Goal: Task Accomplishment & Management: Complete application form

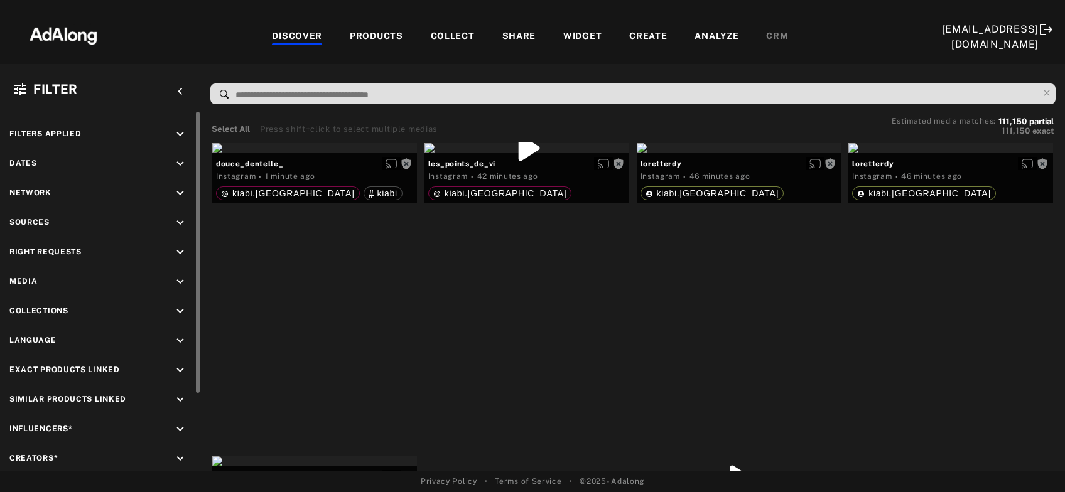
click at [178, 249] on icon "keyboard_arrow_down" at bounding box center [180, 253] width 14 height 14
click at [24, 282] on icon at bounding box center [22, 282] width 9 height 9
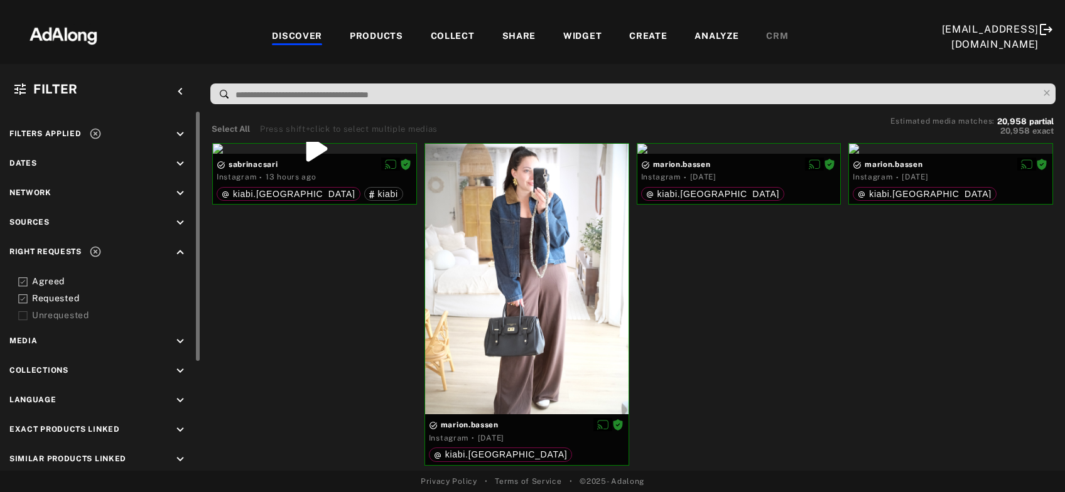
click at [92, 138] on icon at bounding box center [95, 133] width 13 height 13
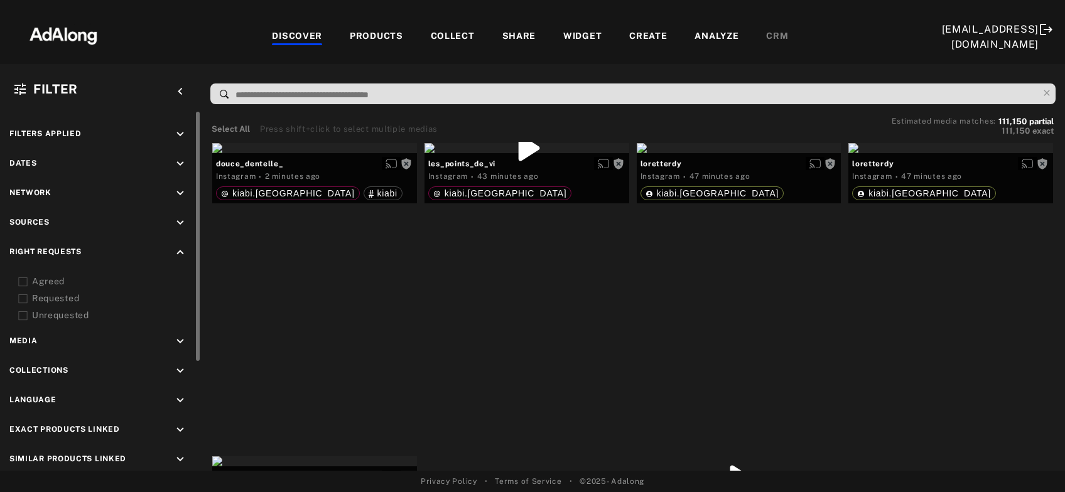
click at [176, 250] on icon "keyboard_arrow_up" at bounding box center [180, 253] width 14 height 14
click at [178, 219] on icon "keyboard_arrow_down" at bounding box center [180, 223] width 14 height 14
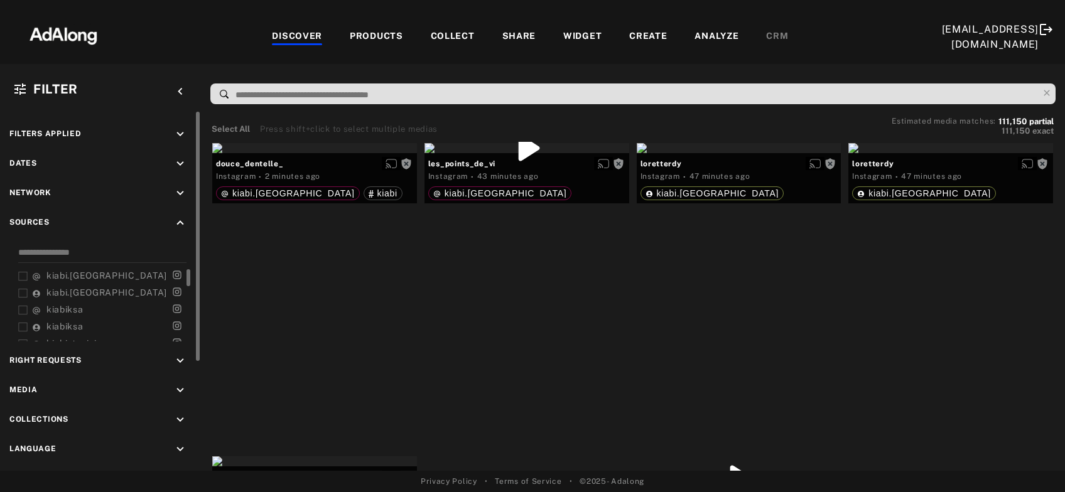
click at [21, 273] on icon at bounding box center [22, 276] width 9 height 9
click at [23, 295] on icon at bounding box center [22, 293] width 9 height 9
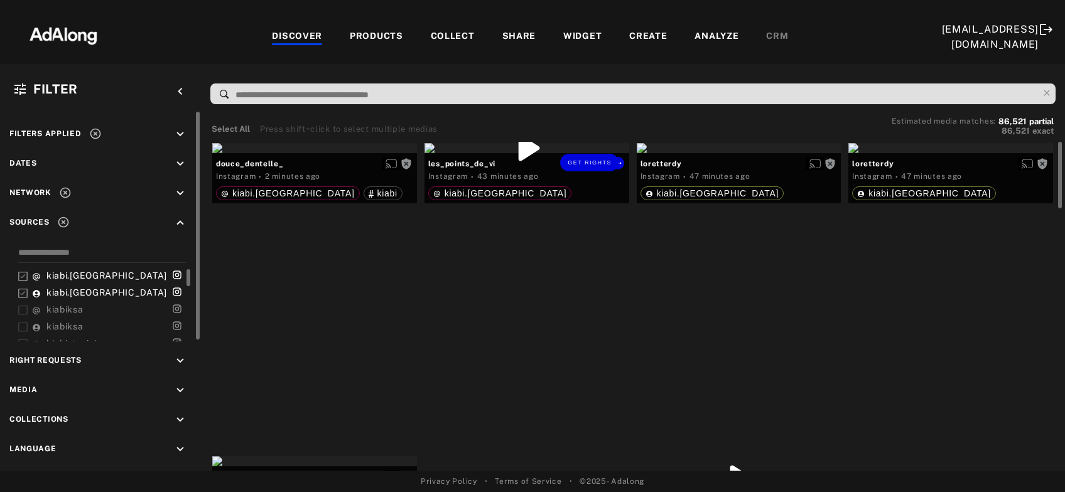
scroll to position [67, 0]
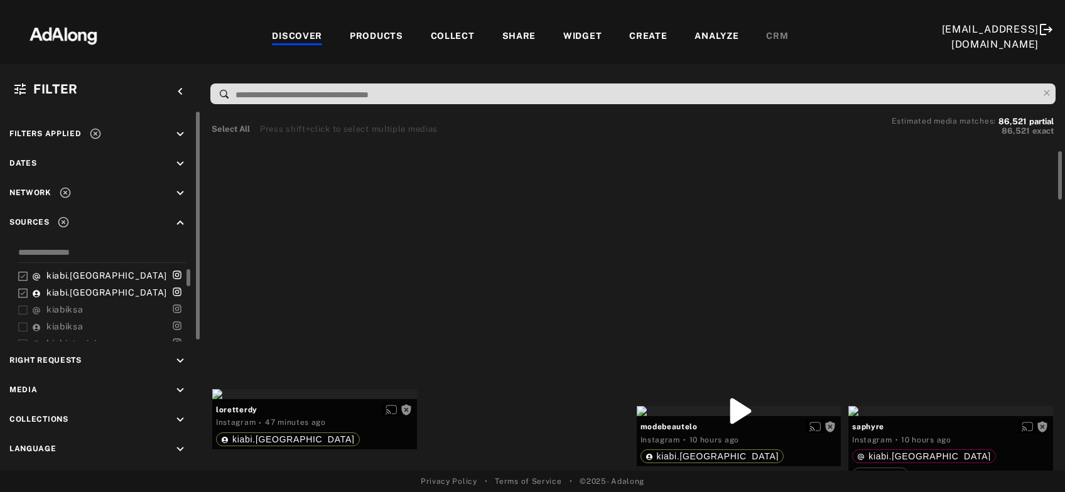
click at [745, 86] on div "Get rights" at bounding box center [739, 81] width 205 height 10
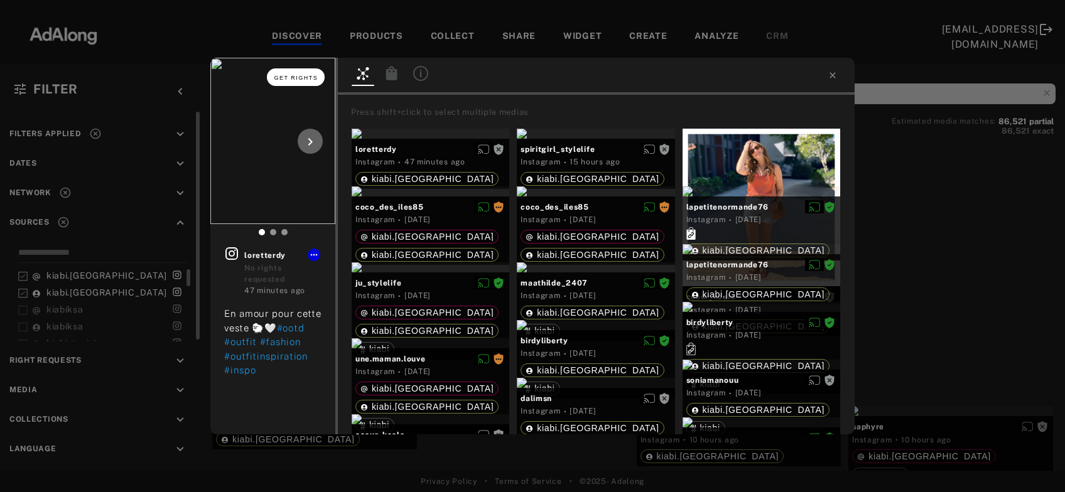
click at [310, 72] on button "Get rights" at bounding box center [296, 77] width 58 height 18
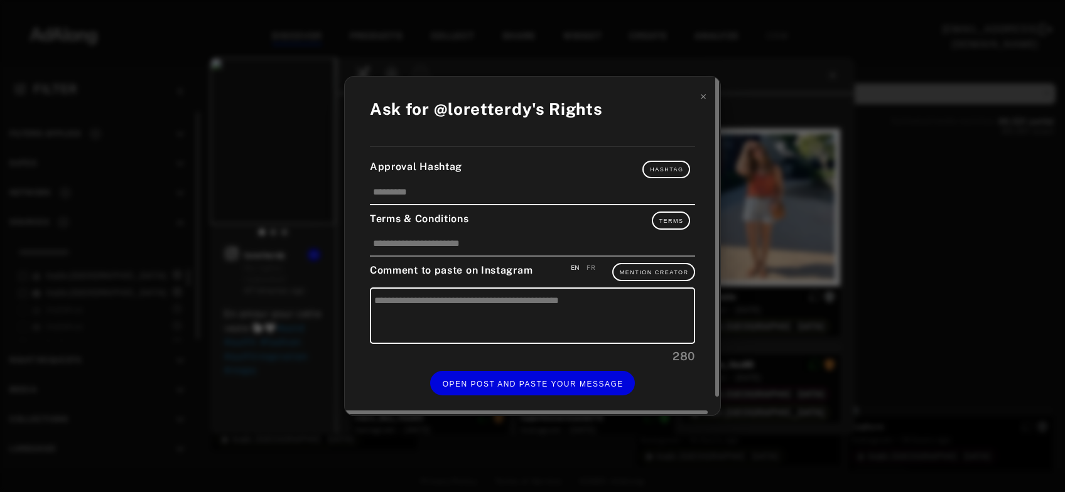
click at [590, 268] on div "FR" at bounding box center [591, 267] width 9 height 9
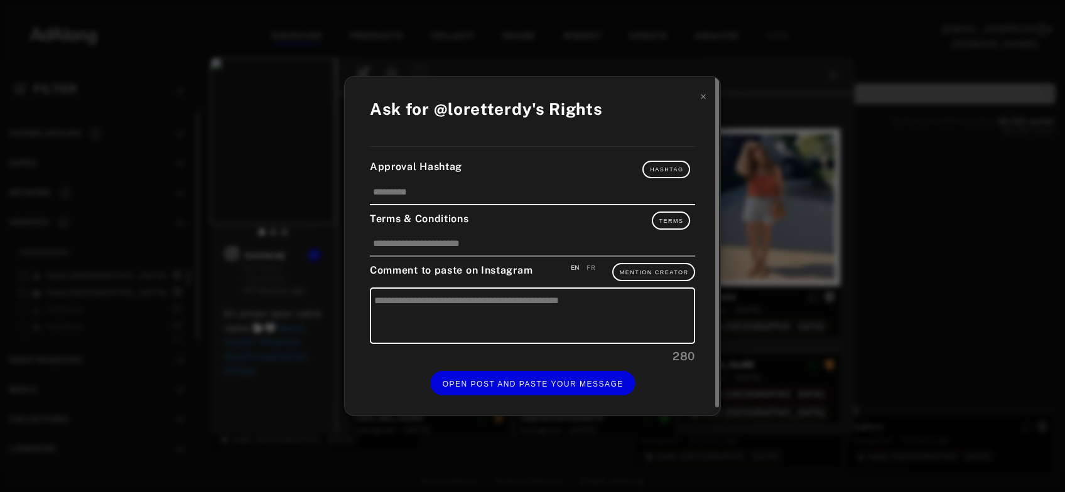
type textarea "**********"
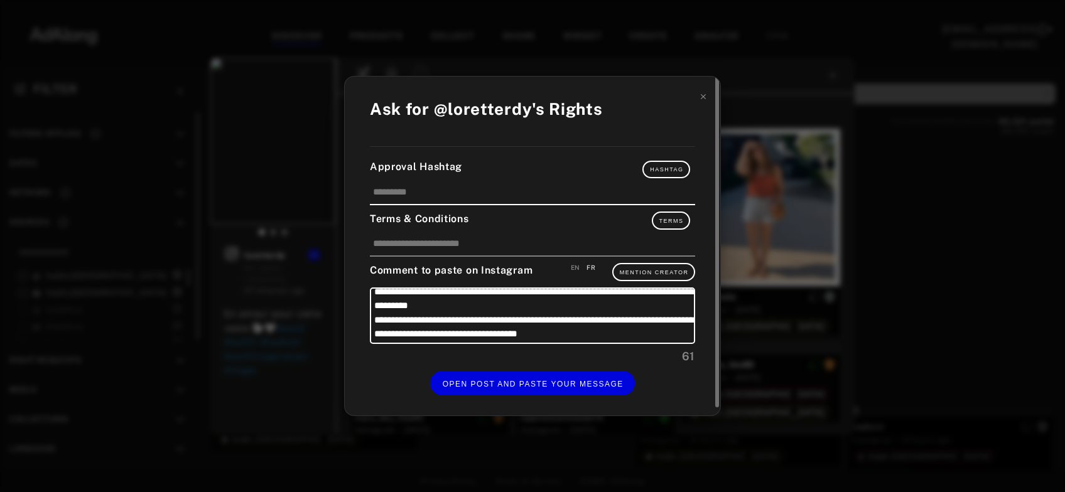
scroll to position [12, 0]
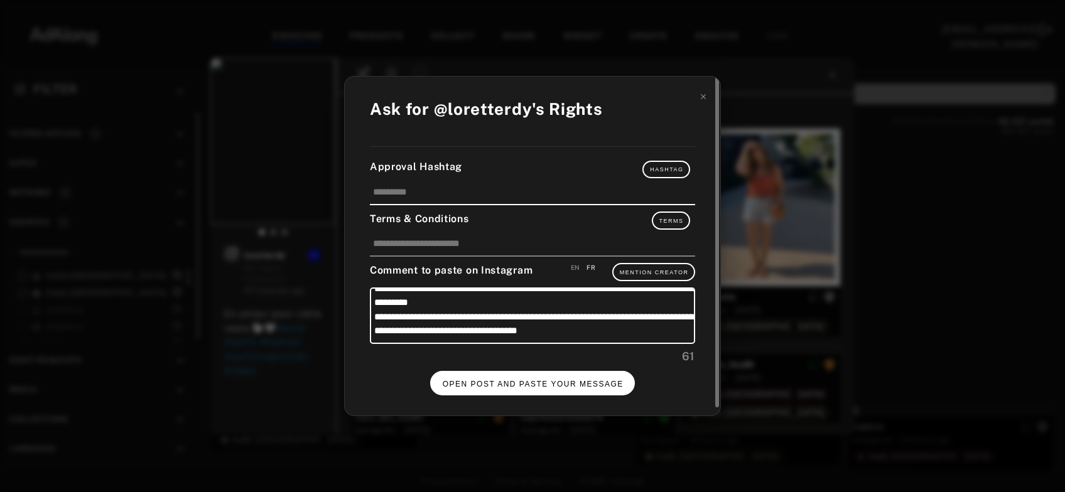
click at [562, 380] on span "OPEN POST AND PASTE YOUR MESSAGE" at bounding box center [533, 384] width 181 height 9
click at [541, 382] on span "DONE" at bounding box center [533, 384] width 26 height 9
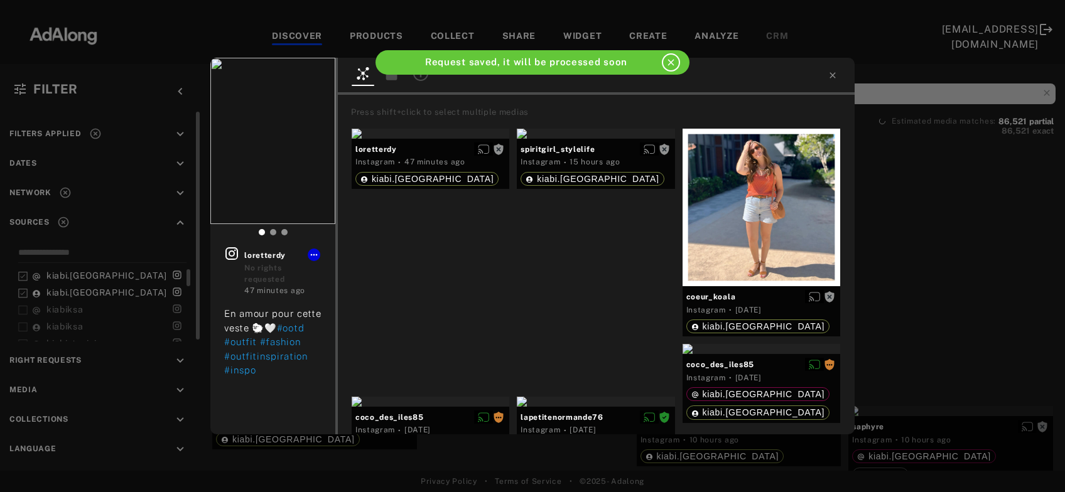
scroll to position [67, 0]
click at [837, 72] on icon at bounding box center [833, 75] width 10 height 10
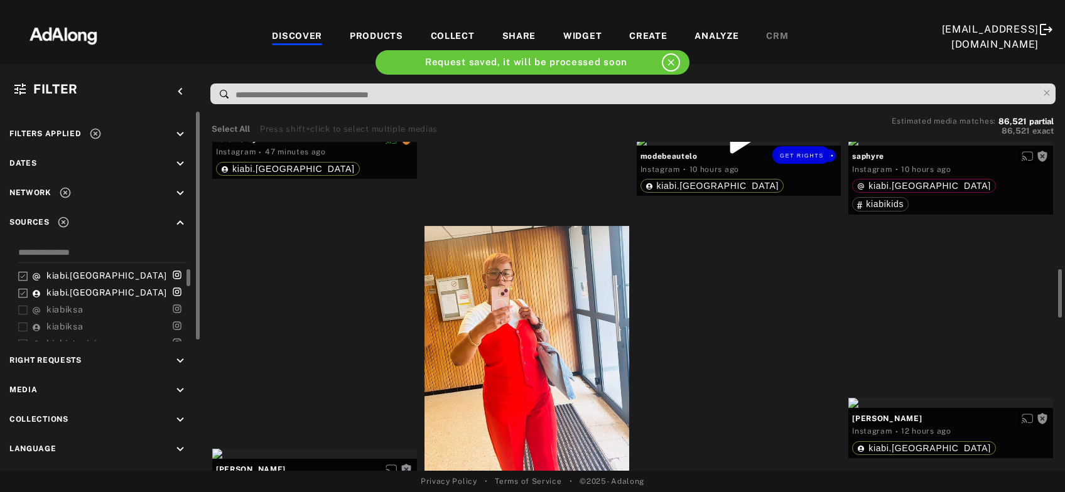
scroll to position [406, 0]
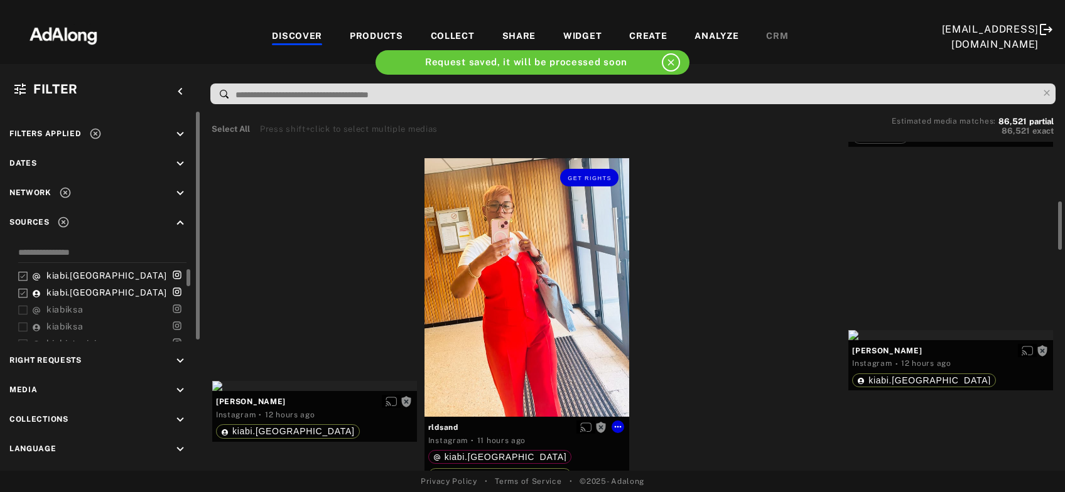
click at [460, 322] on div "Get rights" at bounding box center [527, 287] width 205 height 259
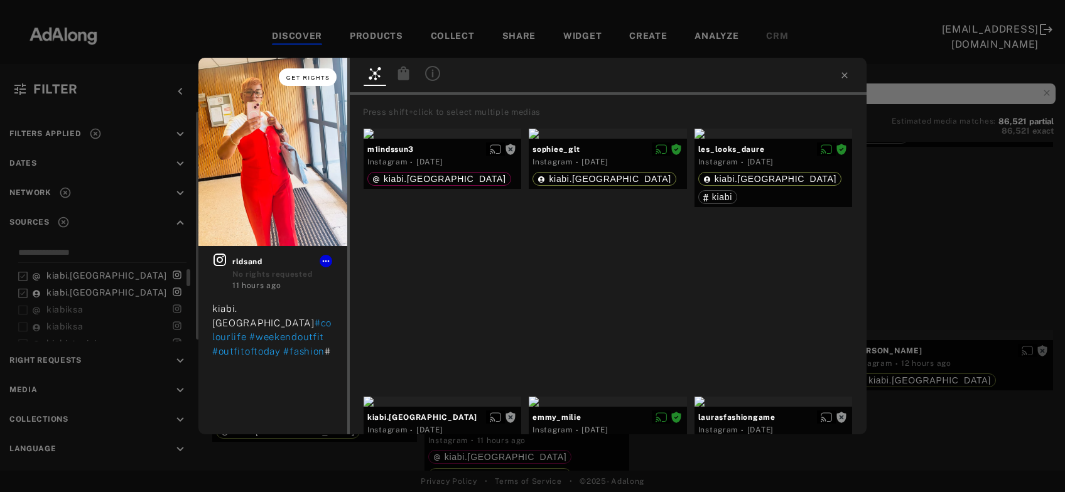
click at [310, 81] on button "Get rights" at bounding box center [308, 77] width 58 height 18
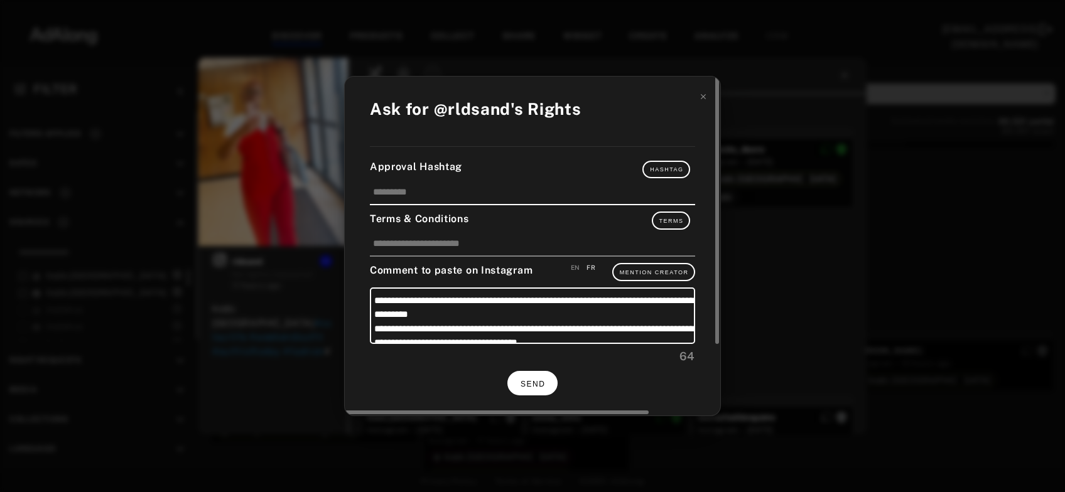
click at [536, 380] on span "SEND" at bounding box center [533, 384] width 24 height 9
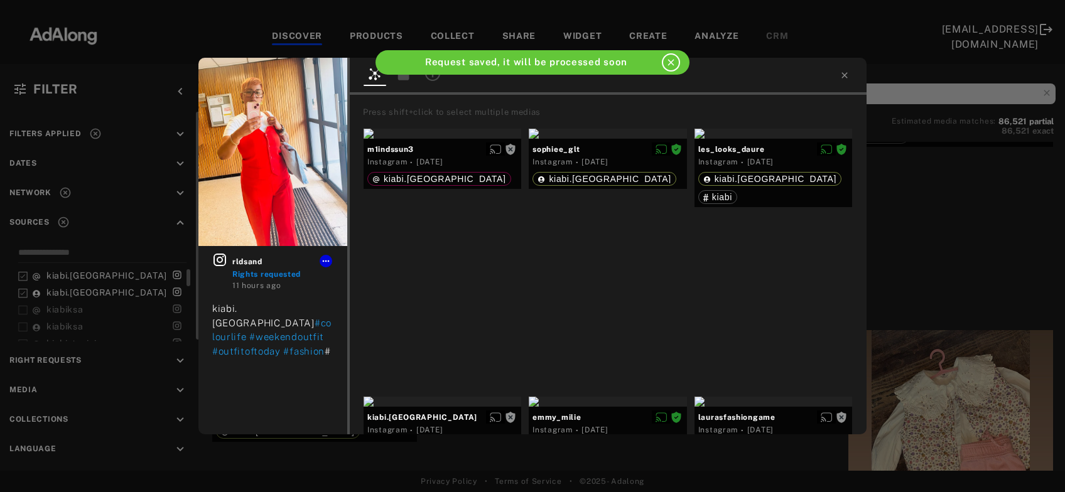
click at [962, 231] on div "rldsand Rights requested 11 hours ago kiabi.france #colourlife #weekendoutfit #…" at bounding box center [532, 246] width 1065 height 492
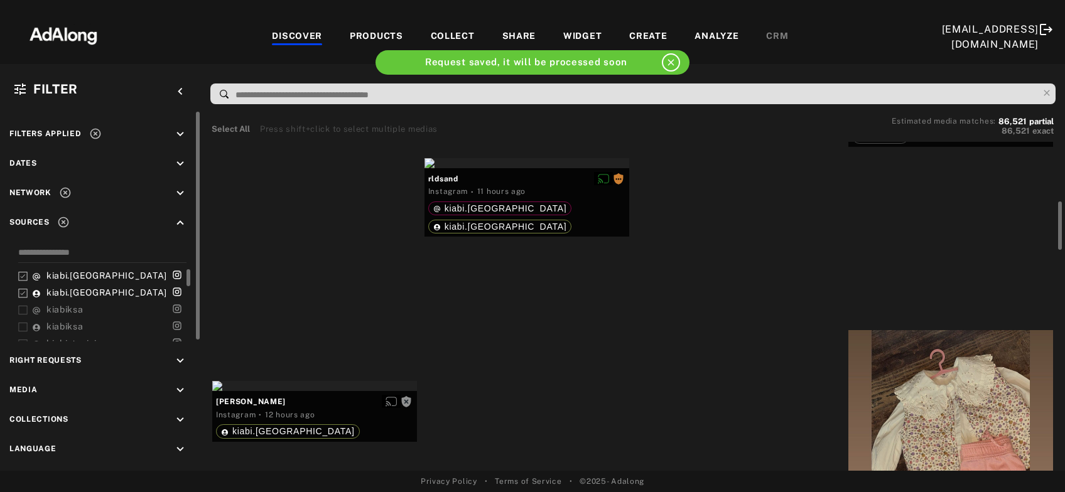
click at [712, 78] on div "Get rights" at bounding box center [739, 73] width 205 height 10
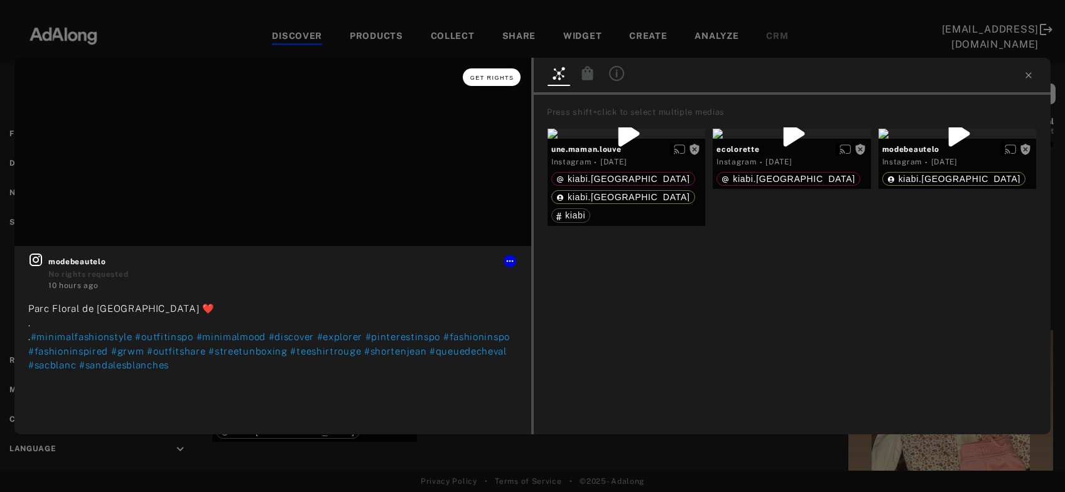
click at [497, 79] on span "Get rights" at bounding box center [492, 78] width 44 height 6
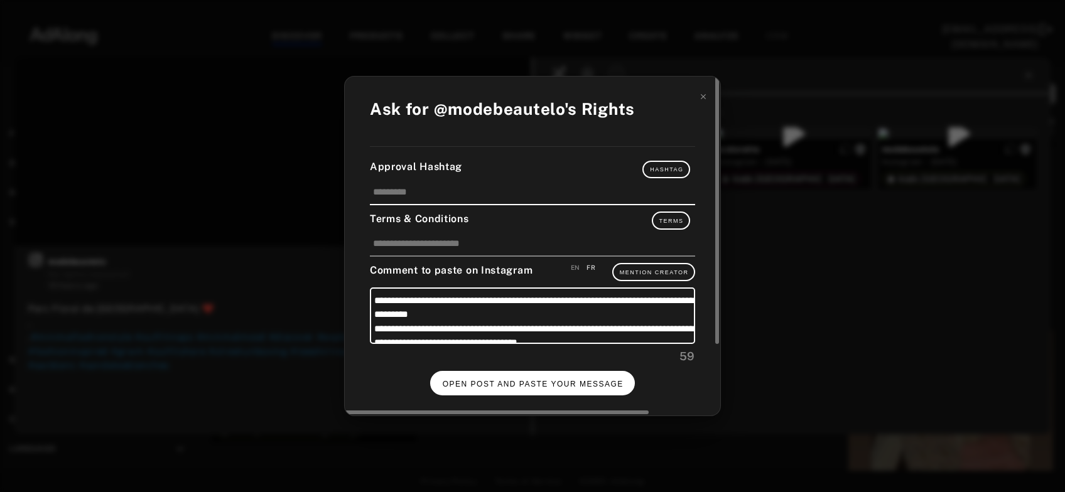
click at [566, 373] on button "OPEN POST AND PASTE YOUR MESSAGE" at bounding box center [532, 383] width 205 height 24
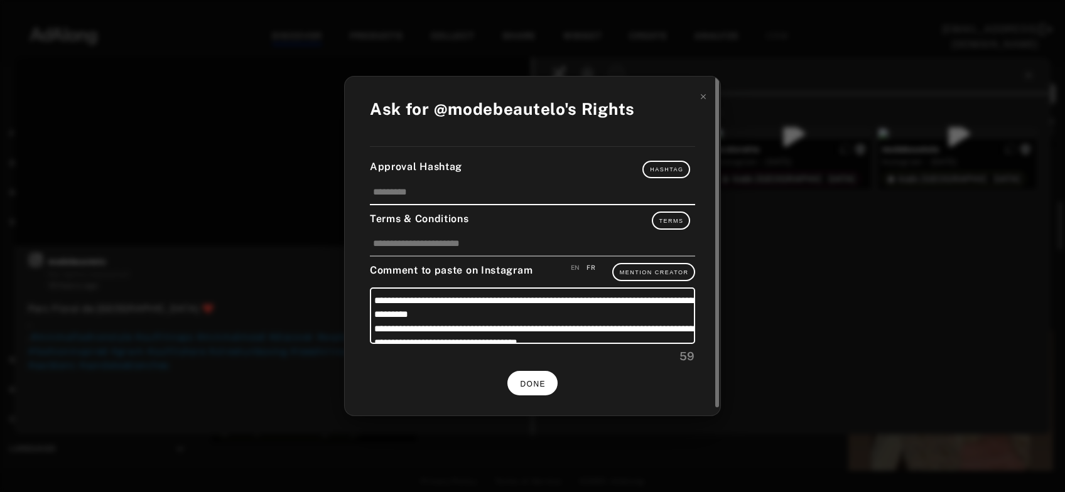
scroll to position [406, 0]
click at [537, 374] on button "DONE" at bounding box center [532, 383] width 50 height 24
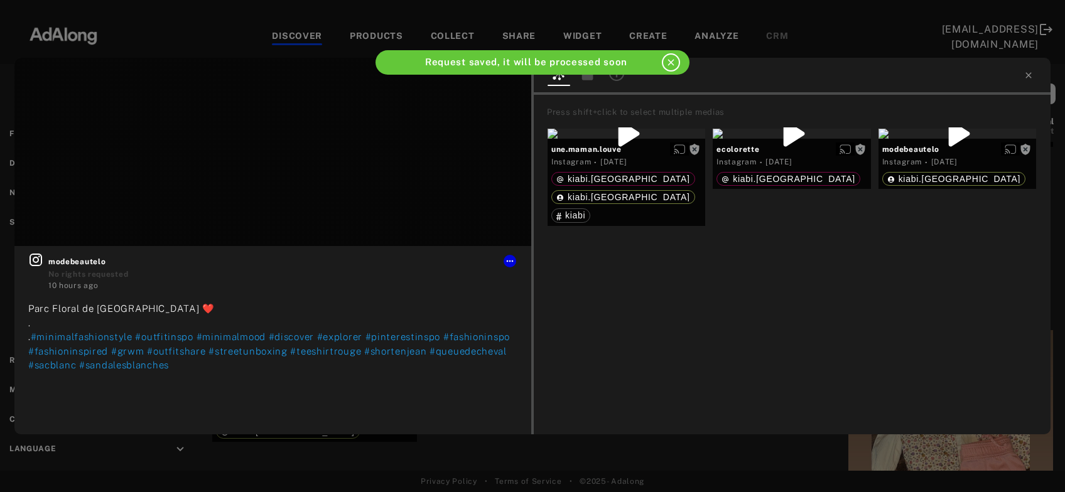
scroll to position [406, 0]
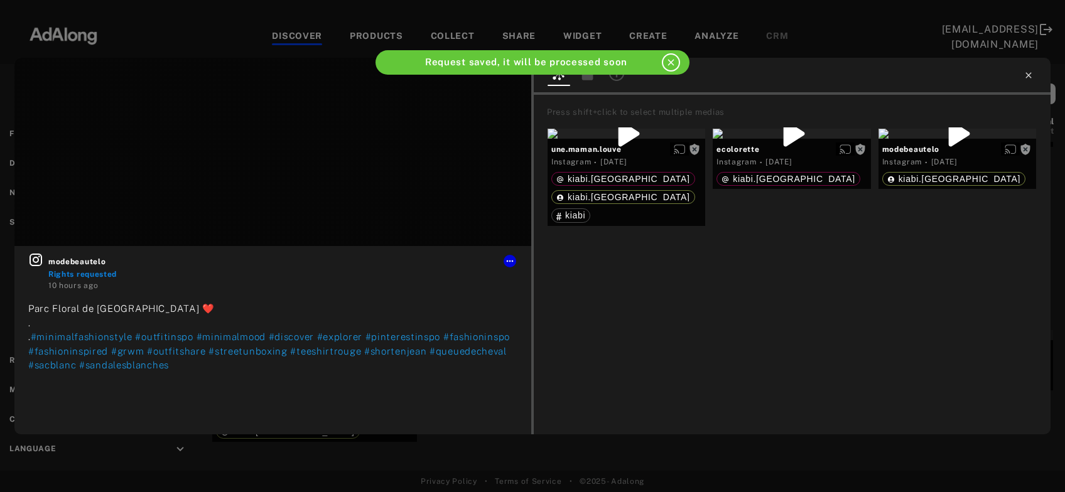
click at [1026, 78] on icon at bounding box center [1029, 75] width 10 height 10
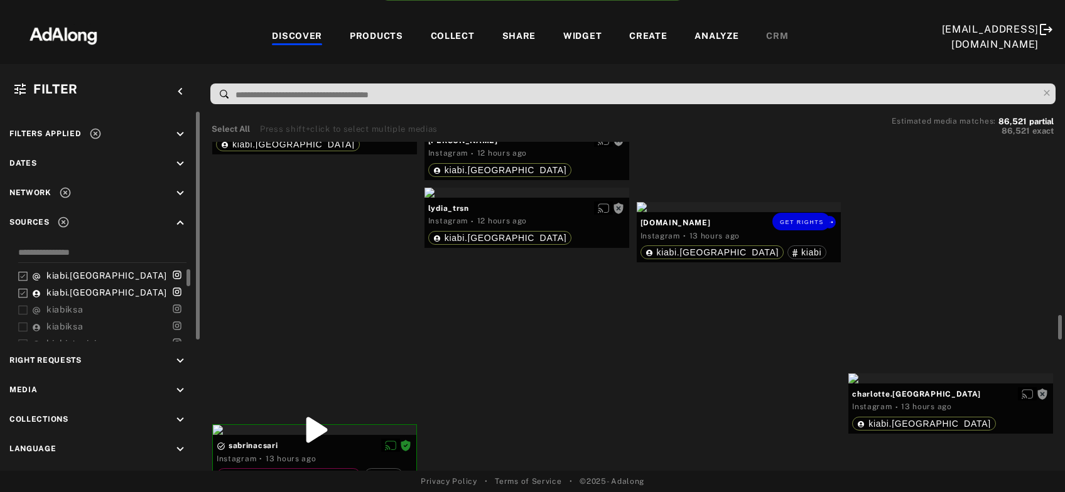
scroll to position [1421, 0]
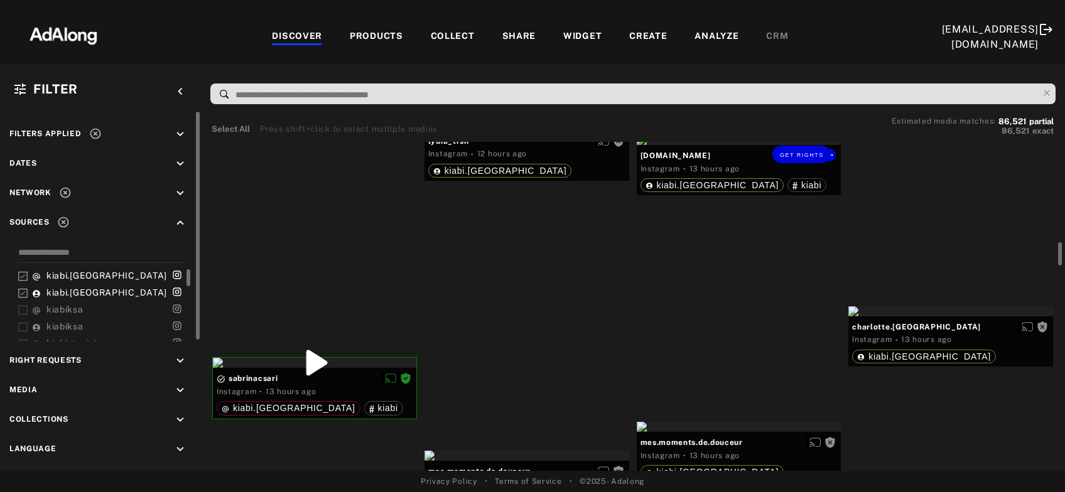
click at [730, 145] on div "Get rights" at bounding box center [739, 140] width 205 height 10
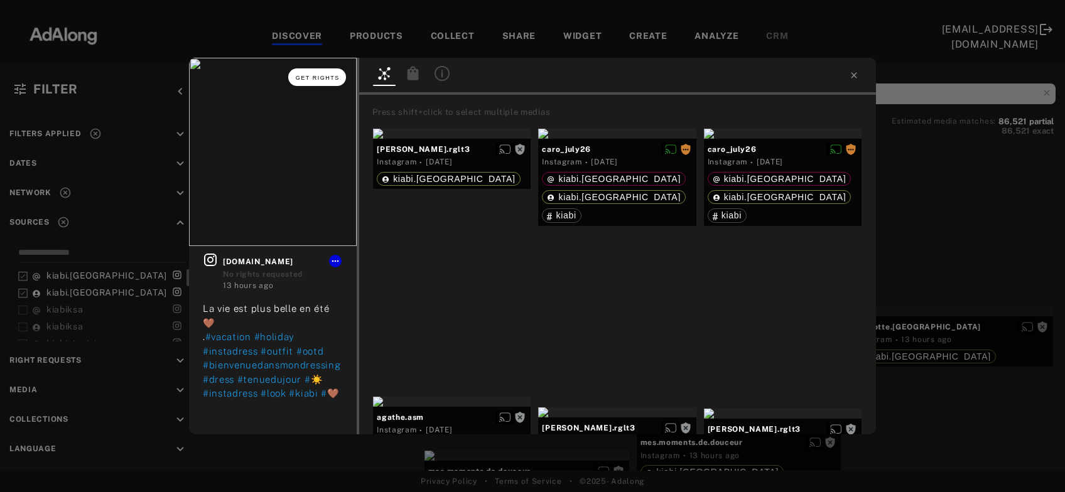
click at [311, 81] on button "Get rights" at bounding box center [317, 77] width 58 height 18
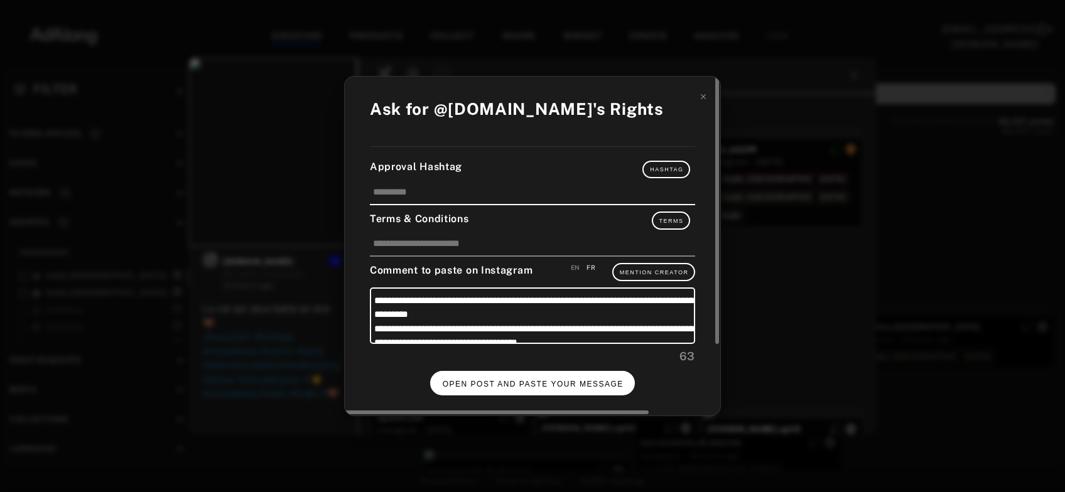
click at [560, 374] on button "OPEN POST AND PASTE YOUR MESSAGE" at bounding box center [532, 383] width 205 height 24
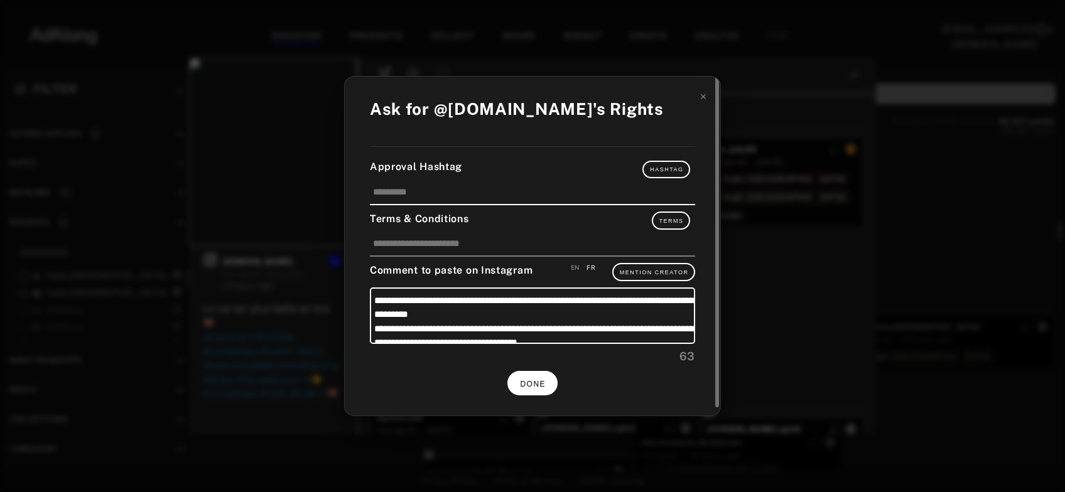
scroll to position [1421, 0]
click at [535, 382] on span "DONE" at bounding box center [533, 384] width 26 height 9
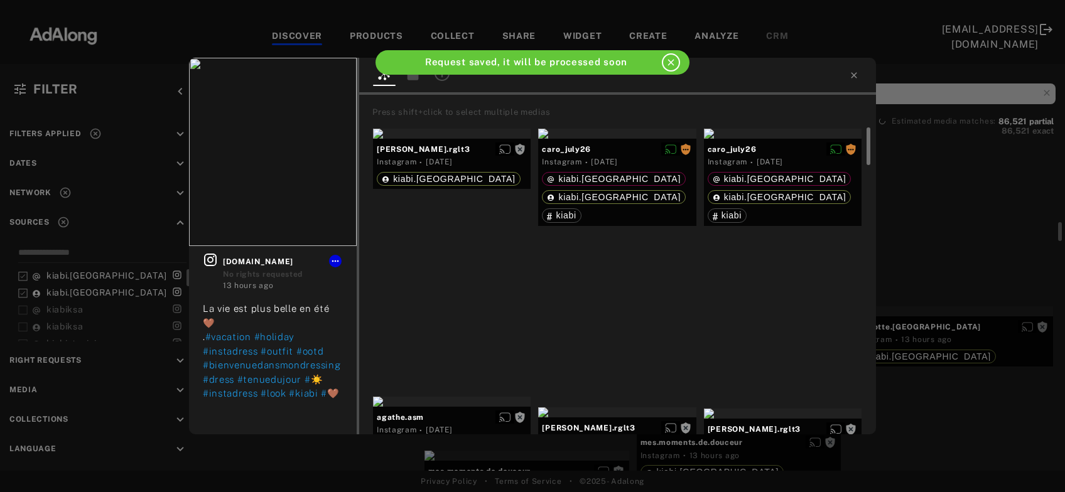
scroll to position [1421, 0]
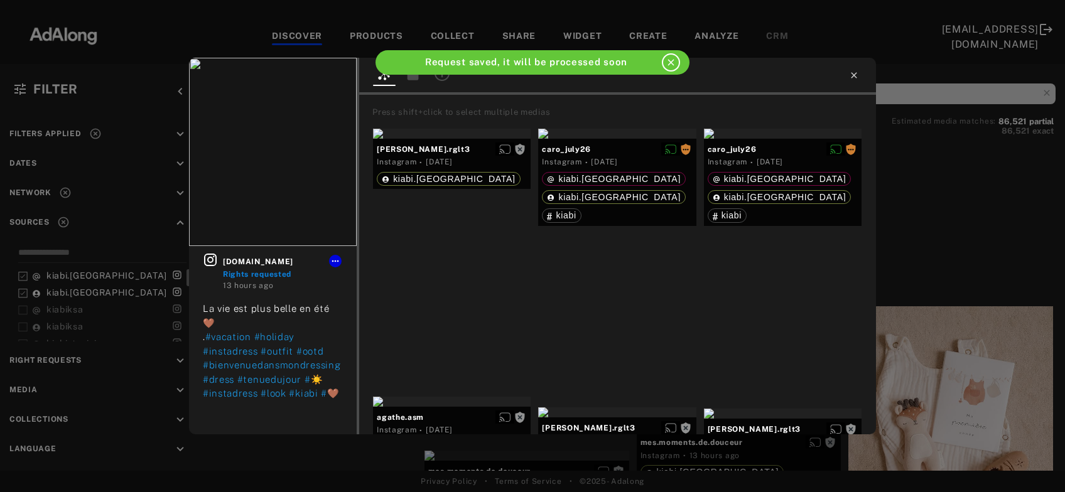
click at [857, 80] on icon at bounding box center [854, 75] width 10 height 10
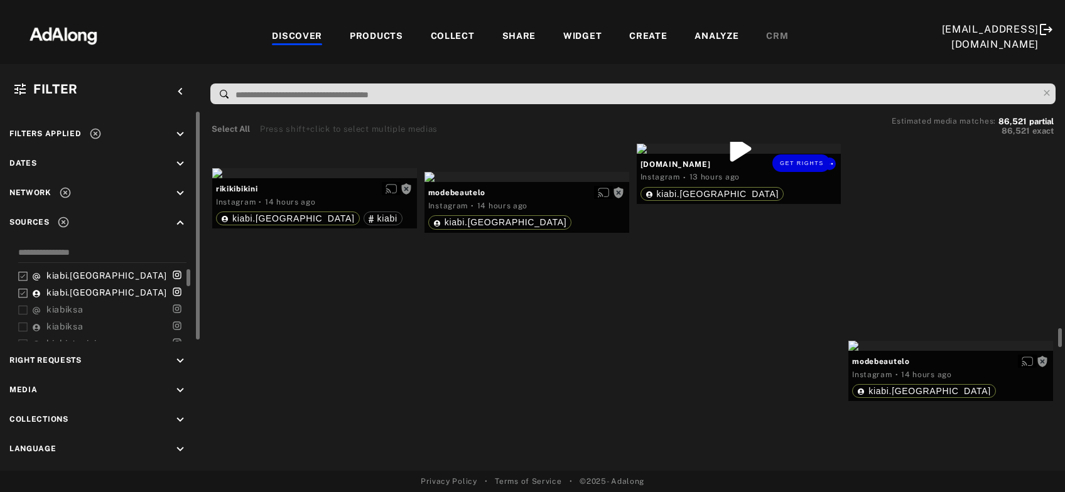
scroll to position [2098, 0]
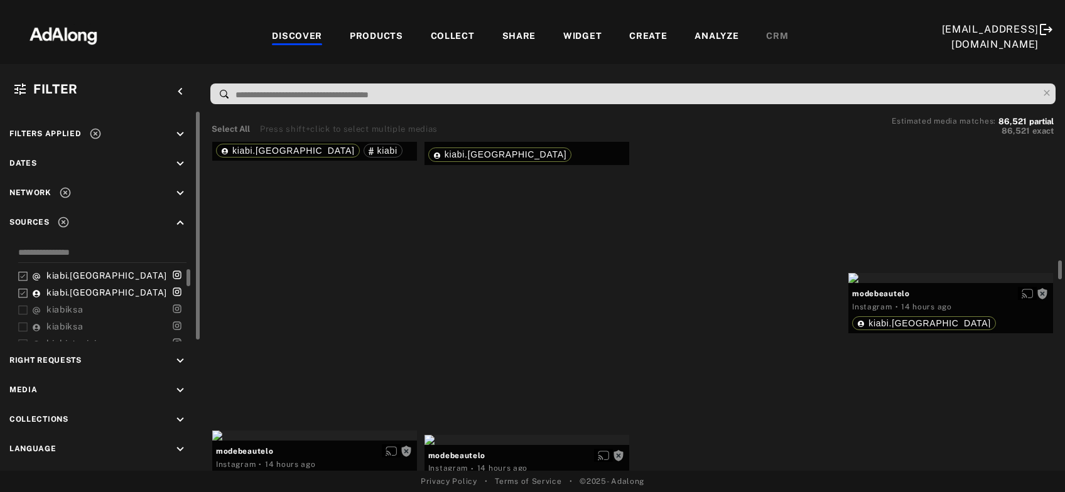
click at [534, 114] on div "Get rights" at bounding box center [527, 109] width 205 height 10
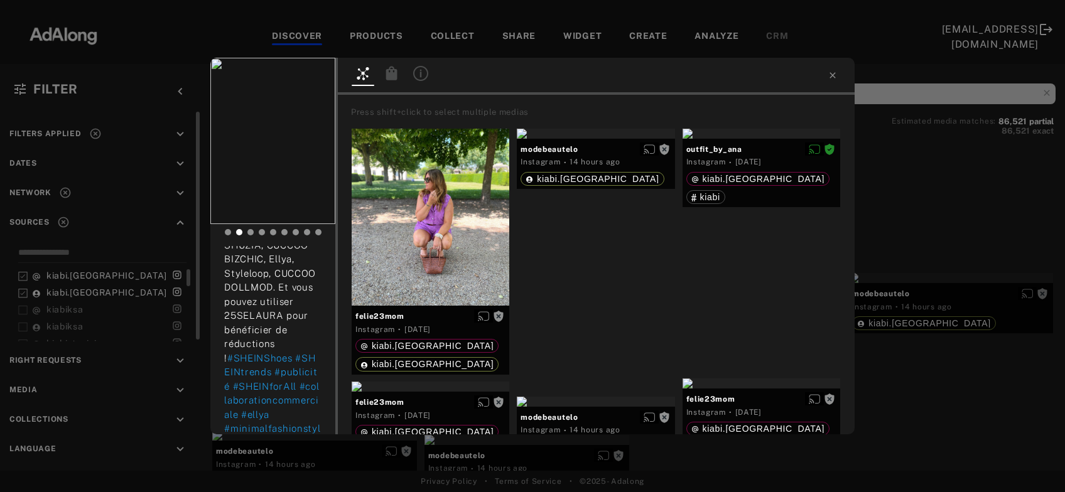
scroll to position [744, 0]
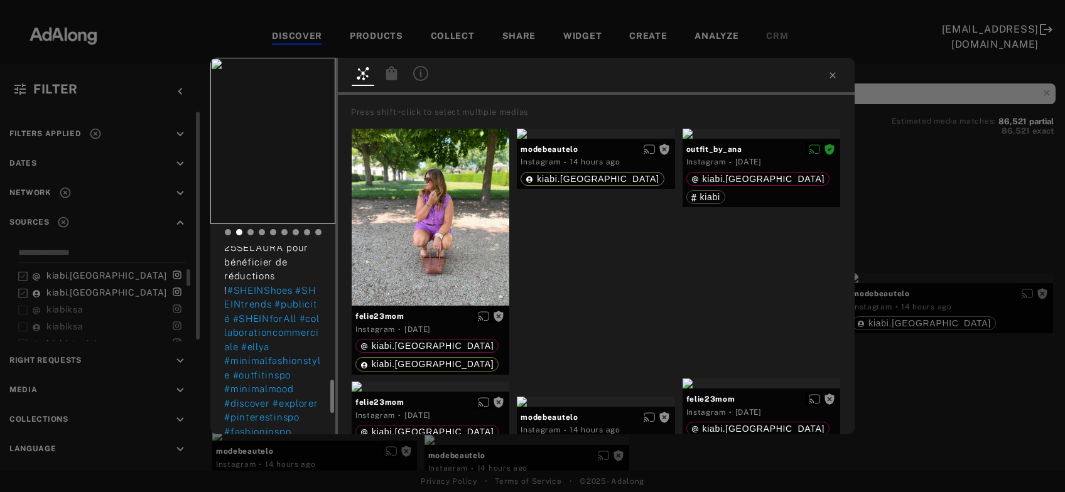
click at [946, 361] on div "Get rights modebeautelo No rights requested 14 hours ago Parc Floral de Paris ❤…" at bounding box center [532, 246] width 1065 height 492
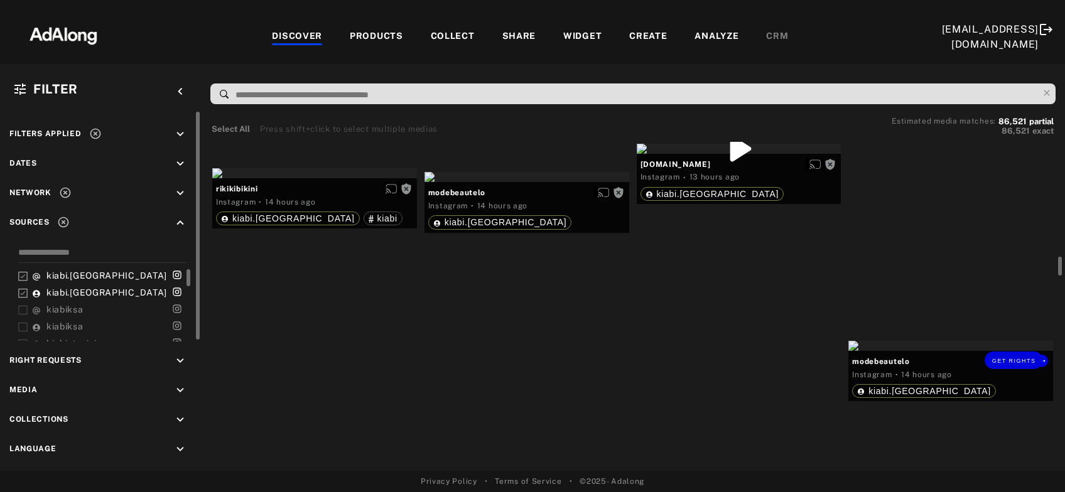
scroll to position [2098, 0]
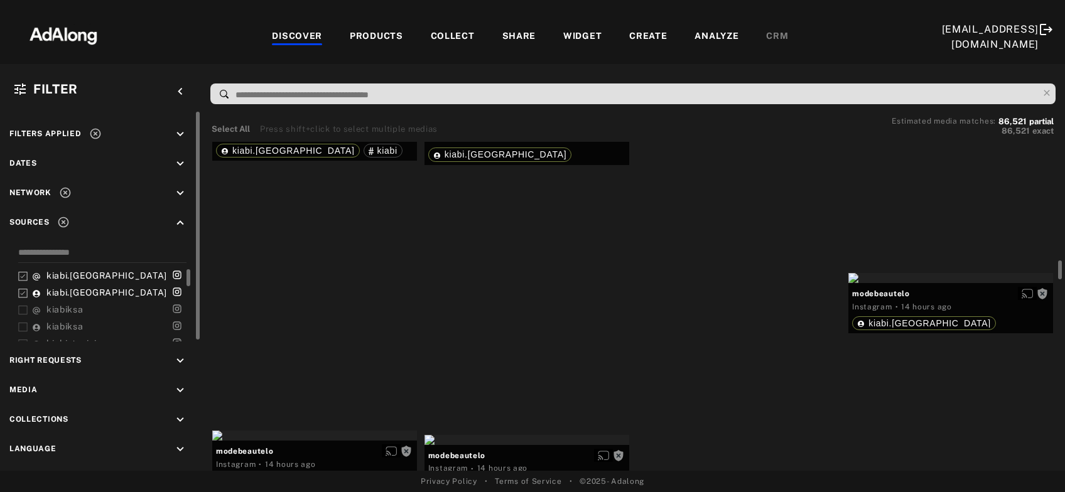
click at [751, 86] on div "Get rights" at bounding box center [739, 81] width 205 height 10
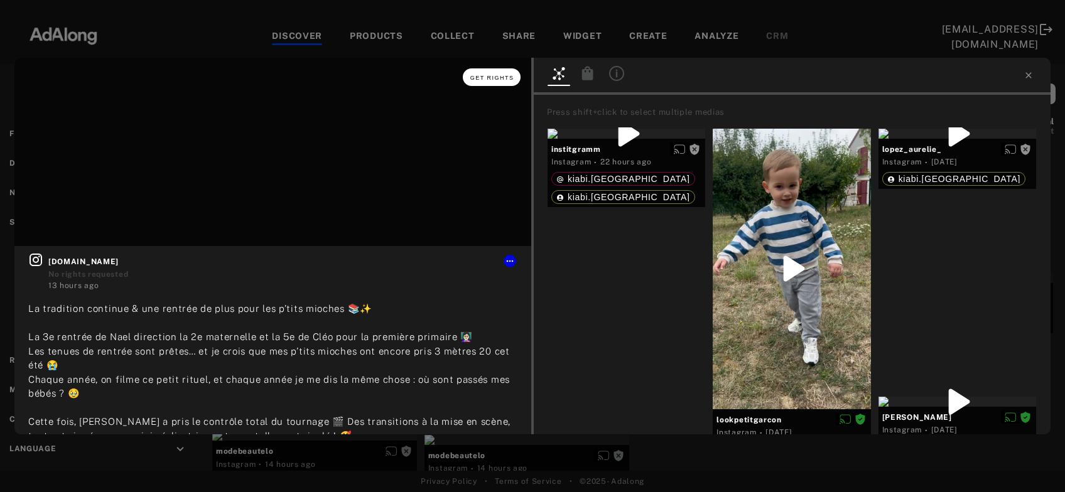
click at [506, 79] on span "Get rights" at bounding box center [492, 78] width 44 height 6
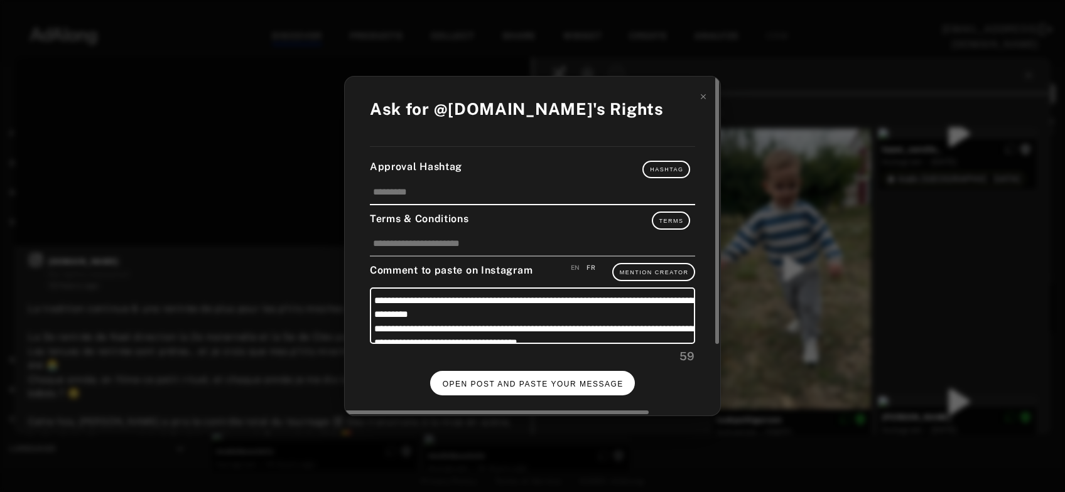
click at [567, 380] on span "OPEN POST AND PASTE YOUR MESSAGE" at bounding box center [533, 384] width 181 height 9
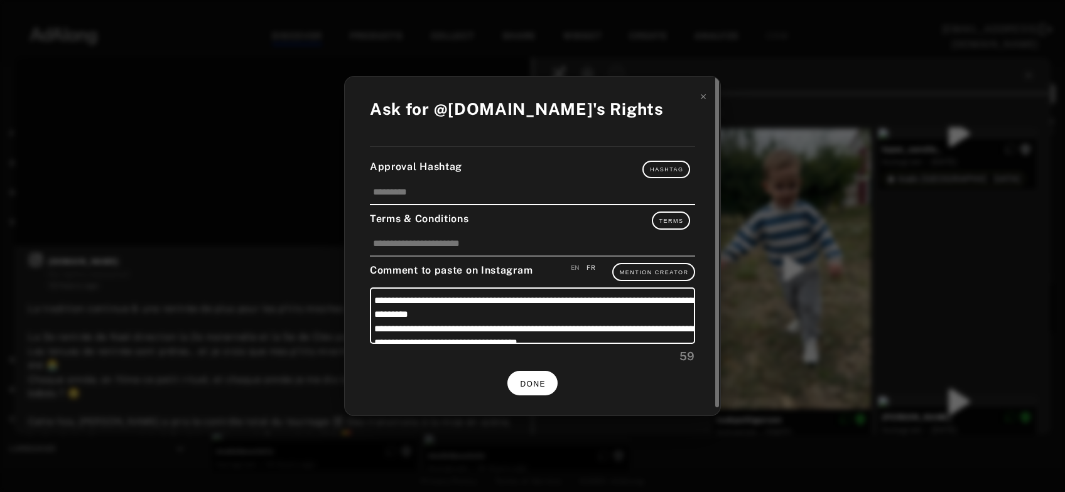
scroll to position [2098, 0]
click at [541, 380] on span "DONE" at bounding box center [533, 384] width 26 height 9
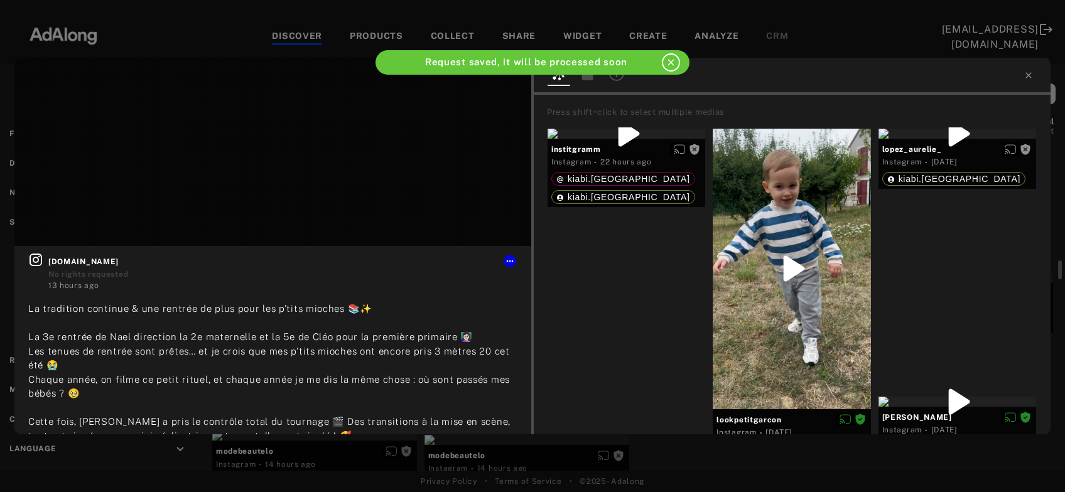
scroll to position [2098, 0]
click at [1028, 74] on icon at bounding box center [1029, 75] width 6 height 6
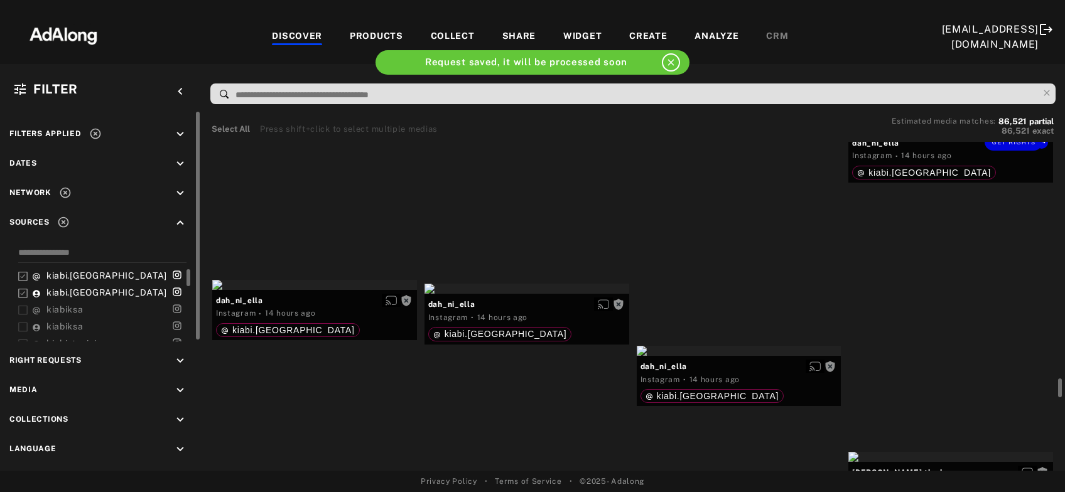
scroll to position [2978, 0]
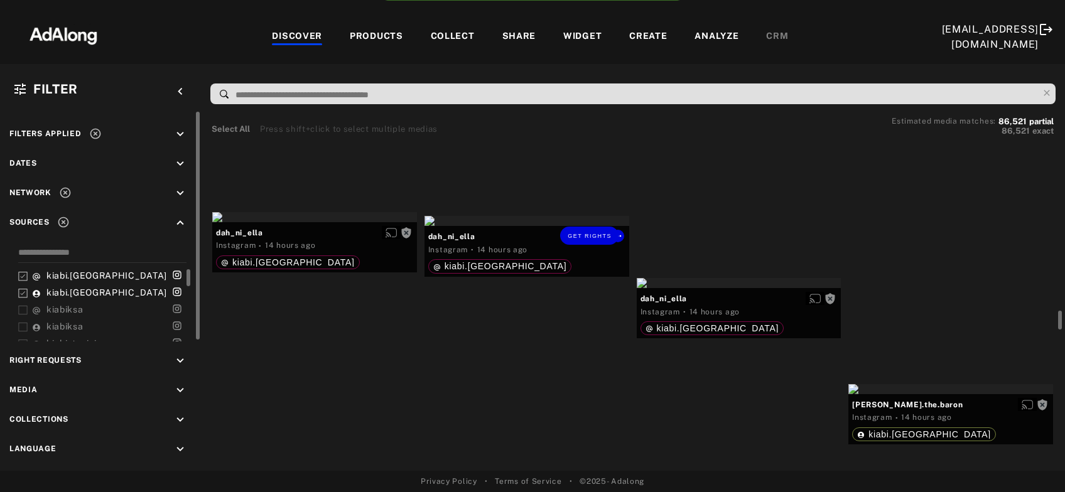
click at [516, 226] on div "Get rights" at bounding box center [527, 221] width 205 height 10
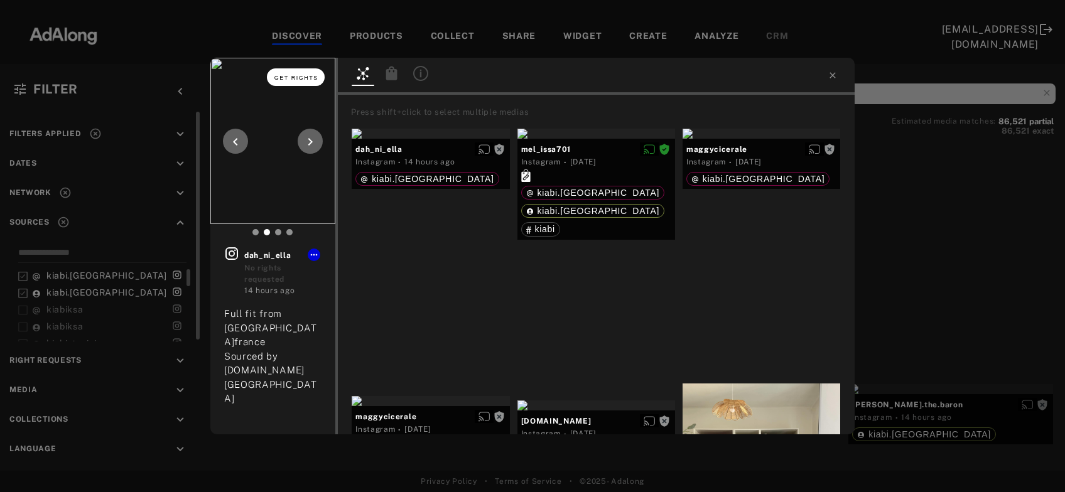
click at [296, 80] on span "Get rights" at bounding box center [296, 78] width 44 height 6
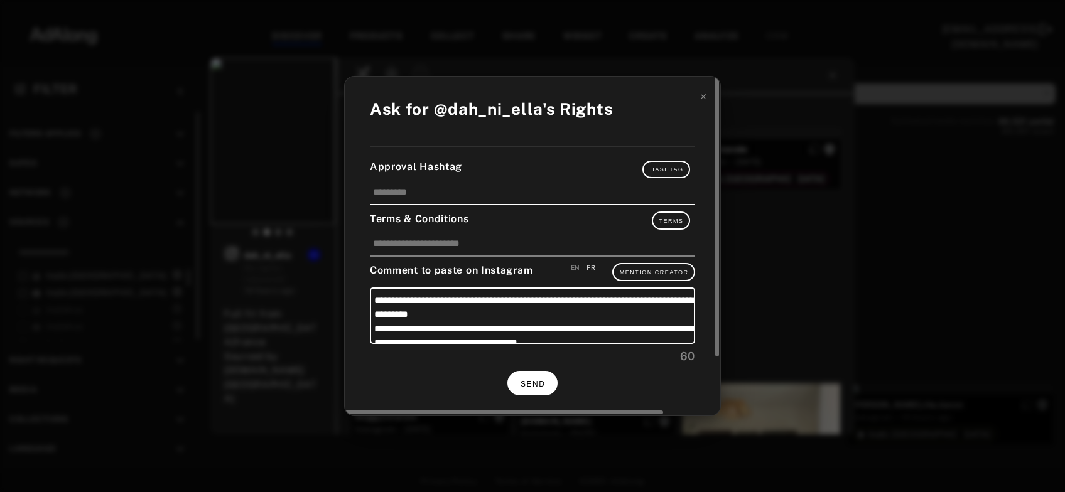
click at [536, 383] on span "SEND" at bounding box center [533, 384] width 24 height 9
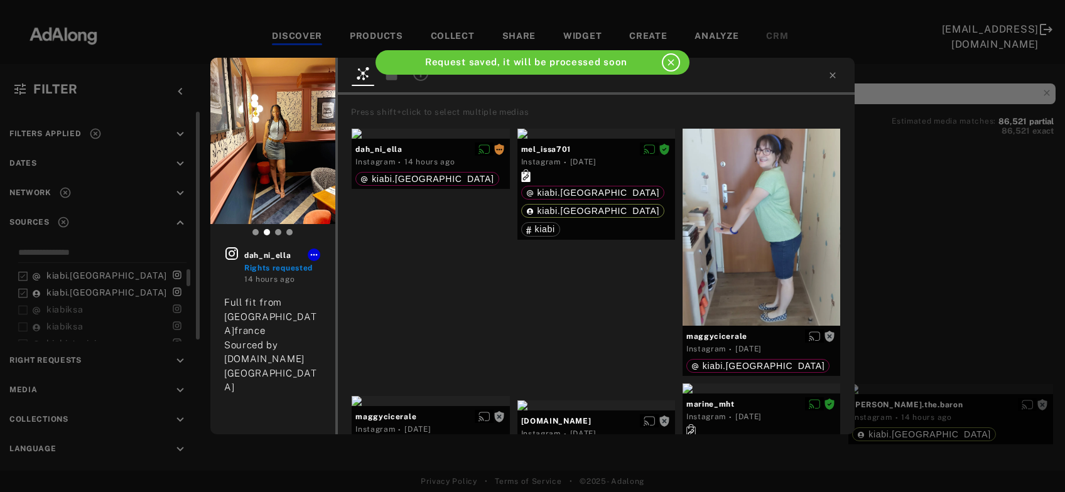
click at [931, 254] on div "dah_ni_ella Rights requested 14 hours ago Full fit from kiabi.france Sourced by…" at bounding box center [532, 246] width 1065 height 492
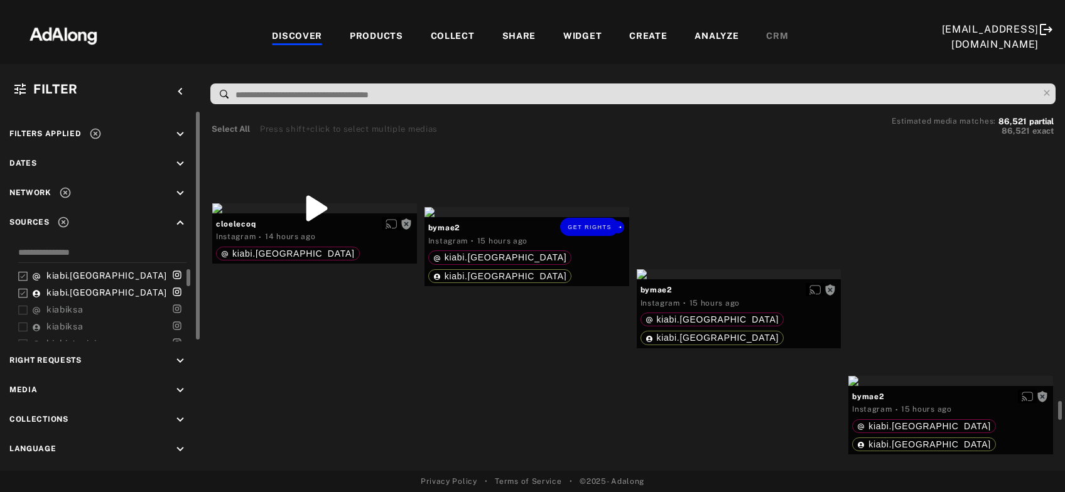
scroll to position [3385, 0]
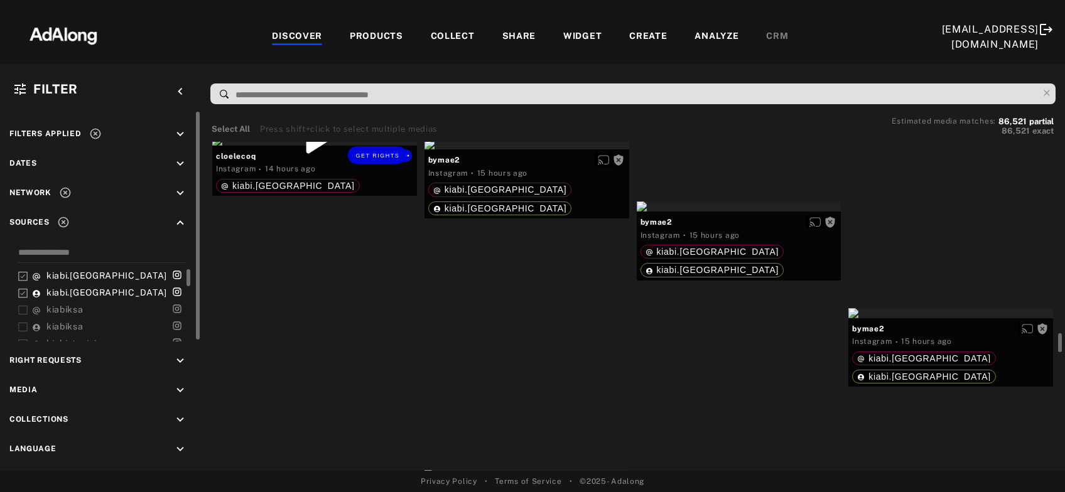
click at [277, 146] on div "Get rights" at bounding box center [314, 141] width 205 height 10
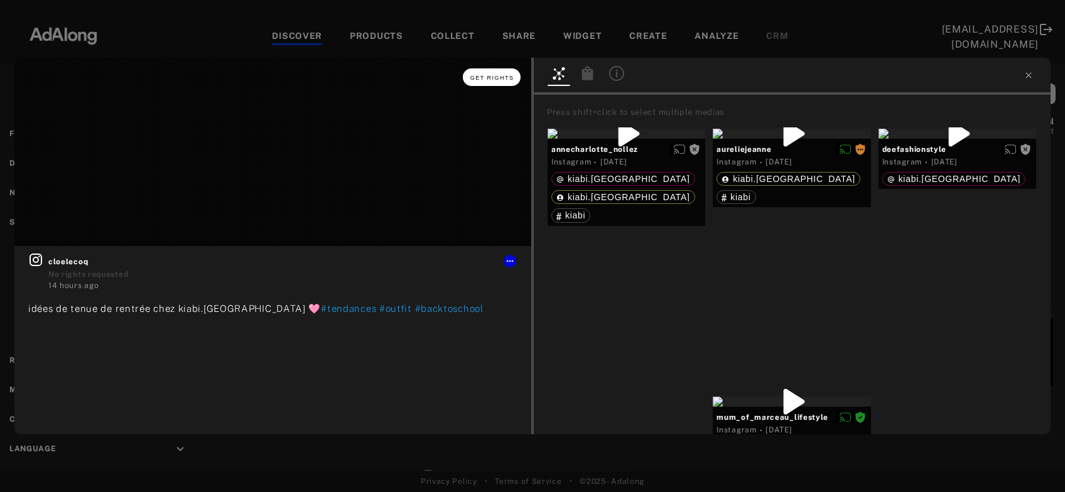
click at [486, 80] on span "Get rights" at bounding box center [492, 78] width 44 height 6
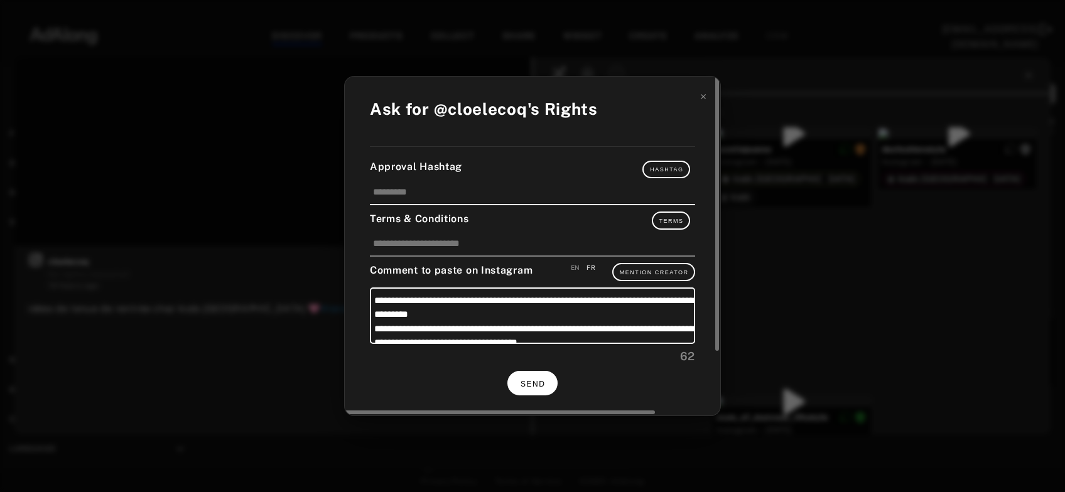
click at [528, 389] on button "SEND" at bounding box center [532, 383] width 50 height 24
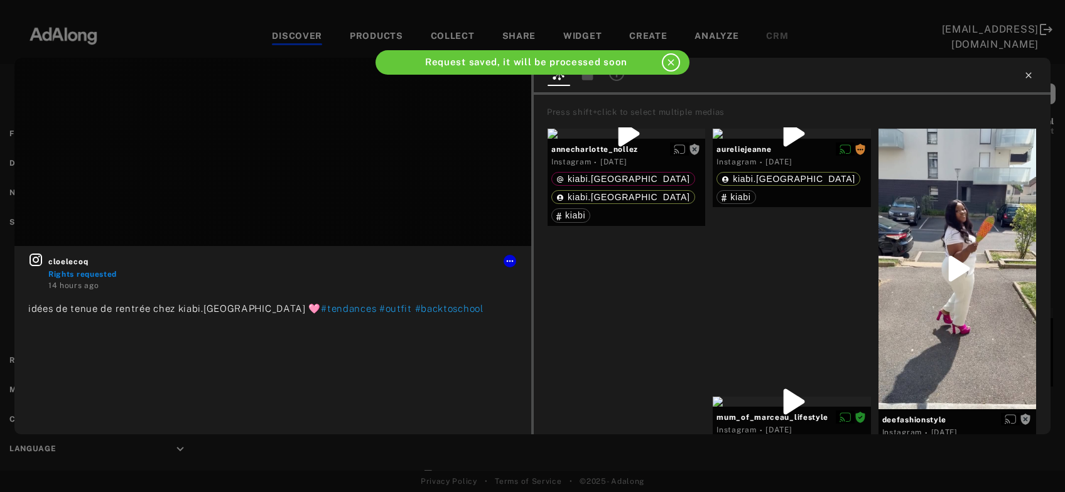
click at [1028, 77] on icon at bounding box center [1029, 75] width 6 height 6
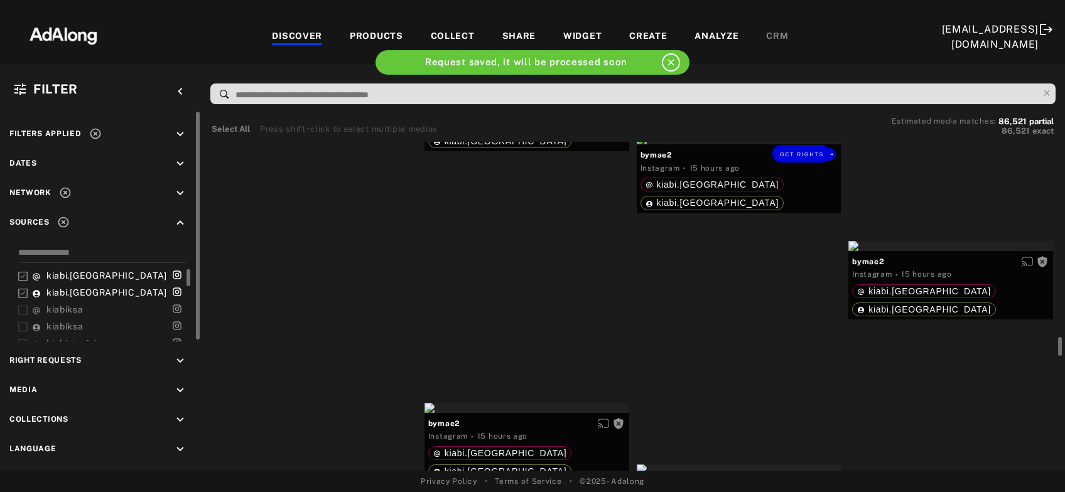
scroll to position [3520, 0]
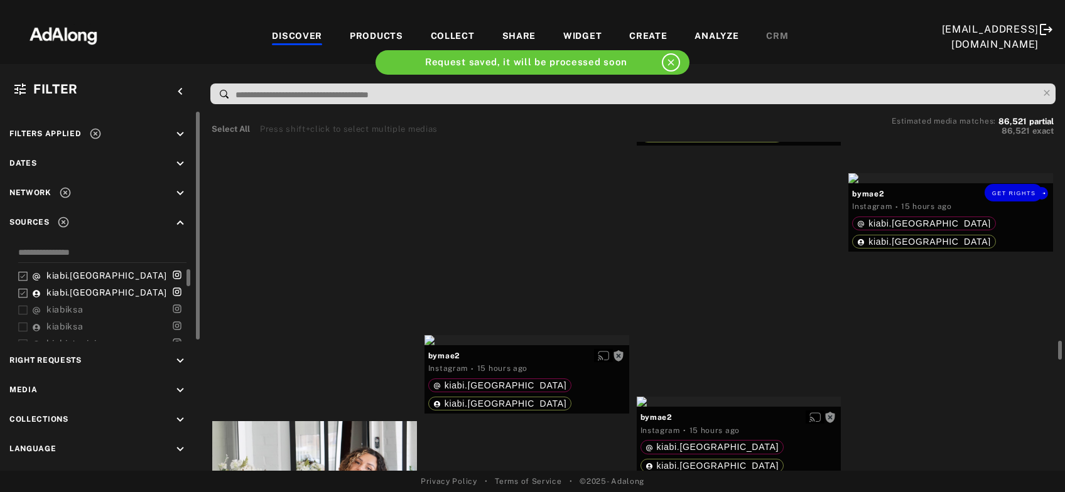
click at [920, 183] on div "Get rights" at bounding box center [951, 178] width 205 height 10
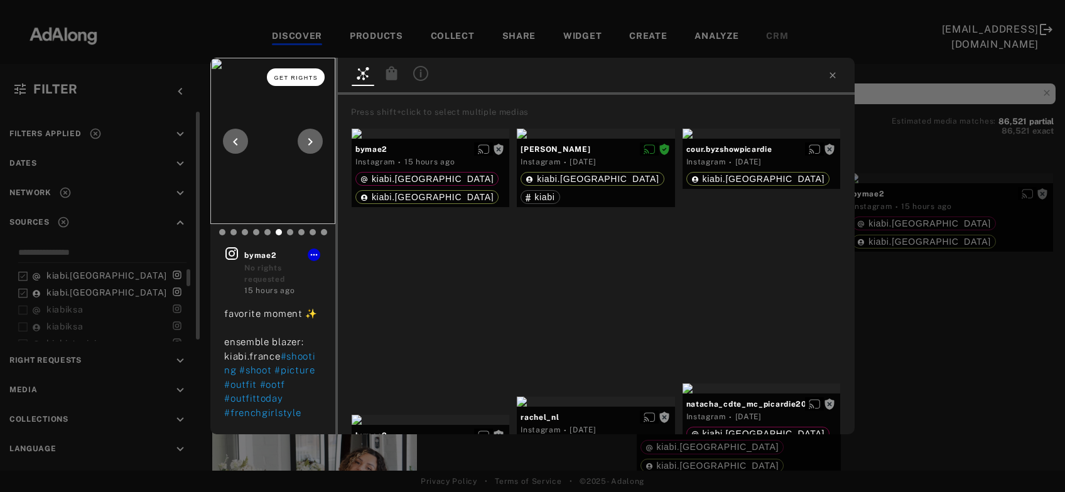
click at [308, 79] on span "Get rights" at bounding box center [296, 78] width 44 height 6
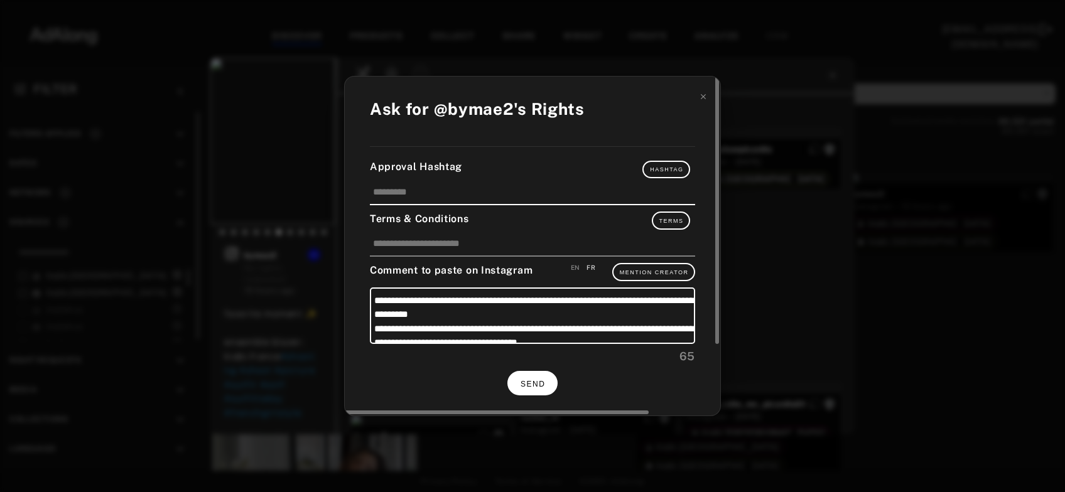
click at [530, 388] on button "SEND" at bounding box center [532, 383] width 50 height 24
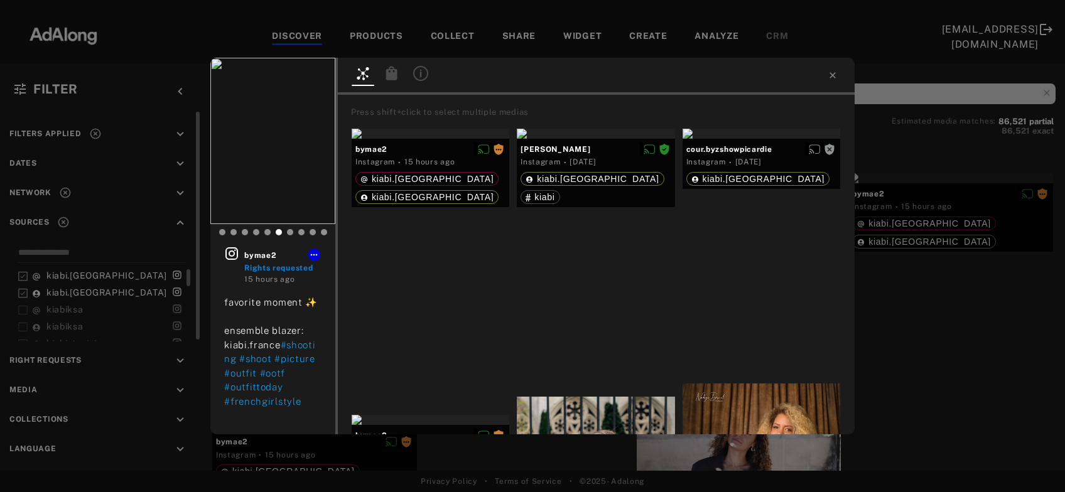
click at [972, 272] on div "bymae2 Rights requested 15 hours ago favorite moment ✨ ensemble blazer: kiabi.f…" at bounding box center [532, 246] width 1065 height 492
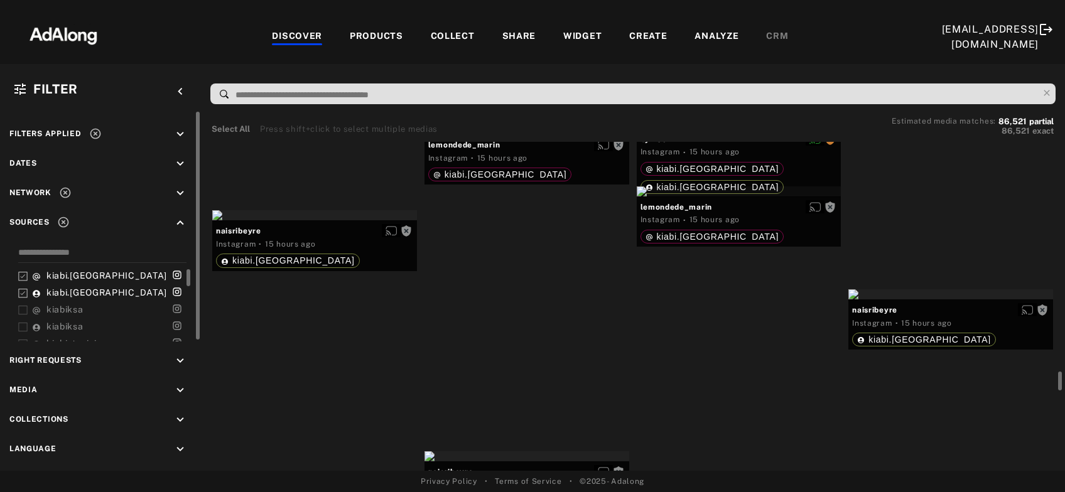
scroll to position [4129, 0]
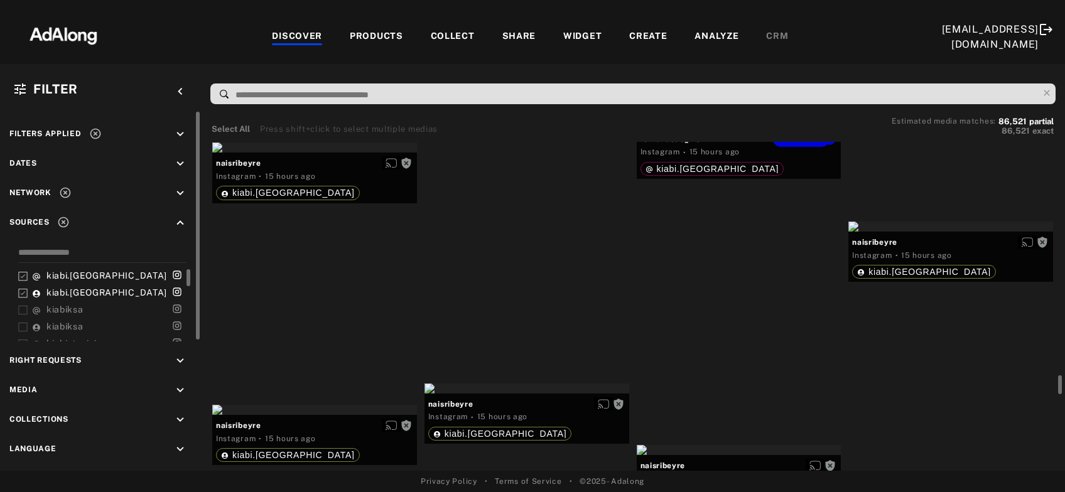
click at [739, 129] on div "Get rights" at bounding box center [739, 124] width 205 height 10
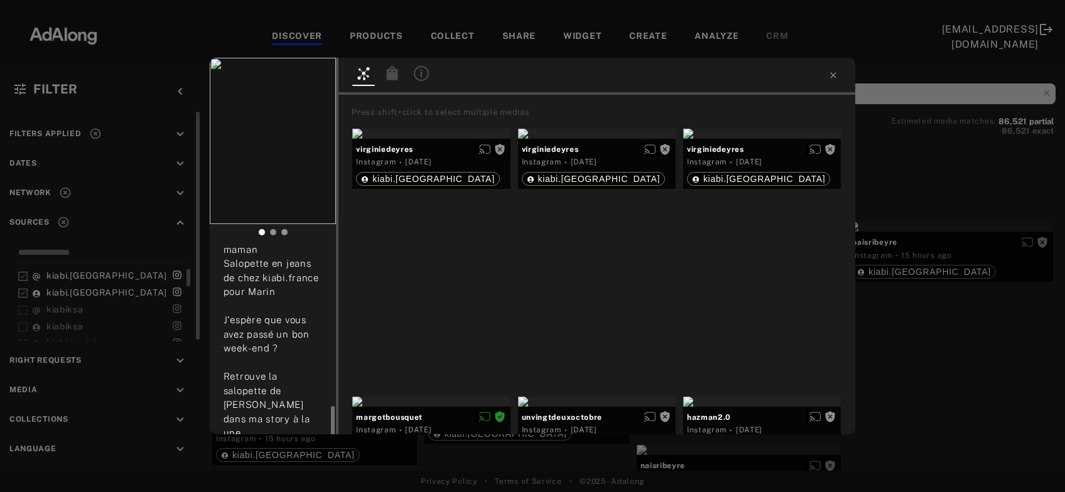
scroll to position [203, 0]
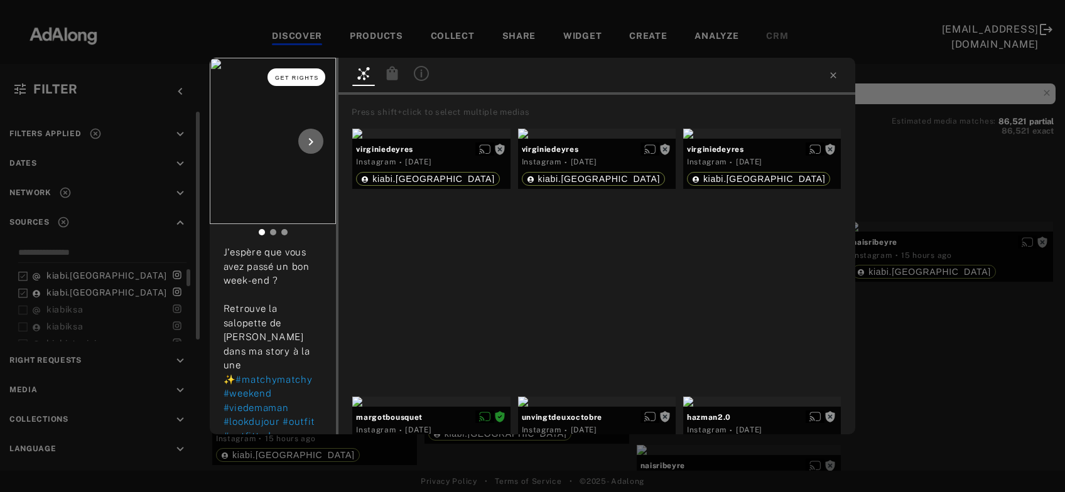
click at [300, 77] on span "Get rights" at bounding box center [297, 78] width 44 height 6
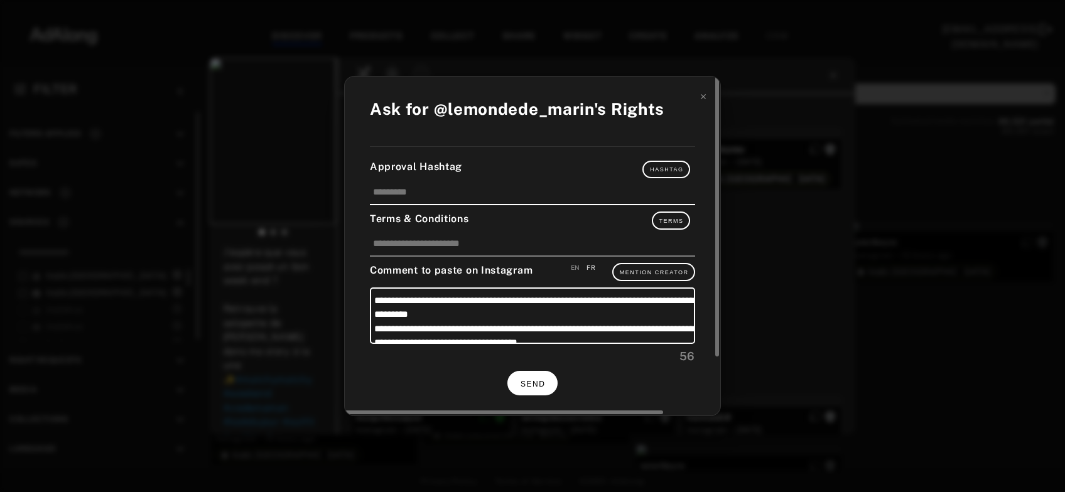
click at [538, 380] on span "SEND" at bounding box center [533, 384] width 24 height 9
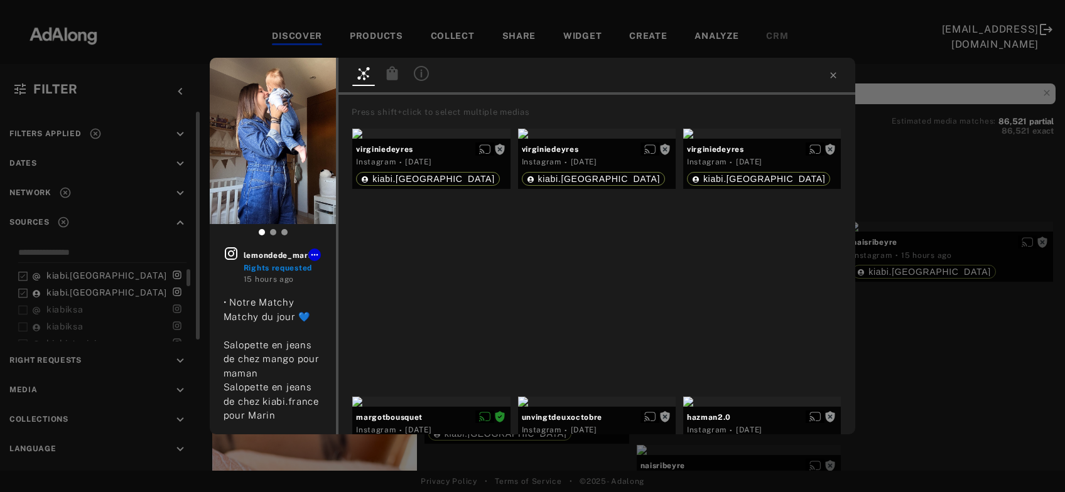
click at [977, 303] on div "lemondede_marin Rights requested 15 hours ago • Notre Matchy Matchy du jour 💙 S…" at bounding box center [532, 246] width 1065 height 492
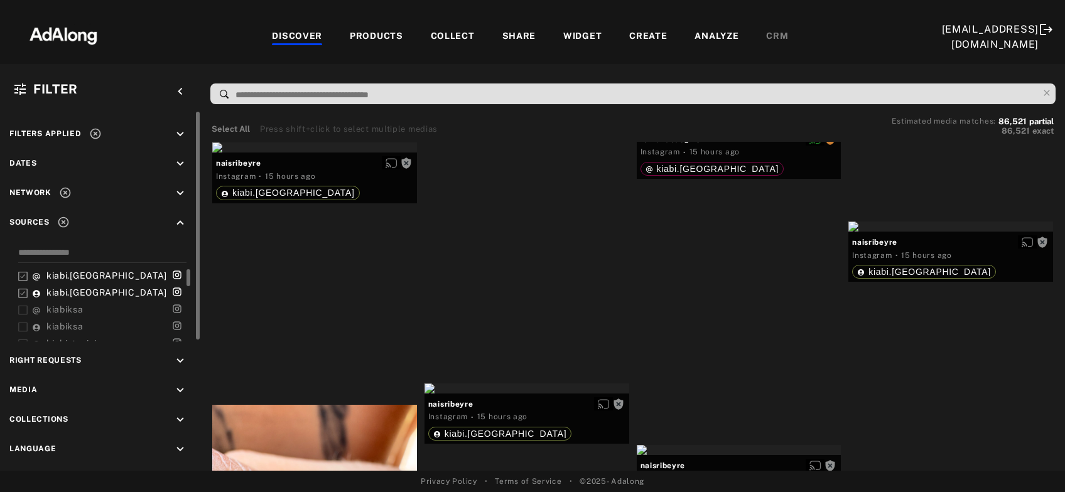
scroll to position [4332, 0]
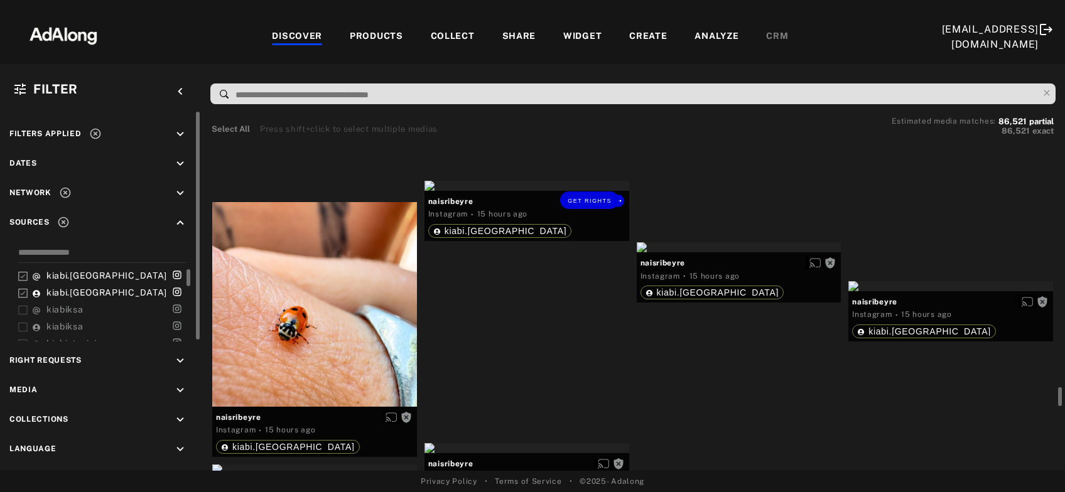
click at [541, 191] on div "Get rights" at bounding box center [527, 186] width 205 height 10
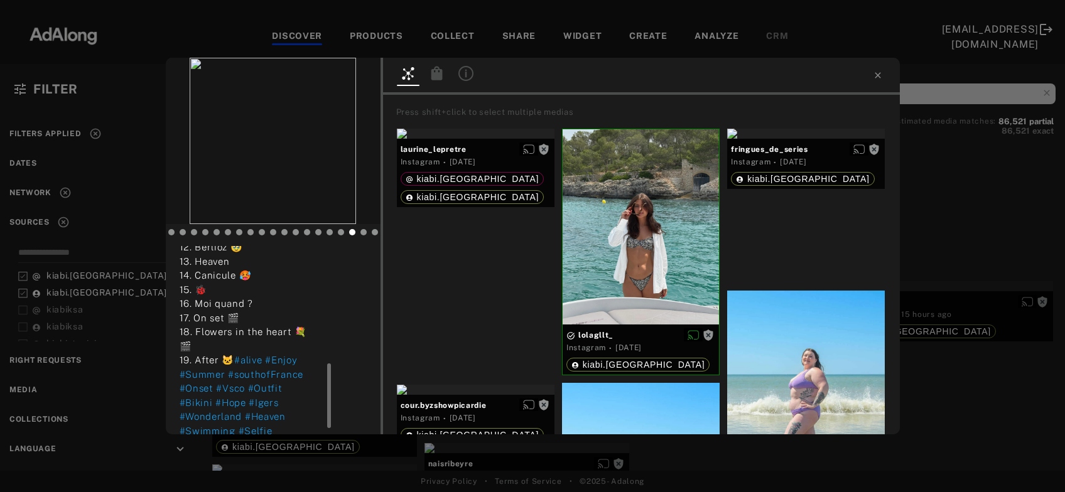
scroll to position [355, 0]
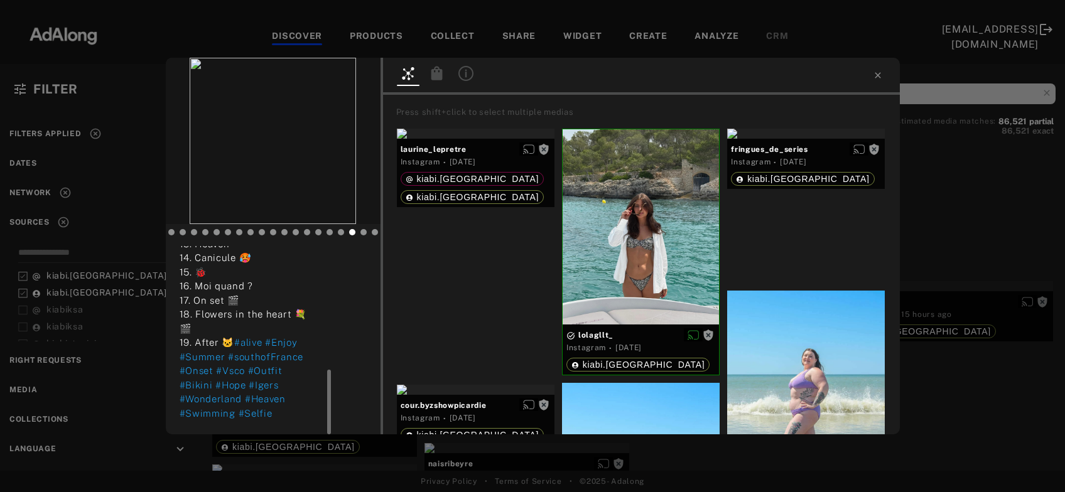
click at [953, 334] on div "Get rights naisribeyre No rights requested 15 hours ago Refuser le bonheur, par…" at bounding box center [532, 246] width 1065 height 492
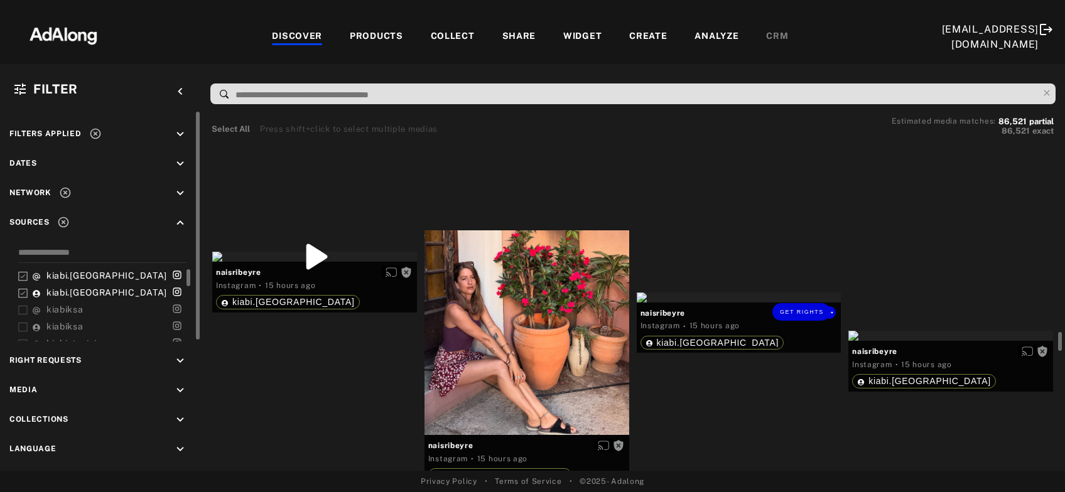
scroll to position [4874, 0]
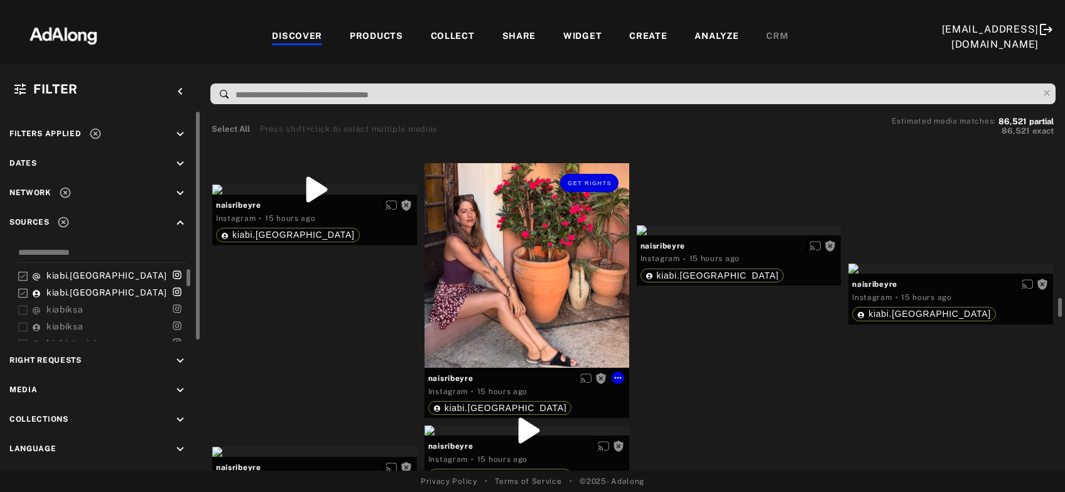
click at [533, 307] on div "Get rights" at bounding box center [527, 265] width 205 height 205
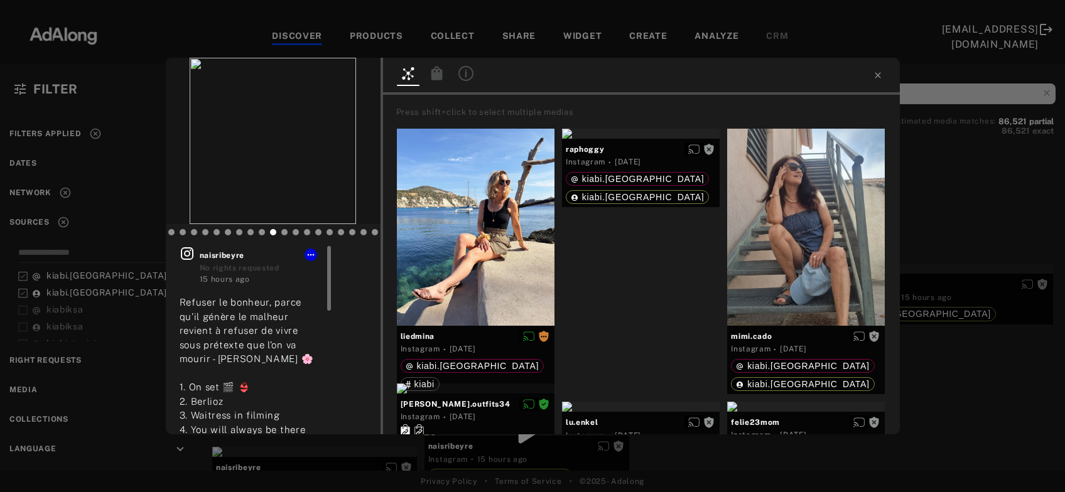
click at [188, 254] on icon at bounding box center [187, 253] width 13 height 13
click at [326, 81] on button "Get rights" at bounding box center [317, 77] width 58 height 18
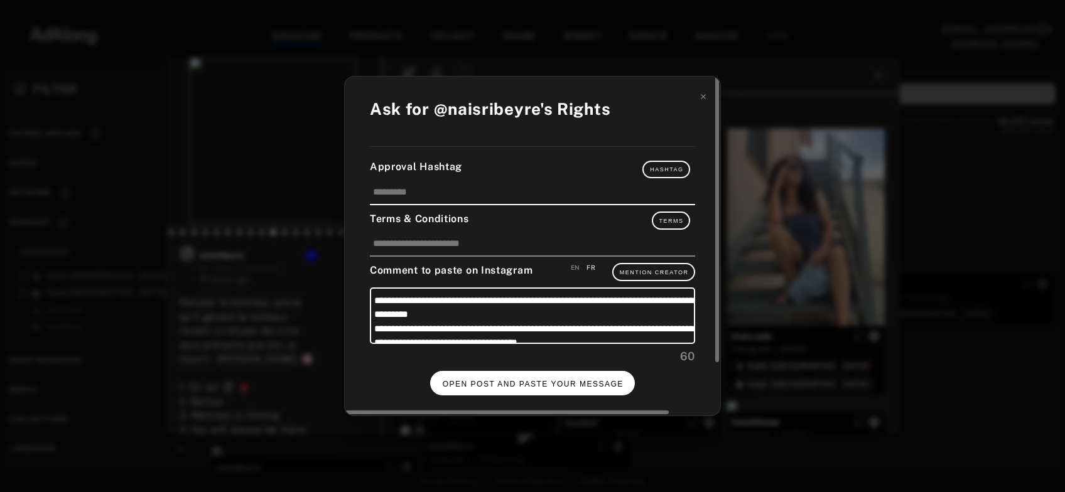
click at [471, 386] on button "OPEN POST AND PASTE YOUR MESSAGE" at bounding box center [532, 383] width 205 height 24
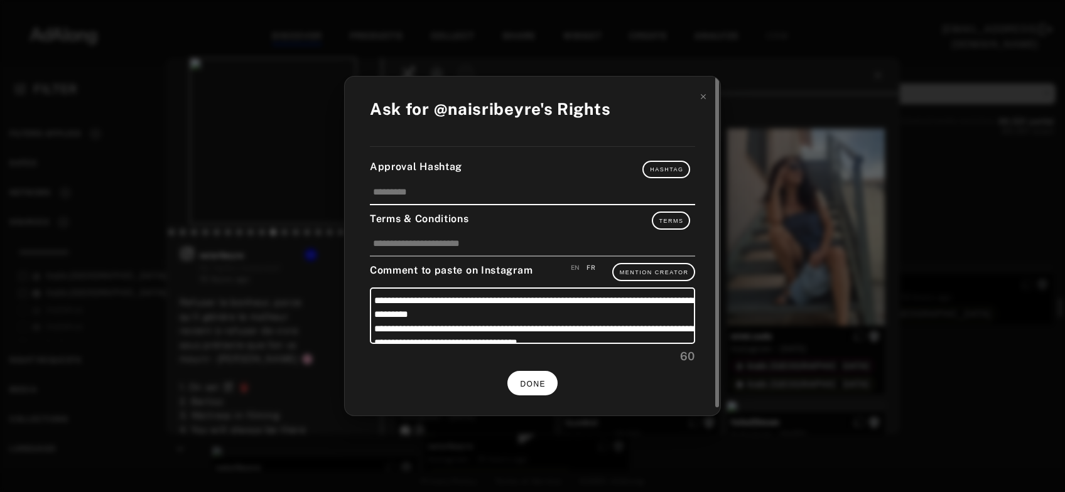
scroll to position [4874, 0]
click at [550, 382] on button "DONE" at bounding box center [532, 383] width 50 height 24
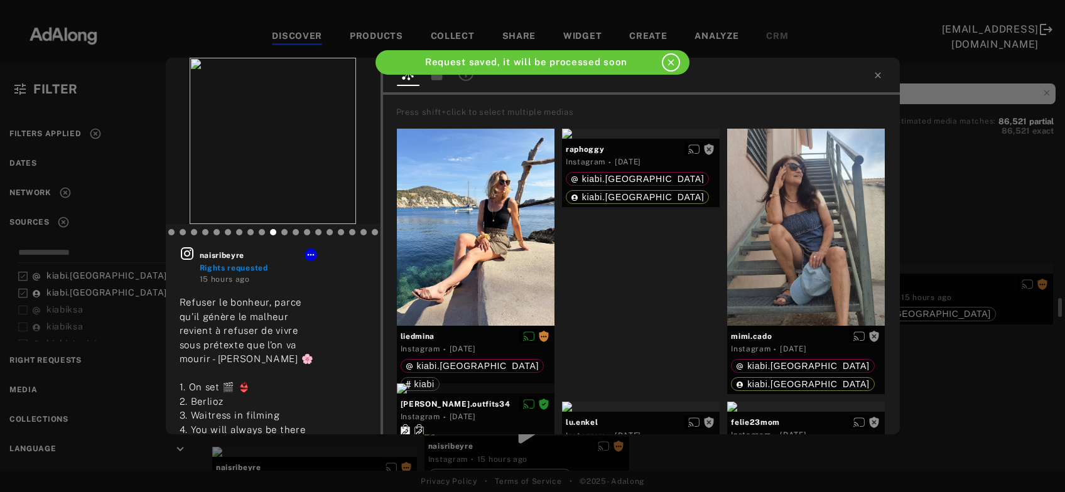
scroll to position [4874, 0]
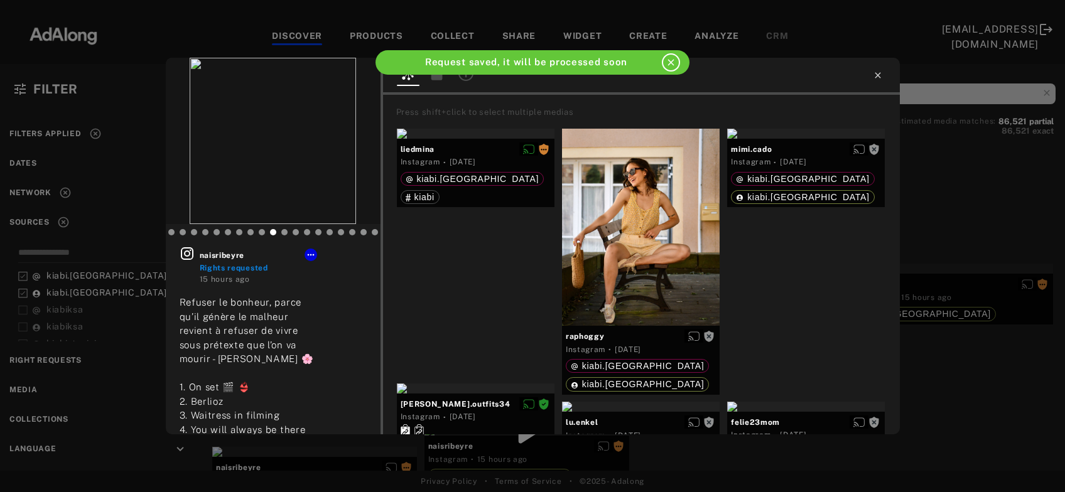
click at [880, 76] on icon at bounding box center [878, 75] width 10 height 10
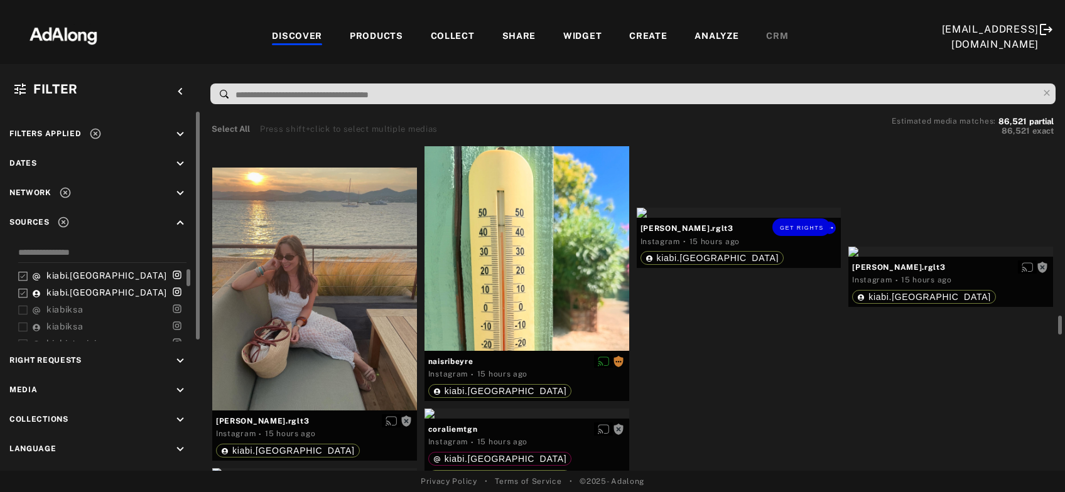
scroll to position [5483, 0]
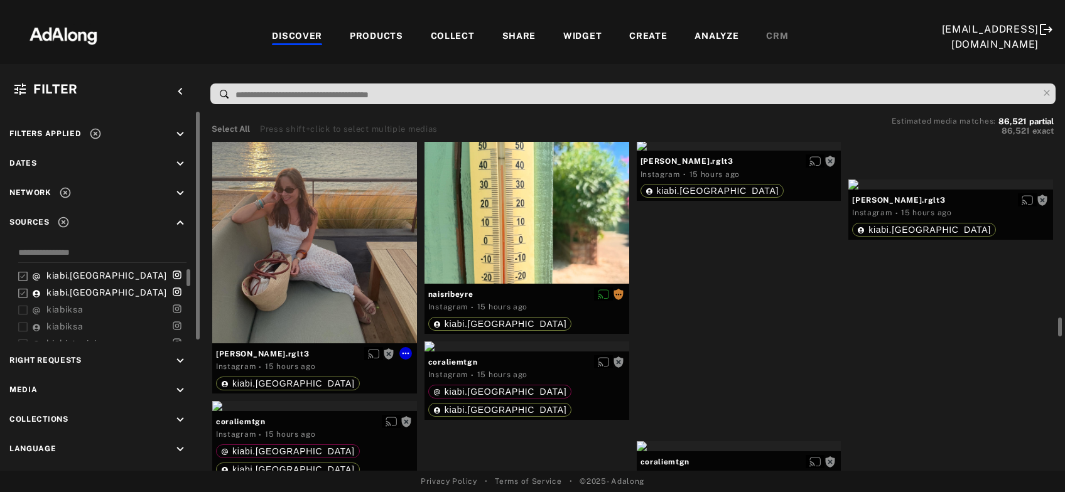
click at [320, 273] on div "Get rights" at bounding box center [314, 221] width 205 height 243
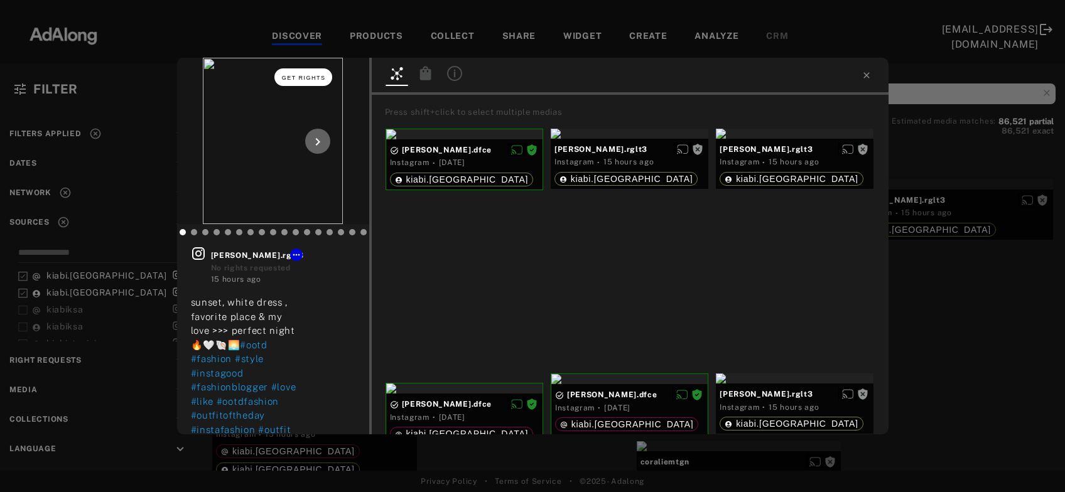
click at [315, 73] on button "Get rights" at bounding box center [303, 77] width 58 height 18
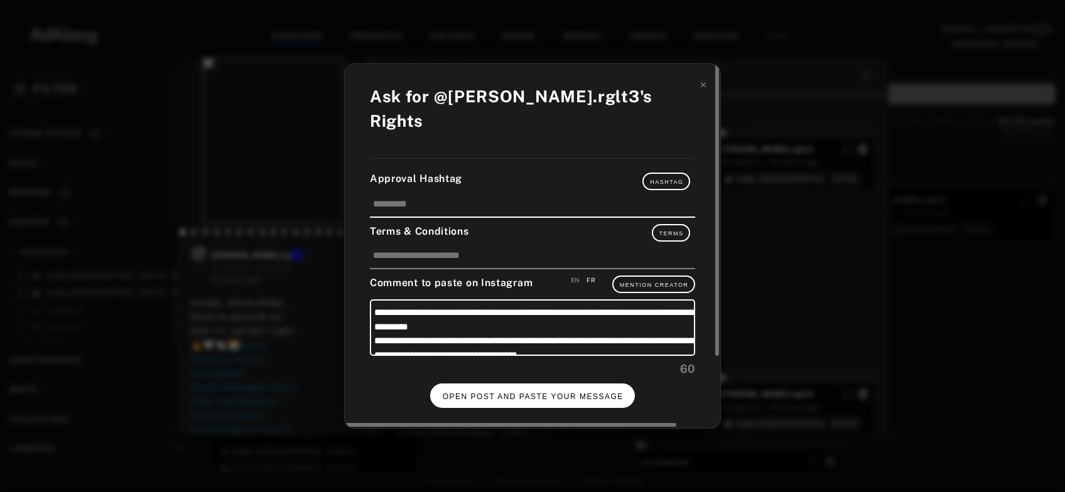
click at [506, 393] on span "OPEN POST AND PASTE YOUR MESSAGE" at bounding box center [533, 397] width 181 height 9
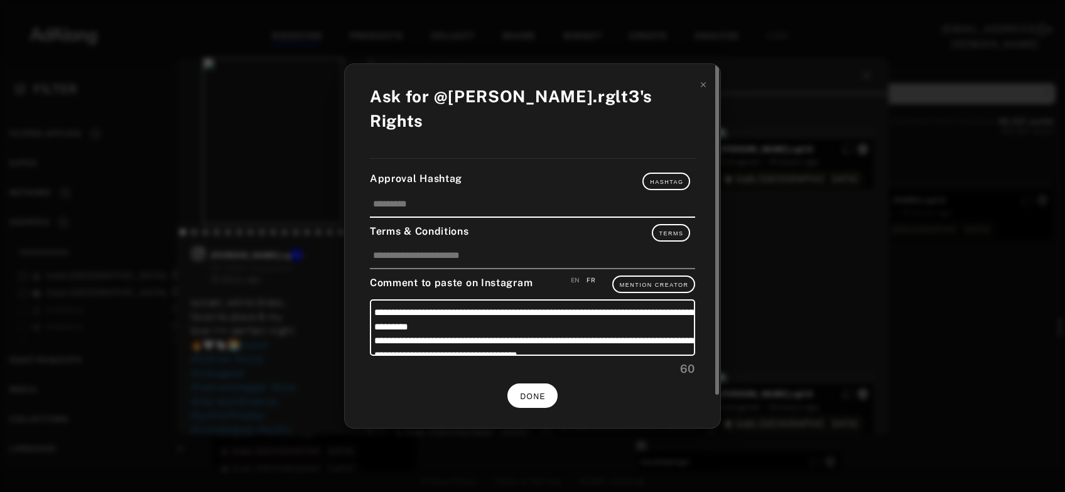
scroll to position [5483, 0]
click at [541, 393] on span "DONE" at bounding box center [533, 397] width 26 height 9
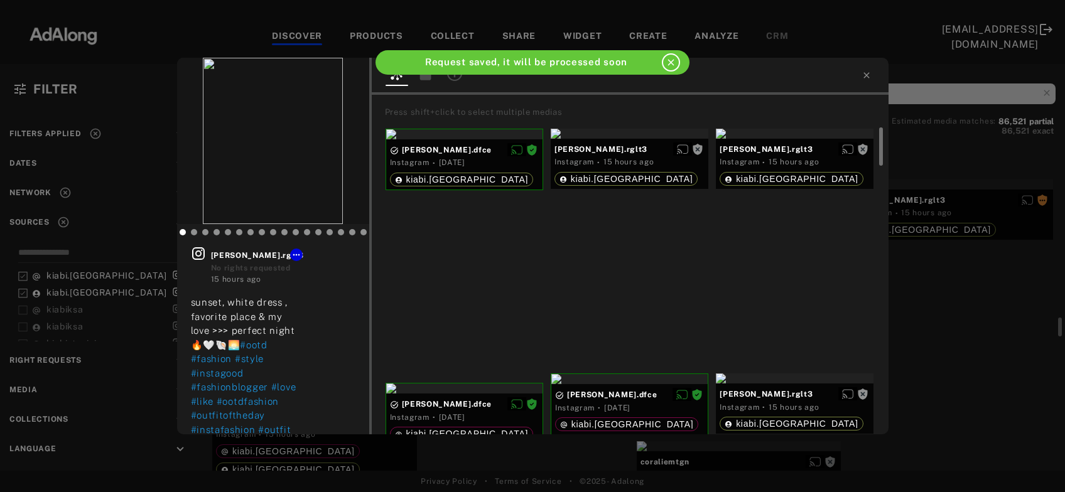
scroll to position [5483, 0]
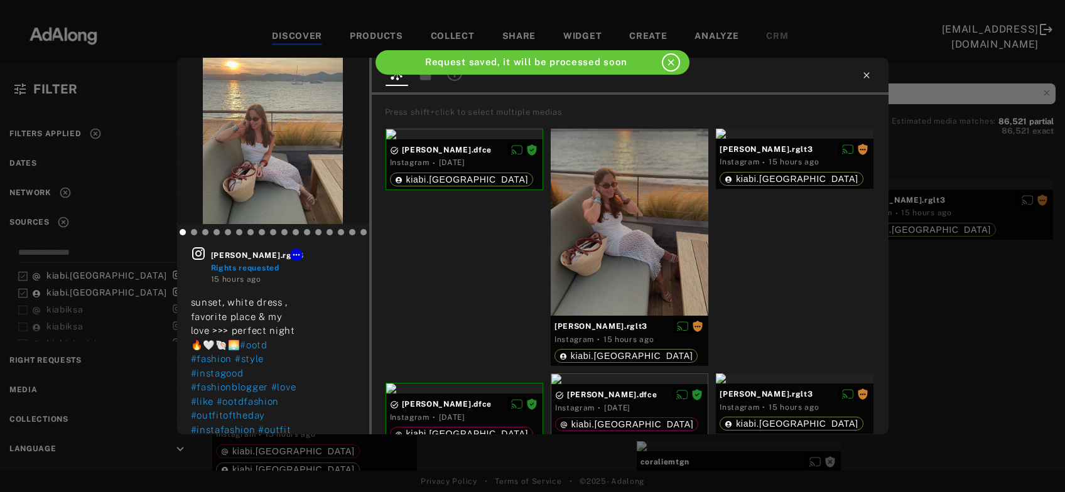
click at [864, 77] on icon at bounding box center [867, 75] width 6 height 6
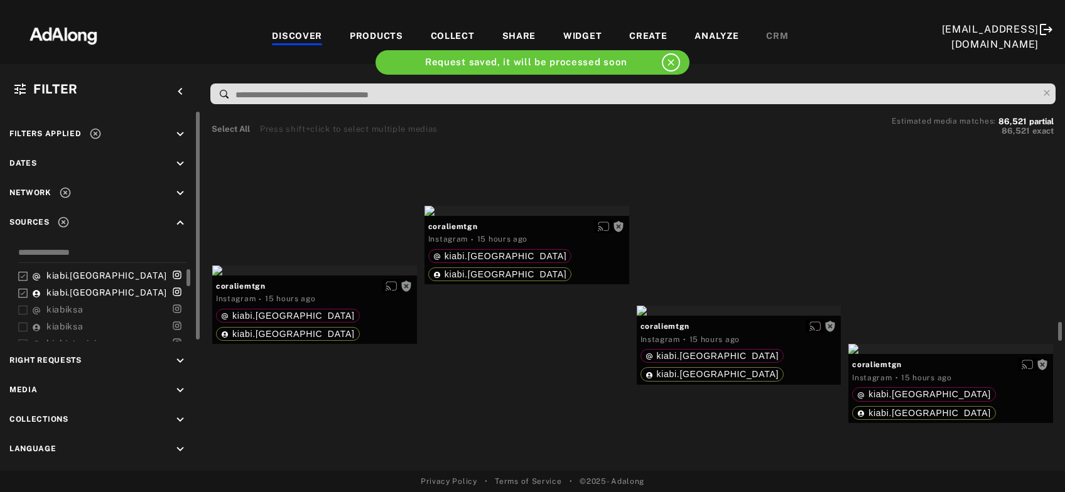
scroll to position [5687, 0]
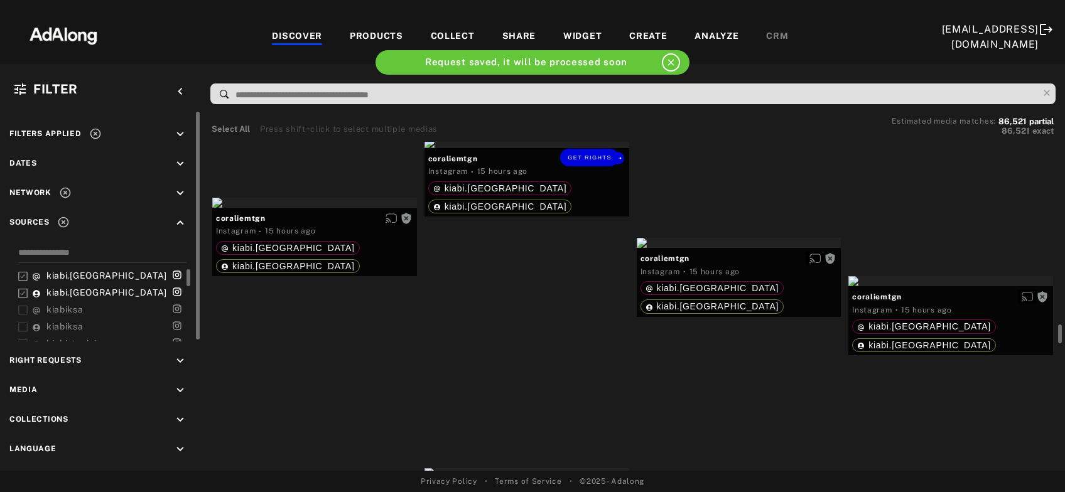
click at [486, 148] on div "Get rights" at bounding box center [527, 143] width 205 height 10
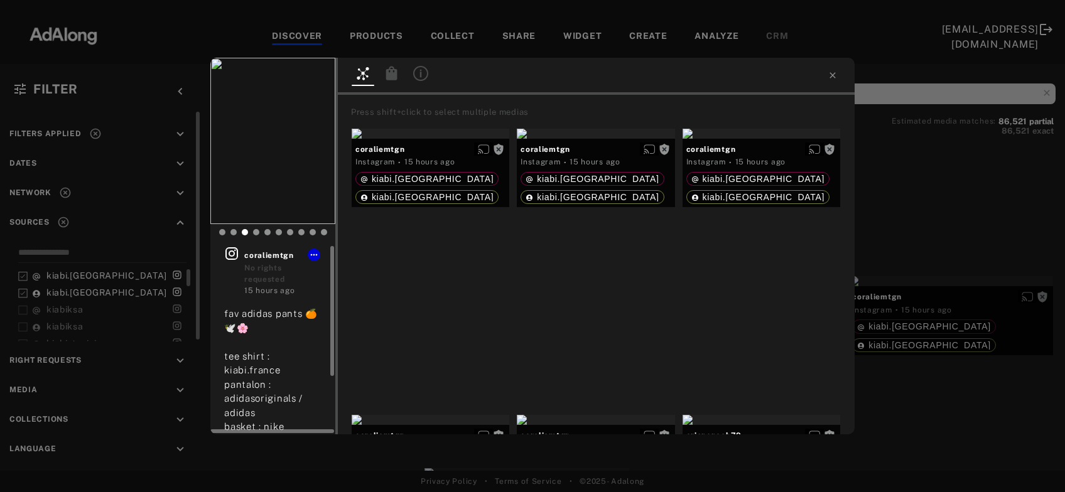
scroll to position [84, 0]
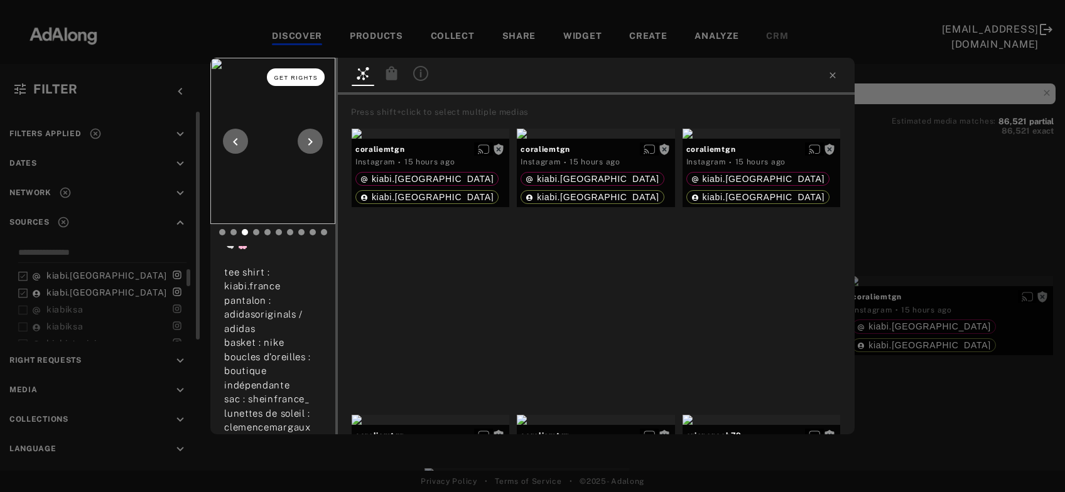
click at [298, 80] on span "Get rights" at bounding box center [296, 78] width 44 height 6
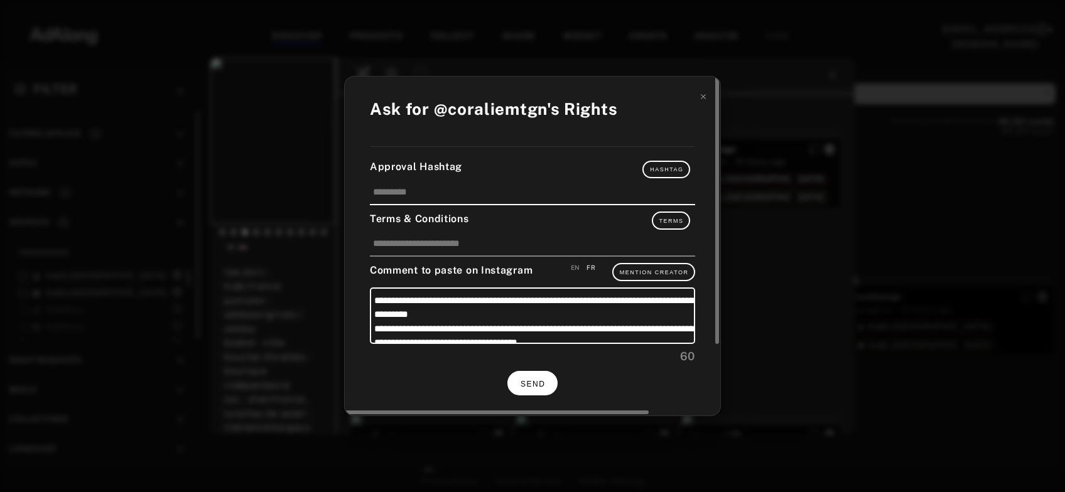
click at [535, 380] on span "SEND" at bounding box center [533, 384] width 24 height 9
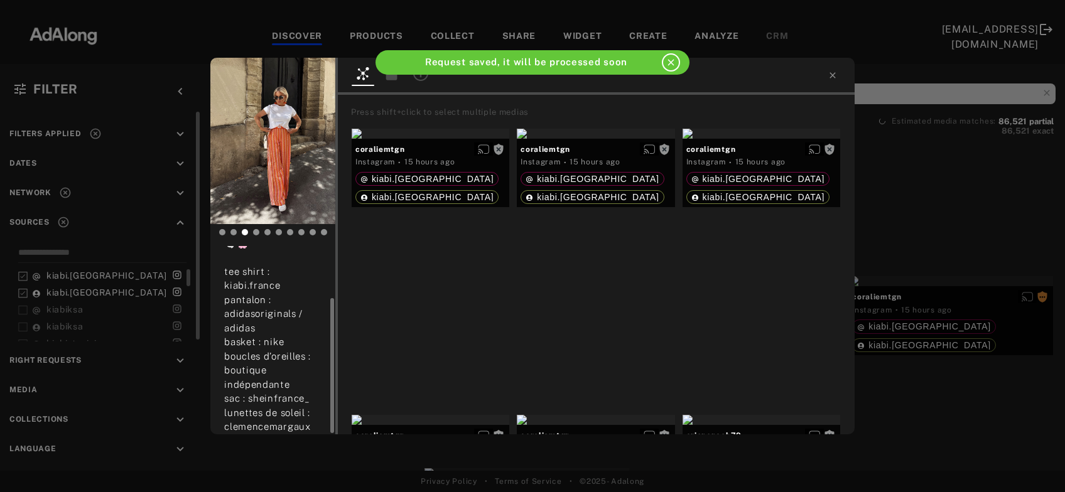
scroll to position [73, 0]
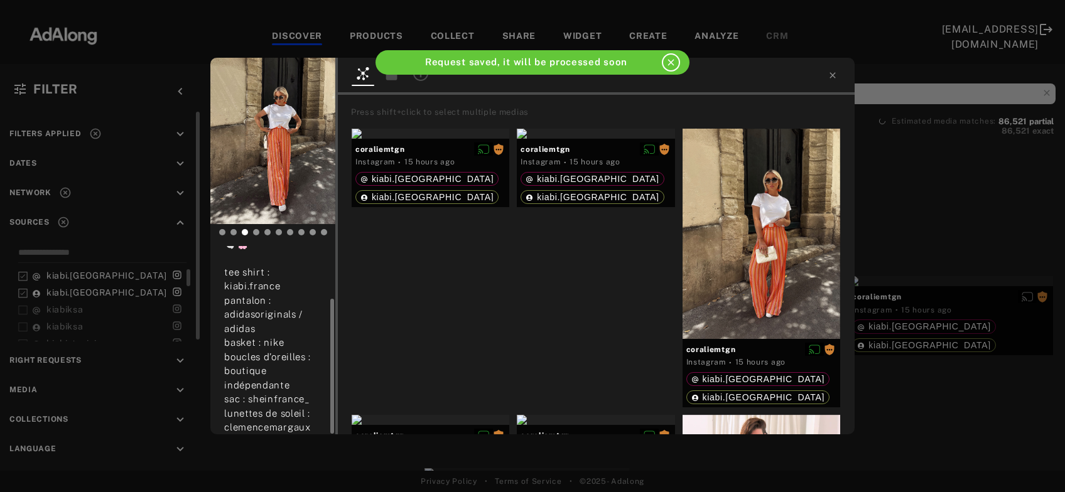
click at [932, 323] on div "coraliemtgn Rights requested 15 hours ago fav adidas pants 🍊🕊️🌸 tee shirt : kia…" at bounding box center [532, 246] width 1065 height 492
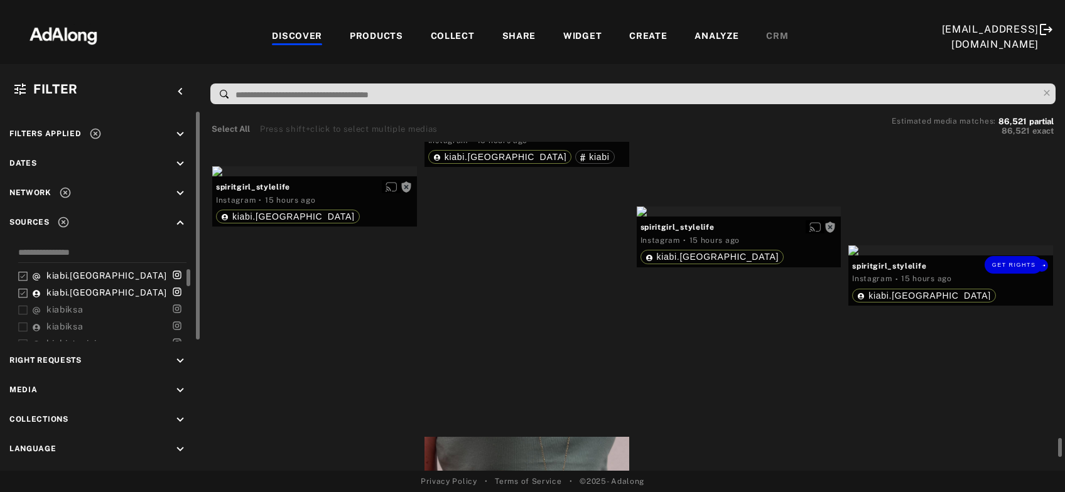
scroll to position [7108, 0]
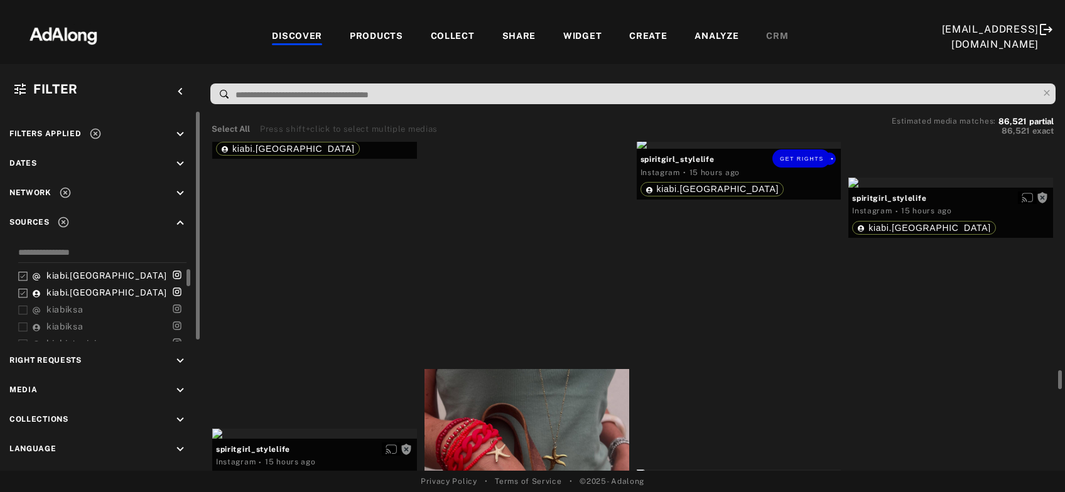
click at [759, 149] on div "Get rights" at bounding box center [739, 144] width 205 height 10
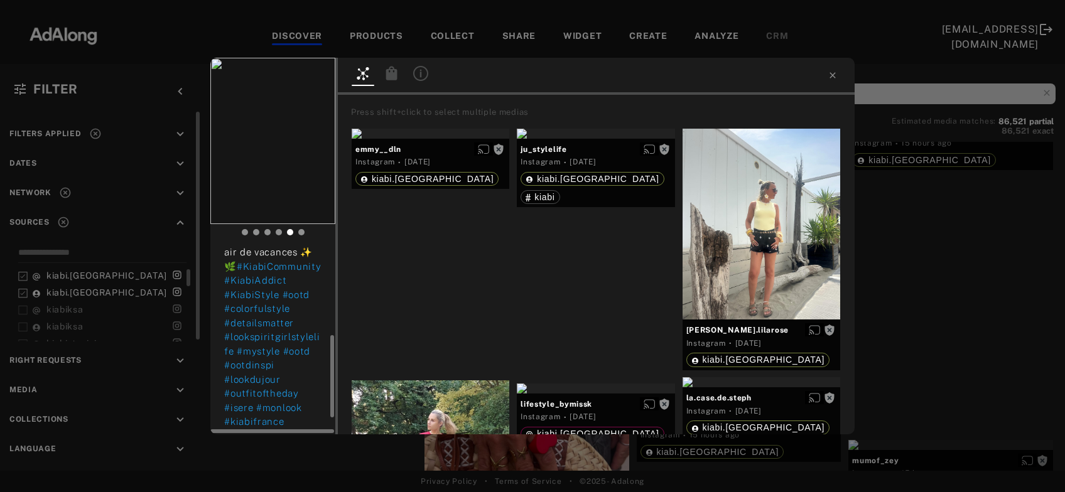
scroll to position [239, 0]
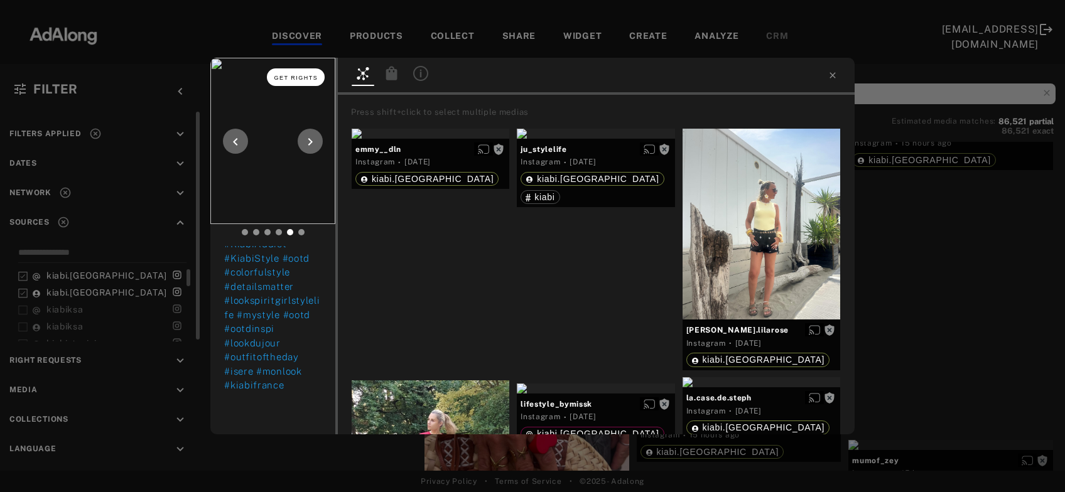
click at [283, 80] on span "Get rights" at bounding box center [296, 78] width 44 height 6
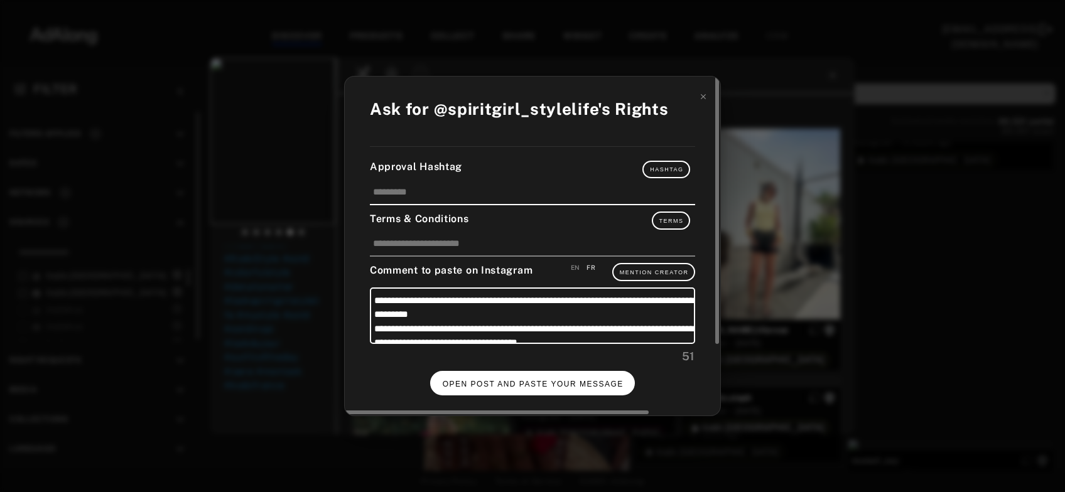
click at [505, 372] on button "OPEN POST AND PASTE YOUR MESSAGE" at bounding box center [532, 383] width 205 height 24
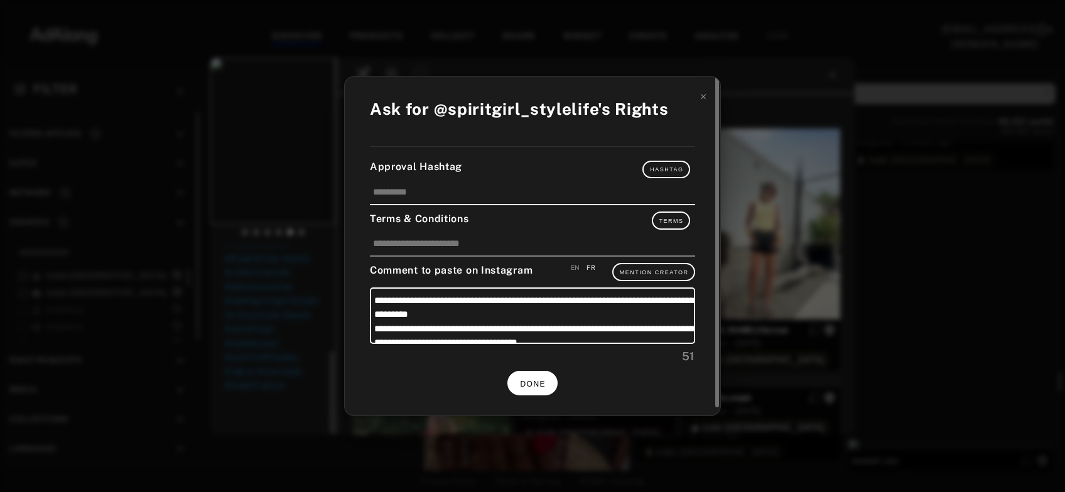
scroll to position [239, 0]
click at [539, 382] on span "DONE" at bounding box center [533, 384] width 26 height 9
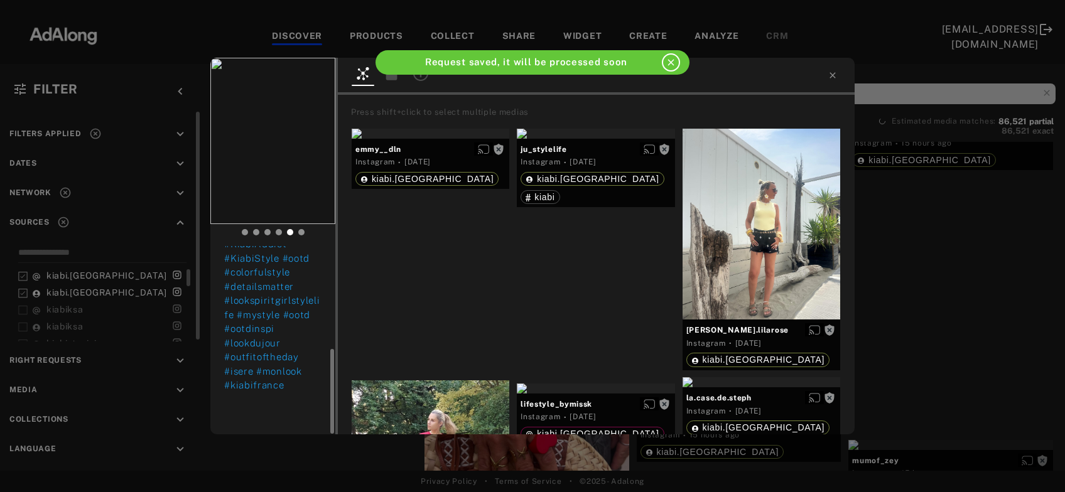
scroll to position [228, 0]
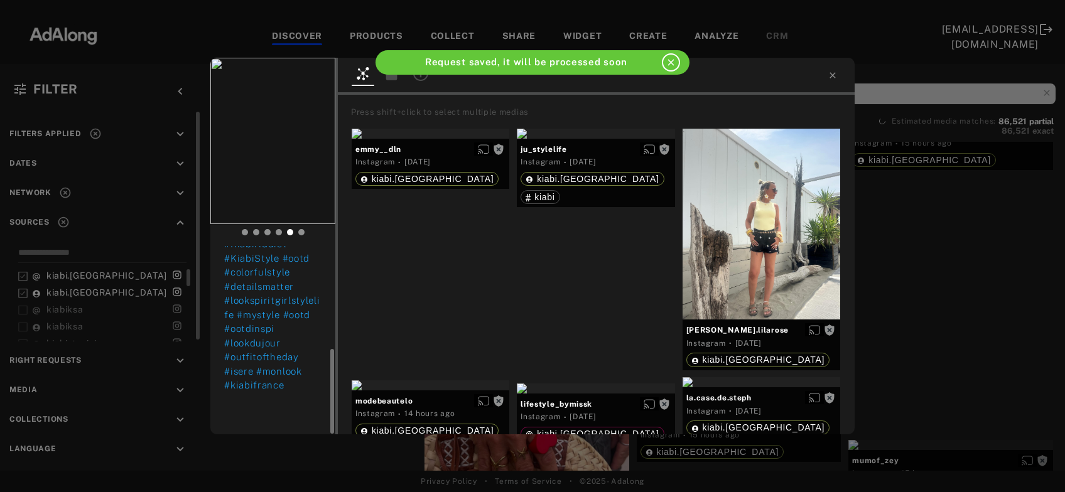
click at [960, 249] on div "spiritgirl_stylelife Rights requested 15 hours ago 𝑈𝑛 𝑙𝑜𝑜𝑘 𝑐𝑎𝑠𝑢𝑎𝑙 𝑒𝑡 𝑐𝑜𝑙𝑜𝑟é 𝑝𝑜𝑢…" at bounding box center [532, 246] width 1065 height 492
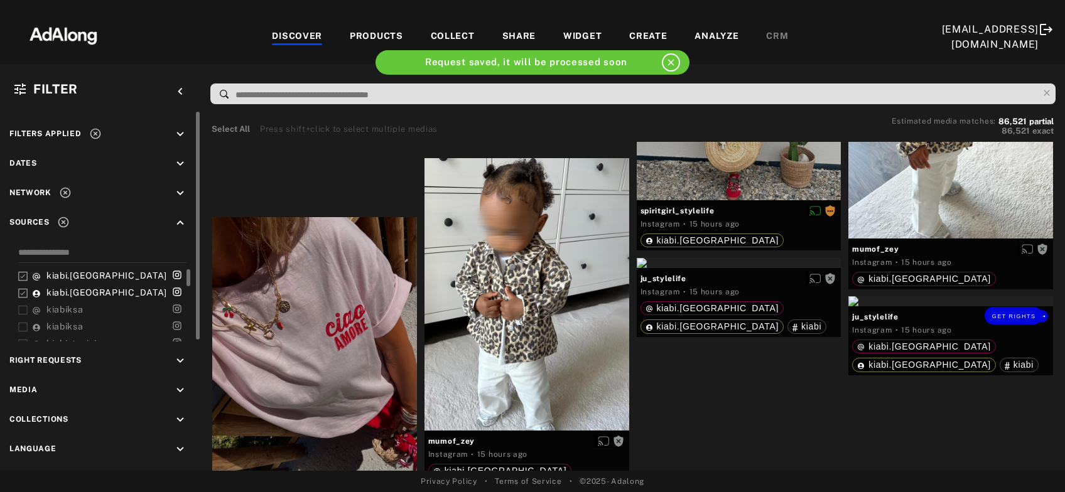
scroll to position [7785, 0]
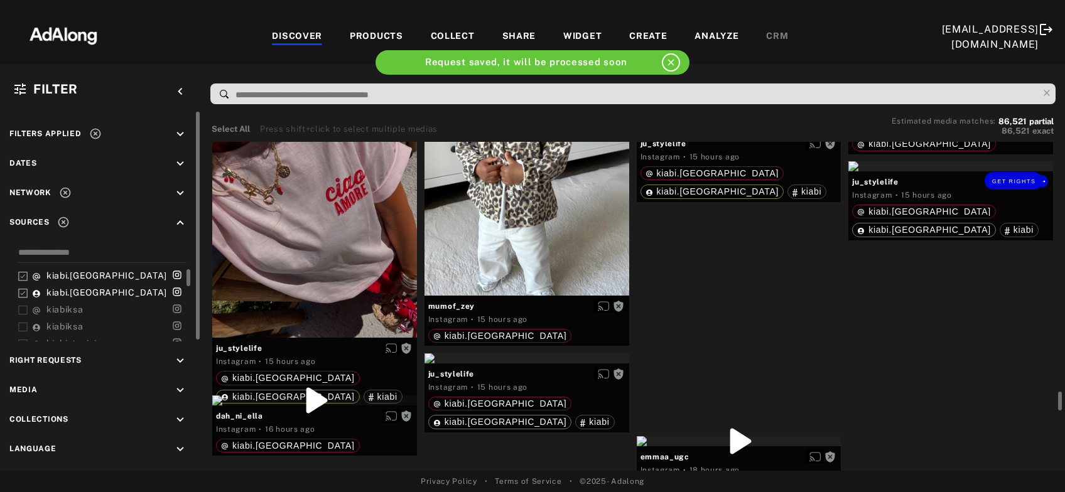
click at [932, 171] on div "Get rights" at bounding box center [951, 166] width 205 height 10
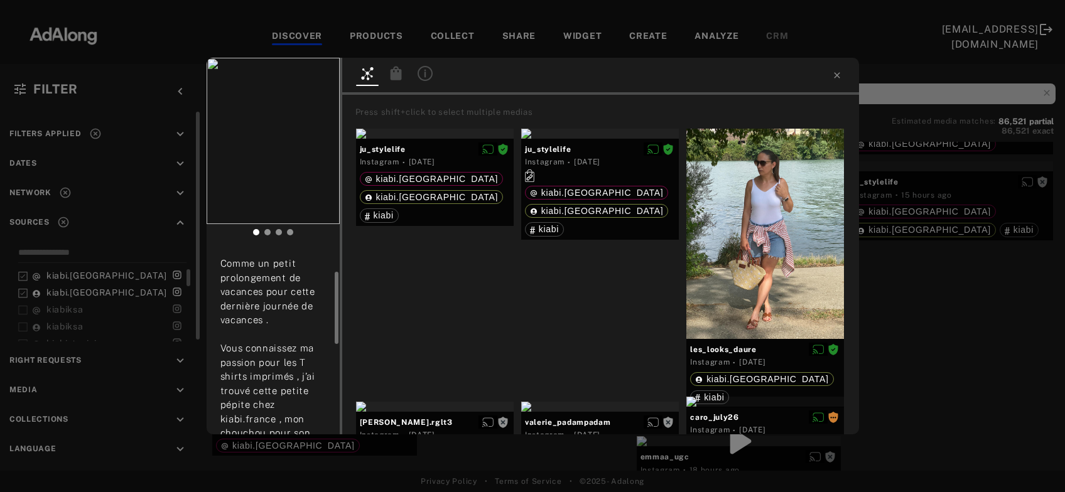
scroll to position [203, 0]
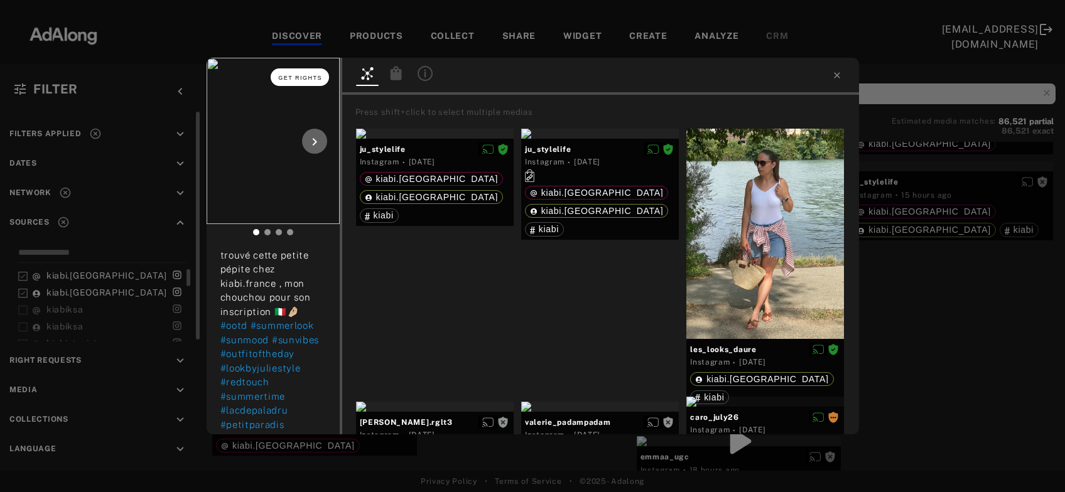
click at [312, 73] on button "Get rights" at bounding box center [300, 77] width 58 height 18
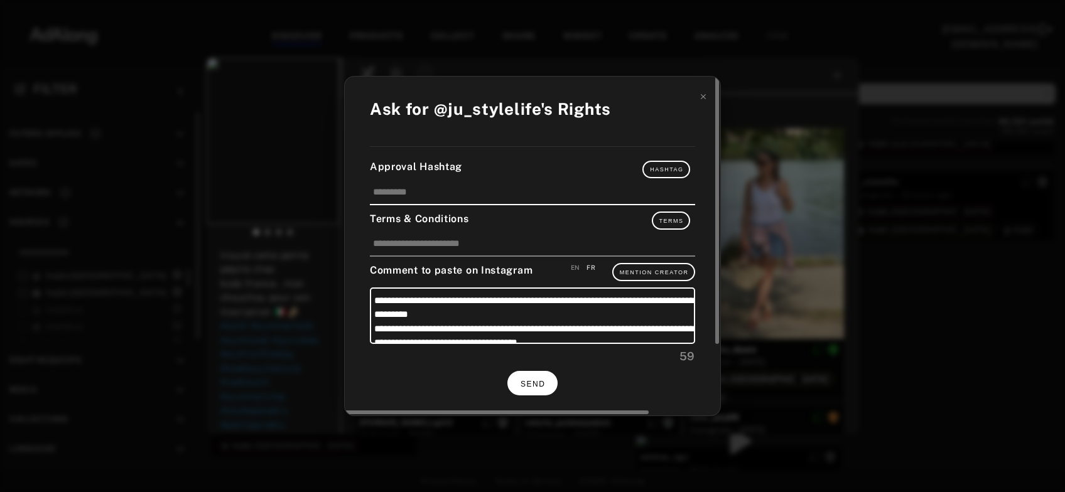
click at [546, 379] on button "SEND" at bounding box center [532, 383] width 50 height 24
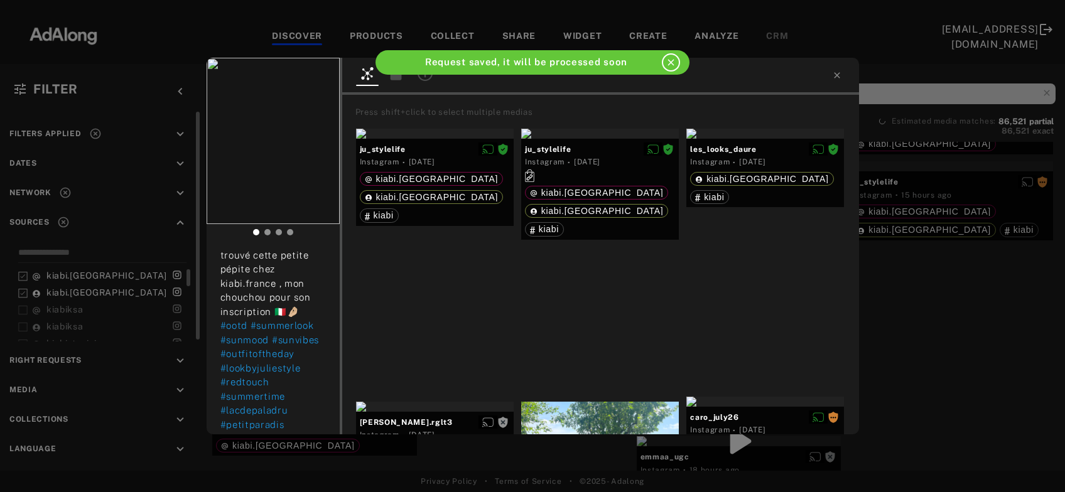
click at [944, 302] on div "ju_stylelife Rights requested 15 hours ago 𝕊𝕦𝕟𝕕𝕒𝕪 𝕄𝕠𝕠𝕕 ❤️ Comme un petit prolon…" at bounding box center [532, 246] width 1065 height 492
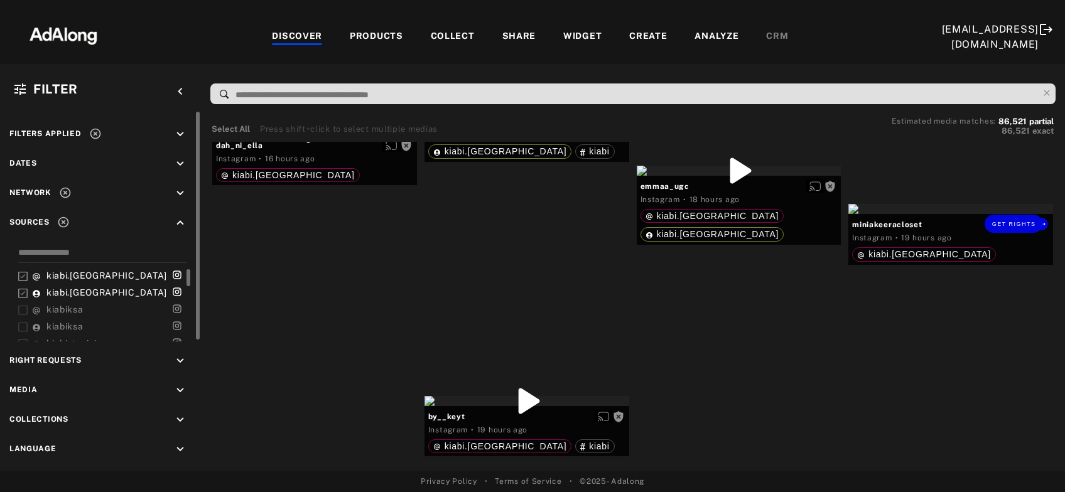
scroll to position [8124, 0]
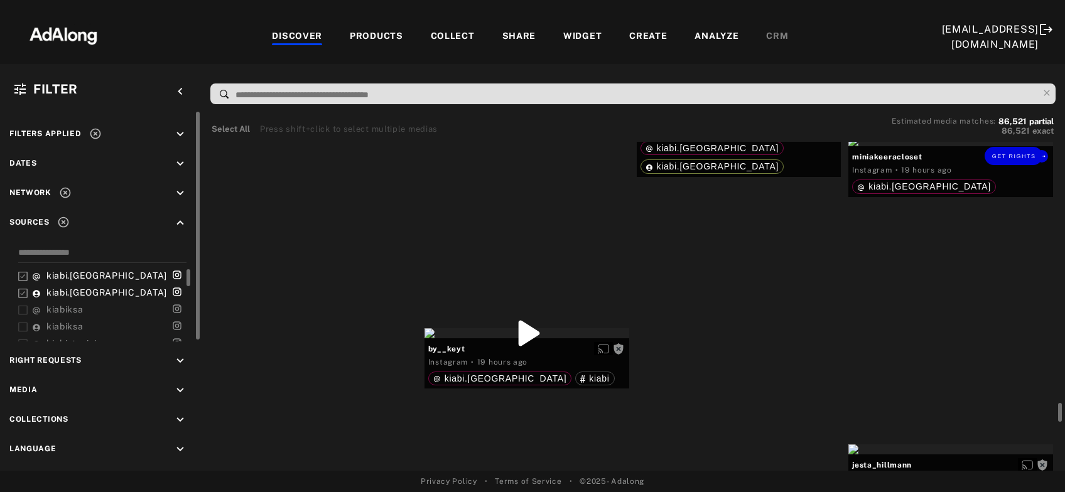
click at [972, 146] on div "Get rights" at bounding box center [951, 141] width 205 height 10
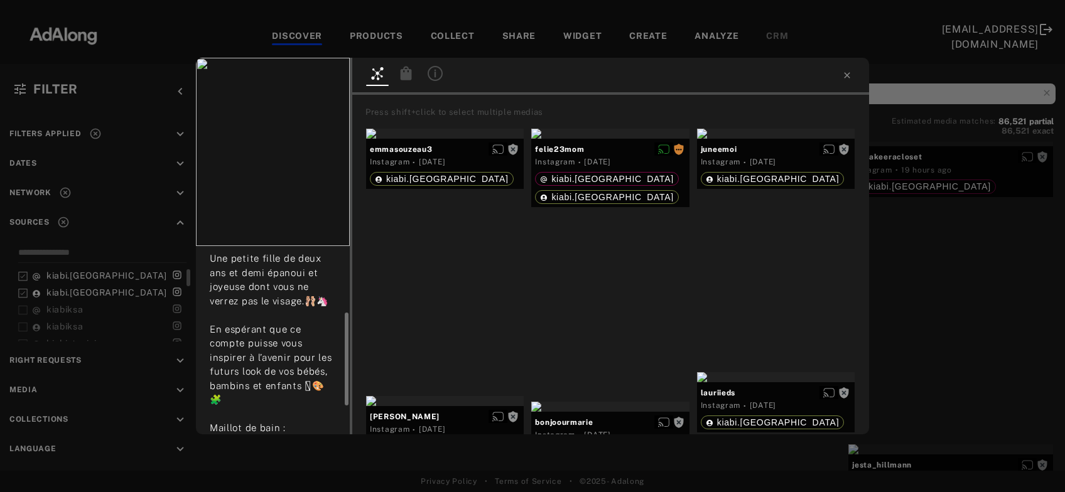
scroll to position [192, 0]
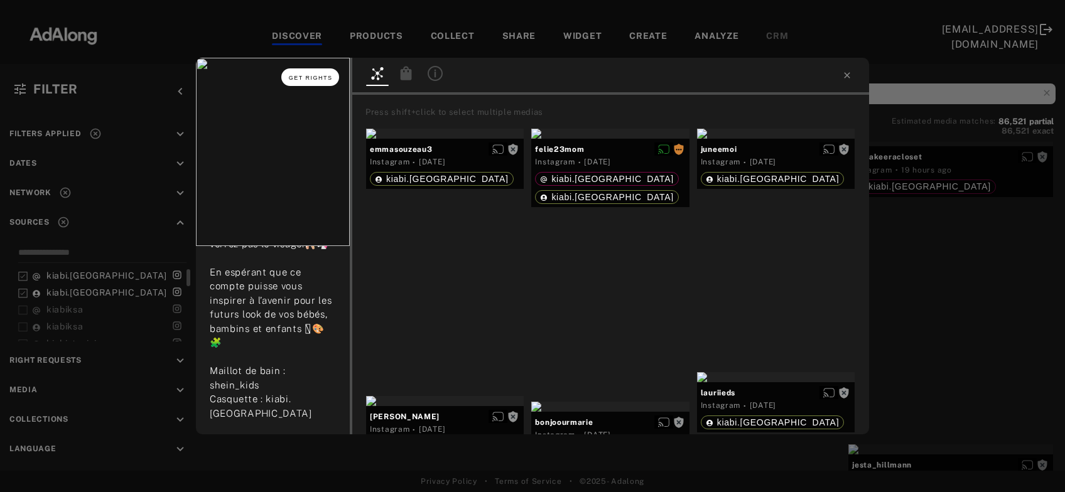
click at [311, 82] on button "Get rights" at bounding box center [310, 77] width 58 height 18
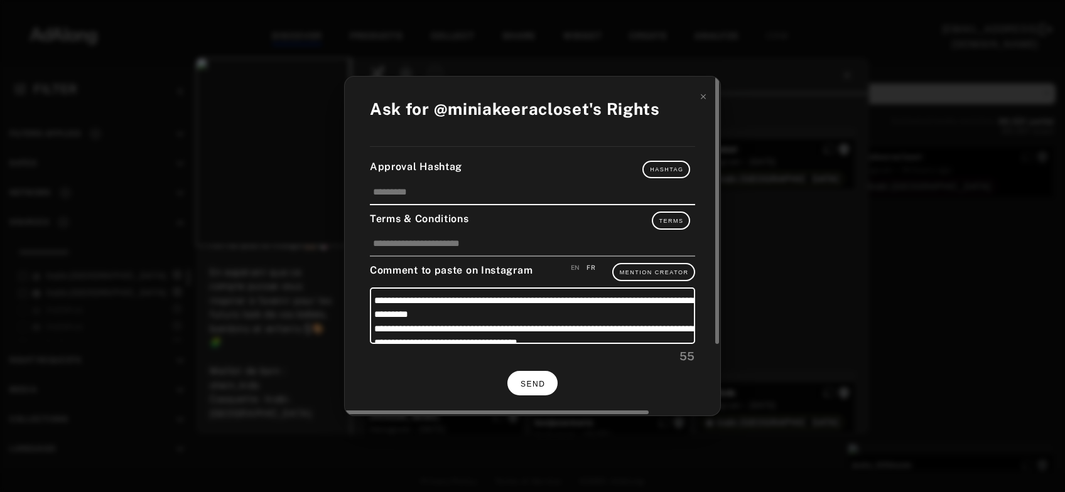
click at [534, 380] on span "SEND" at bounding box center [533, 384] width 24 height 9
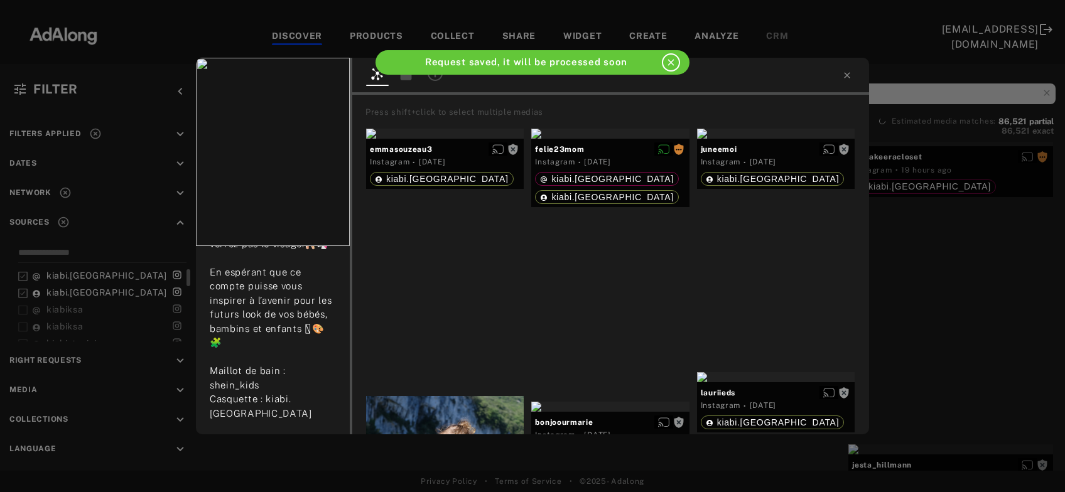
click at [946, 276] on div "miniakeeracloset Rights requested 19 hours ago Bonjour à tous, ✨🐣🌻🌞 Ce compte a…" at bounding box center [532, 246] width 1065 height 492
click at [946, 146] on div at bounding box center [951, 141] width 205 height 10
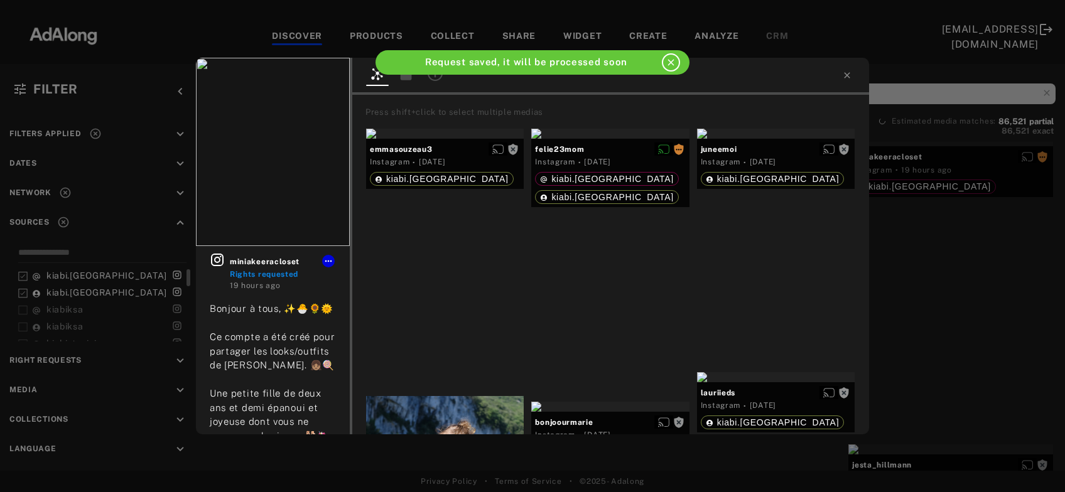
click at [946, 276] on div "miniakeeracloset Rights requested 19 hours ago Bonjour à tous, ✨🐣🌻🌞 Ce compte a…" at bounding box center [532, 246] width 1065 height 492
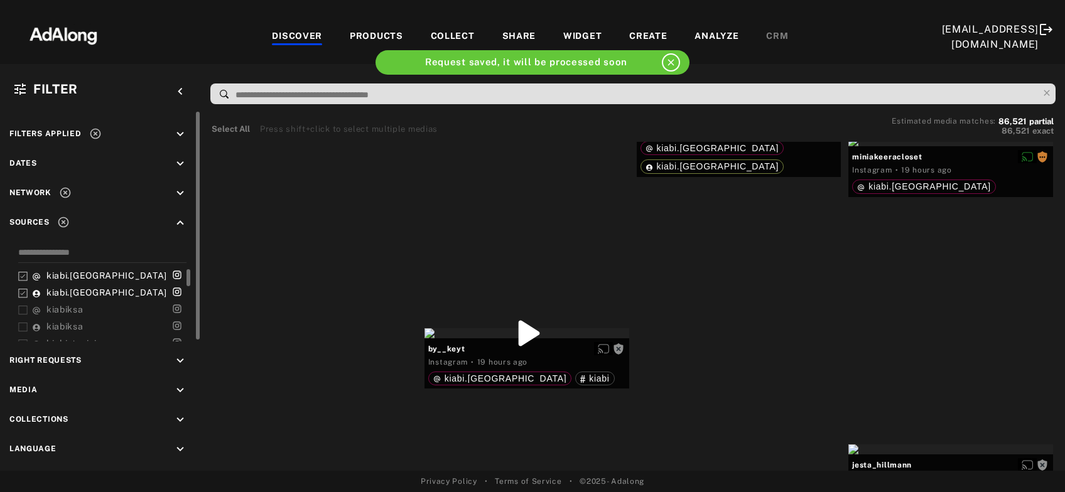
scroll to position [8191, 0]
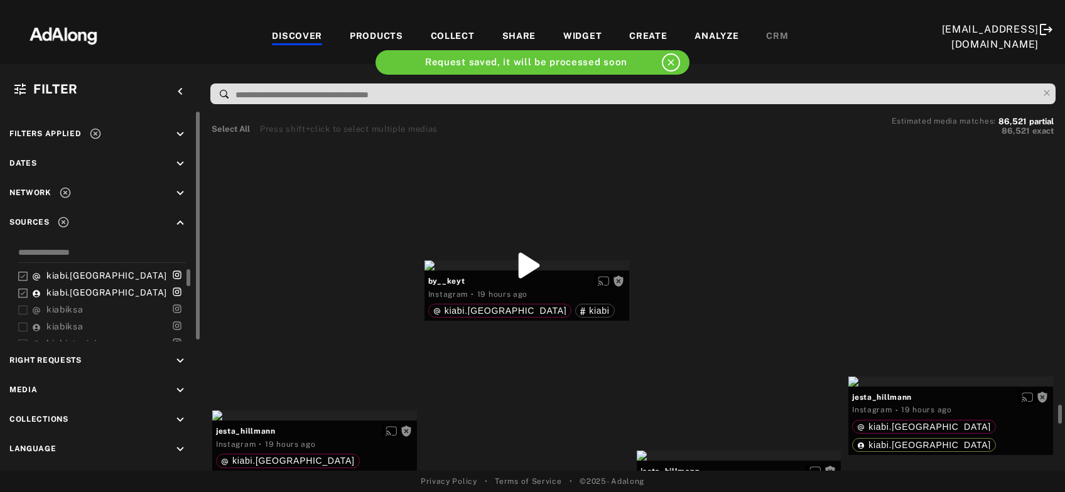
click at [676, 40] on div "Get rights" at bounding box center [739, 35] width 205 height 10
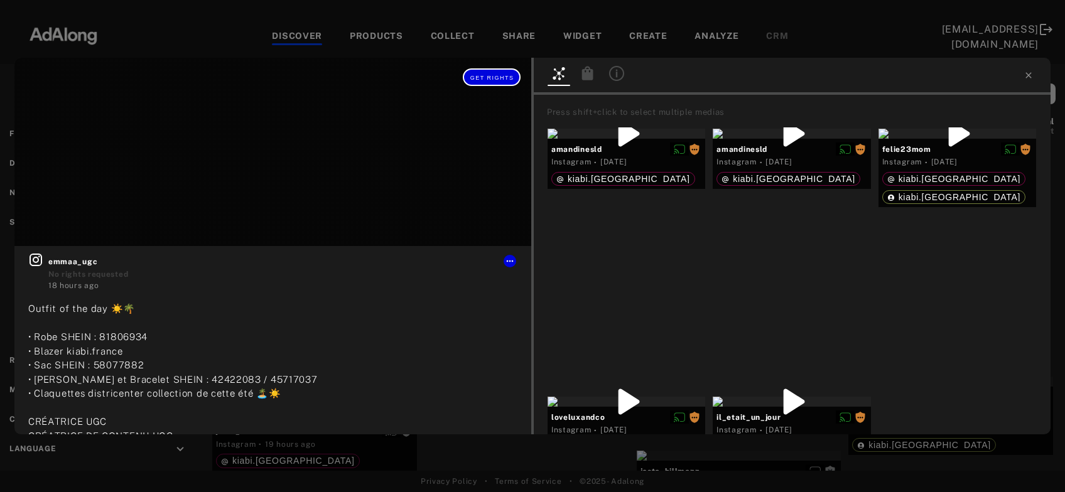
click at [512, 77] on span "Get rights" at bounding box center [492, 78] width 44 height 6
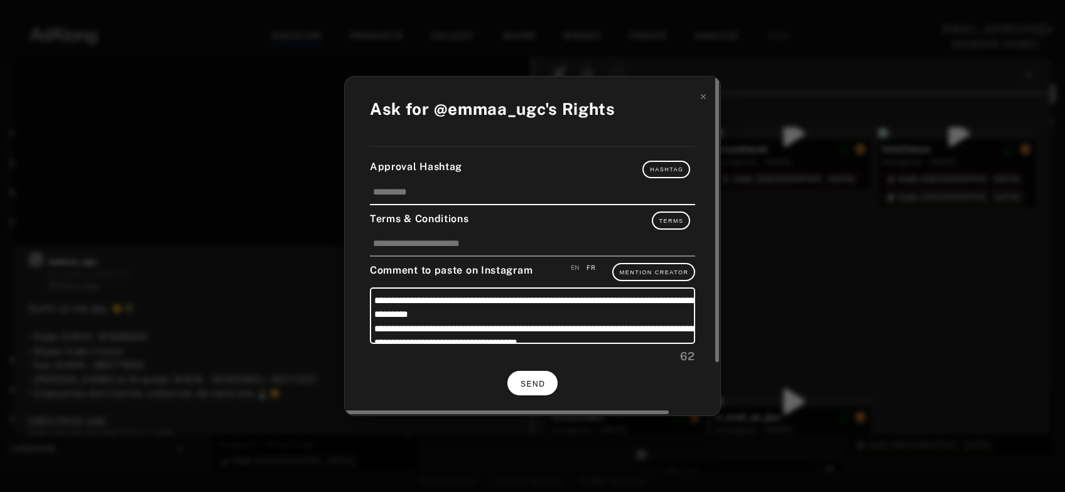
click at [540, 377] on button "SEND" at bounding box center [532, 383] width 50 height 24
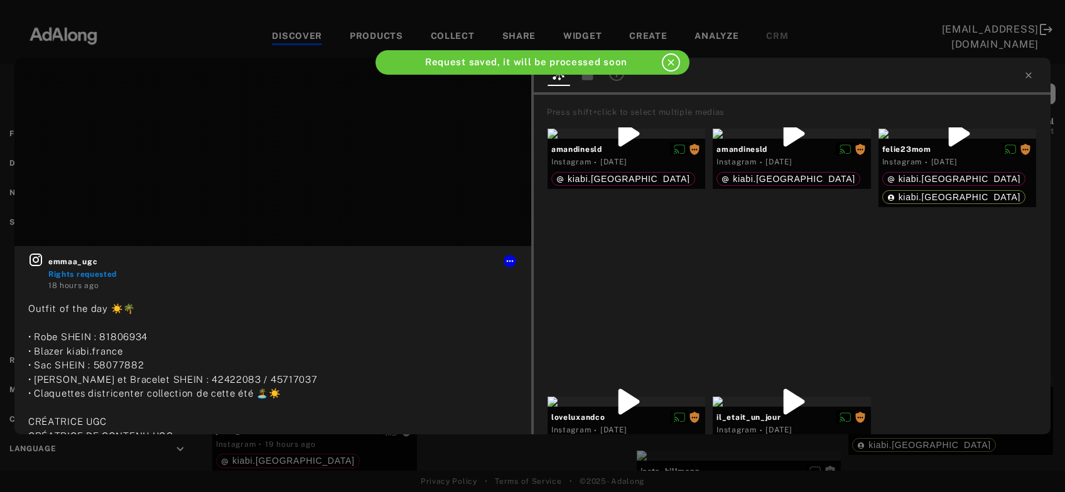
click at [1021, 81] on div at bounding box center [792, 76] width 517 height 37
click at [1031, 79] on icon at bounding box center [1029, 75] width 10 height 10
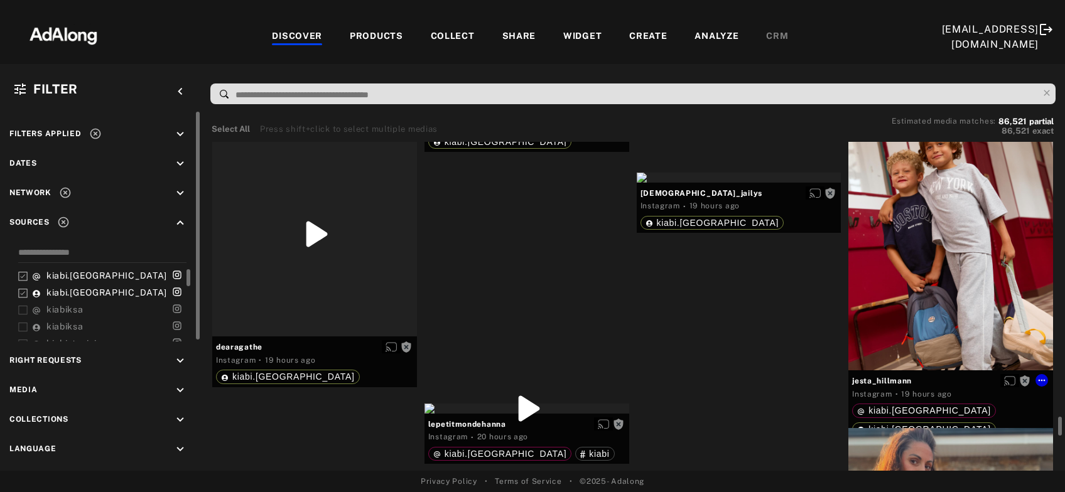
scroll to position [8868, 0]
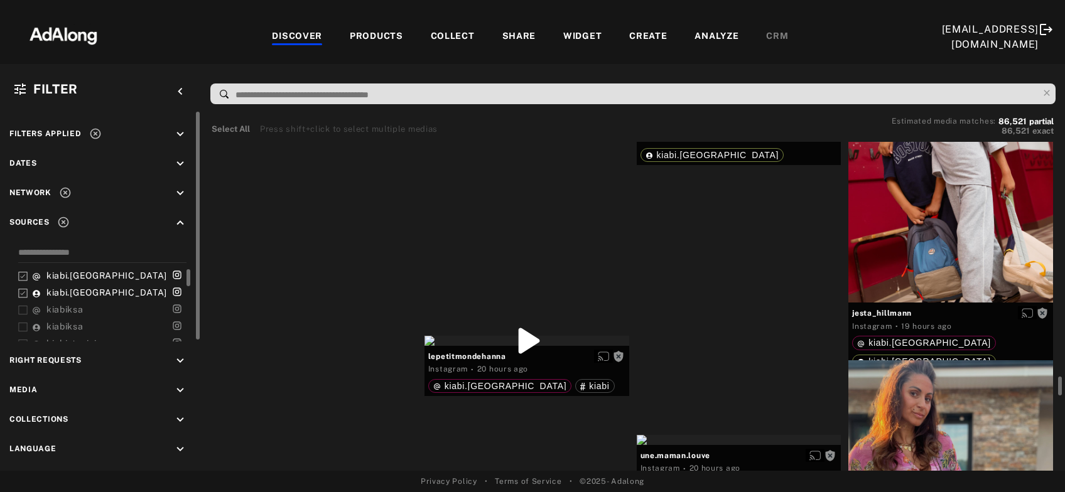
click at [315, 75] on div "Get rights" at bounding box center [314, 70] width 205 height 10
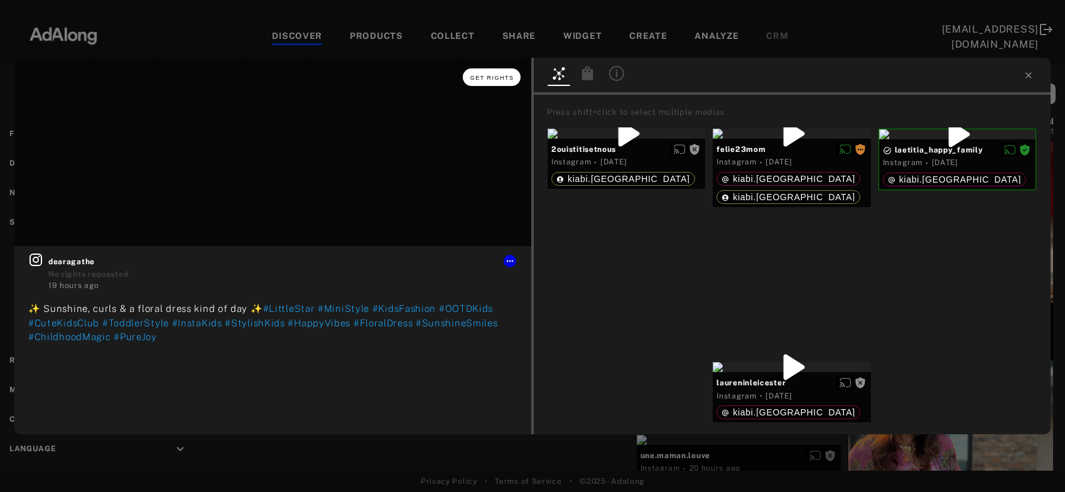
click at [505, 77] on span "Get rights" at bounding box center [492, 78] width 44 height 6
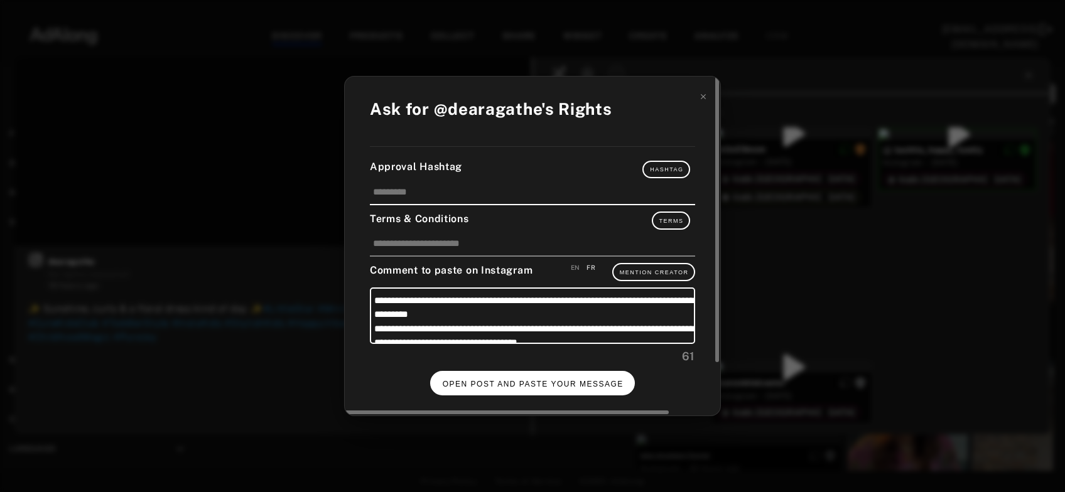
click at [558, 387] on button "OPEN POST AND PASTE YOUR MESSAGE" at bounding box center [532, 383] width 205 height 24
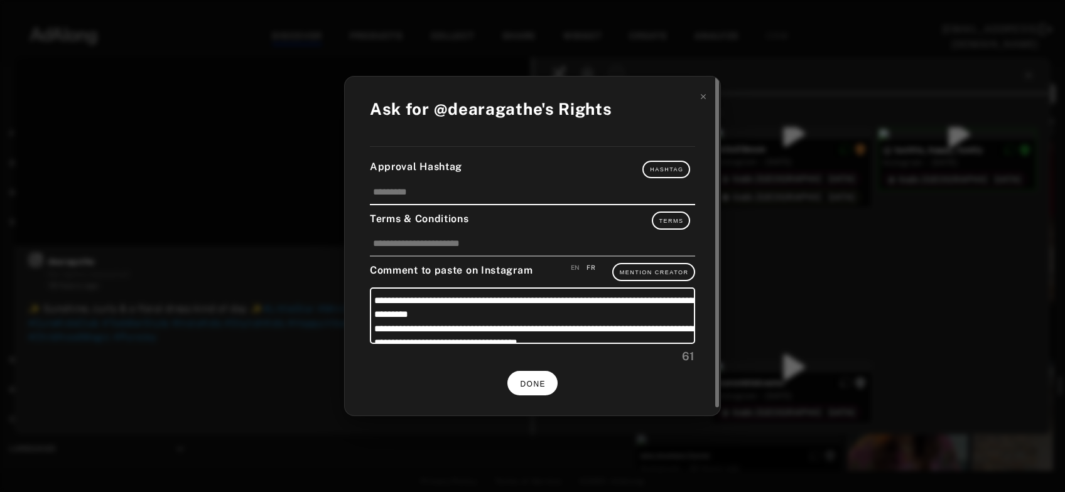
scroll to position [8868, 0]
click at [541, 380] on span "DONE" at bounding box center [533, 384] width 26 height 9
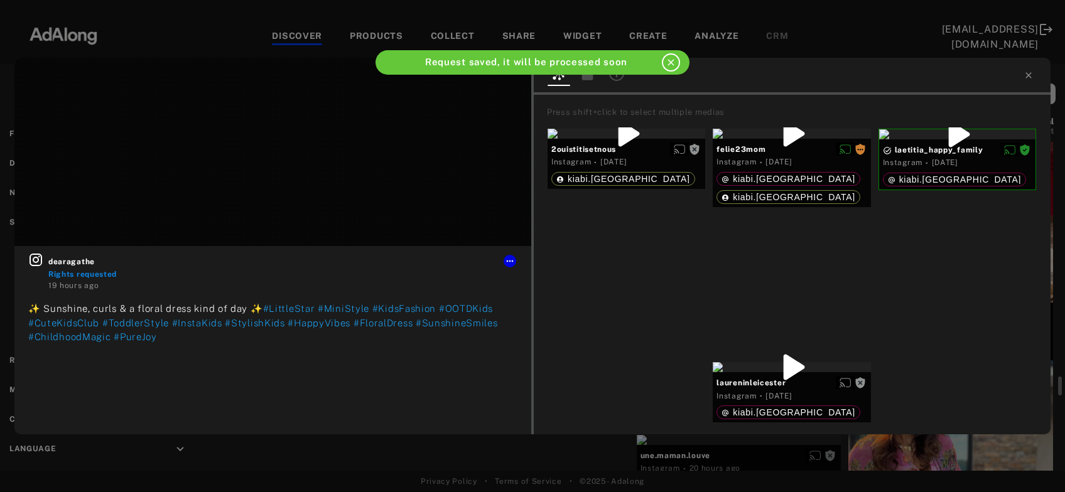
scroll to position [8868, 0]
click at [1028, 73] on icon at bounding box center [1029, 75] width 10 height 10
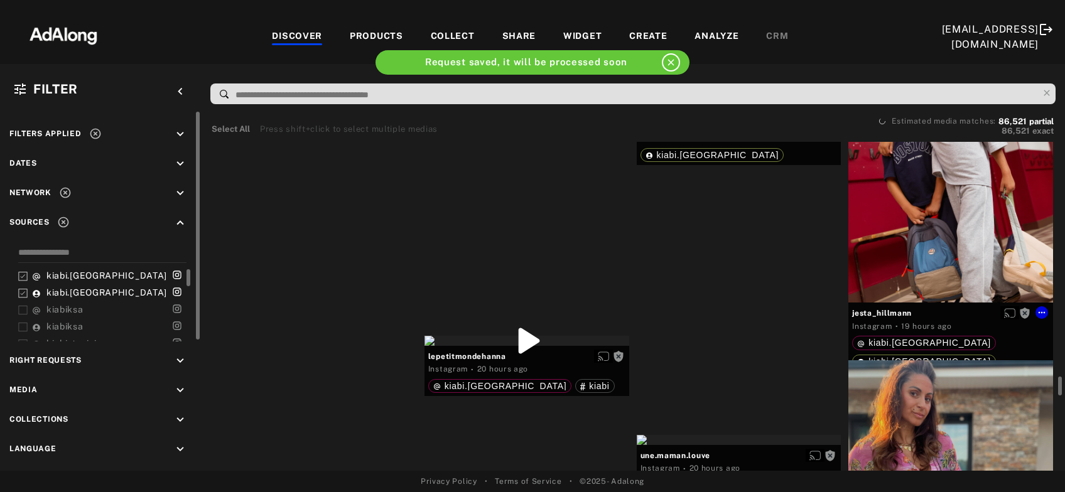
scroll to position [8733, 0]
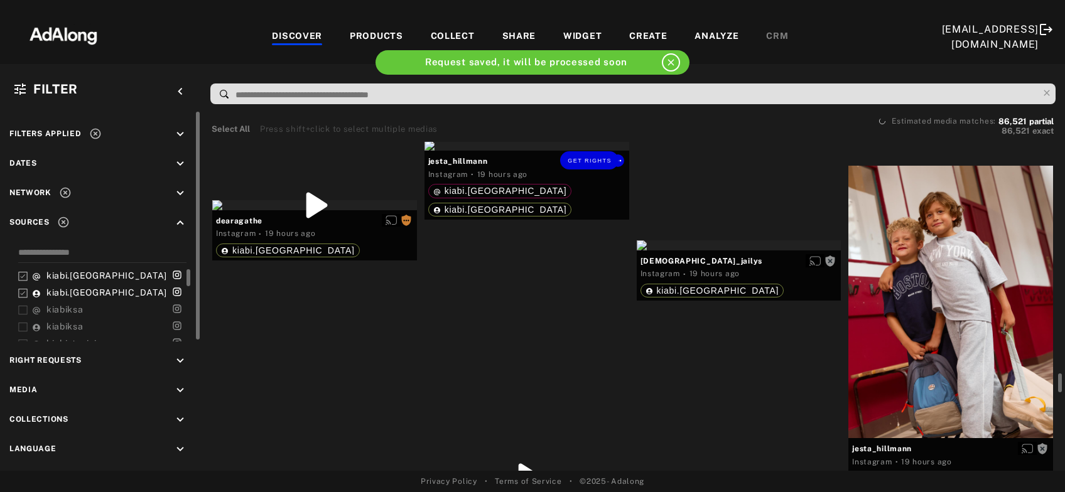
click at [538, 151] on div "Get rights" at bounding box center [527, 146] width 205 height 10
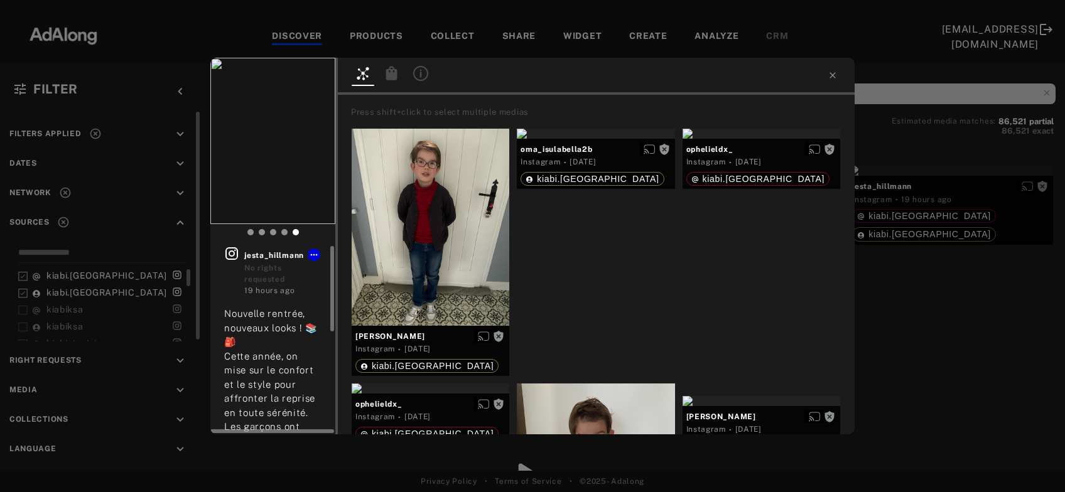
click at [234, 256] on icon at bounding box center [231, 253] width 13 height 13
click at [1011, 259] on div "Get rights jesta_hillmann No rights requested 19 hours ago Nouvelle rentrée, no…" at bounding box center [532, 246] width 1065 height 492
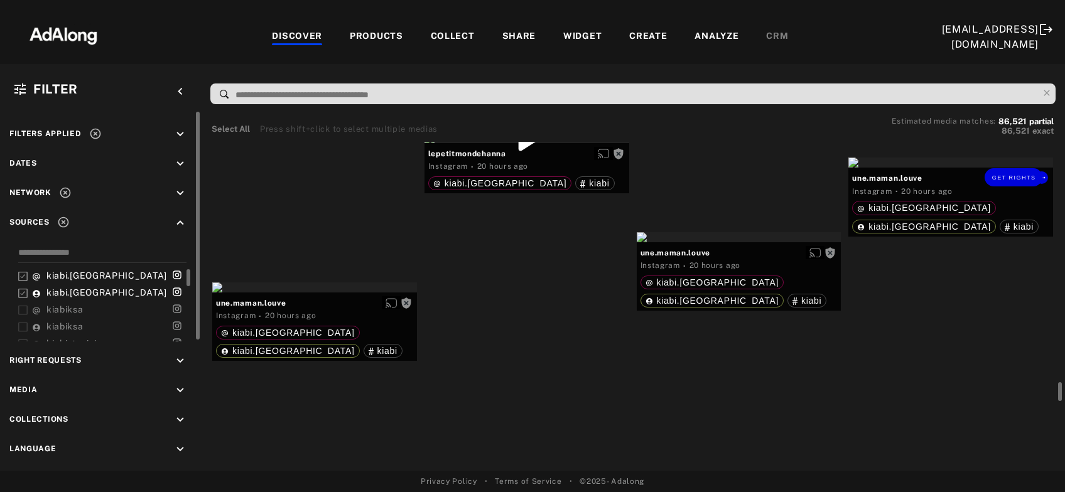
scroll to position [9139, 0]
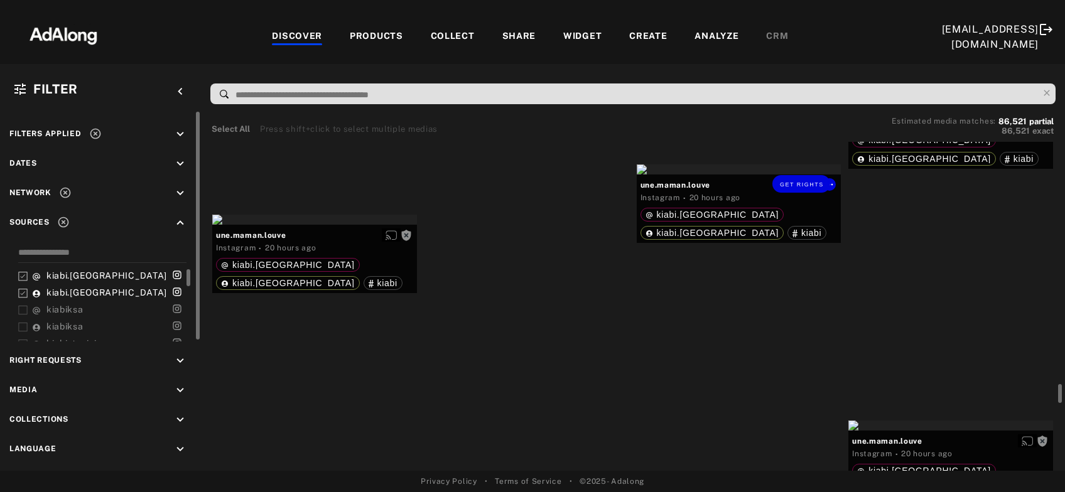
click at [748, 175] on div "Get rights" at bounding box center [739, 170] width 205 height 10
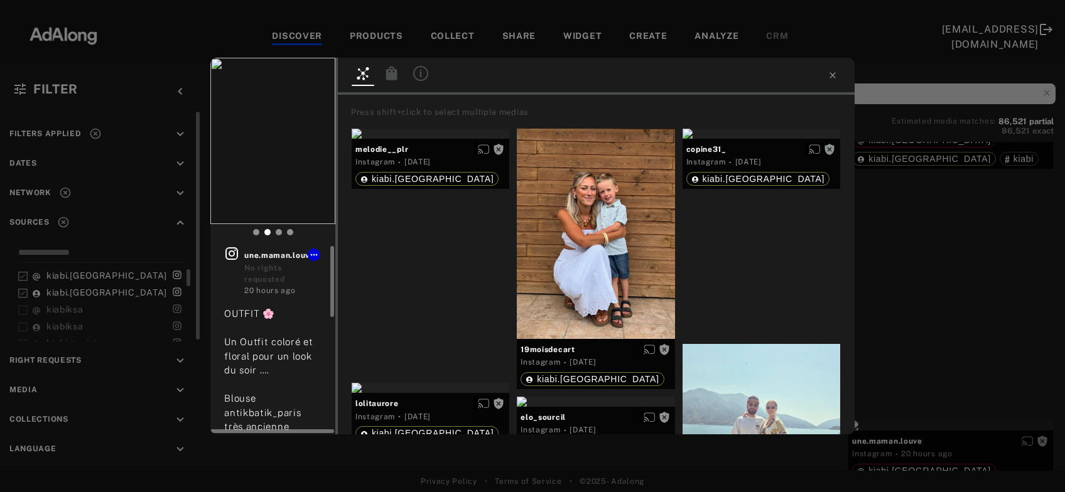
click at [234, 252] on icon at bounding box center [231, 253] width 13 height 13
click at [310, 81] on button "Get rights" at bounding box center [296, 77] width 58 height 18
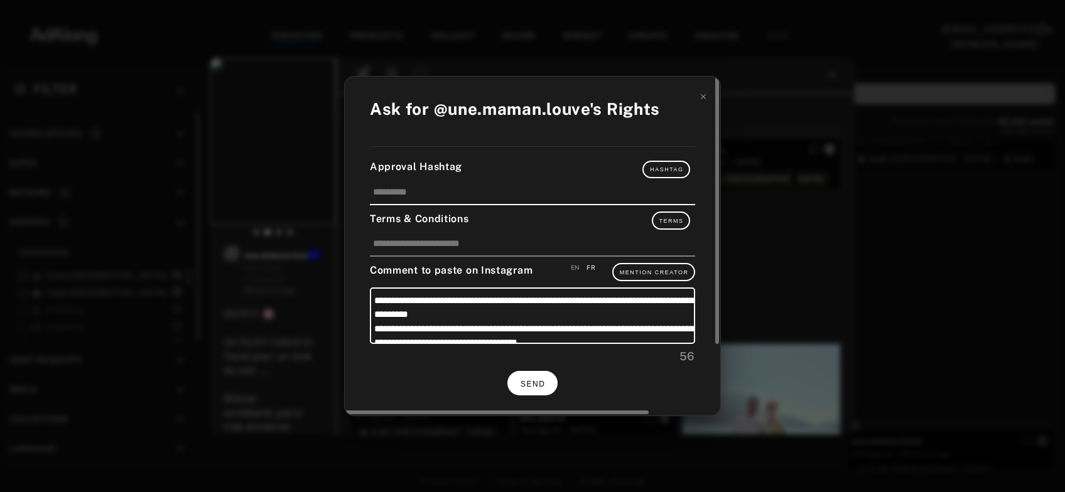
click at [542, 380] on span "SEND" at bounding box center [533, 384] width 24 height 9
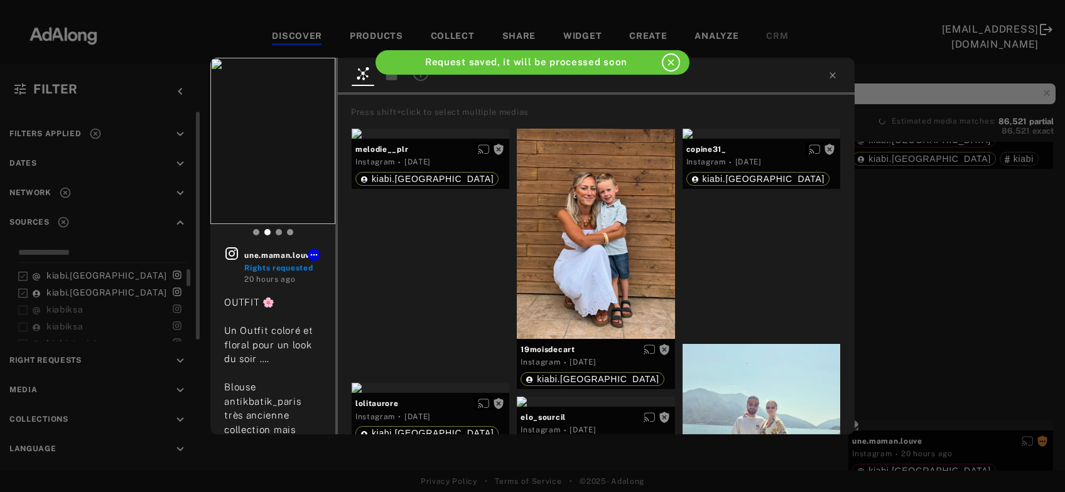
click at [944, 277] on div "une.maman.louve Rights requested 20 hours ago OUTFIT 🌸 Un Outfit coloré et flor…" at bounding box center [532, 246] width 1065 height 492
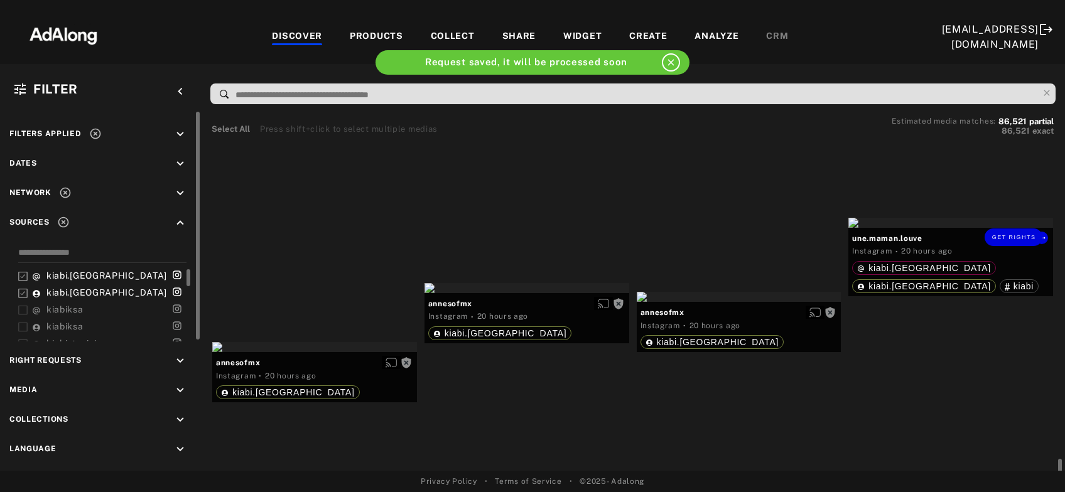
scroll to position [9477, 0]
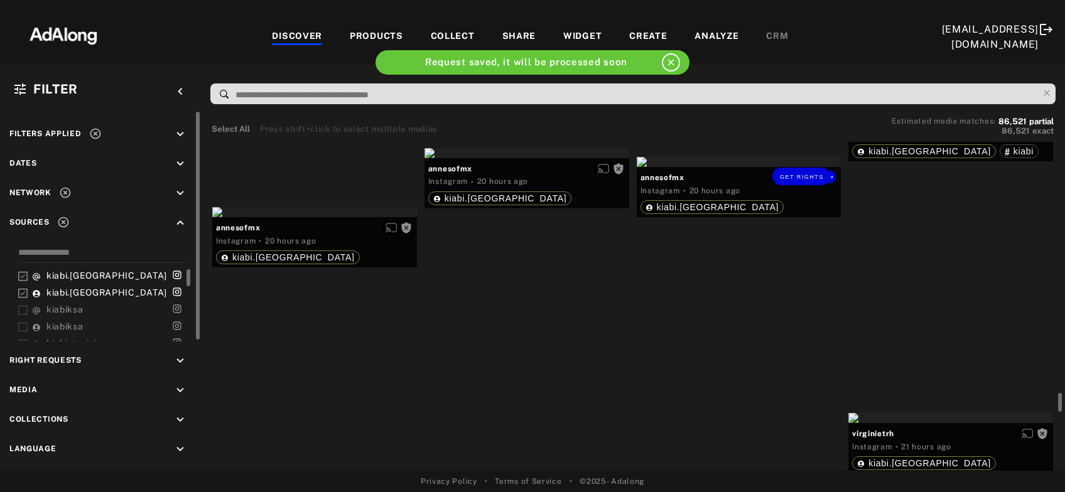
click at [739, 167] on div "Get rights" at bounding box center [739, 162] width 205 height 10
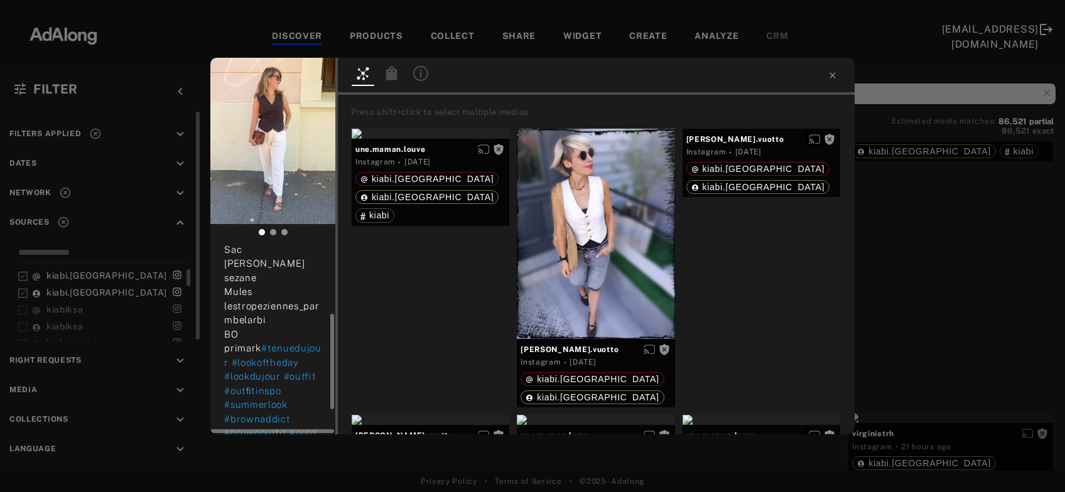
scroll to position [183, 0]
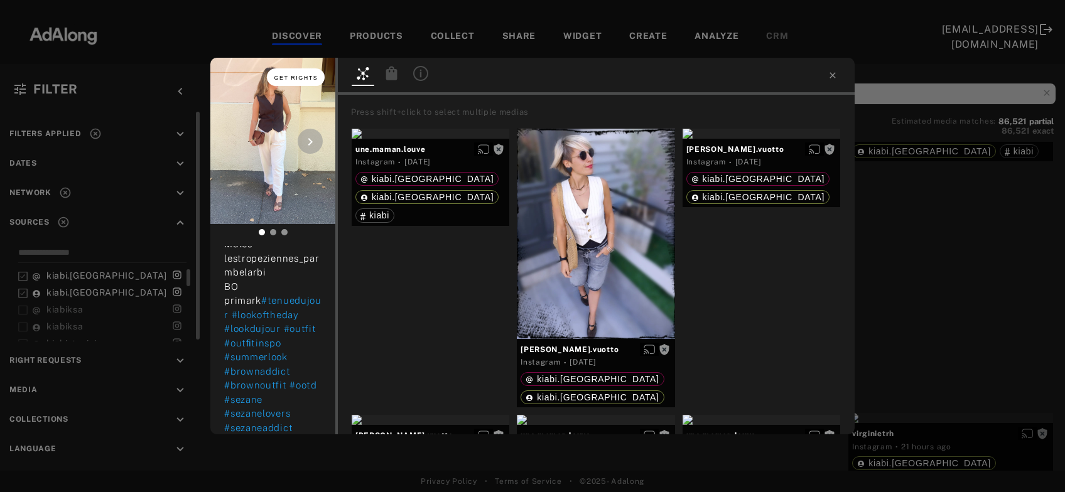
click at [284, 79] on span "Get rights" at bounding box center [296, 78] width 44 height 6
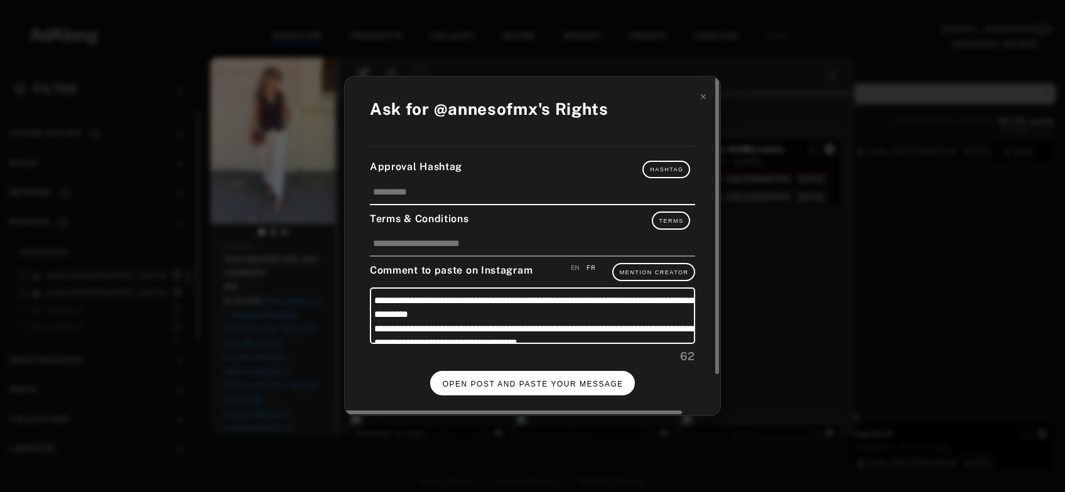
click at [504, 386] on button "OPEN POST AND PASTE YOUR MESSAGE" at bounding box center [532, 383] width 205 height 24
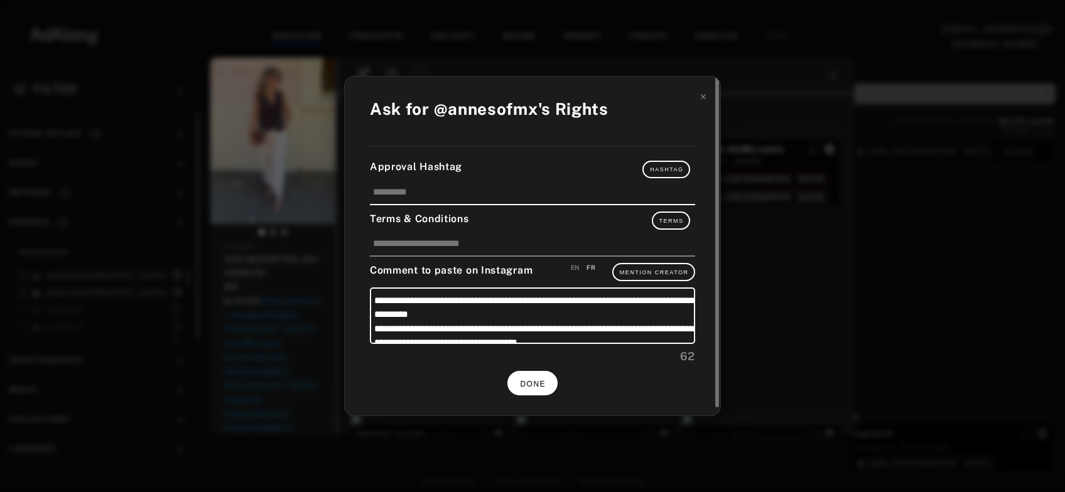
scroll to position [183, 0]
click at [541, 384] on span "DONE" at bounding box center [533, 384] width 26 height 9
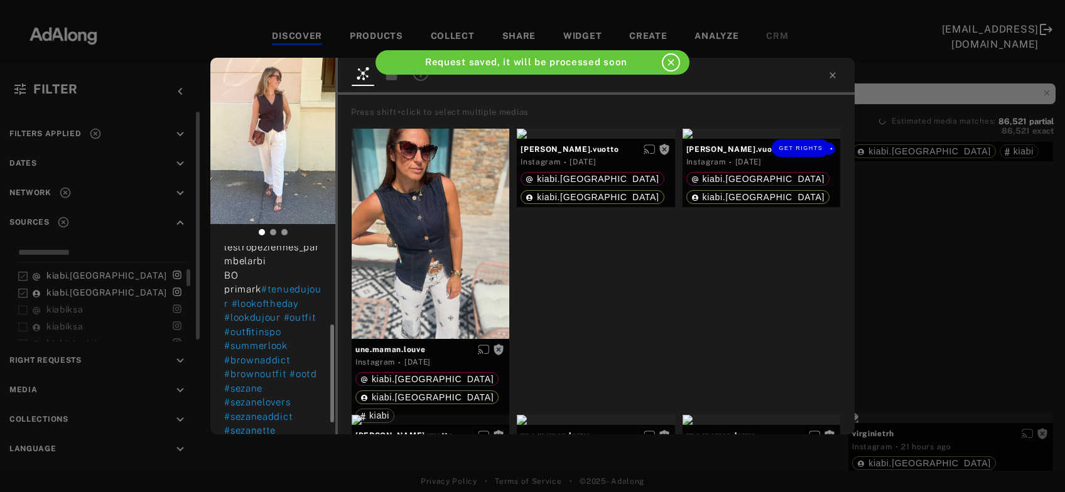
scroll to position [171, 0]
click at [827, 79] on div at bounding box center [596, 76] width 517 height 37
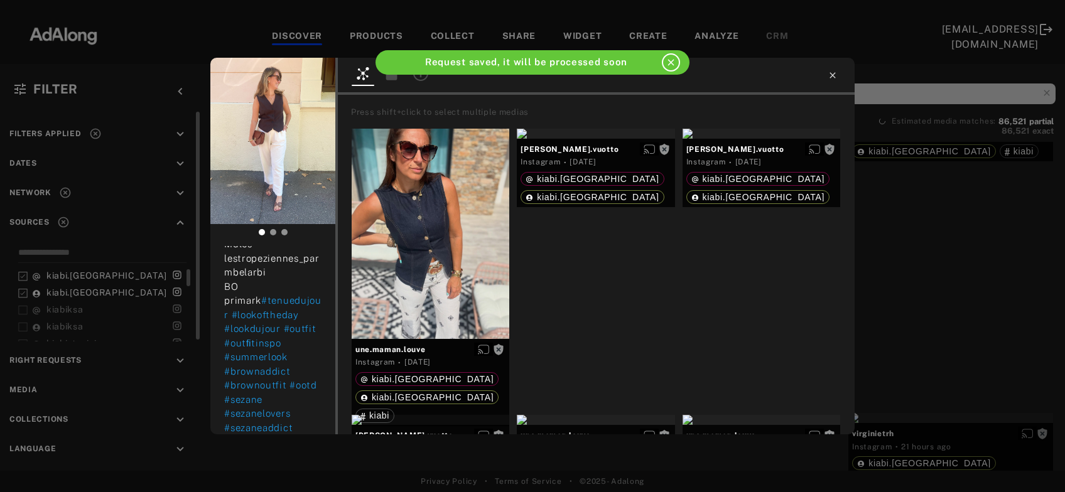
click at [835, 74] on icon at bounding box center [833, 75] width 10 height 10
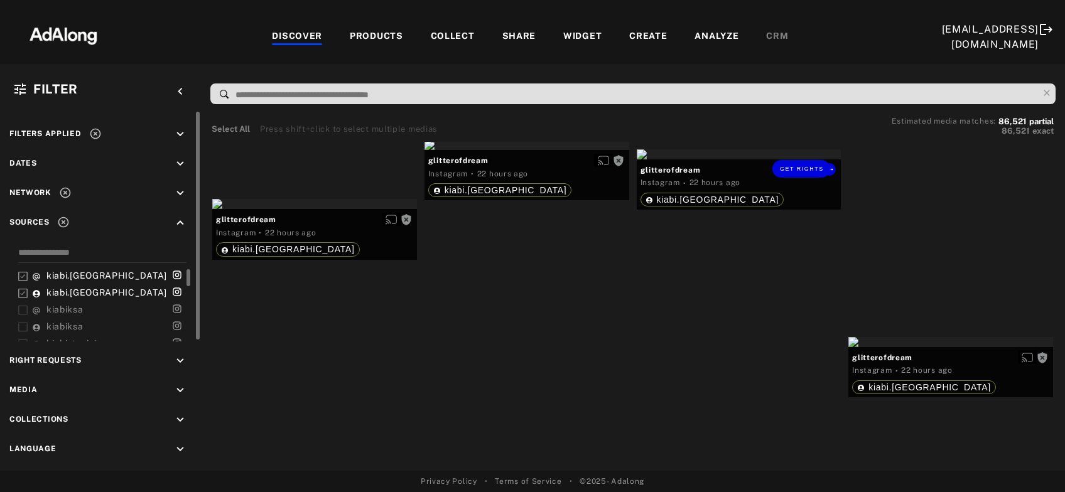
scroll to position [9883, 0]
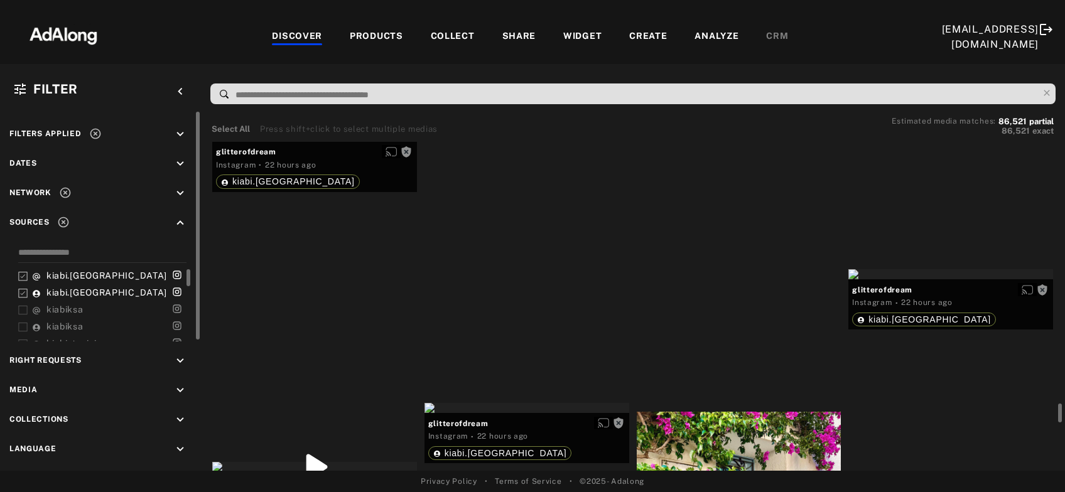
click at [739, 92] on div "Get rights" at bounding box center [739, 87] width 205 height 10
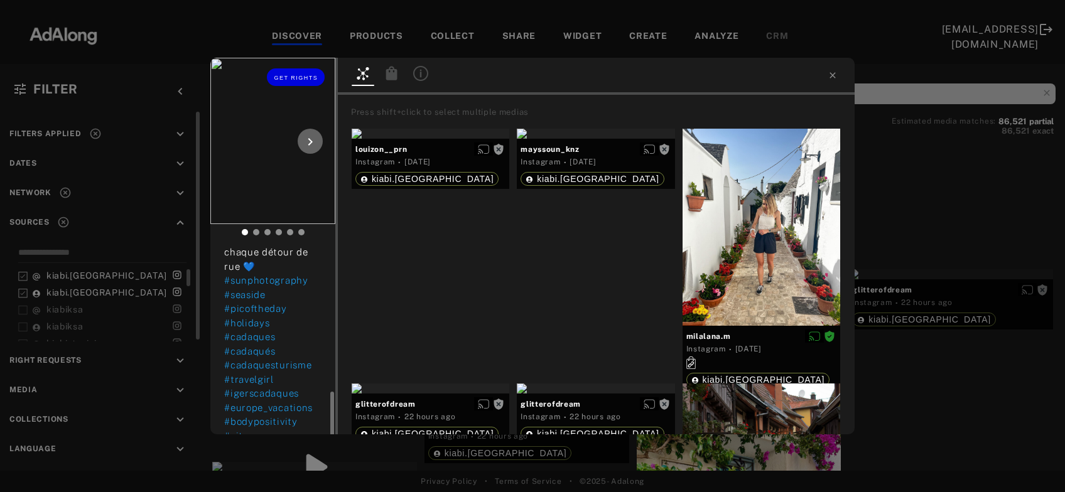
scroll to position [271, 0]
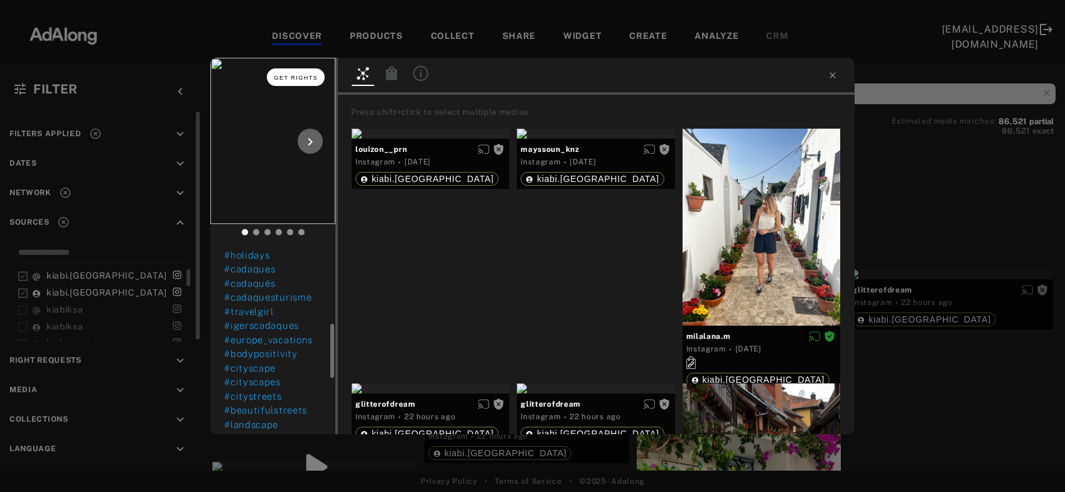
click at [281, 79] on span "Get rights" at bounding box center [296, 78] width 44 height 6
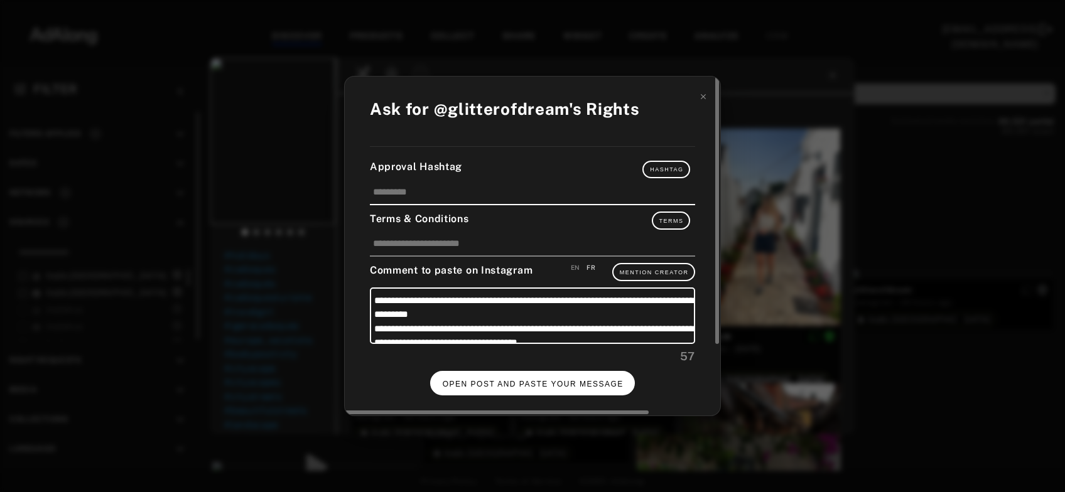
click at [525, 380] on span "OPEN POST AND PASTE YOUR MESSAGE" at bounding box center [533, 384] width 181 height 9
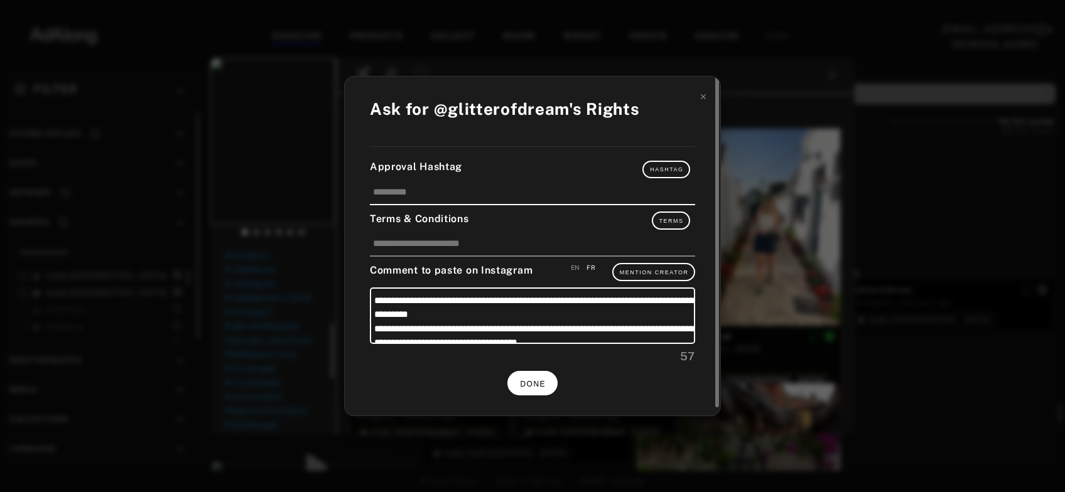
scroll to position [271, 0]
click at [534, 377] on button "DONE" at bounding box center [532, 383] width 50 height 24
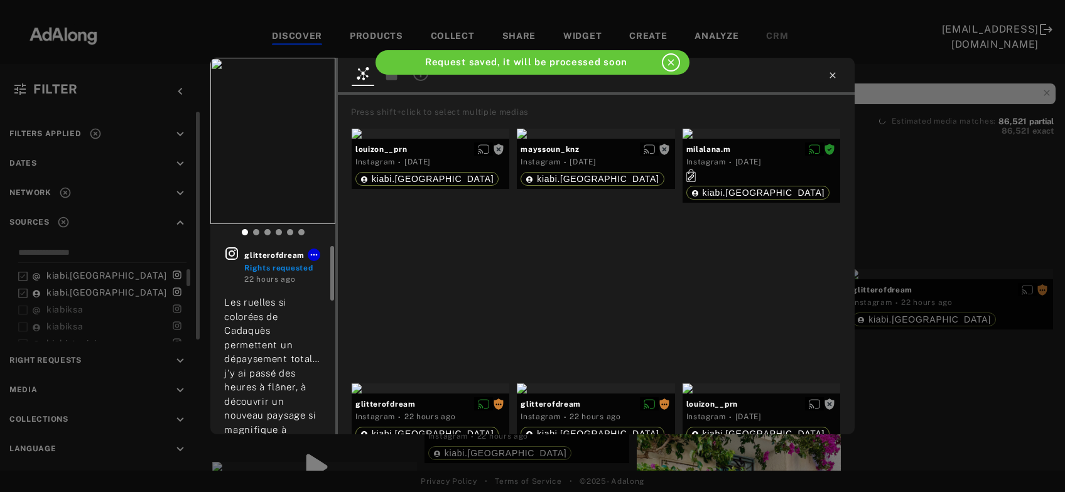
click at [832, 77] on icon at bounding box center [833, 75] width 6 height 6
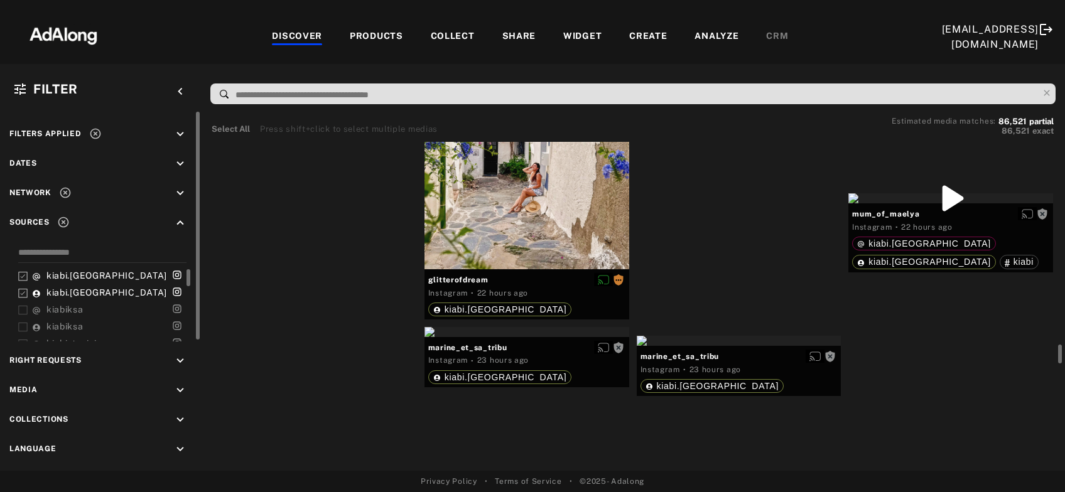
scroll to position [10222, 0]
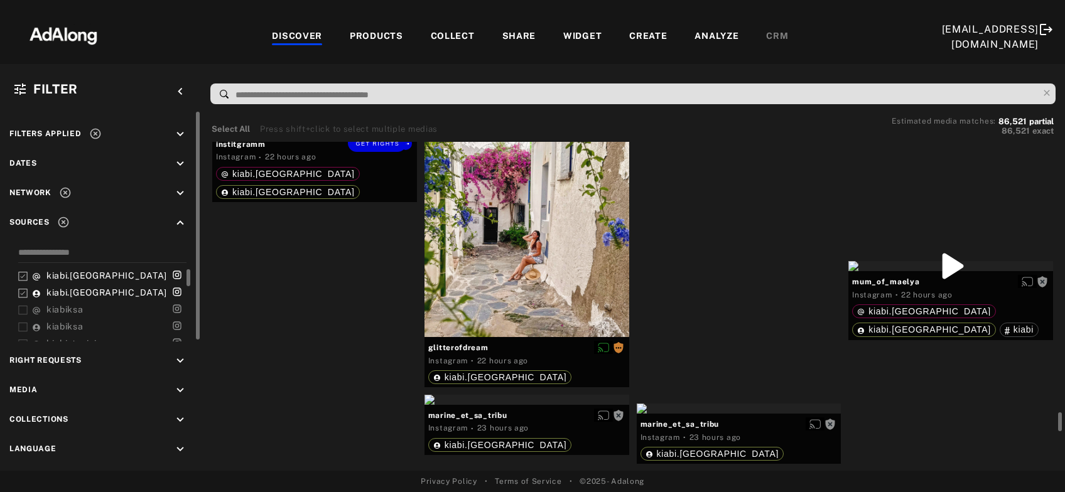
click at [328, 134] on div "Get rights" at bounding box center [314, 129] width 205 height 10
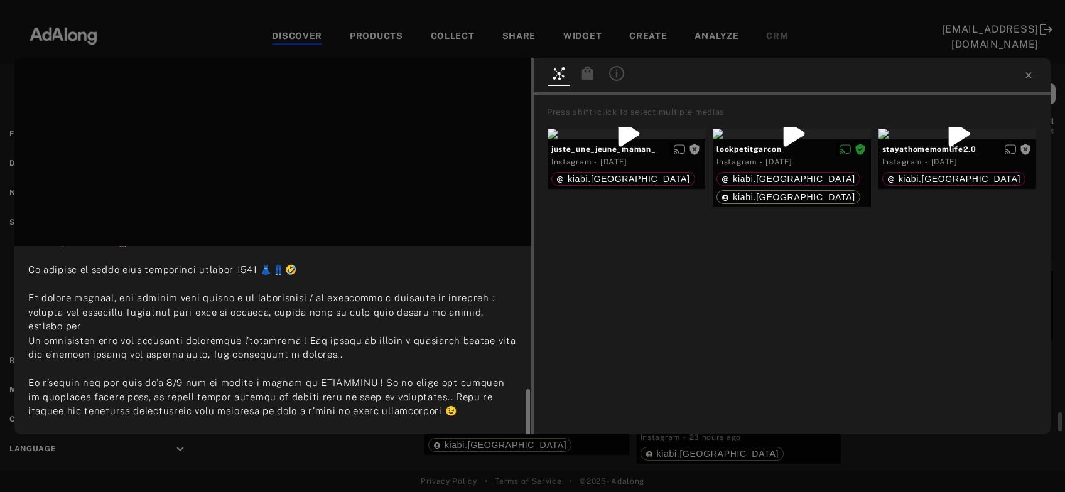
scroll to position [135, 0]
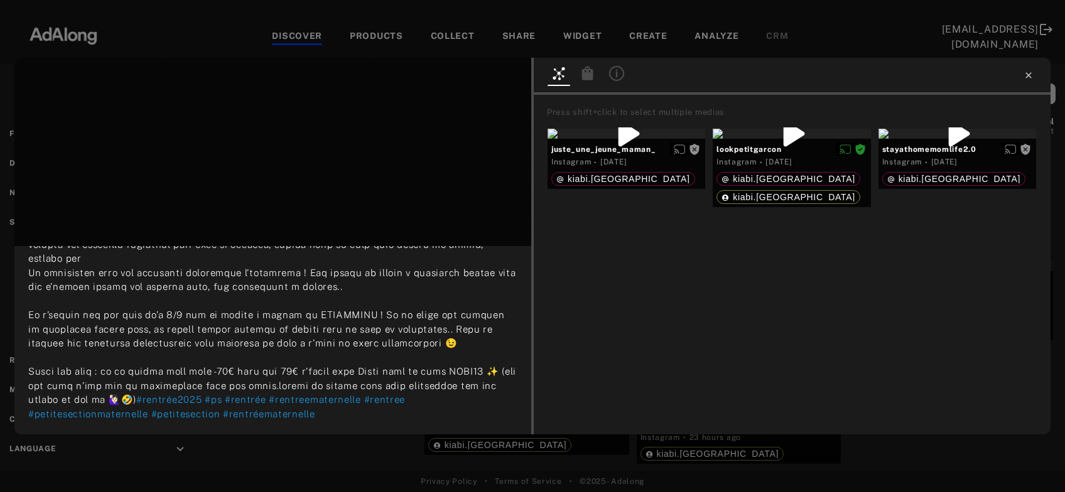
click at [1027, 77] on icon at bounding box center [1029, 75] width 6 height 6
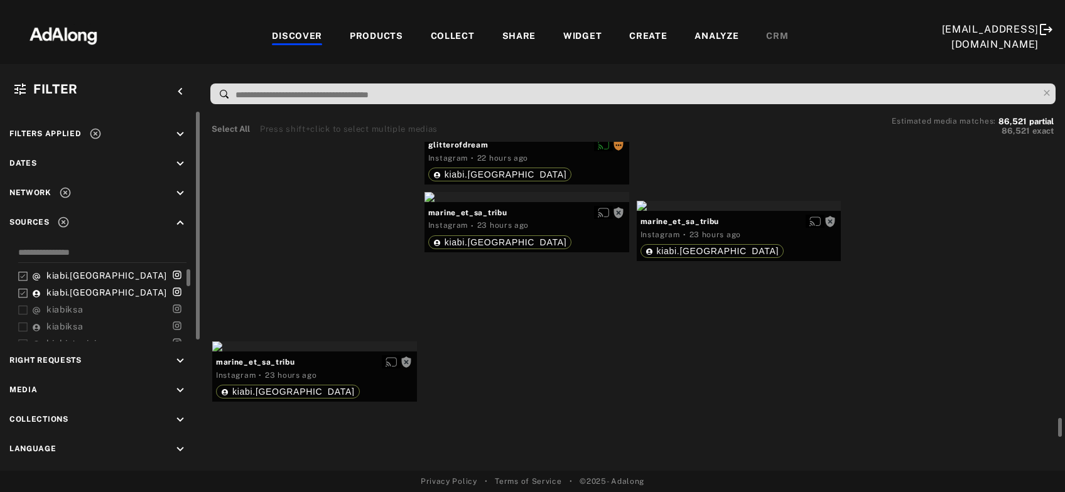
scroll to position [10493, 0]
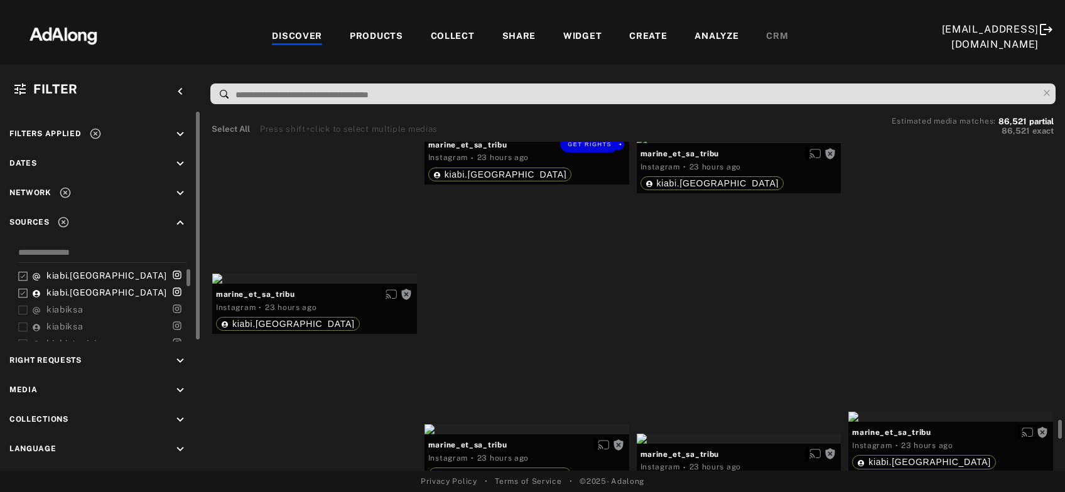
click at [518, 134] on div "Get rights" at bounding box center [527, 129] width 205 height 10
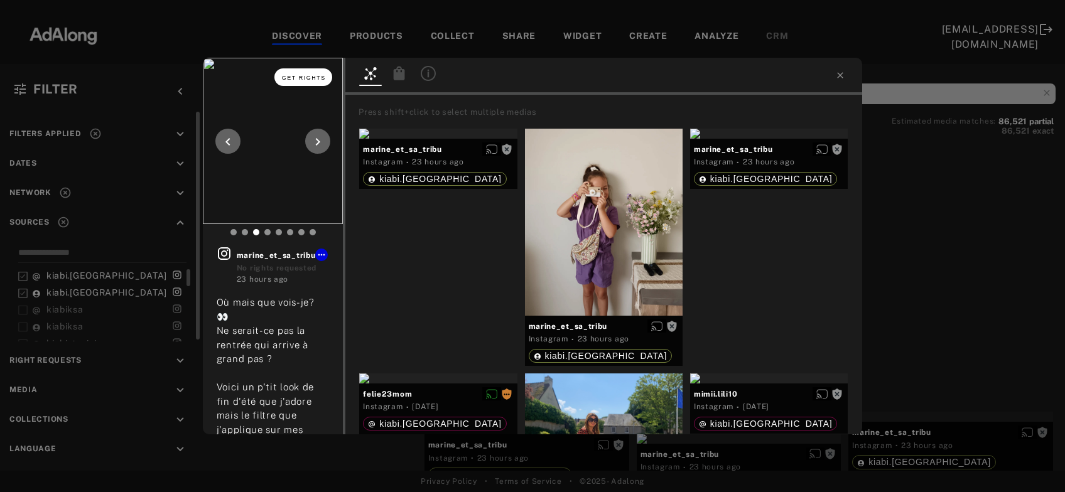
click at [307, 80] on span "Get rights" at bounding box center [304, 78] width 44 height 6
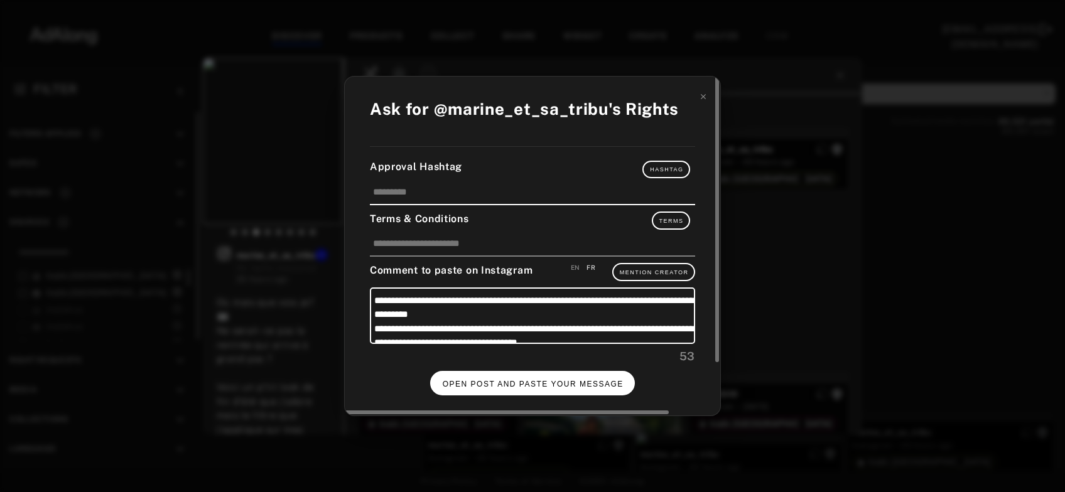
click at [525, 377] on button "OPEN POST AND PASTE YOUR MESSAGE" at bounding box center [532, 383] width 205 height 24
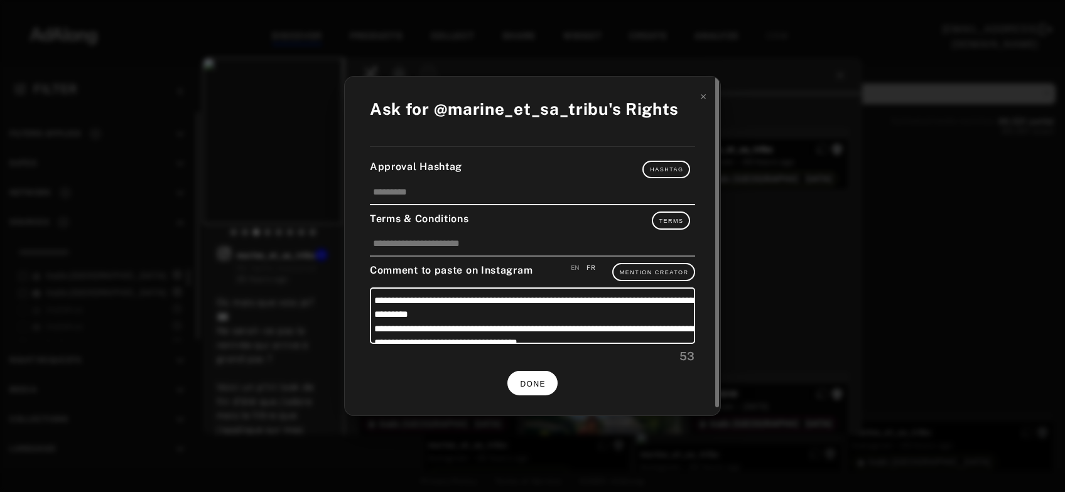
scroll to position [10493, 0]
click at [543, 380] on span "DONE" at bounding box center [533, 384] width 26 height 9
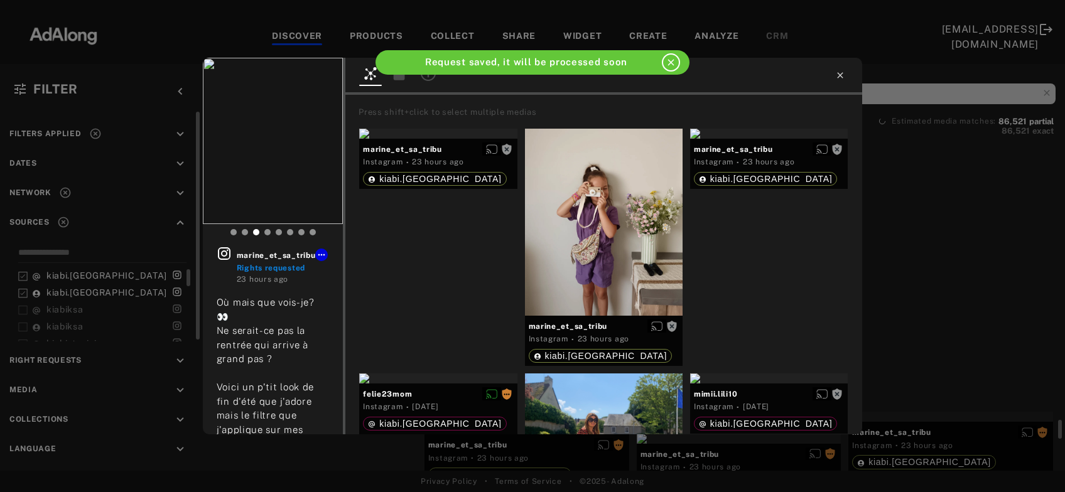
click at [839, 75] on icon at bounding box center [841, 75] width 6 height 6
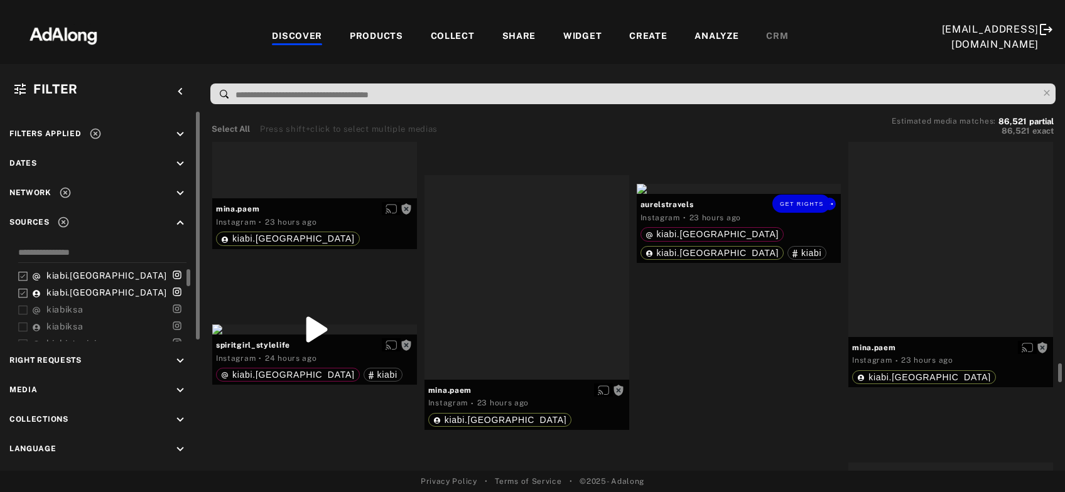
scroll to position [11441, 0]
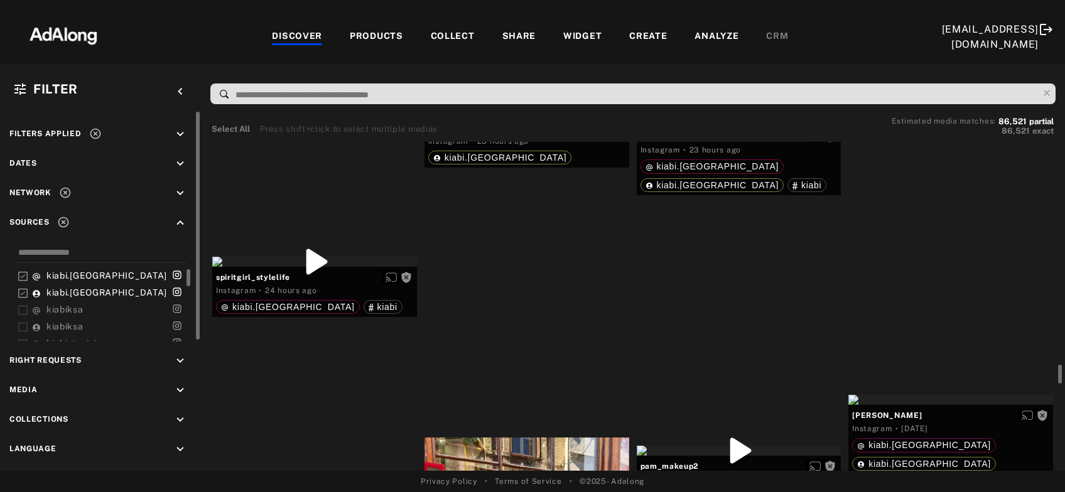
click at [498, 117] on div "Get rights" at bounding box center [527, 112] width 205 height 10
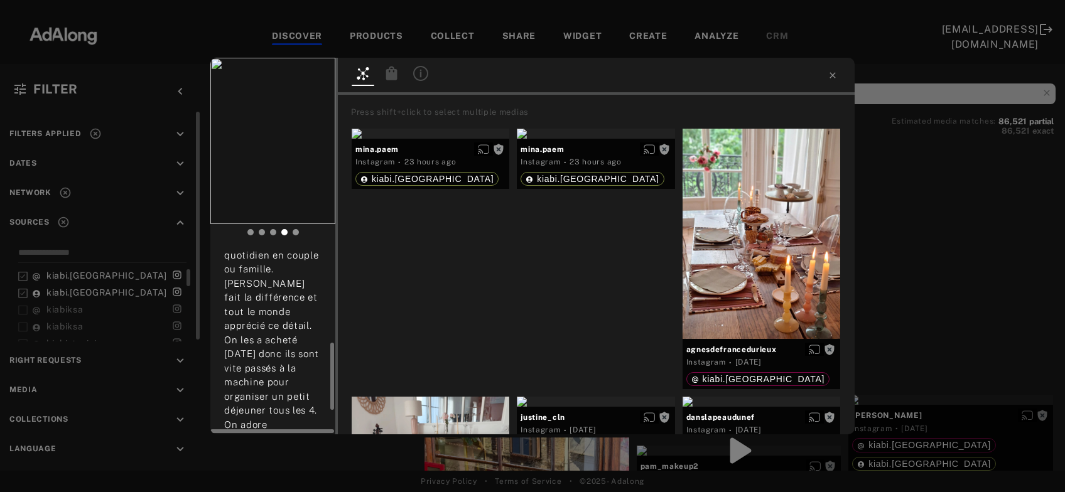
scroll to position [338, 0]
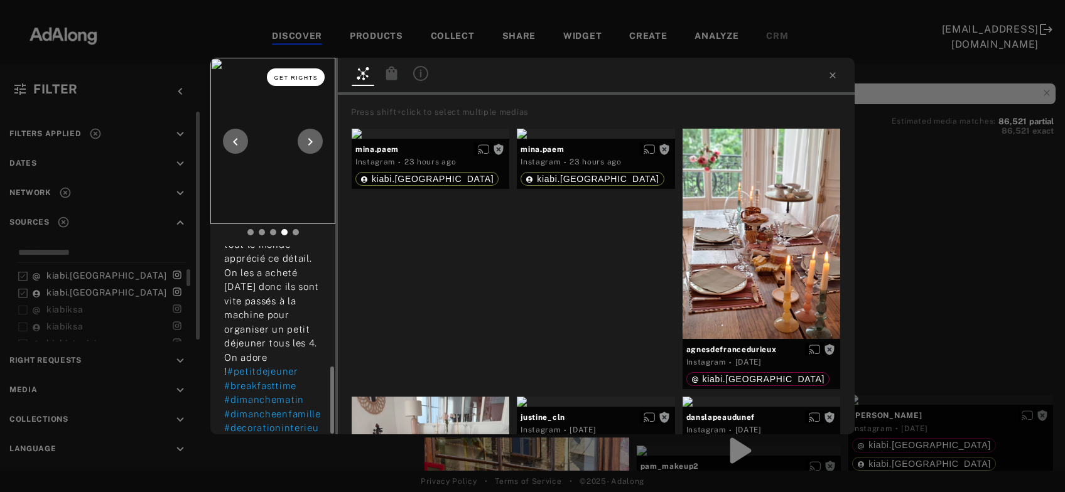
click at [307, 78] on span "Get rights" at bounding box center [296, 78] width 44 height 6
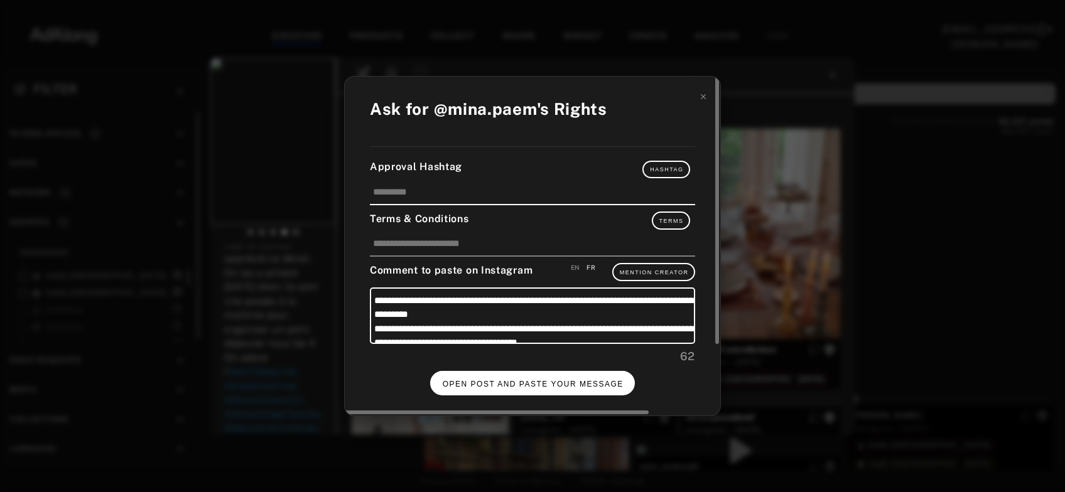
click at [549, 380] on span "OPEN POST AND PASTE YOUR MESSAGE" at bounding box center [533, 384] width 181 height 9
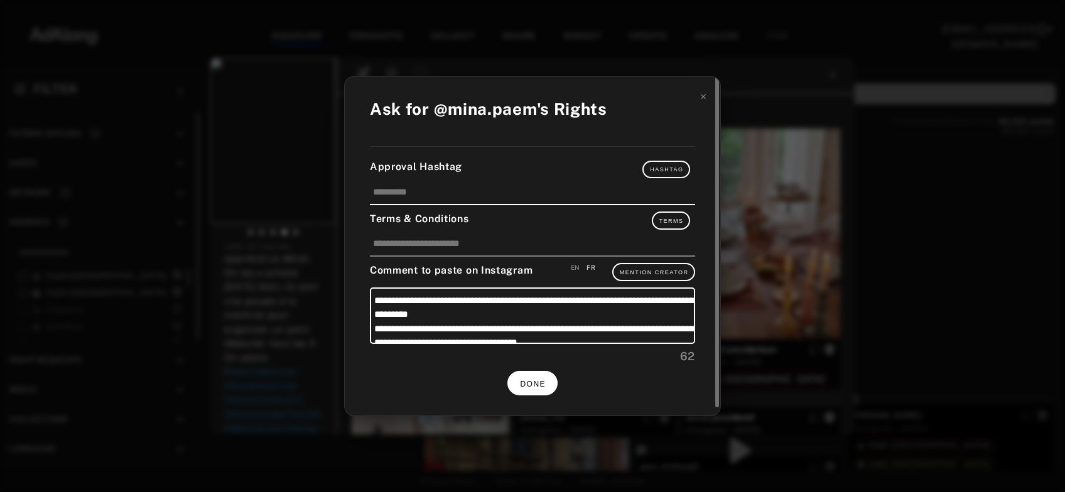
scroll to position [338, 0]
click at [545, 376] on button "DONE" at bounding box center [532, 383] width 50 height 24
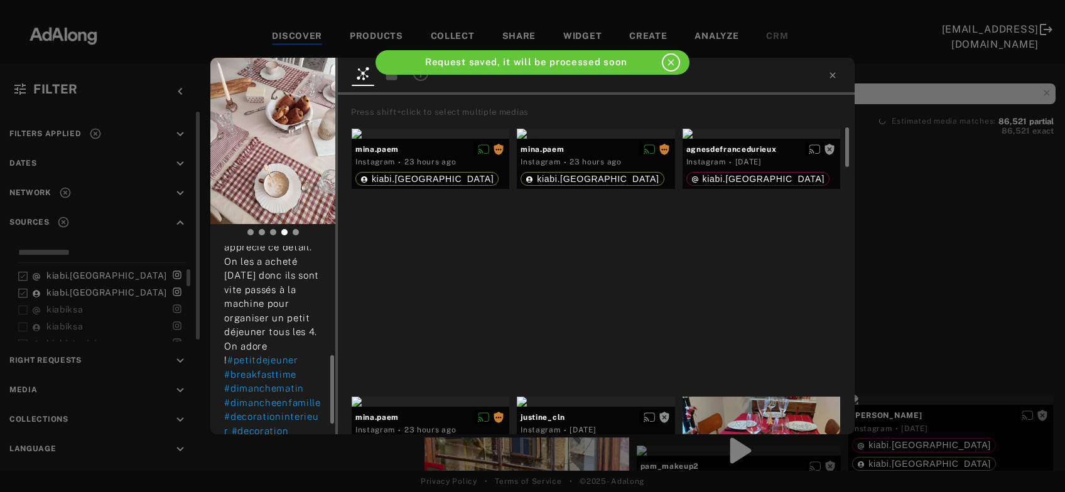
scroll to position [327, 0]
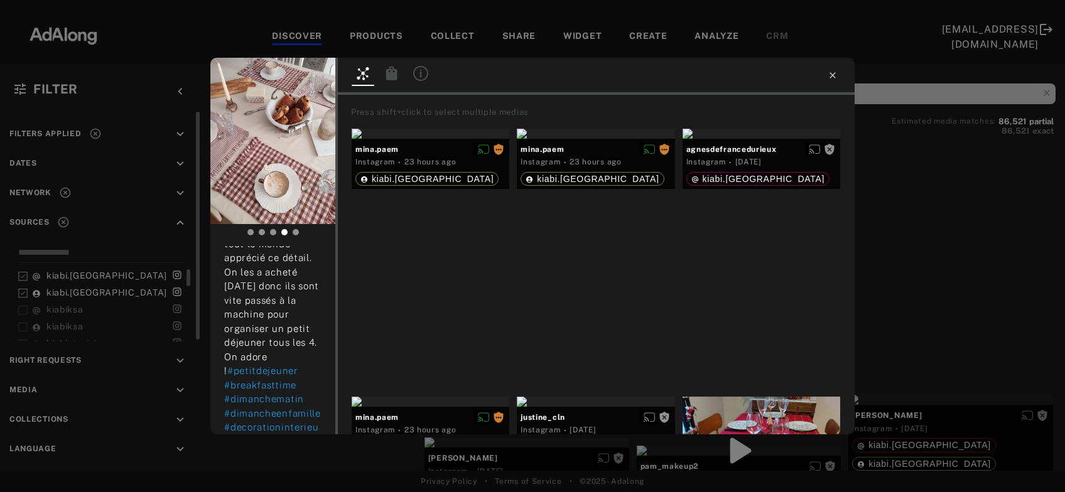
click at [834, 75] on icon at bounding box center [833, 75] width 10 height 10
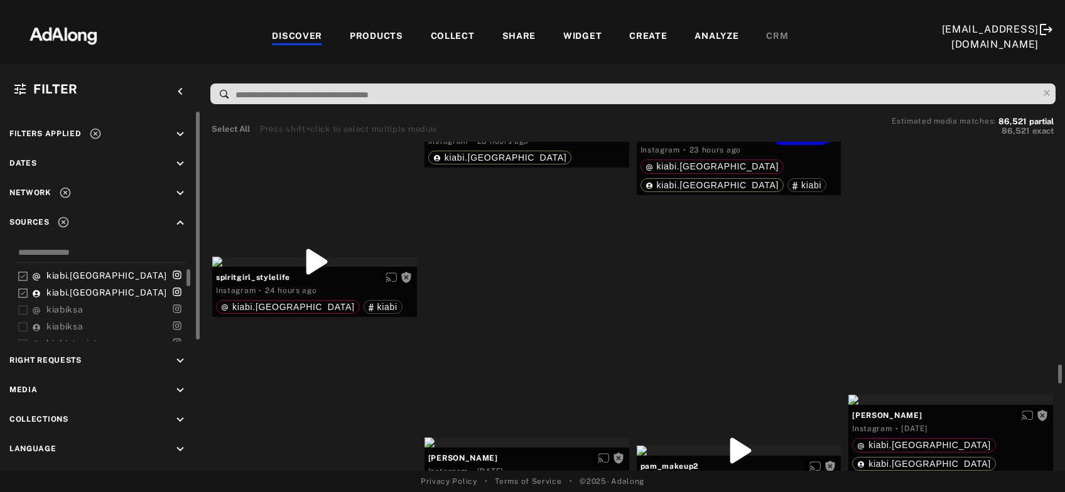
click at [755, 126] on div "Get rights" at bounding box center [739, 121] width 205 height 10
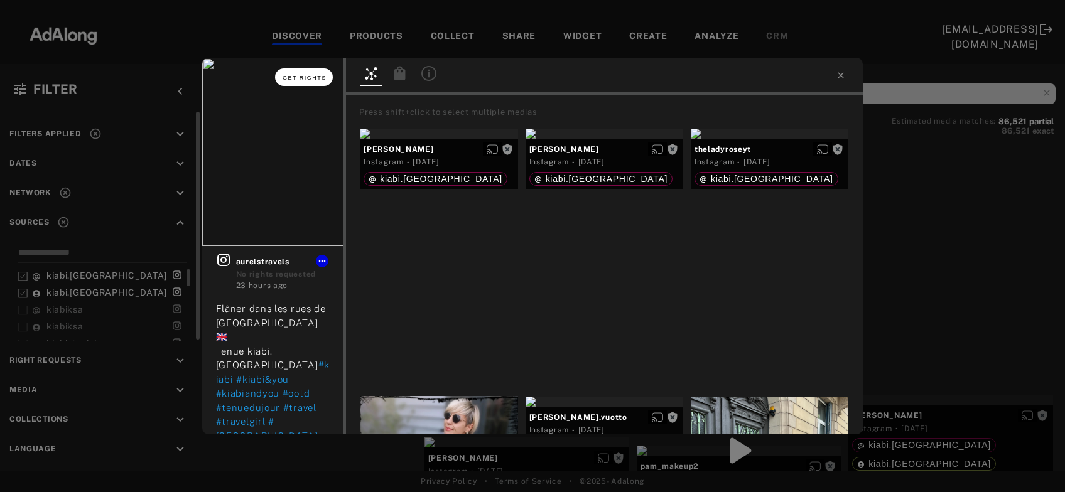
click at [304, 82] on button "Get rights" at bounding box center [304, 77] width 58 height 18
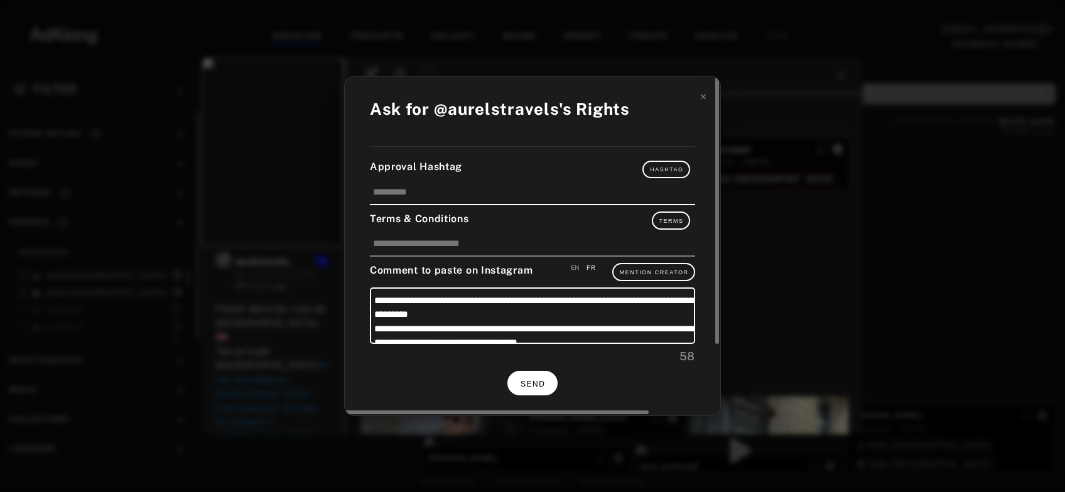
click at [541, 380] on span "SEND" at bounding box center [533, 384] width 24 height 9
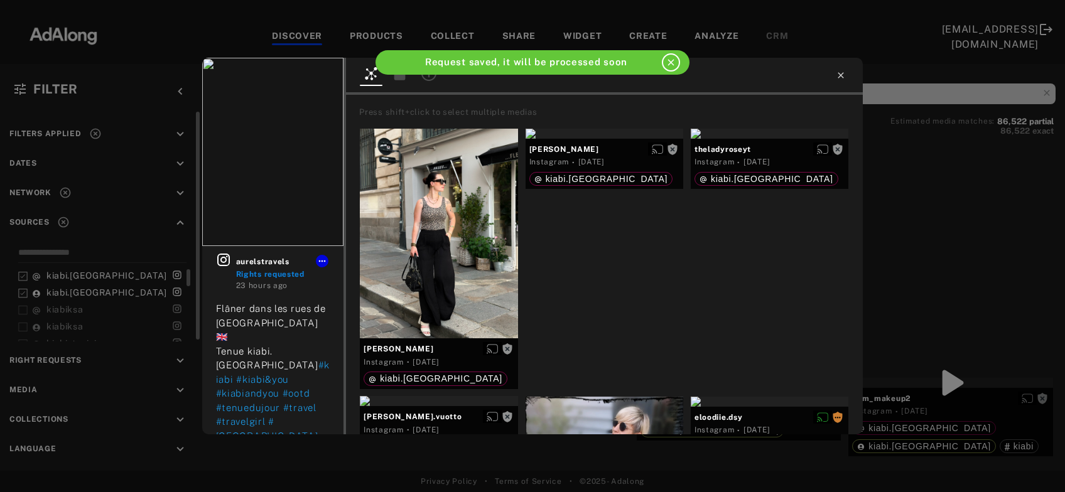
click at [842, 75] on icon at bounding box center [841, 75] width 6 height 6
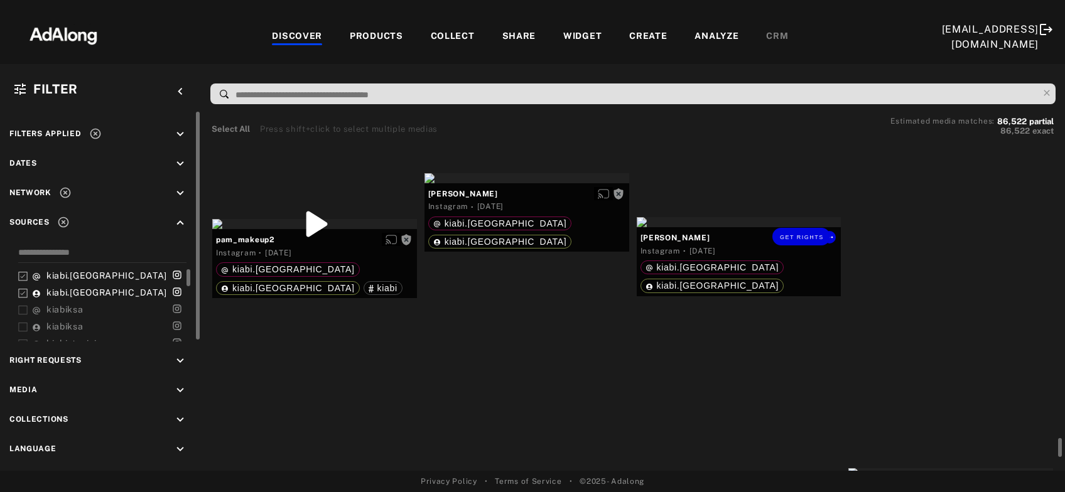
scroll to position [11712, 0]
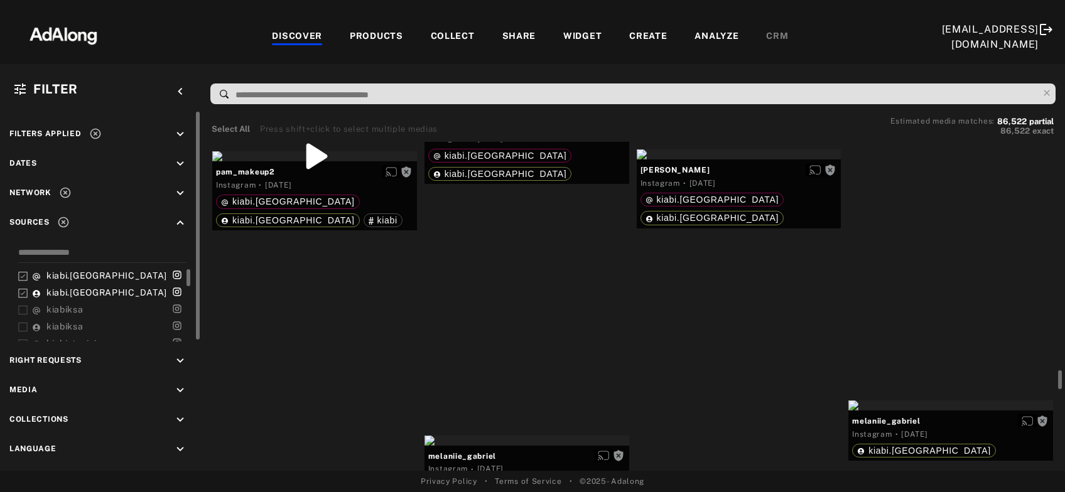
click at [503, 116] on div "Get rights" at bounding box center [527, 111] width 205 height 10
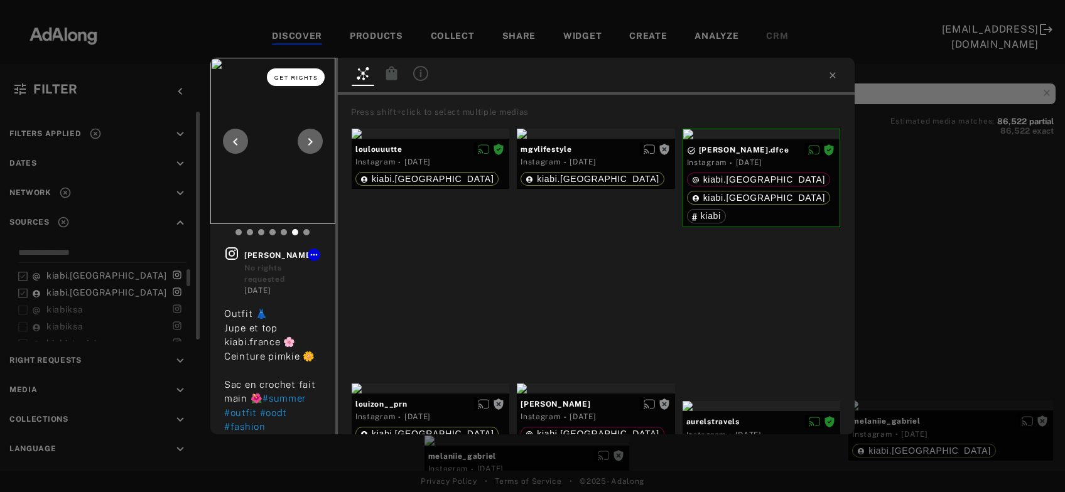
click at [295, 84] on button "Get rights" at bounding box center [296, 77] width 58 height 18
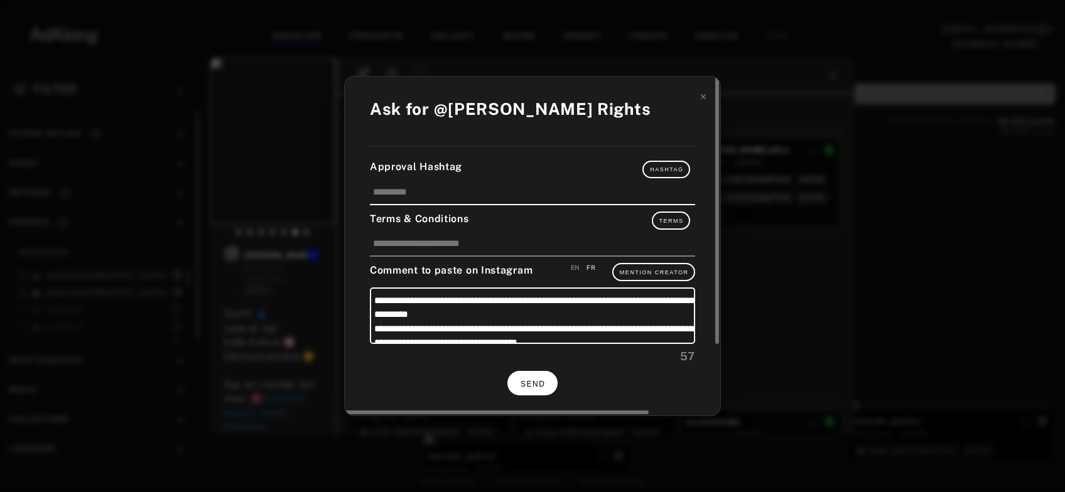
click at [518, 379] on button "SEND" at bounding box center [532, 383] width 50 height 24
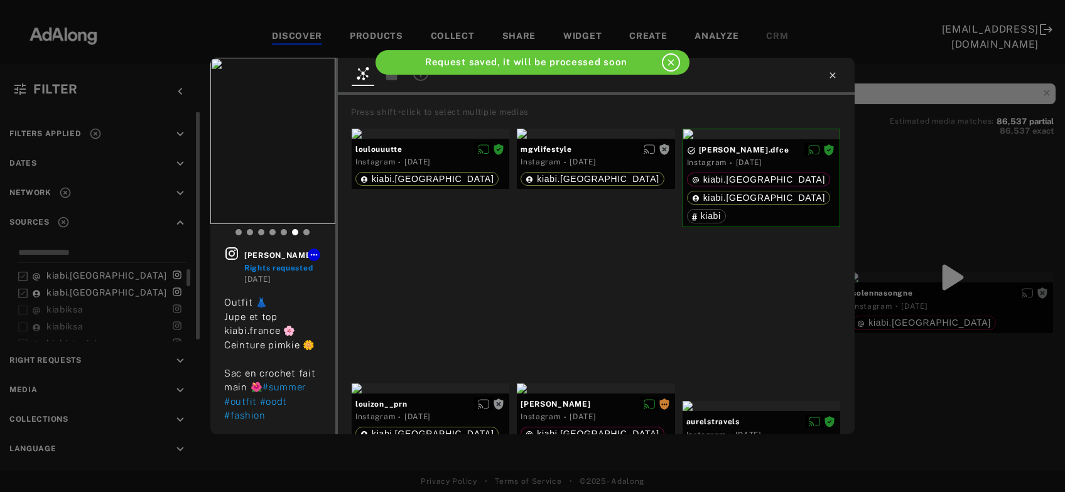
click at [830, 77] on icon at bounding box center [833, 75] width 10 height 10
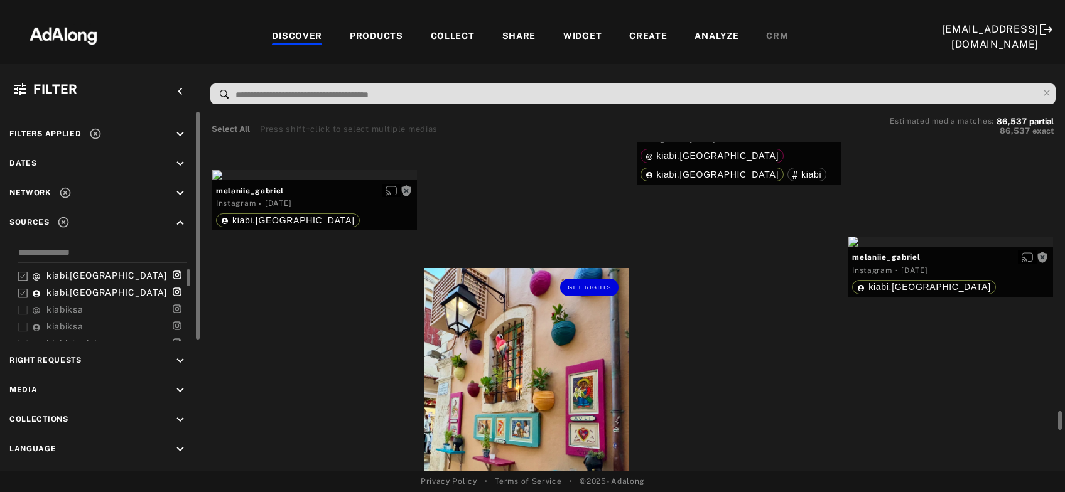
scroll to position [12727, 0]
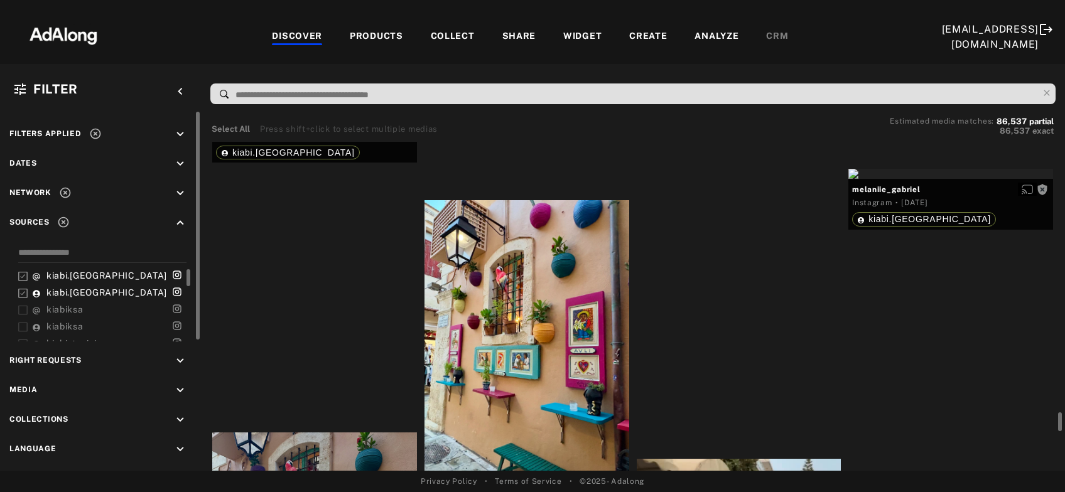
click at [304, 112] on div "Get rights" at bounding box center [314, 107] width 205 height 10
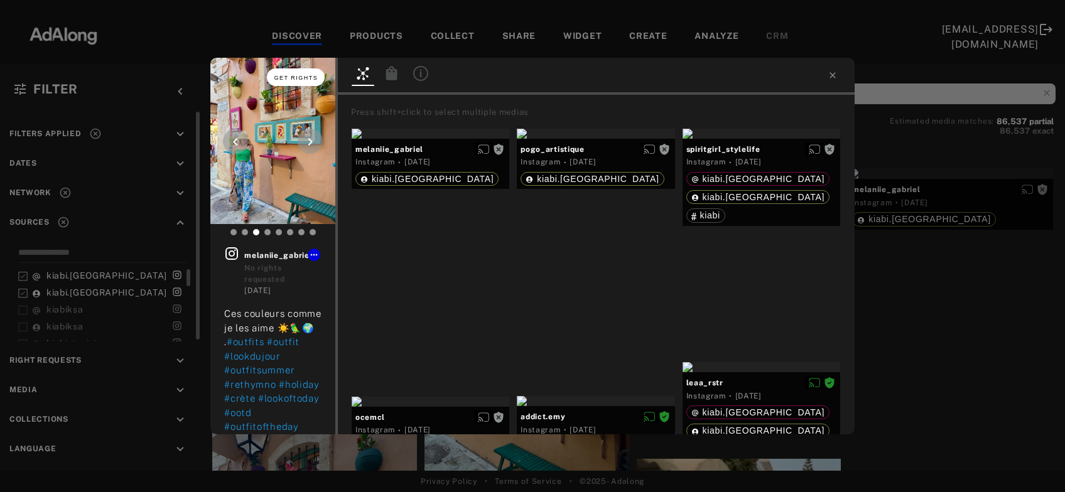
click at [300, 74] on button "Get rights" at bounding box center [296, 77] width 58 height 18
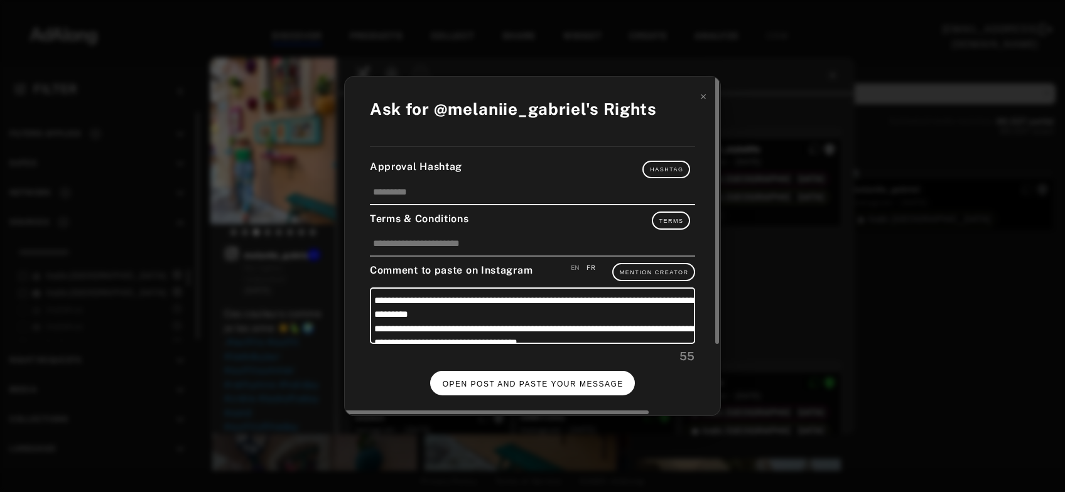
click at [495, 380] on span "OPEN POST AND PASTE YOUR MESSAGE" at bounding box center [533, 384] width 181 height 9
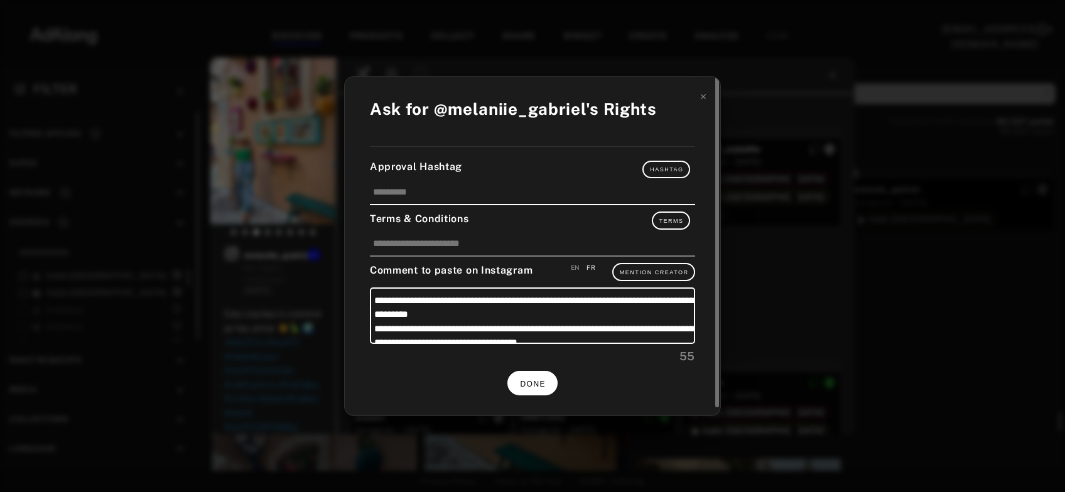
scroll to position [12727, 0]
click at [526, 381] on span "DONE" at bounding box center [533, 384] width 26 height 9
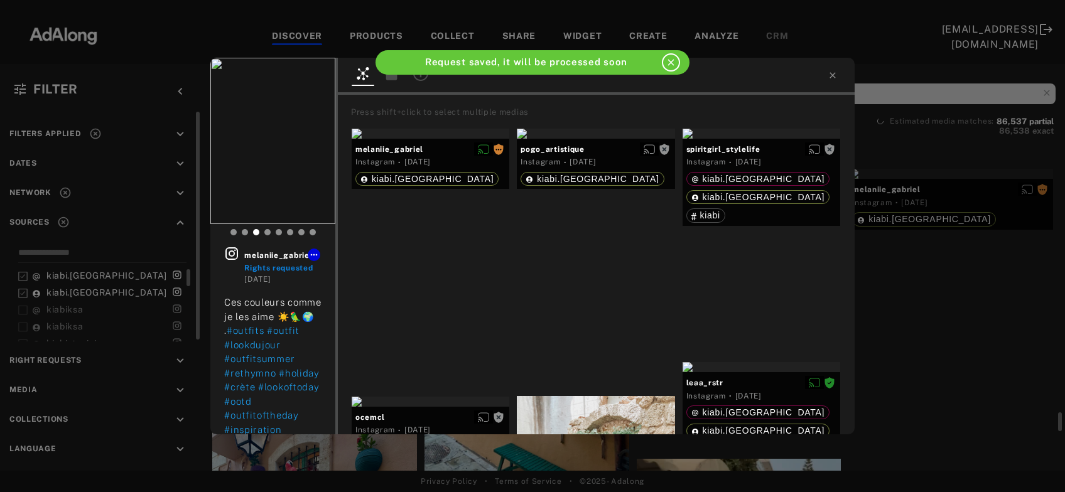
scroll to position [12727, 0]
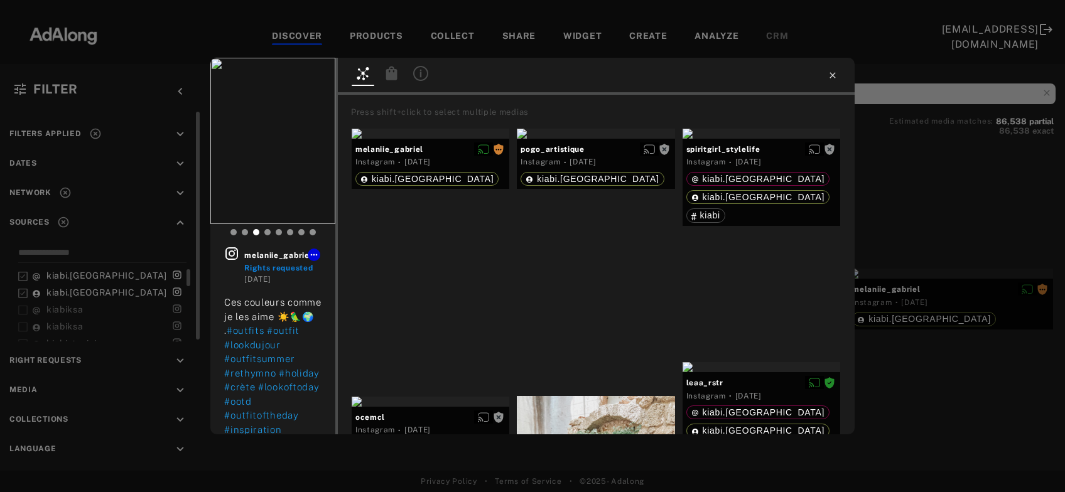
click at [833, 75] on icon at bounding box center [833, 75] width 6 height 6
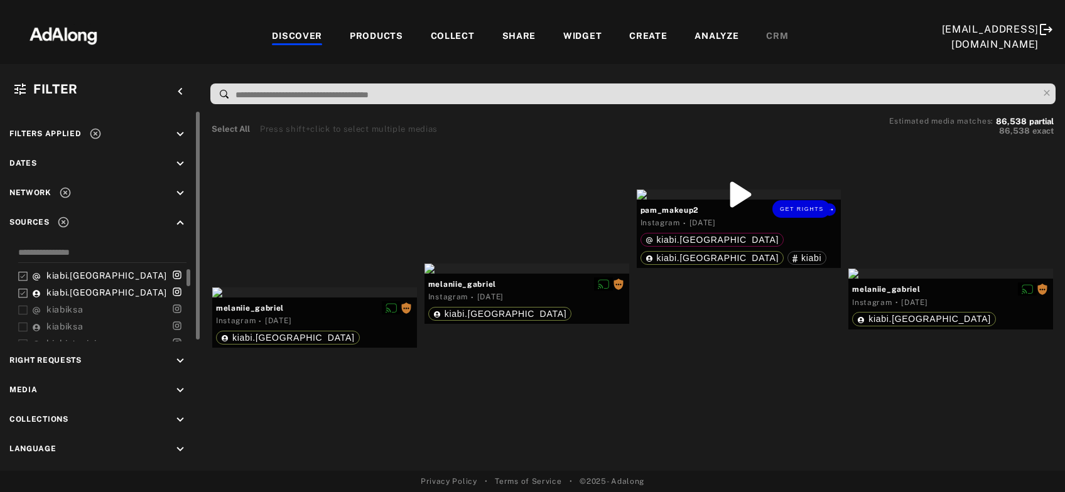
scroll to position [12862, 0]
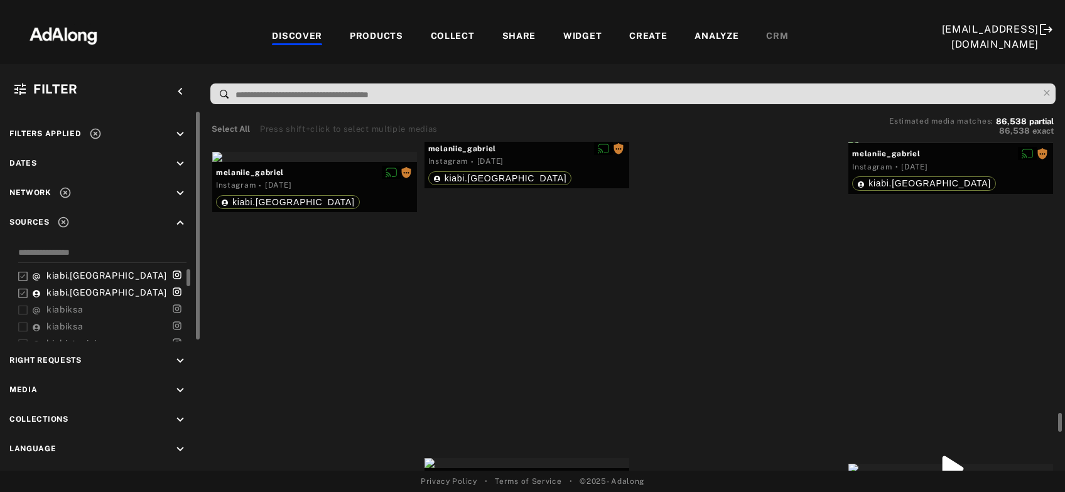
click at [729, 64] on div "Get rights" at bounding box center [739, 59] width 205 height 10
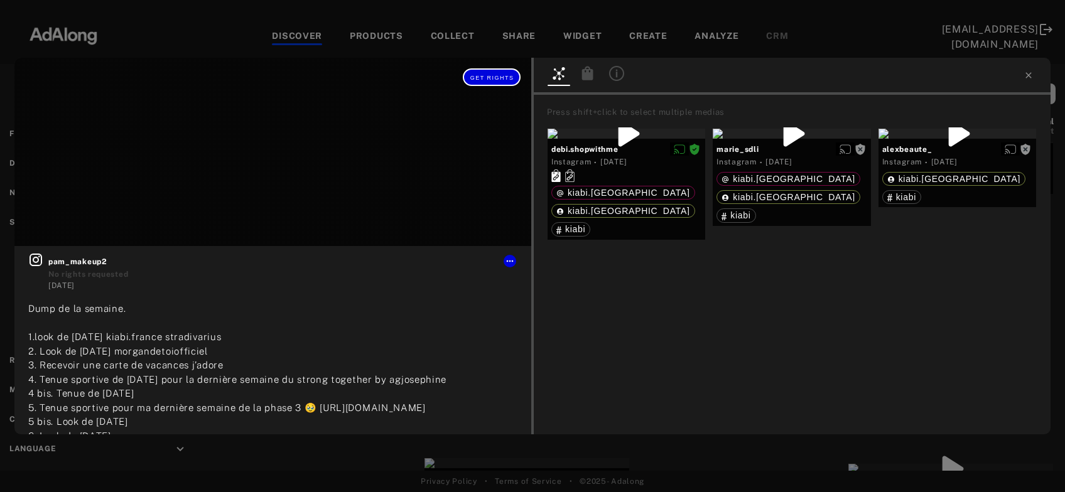
click at [511, 79] on span "Get rights" at bounding box center [492, 78] width 44 height 6
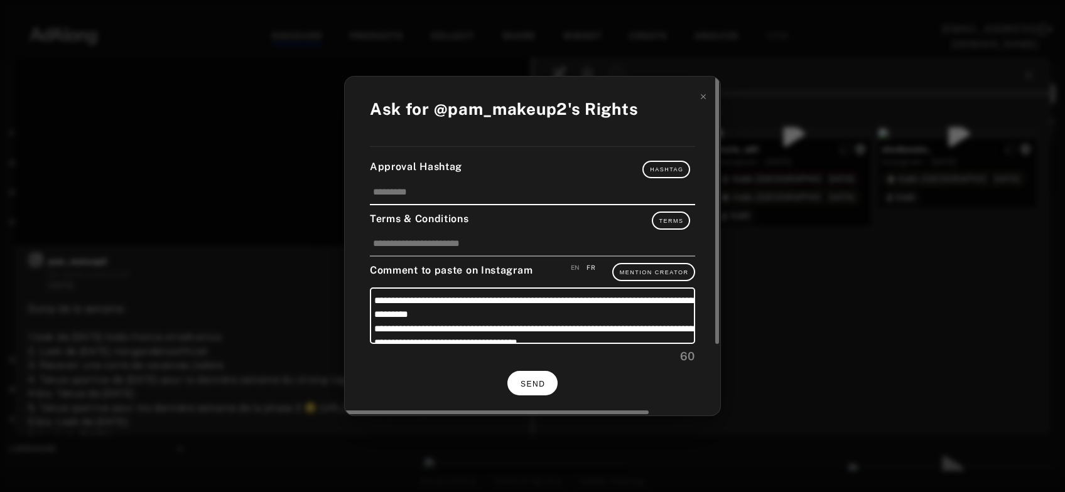
click at [541, 376] on button "SEND" at bounding box center [532, 383] width 50 height 24
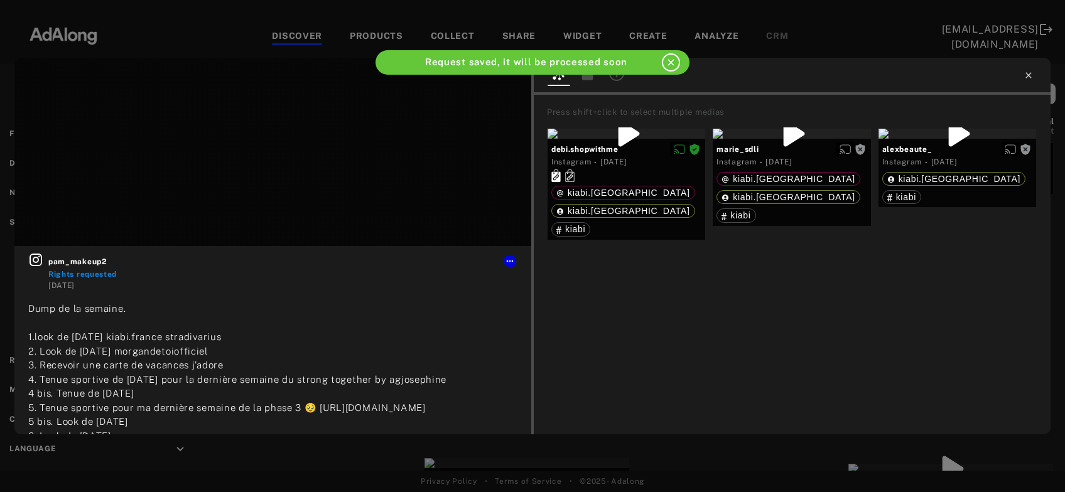
click at [1027, 75] on icon at bounding box center [1029, 75] width 10 height 10
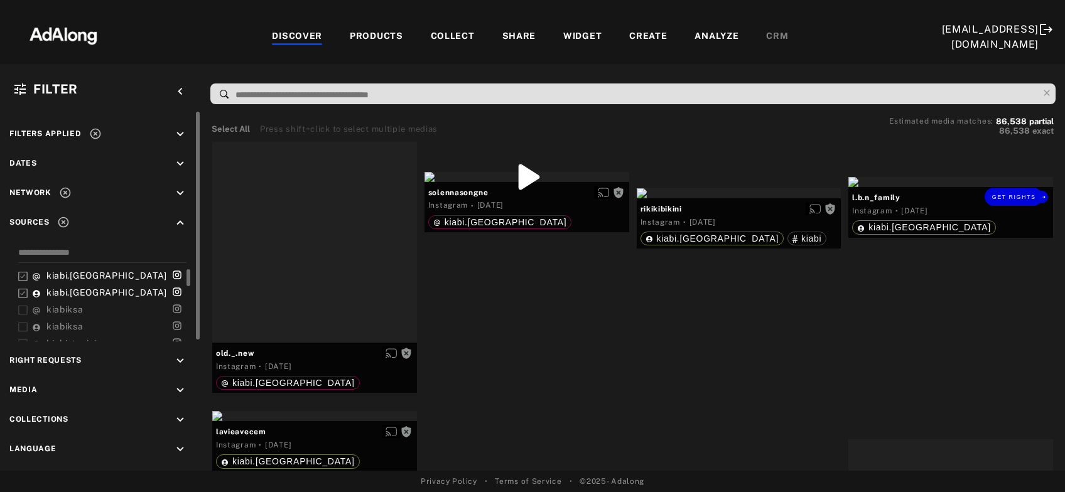
scroll to position [13878, 0]
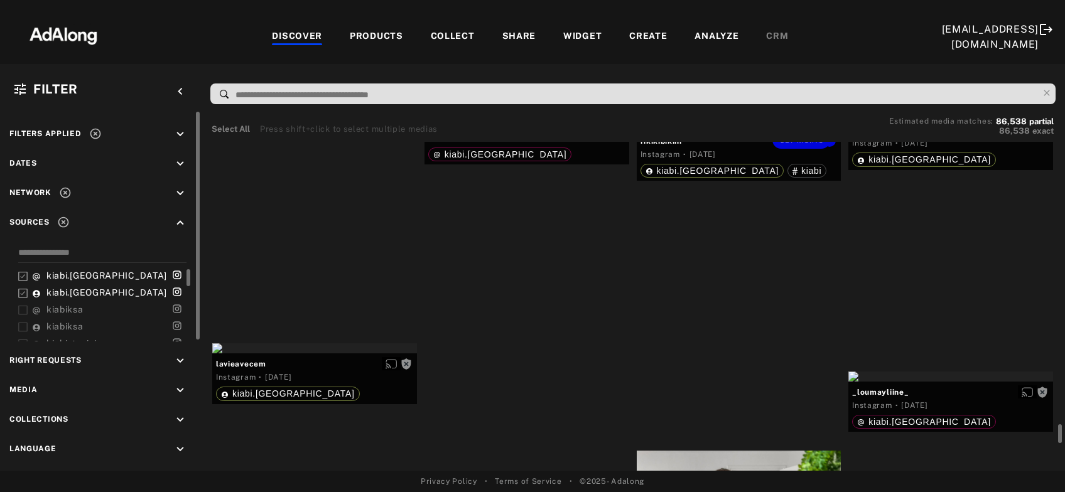
click at [752, 131] on div "Get rights" at bounding box center [739, 126] width 205 height 10
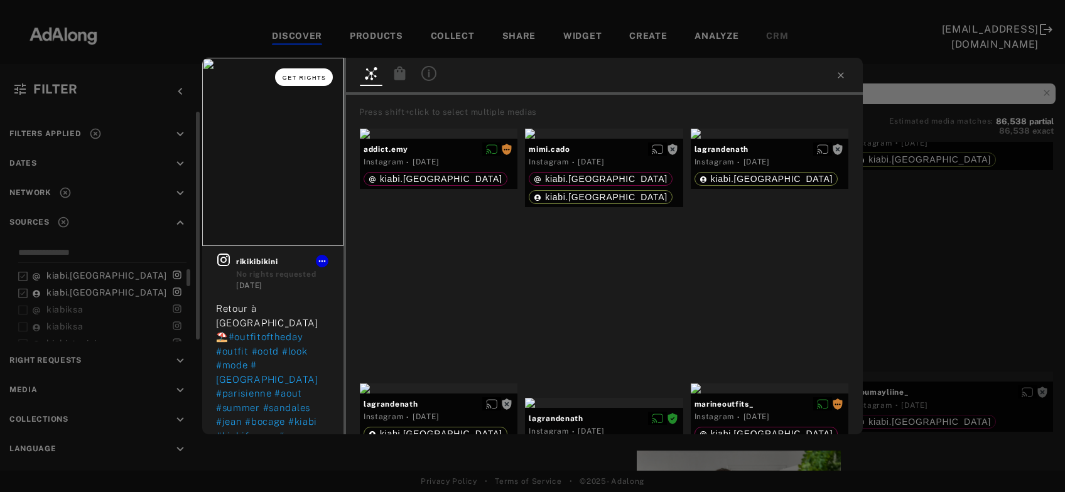
click at [313, 76] on span "Get rights" at bounding box center [305, 78] width 44 height 6
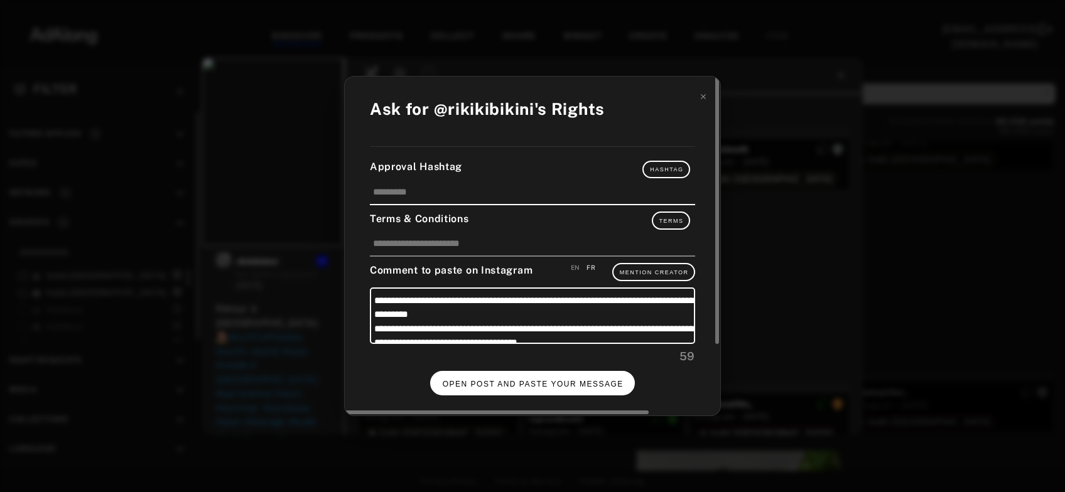
click at [525, 388] on button "OPEN POST AND PASTE YOUR MESSAGE" at bounding box center [532, 383] width 205 height 24
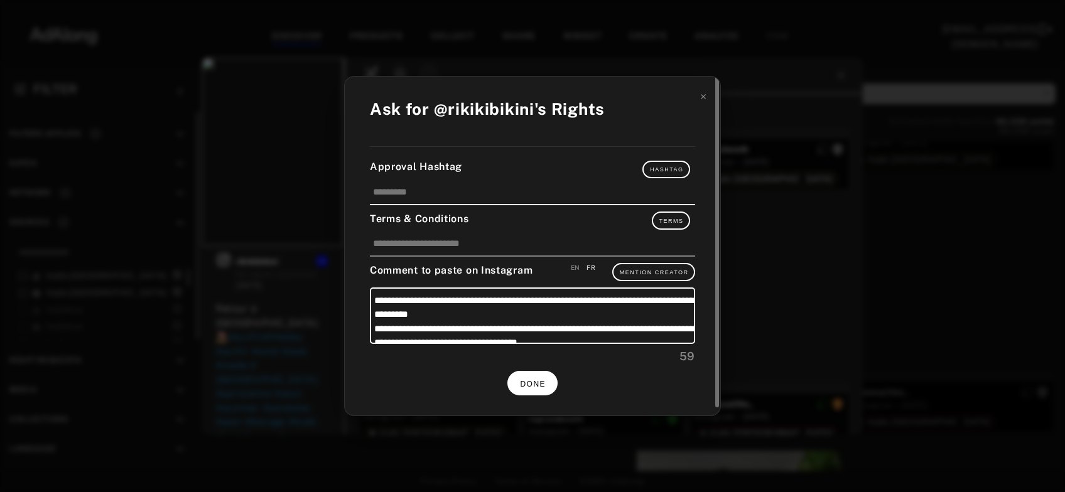
scroll to position [13878, 0]
click at [531, 380] on span "DONE" at bounding box center [533, 384] width 26 height 9
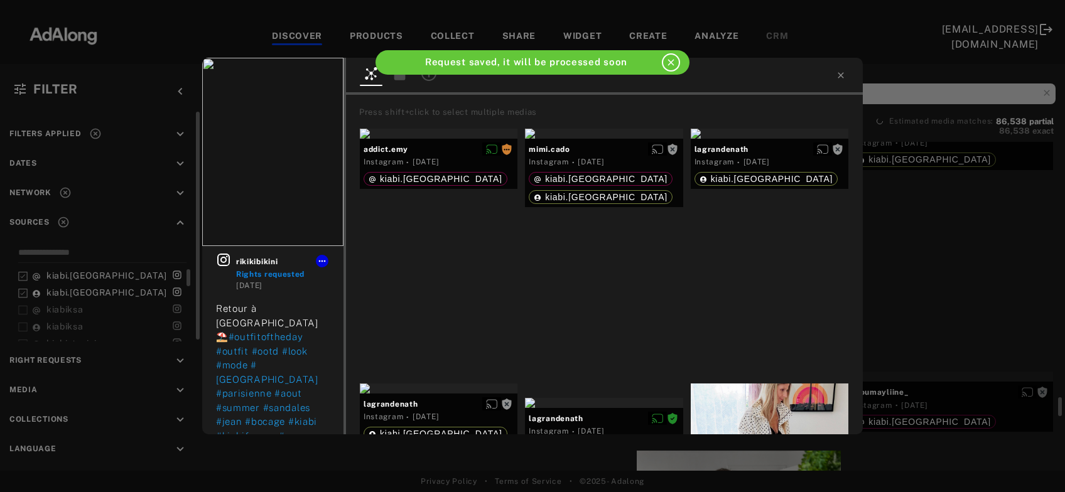
scroll to position [13878, 0]
click at [842, 75] on icon at bounding box center [841, 75] width 6 height 6
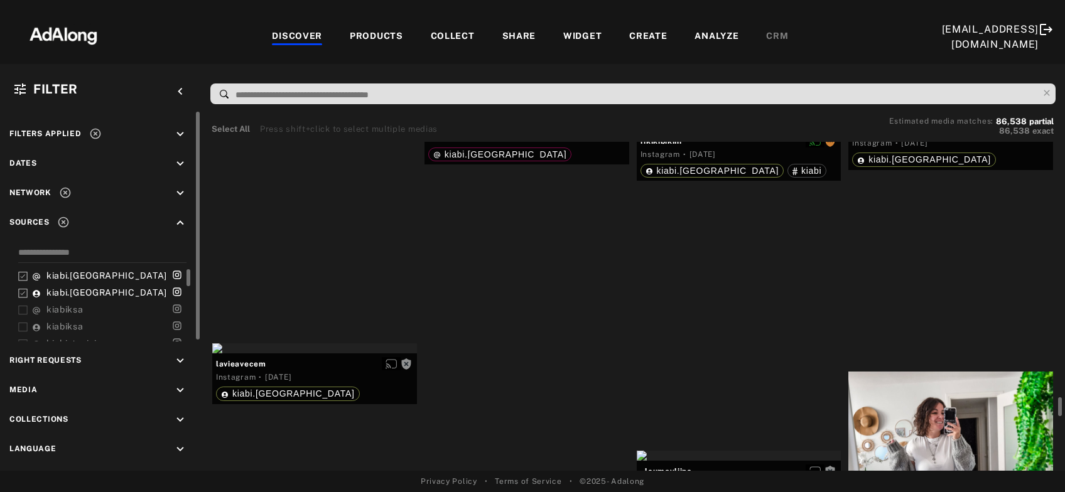
click at [943, 119] on div "Get rights" at bounding box center [951, 114] width 205 height 10
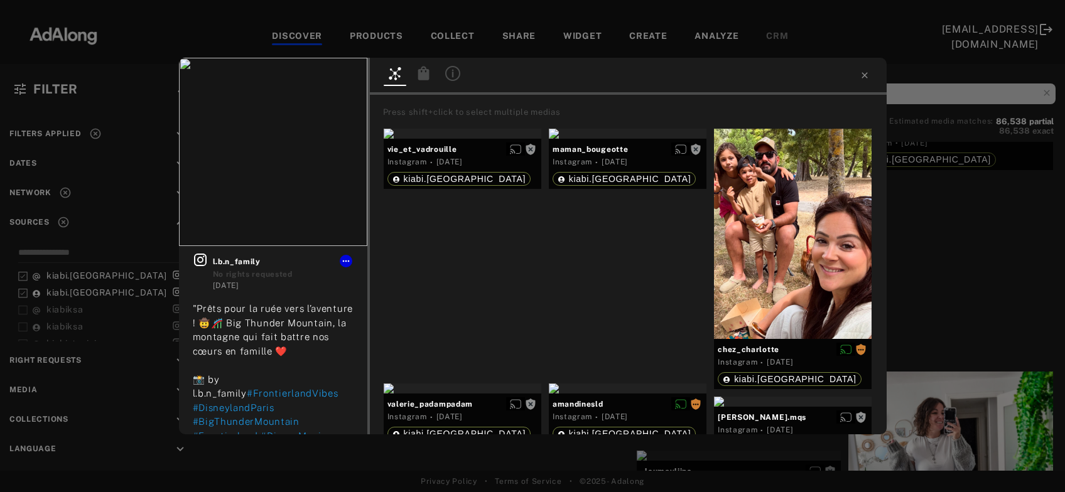
click at [1013, 240] on div "Get rights l.b.n_family No rights requested 2 days ago "Prêts pour la ruée vers…" at bounding box center [532, 246] width 1065 height 492
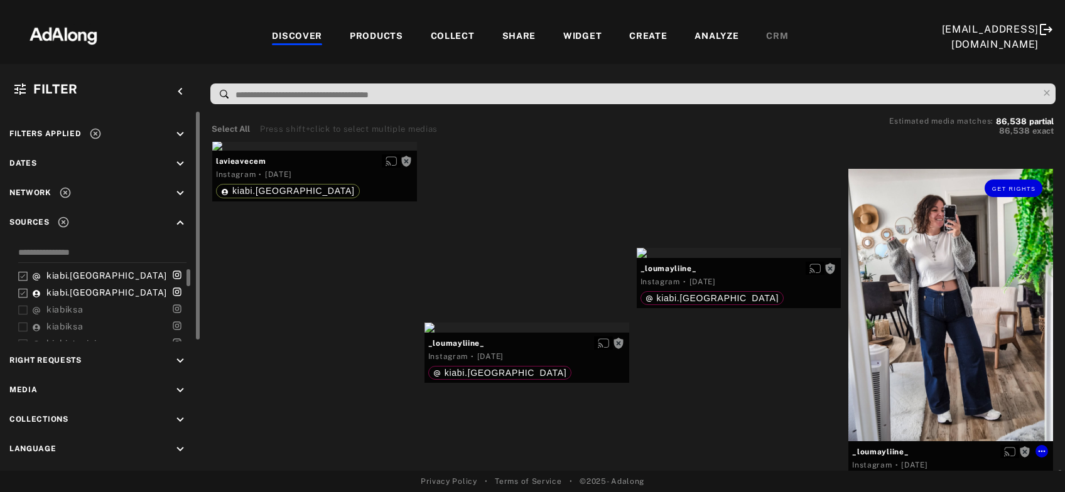
scroll to position [14149, 0]
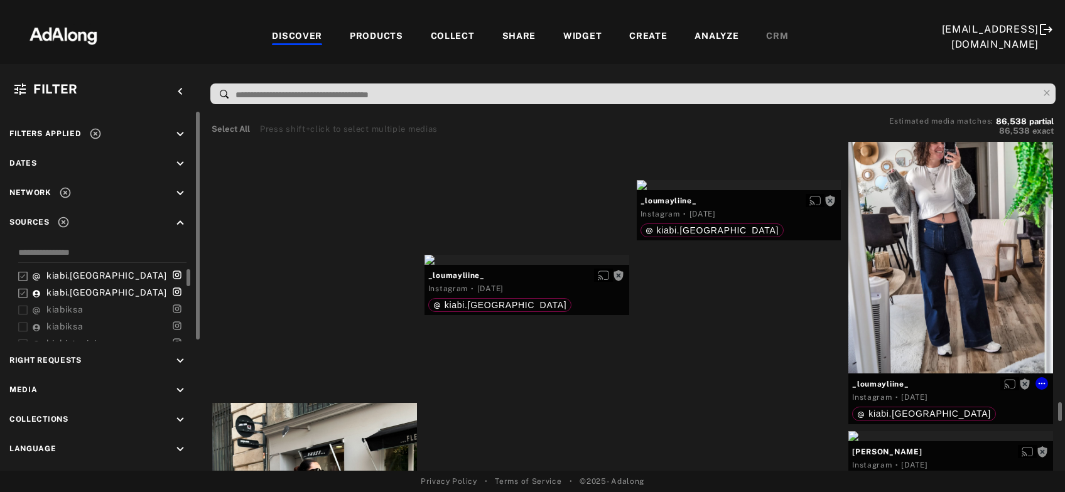
click at [933, 275] on div "Get rights" at bounding box center [951, 237] width 205 height 273
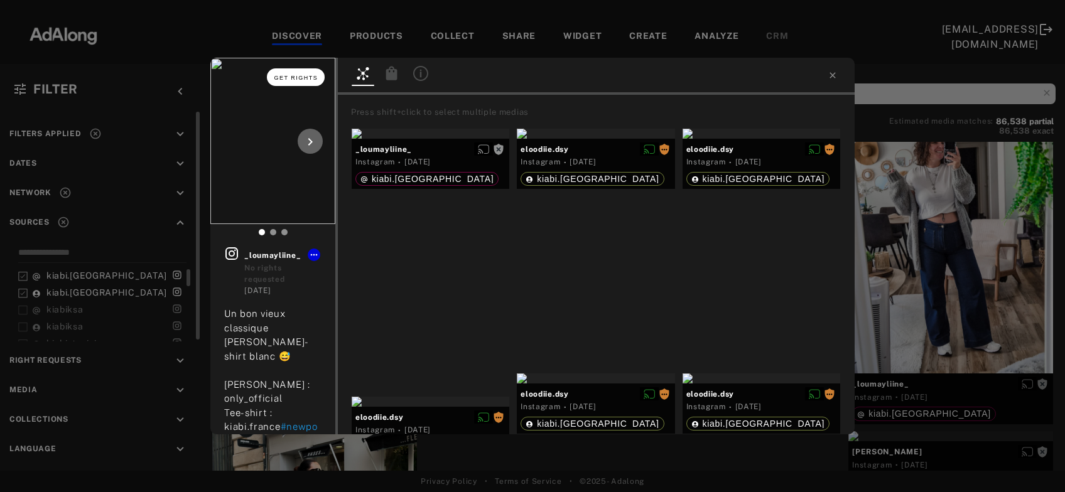
click at [300, 80] on span "Get rights" at bounding box center [296, 78] width 44 height 6
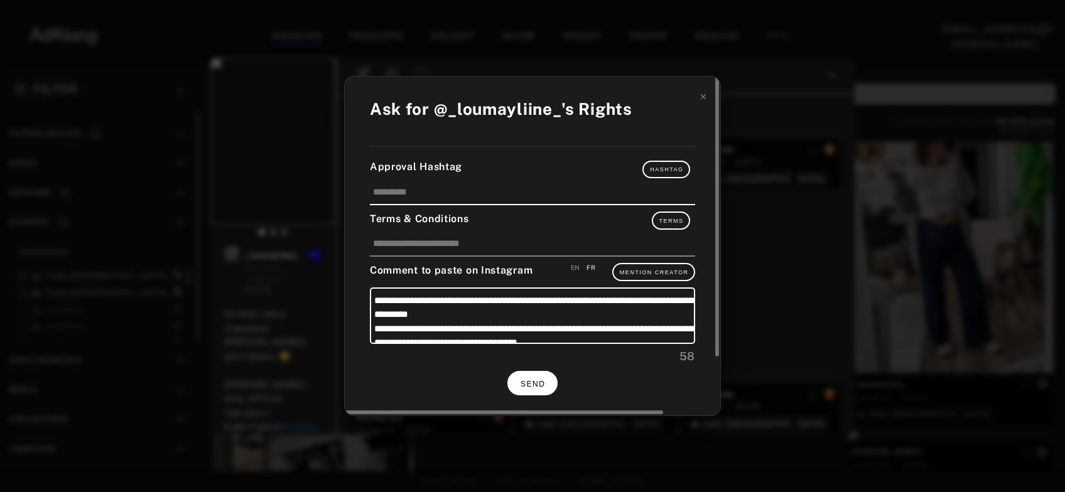
click at [531, 385] on span "SEND" at bounding box center [533, 384] width 24 height 9
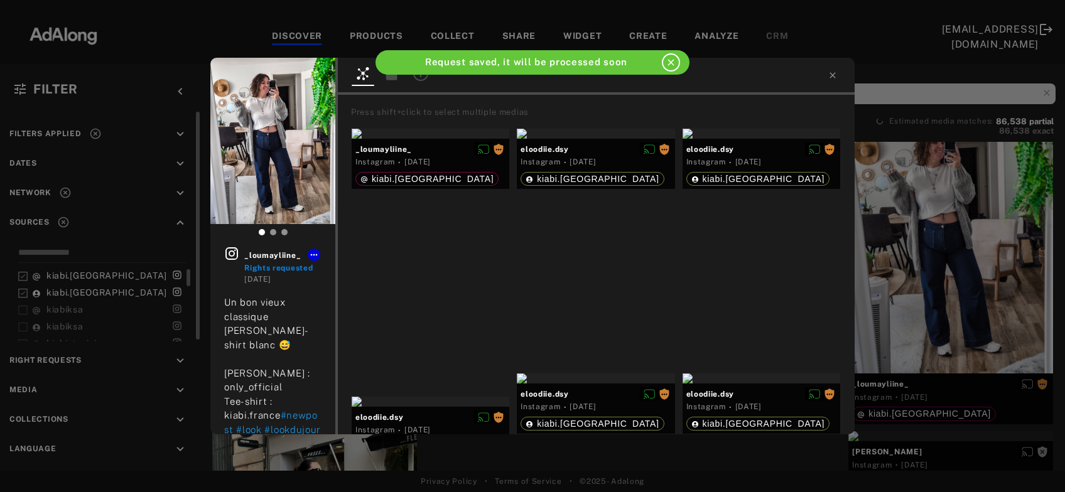
click at [958, 276] on div "_loumayliine_ Rights requested 2 days ago Un bon vieux classique jean Tee-shirt…" at bounding box center [532, 246] width 1065 height 492
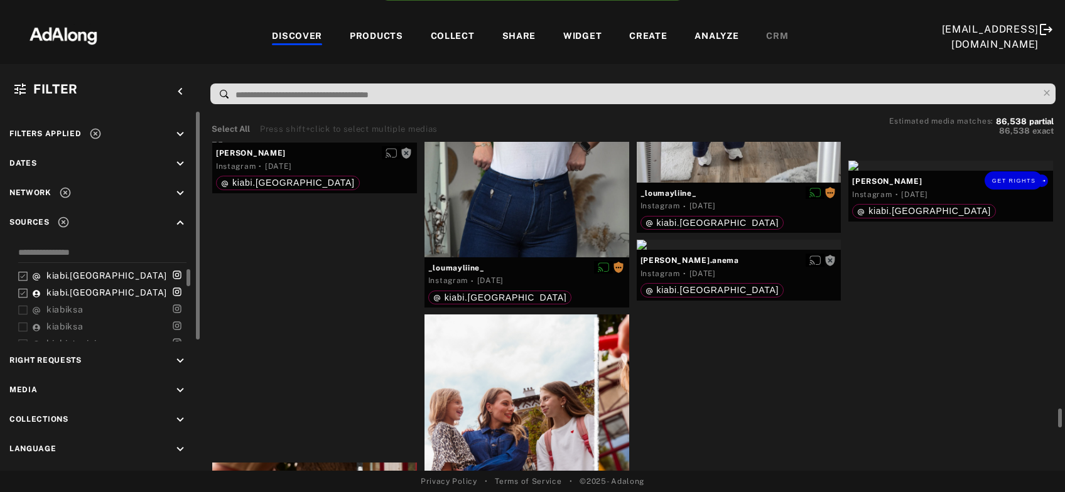
scroll to position [14487, 0]
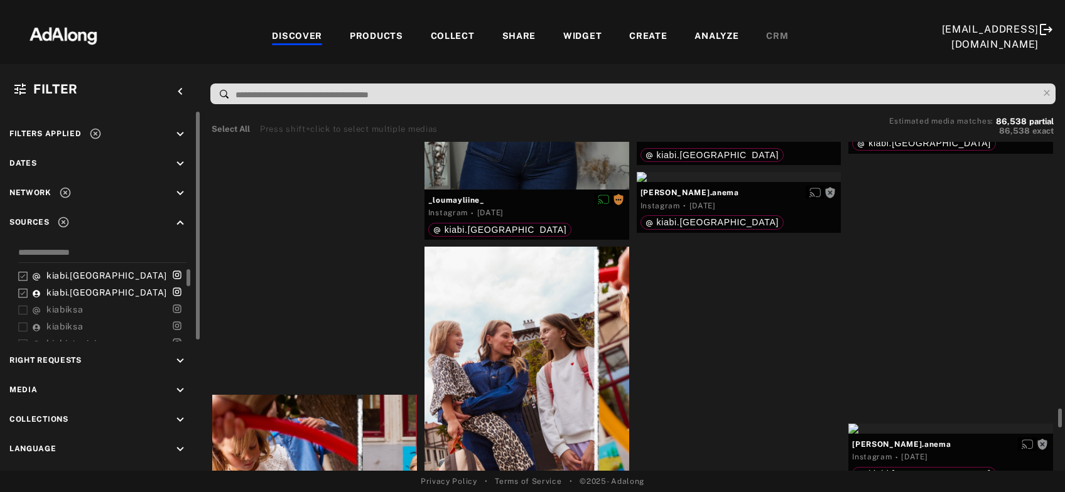
click at [958, 103] on div "Get rights" at bounding box center [951, 98] width 205 height 10
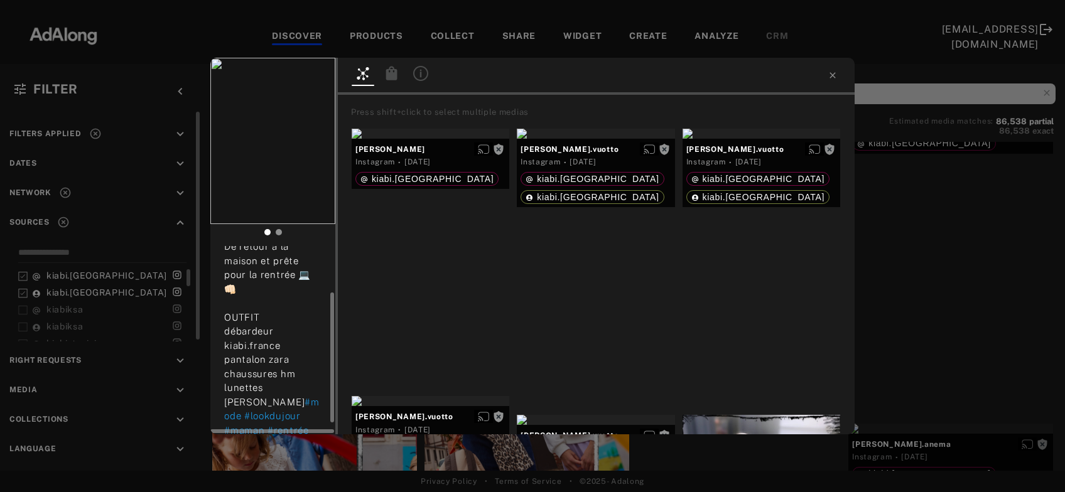
scroll to position [84, 0]
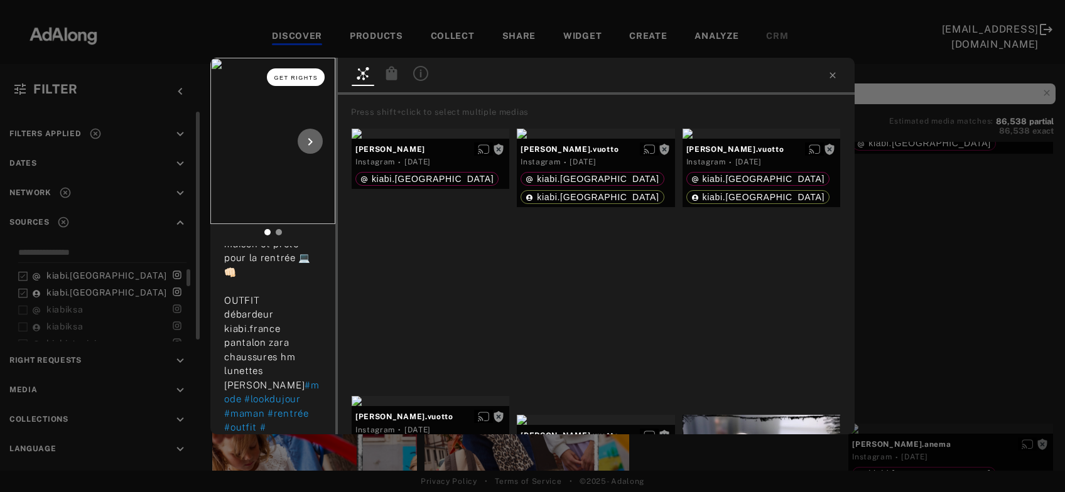
click at [295, 81] on button "Get rights" at bounding box center [296, 77] width 58 height 18
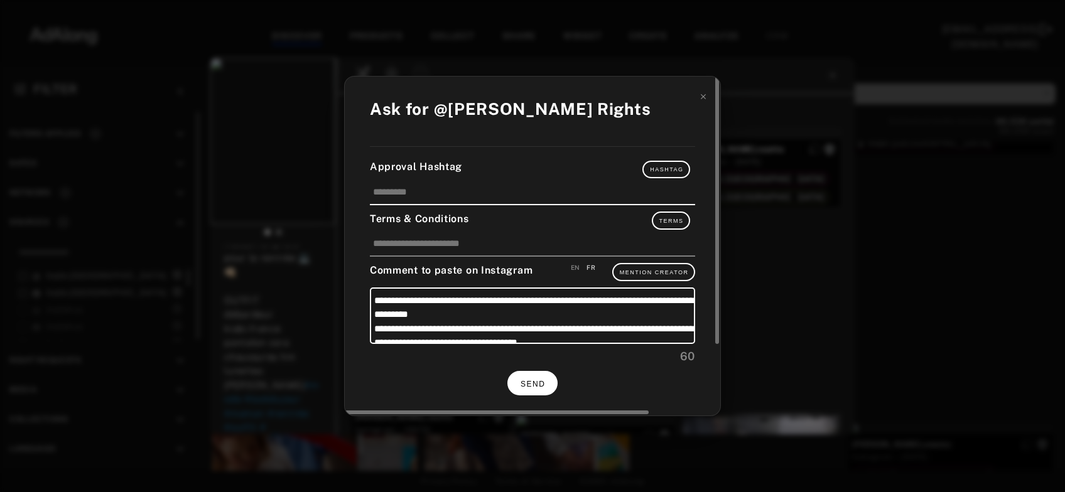
click at [533, 374] on button "SEND" at bounding box center [532, 383] width 50 height 24
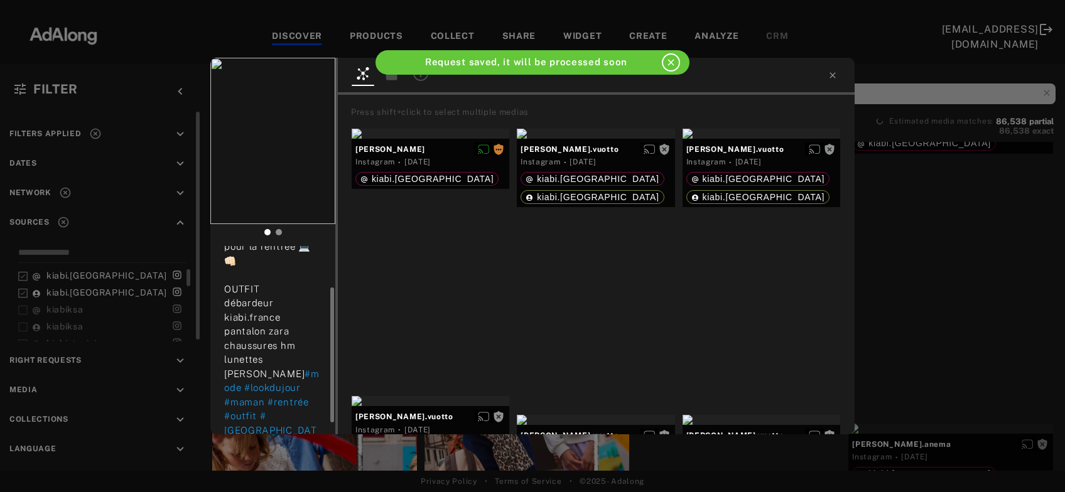
scroll to position [73, 0]
click at [933, 265] on div "shirley_glz Rights requested 2 days ago De retour à la maison et prête pour la …" at bounding box center [532, 246] width 1065 height 492
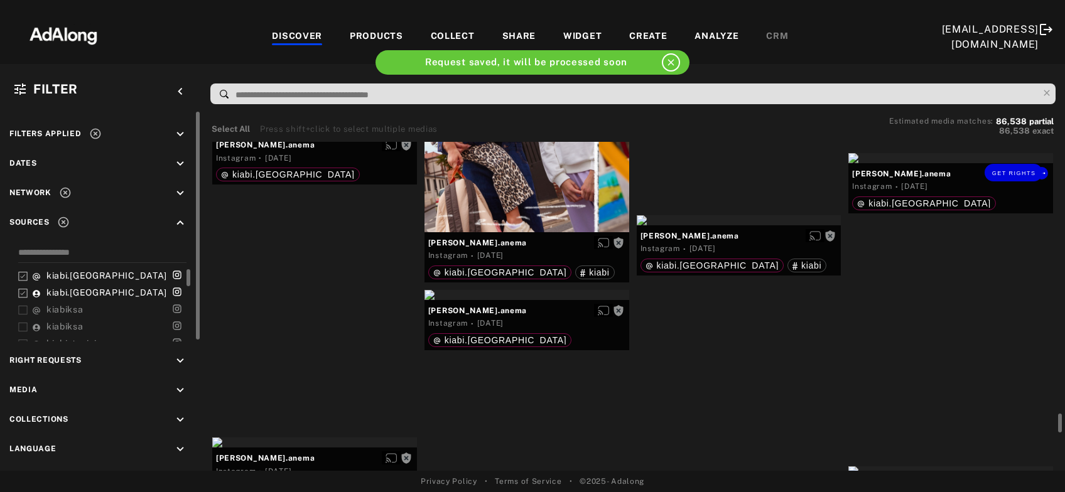
scroll to position [14826, 0]
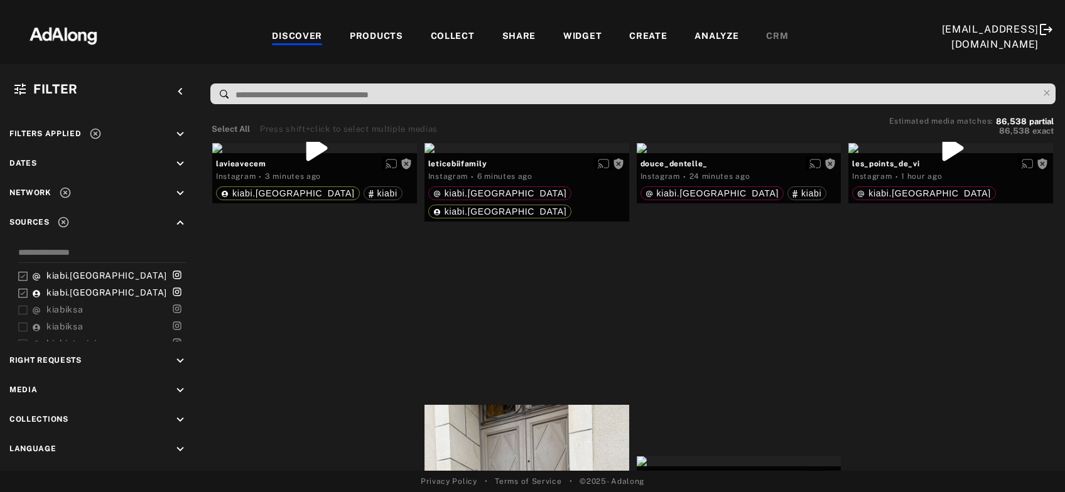
scroll to position [14826, 0]
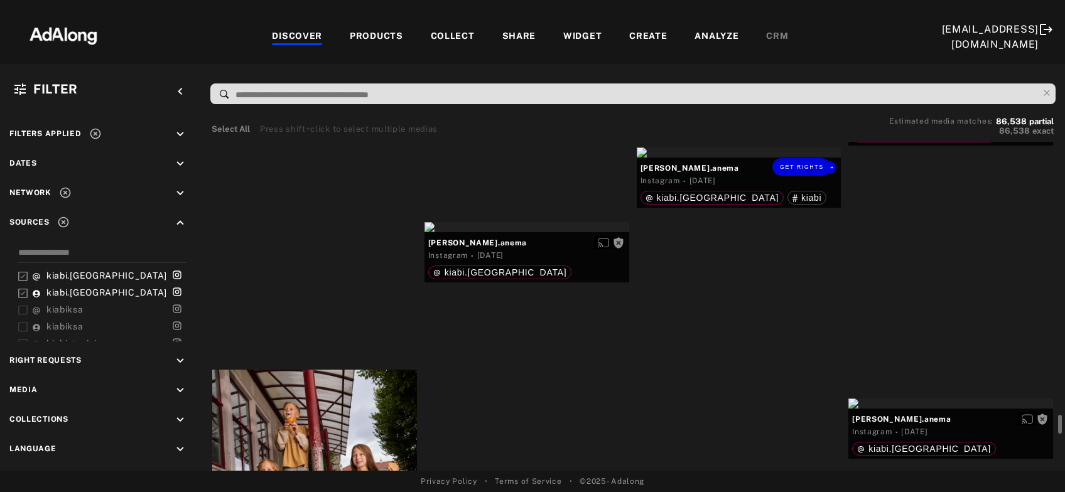
click at [695, 158] on div "Get rights" at bounding box center [739, 153] width 205 height 10
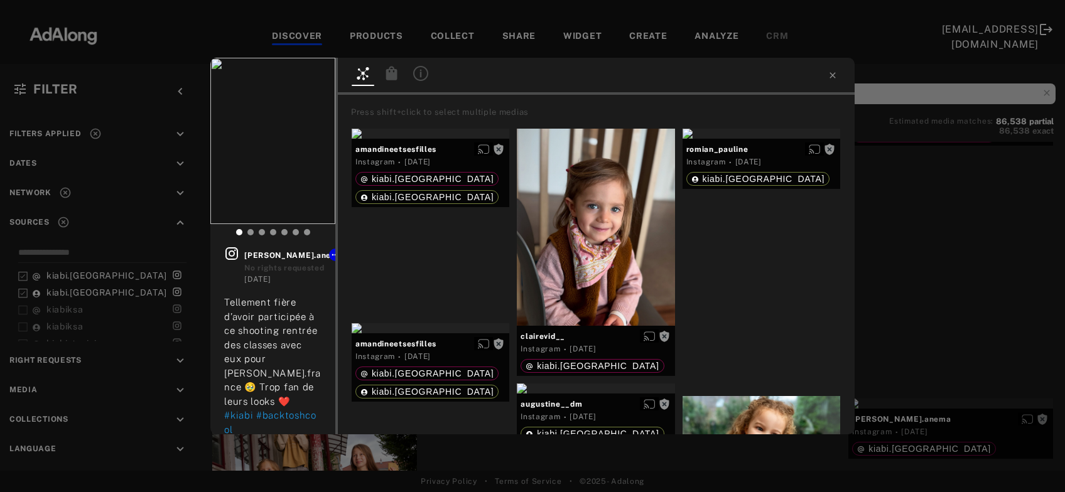
click at [916, 236] on div "Get rights camille.anema No rights requested 2 days ago Tellement fière d’avoir…" at bounding box center [532, 246] width 1065 height 492
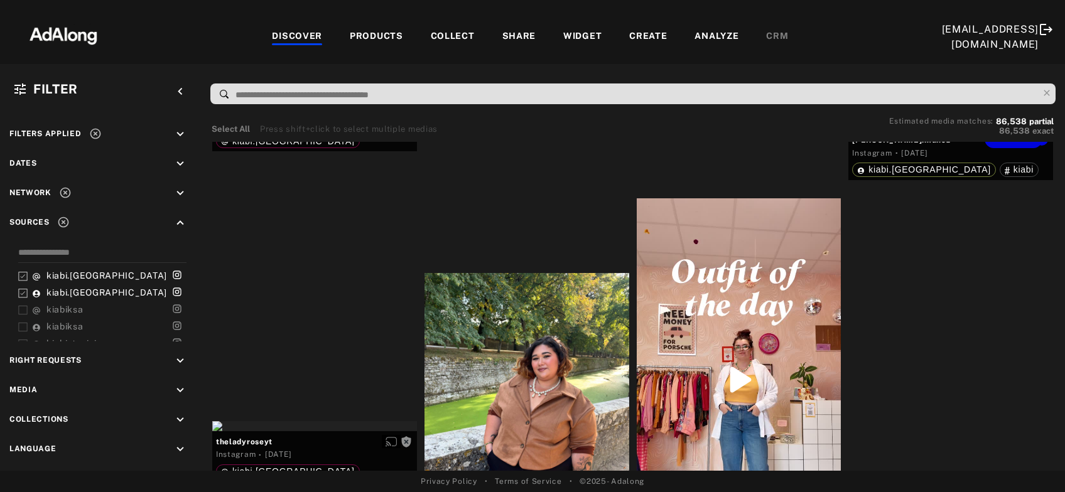
scroll to position [15503, 0]
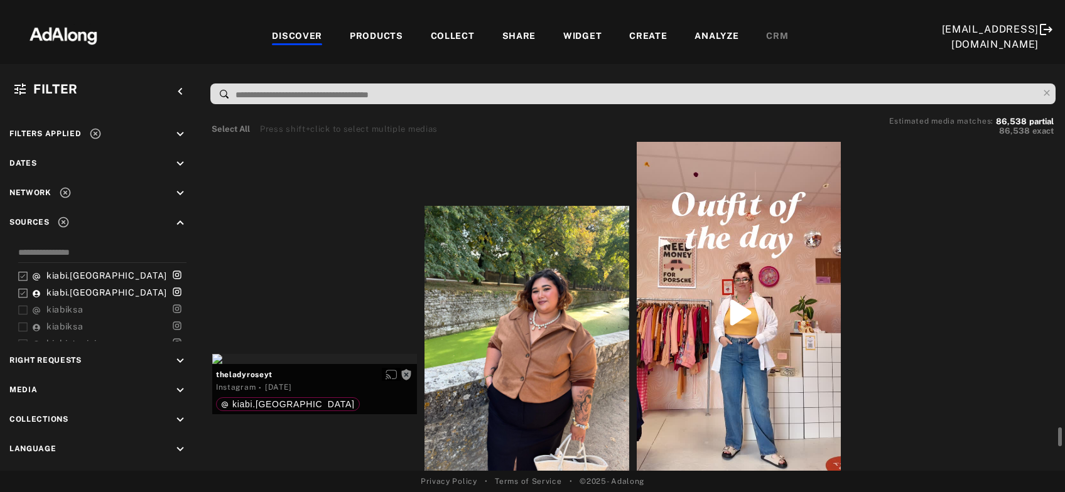
click at [926, 62] on div "Get rights" at bounding box center [951, 57] width 205 height 10
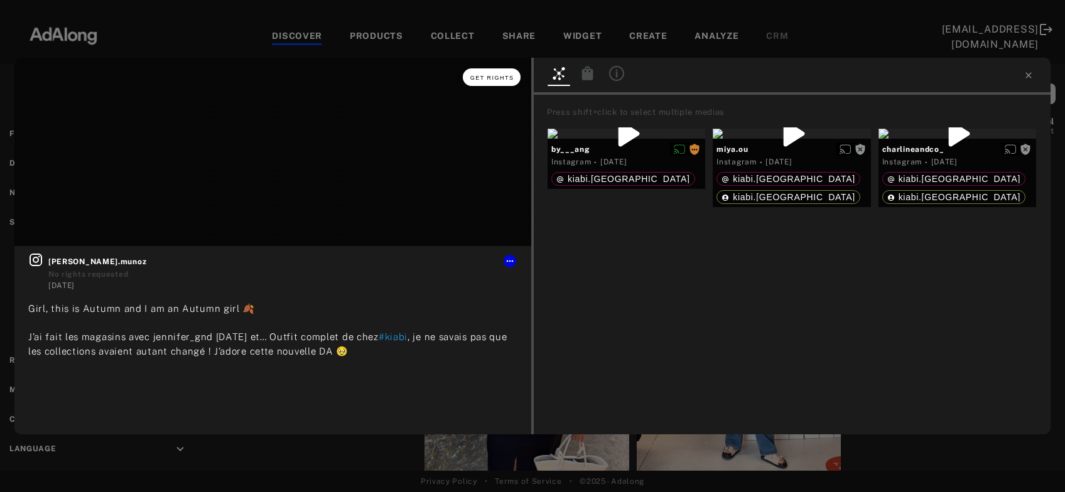
click at [508, 74] on button "Get rights" at bounding box center [492, 77] width 58 height 18
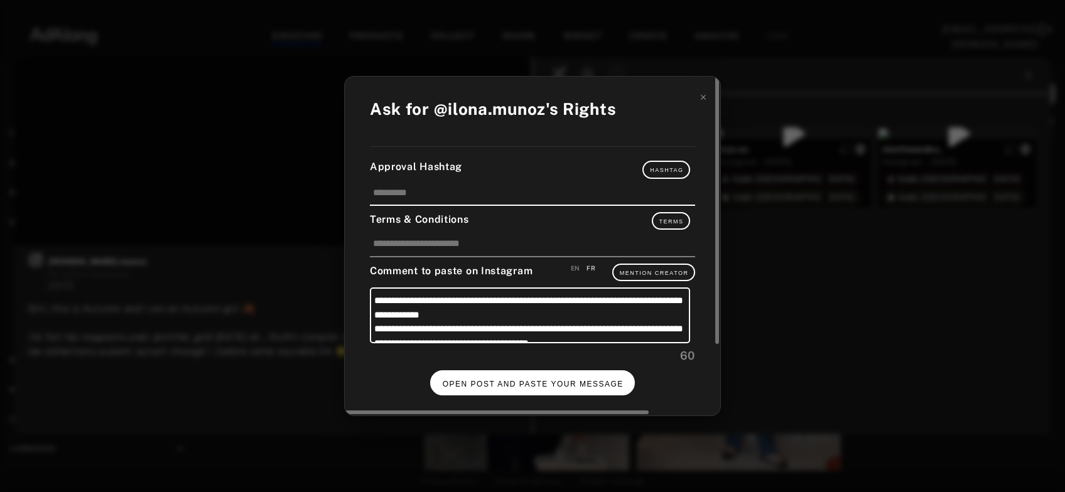
click at [563, 383] on span "OPEN POST AND PASTE YOUR MESSAGE" at bounding box center [533, 384] width 181 height 9
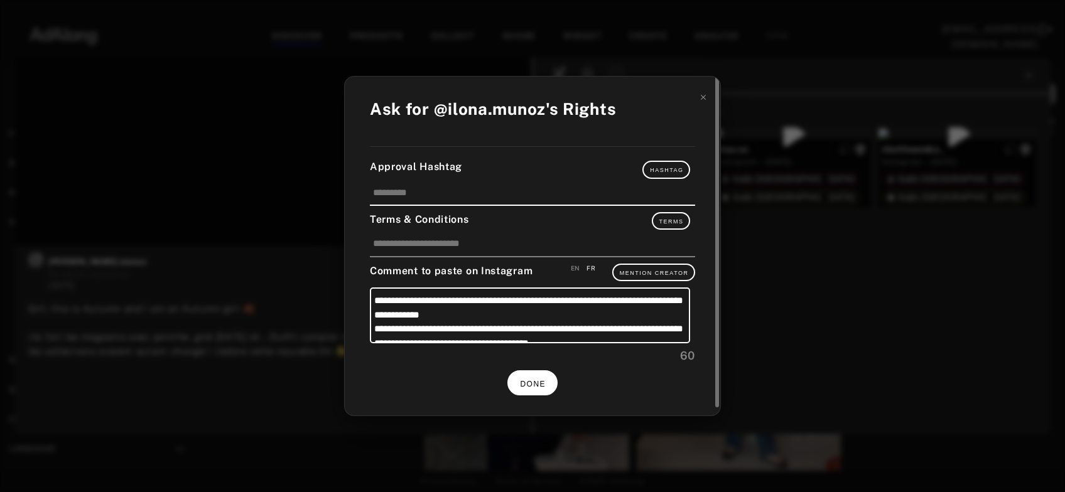
scroll to position [15503, 0]
click at [523, 381] on span "DONE" at bounding box center [533, 384] width 26 height 9
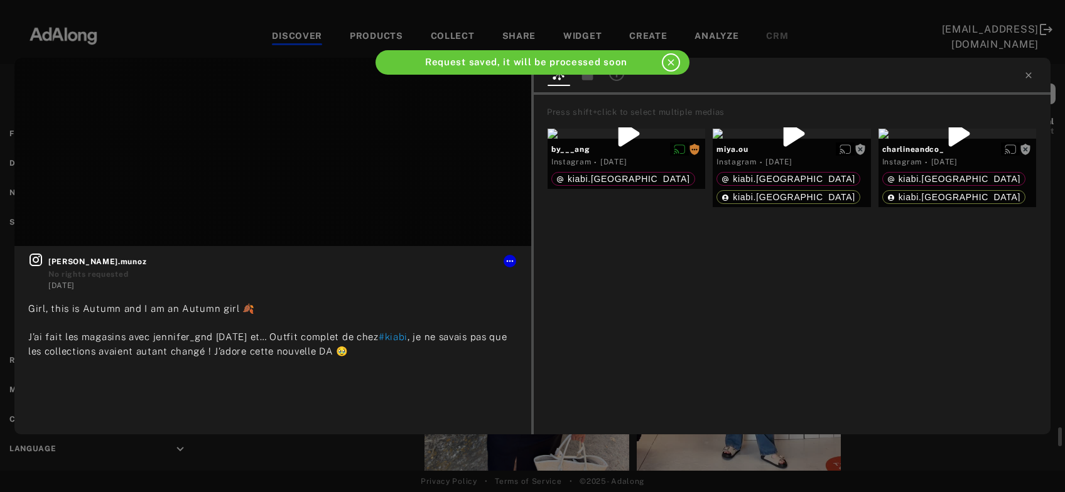
scroll to position [15503, 0]
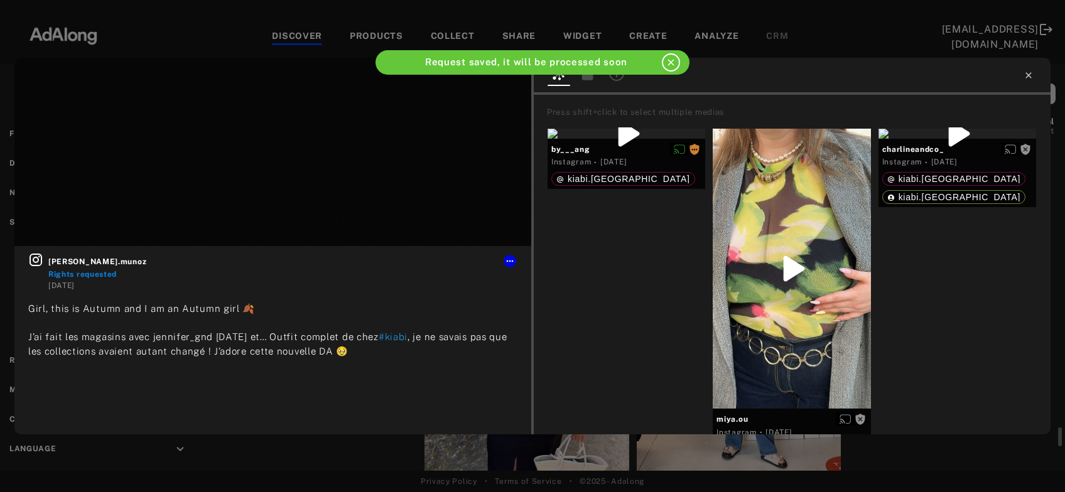
click at [1029, 79] on icon at bounding box center [1029, 75] width 10 height 10
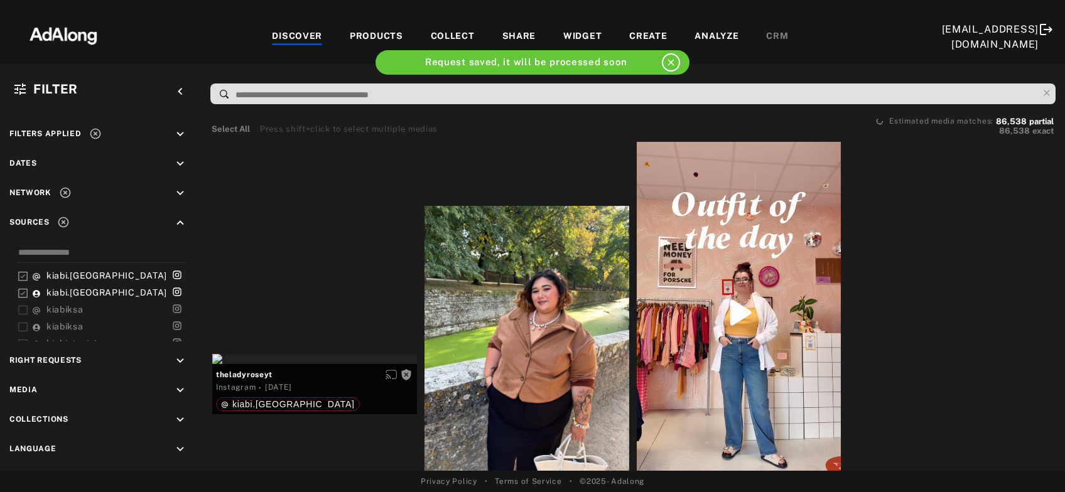
scroll to position [15571, 0]
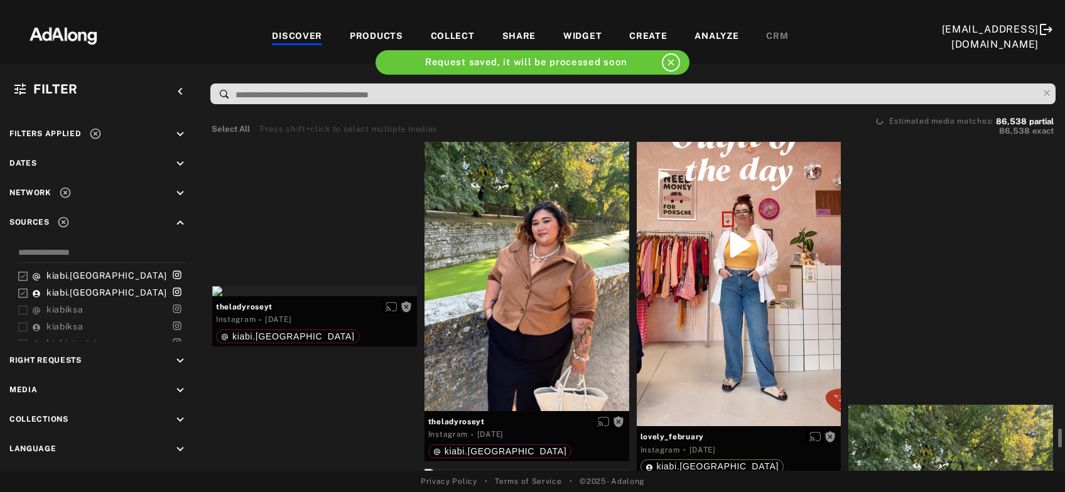
click at [629, 300] on div at bounding box center [527, 274] width 205 height 273
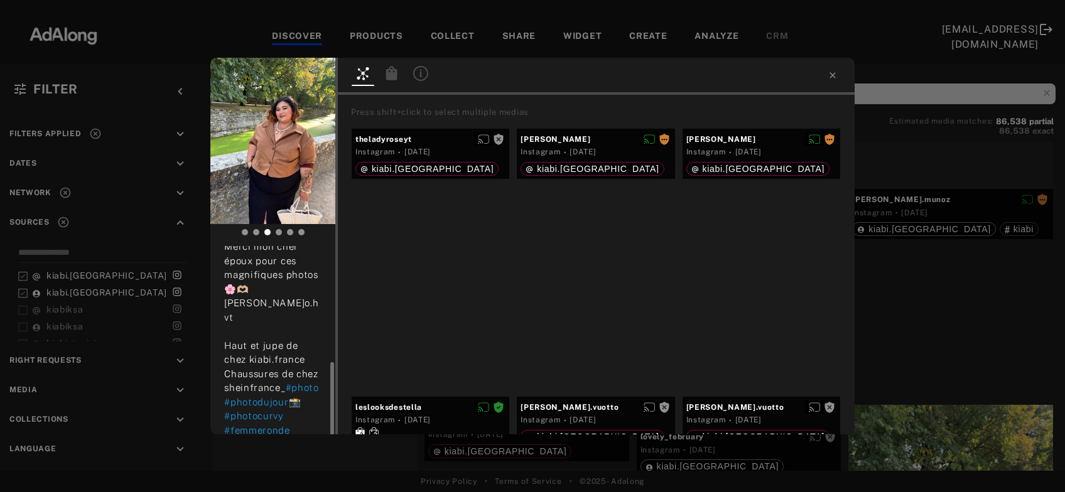
scroll to position [112, 0]
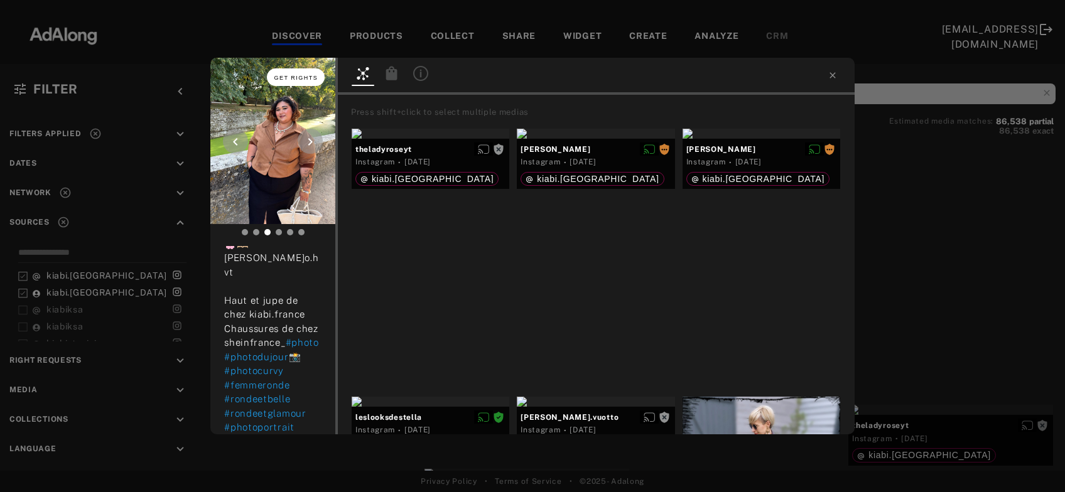
click at [292, 79] on span "Get rights" at bounding box center [296, 78] width 44 height 6
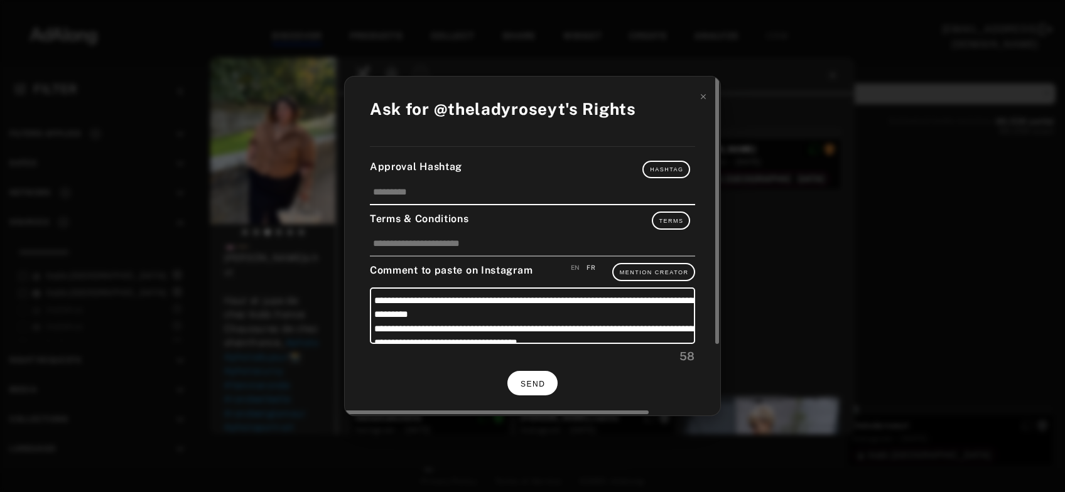
click at [533, 376] on button "SEND" at bounding box center [532, 383] width 50 height 24
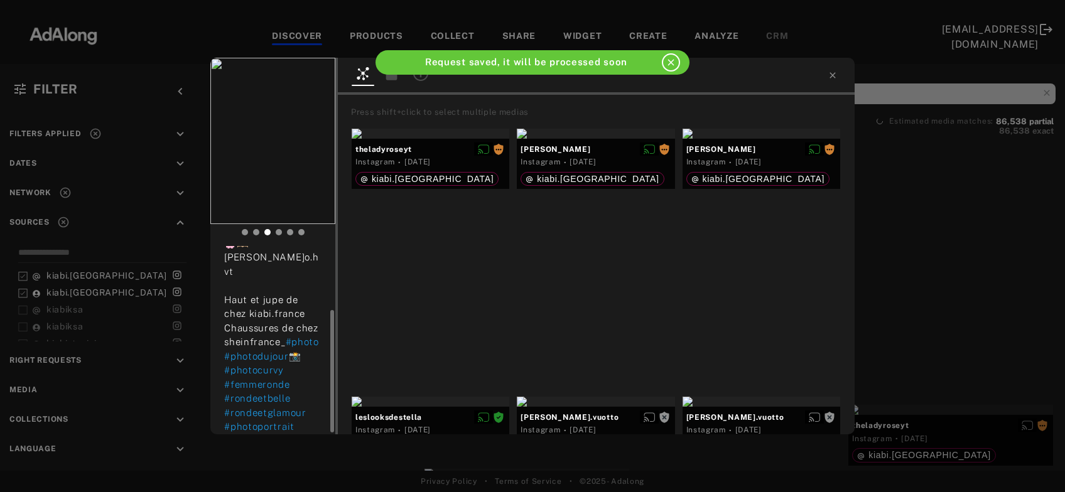
scroll to position [100, 0]
click at [941, 269] on div "theladyroseyt Rights requested 2 days ago Merci mon cher époux pour ces magnifi…" at bounding box center [532, 246] width 1065 height 492
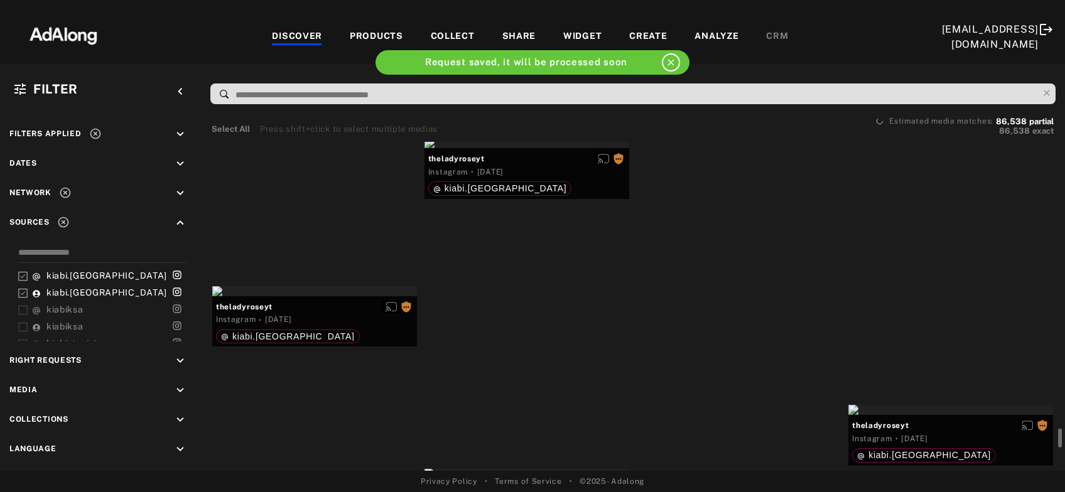
click at [752, 73] on div "Get rights" at bounding box center [739, 68] width 205 height 10
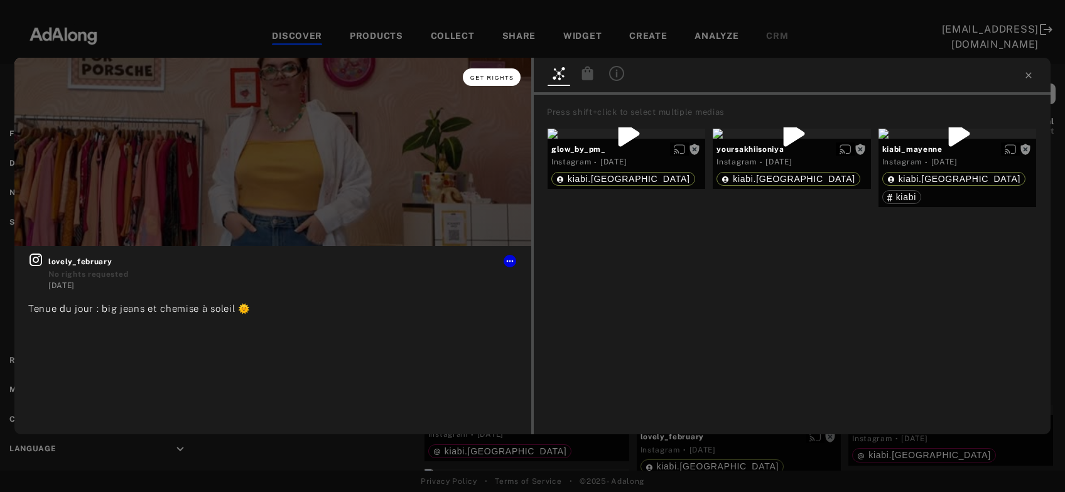
click at [511, 77] on span "Get rights" at bounding box center [492, 78] width 44 height 6
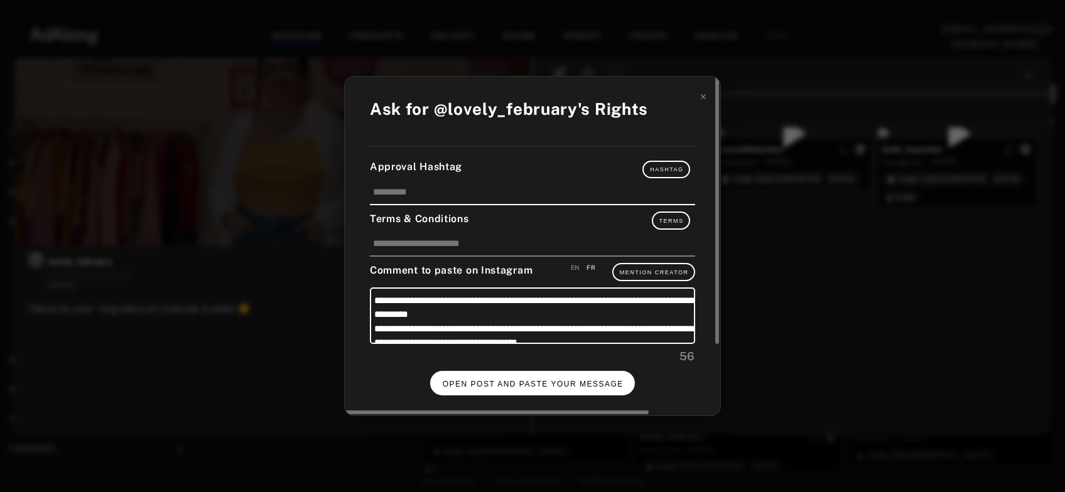
click at [513, 380] on span "OPEN POST AND PASTE YOUR MESSAGE" at bounding box center [533, 384] width 181 height 9
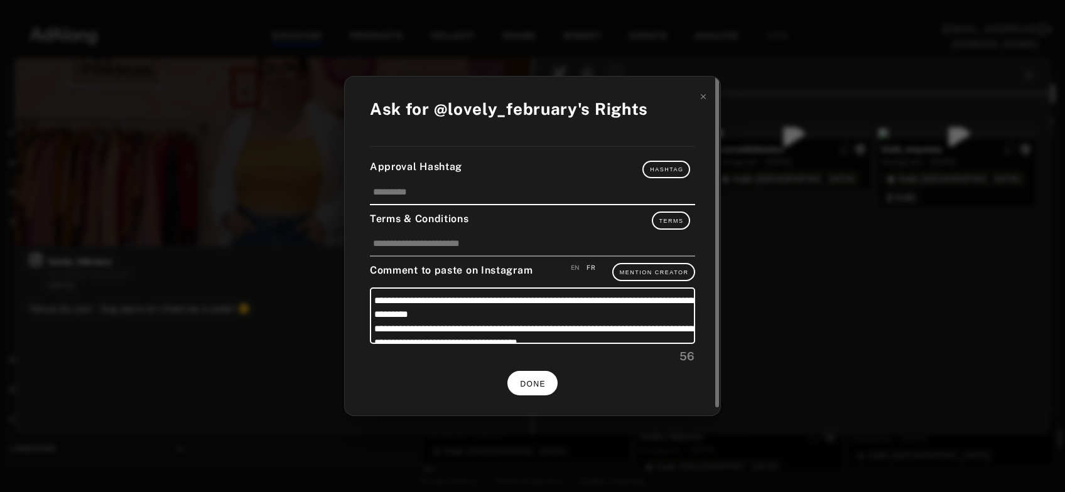
scroll to position [15571, 0]
click at [543, 380] on span "DONE" at bounding box center [533, 384] width 26 height 9
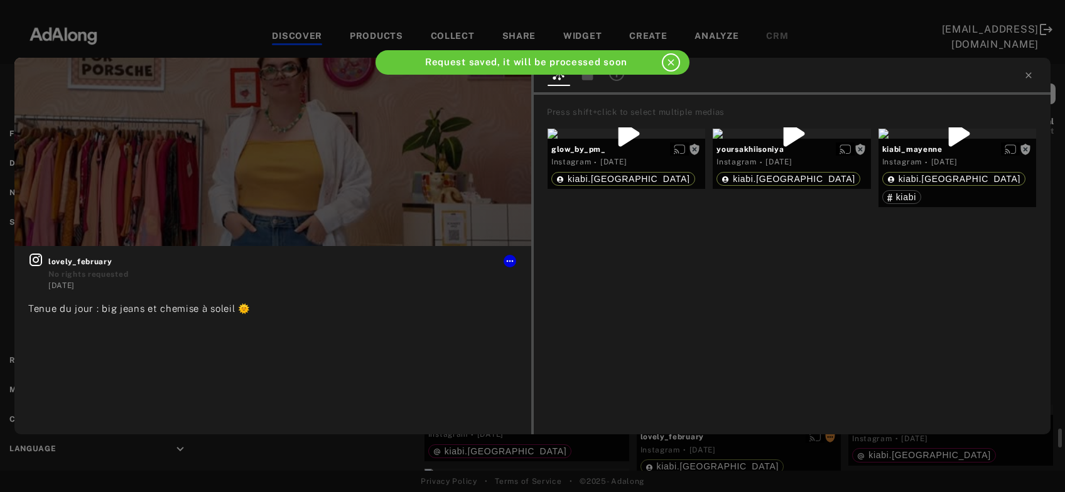
scroll to position [15571, 0]
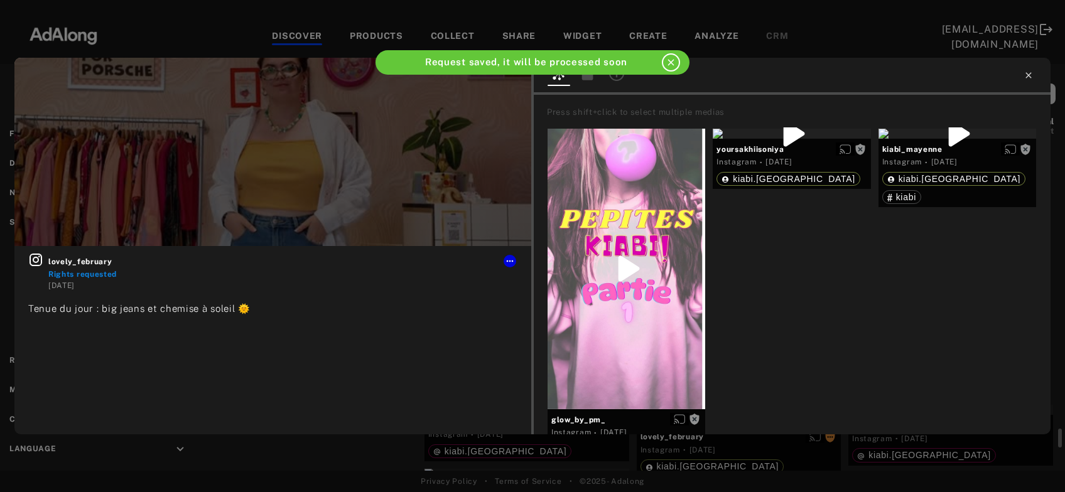
click at [1029, 79] on icon at bounding box center [1029, 75] width 10 height 10
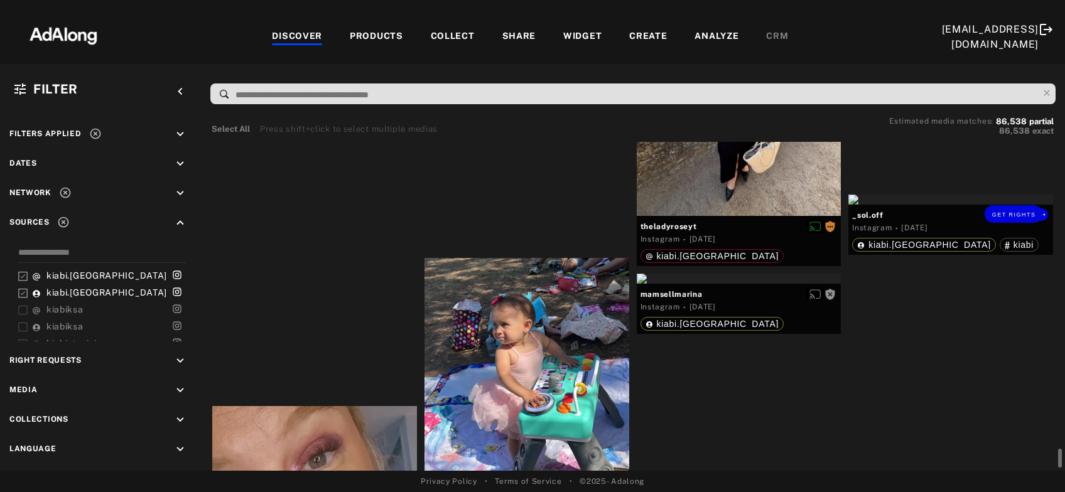
scroll to position [16180, 0]
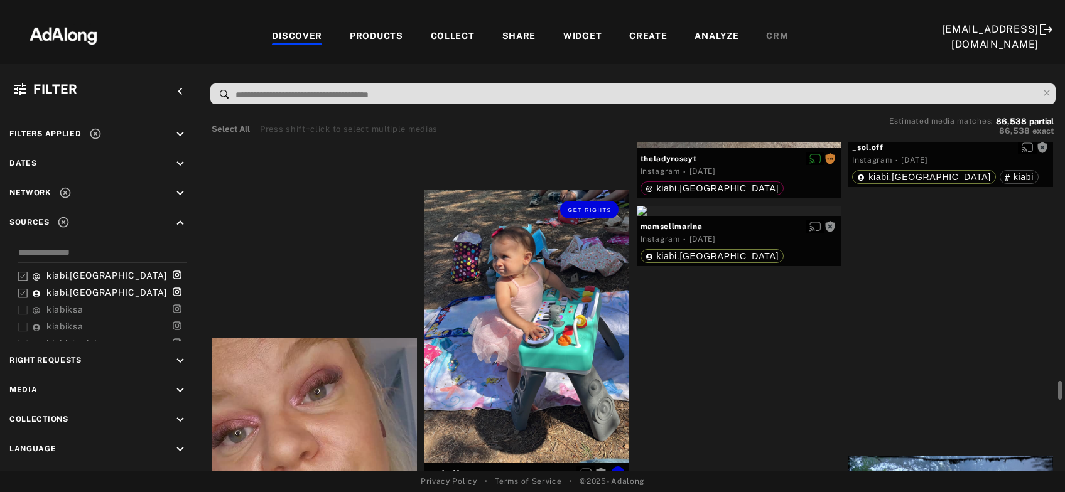
click at [539, 365] on div "Get rights" at bounding box center [527, 326] width 205 height 273
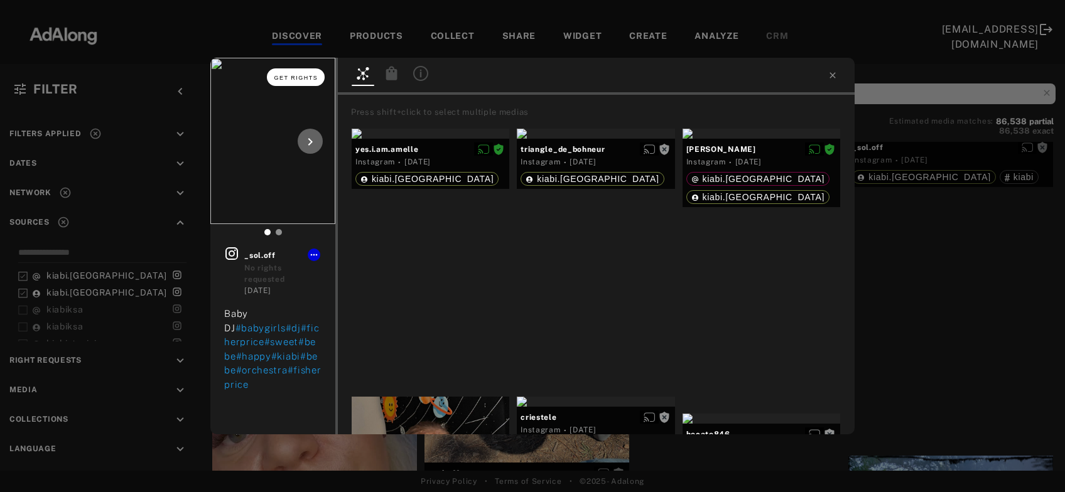
click at [305, 82] on button "Get rights" at bounding box center [296, 77] width 58 height 18
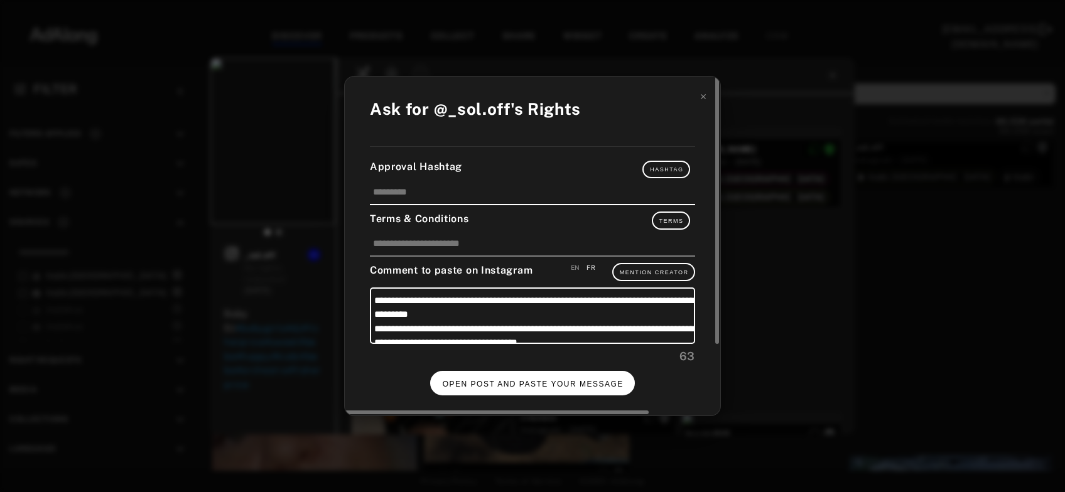
click at [583, 384] on span "OPEN POST AND PASTE YOUR MESSAGE" at bounding box center [533, 384] width 181 height 9
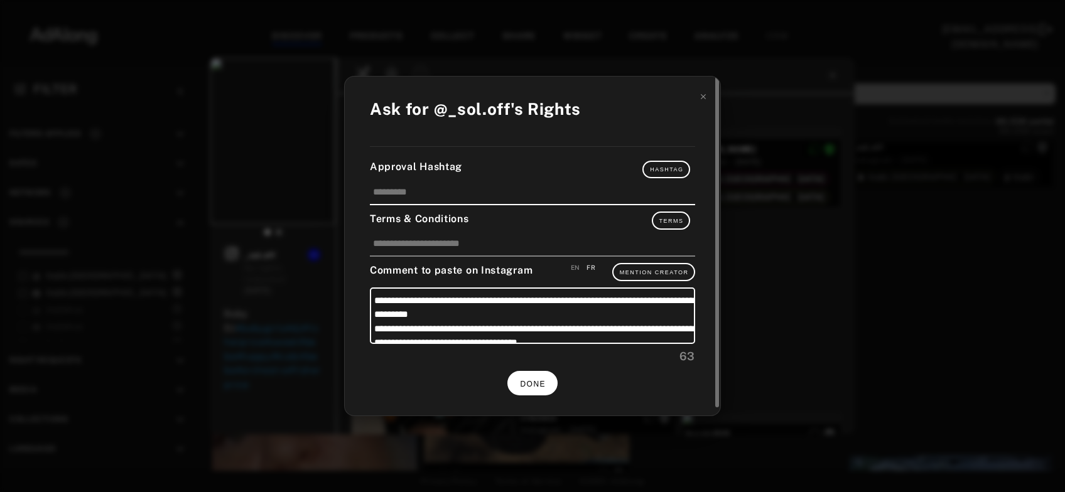
scroll to position [16180, 0]
click at [535, 381] on span "DONE" at bounding box center [533, 384] width 26 height 9
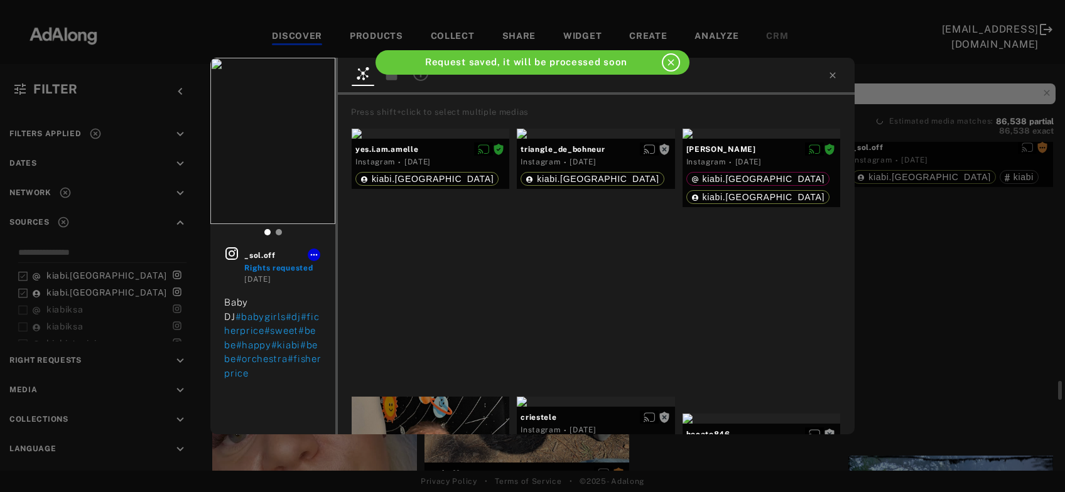
scroll to position [16180, 0]
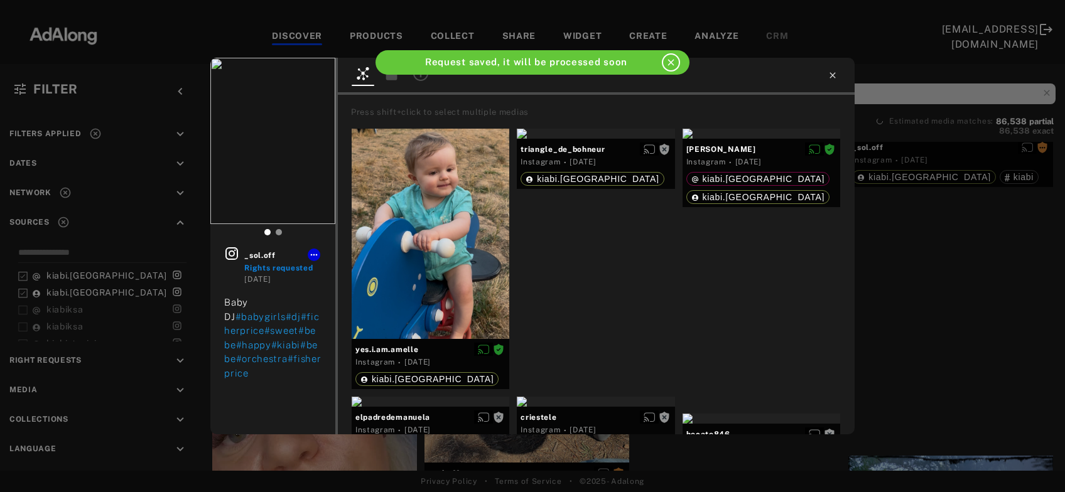
click at [832, 73] on icon at bounding box center [833, 75] width 10 height 10
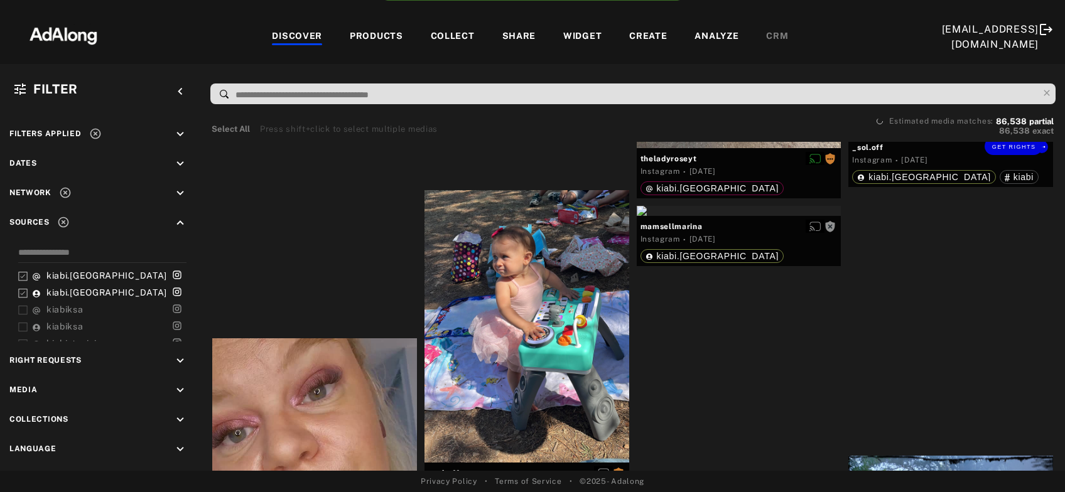
scroll to position [16248, 0]
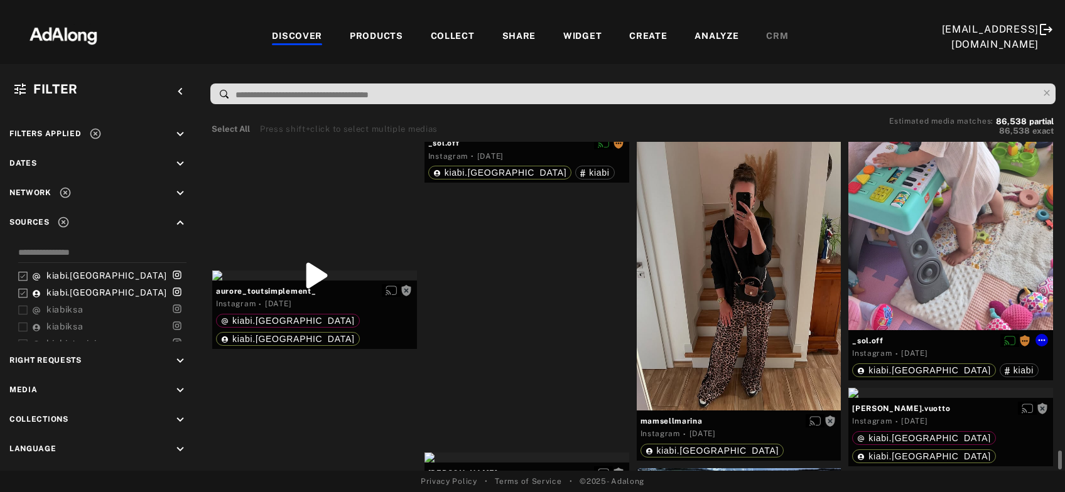
click at [749, 263] on div at bounding box center [739, 274] width 205 height 273
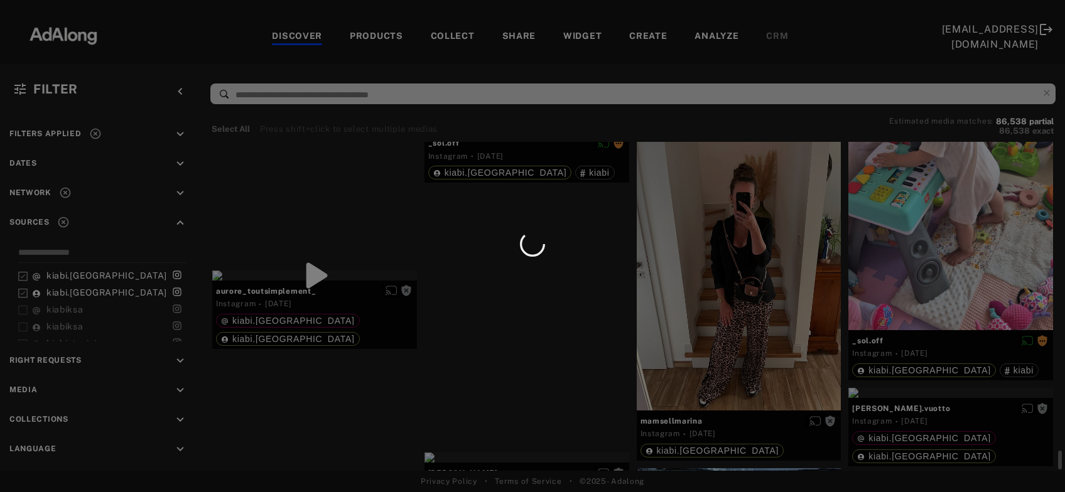
scroll to position [16316, 0]
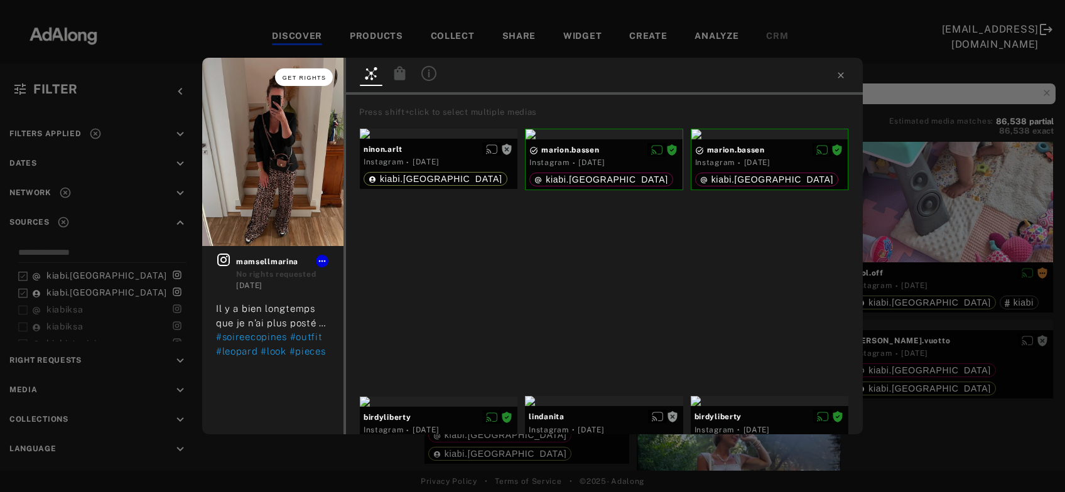
click at [307, 76] on span "Get rights" at bounding box center [305, 78] width 44 height 6
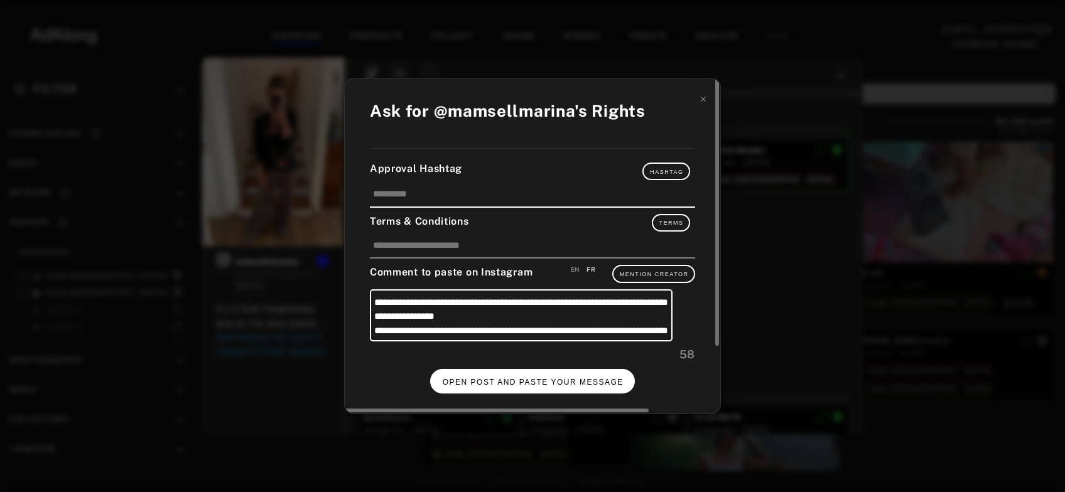
click at [563, 384] on span "OPEN POST AND PASTE YOUR MESSAGE" at bounding box center [533, 382] width 181 height 9
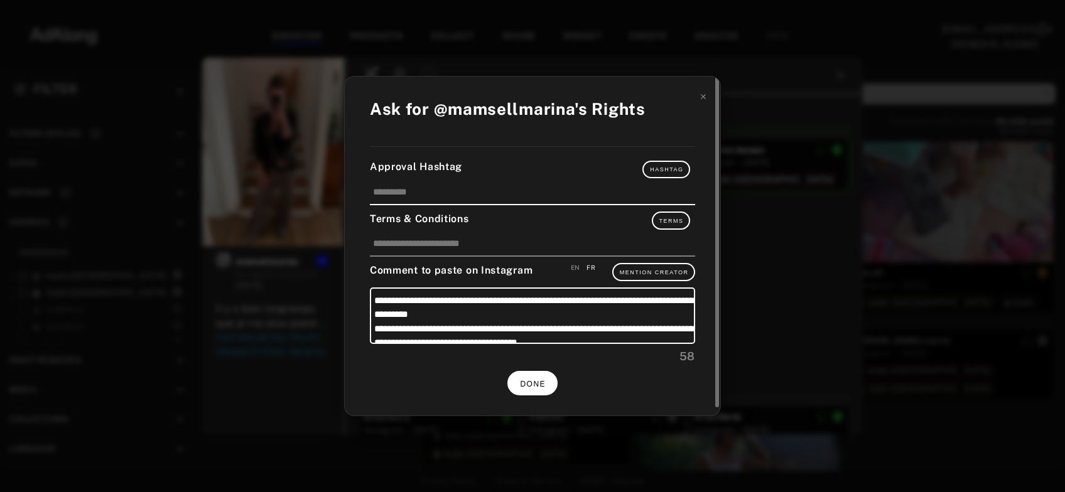
scroll to position [16316, 0]
click at [547, 381] on button "DONE" at bounding box center [532, 383] width 50 height 24
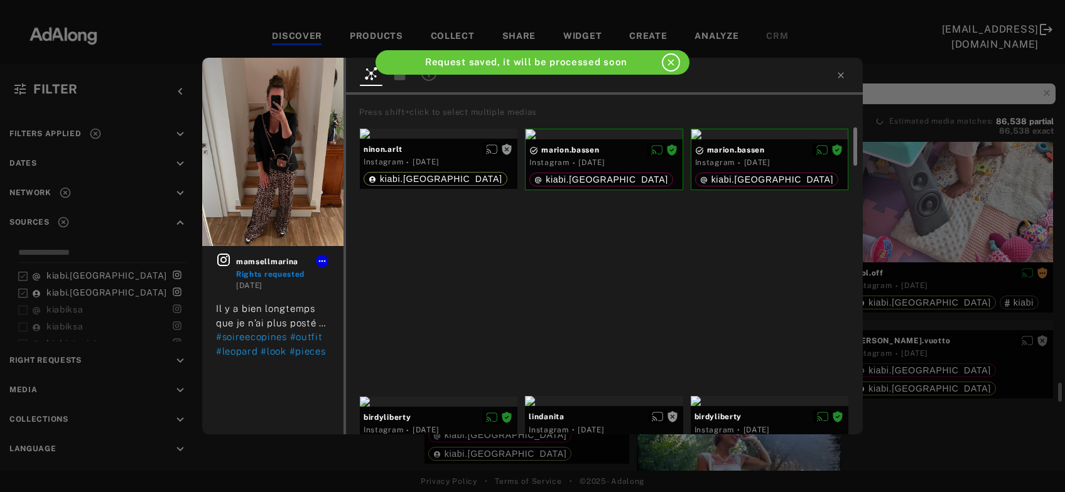
scroll to position [16316, 0]
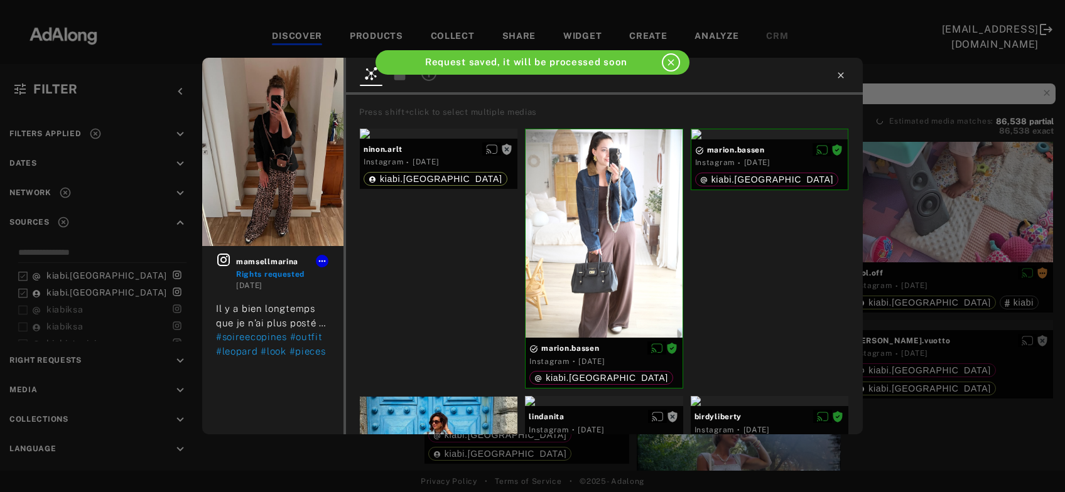
click at [844, 74] on icon at bounding box center [841, 75] width 10 height 10
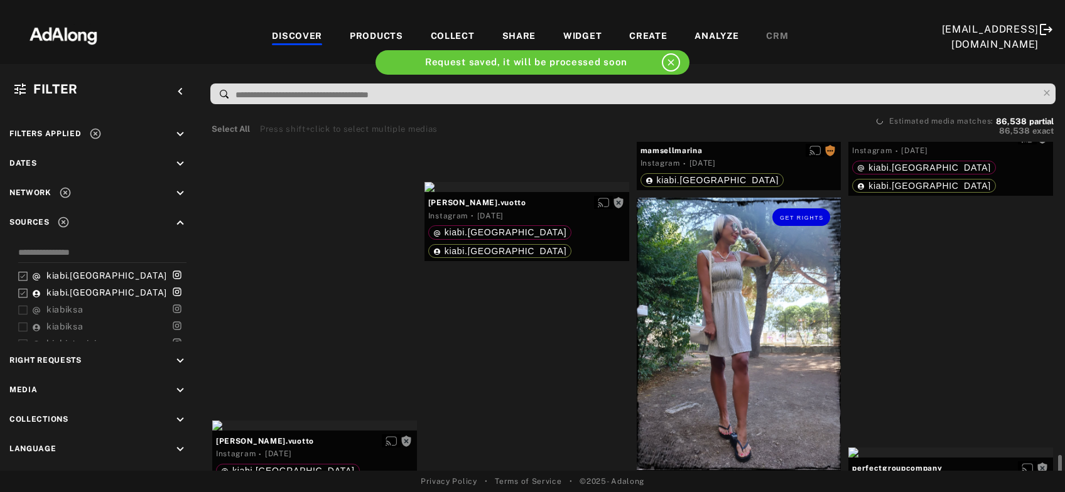
scroll to position [16586, 0]
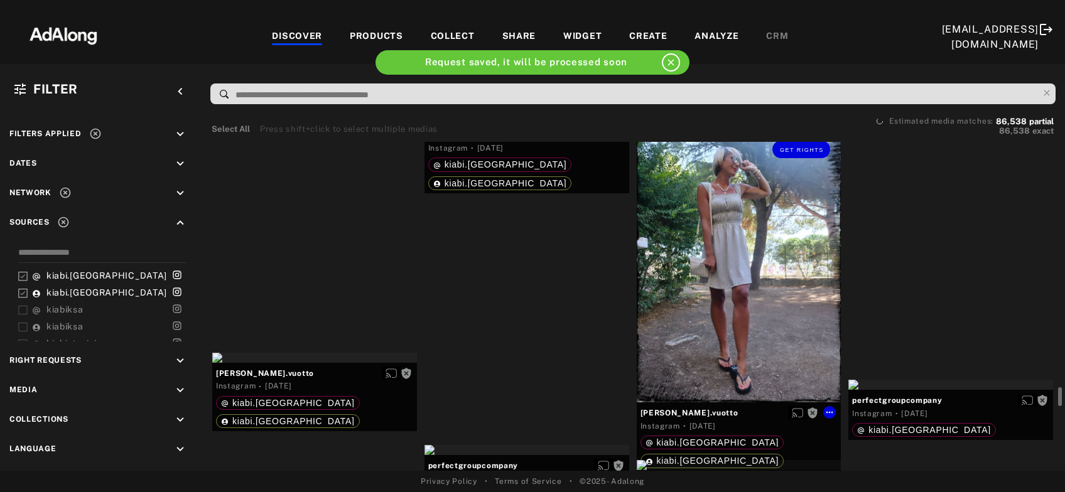
click at [741, 312] on div "Get rights" at bounding box center [739, 266] width 205 height 273
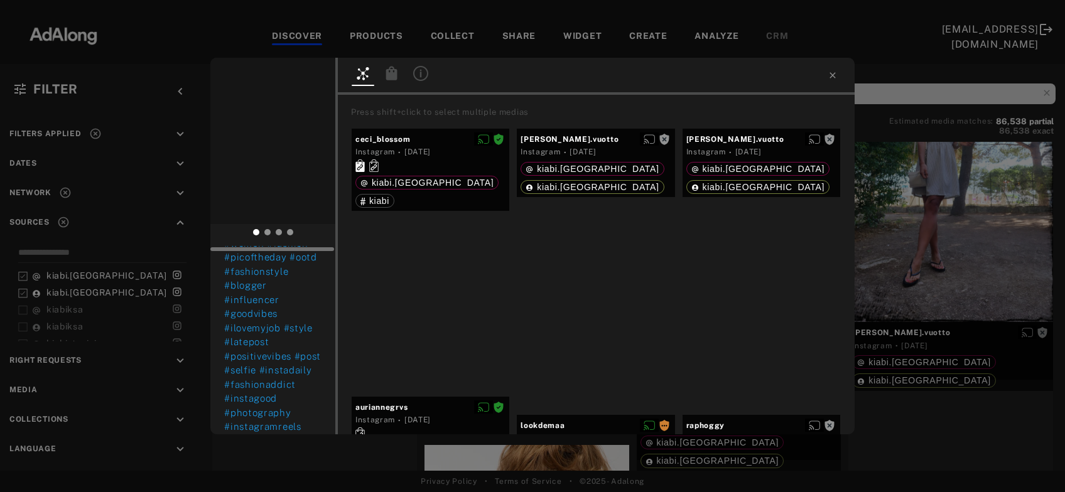
scroll to position [541, 0]
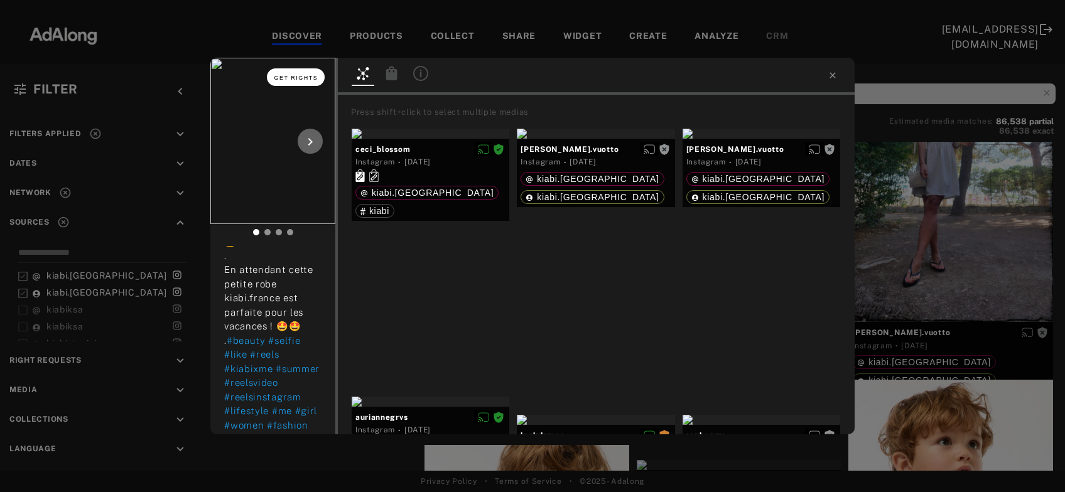
click at [298, 73] on button "Get rights" at bounding box center [296, 77] width 58 height 18
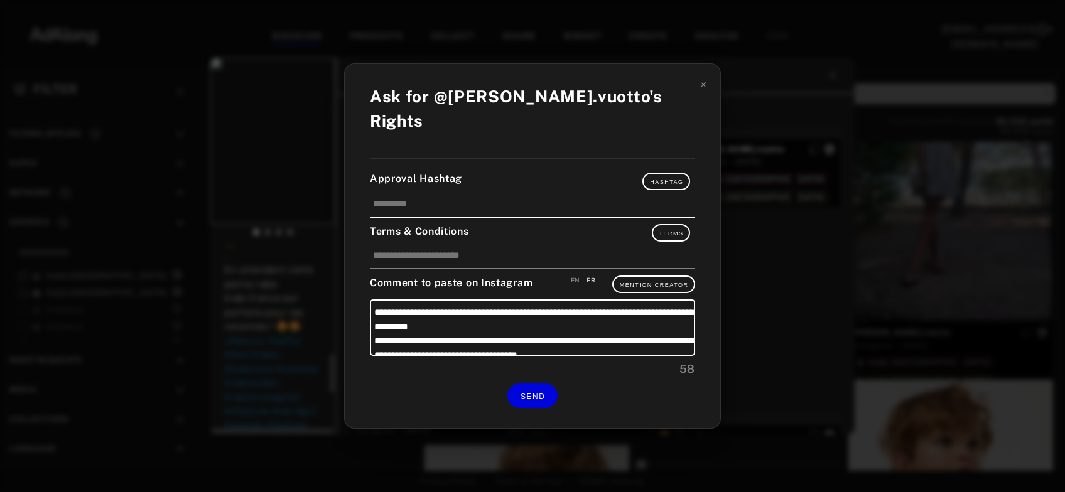
click at [701, 89] on icon at bounding box center [703, 84] width 9 height 9
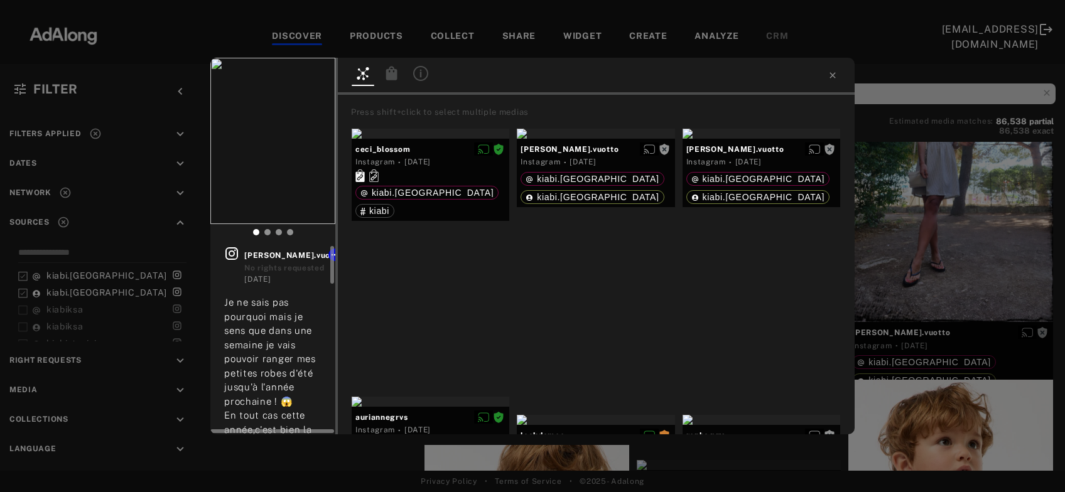
click at [236, 253] on icon at bounding box center [231, 253] width 15 height 15
click at [308, 77] on span "Get rights" at bounding box center [296, 78] width 44 height 6
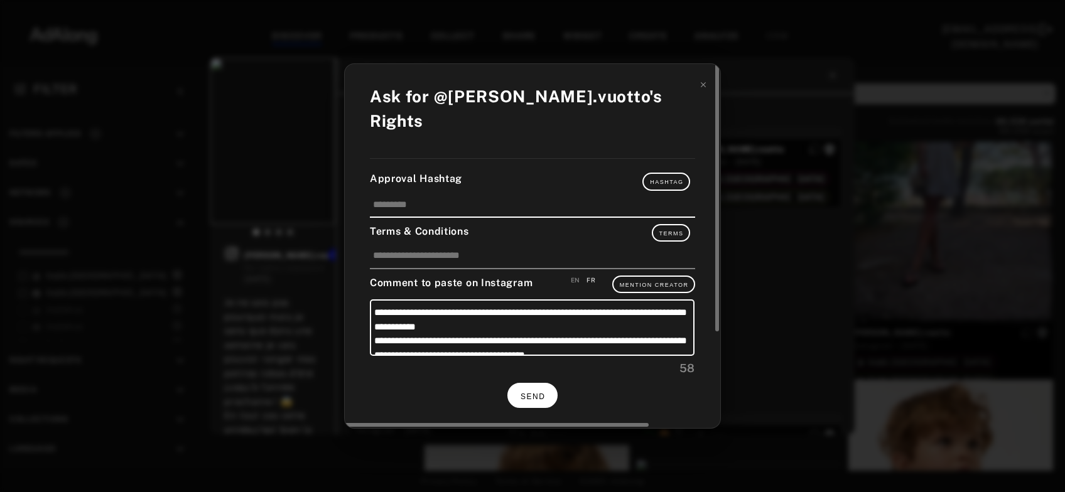
click at [530, 393] on span "SEND" at bounding box center [533, 397] width 24 height 9
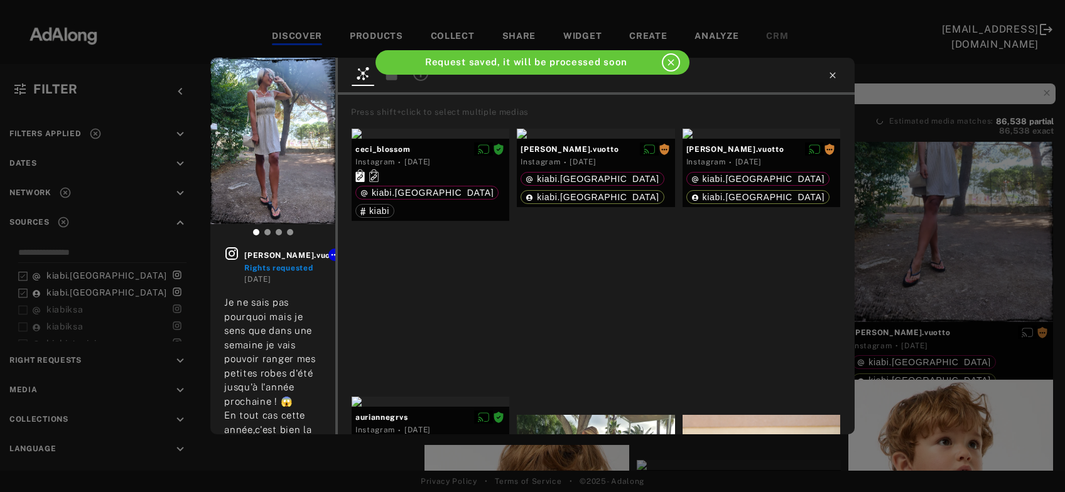
click at [834, 74] on icon at bounding box center [833, 75] width 6 height 6
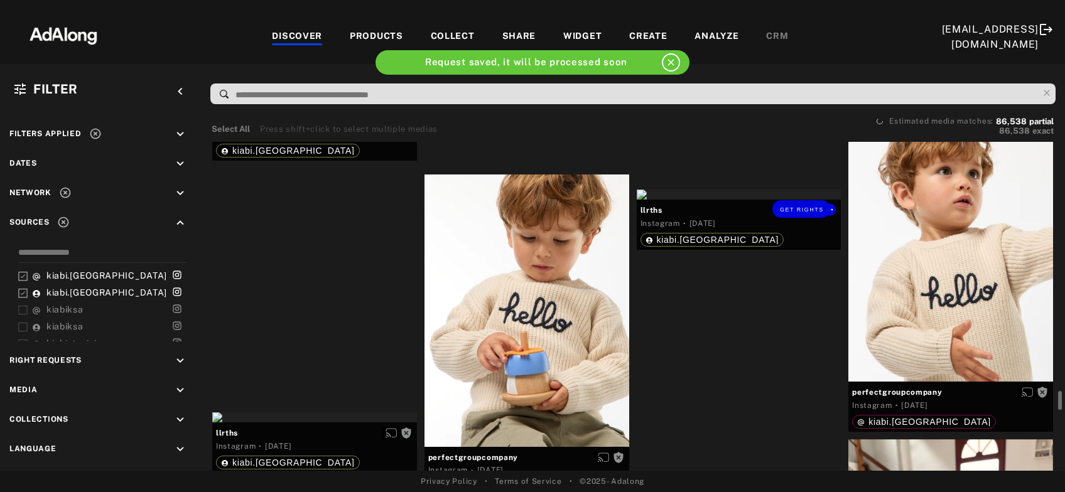
scroll to position [16924, 0]
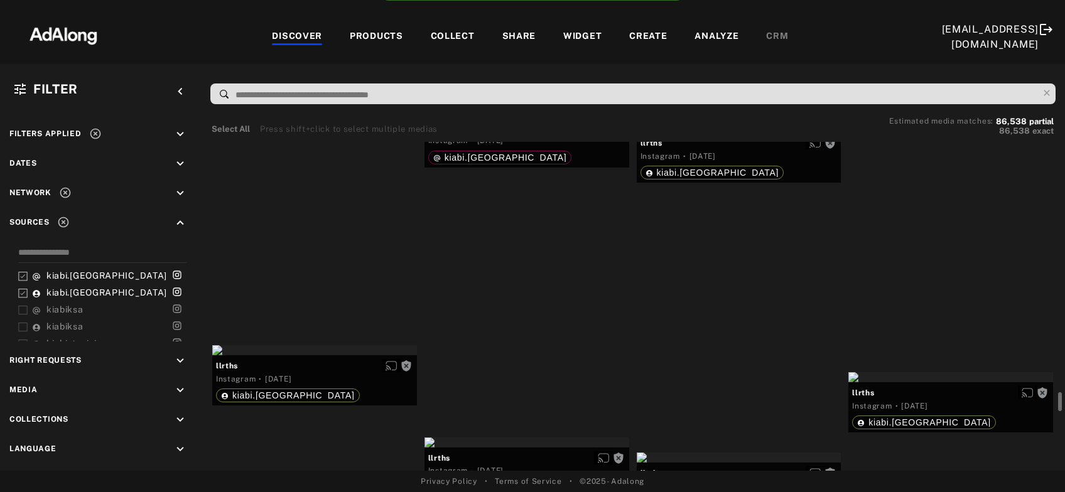
click at [561, 117] on div "Get rights" at bounding box center [527, 112] width 205 height 10
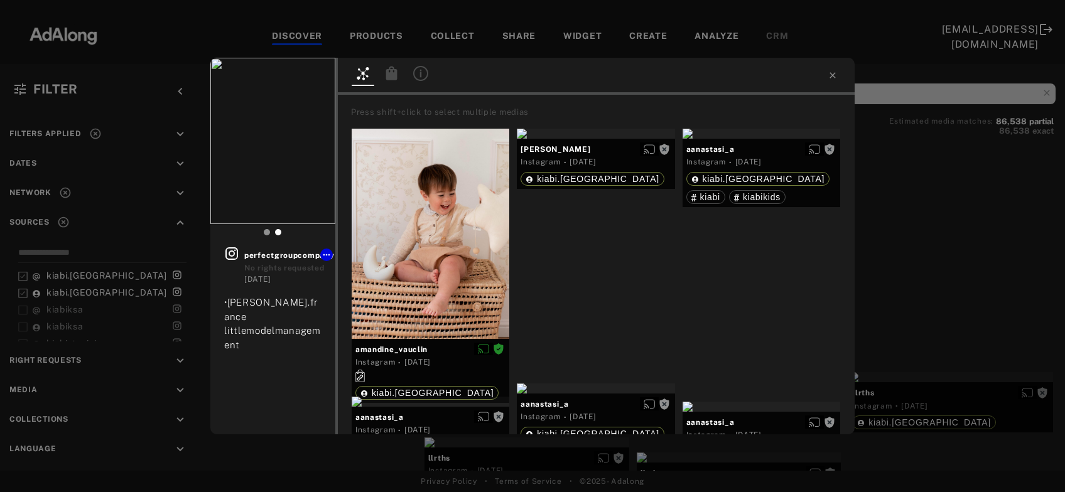
click at [903, 211] on div "Get rights perfectgroupcompany No rights requested 2 days ago •ANDREA• kiabi.fr…" at bounding box center [532, 246] width 1065 height 492
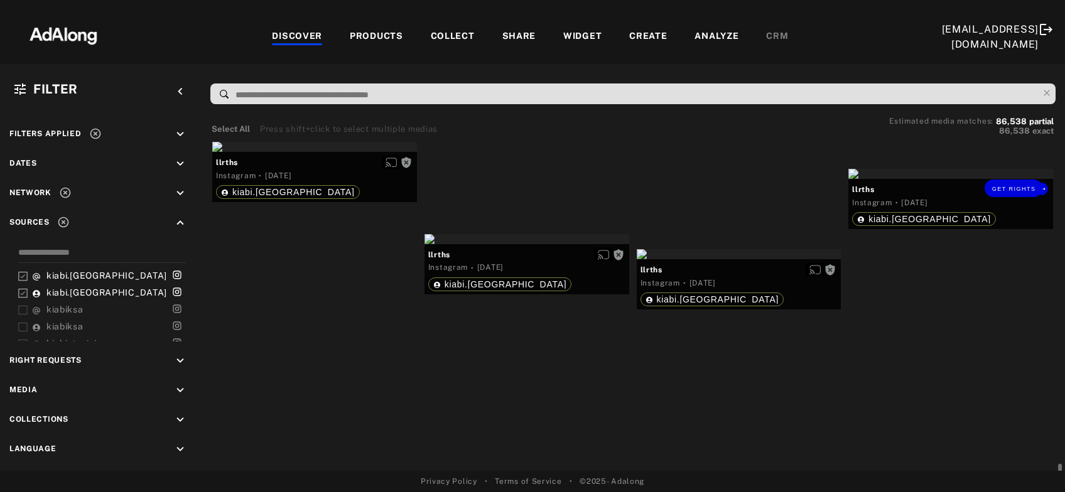
scroll to position [17195, 0]
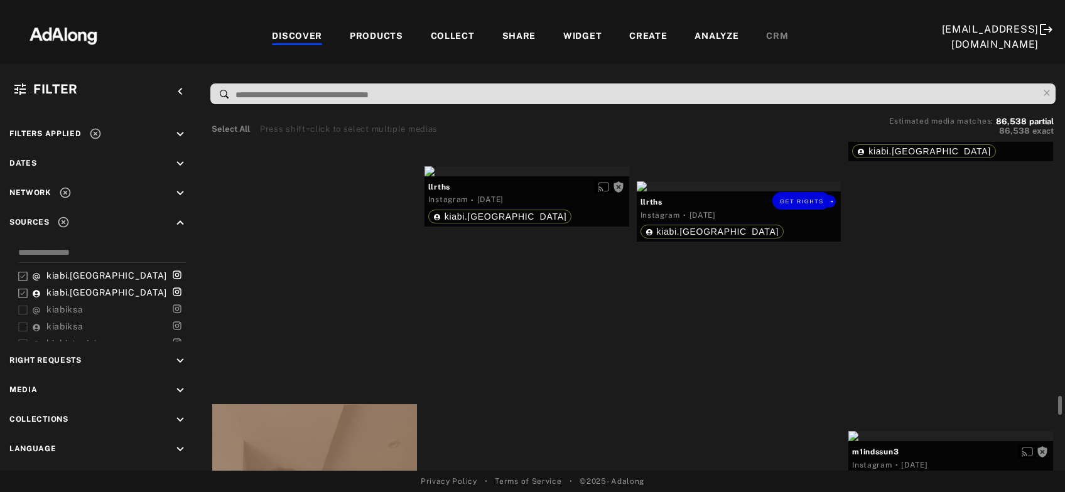
click at [710, 192] on div "Get rights" at bounding box center [739, 187] width 205 height 10
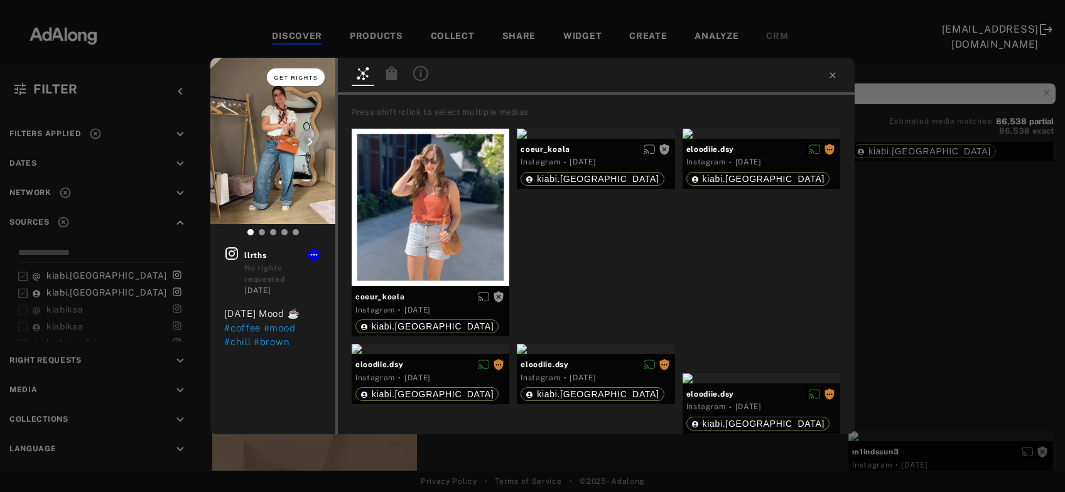
click at [303, 76] on span "Get rights" at bounding box center [296, 78] width 44 height 6
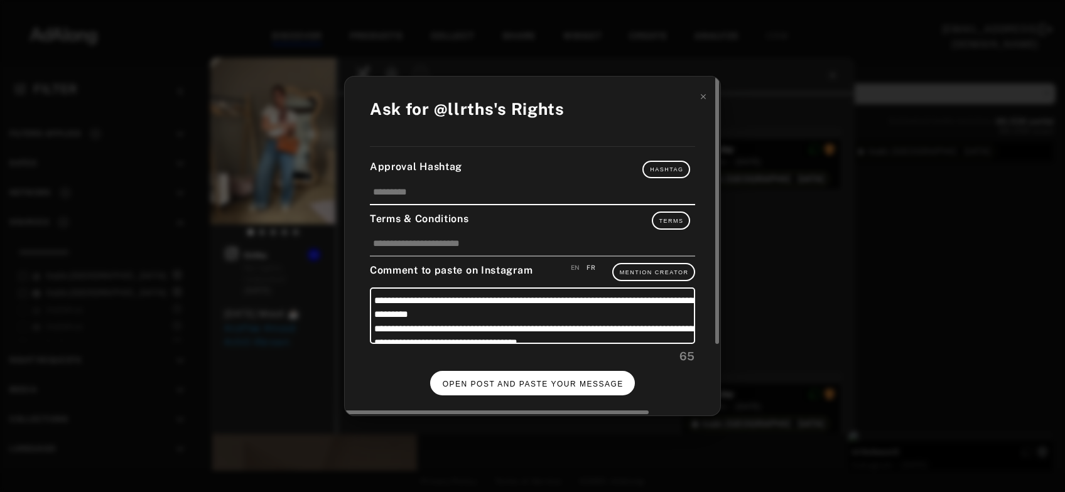
click at [562, 380] on span "OPEN POST AND PASTE YOUR MESSAGE" at bounding box center [533, 384] width 181 height 9
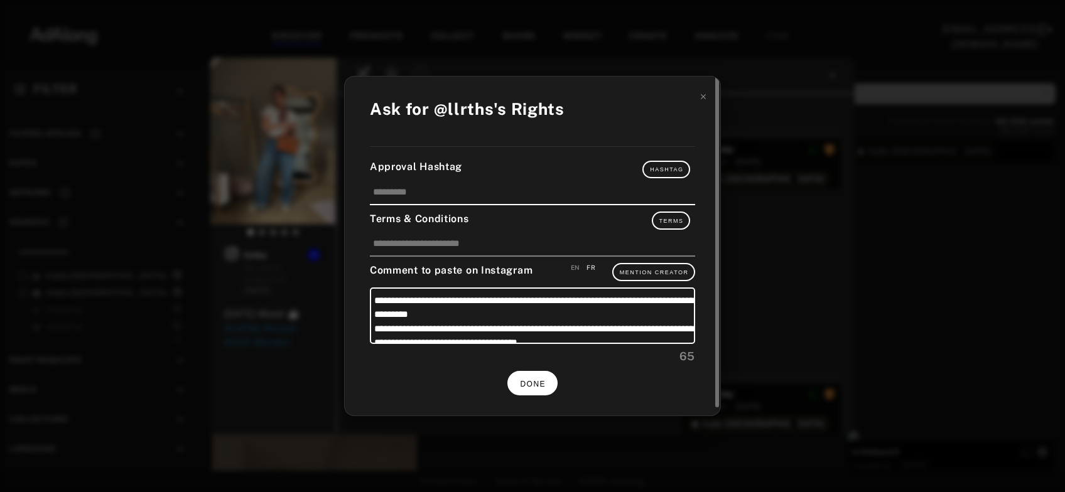
scroll to position [17195, 0]
click at [550, 383] on button "DONE" at bounding box center [532, 383] width 50 height 24
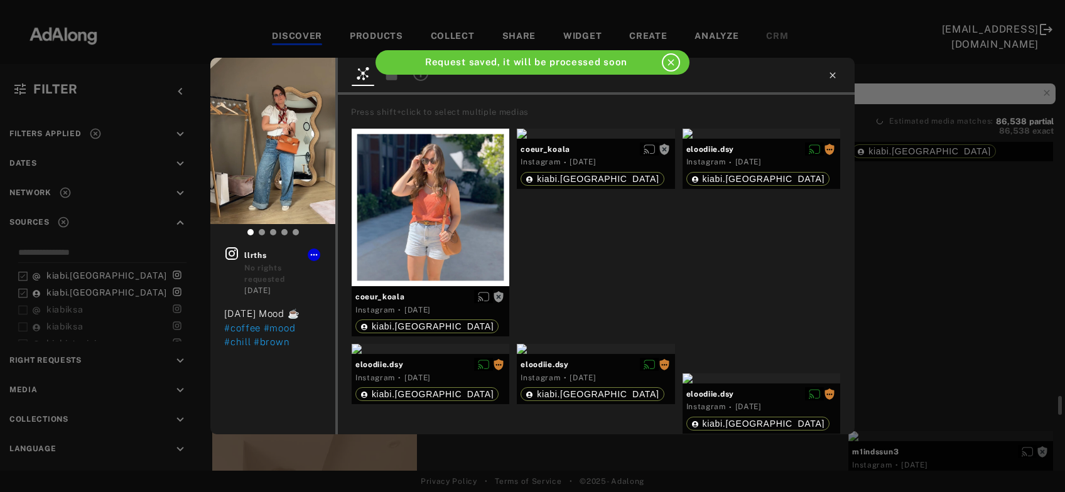
scroll to position [17195, 0]
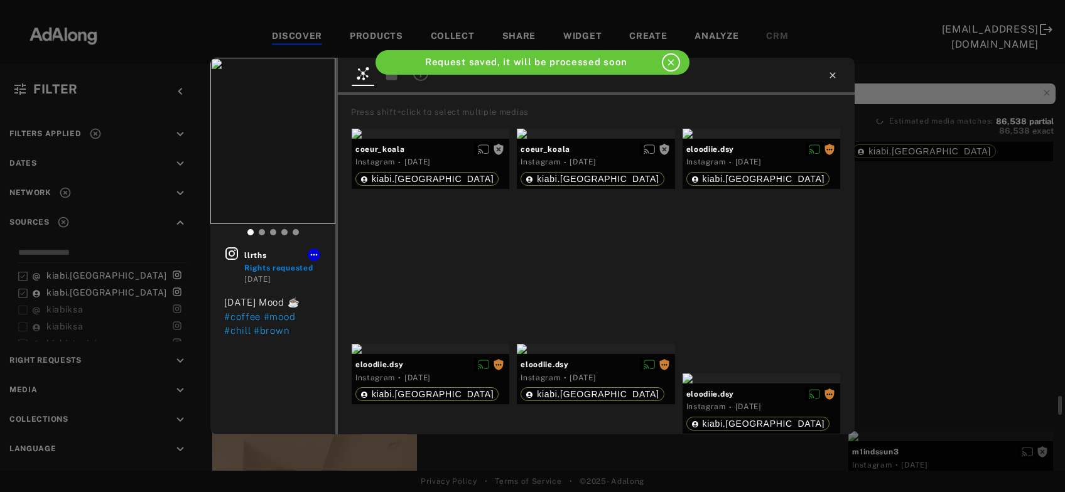
click at [830, 75] on icon at bounding box center [833, 75] width 10 height 10
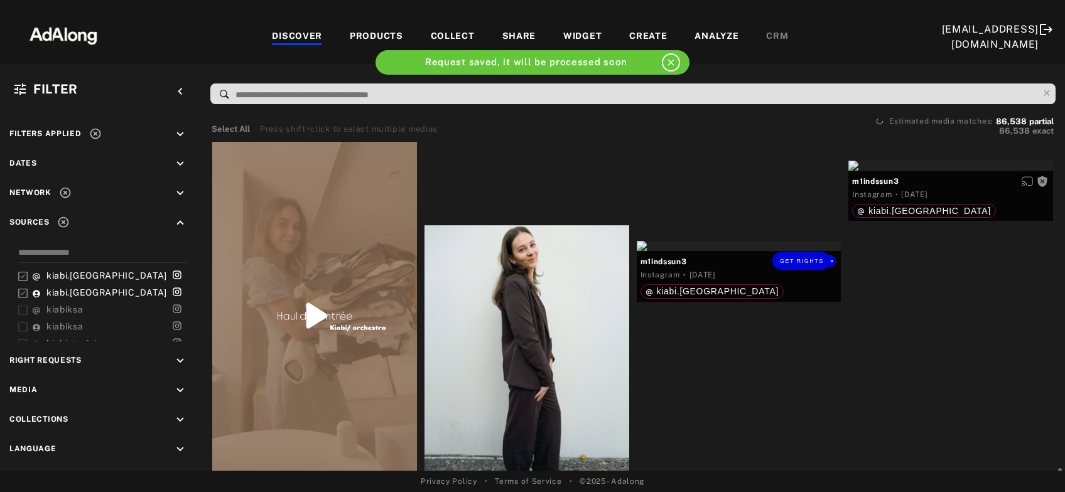
scroll to position [17533, 0]
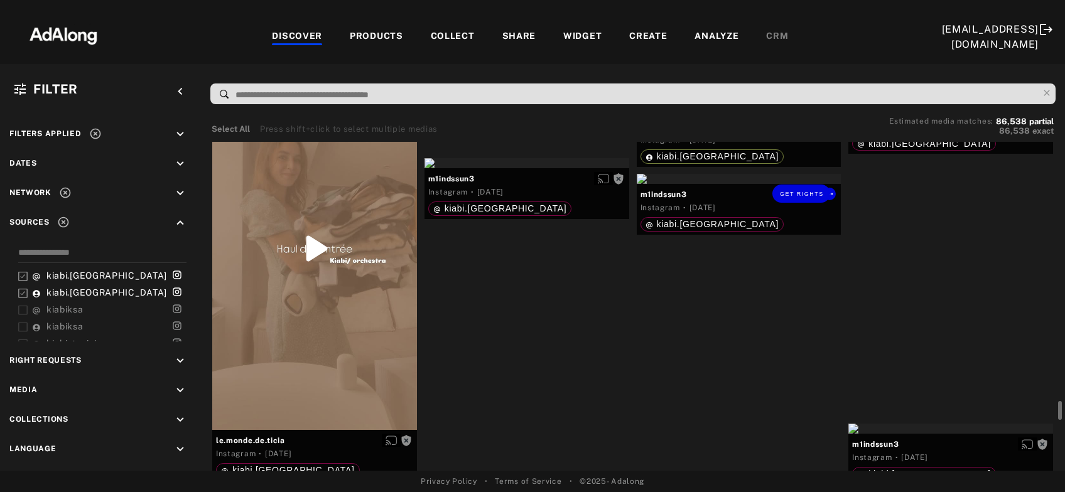
click at [704, 184] on div "Get rights" at bounding box center [739, 179] width 205 height 10
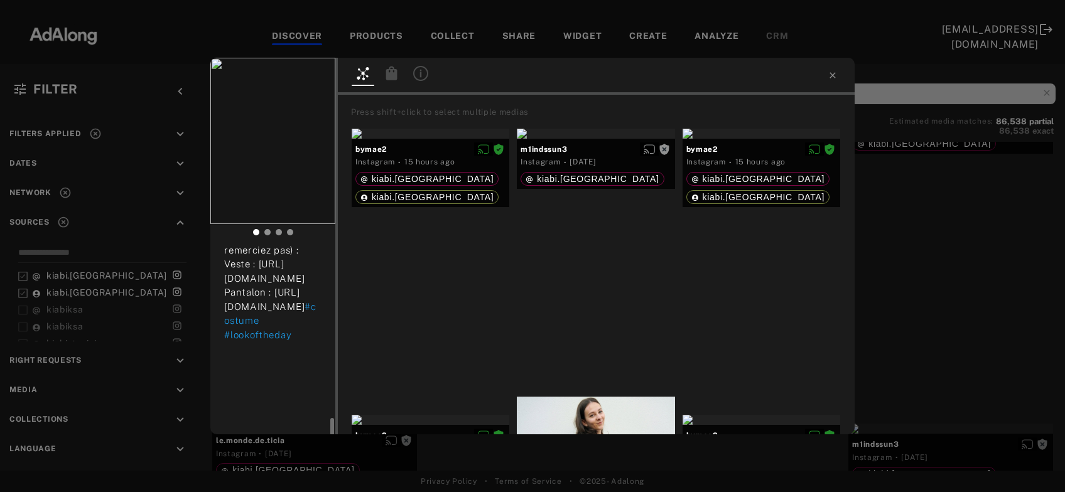
scroll to position [508, 0]
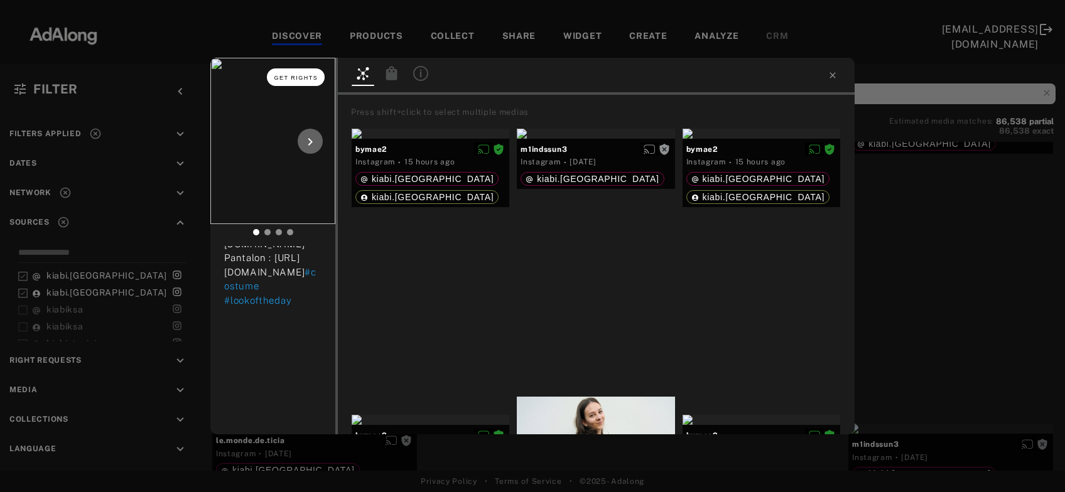
click at [317, 74] on button "Get rights" at bounding box center [296, 77] width 58 height 18
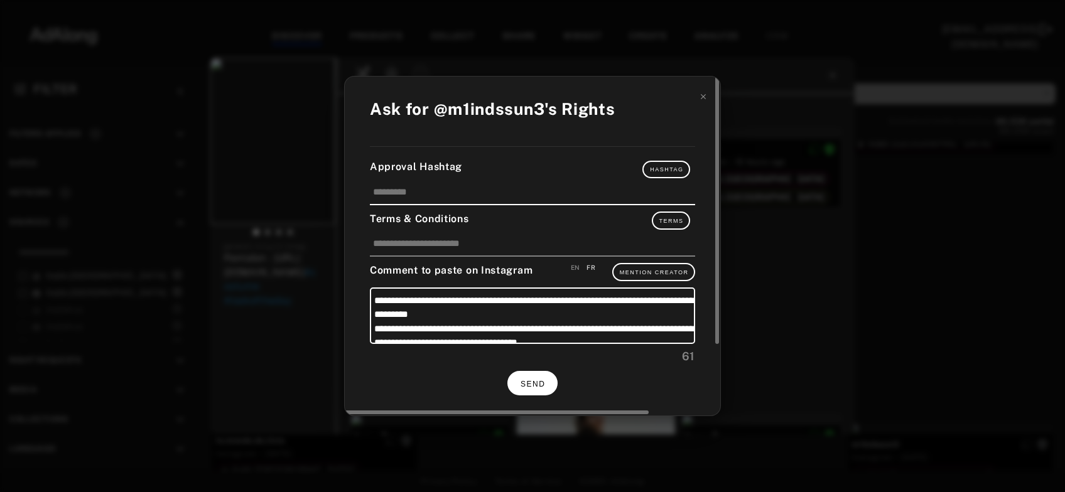
click at [527, 385] on span "SEND" at bounding box center [533, 384] width 24 height 9
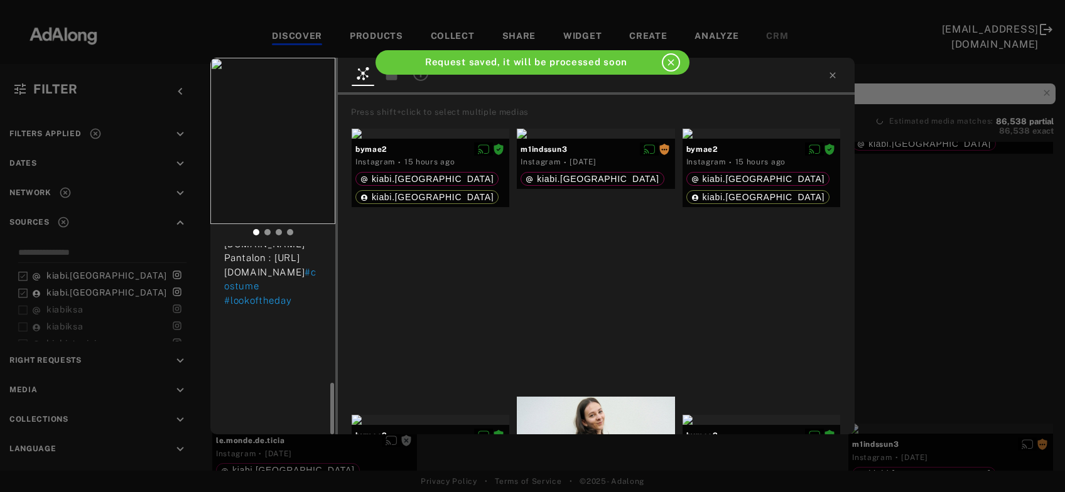
click at [914, 264] on div "m1indssun3 Rights requested 2 days ago 6 mois sans avoir acheté de pantalon 😱 S…" at bounding box center [532, 246] width 1065 height 492
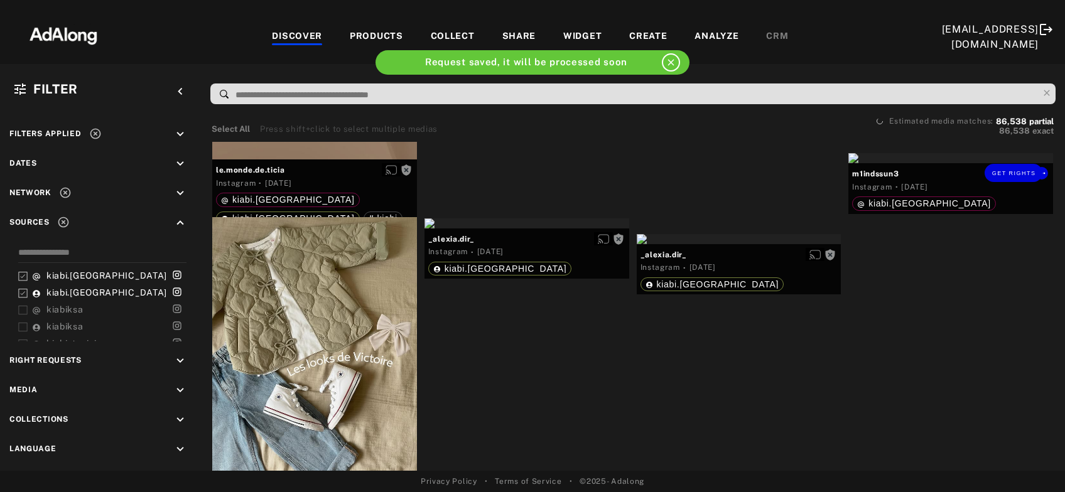
scroll to position [17872, 0]
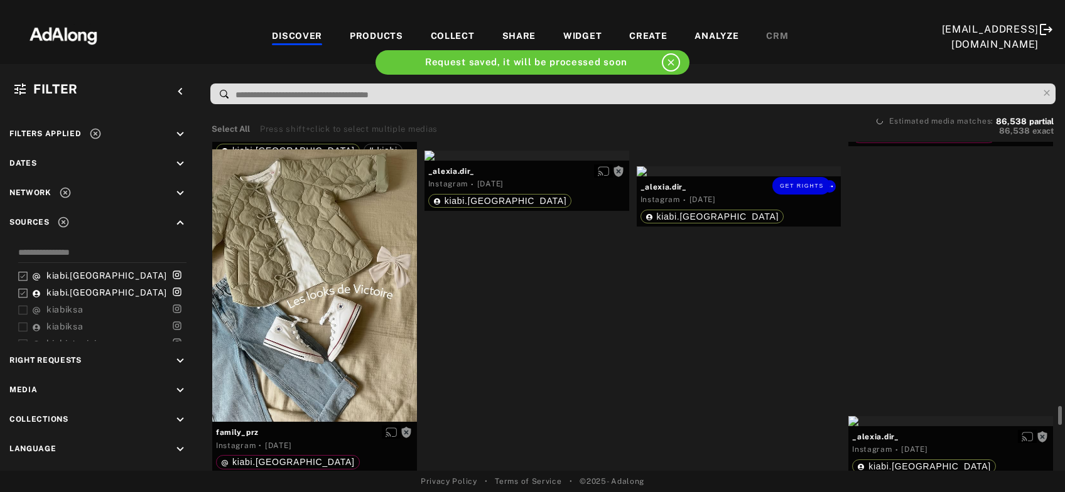
click at [730, 176] on div "Get rights" at bounding box center [739, 171] width 205 height 10
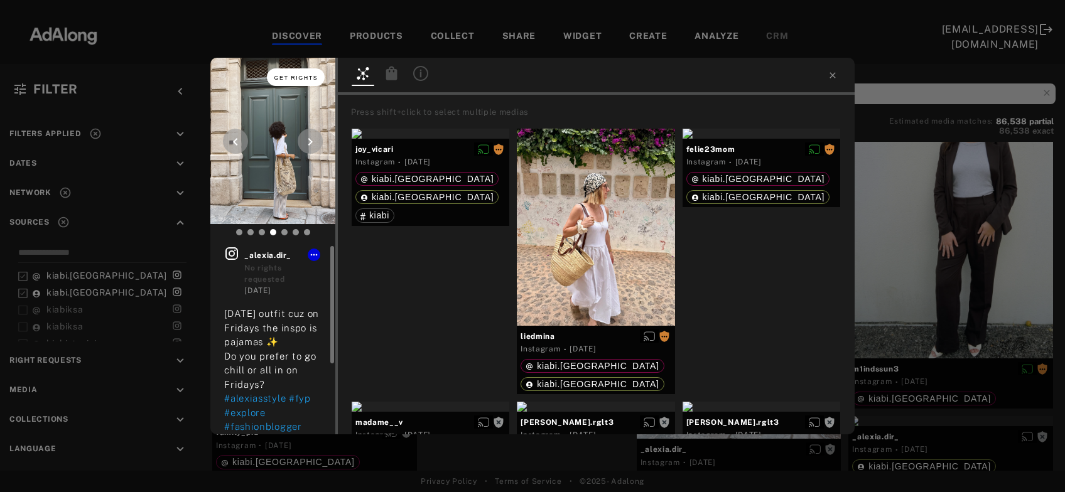
click at [302, 79] on span "Get rights" at bounding box center [296, 78] width 44 height 6
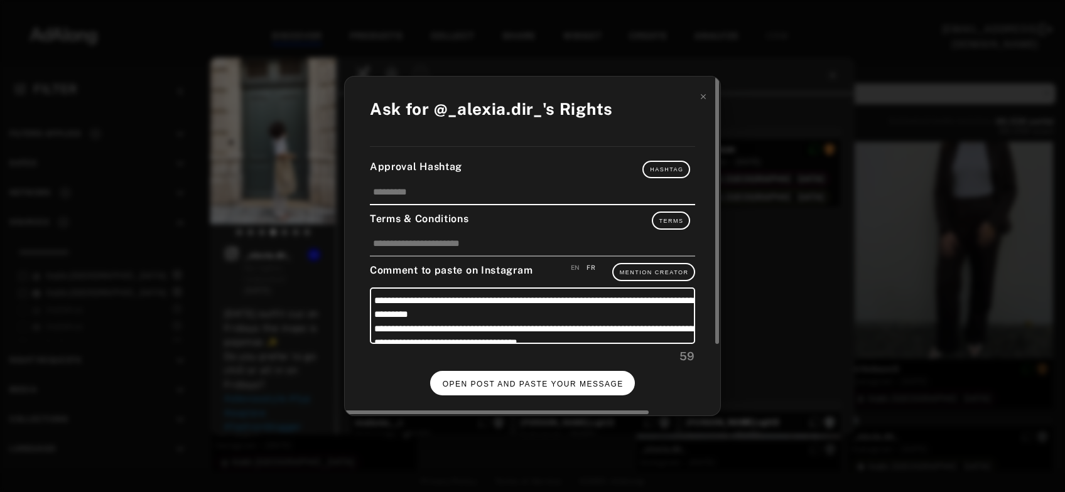
click at [524, 374] on button "OPEN POST AND PASTE YOUR MESSAGE" at bounding box center [532, 383] width 205 height 24
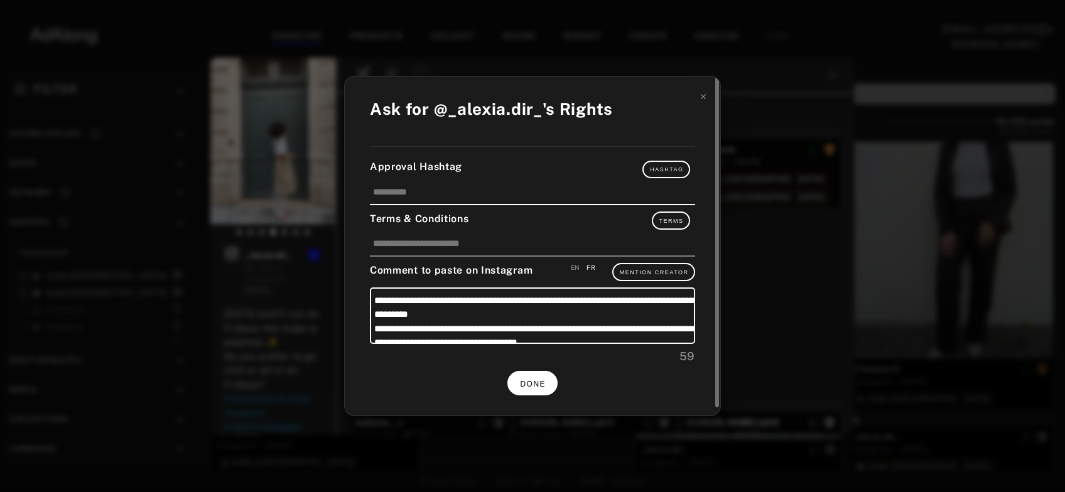
scroll to position [17872, 0]
click at [556, 379] on button "DONE" at bounding box center [532, 383] width 50 height 24
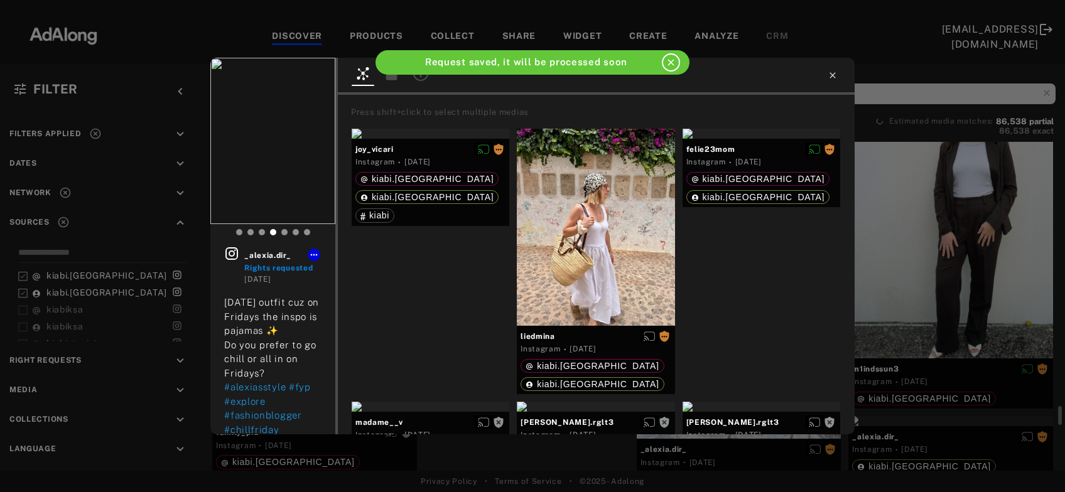
scroll to position [17872, 0]
click at [835, 77] on icon at bounding box center [833, 75] width 10 height 10
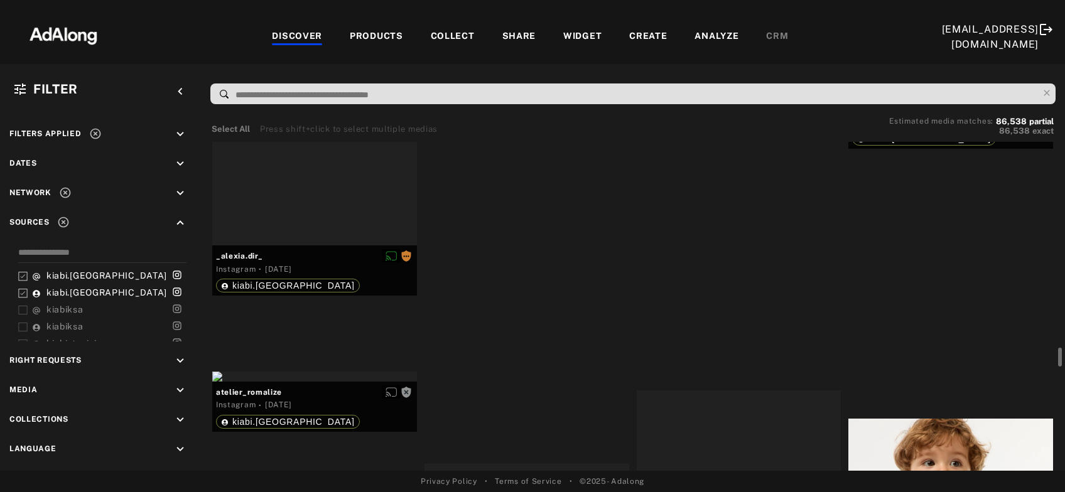
scroll to position [18481, 0]
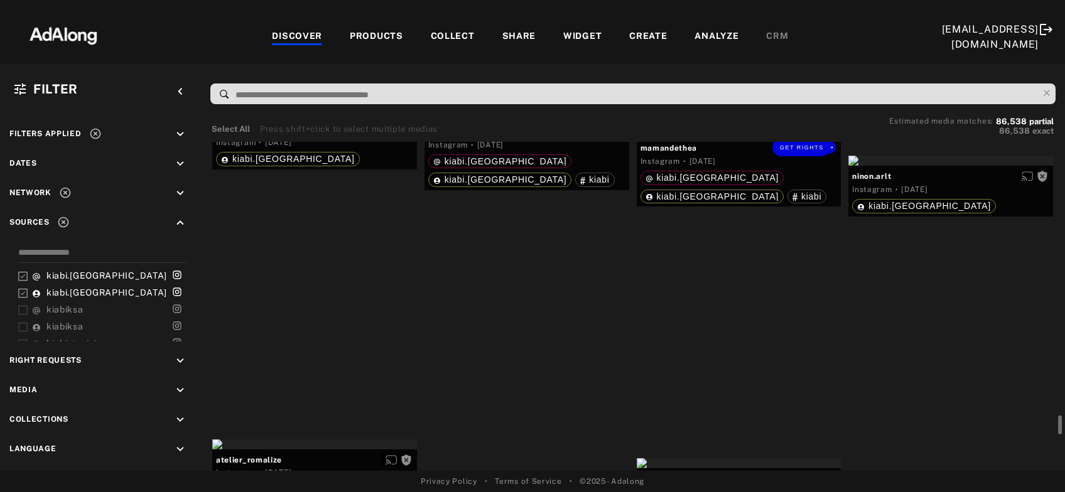
click at [762, 138] on div "Get rights" at bounding box center [739, 132] width 205 height 10
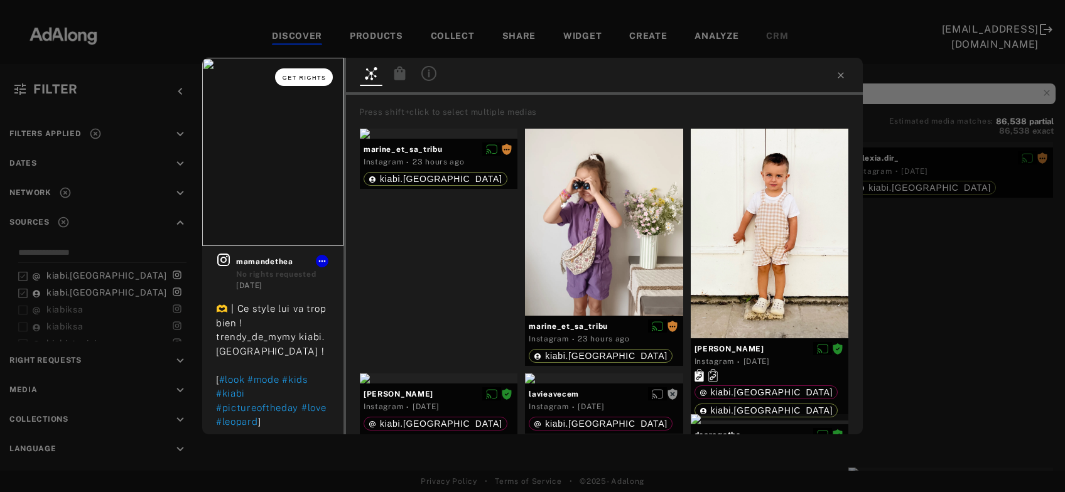
click at [308, 79] on span "Get rights" at bounding box center [305, 78] width 44 height 6
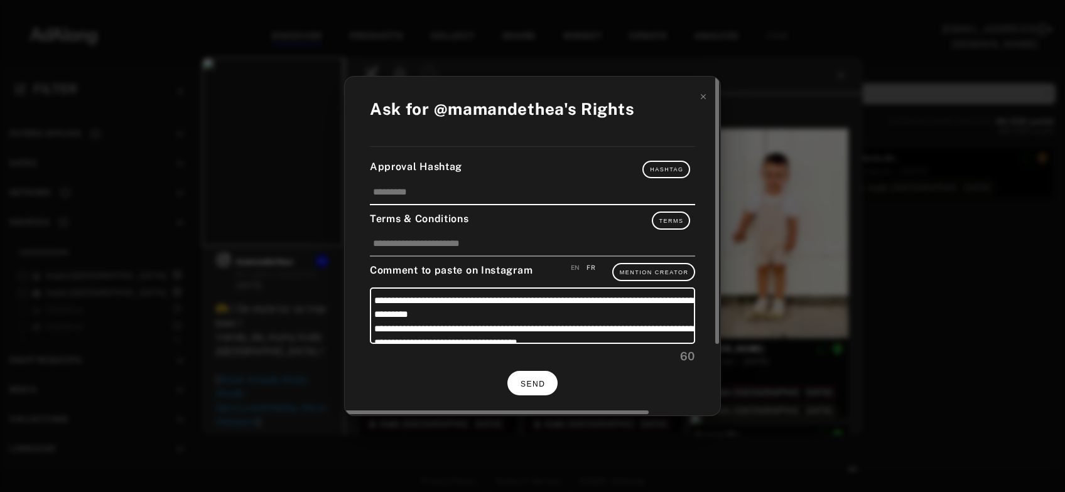
click at [519, 385] on button "SEND" at bounding box center [532, 383] width 50 height 24
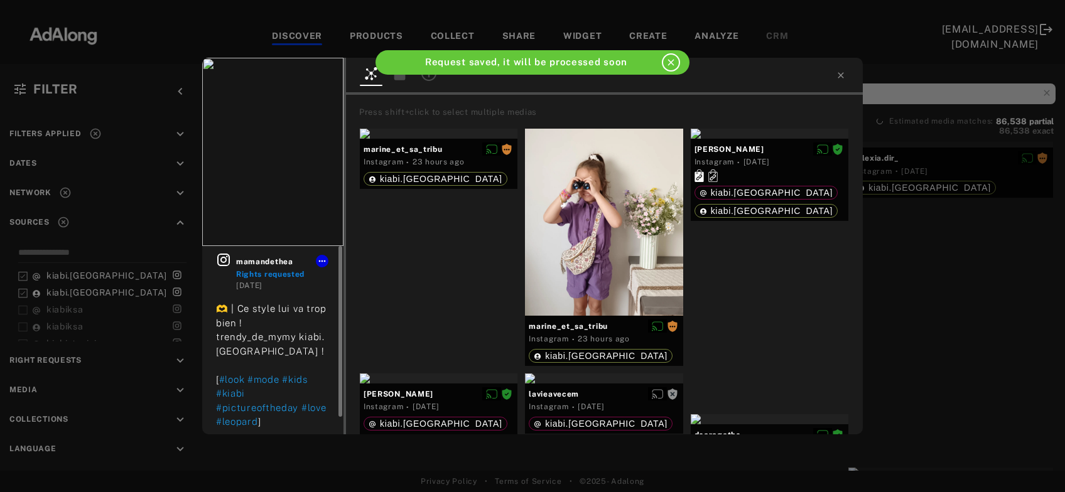
scroll to position [19, 0]
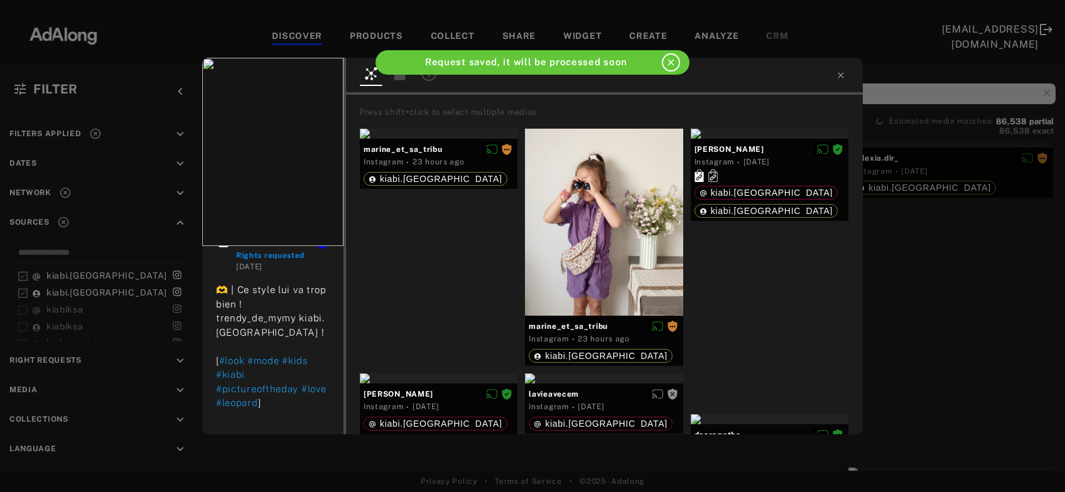
click at [916, 285] on div "mamandethea Rights requested 2 days ago 🫶 | Ce style lui va trop bien ! trendy_…" at bounding box center [532, 246] width 1065 height 492
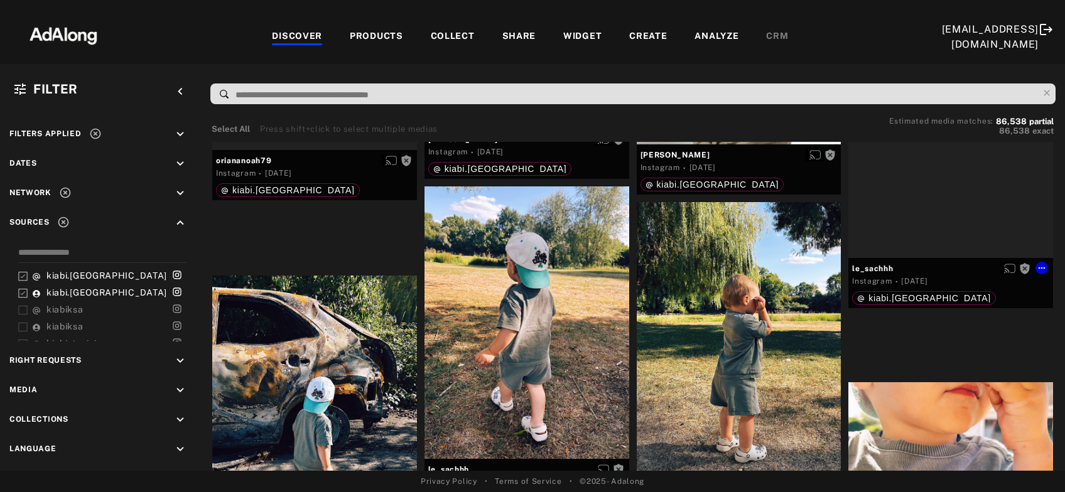
scroll to position [19226, 0]
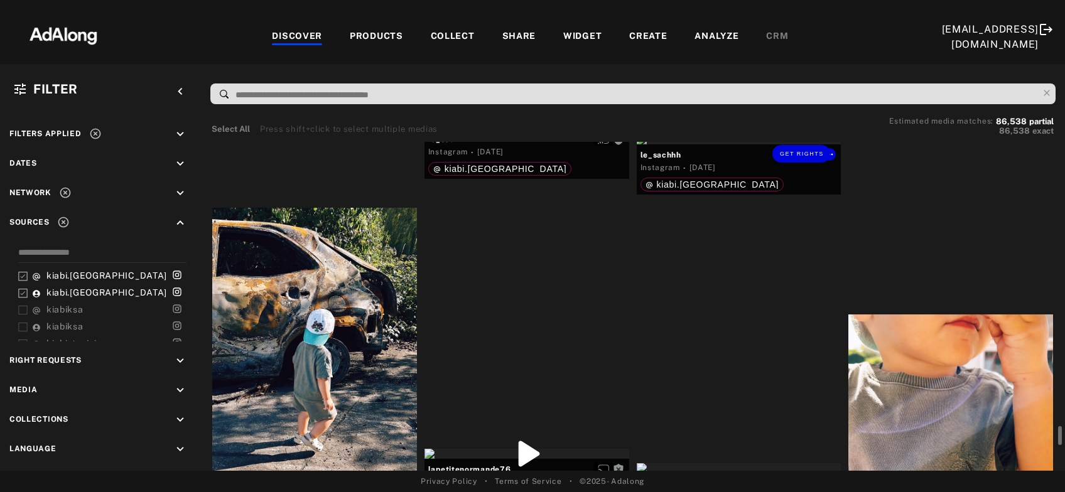
click at [735, 144] on div "Get rights" at bounding box center [739, 139] width 205 height 10
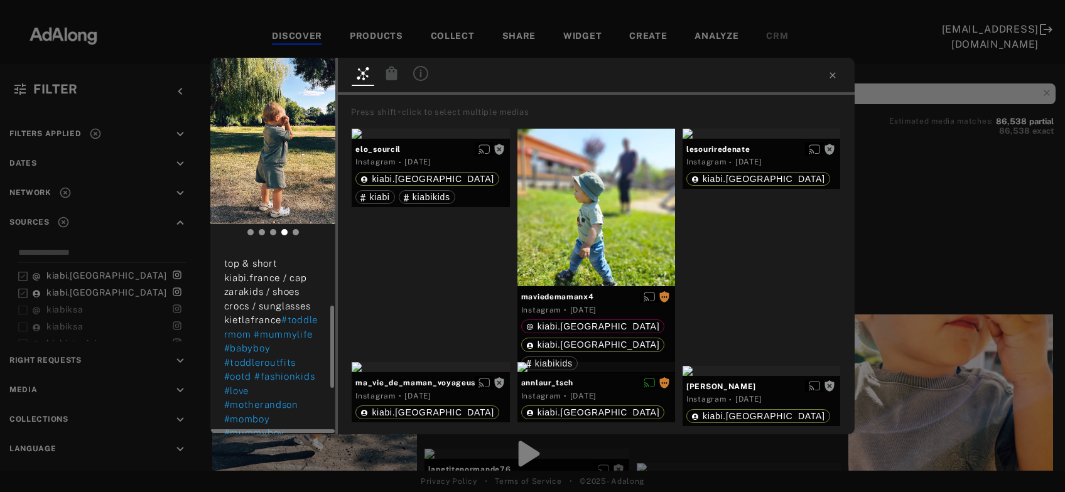
scroll to position [239, 0]
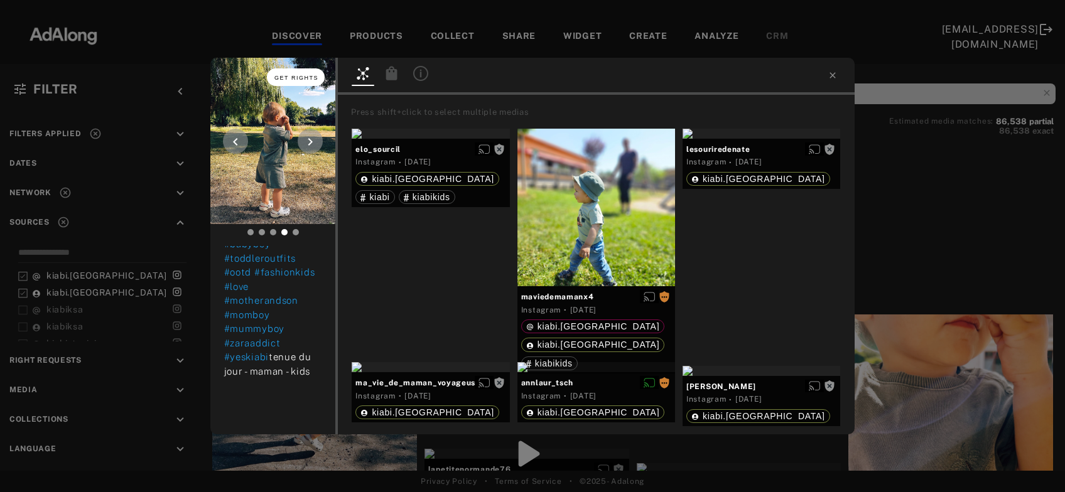
click at [300, 75] on span "Get rights" at bounding box center [296, 78] width 44 height 6
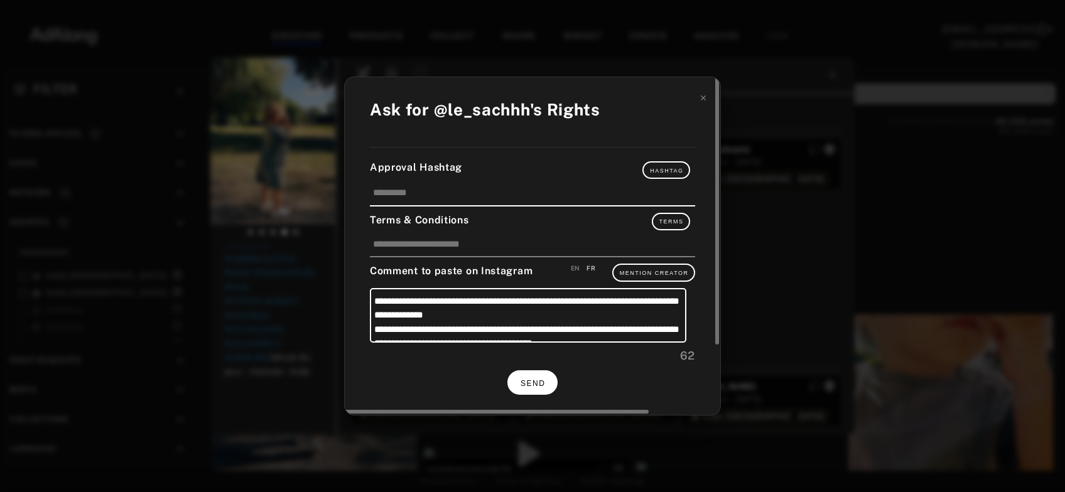
click at [538, 376] on button "SEND" at bounding box center [532, 383] width 50 height 24
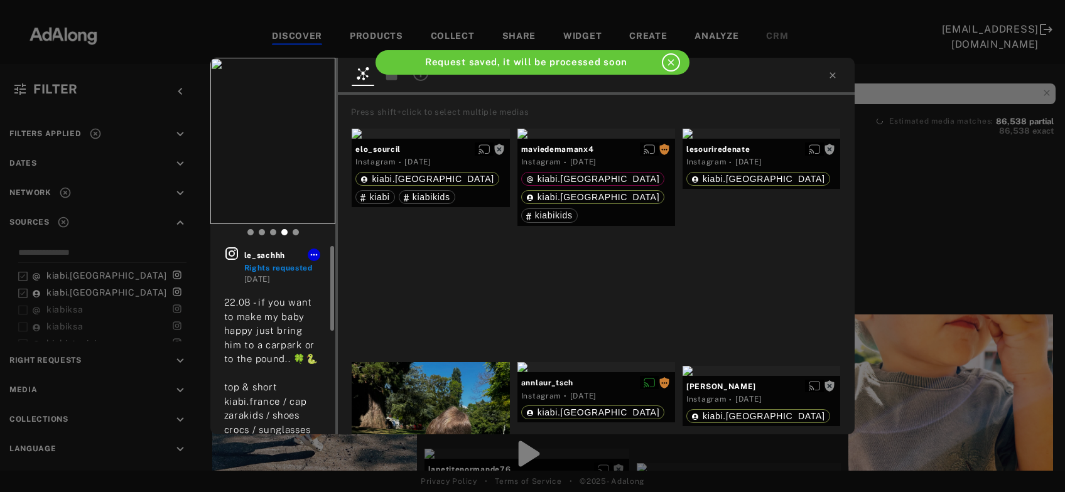
click at [906, 199] on div "le_sachhh Rights requested 2 days ago 22.08 - if you want to make my baby happy…" at bounding box center [532, 246] width 1065 height 492
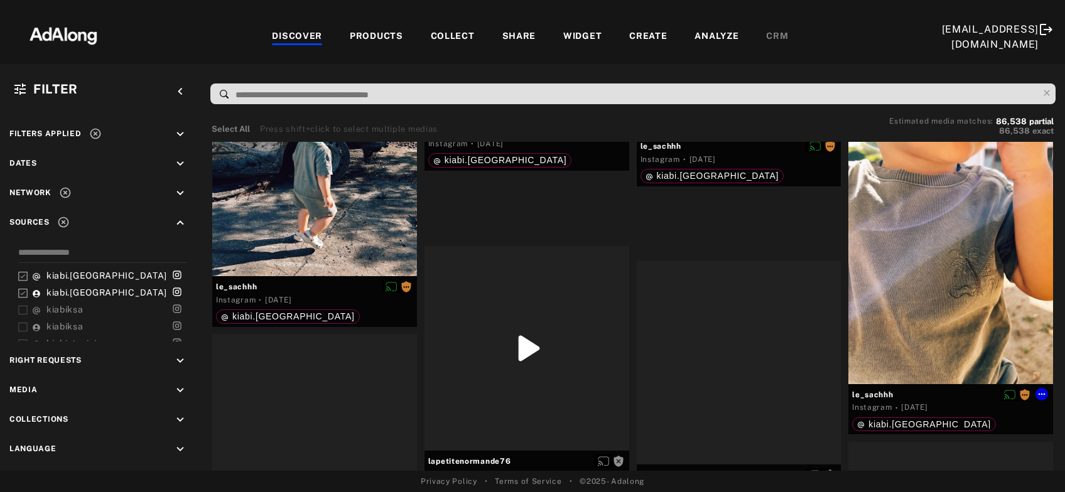
scroll to position [19497, 0]
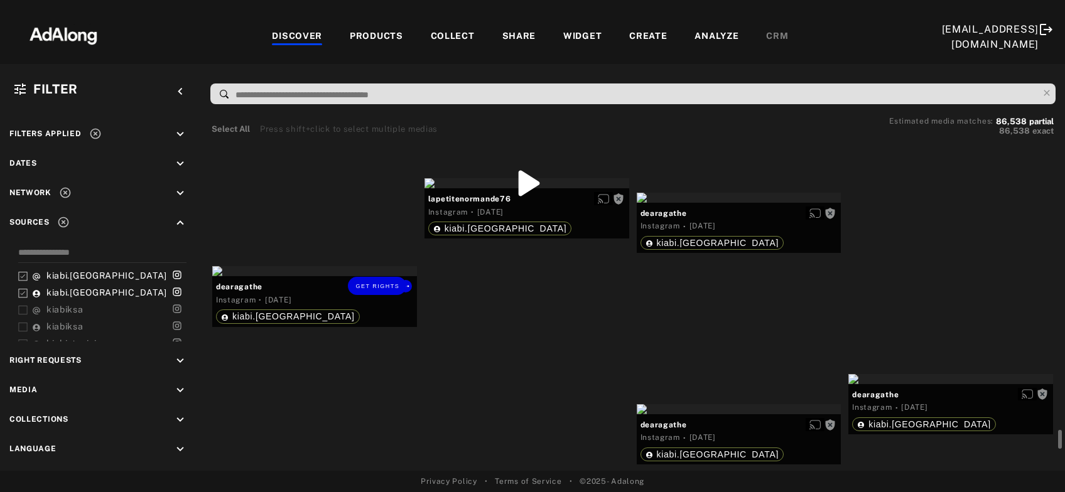
click at [285, 276] on div "Get rights" at bounding box center [314, 271] width 205 height 10
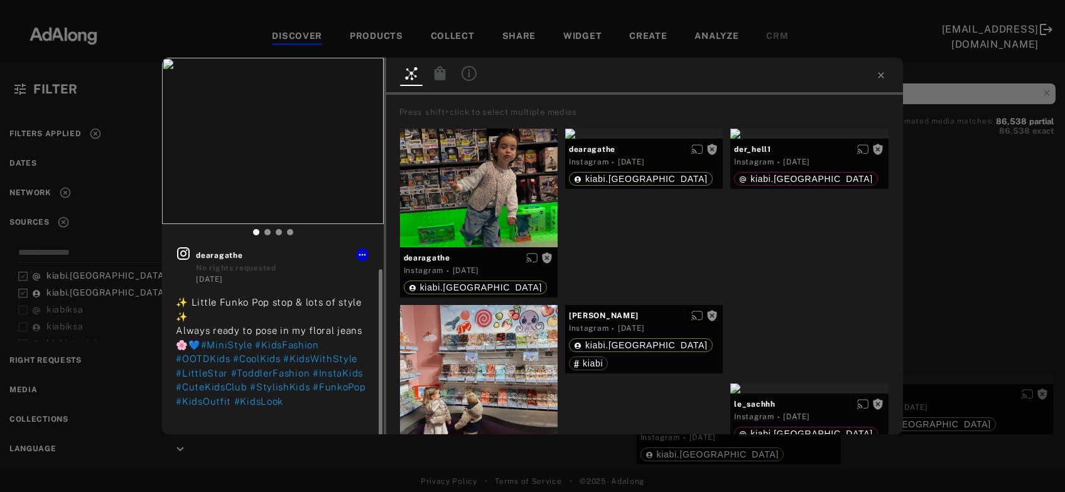
scroll to position [12, 0]
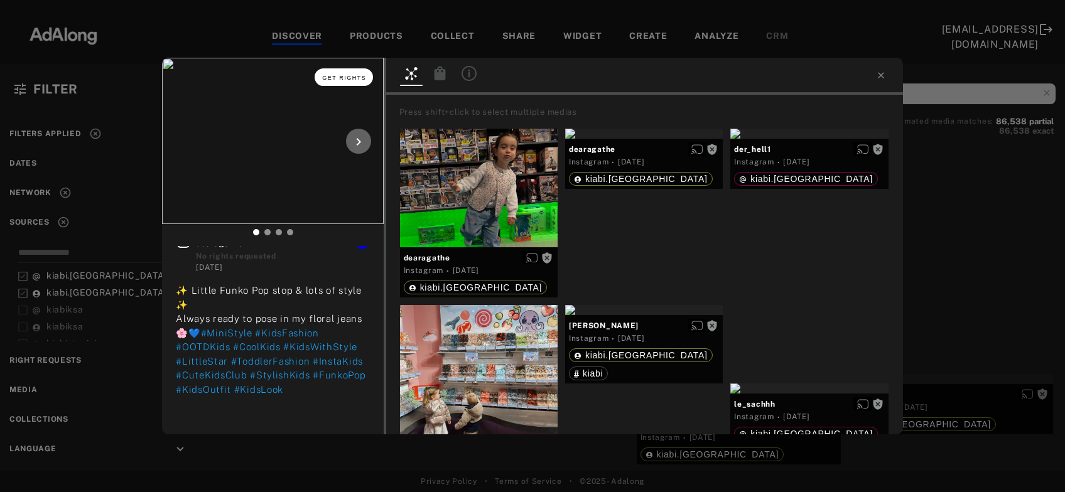
click at [327, 79] on span "Get rights" at bounding box center [344, 78] width 44 height 6
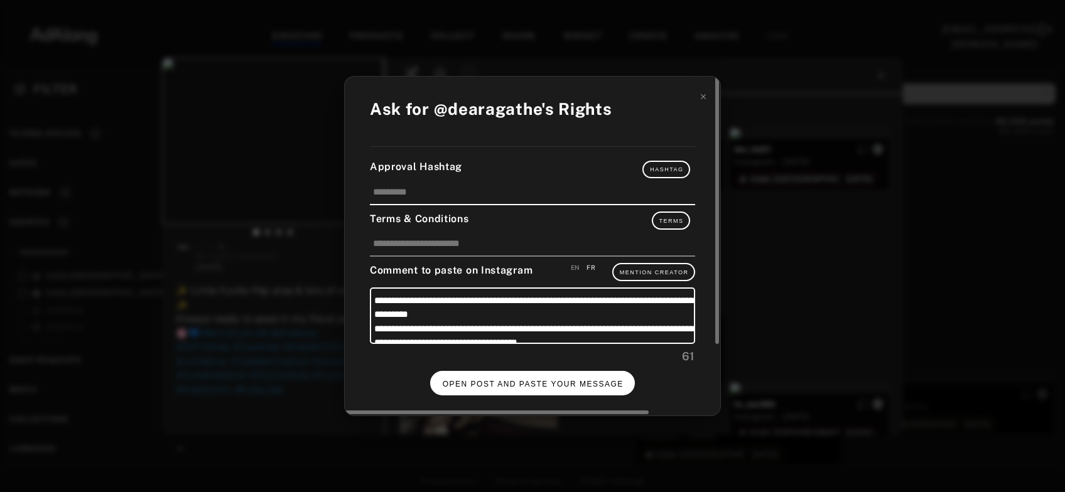
click at [528, 372] on button "OPEN POST AND PASTE YOUR MESSAGE" at bounding box center [532, 383] width 205 height 24
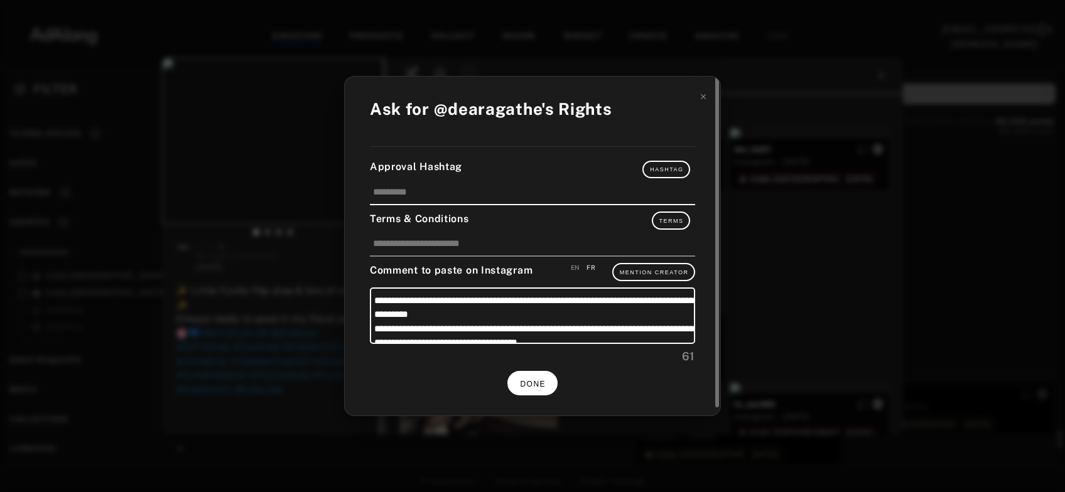
scroll to position [12, 0]
click at [551, 377] on button "DONE" at bounding box center [532, 383] width 50 height 24
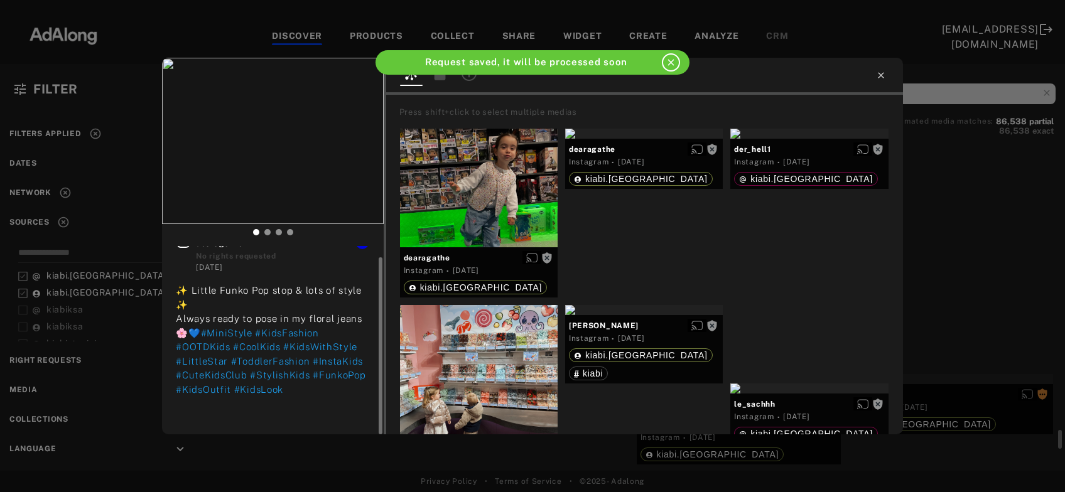
scroll to position [12, 0]
click at [882, 75] on icon at bounding box center [881, 75] width 10 height 10
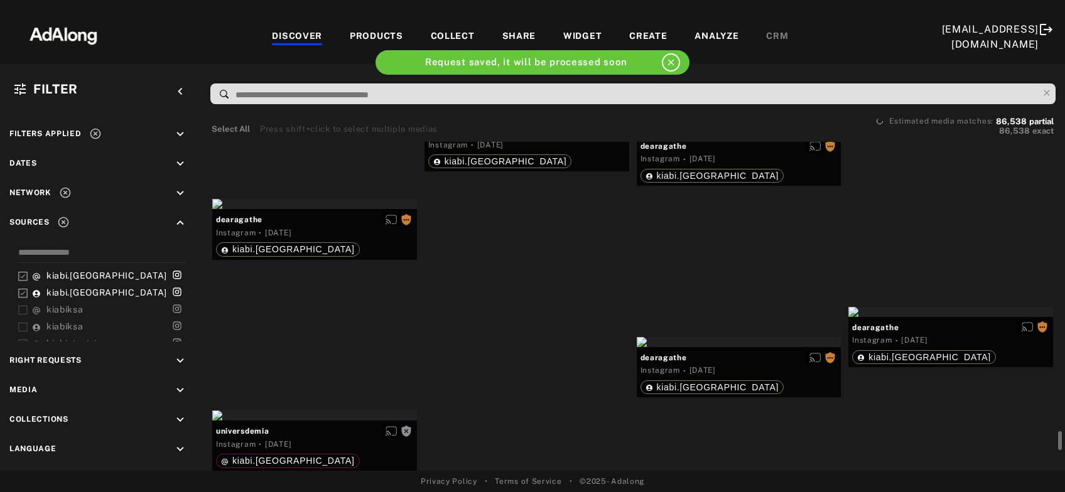
scroll to position [19632, 0]
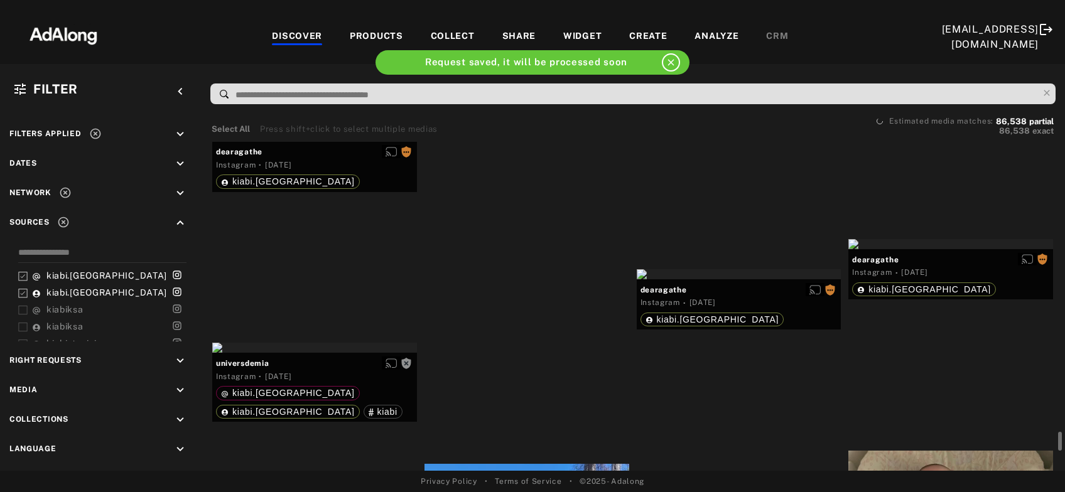
click at [511, 53] on div "Get rights" at bounding box center [527, 48] width 205 height 10
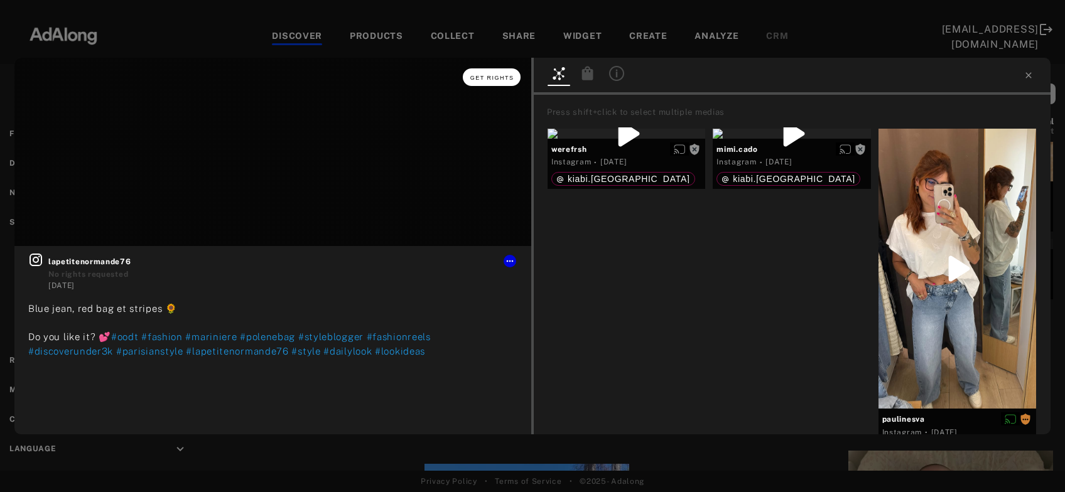
click at [499, 83] on button "Get rights" at bounding box center [492, 77] width 58 height 18
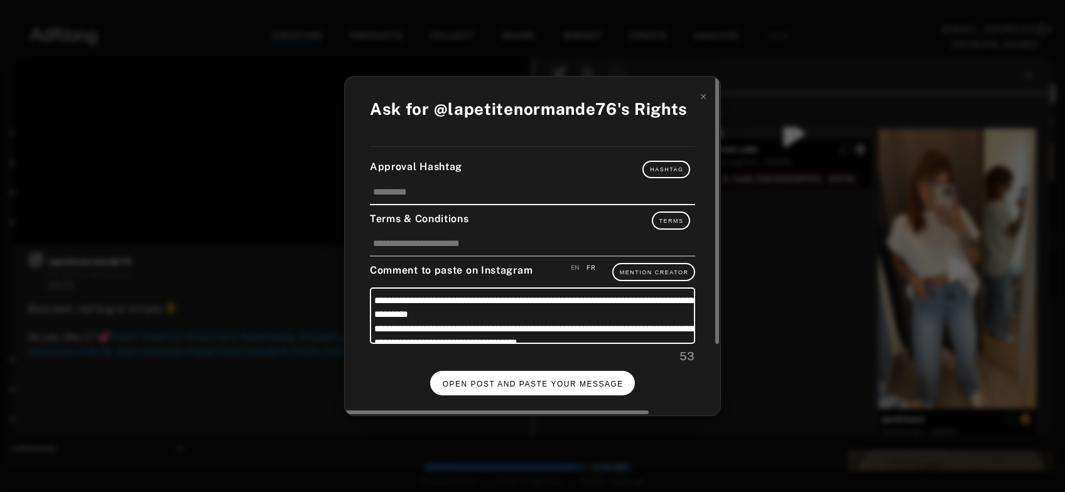
click at [565, 383] on span "OPEN POST AND PASTE YOUR MESSAGE" at bounding box center [533, 384] width 181 height 9
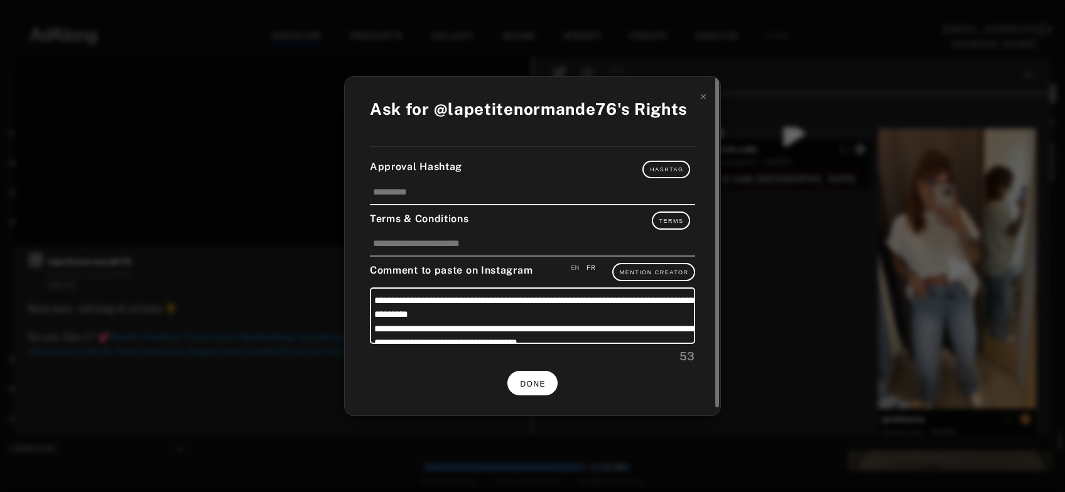
scroll to position [19632, 0]
click at [536, 380] on span "DONE" at bounding box center [533, 384] width 26 height 9
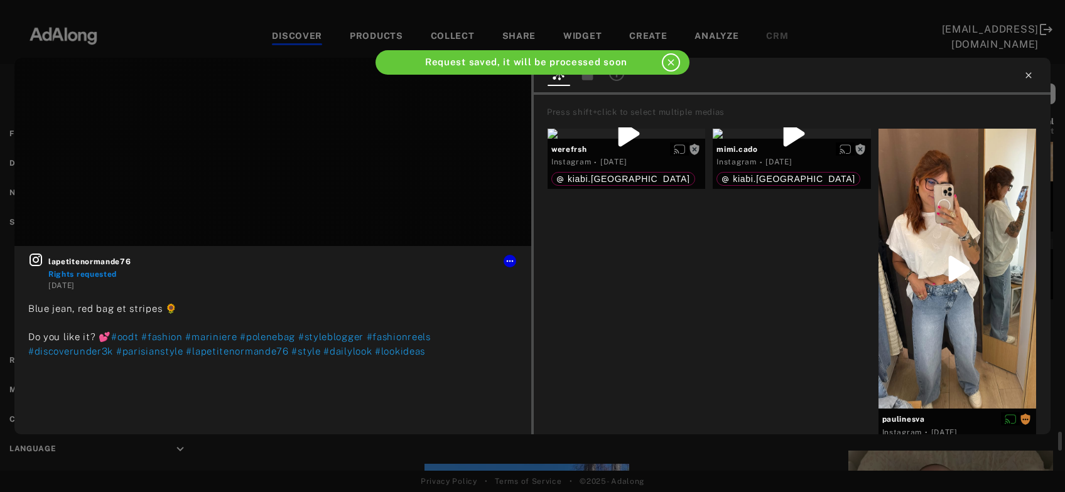
scroll to position [19632, 0]
click at [1028, 78] on icon at bounding box center [1029, 75] width 10 height 10
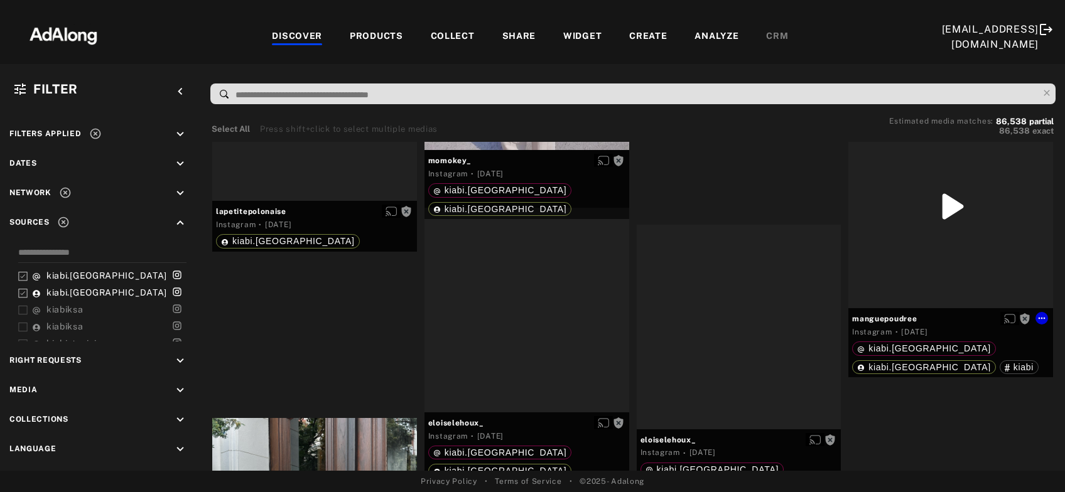
scroll to position [20377, 0]
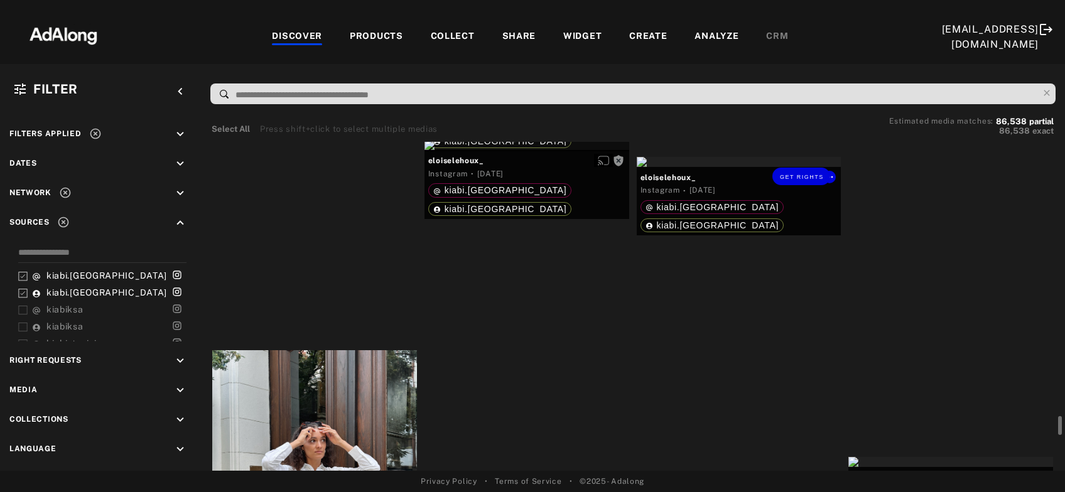
click at [722, 167] on div "Get rights" at bounding box center [739, 162] width 205 height 10
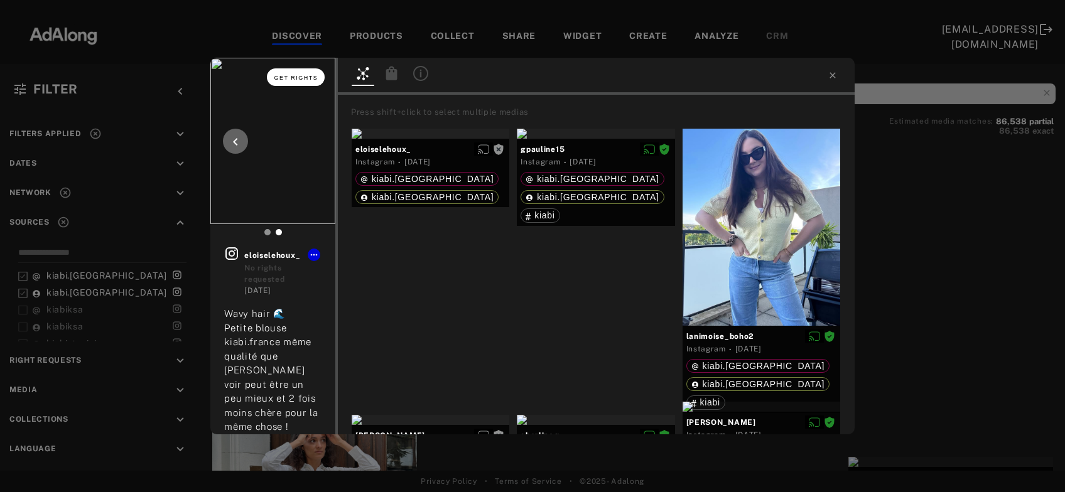
click at [310, 75] on span "Get rights" at bounding box center [296, 78] width 44 height 6
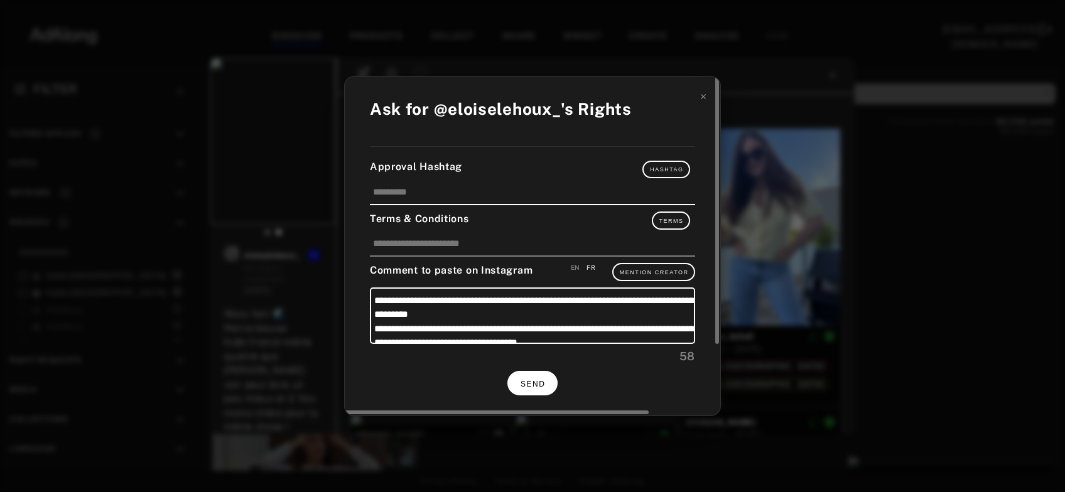
click at [545, 388] on button "SEND" at bounding box center [532, 383] width 50 height 24
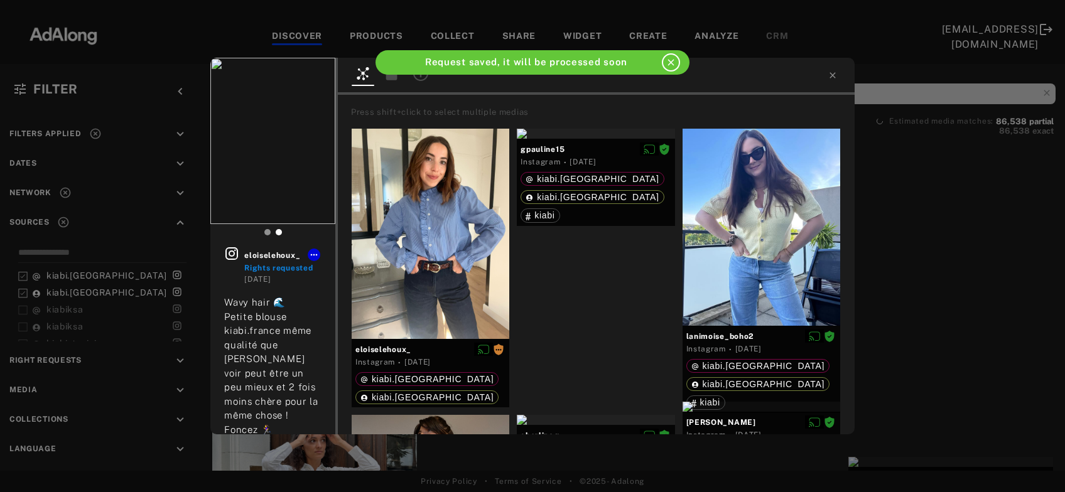
click at [941, 252] on div "eloiselehoux_ Rights requested 2 days ago Wavy hair 🌊 Petite blouse kiabi.franc…" at bounding box center [532, 246] width 1065 height 492
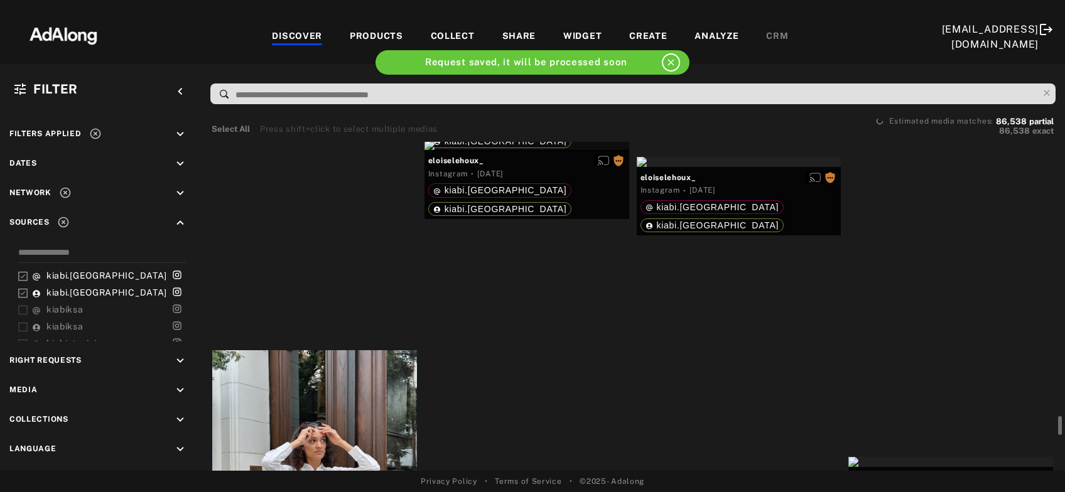
click at [944, 46] on div at bounding box center [951, 41] width 205 height 10
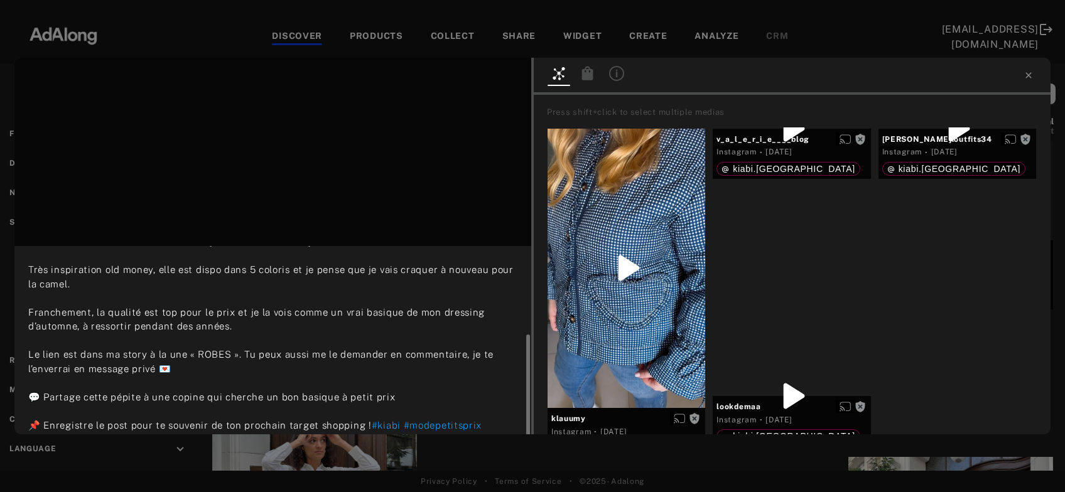
scroll to position [93, 0]
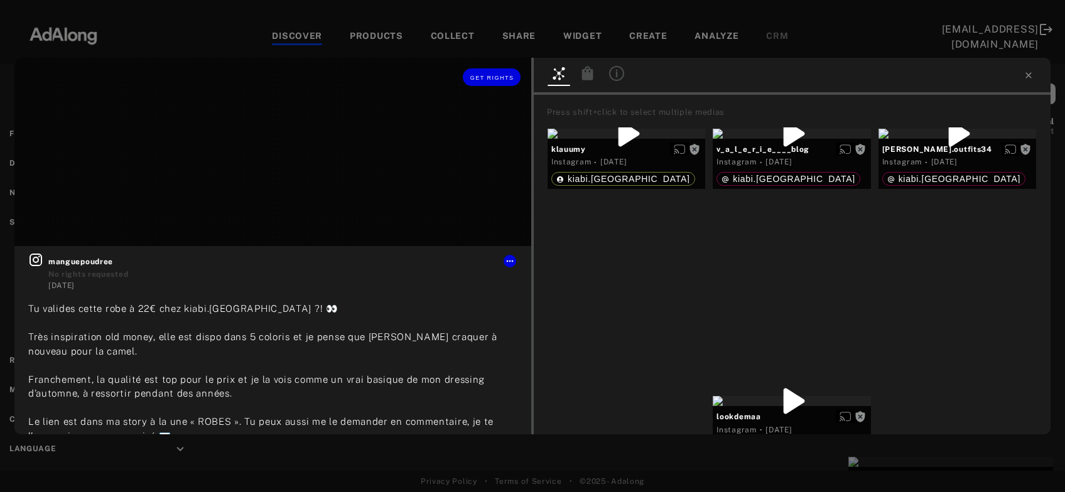
scroll to position [93, 0]
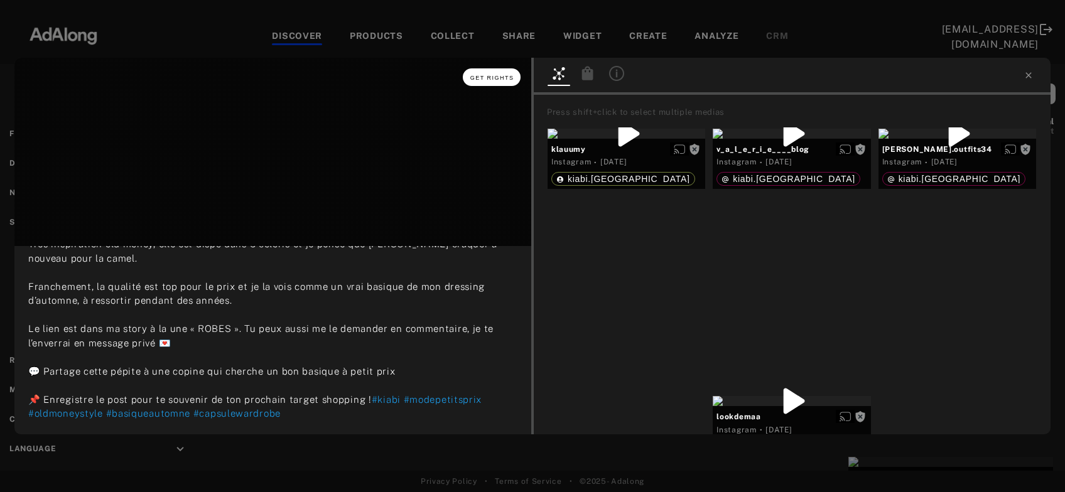
click at [498, 77] on span "Get rights" at bounding box center [492, 78] width 44 height 6
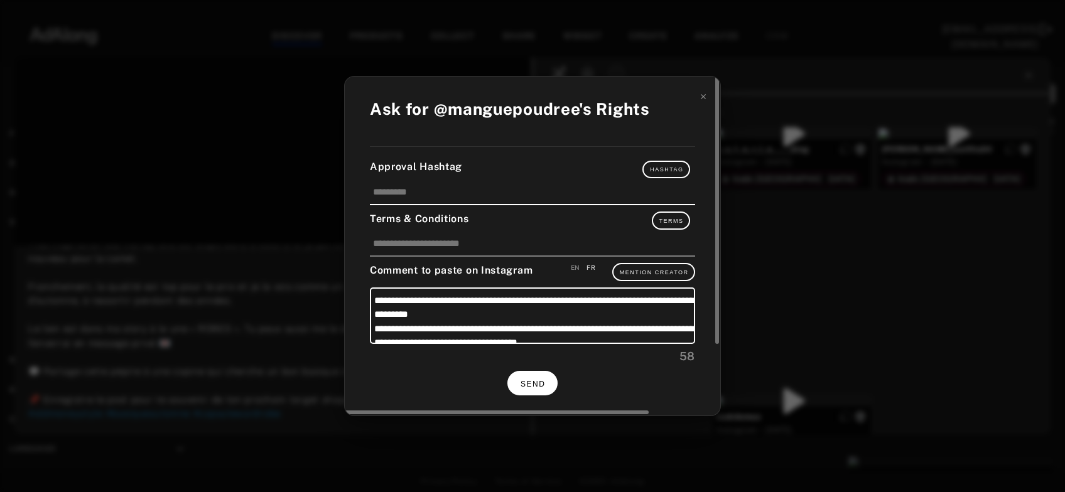
click at [538, 380] on span "SEND" at bounding box center [533, 384] width 24 height 9
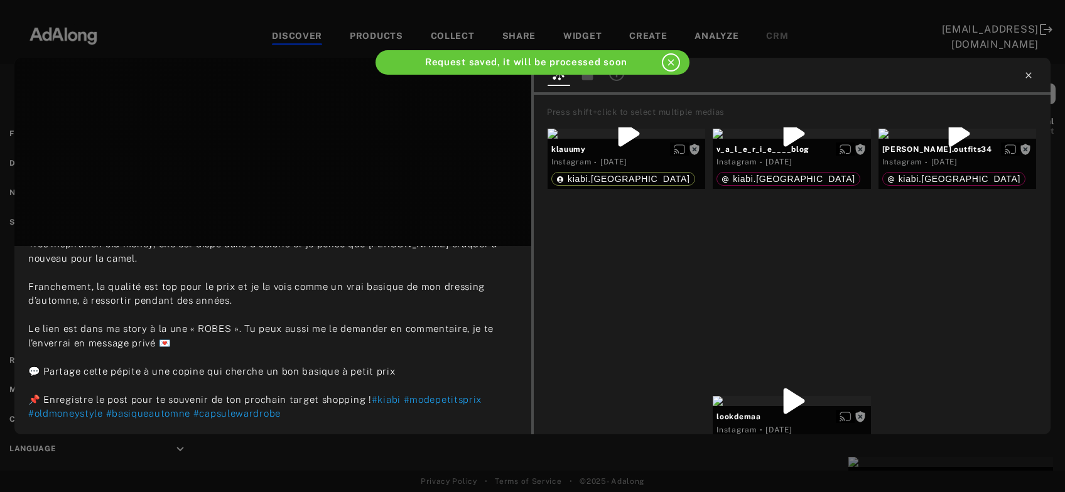
click at [1029, 75] on icon at bounding box center [1029, 75] width 6 height 6
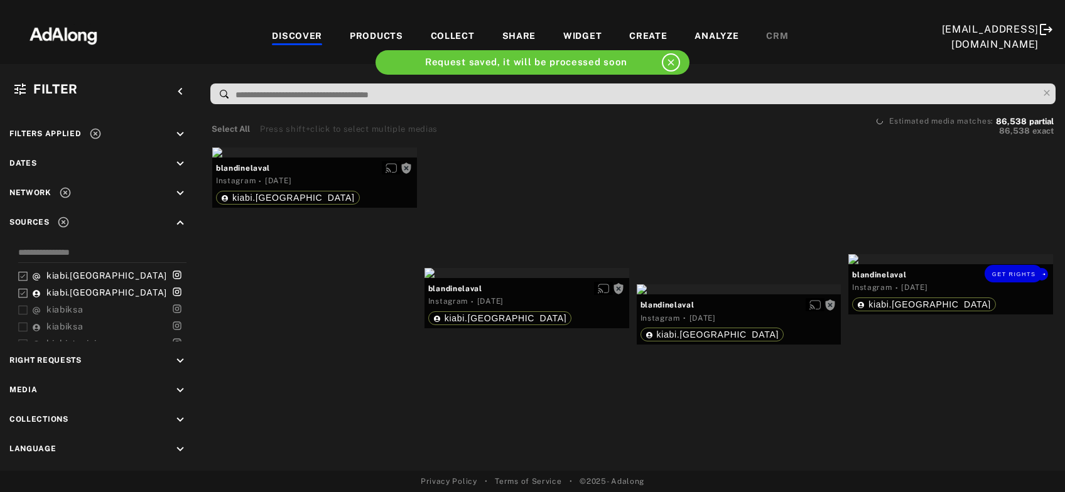
scroll to position [20647, 0]
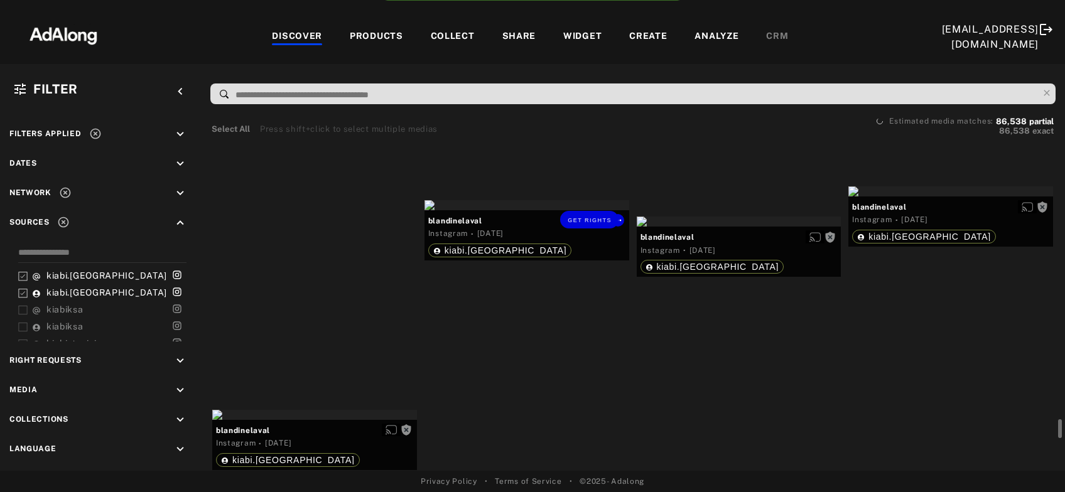
click at [327, 90] on div at bounding box center [314, 85] width 205 height 10
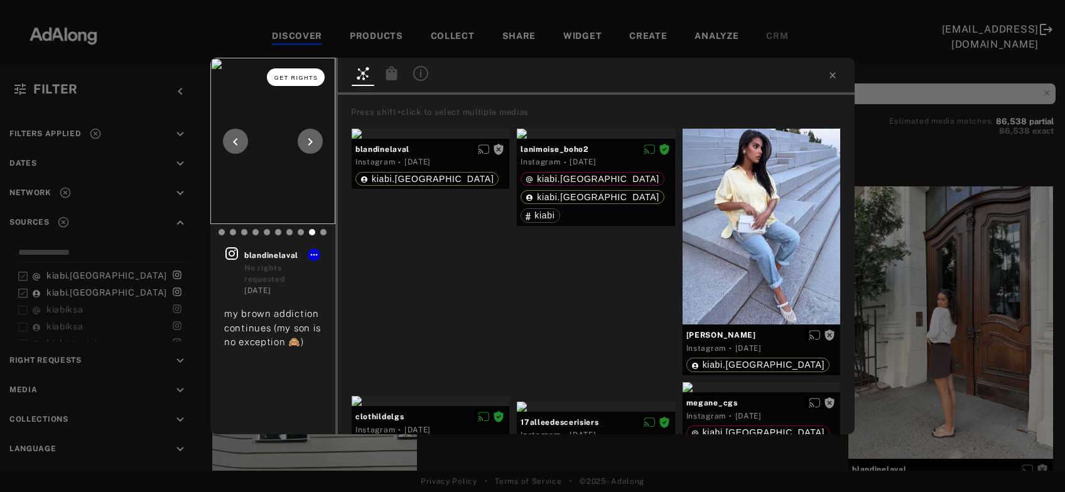
click at [317, 77] on span "Get rights" at bounding box center [296, 78] width 44 height 6
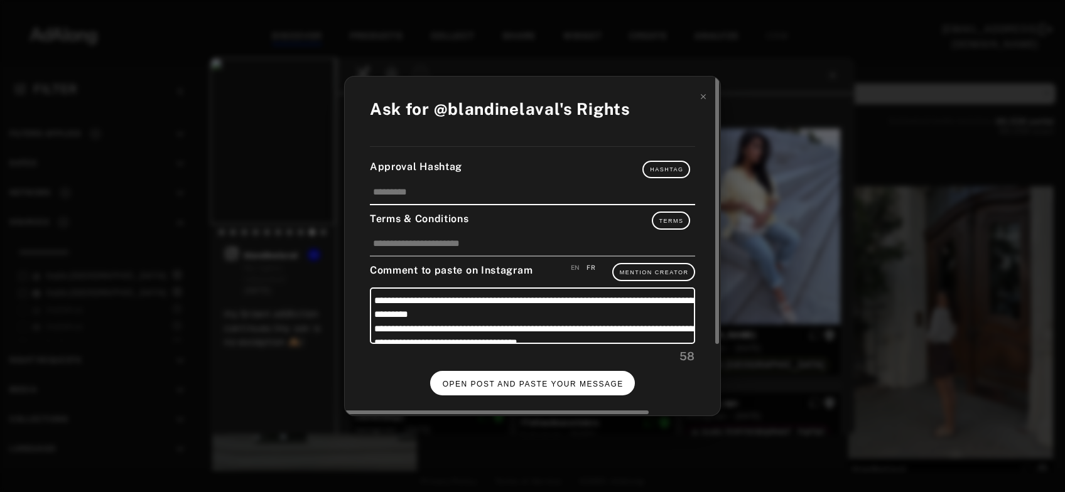
click at [553, 390] on button "OPEN POST AND PASTE YOUR MESSAGE" at bounding box center [532, 383] width 205 height 24
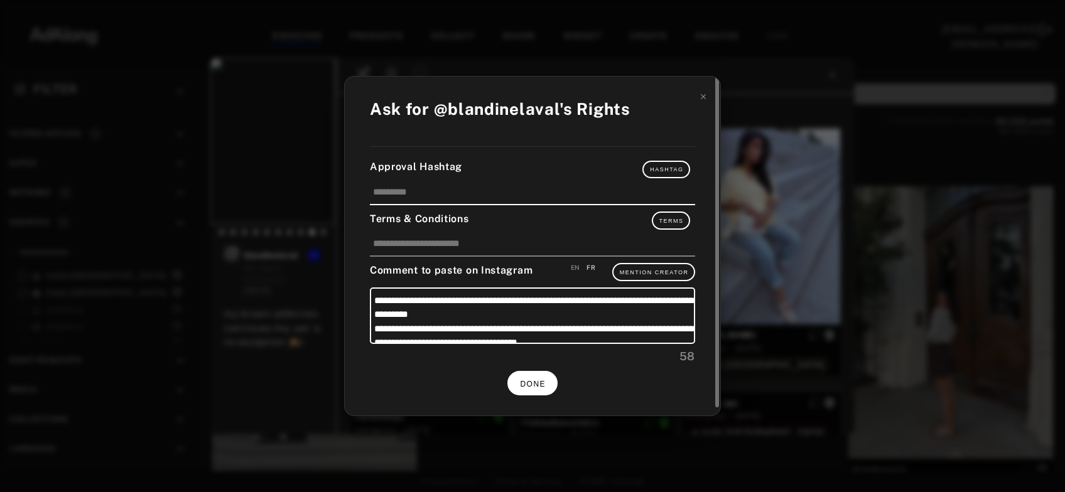
scroll to position [20647, 0]
click at [548, 388] on button "DONE" at bounding box center [532, 383] width 50 height 24
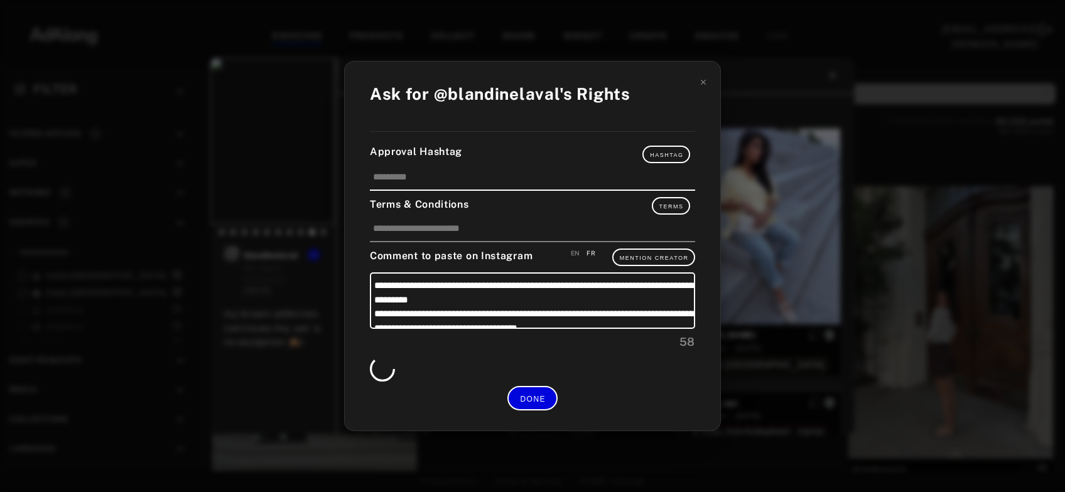
scroll to position [20647, 0]
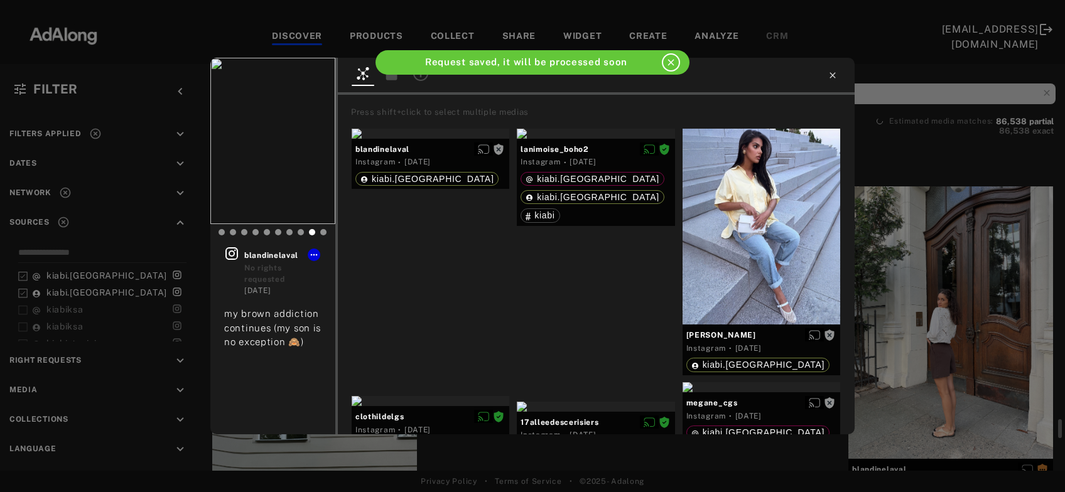
click at [835, 78] on icon at bounding box center [833, 75] width 6 height 6
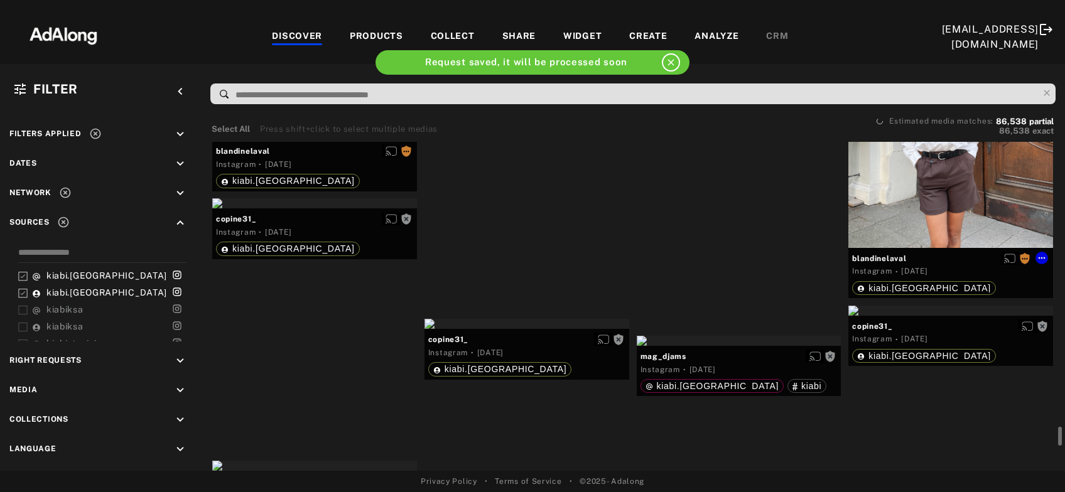
scroll to position [21257, 0]
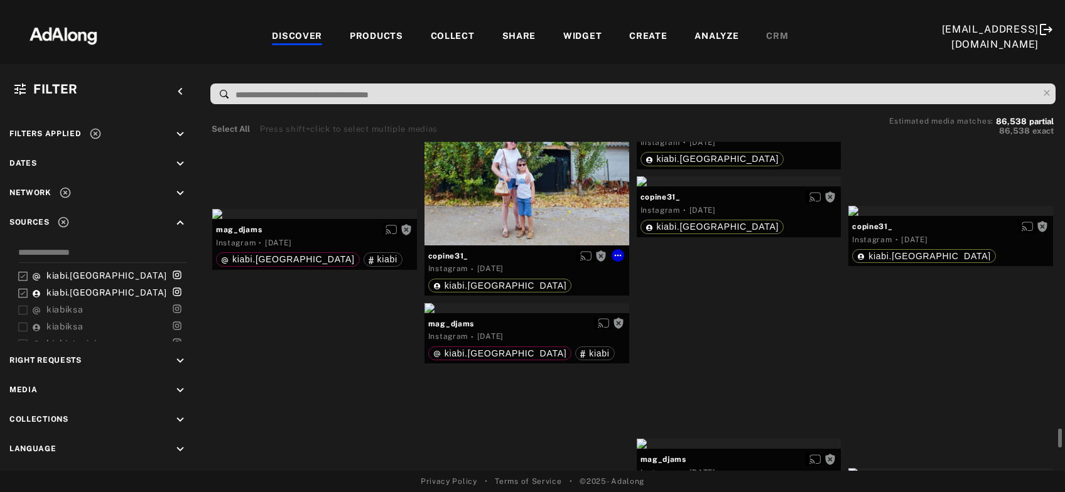
click at [559, 202] on div "Get rights" at bounding box center [527, 143] width 205 height 205
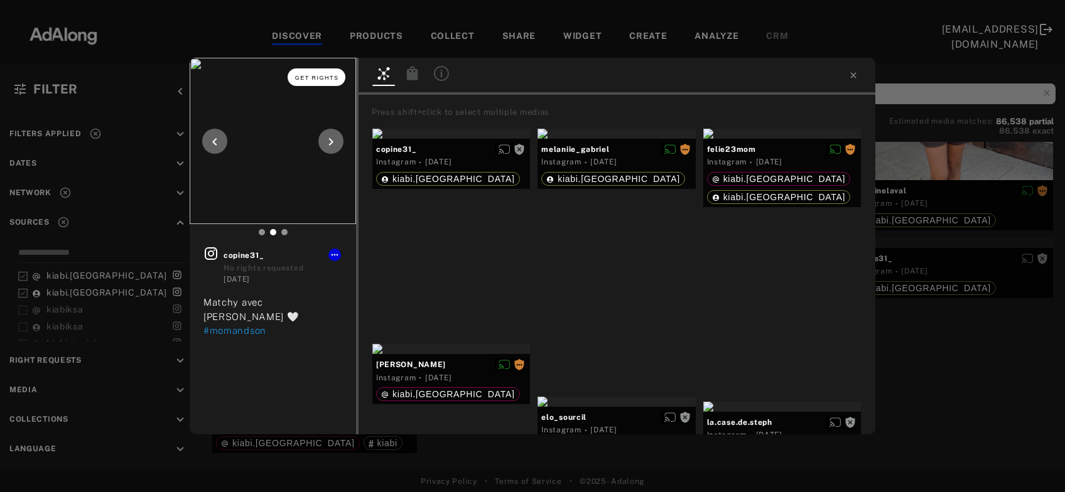
click at [332, 76] on span "Get rights" at bounding box center [317, 78] width 44 height 6
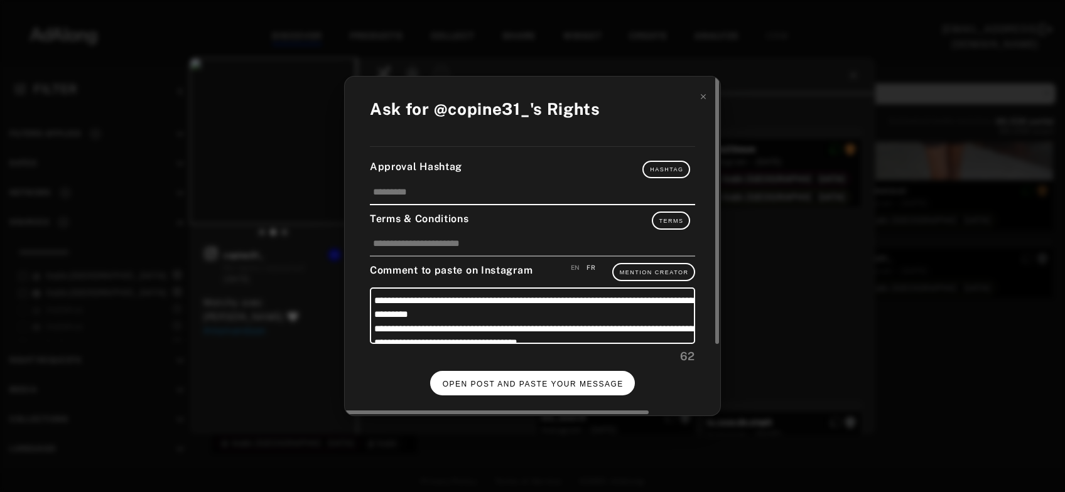
click at [521, 380] on span "OPEN POST AND PASTE YOUR MESSAGE" at bounding box center [533, 384] width 181 height 9
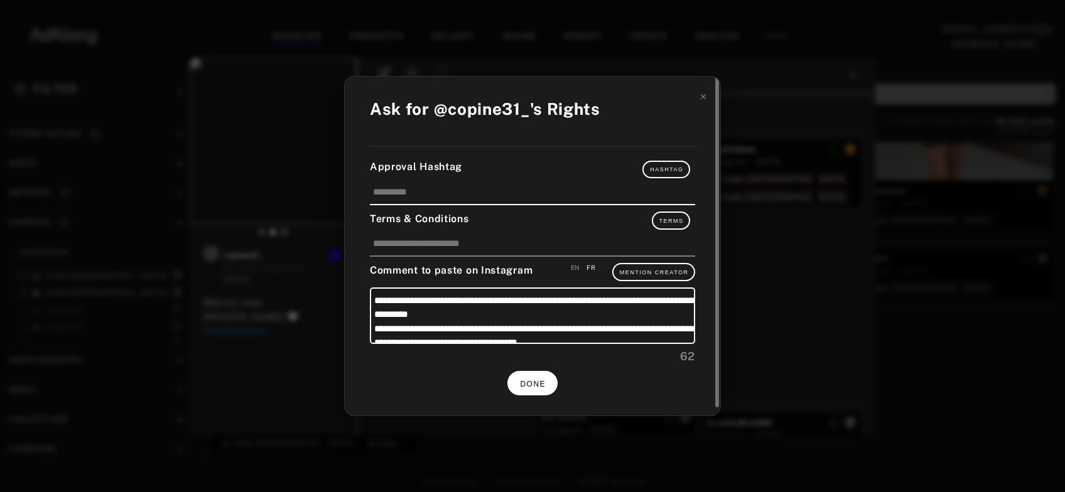
scroll to position [21257, 0]
click at [545, 380] on span "DONE" at bounding box center [533, 384] width 26 height 9
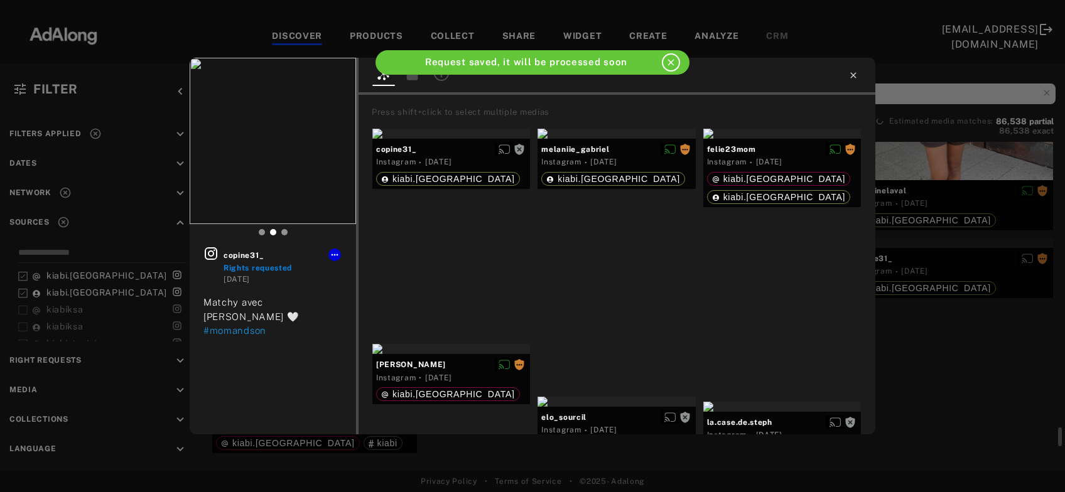
scroll to position [21257, 0]
click at [855, 75] on icon at bounding box center [854, 75] width 10 height 10
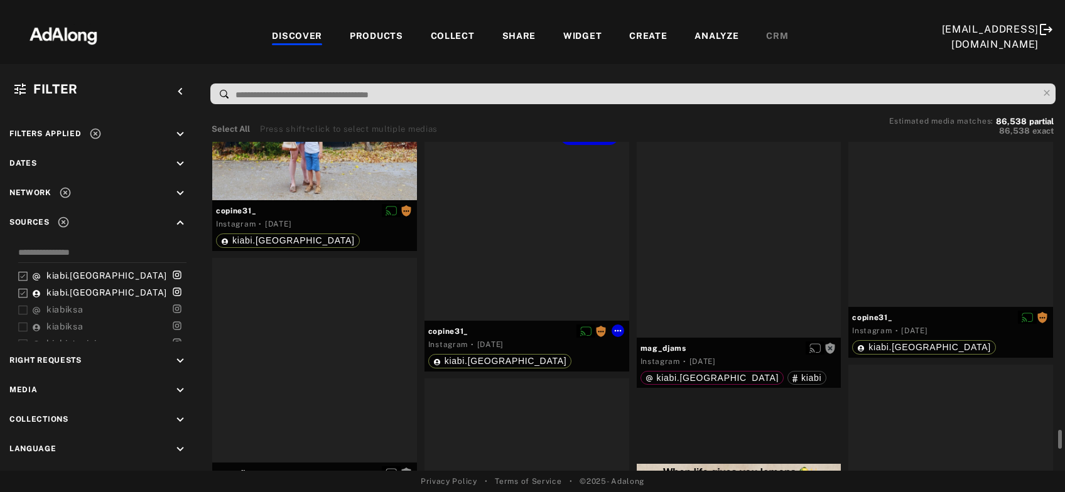
scroll to position [21459, 0]
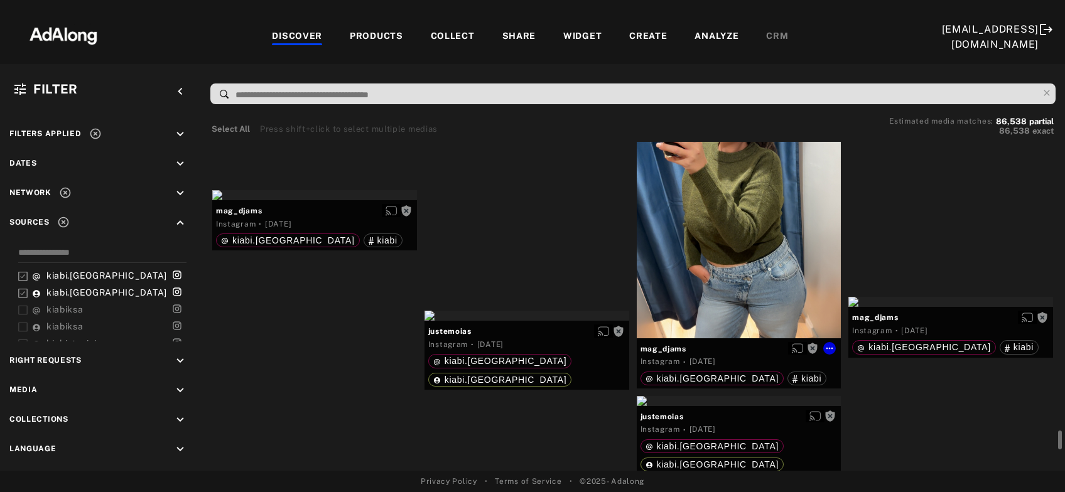
click at [720, 262] on div "Get rights" at bounding box center [739, 201] width 205 height 273
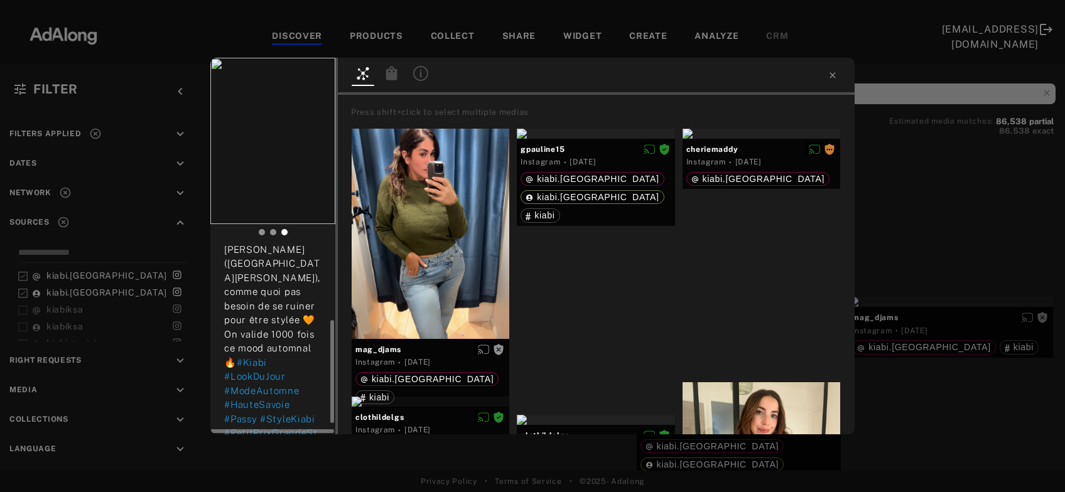
scroll to position [155, 0]
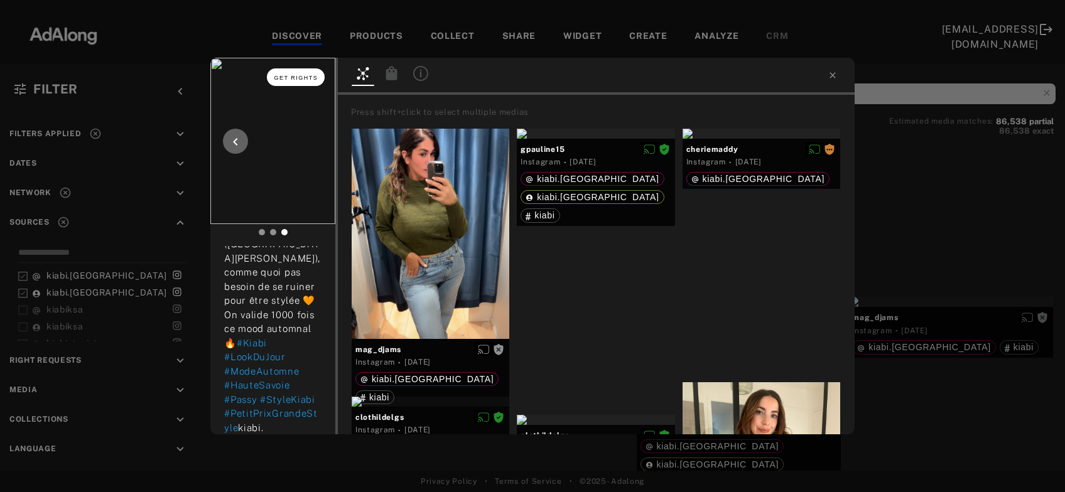
click at [293, 79] on span "Get rights" at bounding box center [296, 78] width 44 height 6
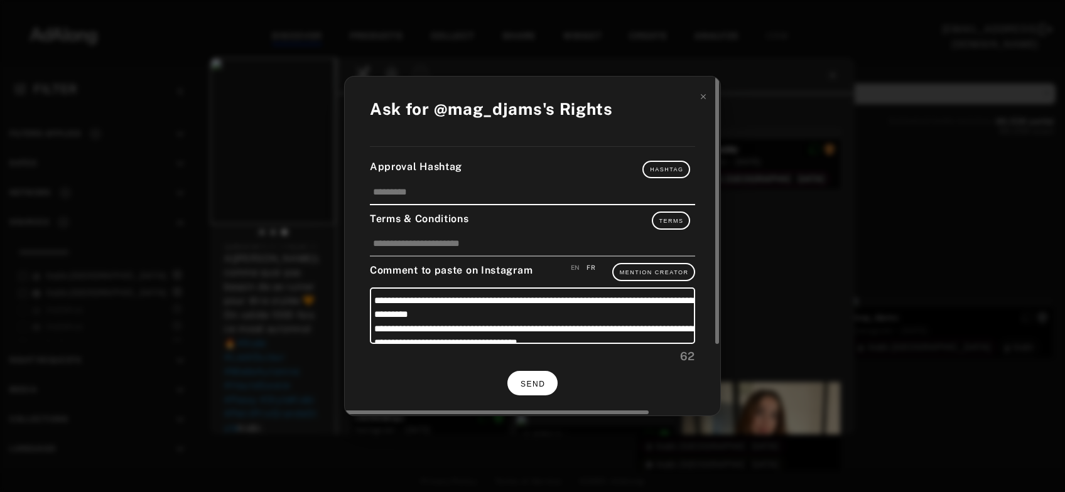
click at [535, 383] on span "SEND" at bounding box center [533, 384] width 24 height 9
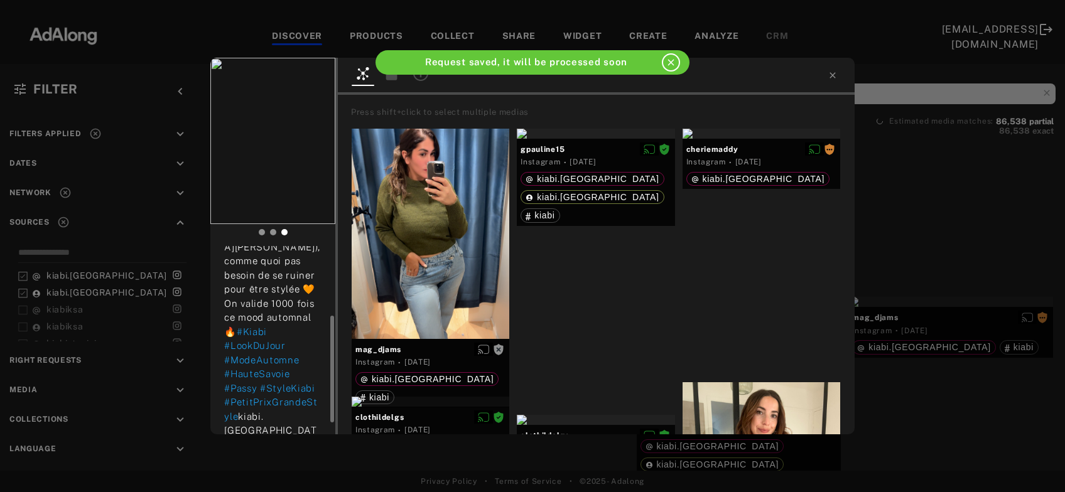
scroll to position [143, 0]
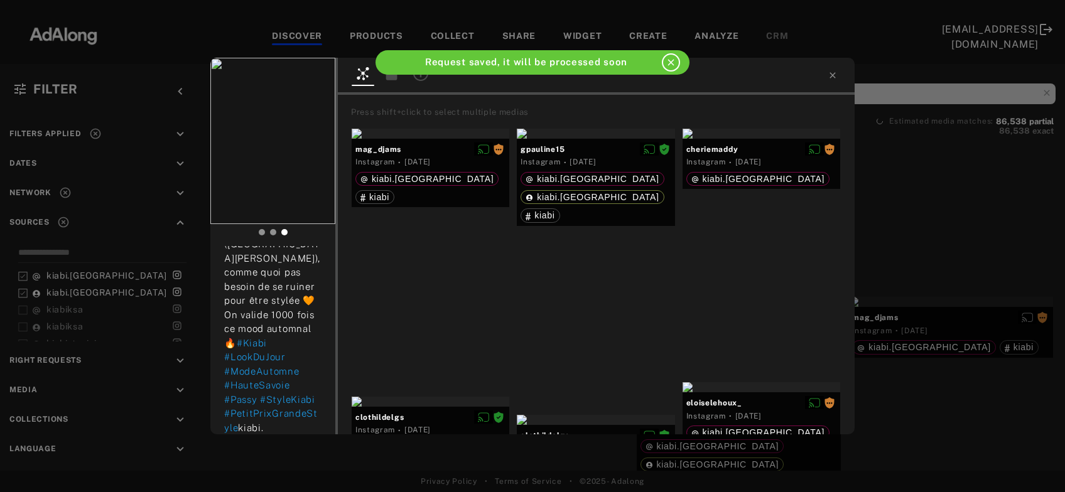
click at [922, 358] on div "mag_djams Rights requested 2 days ago ✨ Petit pull cosy + jean basique = combo …" at bounding box center [532, 246] width 1065 height 492
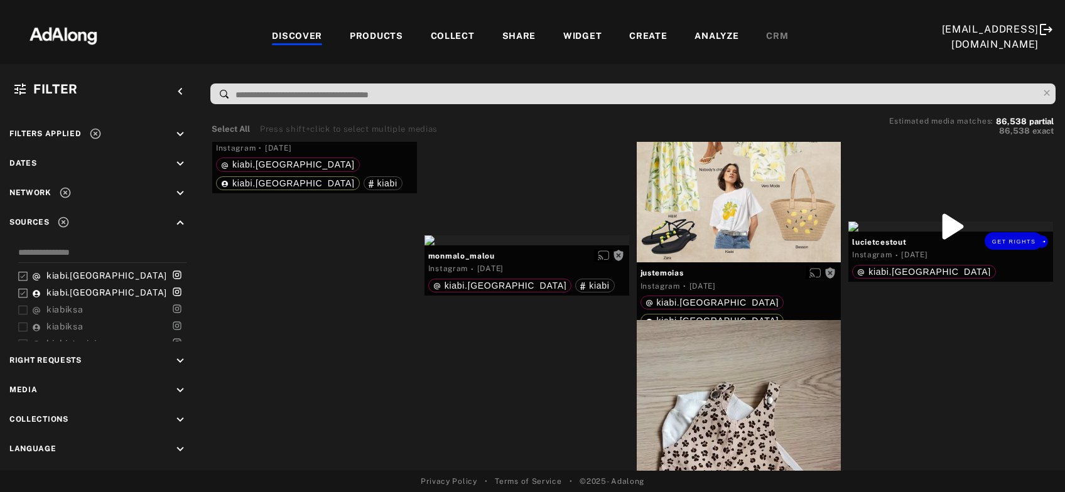
scroll to position [21934, 0]
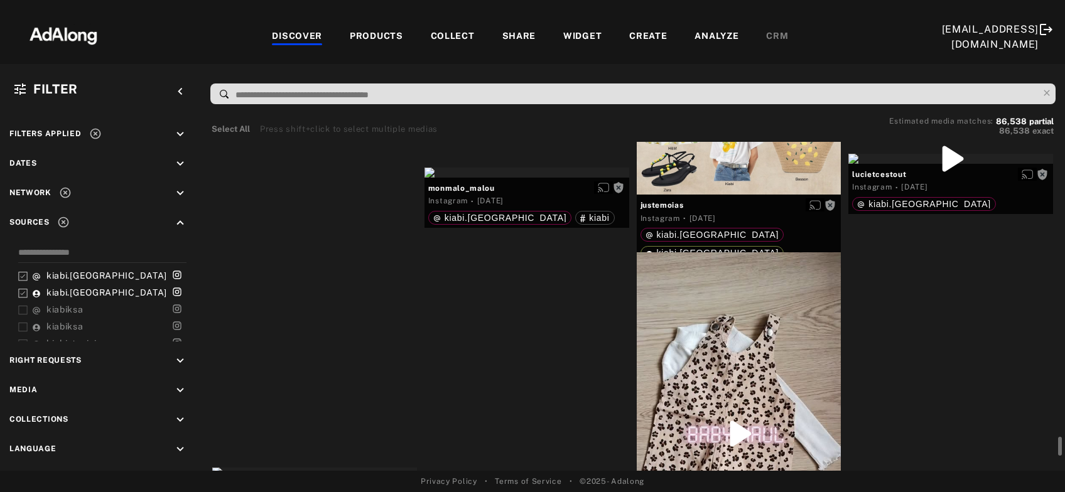
click at [321, 57] on div "Get rights" at bounding box center [314, 51] width 205 height 10
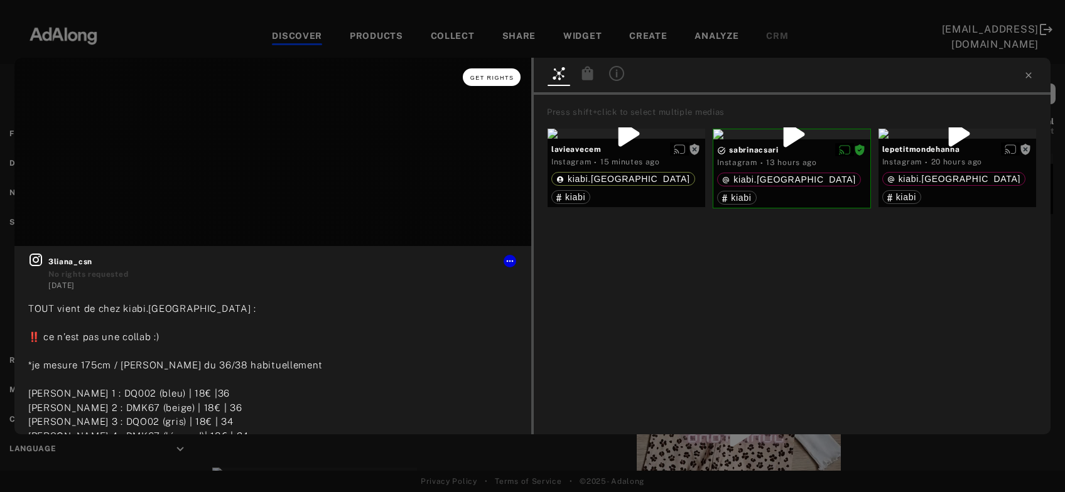
click at [502, 80] on span "Get rights" at bounding box center [492, 78] width 44 height 6
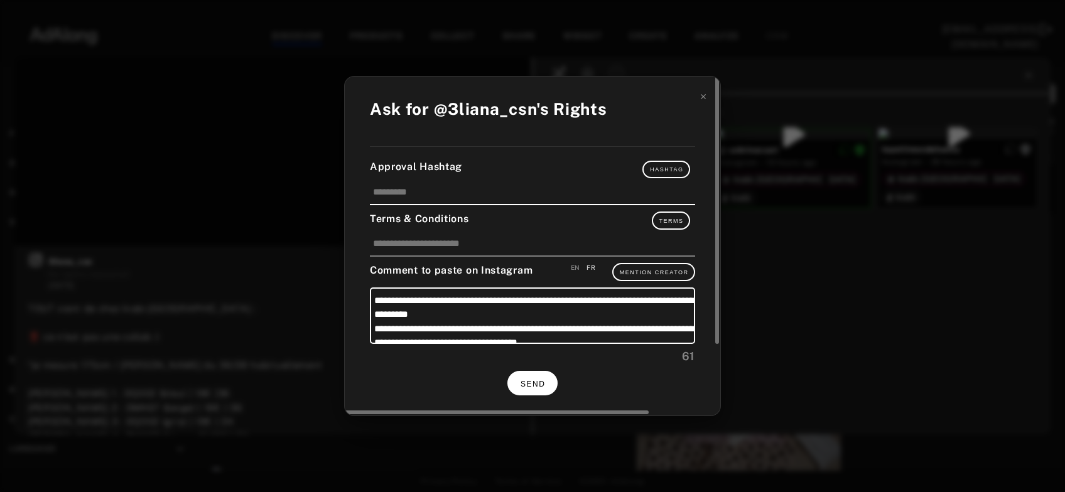
click at [538, 383] on span "SEND" at bounding box center [533, 384] width 24 height 9
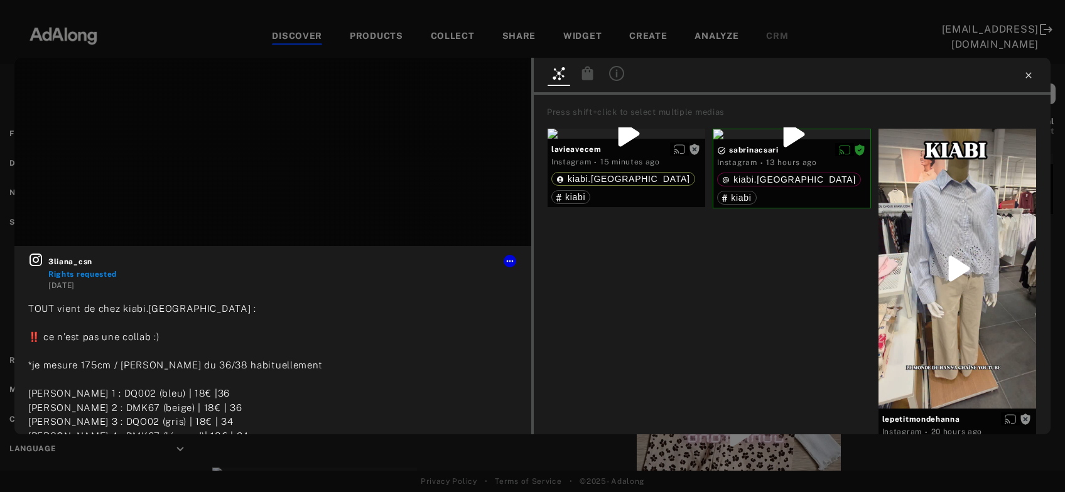
click at [1026, 74] on icon at bounding box center [1029, 75] width 10 height 10
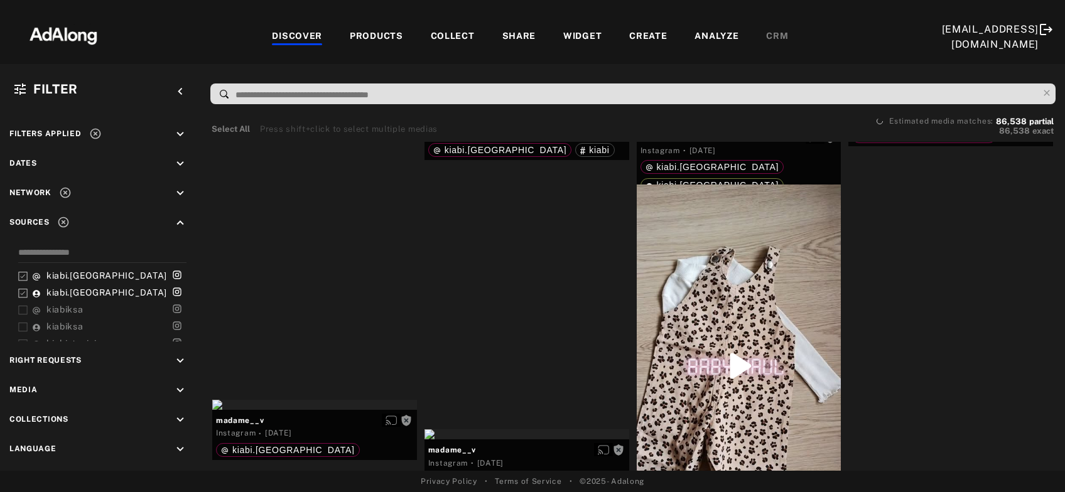
scroll to position [22069, 0]
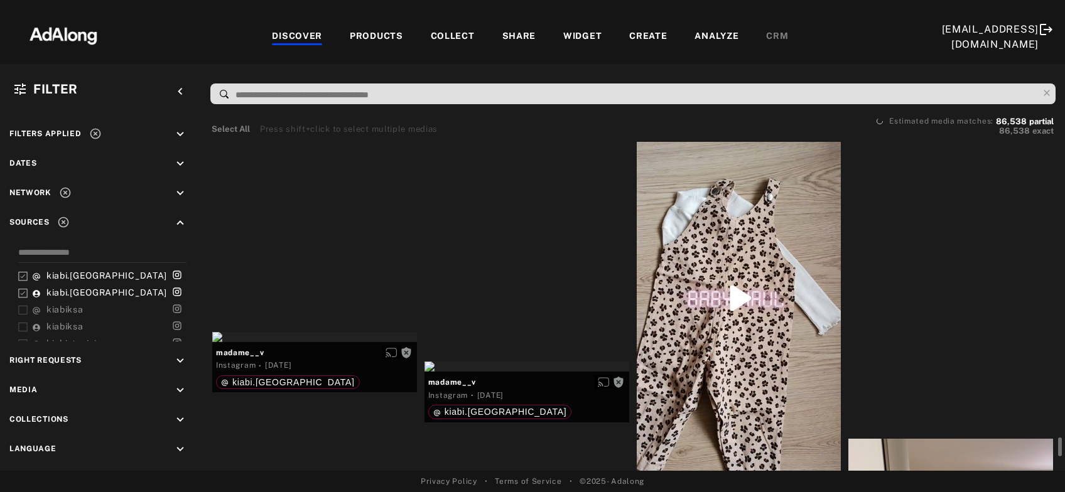
click at [741, 350] on div at bounding box center [739, 299] width 205 height 364
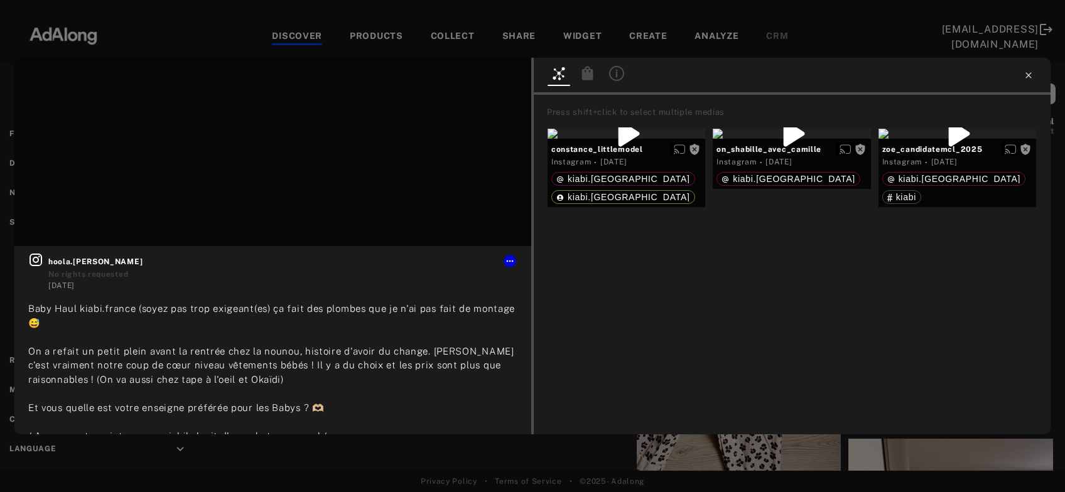
click at [1030, 77] on icon at bounding box center [1029, 75] width 6 height 6
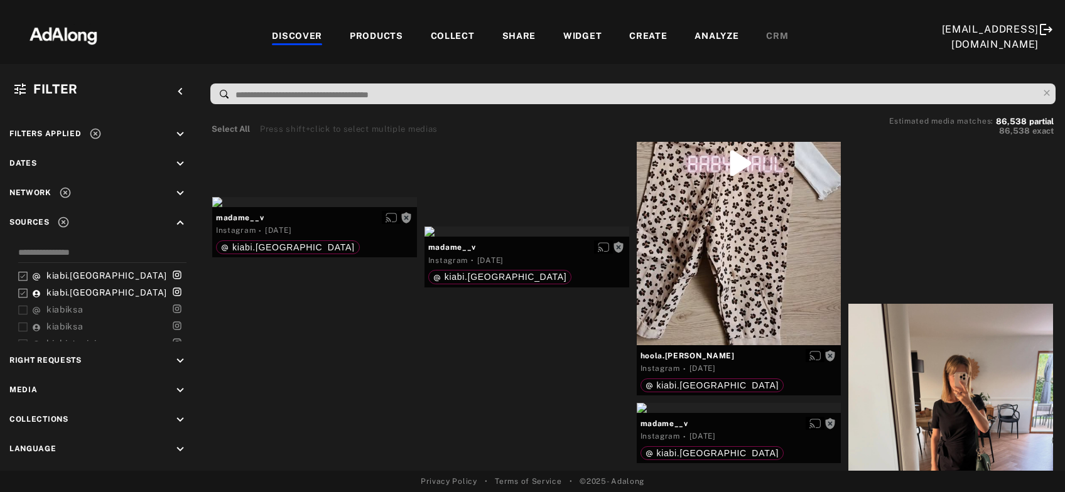
scroll to position [22272, 0]
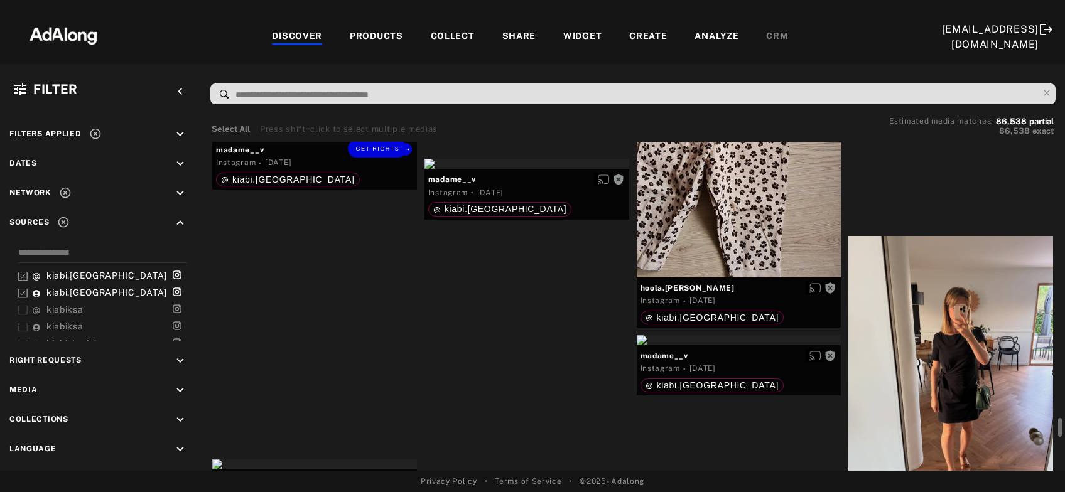
click at [298, 139] on div "Get rights" at bounding box center [314, 134] width 205 height 10
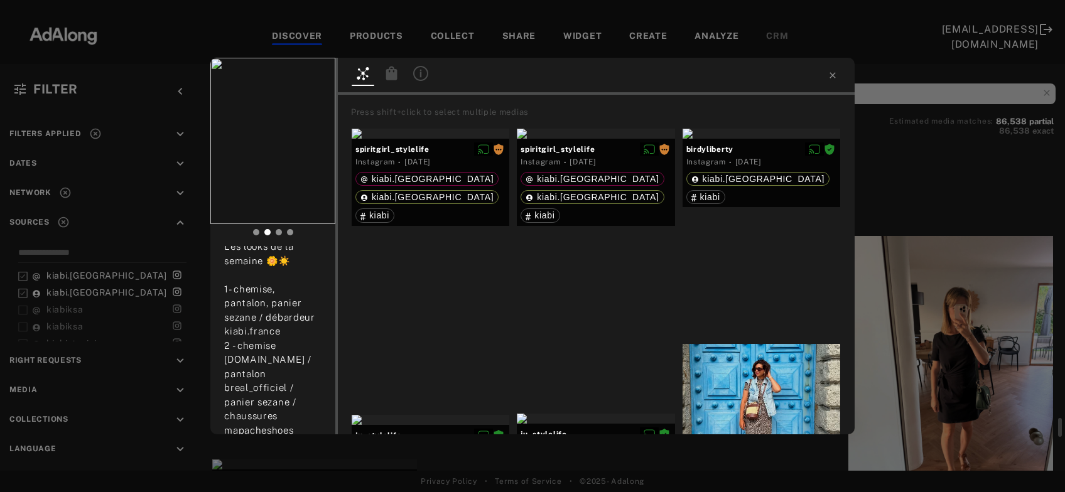
scroll to position [254, 0]
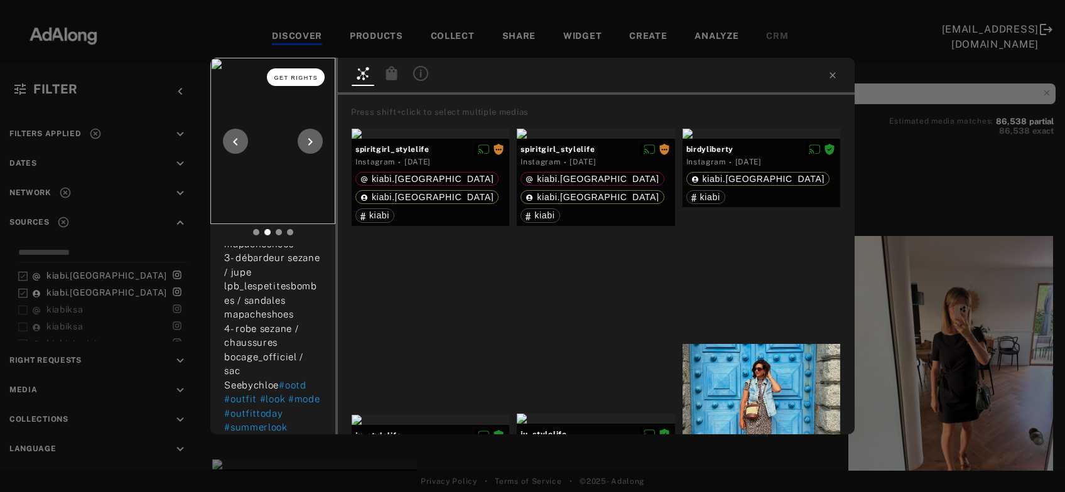
click at [307, 78] on span "Get rights" at bounding box center [296, 78] width 44 height 6
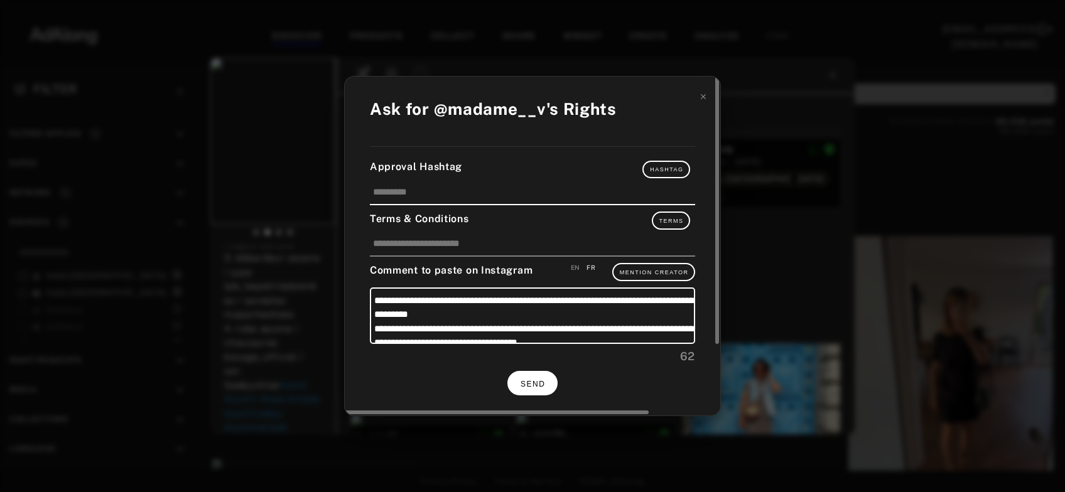
click at [532, 380] on span "SEND" at bounding box center [533, 384] width 24 height 9
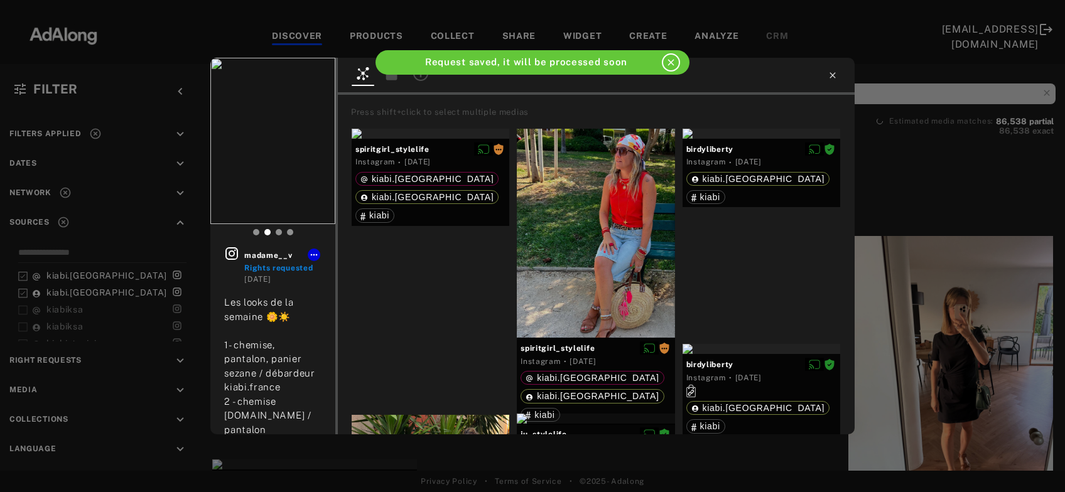
click at [833, 79] on icon at bounding box center [833, 75] width 10 height 10
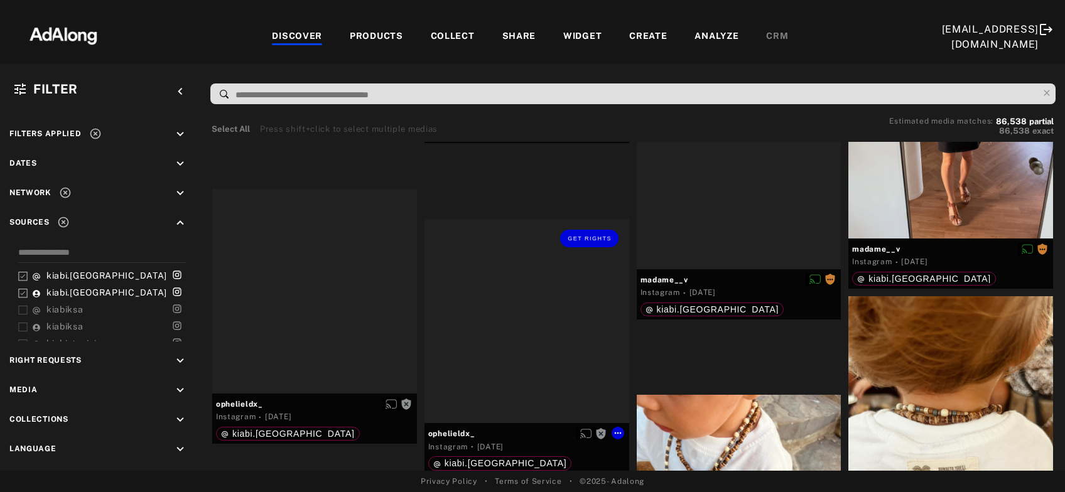
scroll to position [22611, 0]
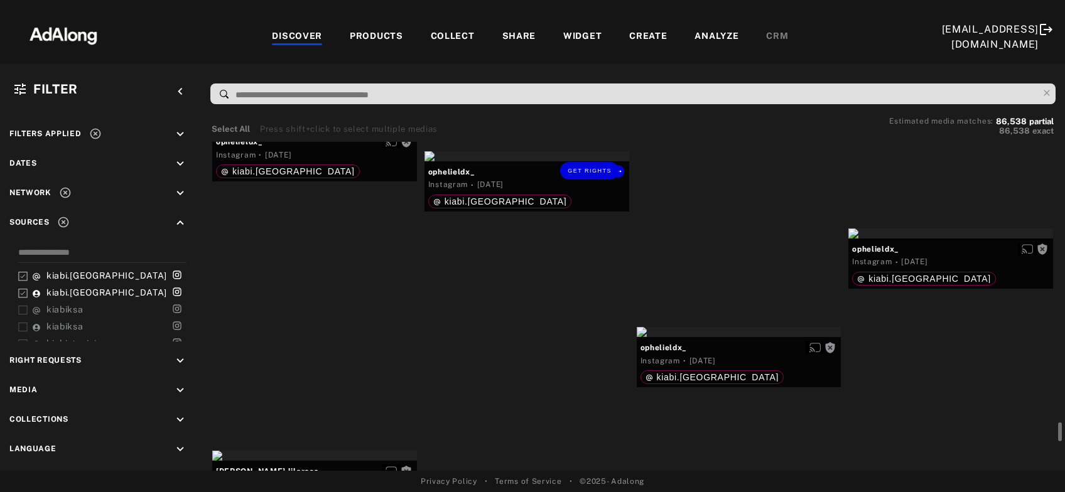
click at [553, 161] on div "Get rights" at bounding box center [527, 156] width 205 height 10
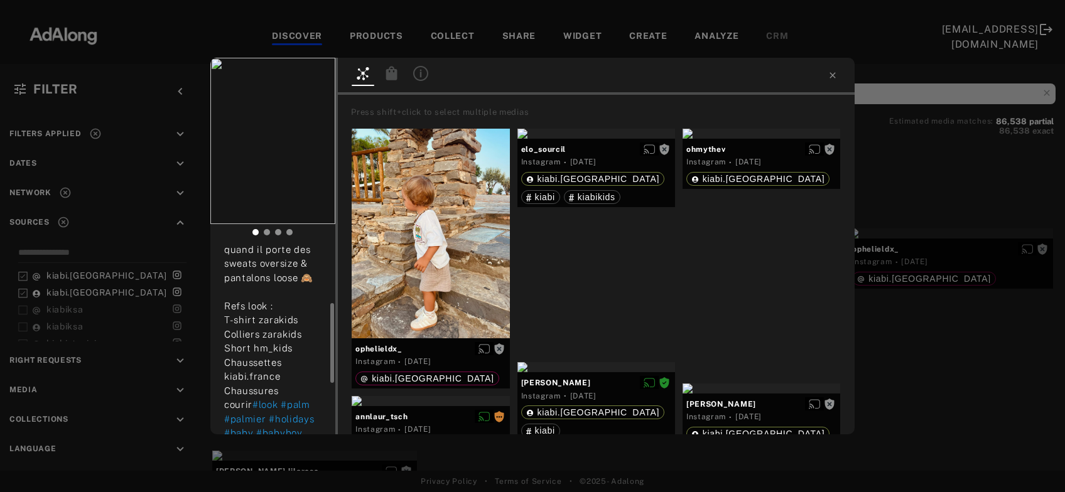
scroll to position [254, 0]
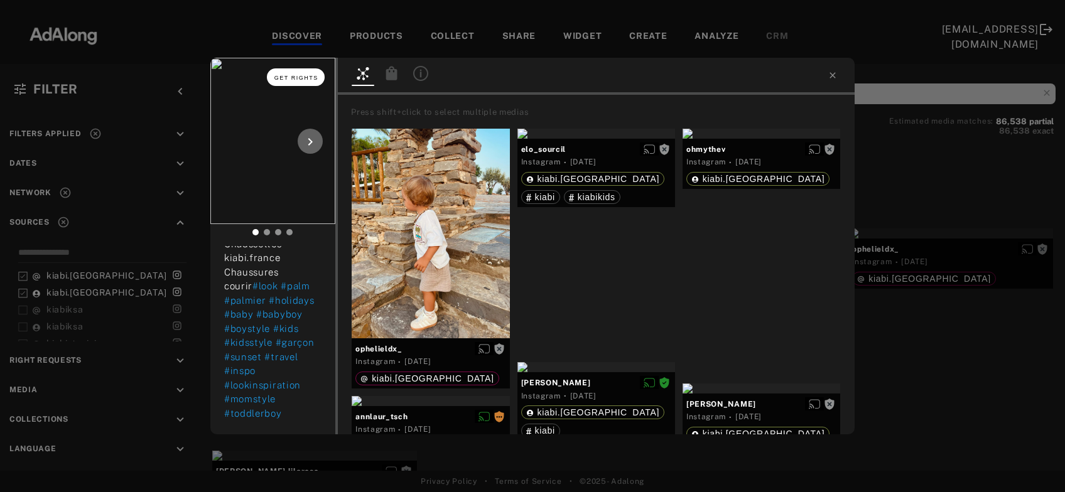
click at [307, 76] on span "Get rights" at bounding box center [296, 78] width 44 height 6
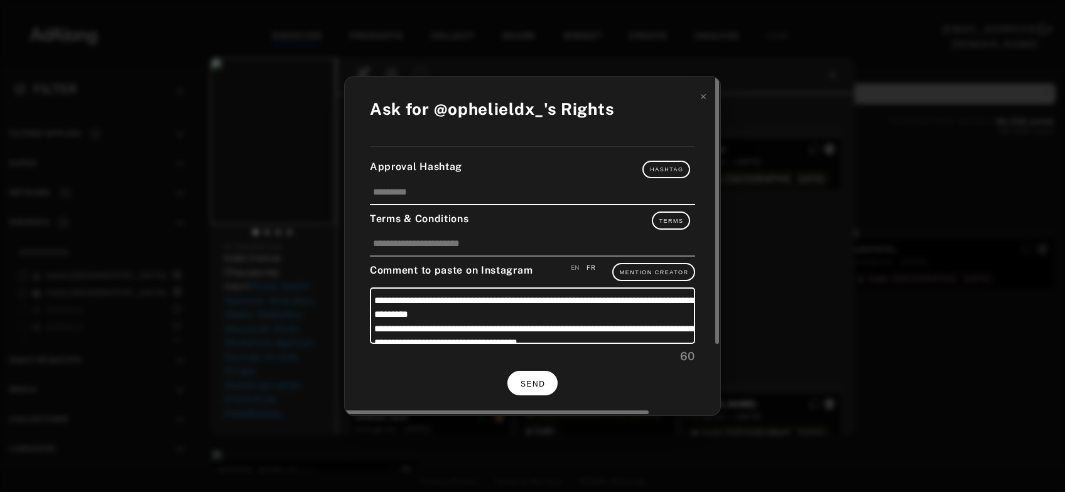
click at [529, 384] on span "SEND" at bounding box center [533, 384] width 24 height 9
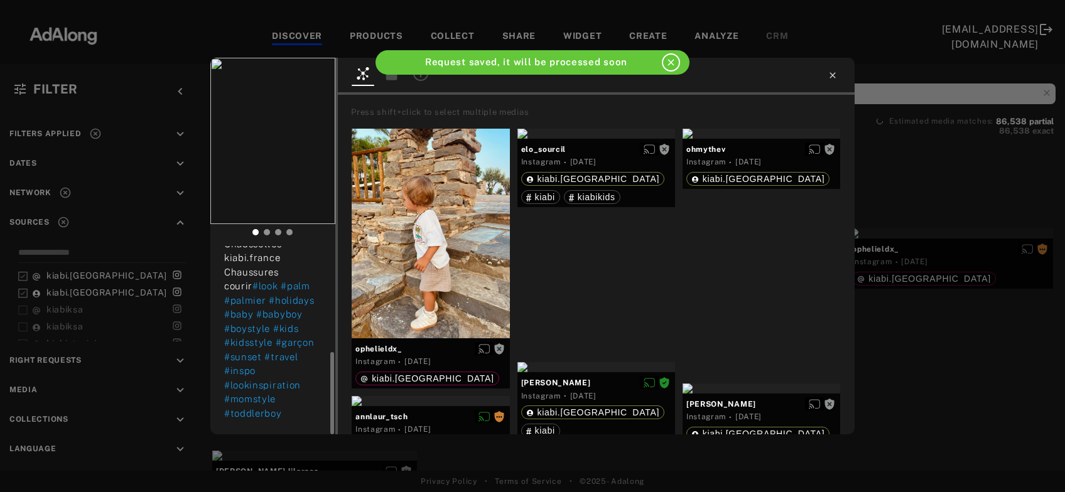
scroll to position [242, 0]
click at [835, 76] on icon at bounding box center [833, 75] width 10 height 10
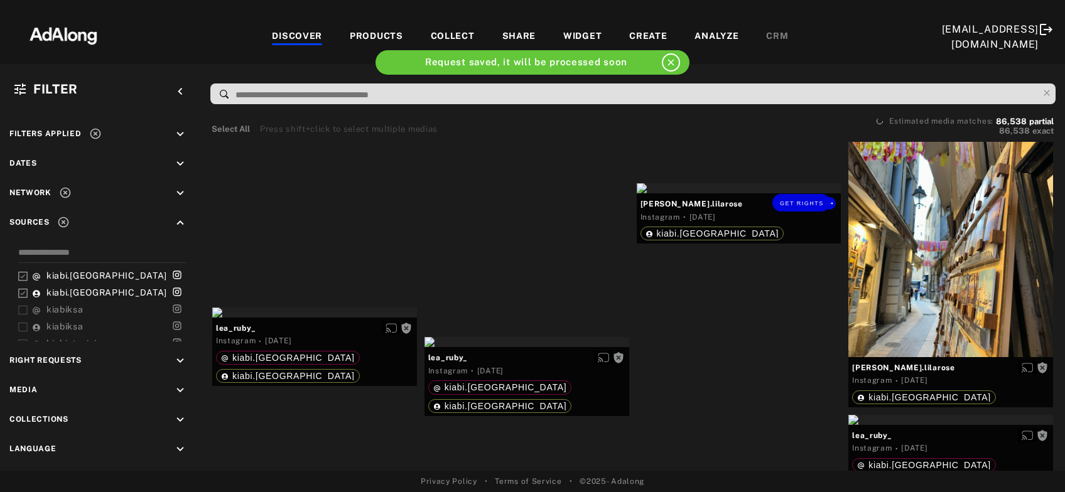
scroll to position [23220, 0]
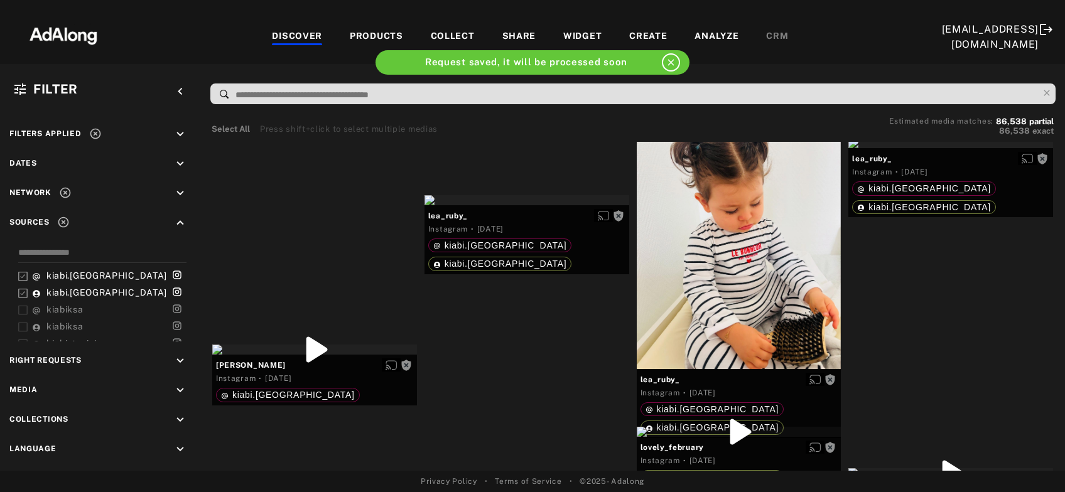
click at [533, 205] on div at bounding box center [527, 200] width 205 height 10
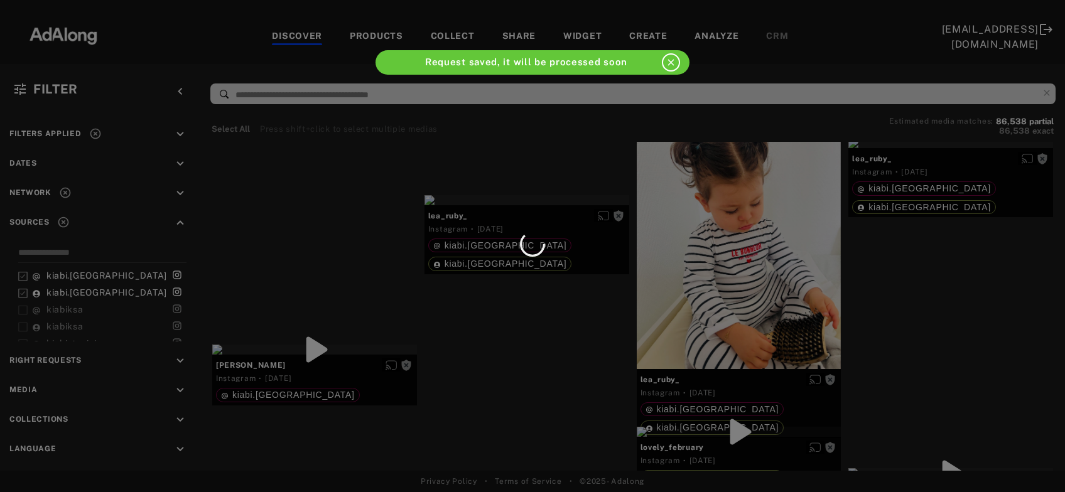
scroll to position [23287, 0]
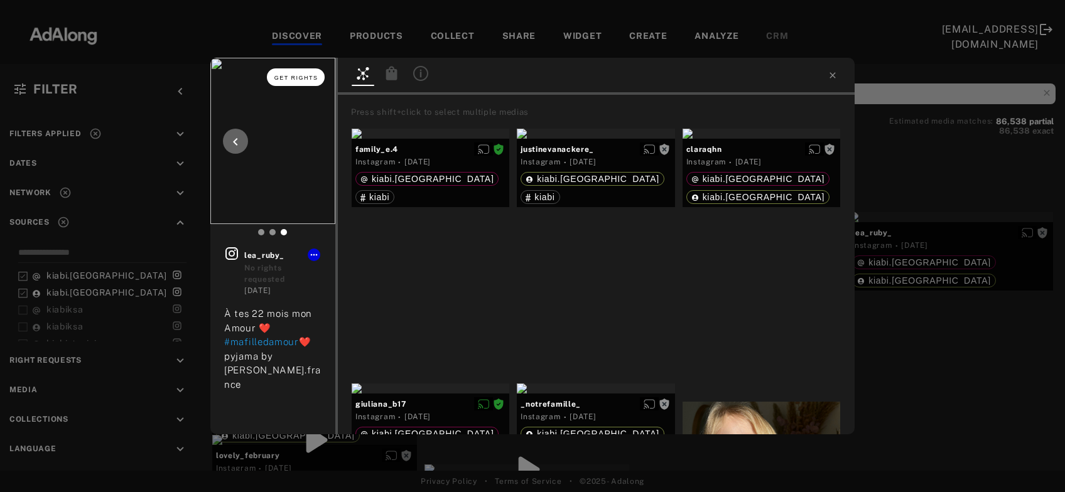
click at [303, 77] on span "Get rights" at bounding box center [296, 78] width 44 height 6
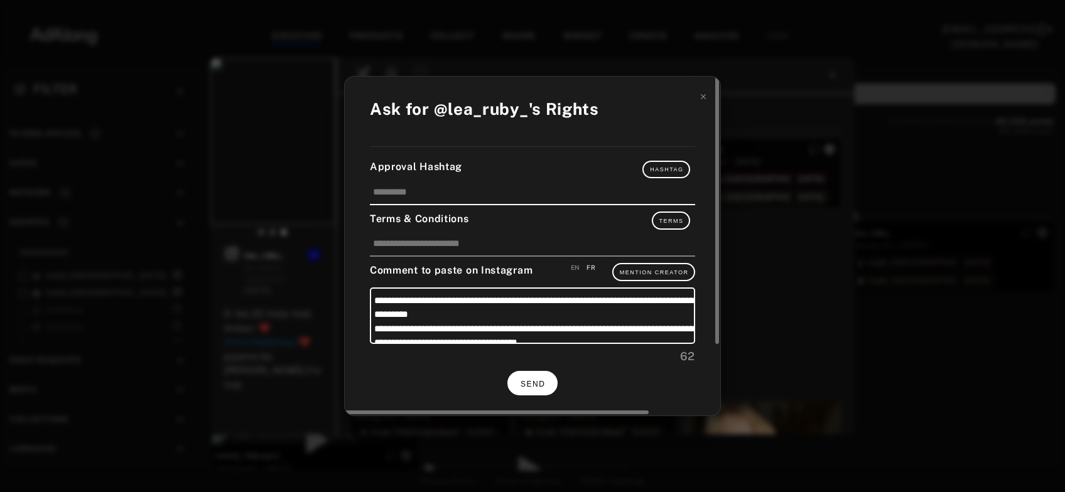
click at [533, 380] on span "SEND" at bounding box center [533, 384] width 24 height 9
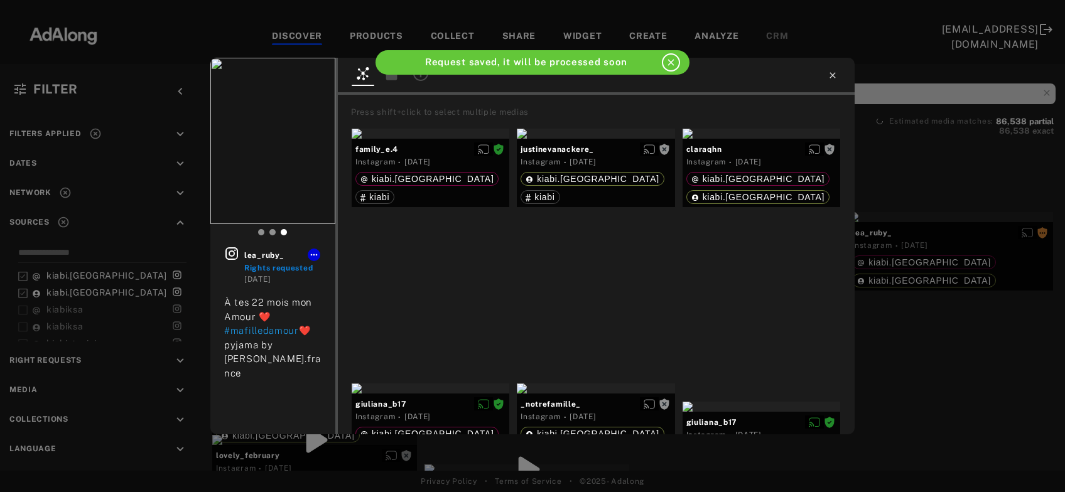
click at [835, 75] on icon at bounding box center [833, 75] width 10 height 10
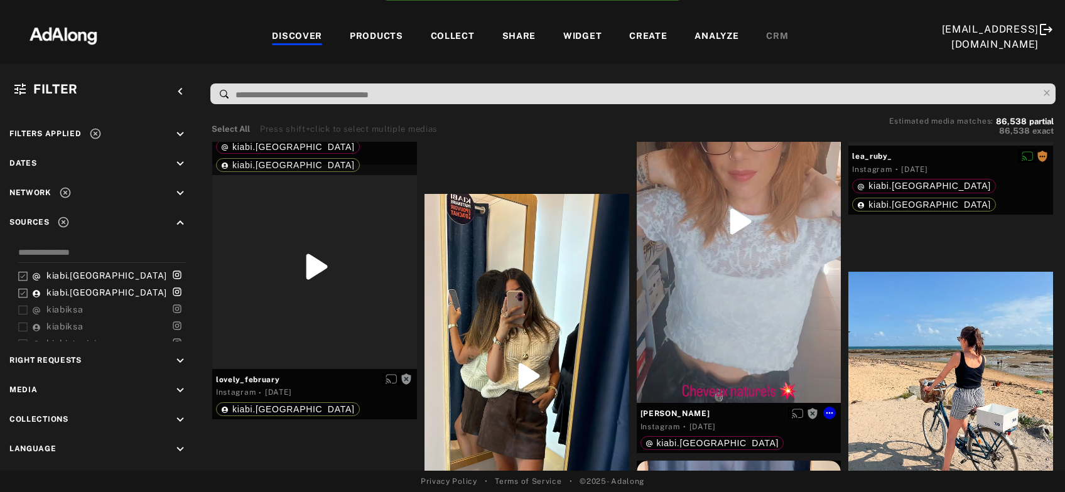
scroll to position [23626, 0]
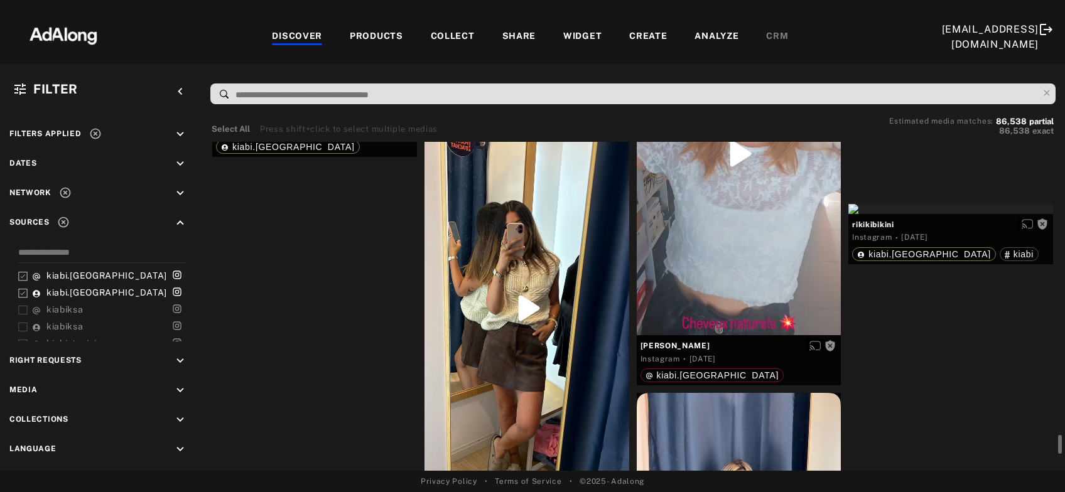
click at [305, 107] on div "Get rights" at bounding box center [314, 102] width 205 height 10
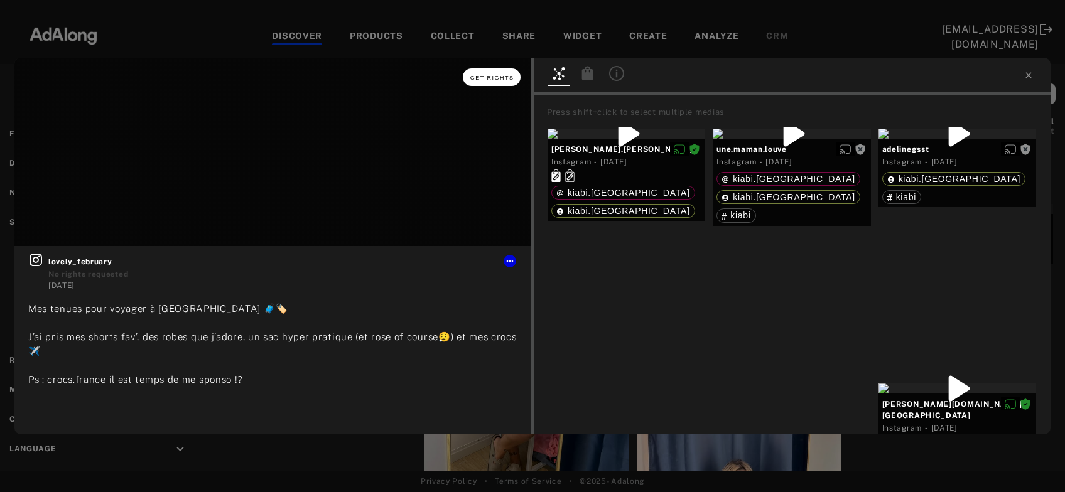
click at [504, 82] on button "Get rights" at bounding box center [492, 77] width 58 height 18
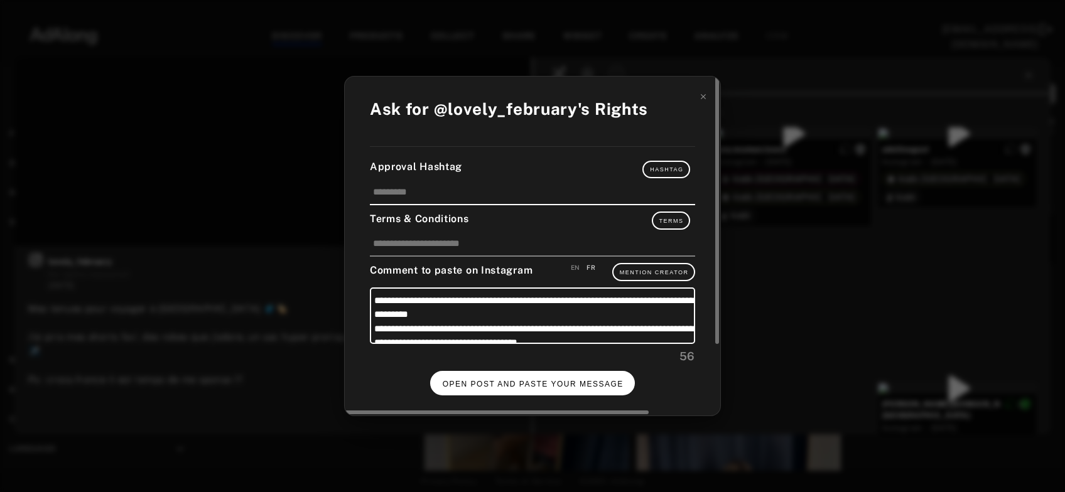
click at [548, 381] on span "OPEN POST AND PASTE YOUR MESSAGE" at bounding box center [533, 384] width 181 height 9
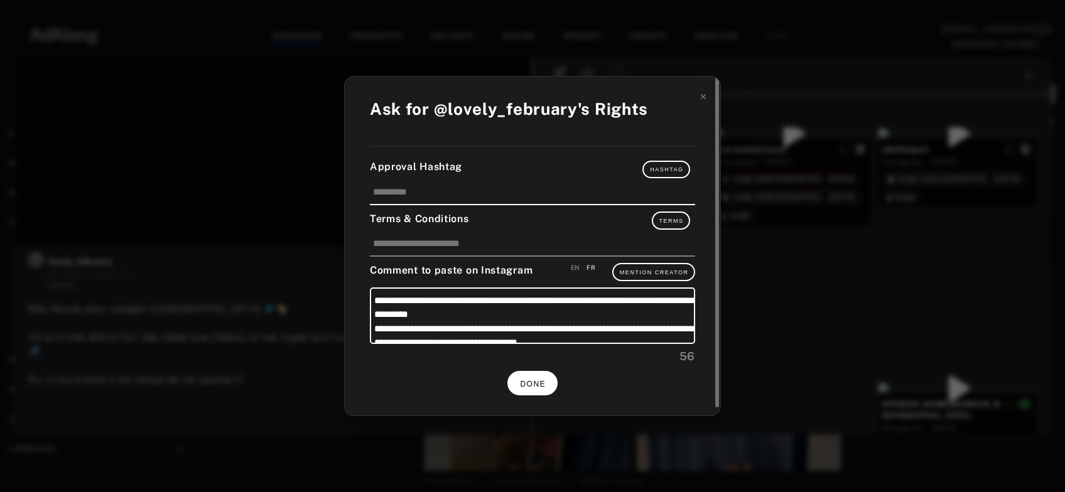
scroll to position [23626, 0]
click at [524, 381] on span "DONE" at bounding box center [533, 384] width 26 height 9
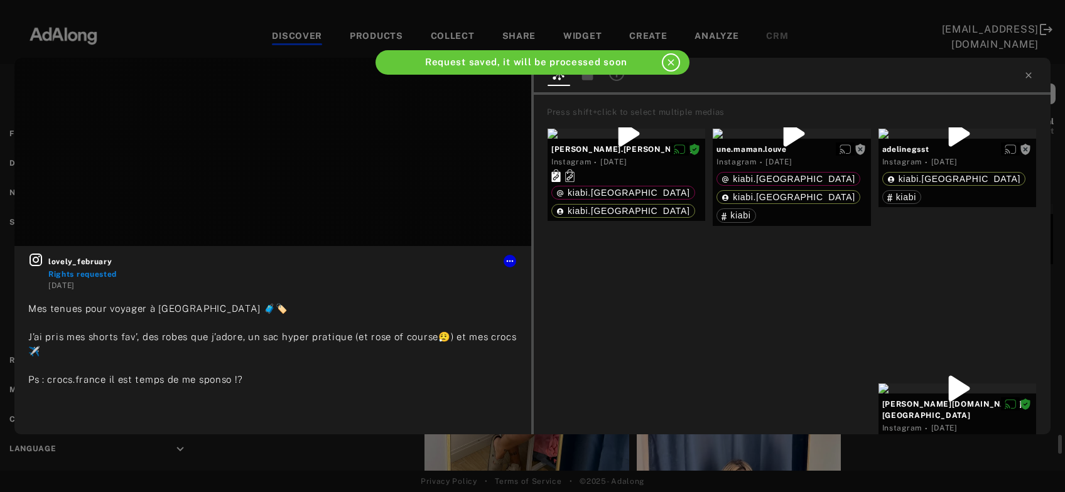
scroll to position [23626, 0]
click at [1029, 76] on icon at bounding box center [1029, 75] width 6 height 6
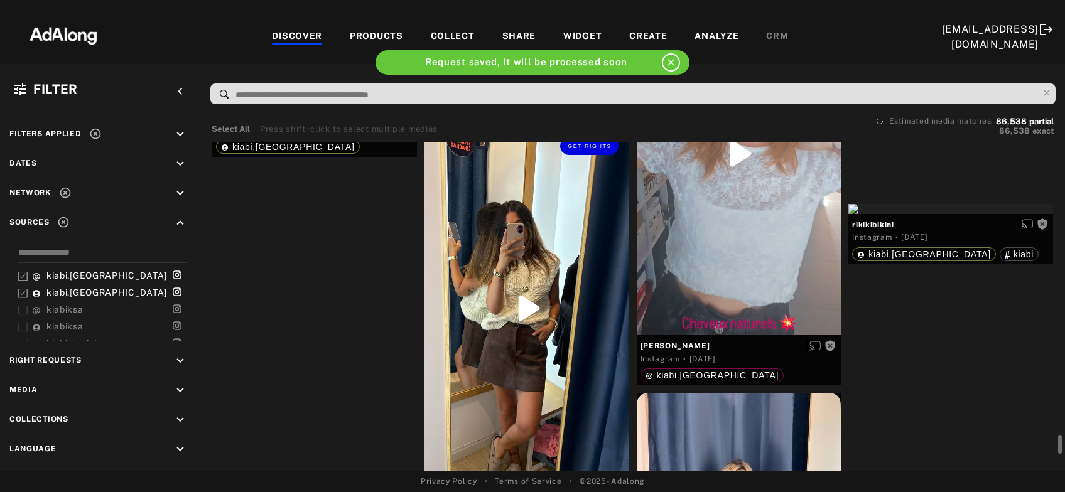
click at [514, 337] on div "Get rights" at bounding box center [527, 308] width 205 height 364
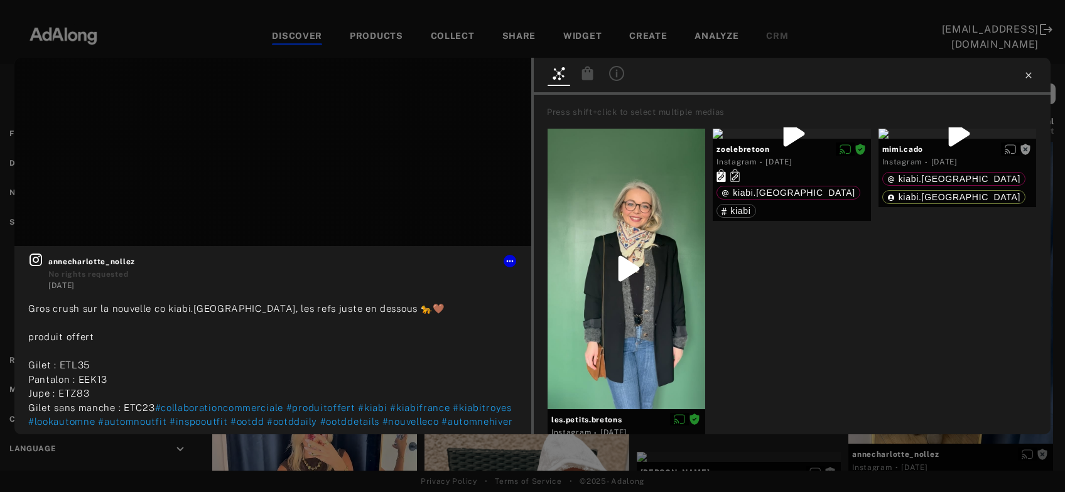
click at [1024, 74] on icon at bounding box center [1029, 75] width 10 height 10
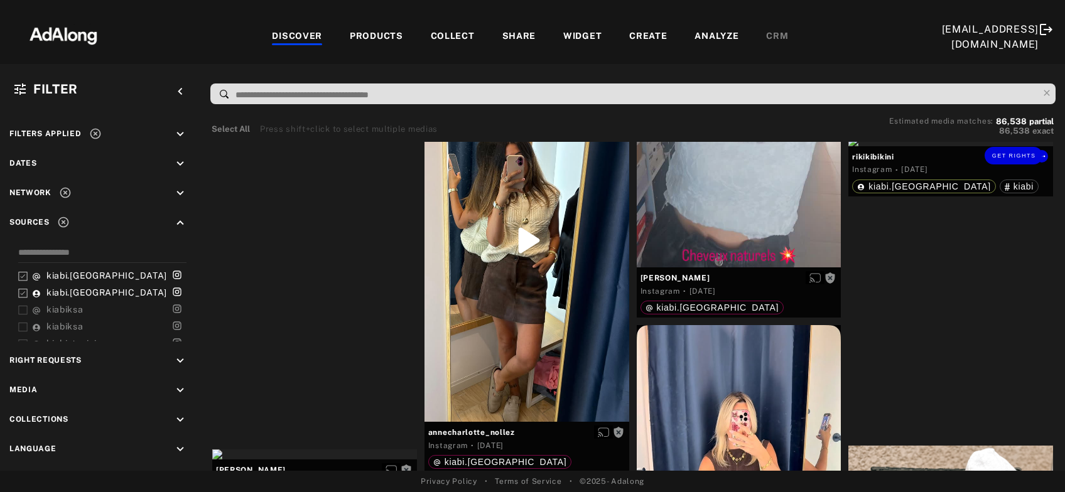
scroll to position [23761, 0]
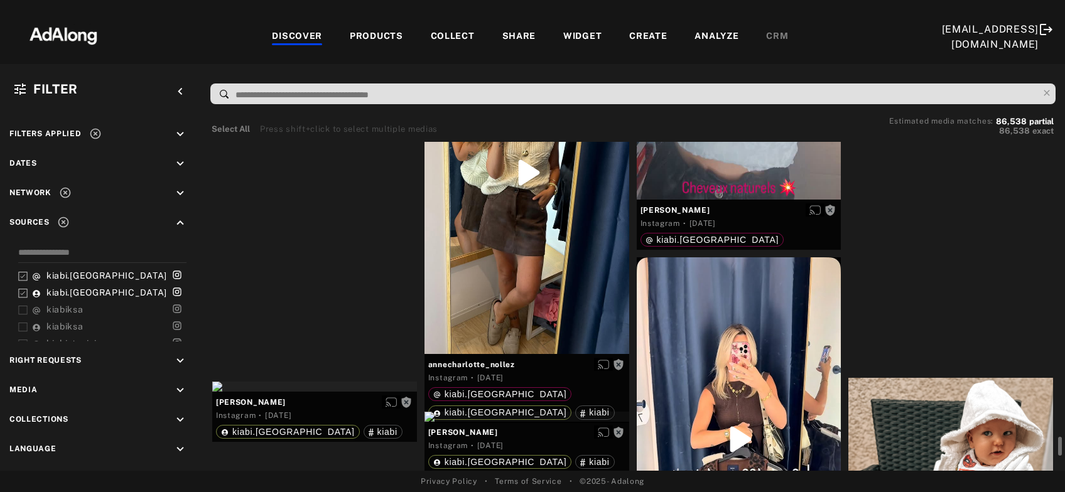
click at [959, 79] on div "Get rights" at bounding box center [951, 73] width 205 height 10
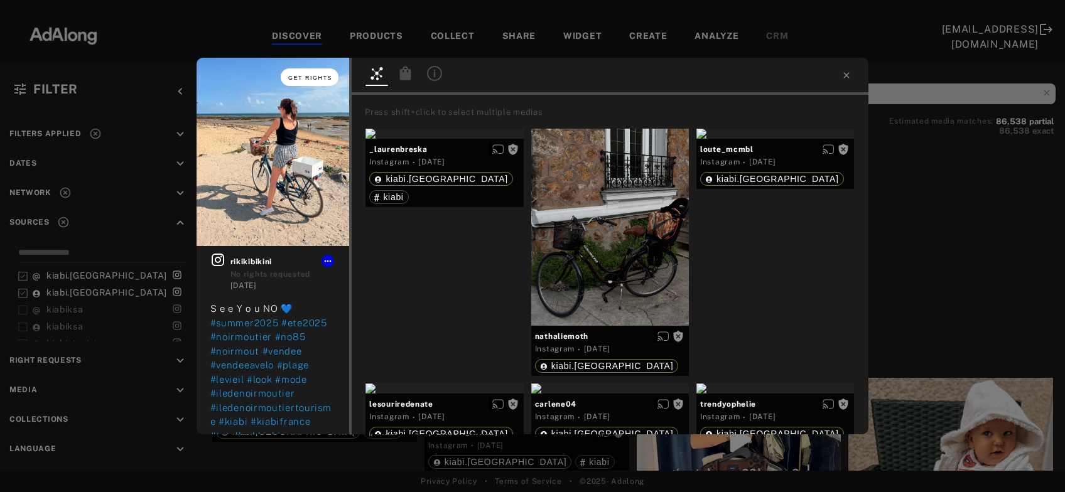
click at [309, 79] on span "Get rights" at bounding box center [310, 78] width 44 height 6
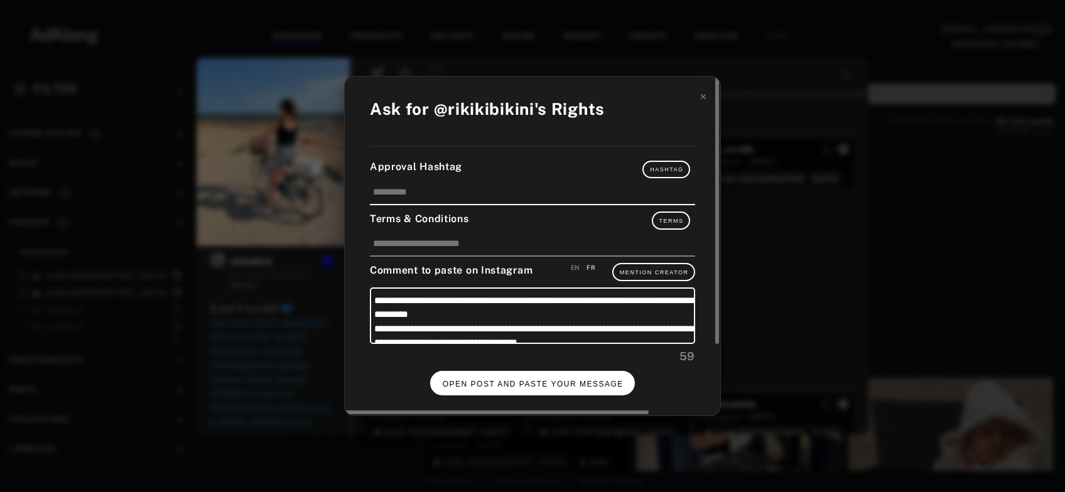
click at [521, 373] on button "OPEN POST AND PASTE YOUR MESSAGE" at bounding box center [532, 383] width 205 height 24
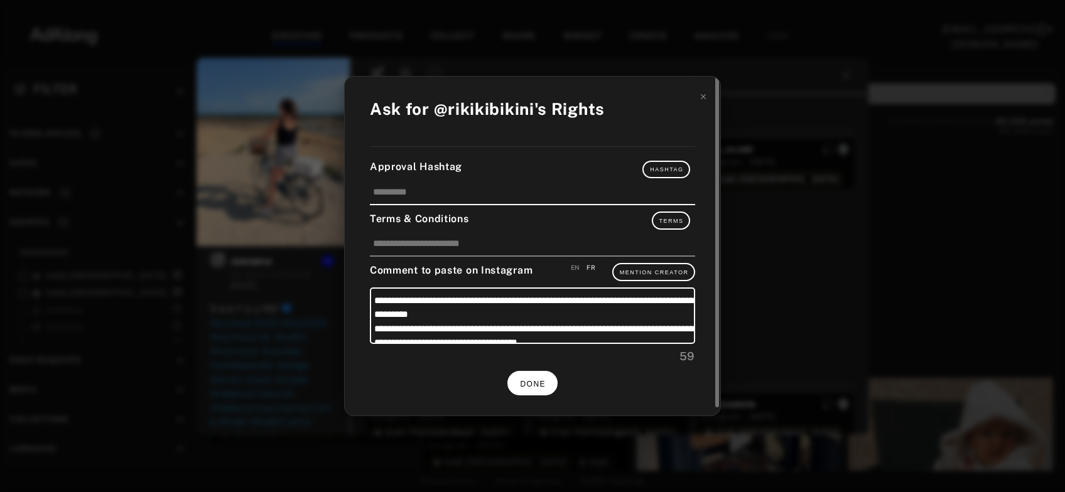
scroll to position [23761, 0]
click at [539, 380] on span "DONE" at bounding box center [533, 384] width 26 height 9
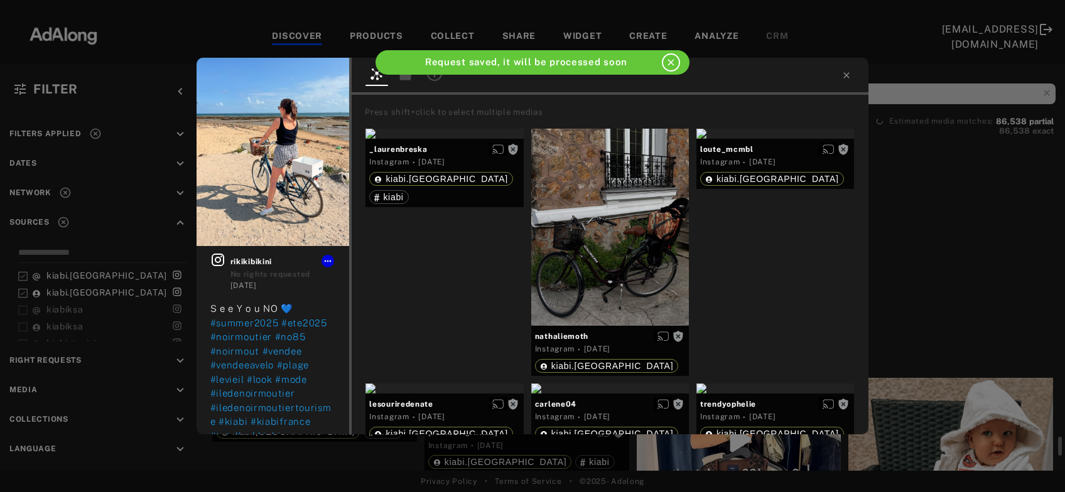
scroll to position [23761, 0]
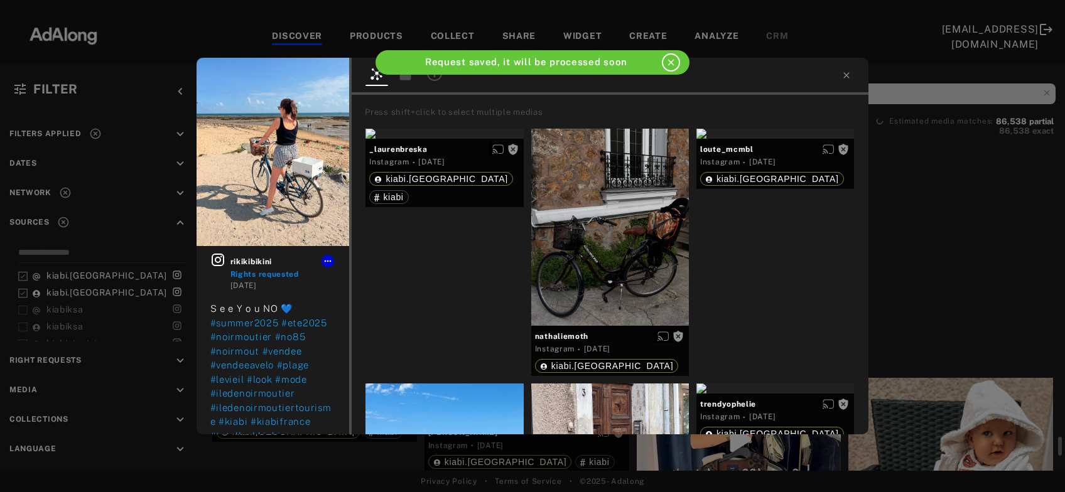
click at [973, 273] on div "rikikibikini Rights requested 3 days ago S e e Y o u NO 💙 #summer2025 #ete2025 …" at bounding box center [532, 246] width 1065 height 492
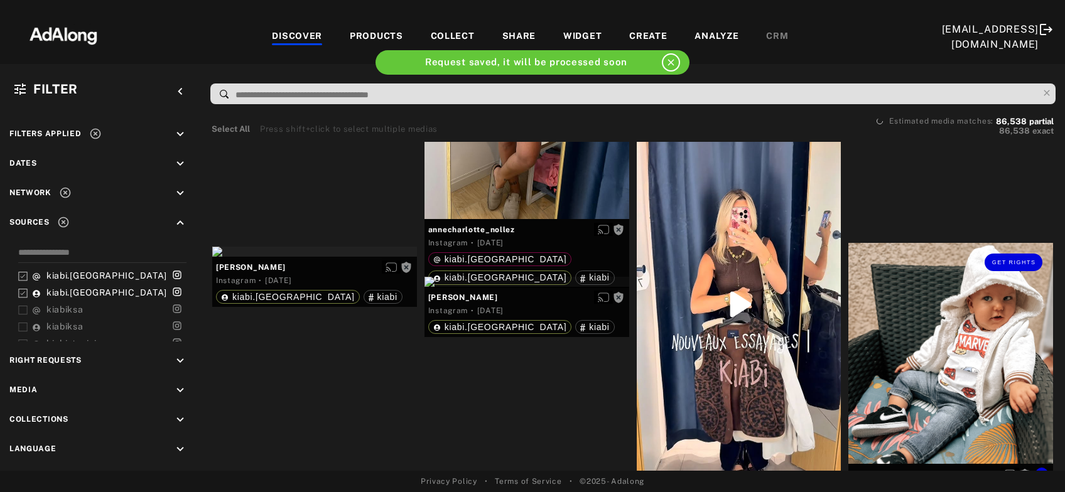
scroll to position [23964, 0]
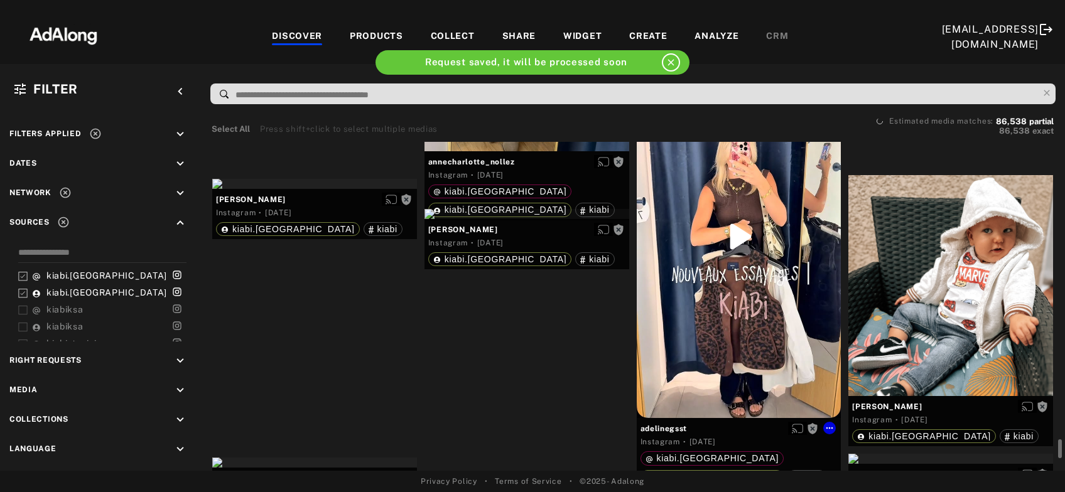
click at [725, 306] on div "Get rights" at bounding box center [739, 237] width 205 height 364
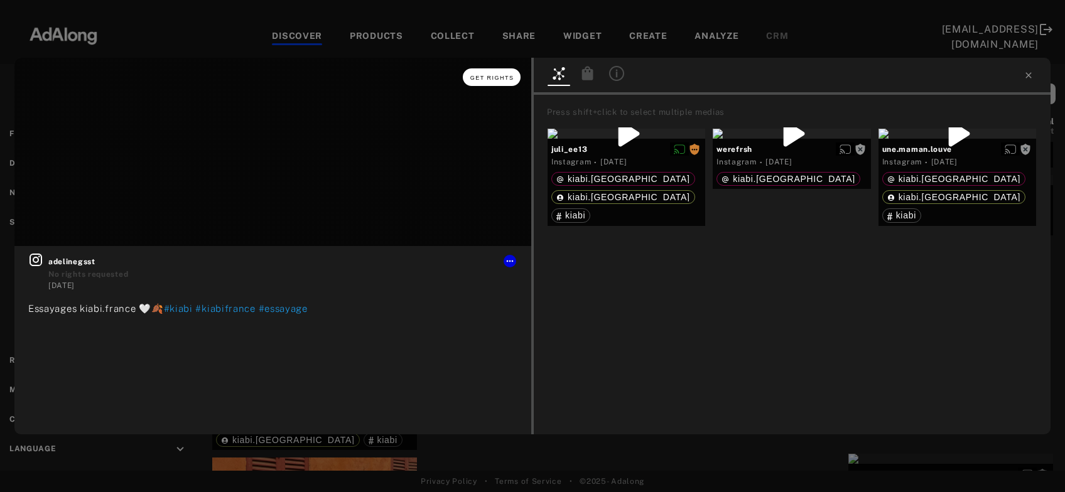
click at [495, 80] on span "Get rights" at bounding box center [492, 78] width 44 height 6
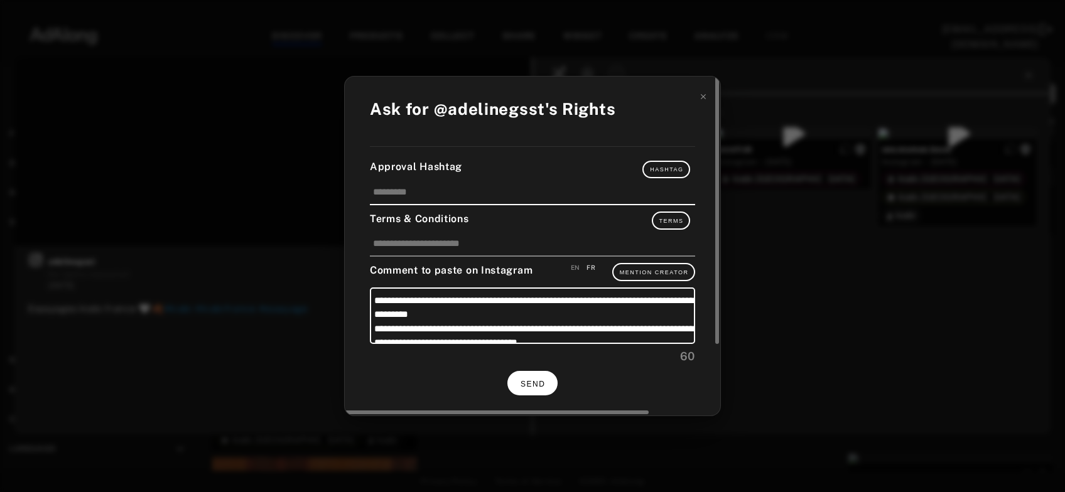
click at [536, 376] on button "SEND" at bounding box center [532, 383] width 50 height 24
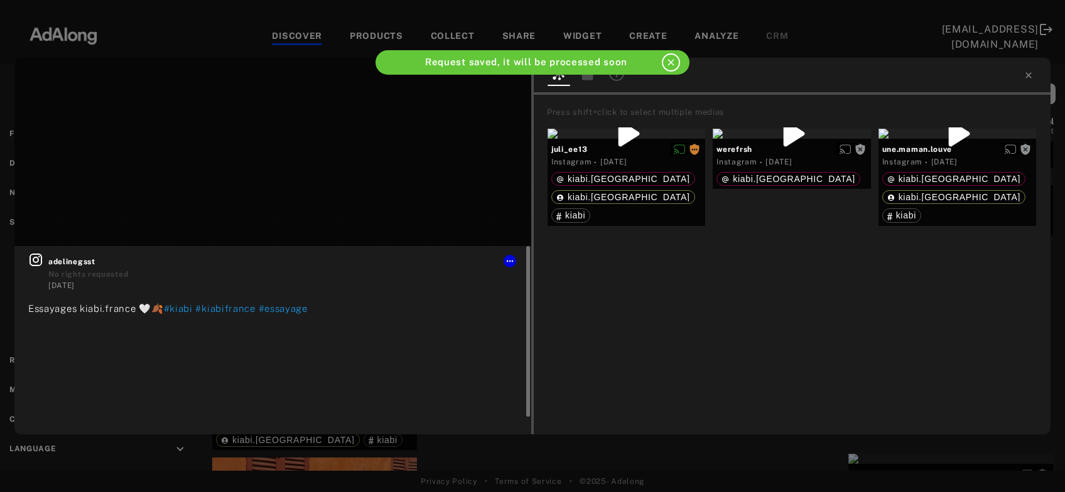
click at [38, 259] on icon at bounding box center [36, 260] width 13 height 13
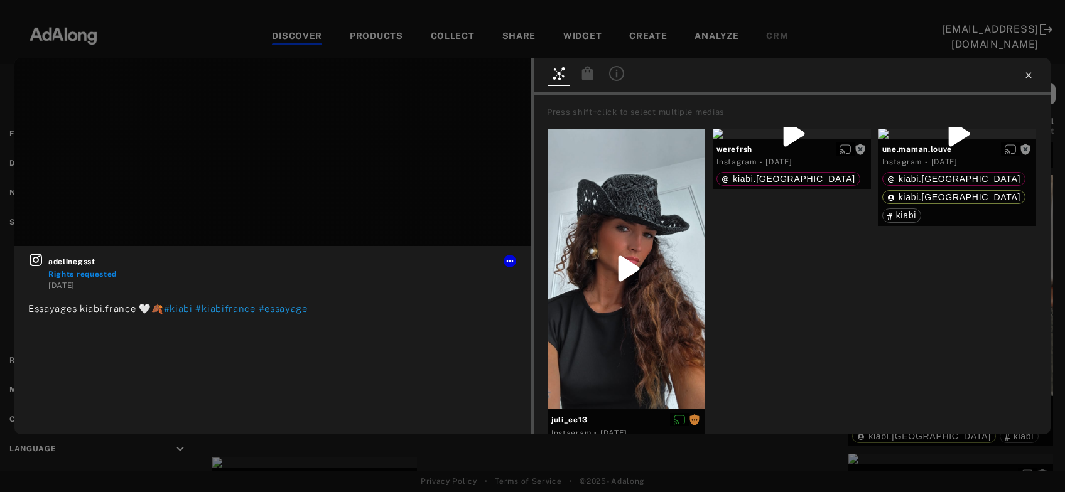
click at [1030, 72] on icon at bounding box center [1029, 75] width 10 height 10
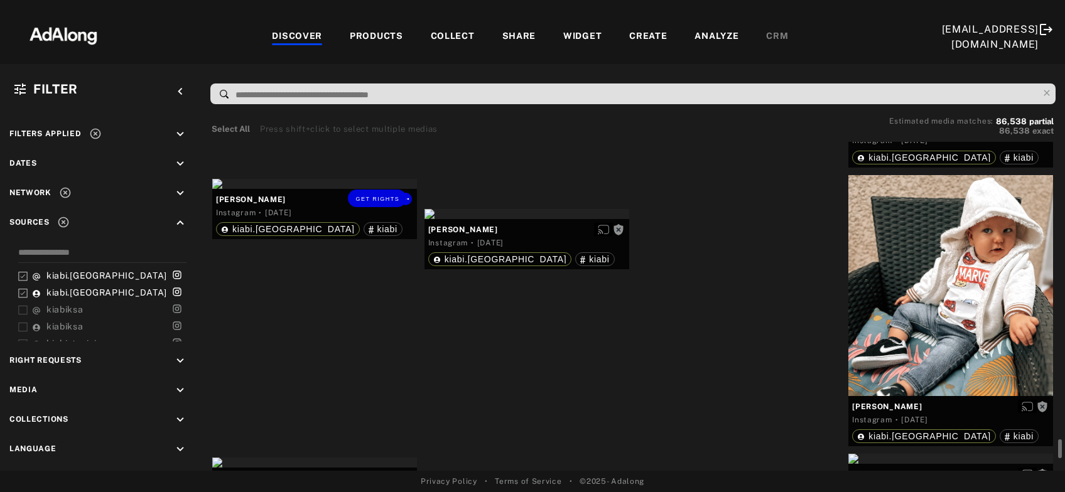
click at [359, 189] on div "Get rights" at bounding box center [314, 184] width 205 height 10
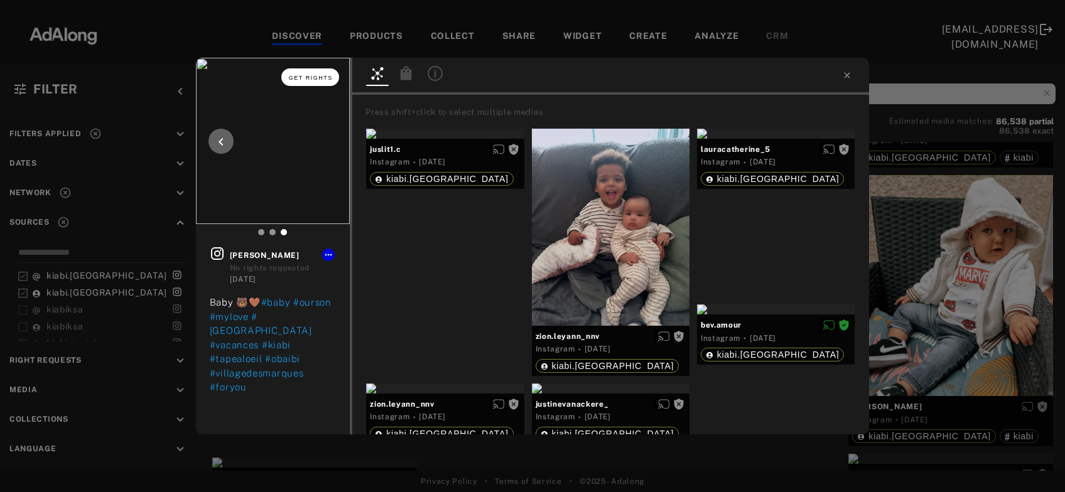
click at [306, 78] on span "Get rights" at bounding box center [311, 78] width 44 height 6
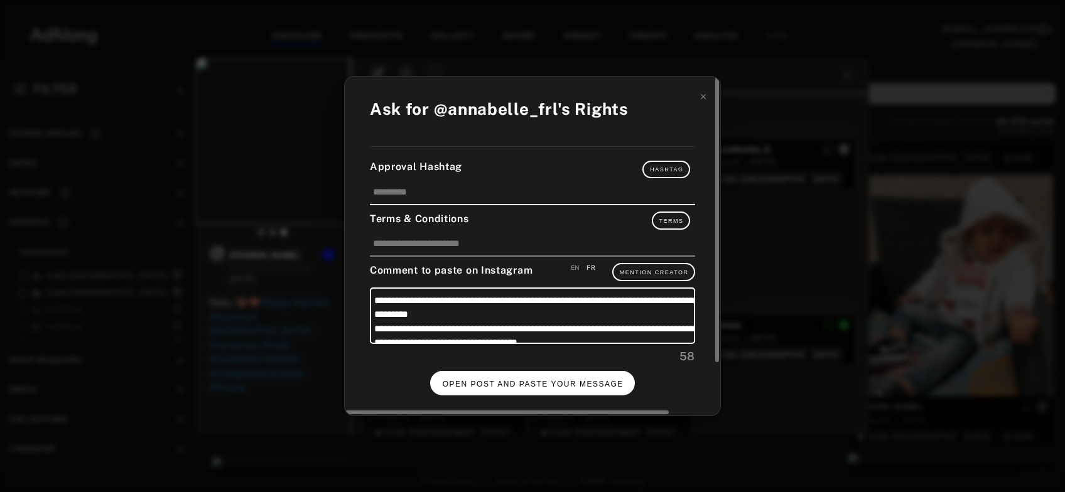
click at [503, 382] on span "OPEN POST AND PASTE YOUR MESSAGE" at bounding box center [533, 384] width 181 height 9
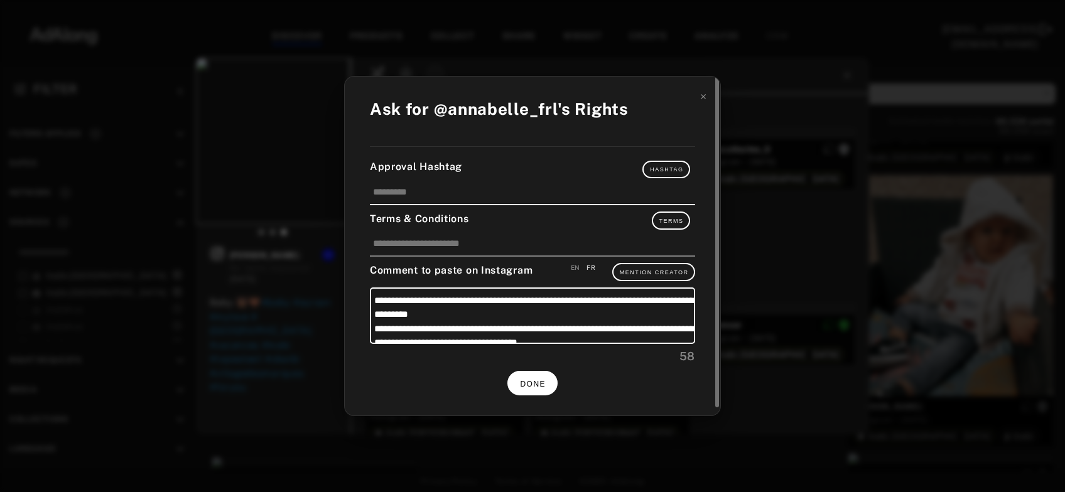
scroll to position [23964, 0]
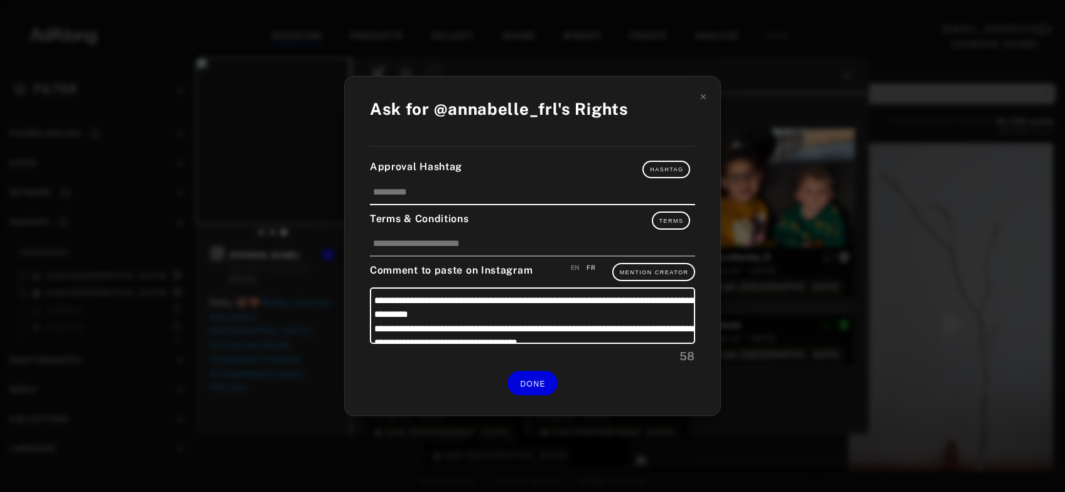
scroll to position [23964, 0]
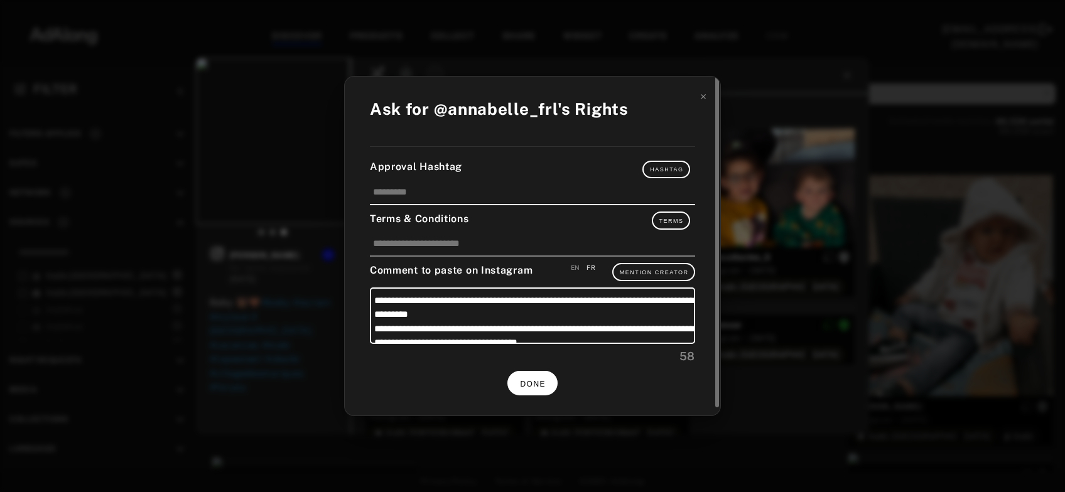
click at [538, 381] on span "DONE" at bounding box center [533, 384] width 26 height 9
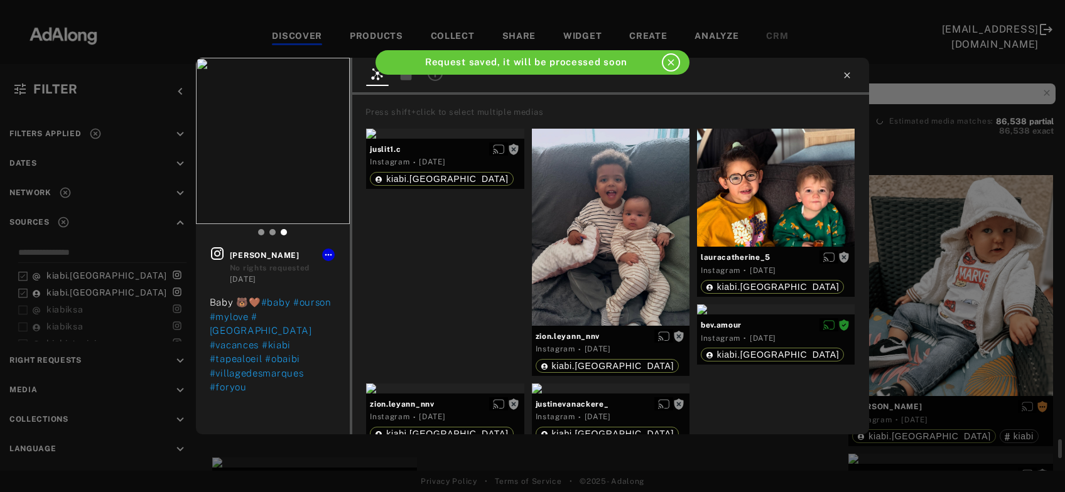
click at [850, 72] on icon at bounding box center [847, 75] width 10 height 10
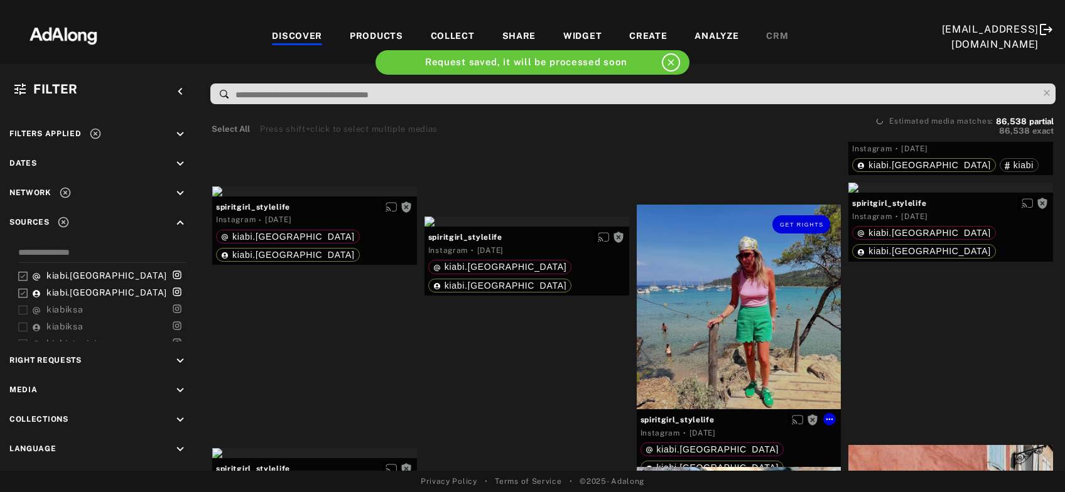
scroll to position [24303, 0]
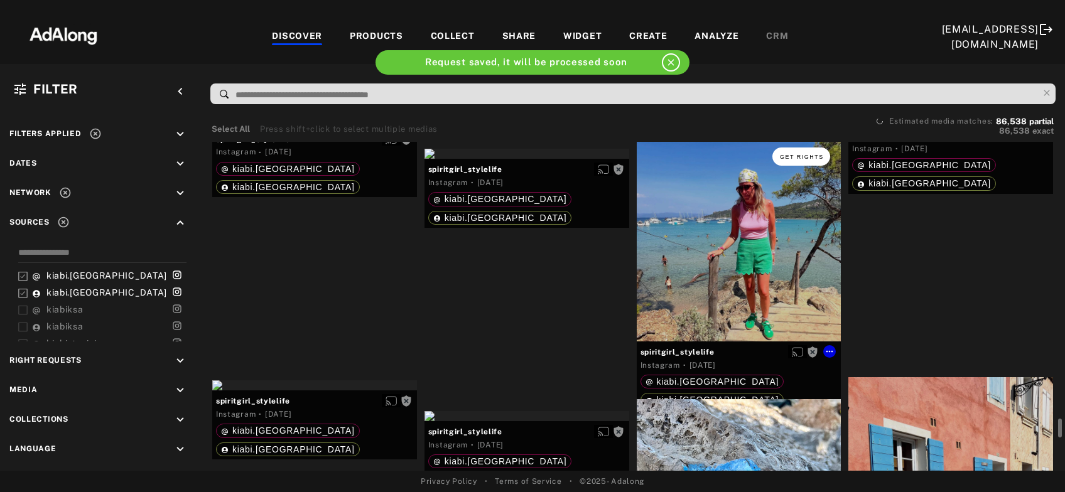
click at [803, 162] on button "Get rights" at bounding box center [802, 157] width 58 height 18
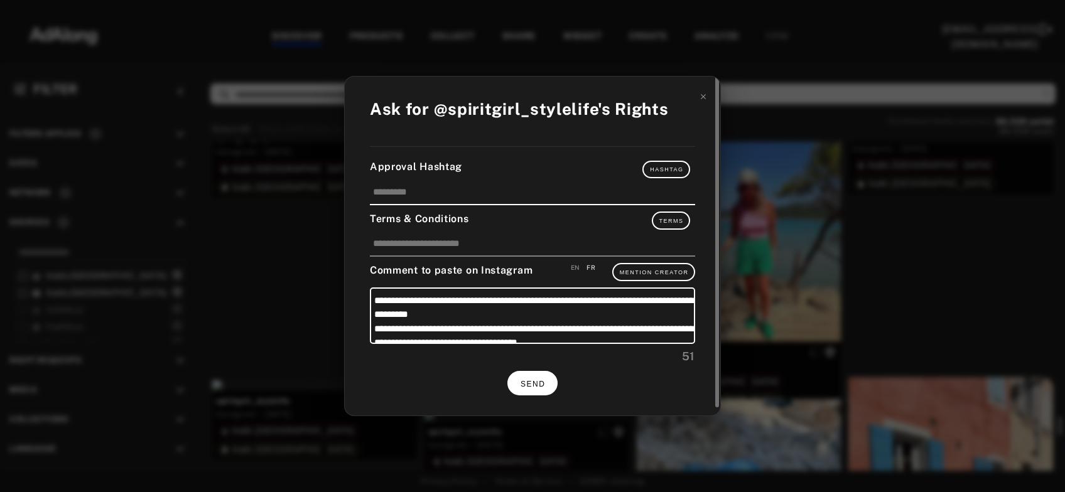
click at [537, 376] on button "SEND" at bounding box center [532, 383] width 50 height 24
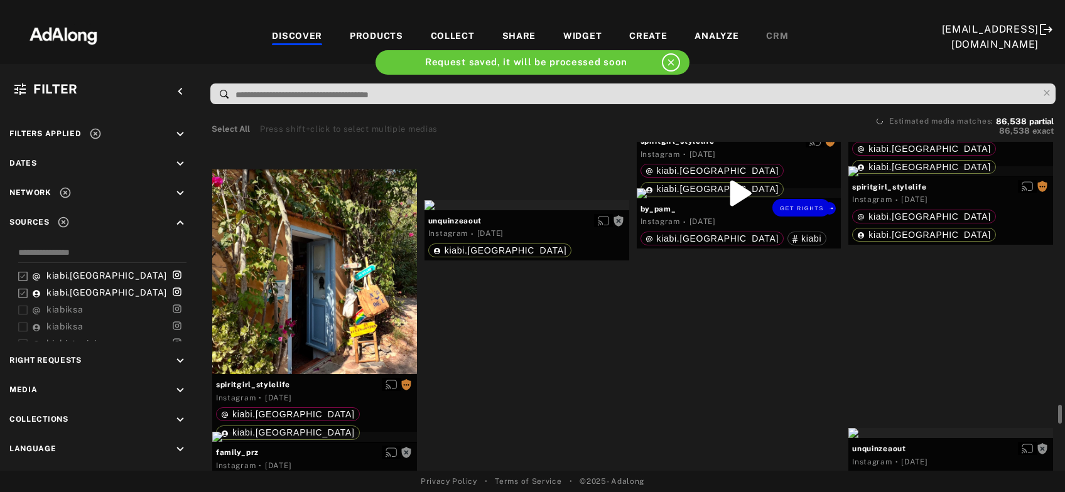
scroll to position [24845, 0]
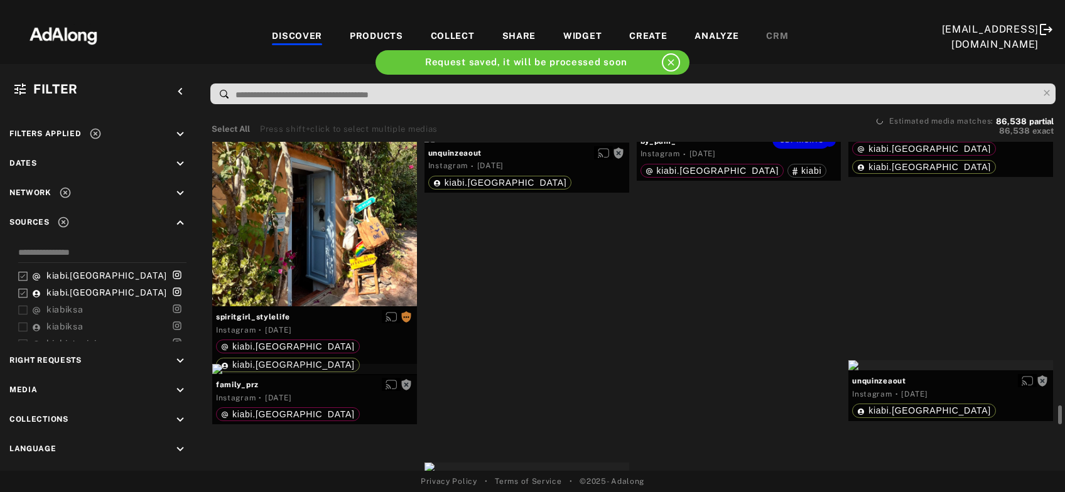
click at [536, 143] on div at bounding box center [527, 138] width 205 height 10
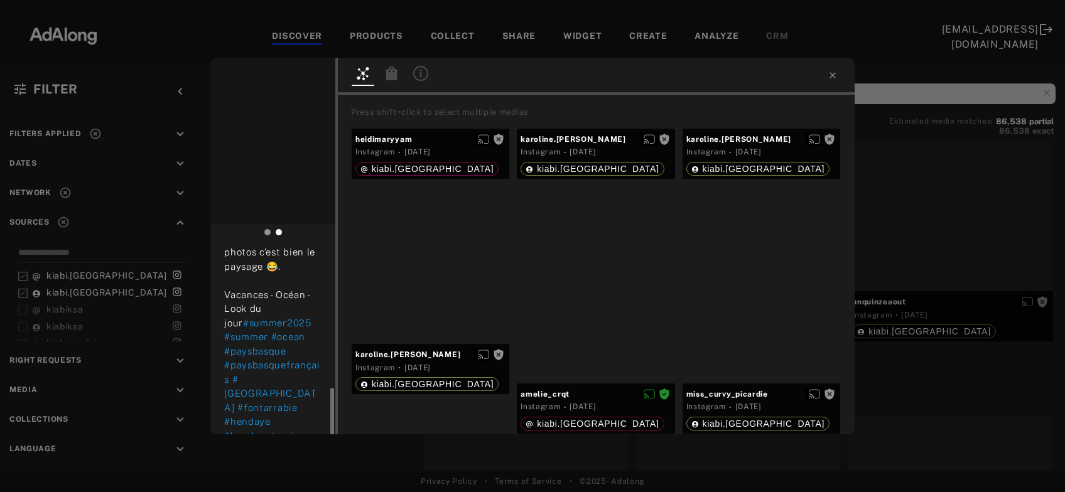
scroll to position [239, 0]
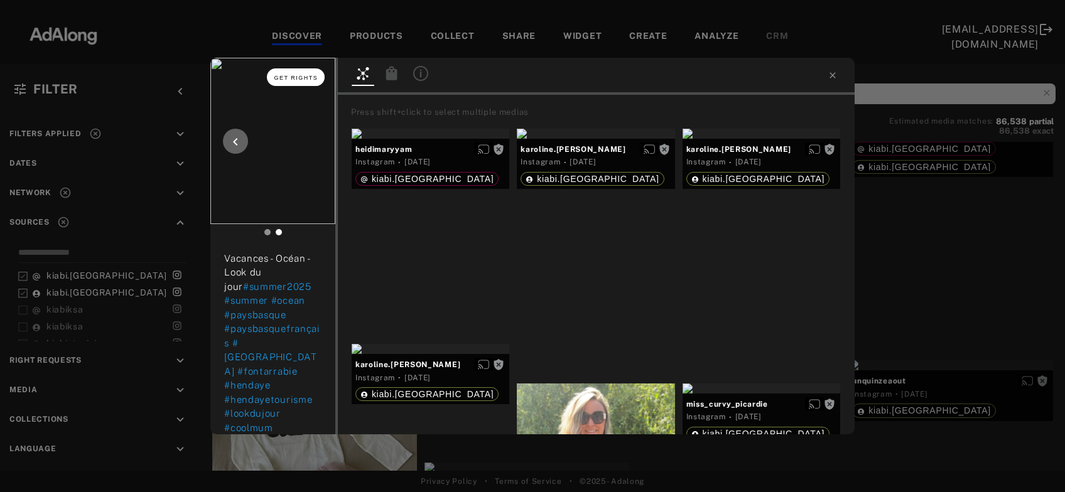
click at [285, 76] on span "Get rights" at bounding box center [296, 78] width 44 height 6
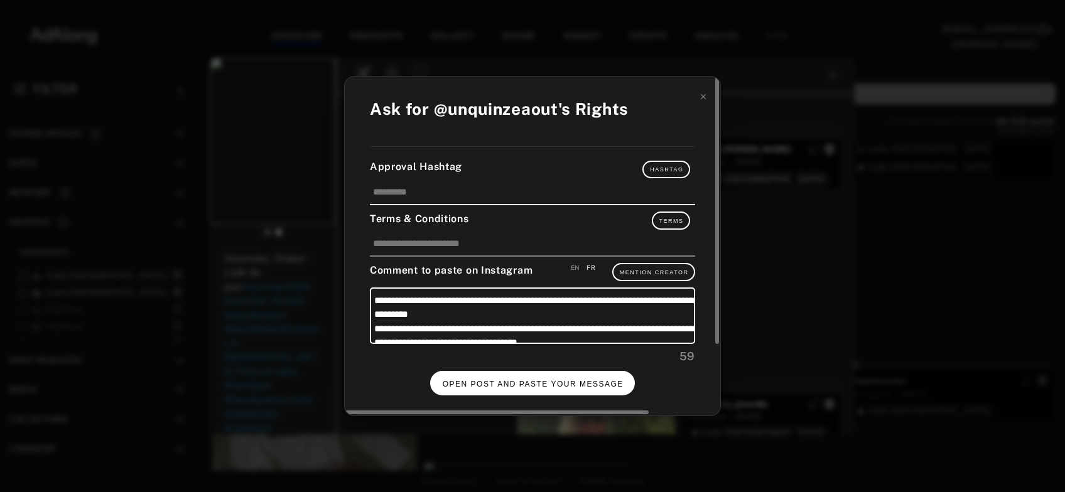
click at [555, 383] on span "OPEN POST AND PASTE YOUR MESSAGE" at bounding box center [533, 384] width 181 height 9
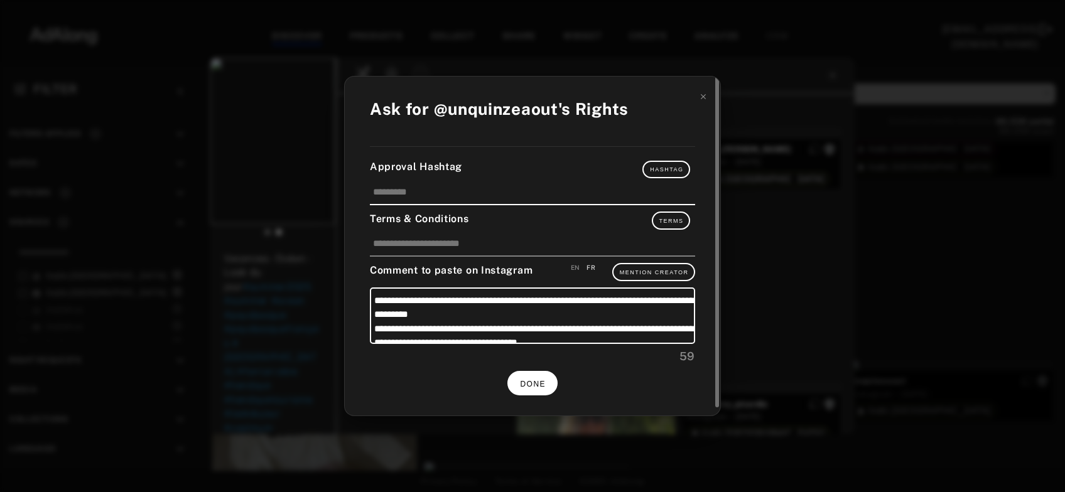
scroll to position [239, 0]
click at [549, 376] on button "DONE" at bounding box center [532, 383] width 50 height 24
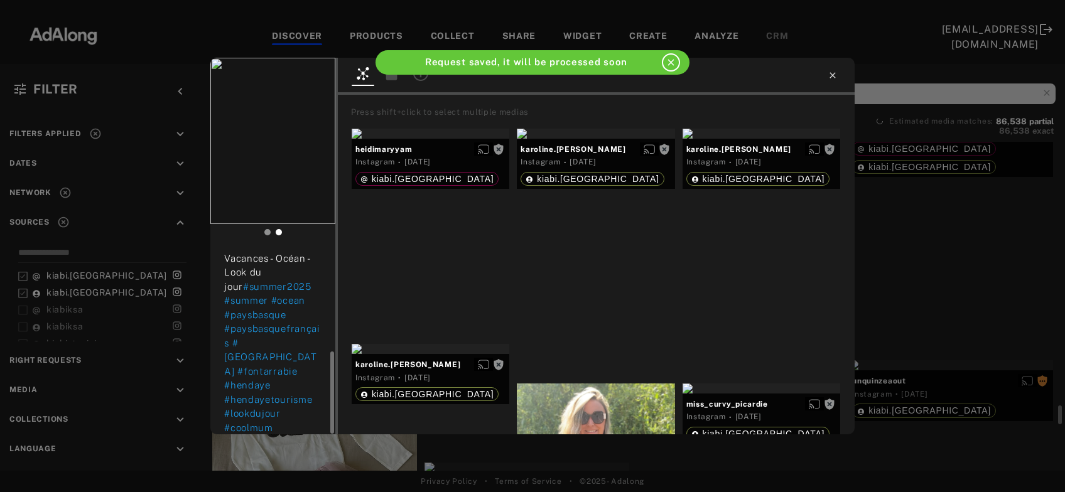
click at [833, 77] on icon at bounding box center [833, 75] width 10 height 10
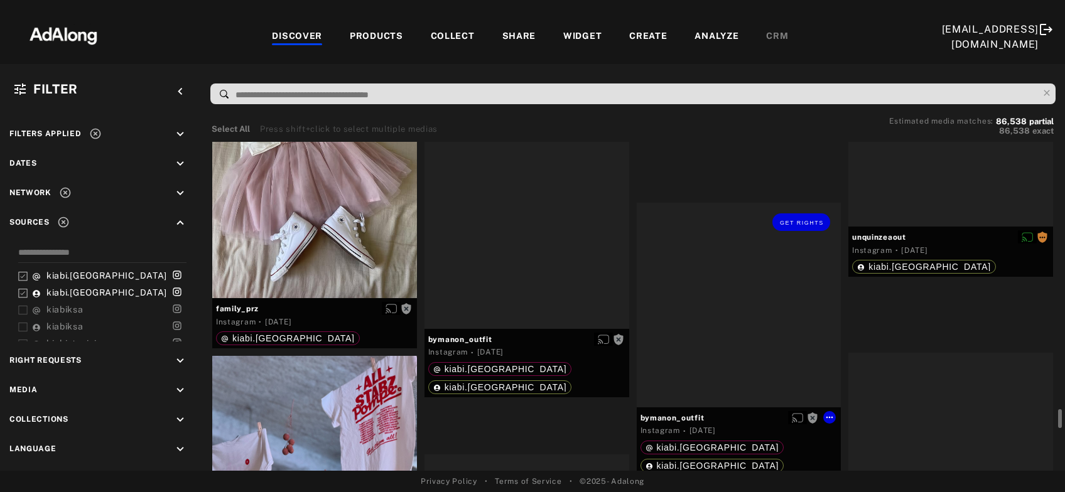
scroll to position [25251, 0]
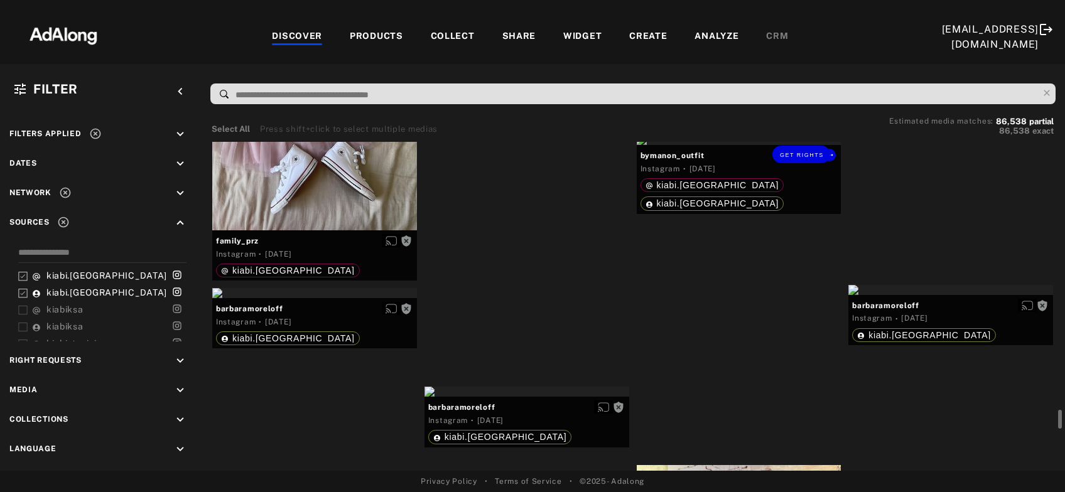
click at [726, 145] on div "Get rights" at bounding box center [739, 140] width 205 height 10
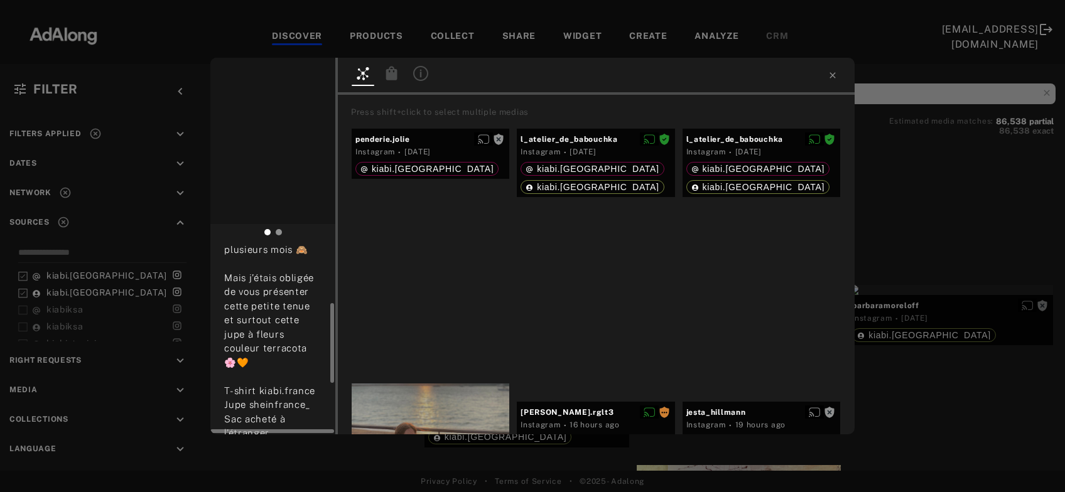
scroll to position [254, 0]
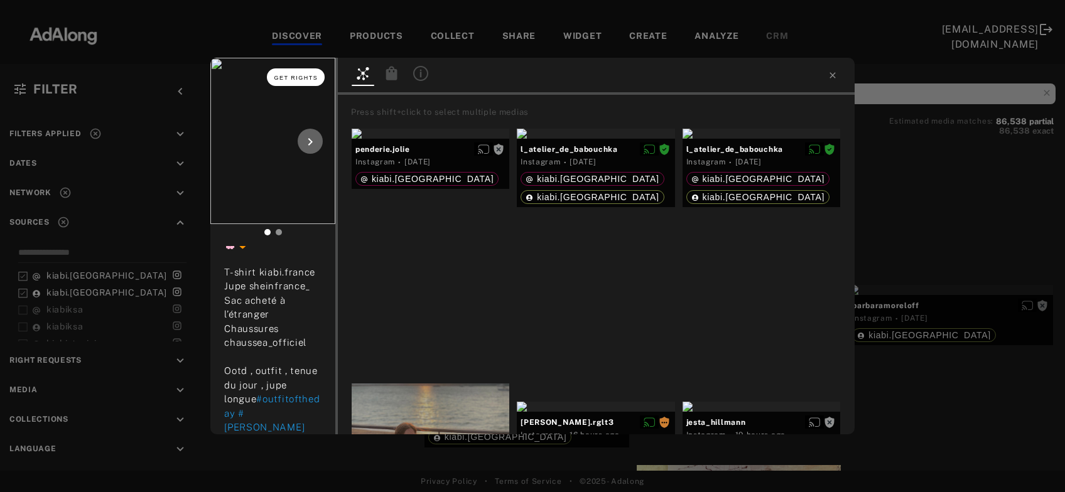
click at [315, 79] on span "Get rights" at bounding box center [296, 78] width 44 height 6
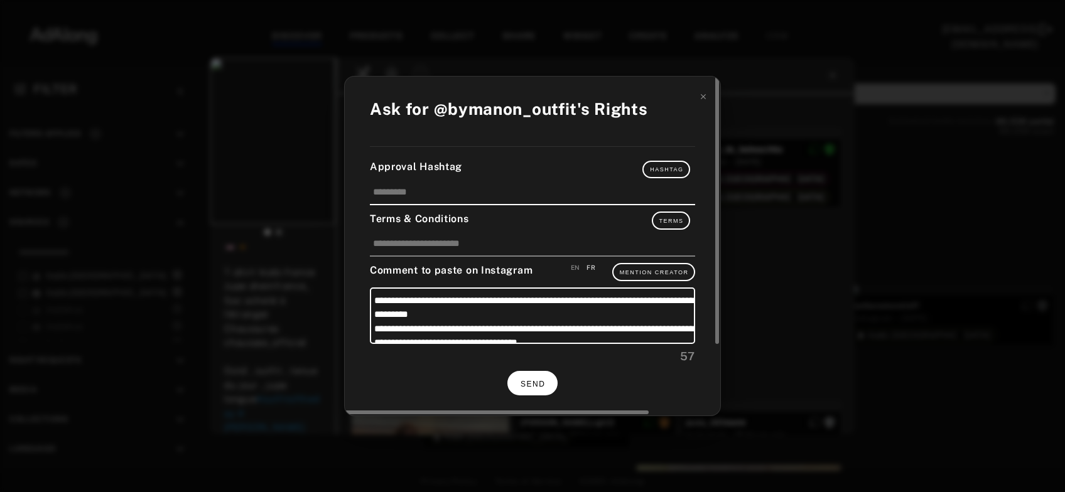
click at [527, 384] on span "SEND" at bounding box center [533, 384] width 24 height 9
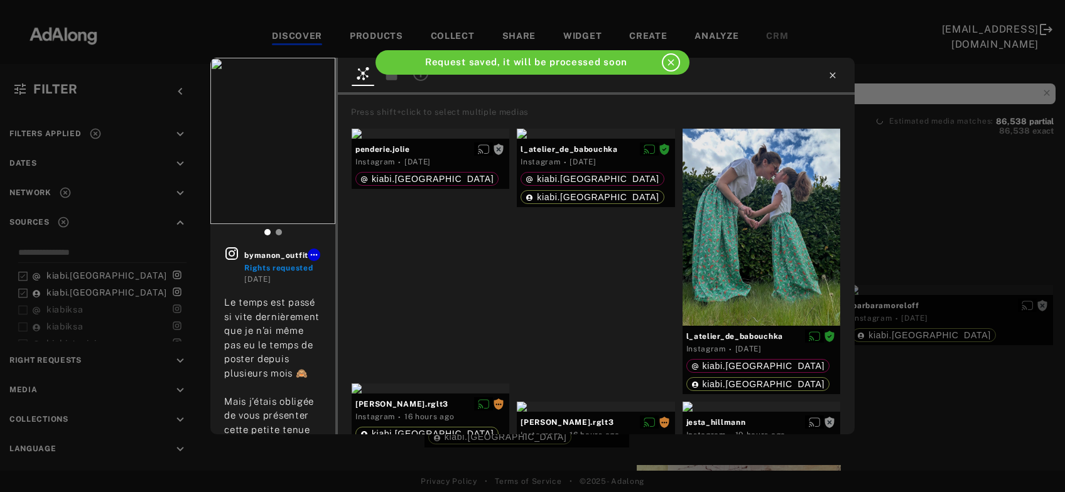
click at [833, 78] on icon at bounding box center [833, 75] width 10 height 10
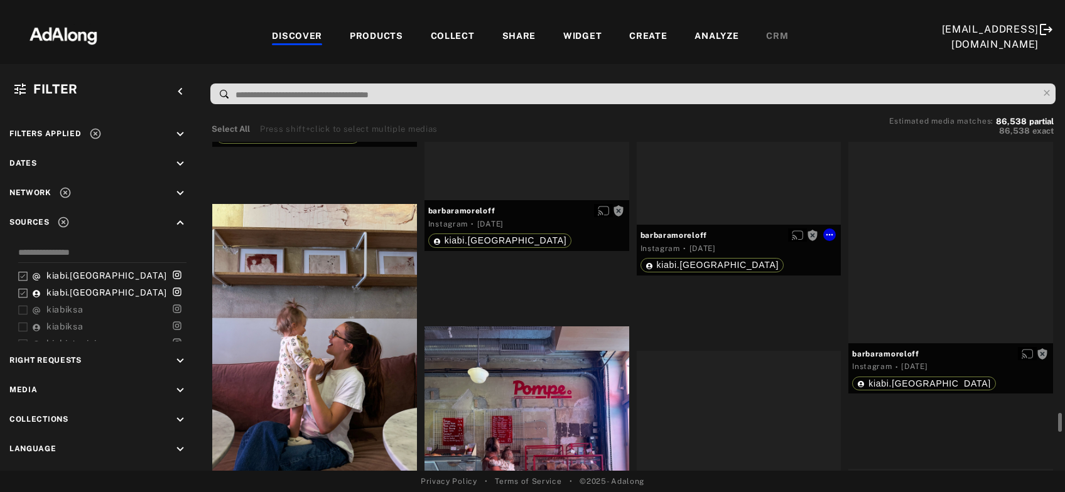
scroll to position [25522, 0]
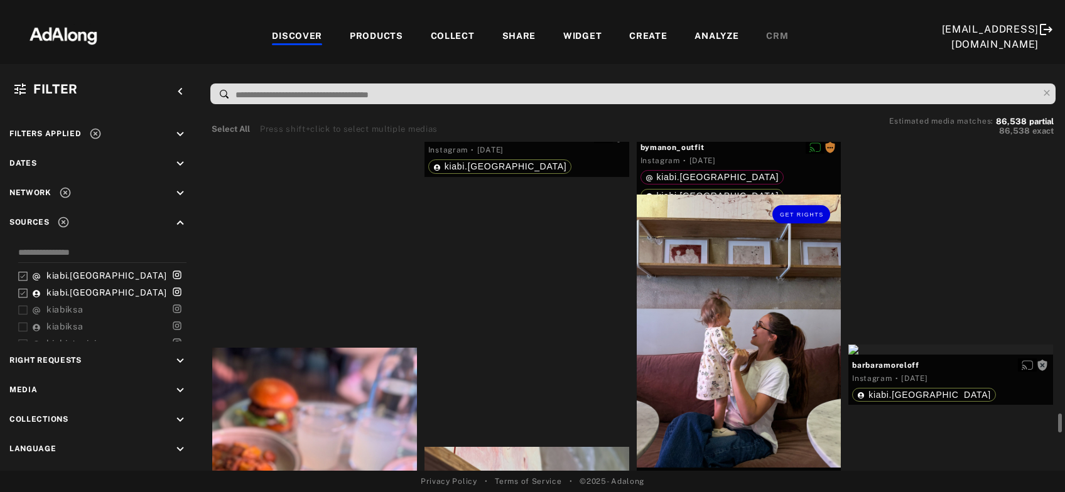
click at [716, 362] on div "Get rights" at bounding box center [739, 331] width 205 height 273
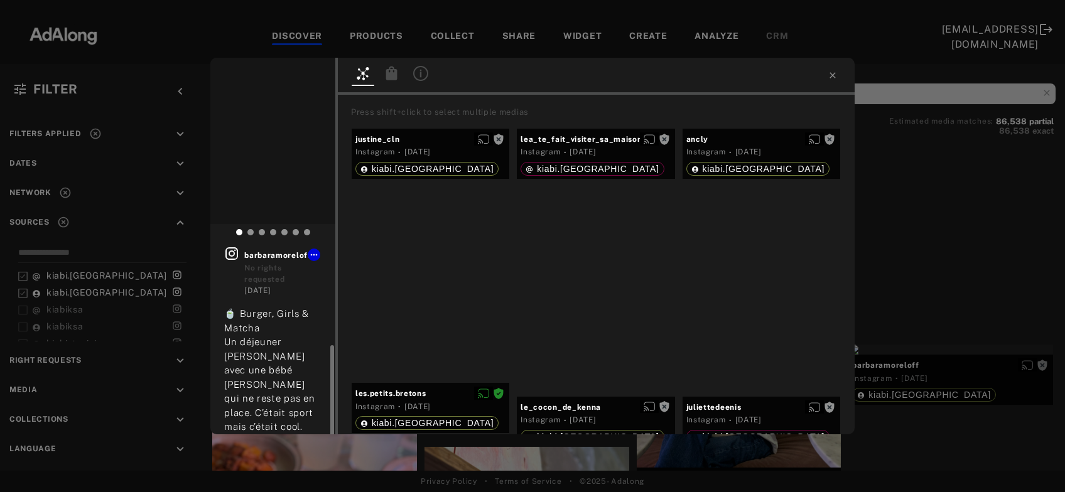
scroll to position [56, 0]
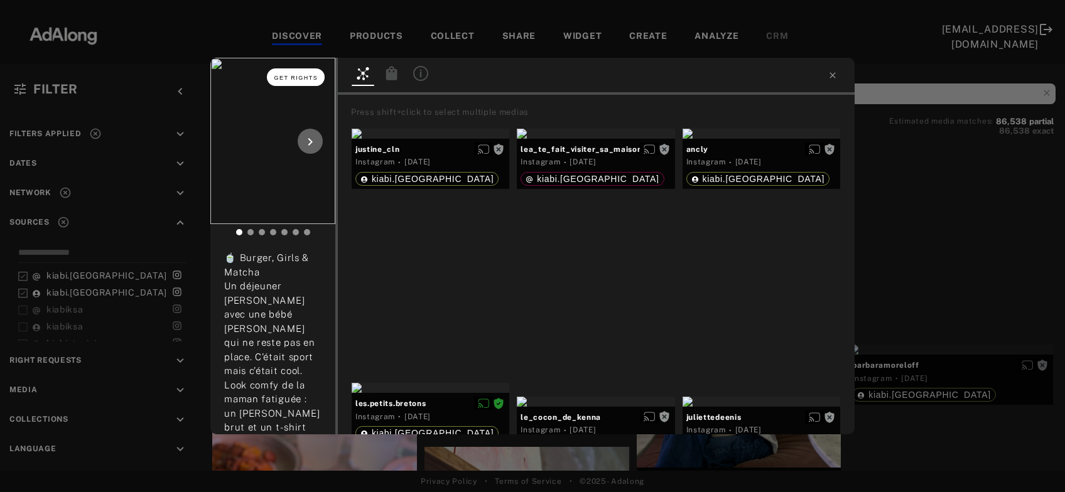
click at [295, 82] on button "Get rights" at bounding box center [296, 77] width 58 height 18
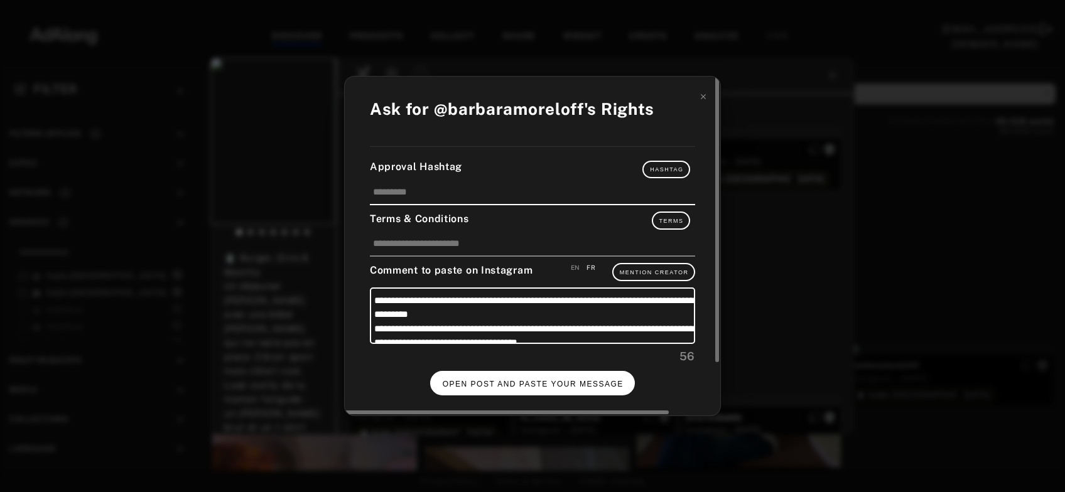
click at [506, 388] on button "OPEN POST AND PASTE YOUR MESSAGE" at bounding box center [532, 383] width 205 height 24
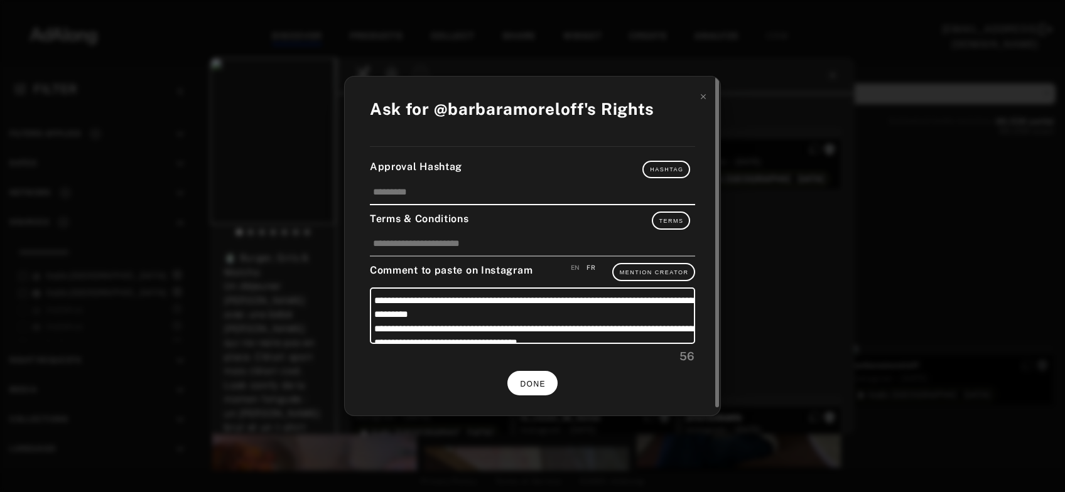
scroll to position [56, 0]
click at [891, 232] on div "**********" at bounding box center [532, 246] width 1065 height 492
click at [892, 232] on div "Get rights barbaramoreloff No rights requested [DATE] 🍵 Burger, Girls & Matcha …" at bounding box center [532, 246] width 1065 height 492
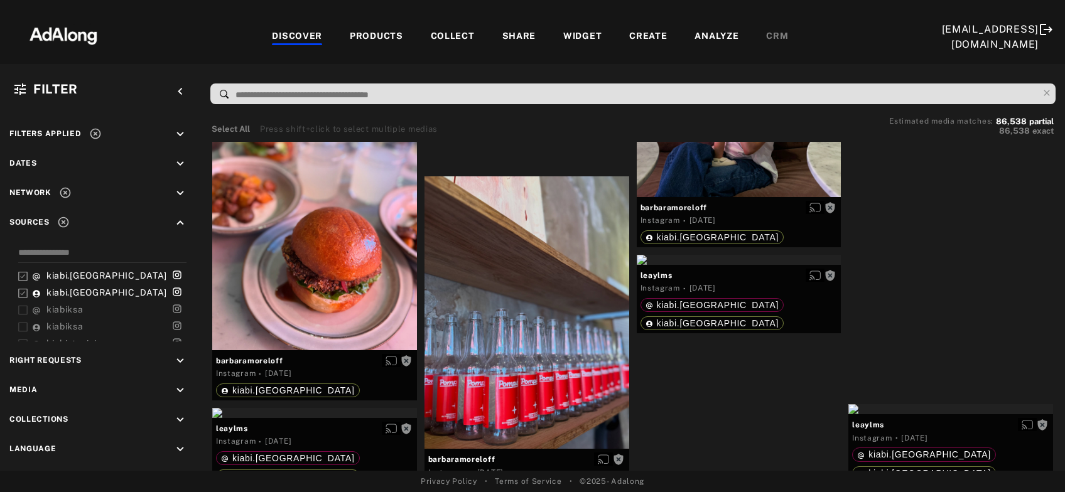
scroll to position [25928, 0]
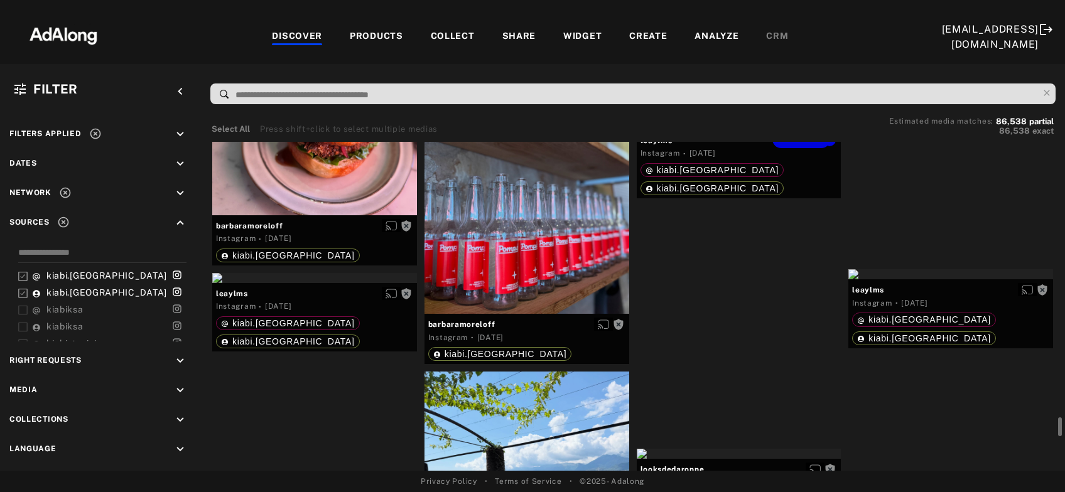
click at [752, 130] on div "Get rights" at bounding box center [739, 125] width 205 height 10
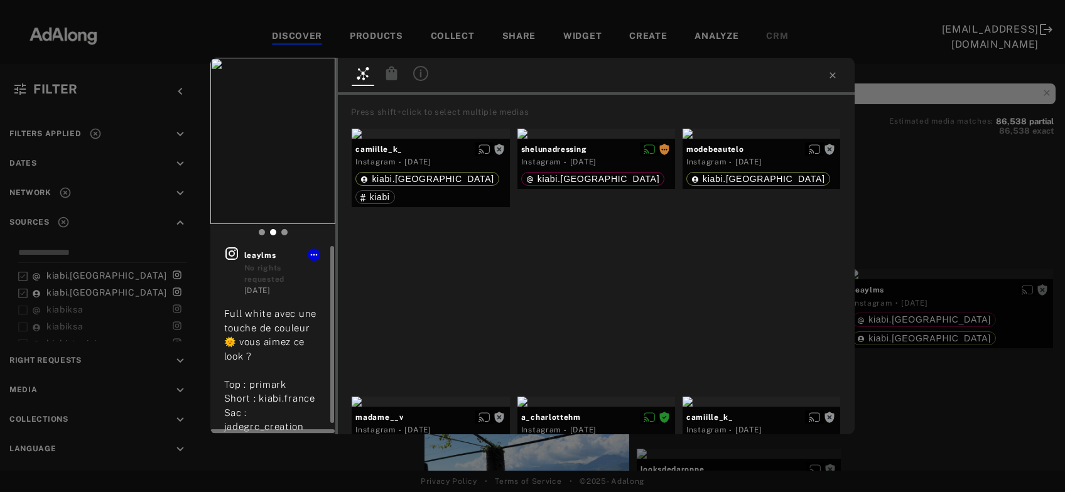
scroll to position [12, 0]
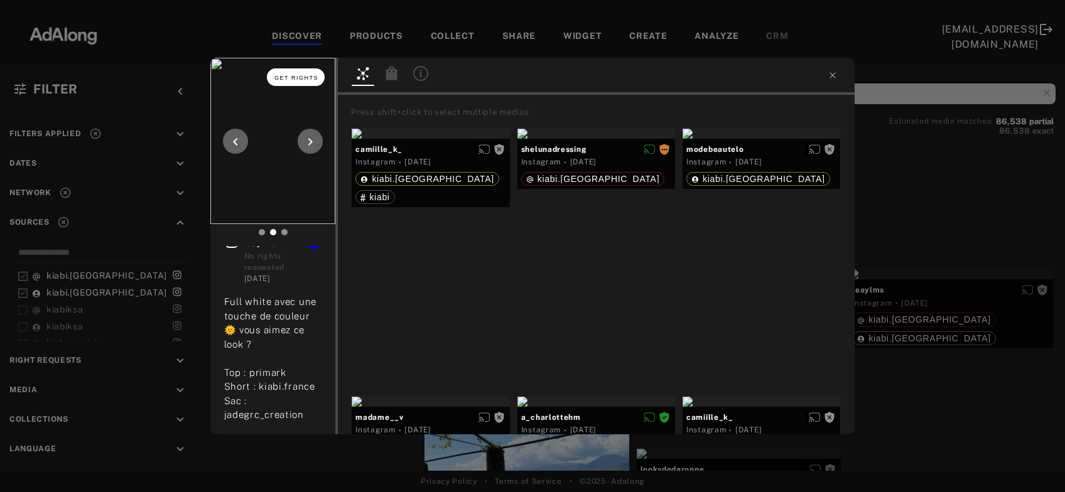
click at [300, 80] on span "Get rights" at bounding box center [296, 78] width 44 height 6
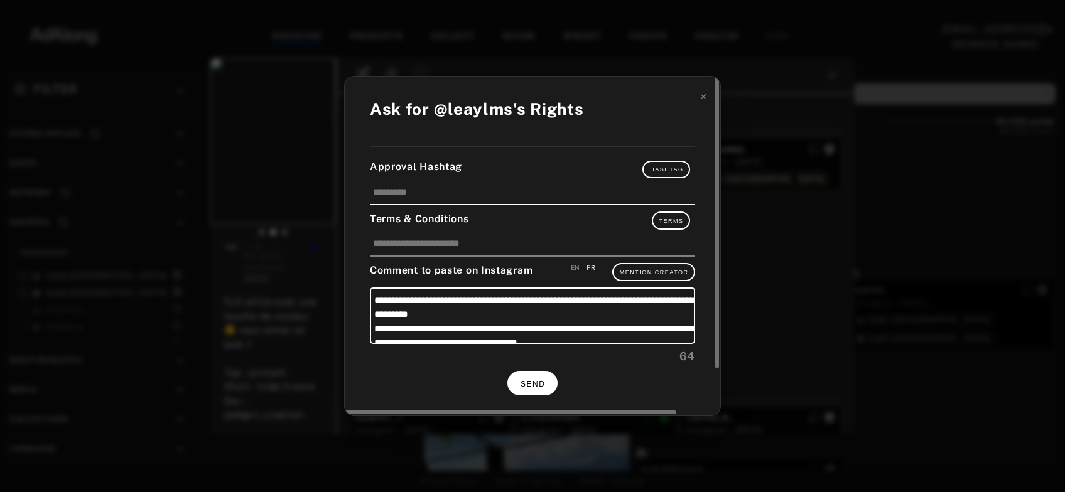
click at [533, 386] on button "SEND" at bounding box center [532, 383] width 50 height 24
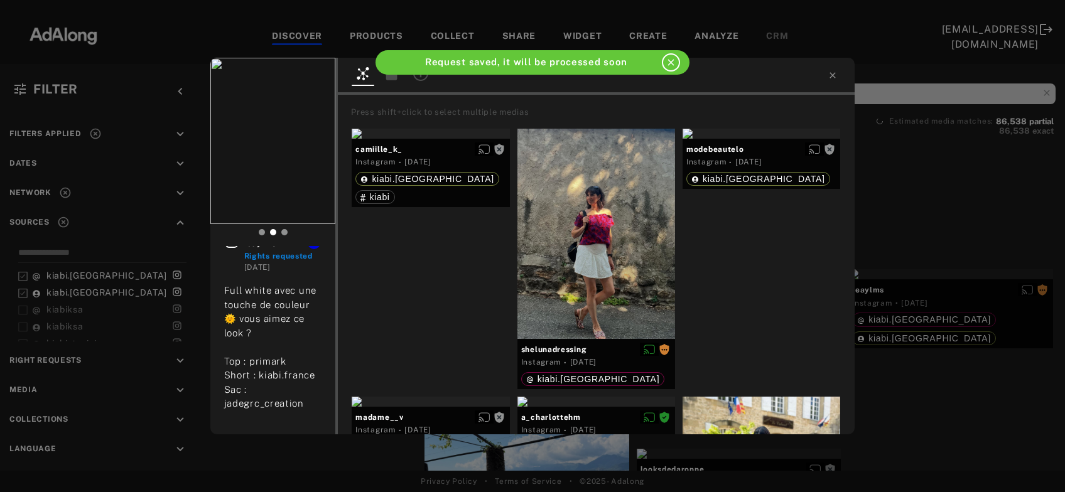
click at [903, 361] on div "leaylms Rights requested [DATE] Full white avec une touche de couleur🌞 vous aim…" at bounding box center [532, 246] width 1065 height 492
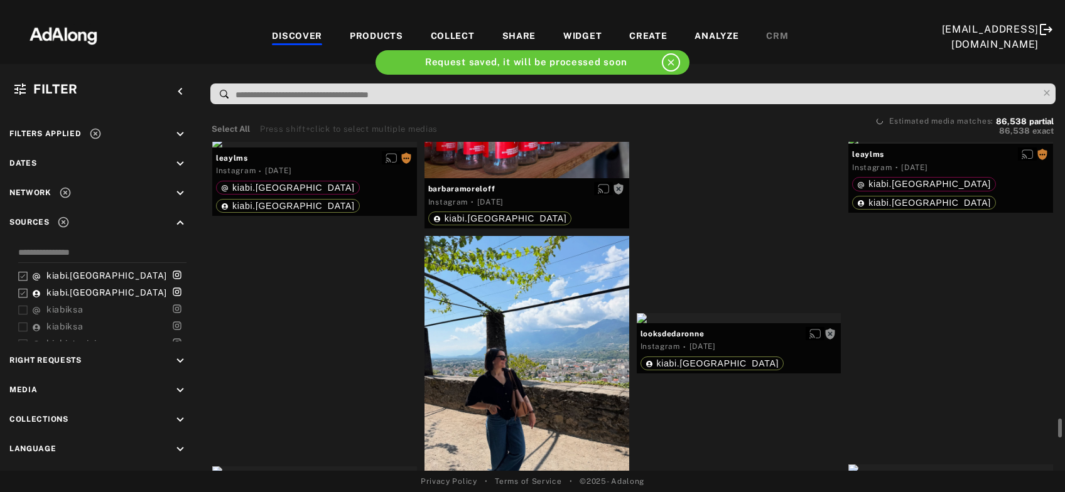
scroll to position [26198, 0]
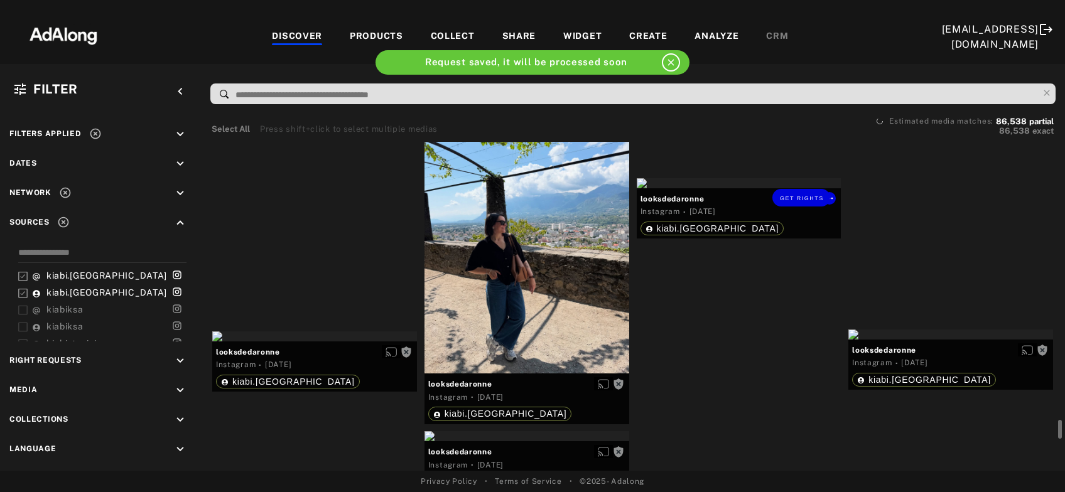
click at [560, 313] on div at bounding box center [527, 237] width 205 height 273
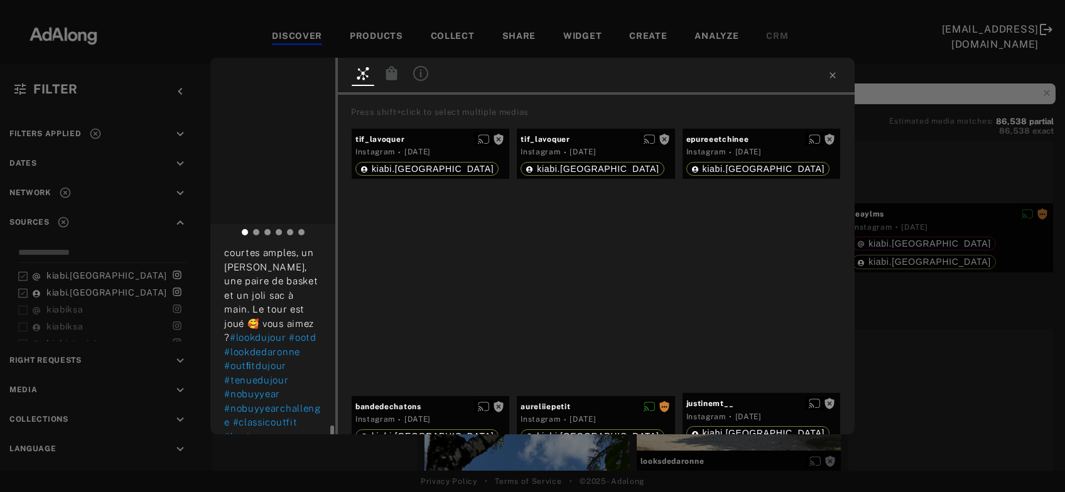
scroll to position [578, 0]
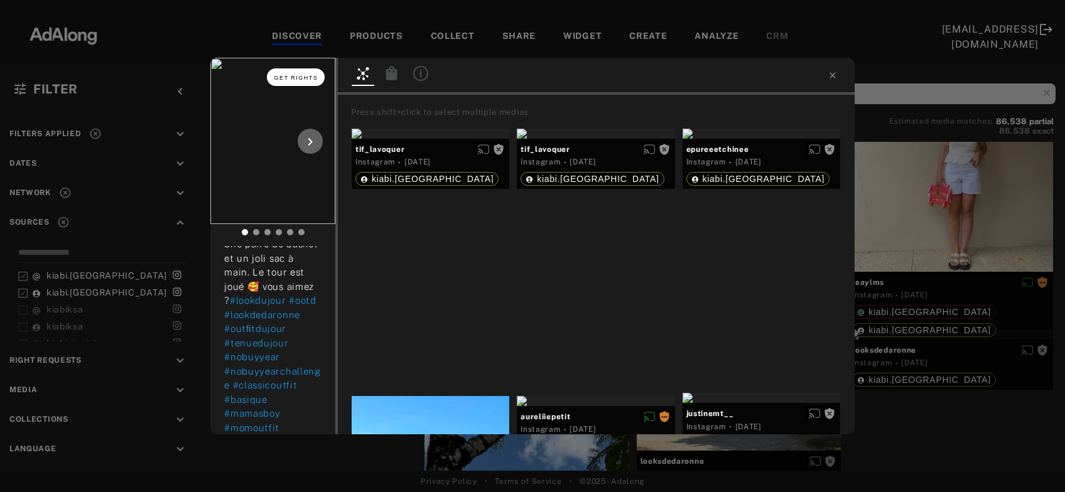
click at [302, 80] on span "Get rights" at bounding box center [296, 78] width 44 height 6
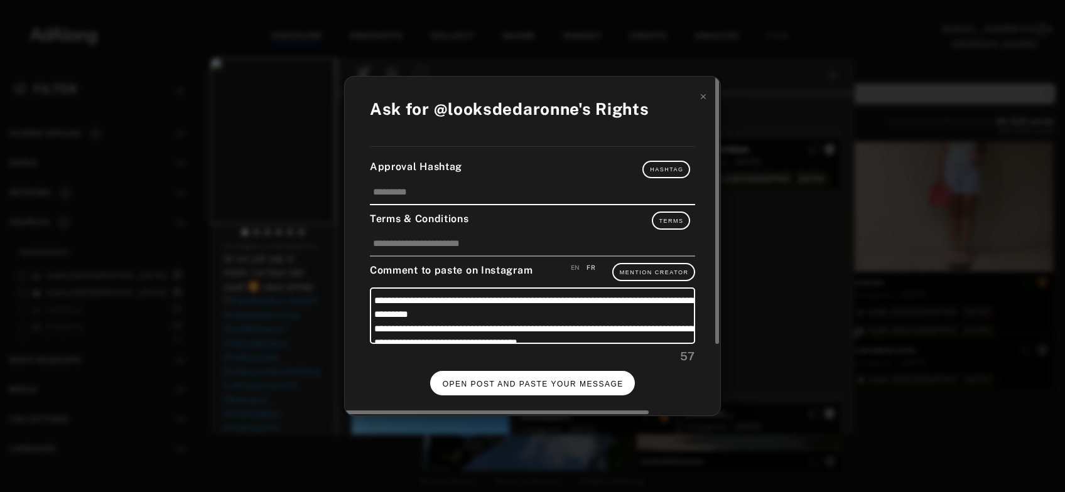
click at [569, 381] on span "OPEN POST AND PASTE YOUR MESSAGE" at bounding box center [533, 384] width 181 height 9
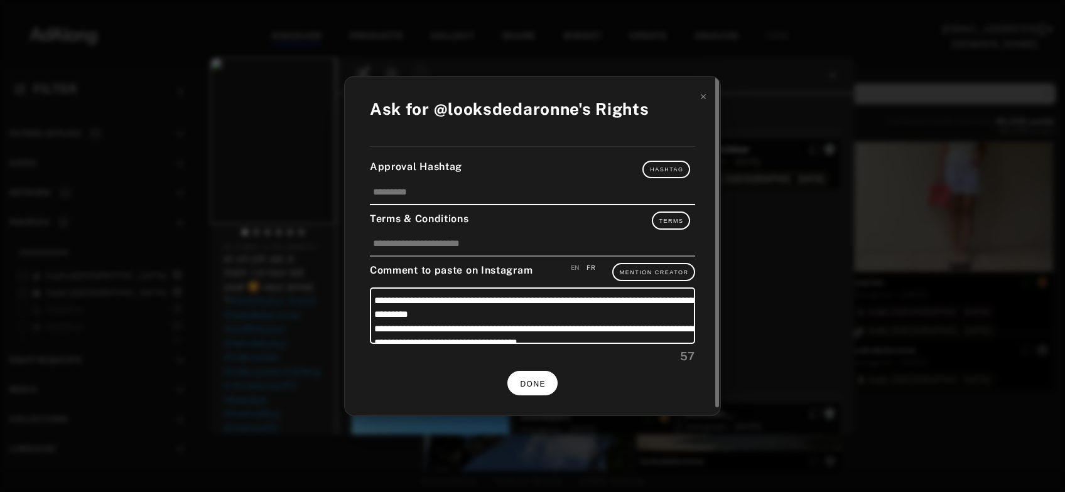
scroll to position [578, 0]
click at [543, 380] on span "DONE" at bounding box center [533, 384] width 26 height 9
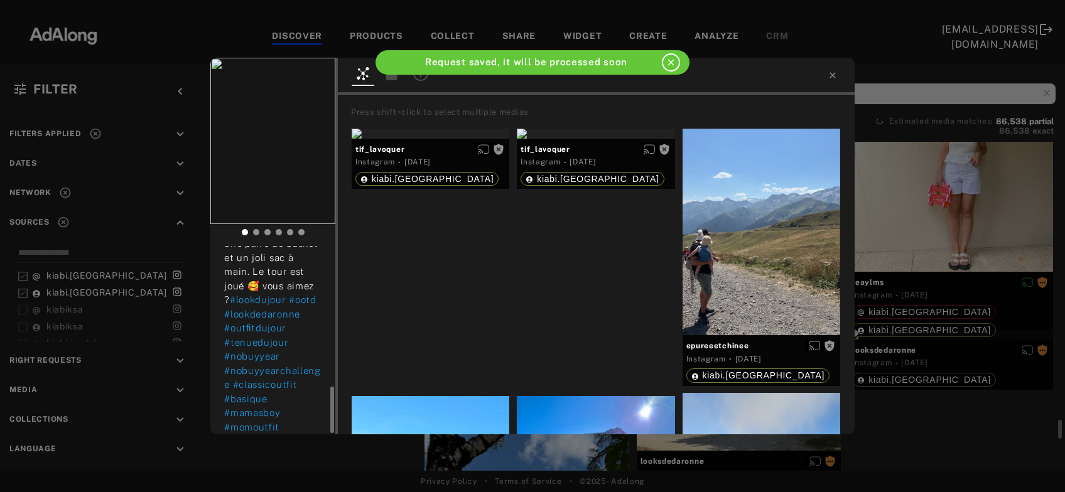
scroll to position [567, 0]
click at [831, 79] on icon at bounding box center [833, 75] width 10 height 10
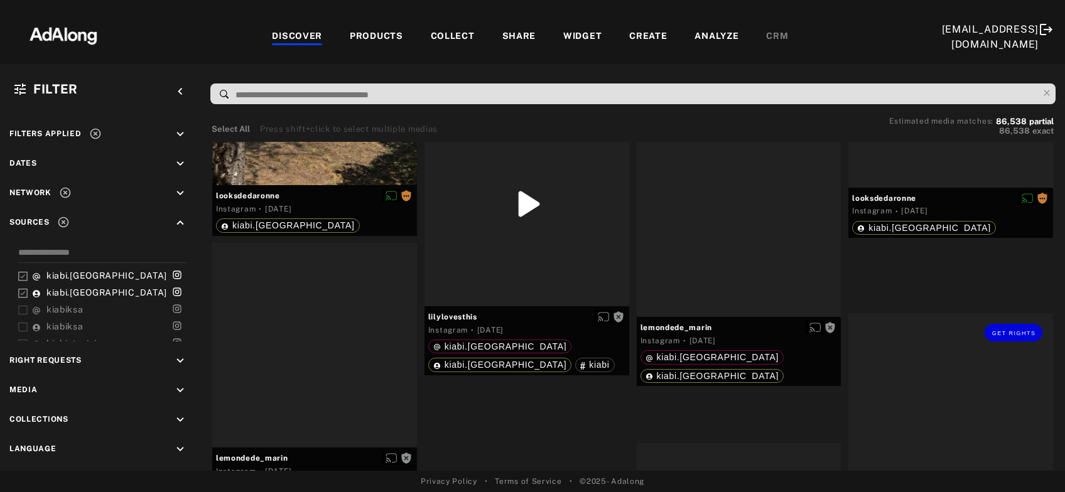
scroll to position [26808, 0]
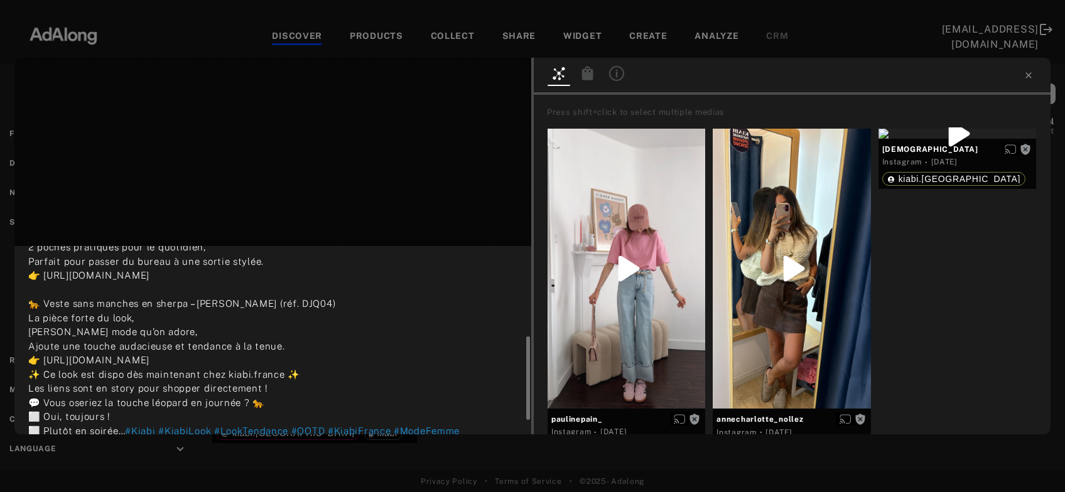
scroll to position [234, 0]
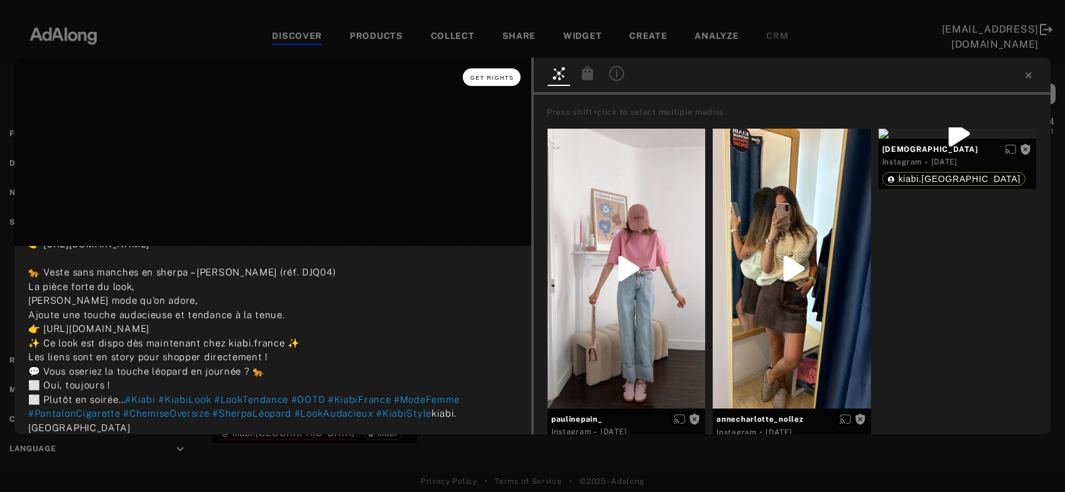
click at [477, 85] on button "Get rights" at bounding box center [492, 77] width 58 height 18
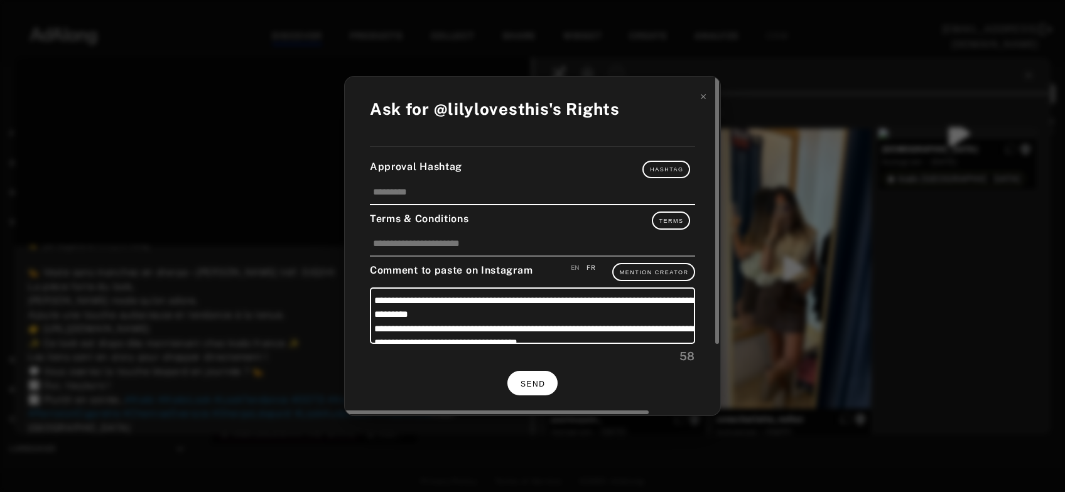
click at [550, 385] on button "SEND" at bounding box center [532, 383] width 50 height 24
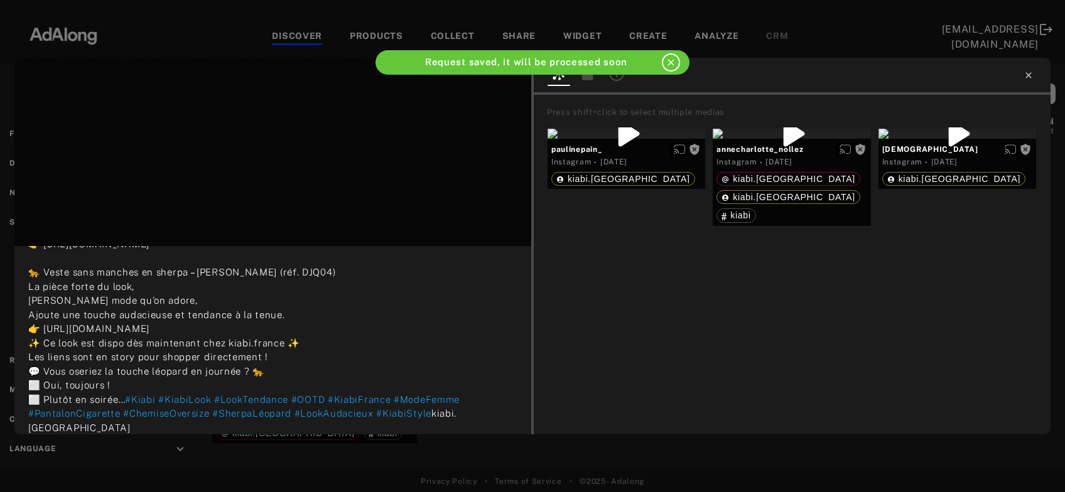
click at [1026, 79] on icon at bounding box center [1029, 75] width 10 height 10
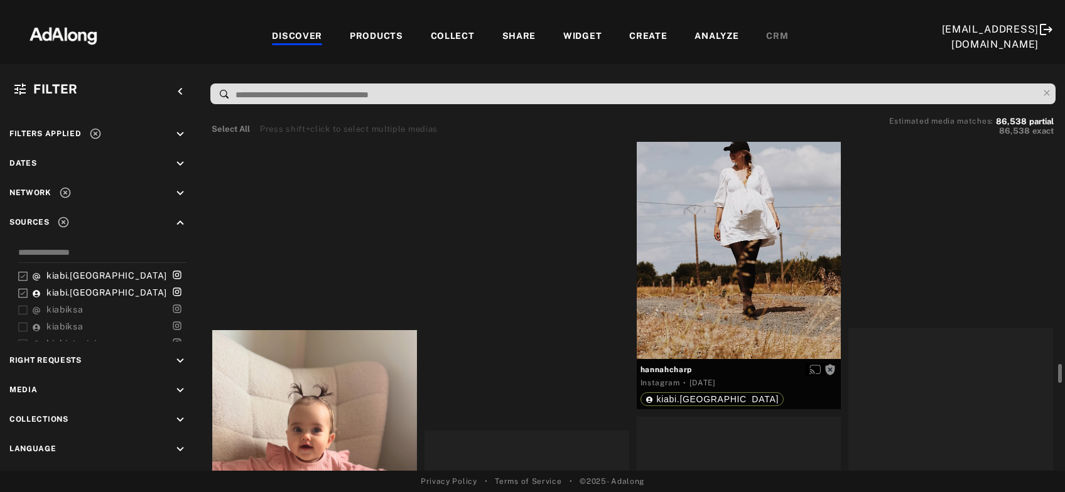
scroll to position [27215, 0]
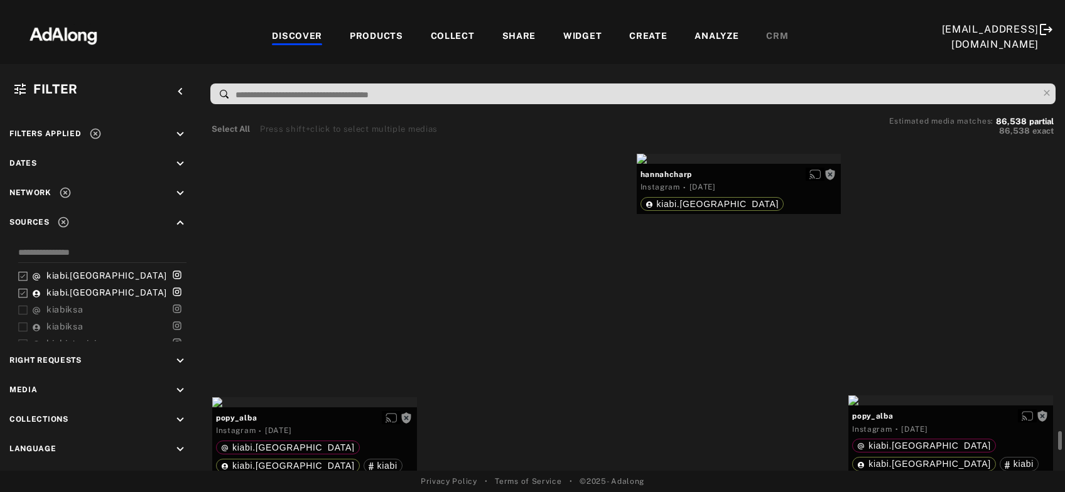
click at [520, 87] on div "Get rights" at bounding box center [527, 82] width 205 height 10
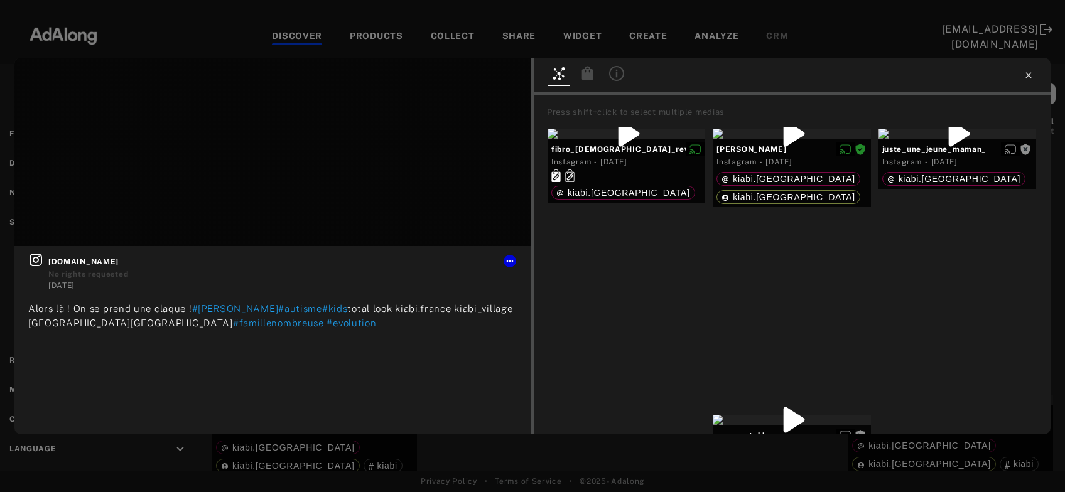
click at [1029, 75] on icon at bounding box center [1029, 75] width 6 height 6
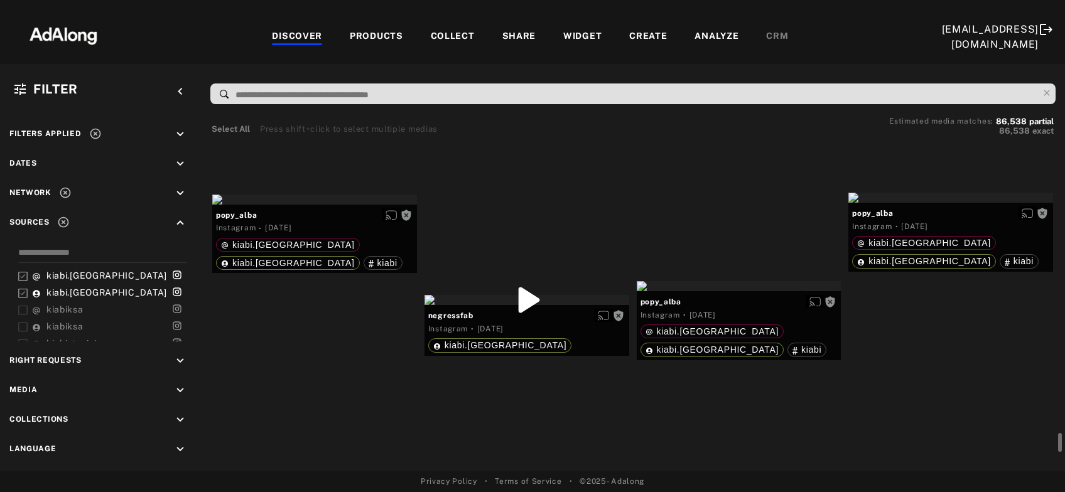
scroll to position [27485, 0]
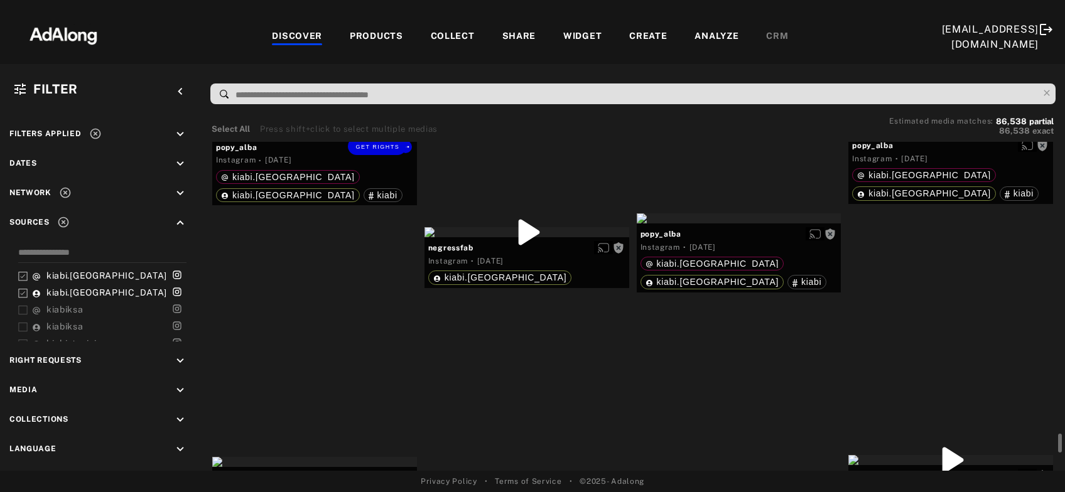
click at [335, 137] on div "Get rights" at bounding box center [314, 132] width 205 height 10
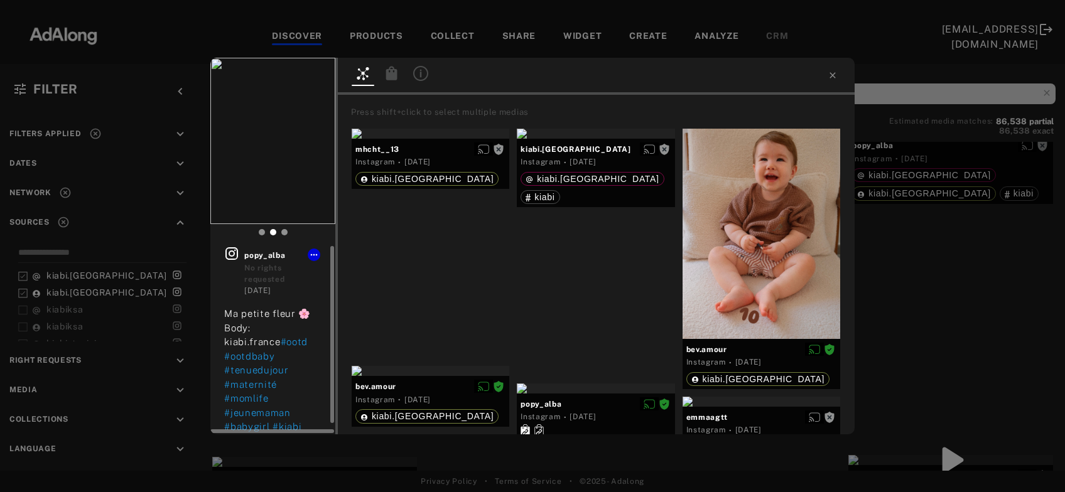
scroll to position [12, 0]
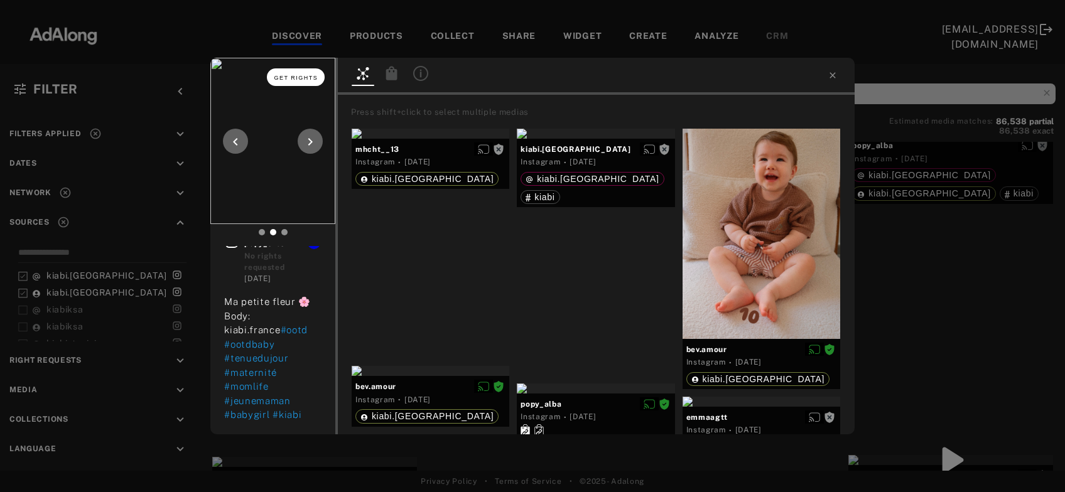
click at [284, 80] on span "Get rights" at bounding box center [296, 78] width 44 height 6
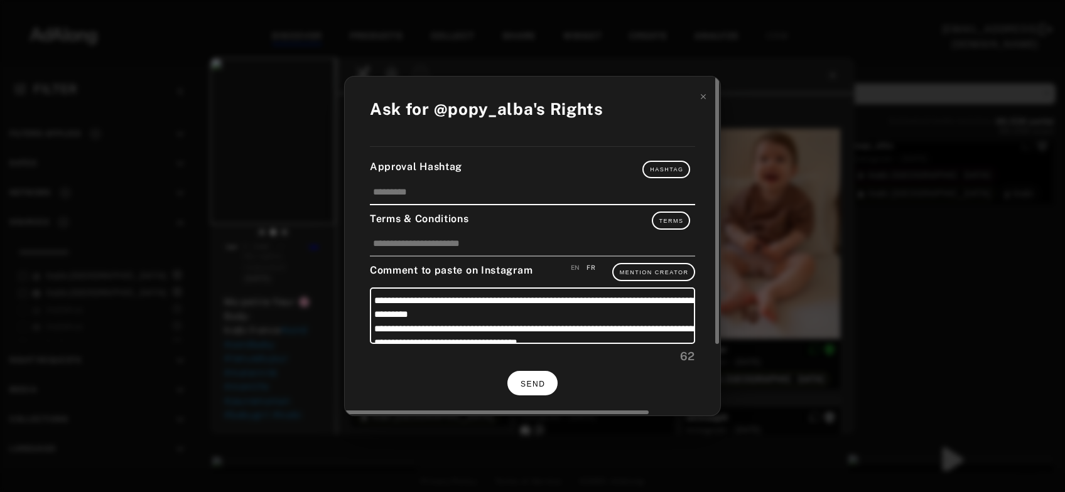
click at [522, 382] on span "SEND" at bounding box center [533, 384] width 24 height 9
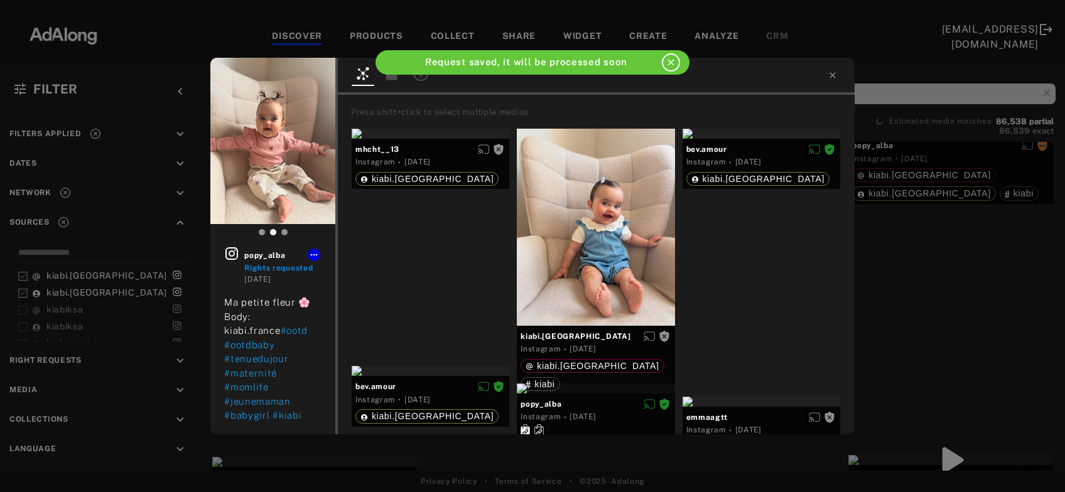
click at [951, 285] on div "popy_alba Rights requested 3 days ago Ma petite fleur 🌸 Body: kiabi.france #oot…" at bounding box center [532, 246] width 1065 height 492
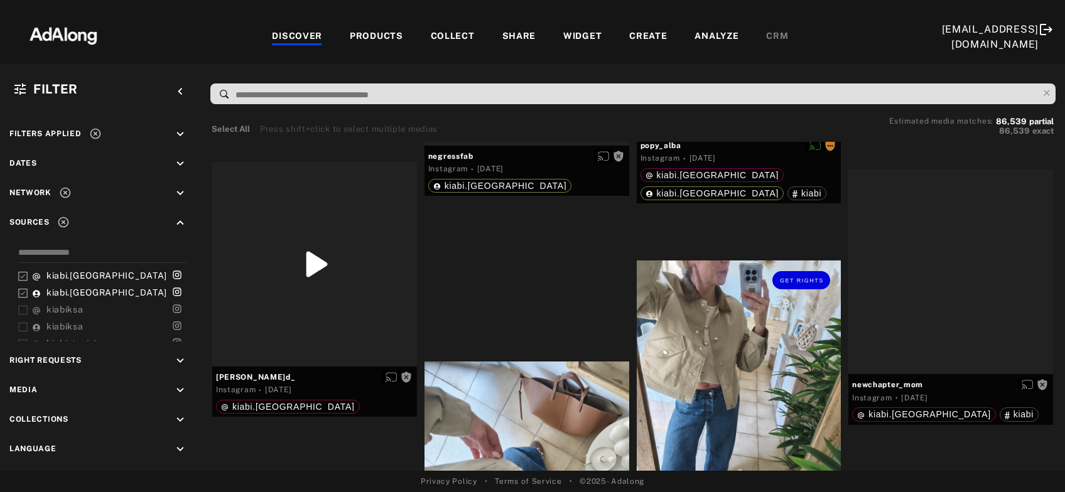
scroll to position [27824, 0]
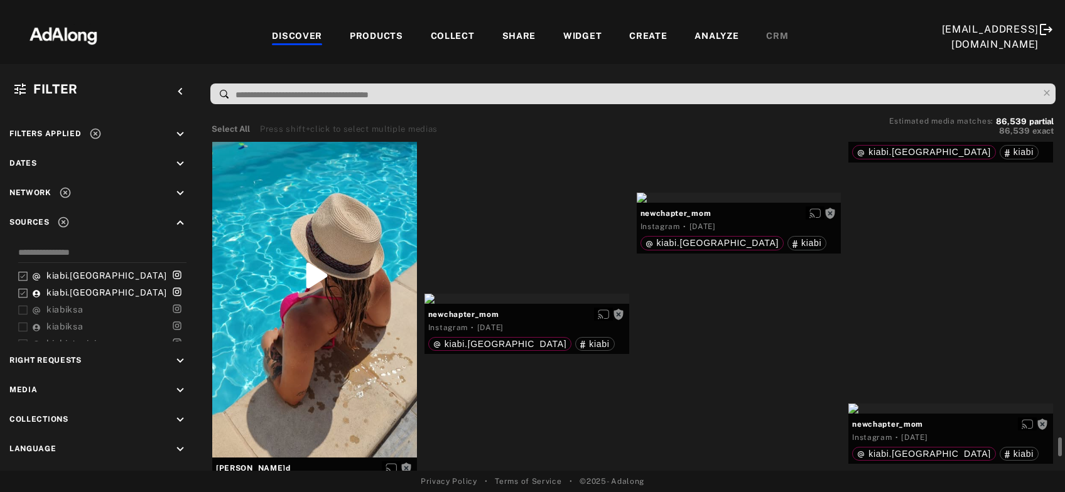
click at [901, 112] on div "Get rights" at bounding box center [951, 107] width 205 height 10
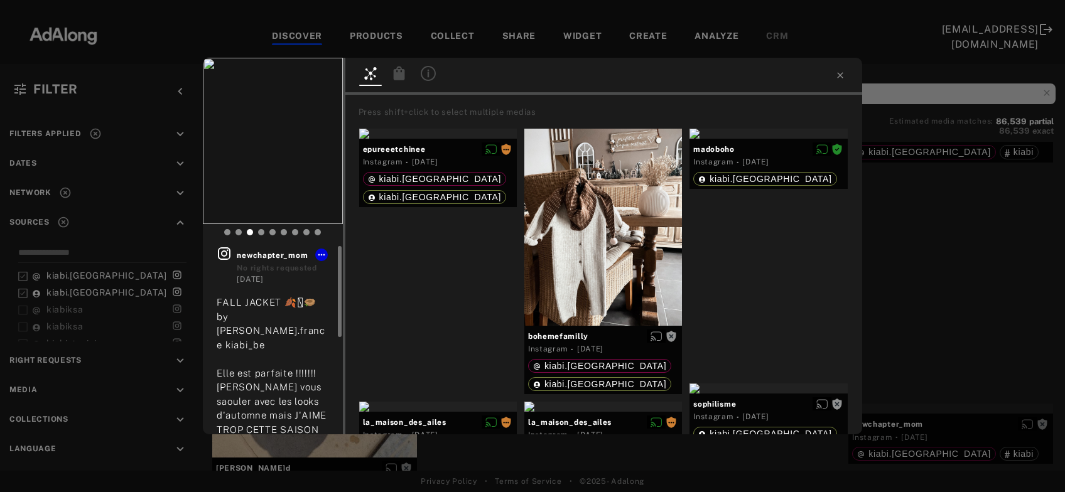
click at [222, 254] on icon at bounding box center [224, 253] width 13 height 13
click at [305, 77] on span "Get rights" at bounding box center [303, 78] width 44 height 6
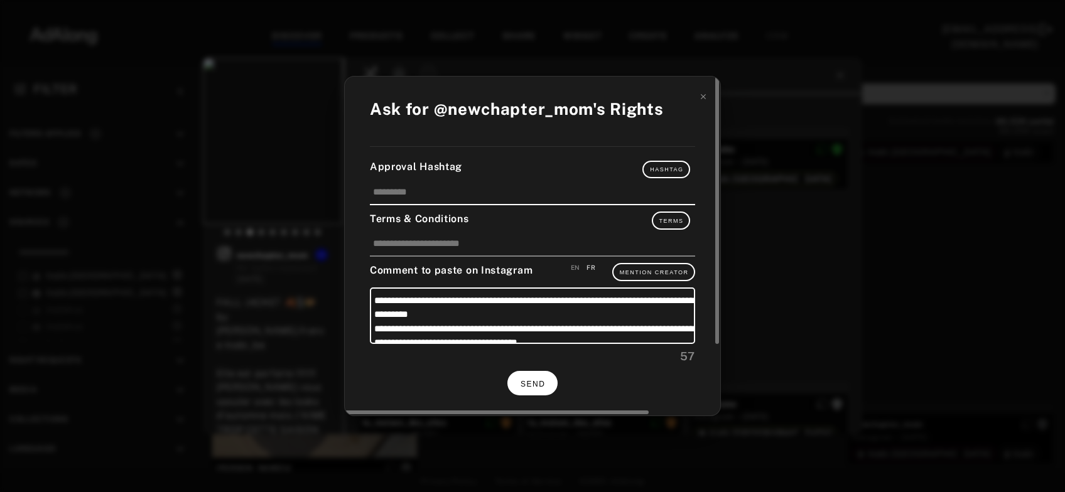
click at [538, 380] on span "SEND" at bounding box center [533, 384] width 24 height 9
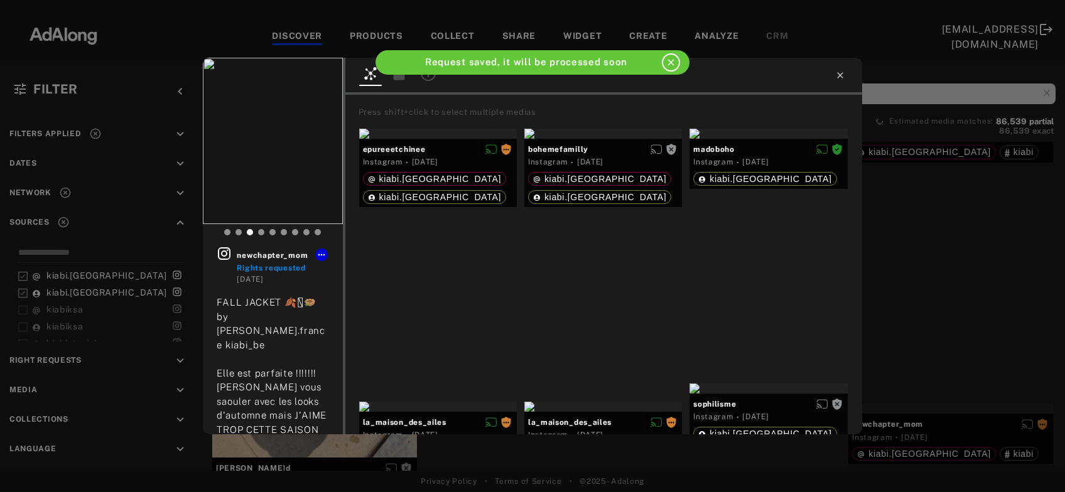
click at [839, 76] on icon at bounding box center [840, 75] width 10 height 10
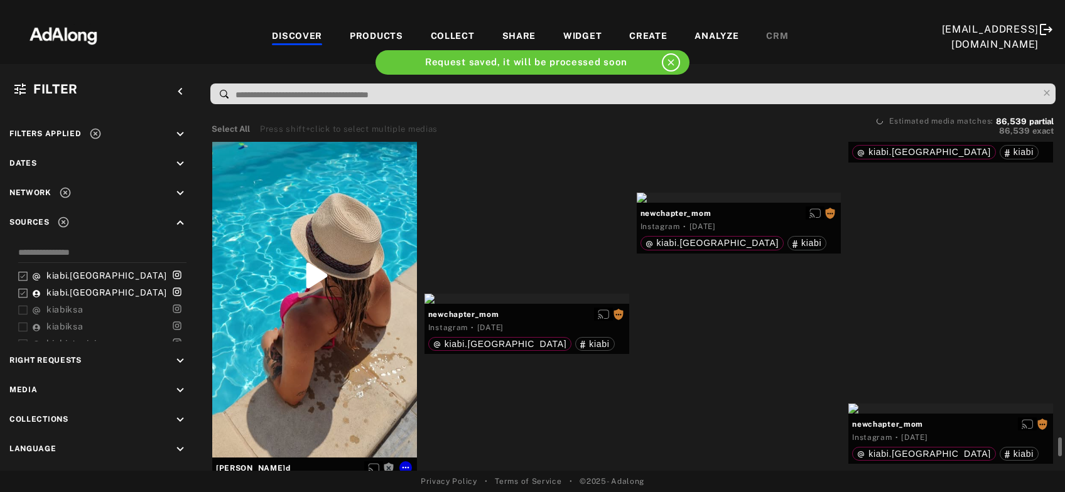
click at [356, 315] on div "Get rights" at bounding box center [314, 276] width 205 height 364
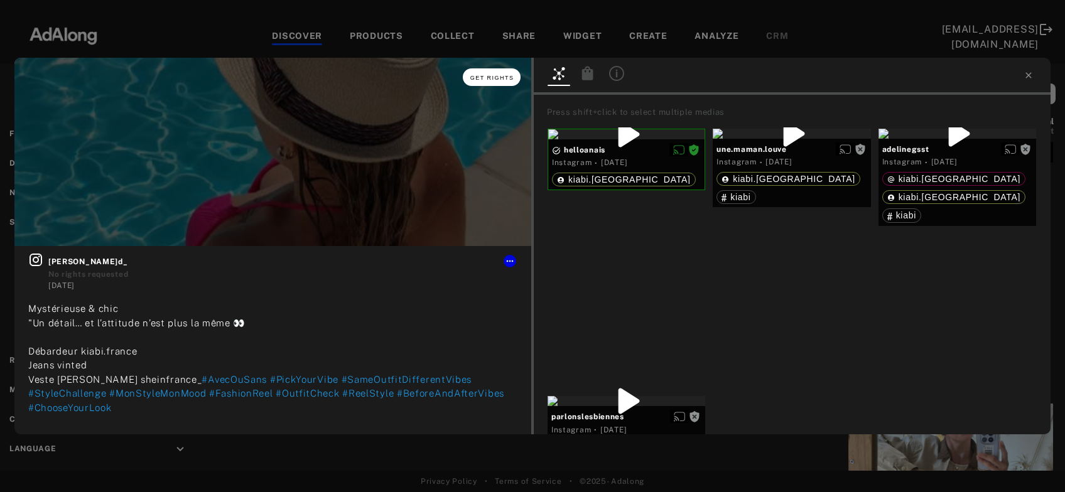
click at [511, 73] on button "Get rights" at bounding box center [492, 77] width 58 height 18
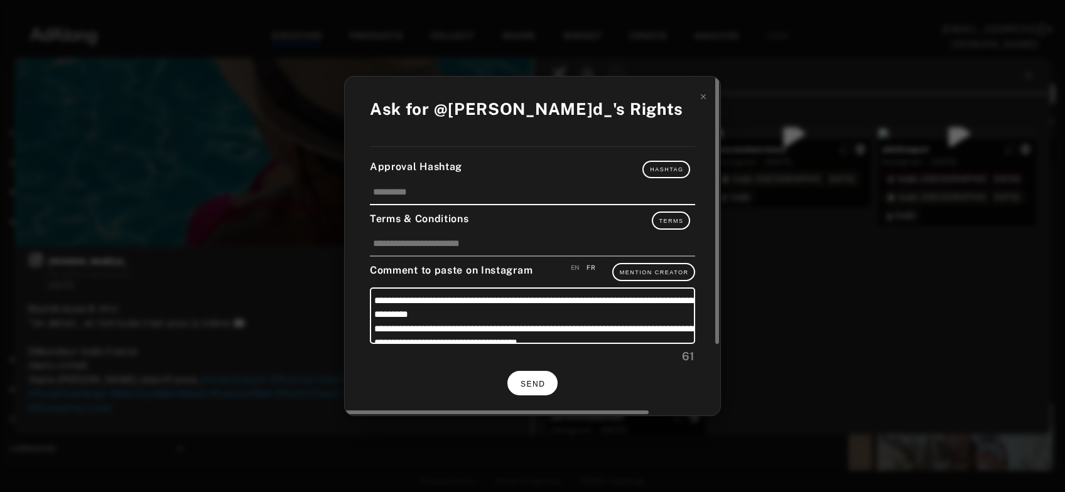
click at [530, 382] on span "SEND" at bounding box center [533, 384] width 24 height 9
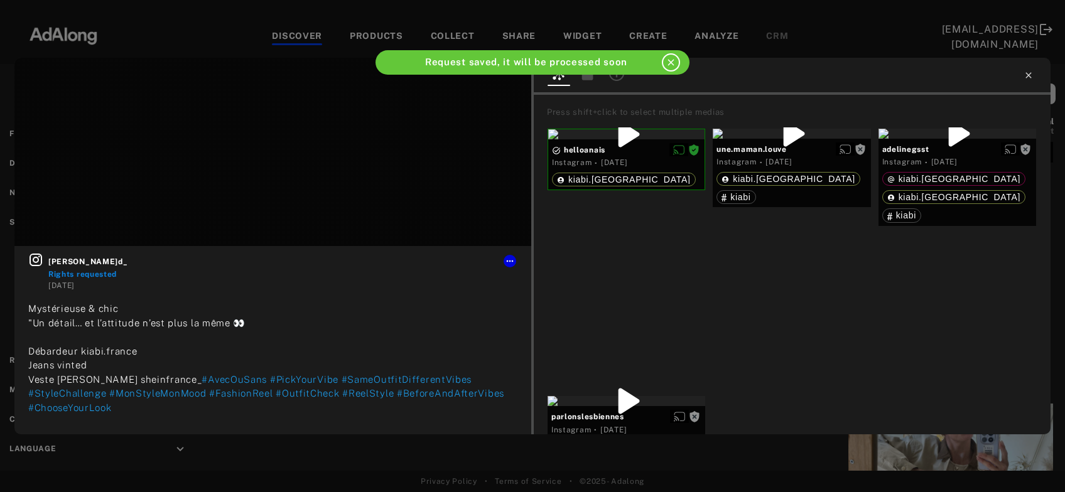
click at [1026, 79] on icon at bounding box center [1029, 75] width 10 height 10
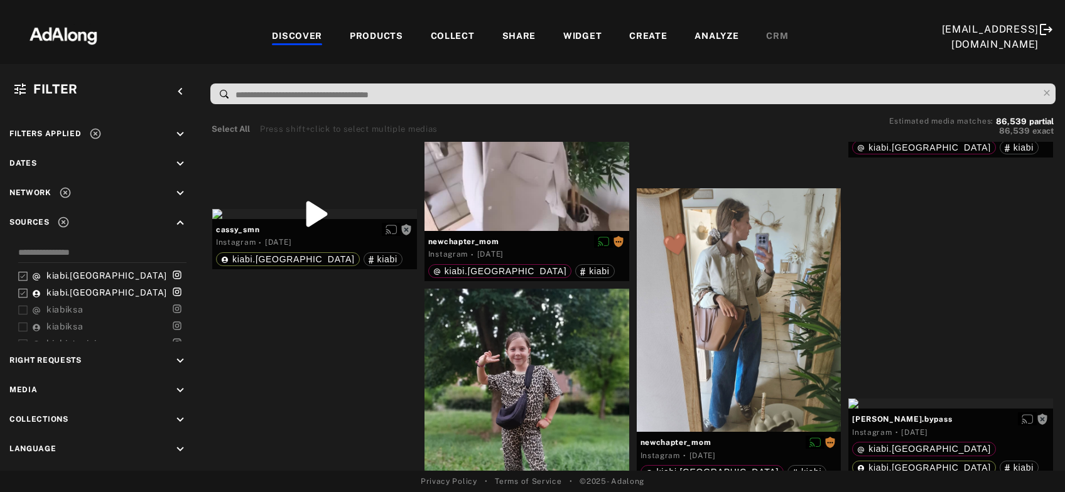
scroll to position [28568, 0]
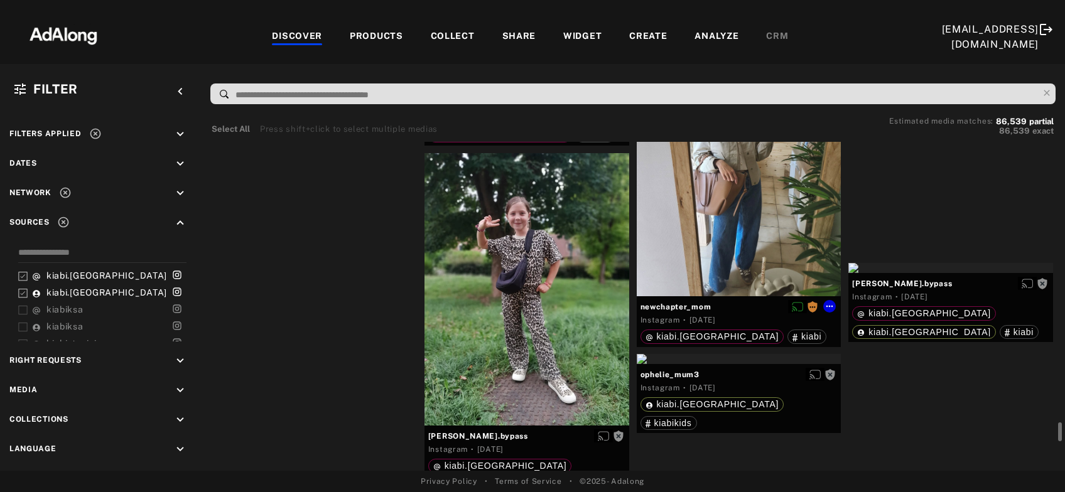
click at [337, 84] on div at bounding box center [314, 78] width 205 height 10
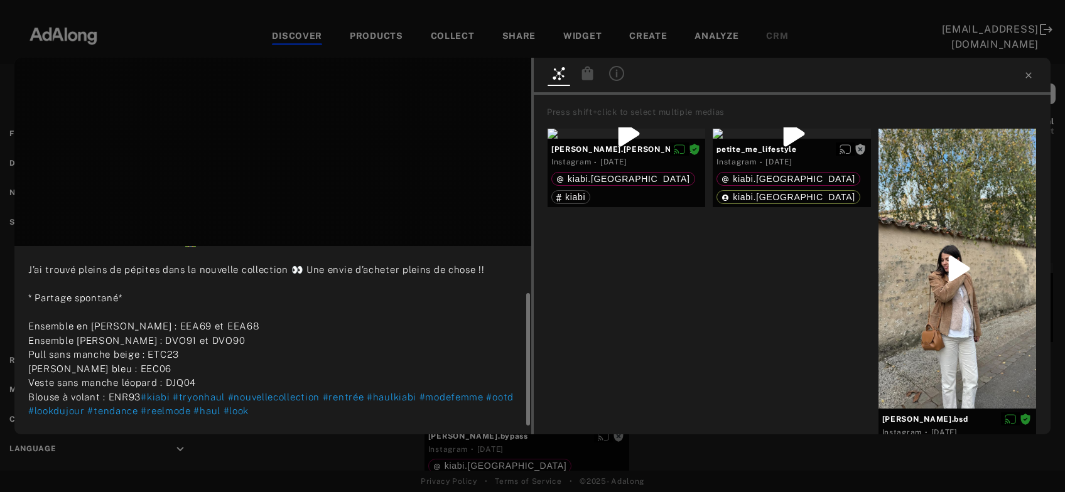
scroll to position [79, 0]
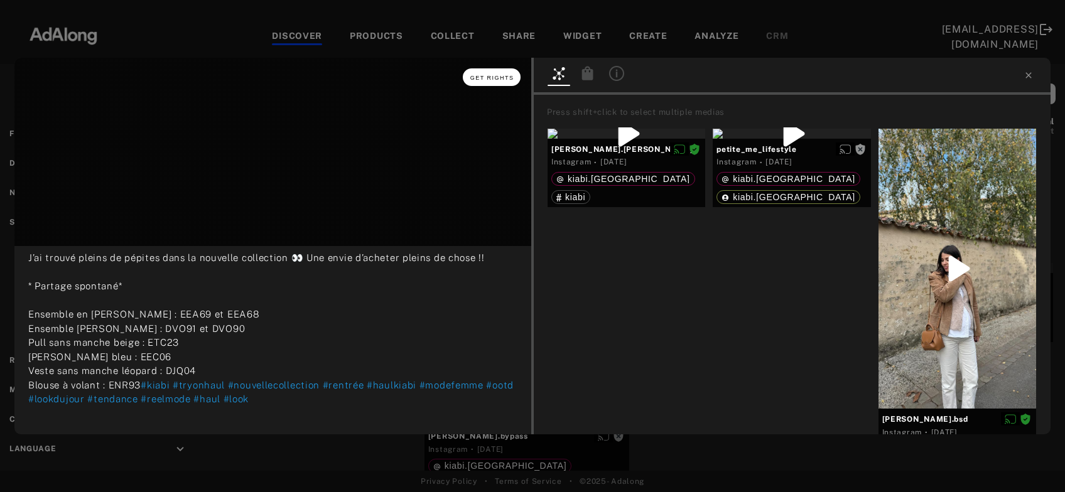
click at [510, 84] on button "Get rights" at bounding box center [492, 77] width 58 height 18
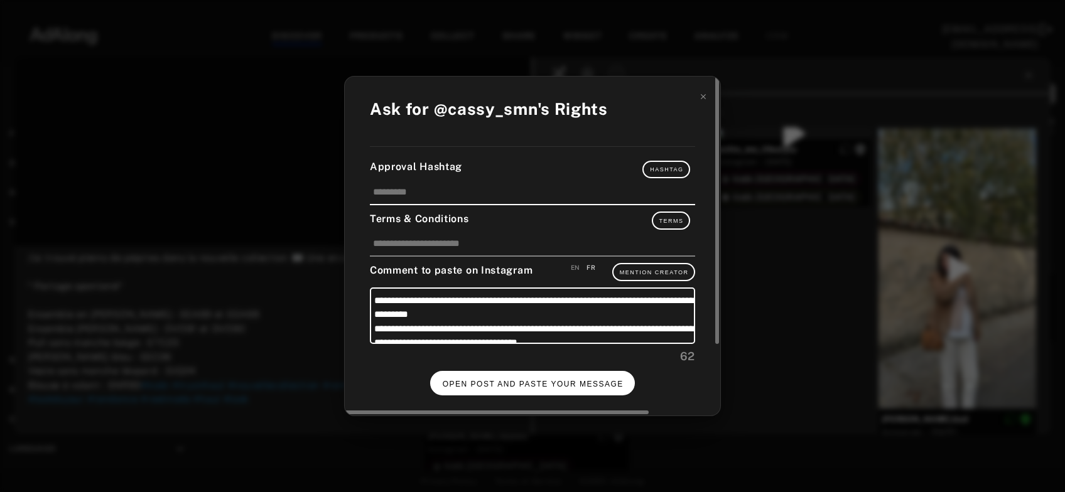
click at [551, 381] on span "OPEN POST AND PASTE YOUR MESSAGE" at bounding box center [533, 384] width 181 height 9
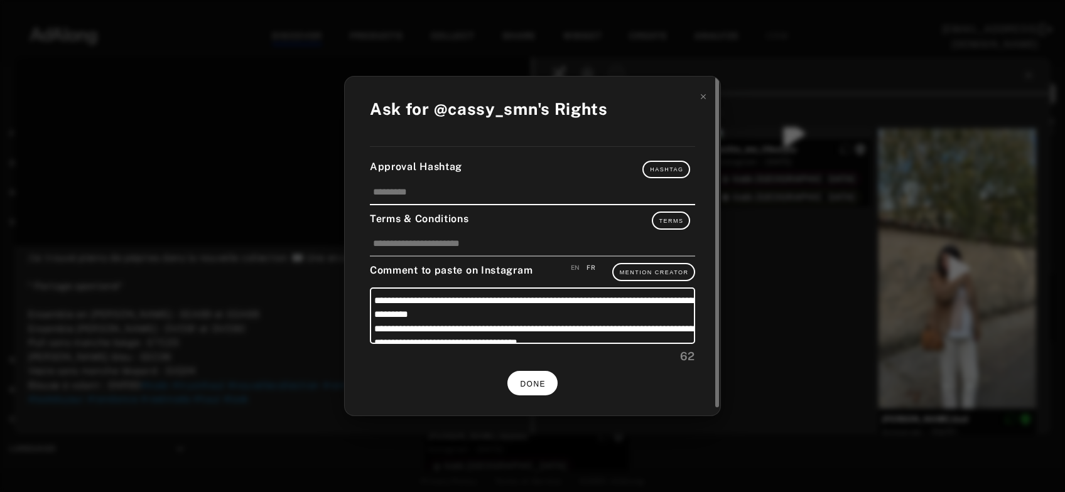
scroll to position [79, 0]
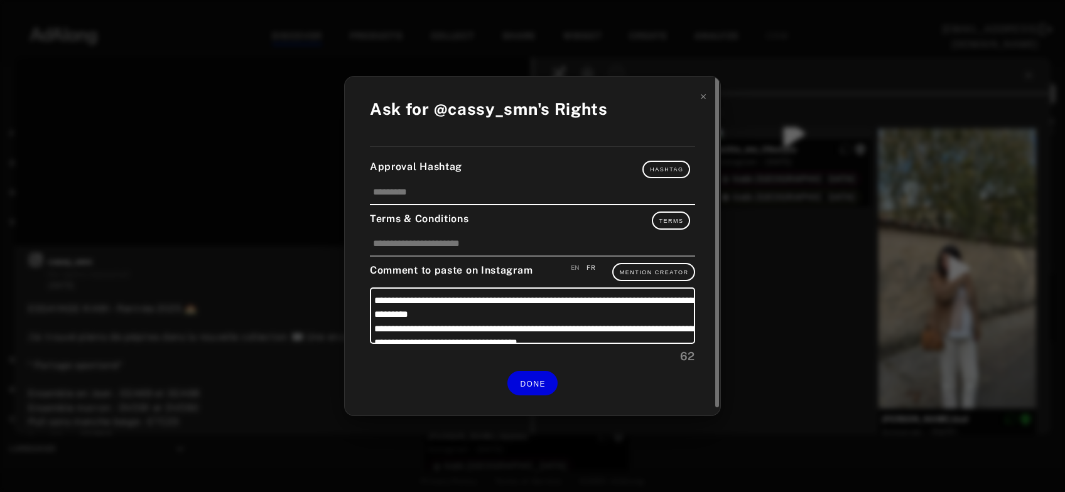
scroll to position [79, 0]
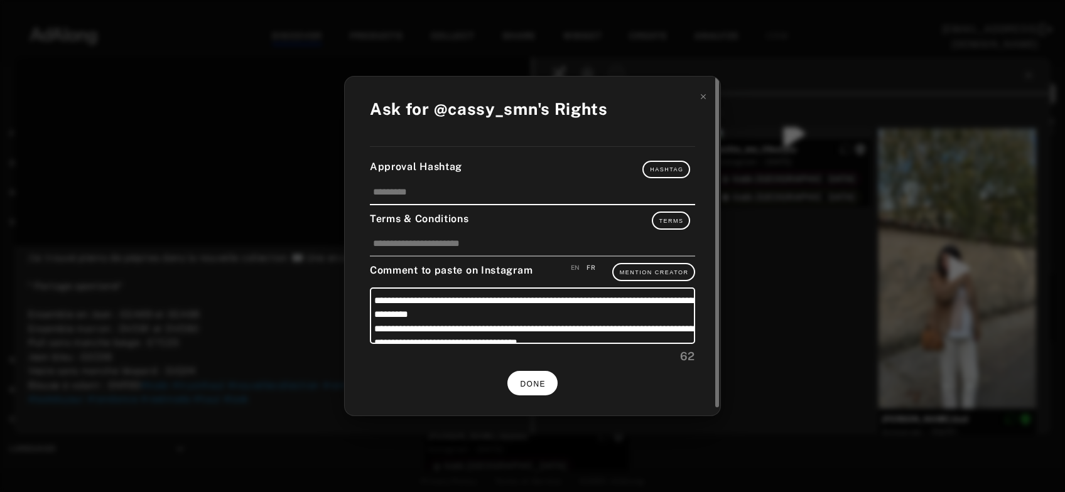
click at [542, 383] on span "DONE" at bounding box center [533, 384] width 26 height 9
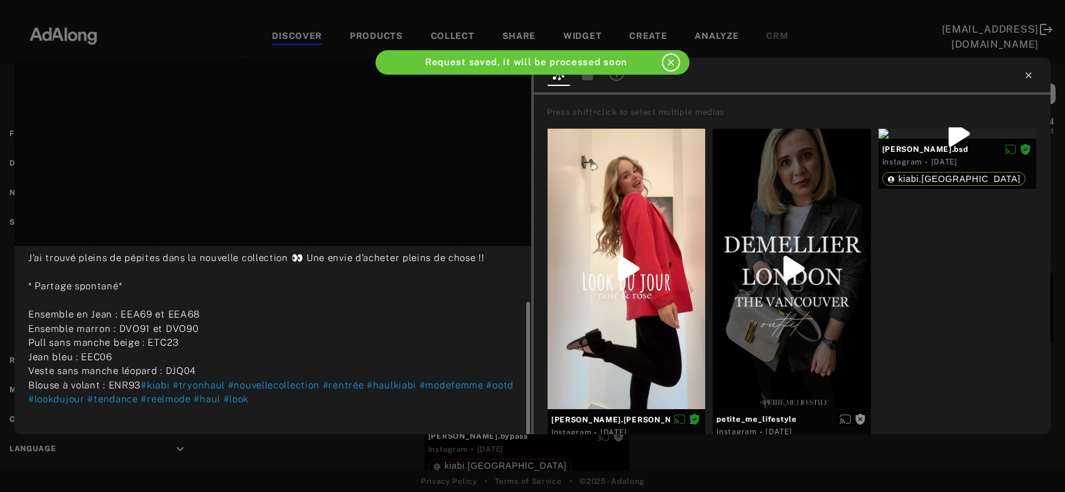
scroll to position [79, 0]
click at [1028, 79] on icon at bounding box center [1029, 75] width 10 height 10
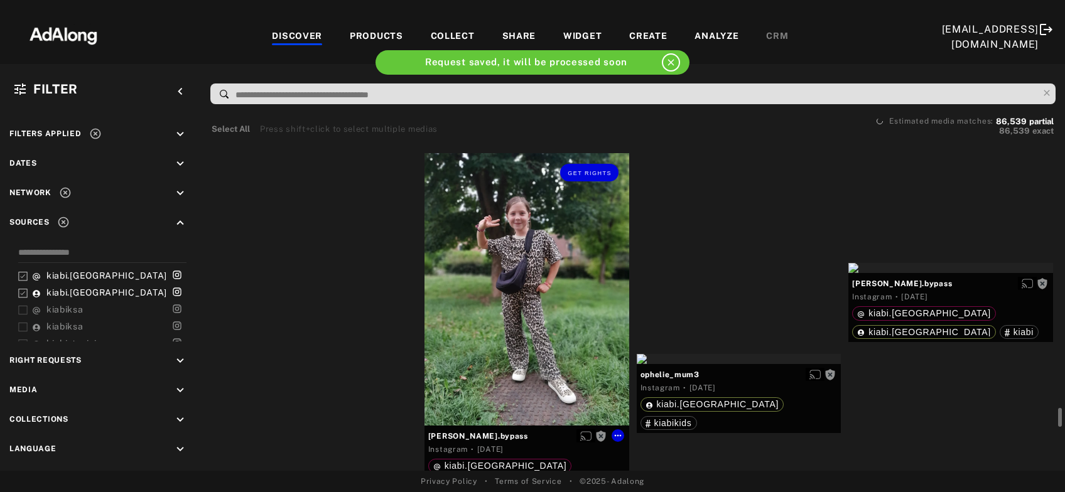
click at [503, 319] on div "Get rights" at bounding box center [527, 289] width 205 height 273
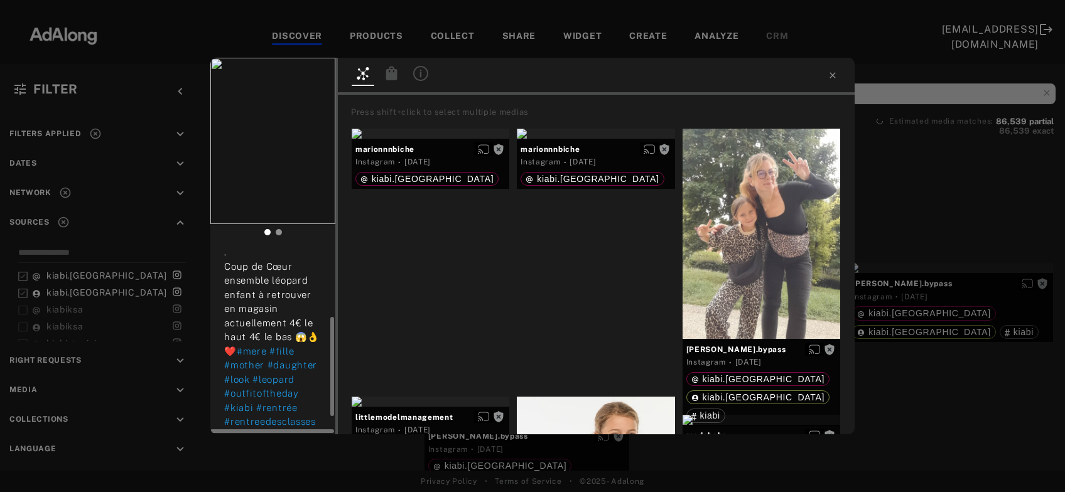
scroll to position [169, 0]
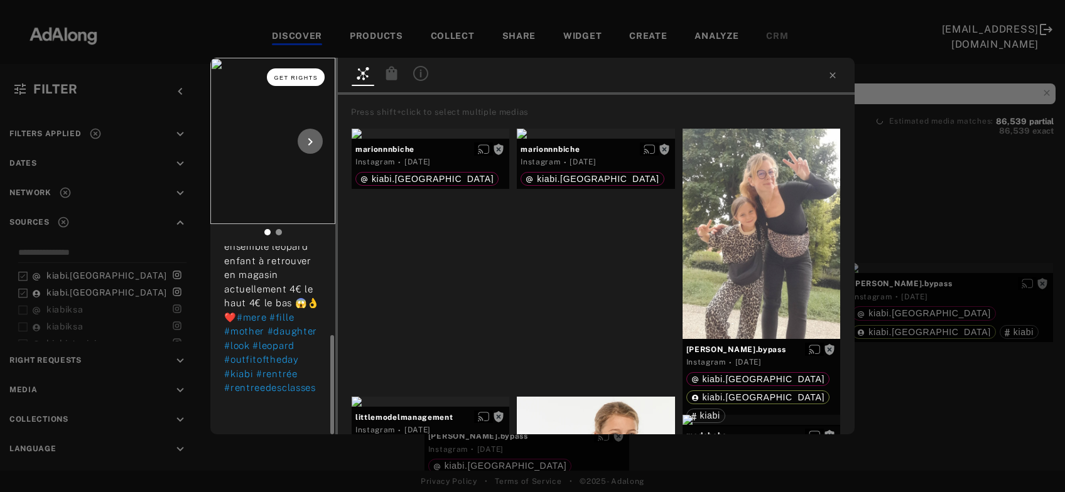
click at [301, 77] on span "Get rights" at bounding box center [296, 78] width 44 height 6
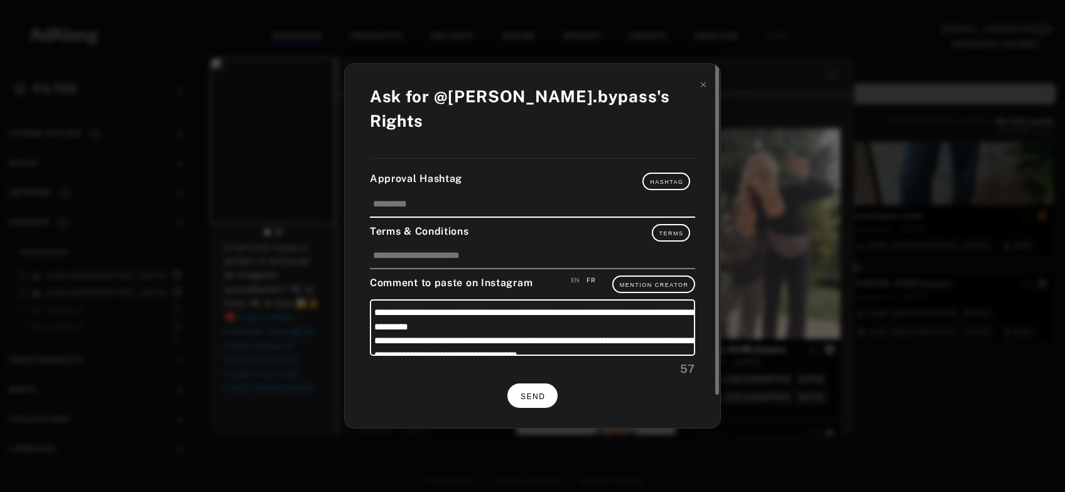
click at [535, 393] on span "SEND" at bounding box center [533, 397] width 24 height 9
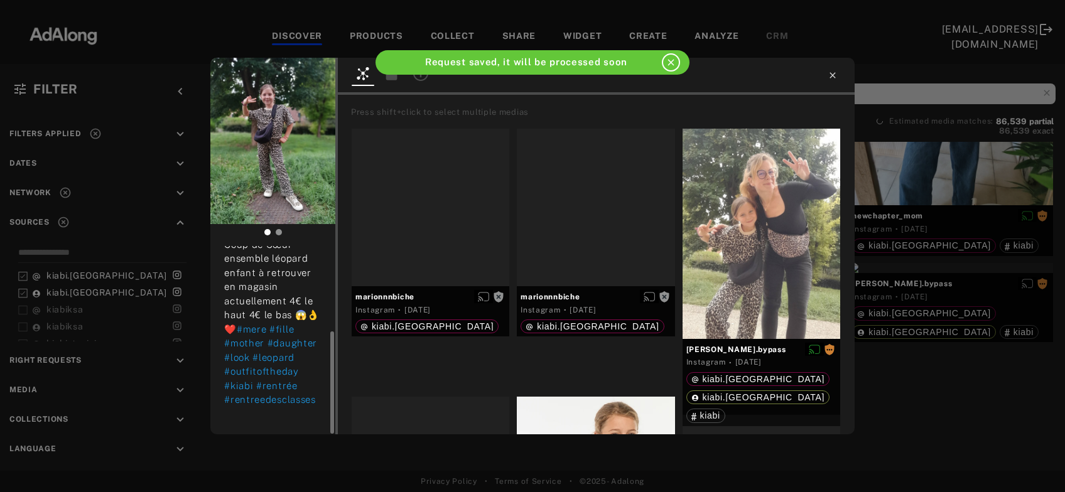
scroll to position [157, 0]
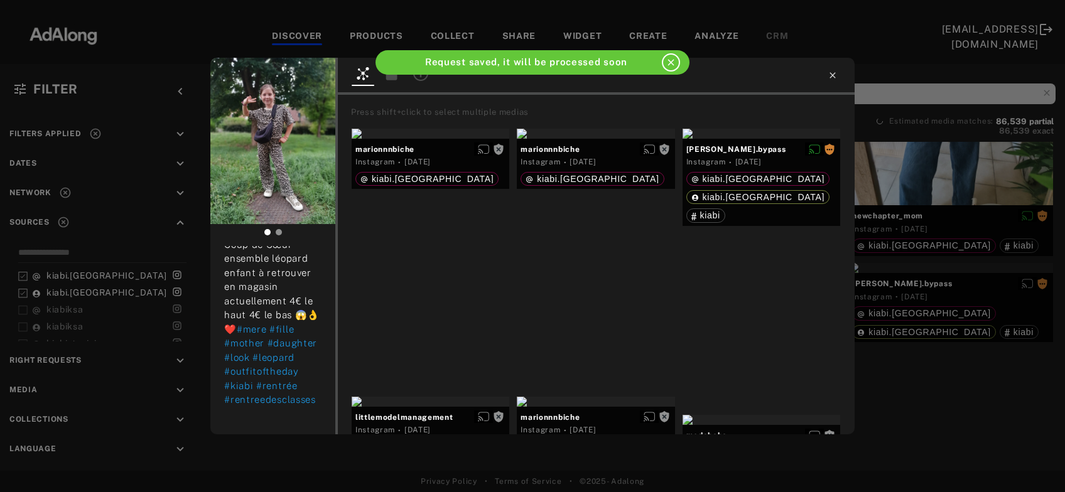
click at [835, 74] on icon at bounding box center [833, 75] width 10 height 10
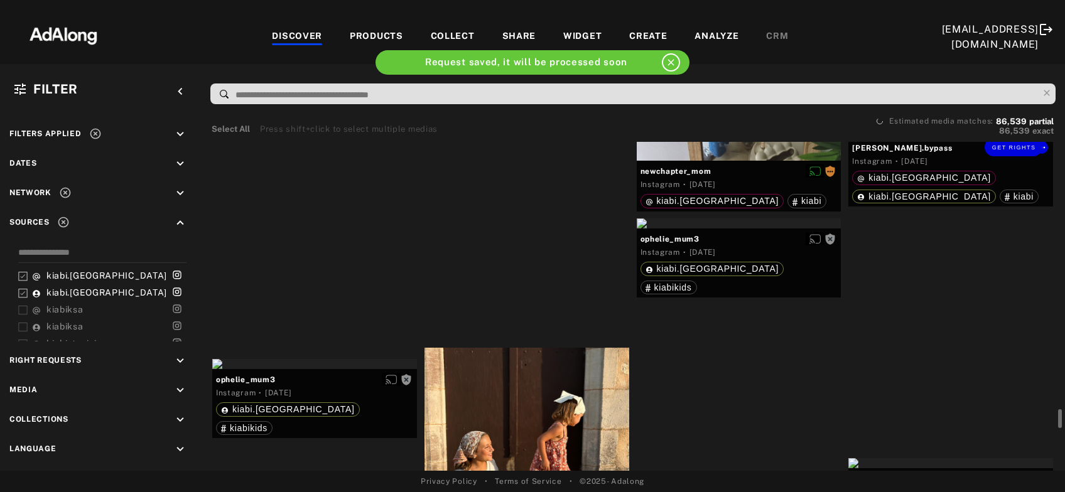
scroll to position [28839, 0]
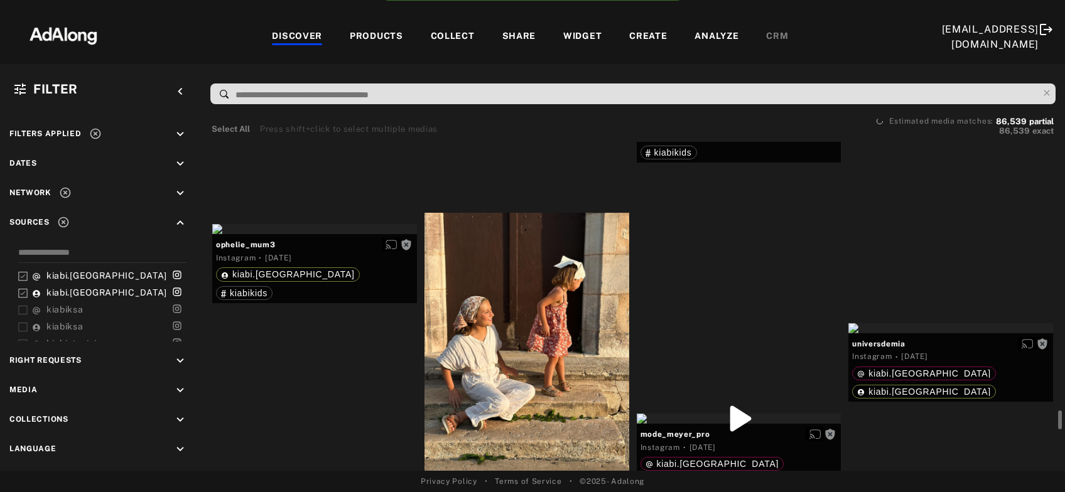
click at [700, 94] on div "Get rights" at bounding box center [739, 89] width 205 height 10
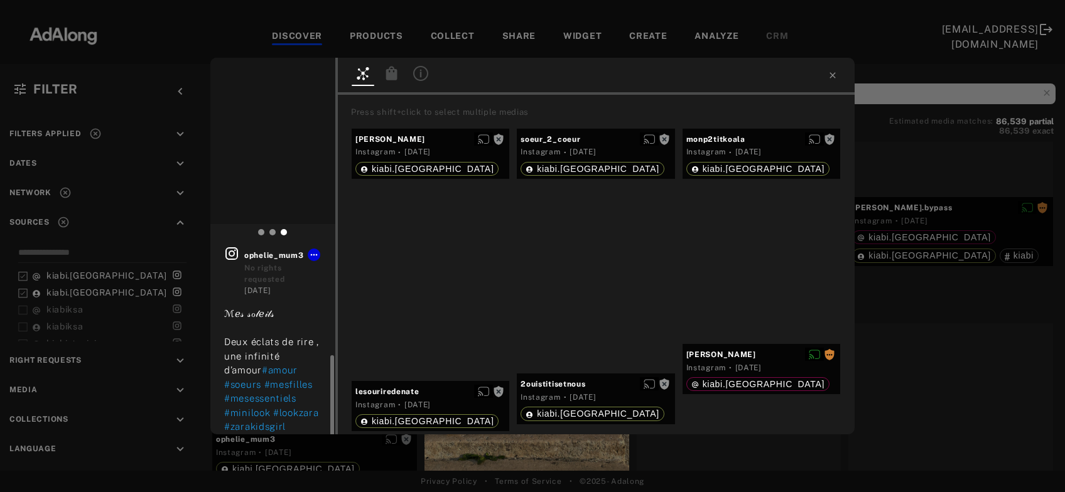
scroll to position [112, 0]
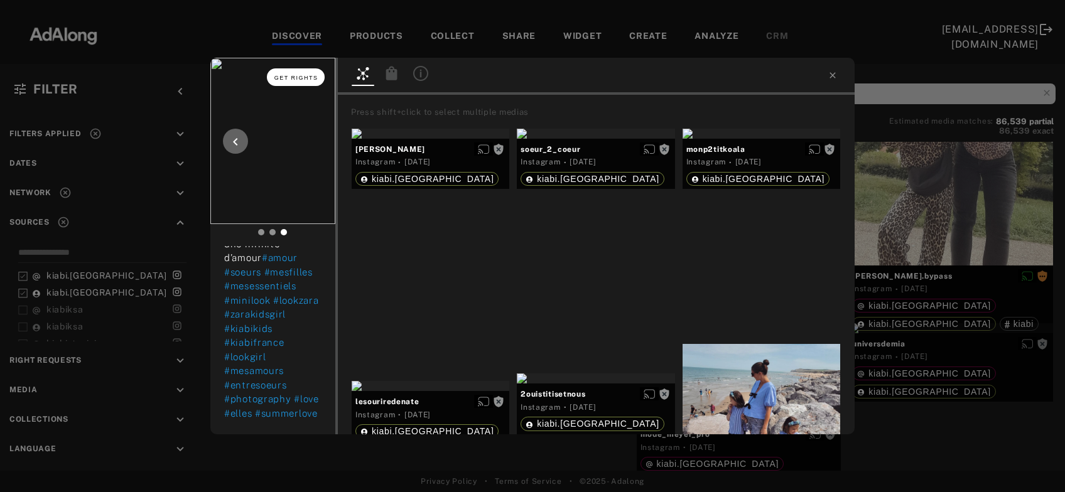
click at [301, 77] on span "Get rights" at bounding box center [296, 78] width 44 height 6
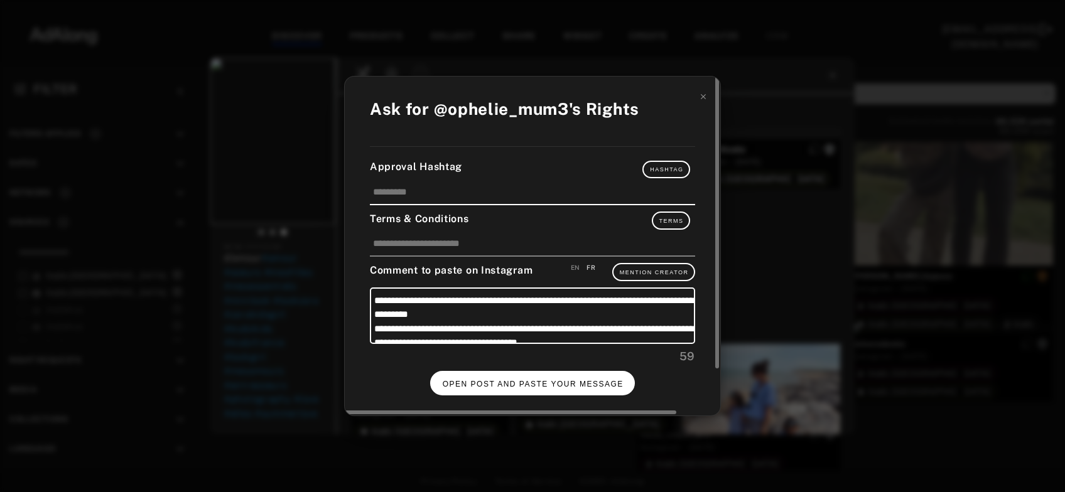
click at [515, 388] on button "OPEN POST AND PASTE YOUR MESSAGE" at bounding box center [532, 383] width 205 height 24
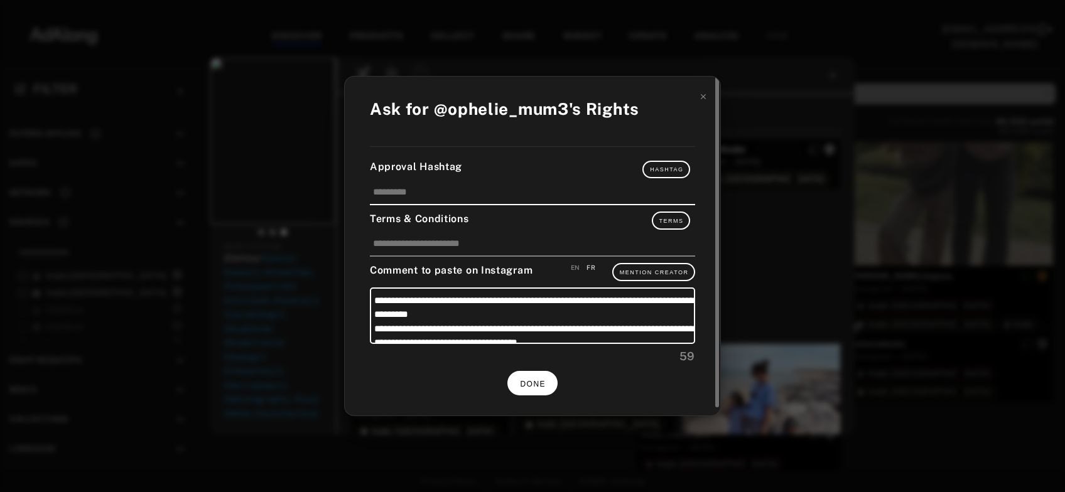
scroll to position [112, 0]
click at [531, 385] on span "DONE" at bounding box center [533, 384] width 26 height 9
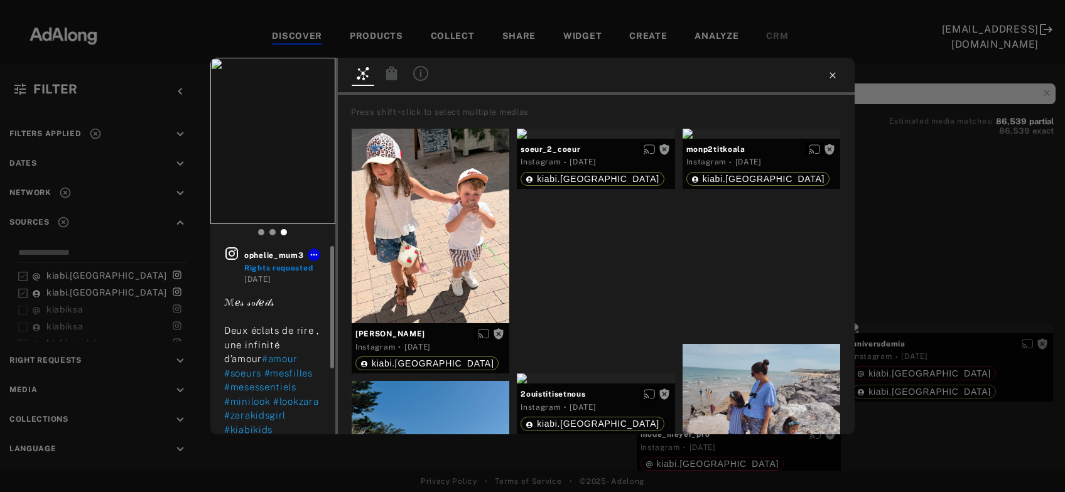
click at [832, 75] on icon at bounding box center [833, 75] width 6 height 6
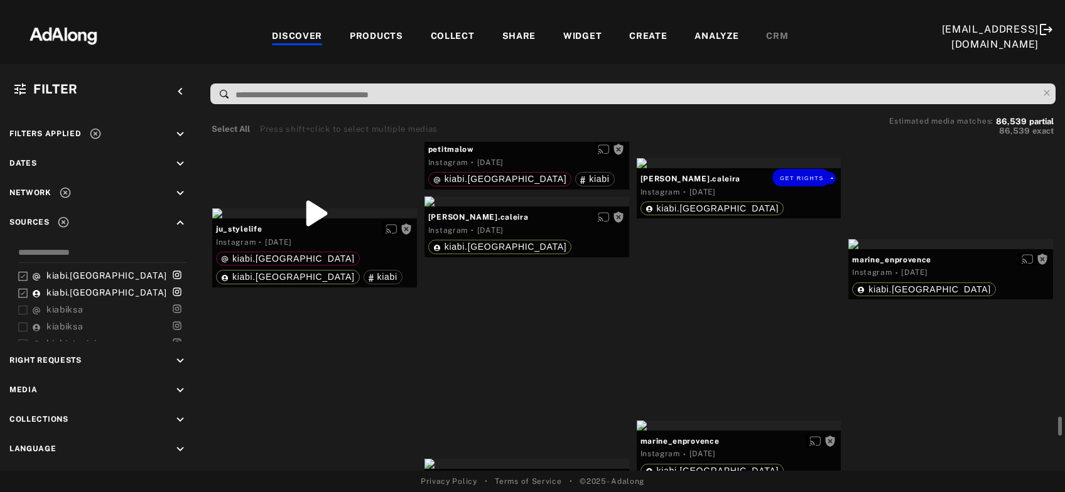
scroll to position [29583, 0]
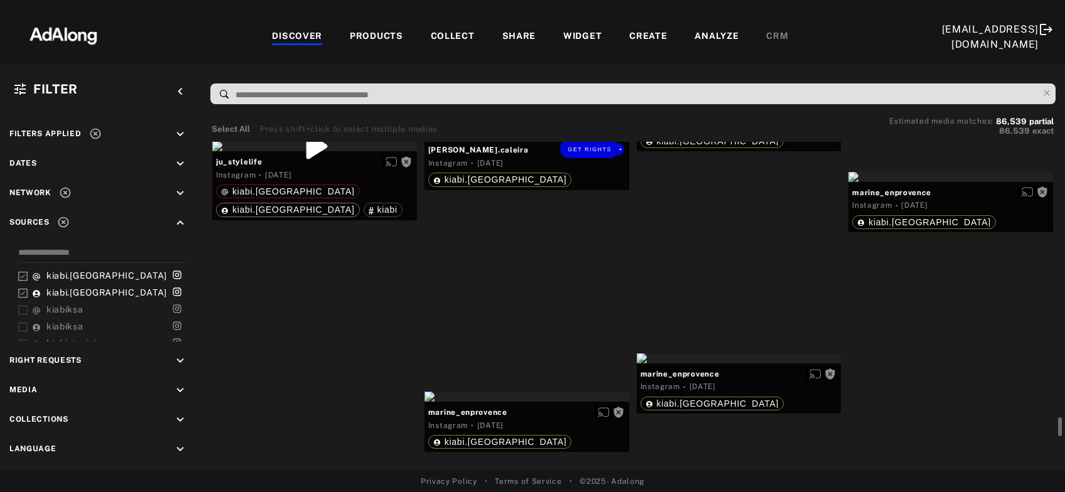
click at [504, 139] on div "Get rights" at bounding box center [527, 134] width 205 height 10
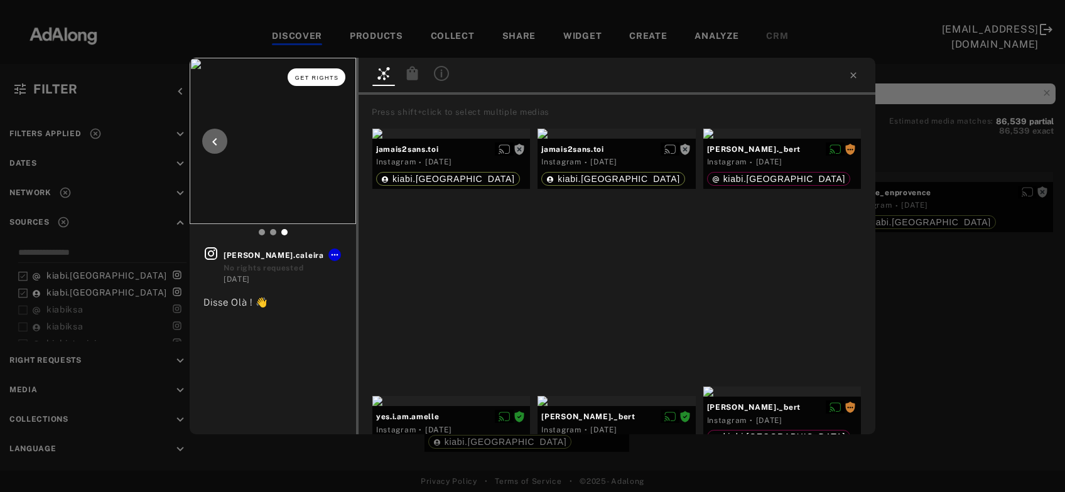
click at [313, 79] on span "Get rights" at bounding box center [317, 78] width 44 height 6
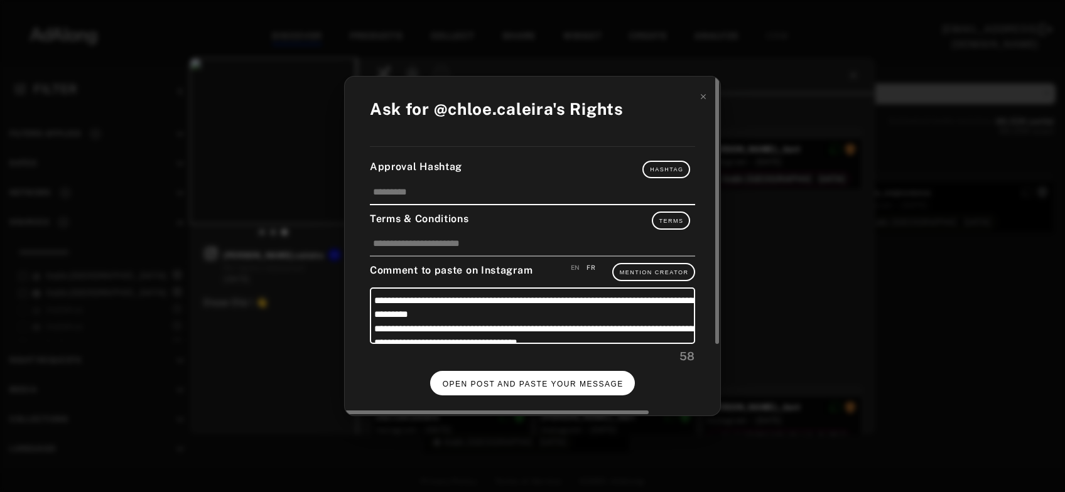
click at [492, 382] on span "OPEN POST AND PASTE YOUR MESSAGE" at bounding box center [533, 384] width 181 height 9
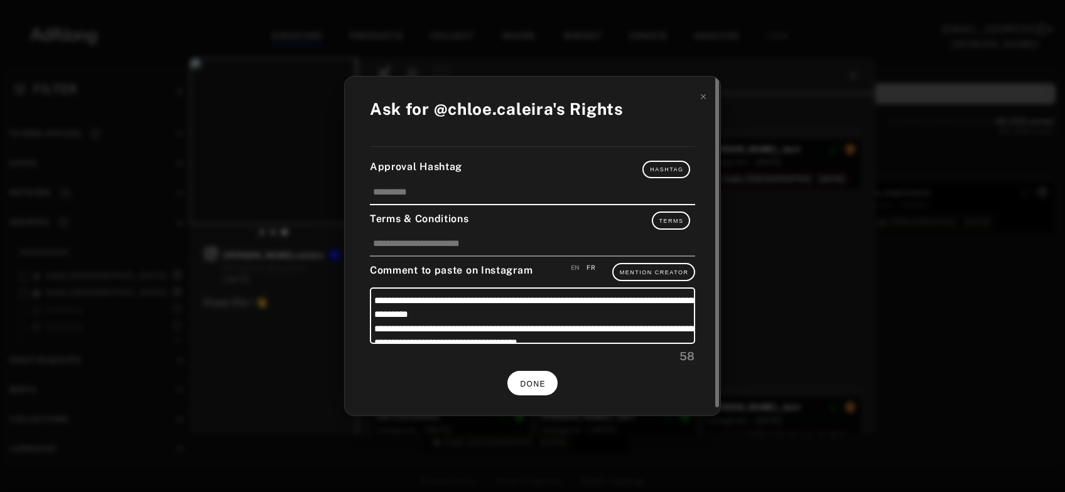
scroll to position [29583, 0]
click at [703, 99] on icon at bounding box center [703, 96] width 5 height 5
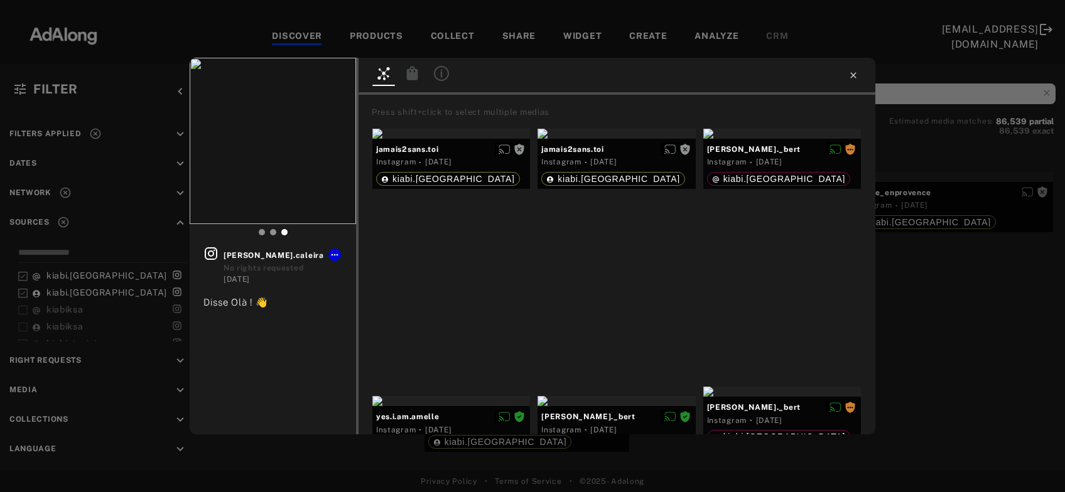
scroll to position [29583, 0]
click at [852, 73] on icon at bounding box center [854, 75] width 10 height 10
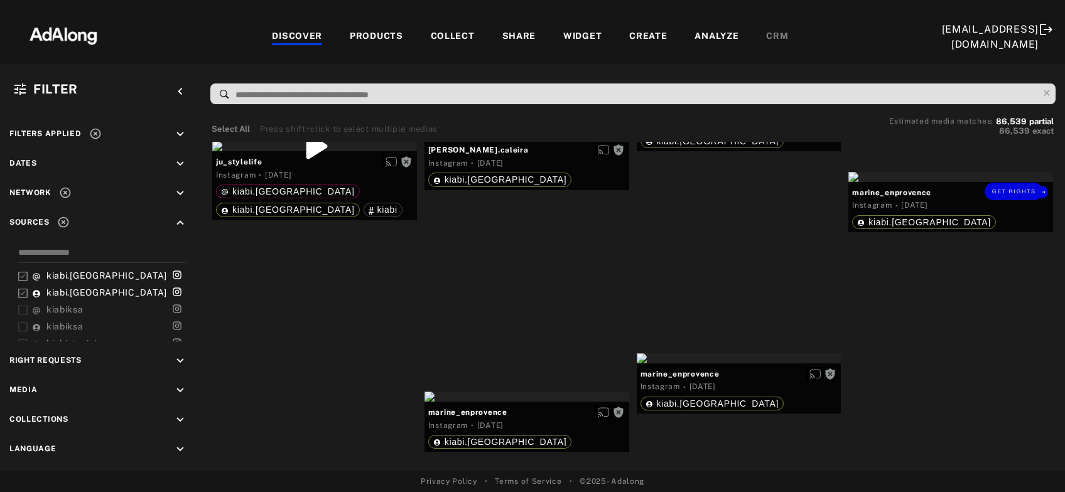
scroll to position [29651, 0]
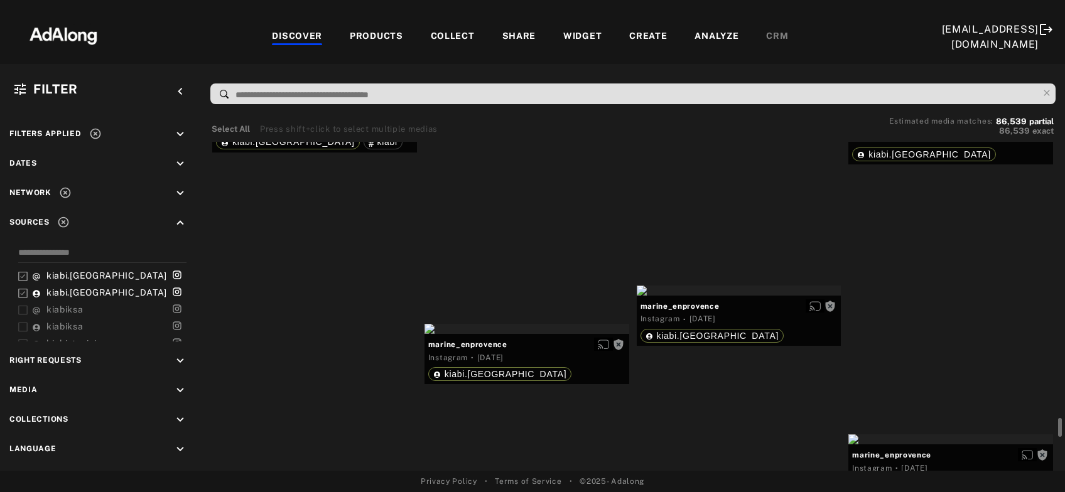
click at [952, 114] on div "Get rights" at bounding box center [951, 109] width 205 height 10
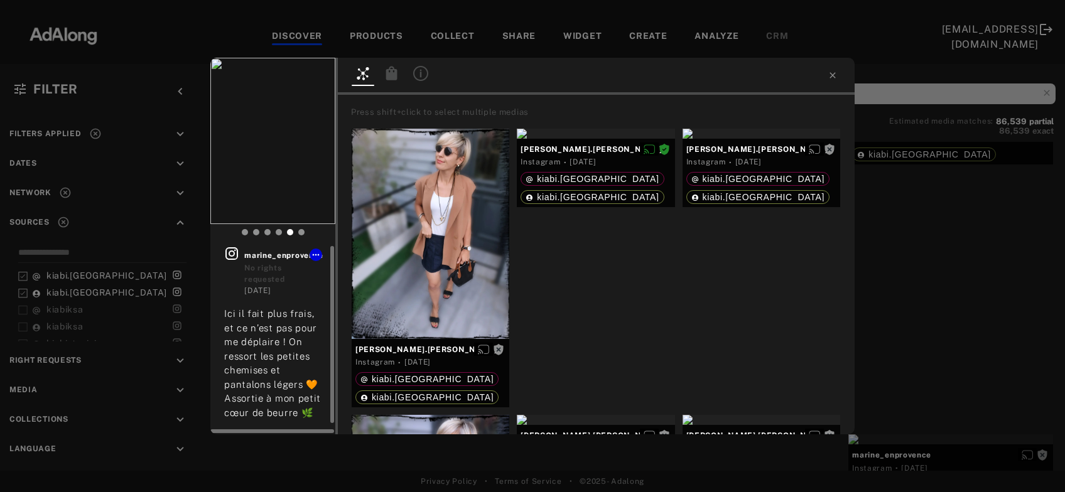
scroll to position [12, 0]
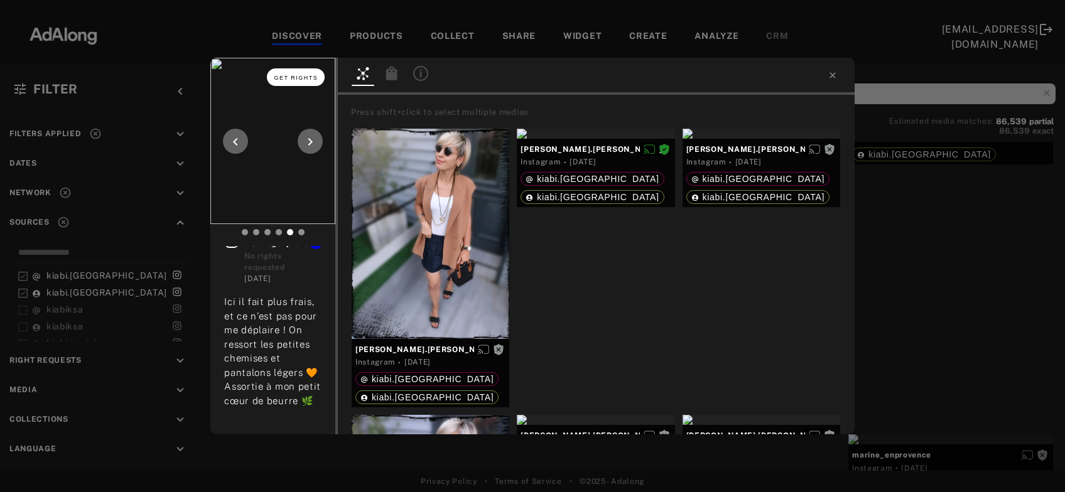
click at [302, 77] on span "Get rights" at bounding box center [296, 78] width 44 height 6
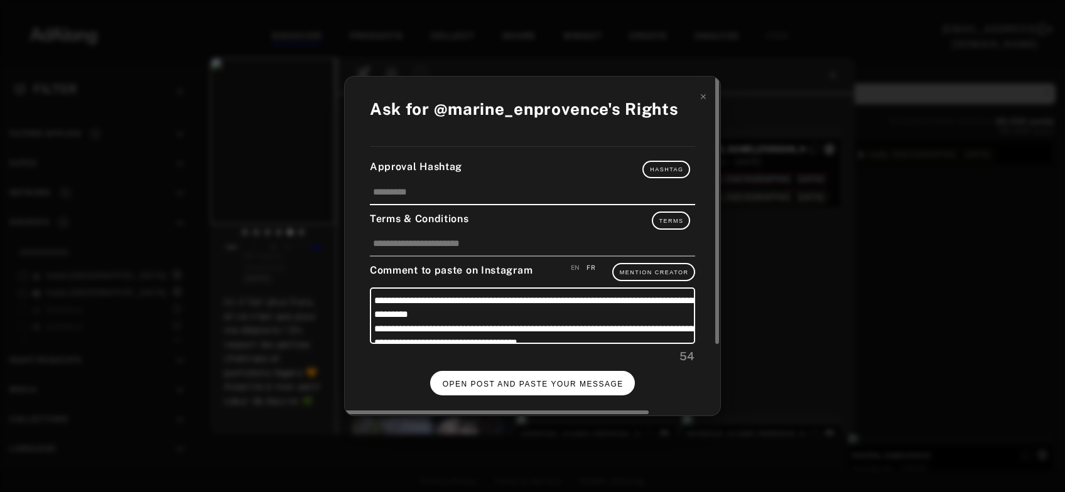
click at [476, 373] on button "OPEN POST AND PASTE YOUR MESSAGE" at bounding box center [532, 383] width 205 height 24
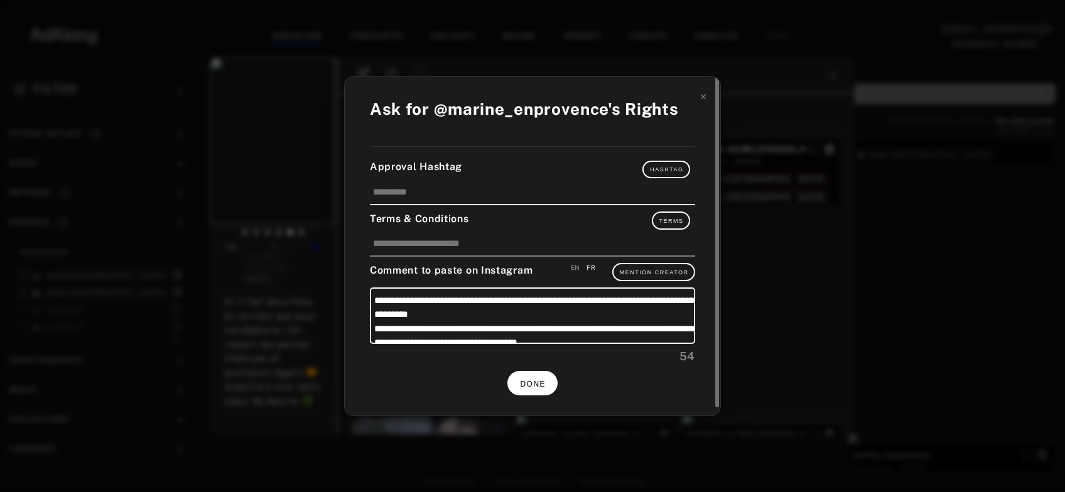
scroll to position [12, 0]
click at [545, 380] on span "DONE" at bounding box center [533, 384] width 26 height 9
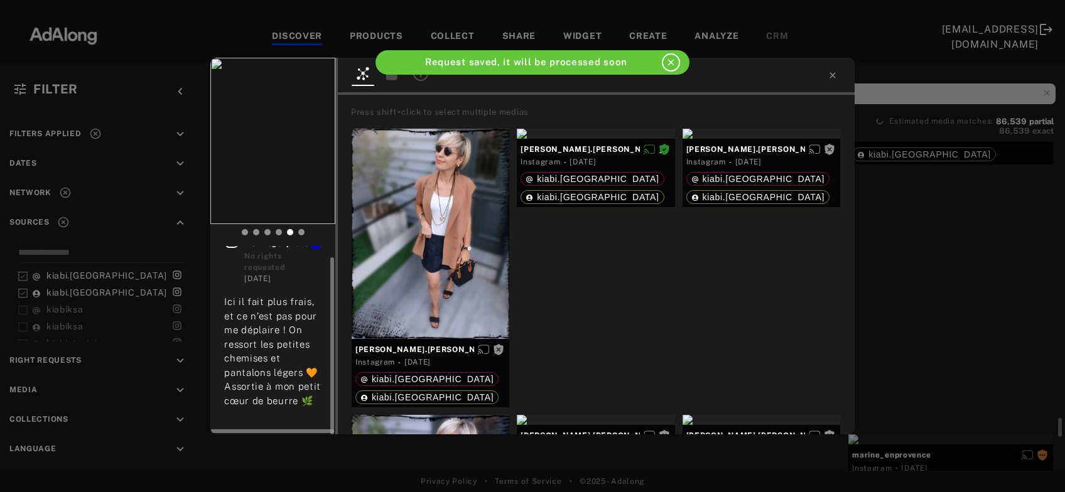
scroll to position [12, 0]
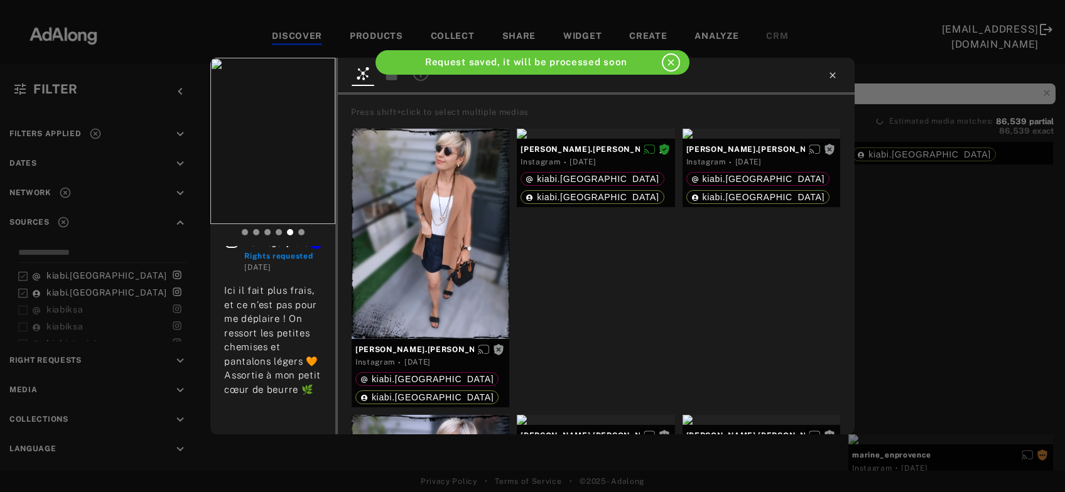
click at [836, 77] on icon at bounding box center [833, 75] width 10 height 10
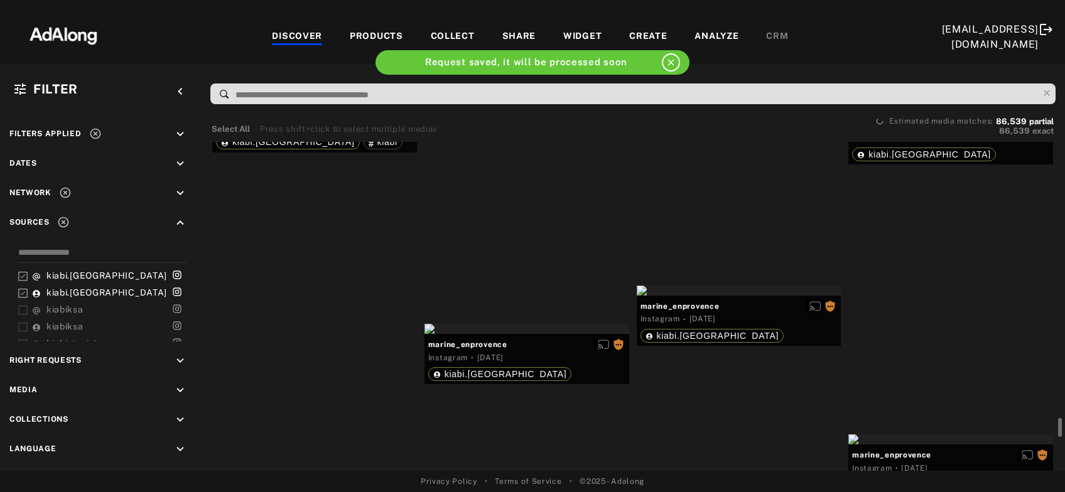
click at [337, 84] on div "Get rights" at bounding box center [314, 78] width 205 height 10
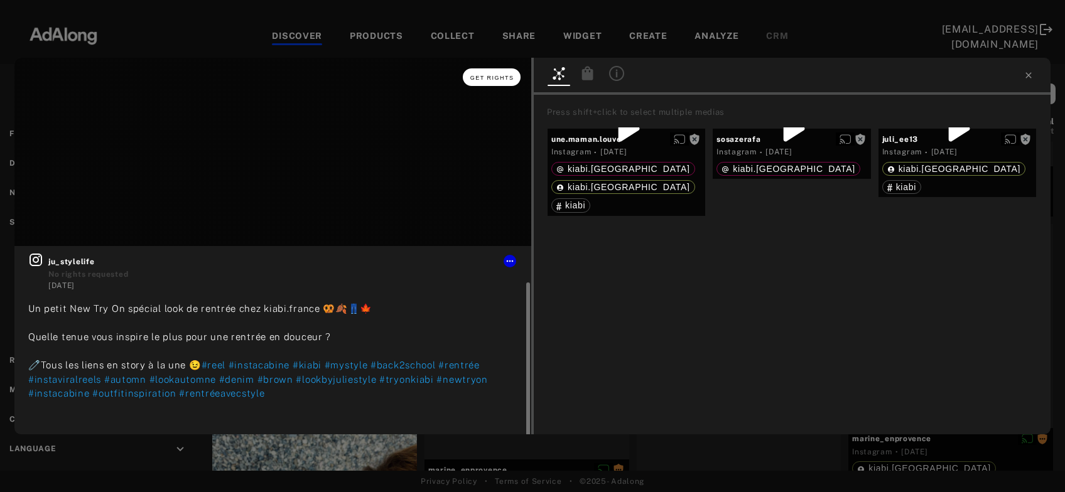
scroll to position [19, 0]
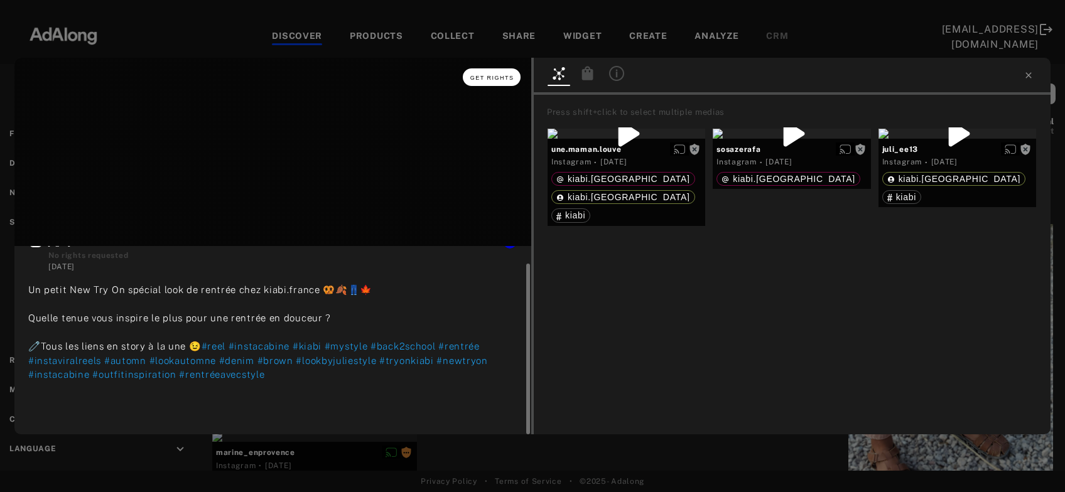
click at [503, 78] on span "Get rights" at bounding box center [492, 78] width 44 height 6
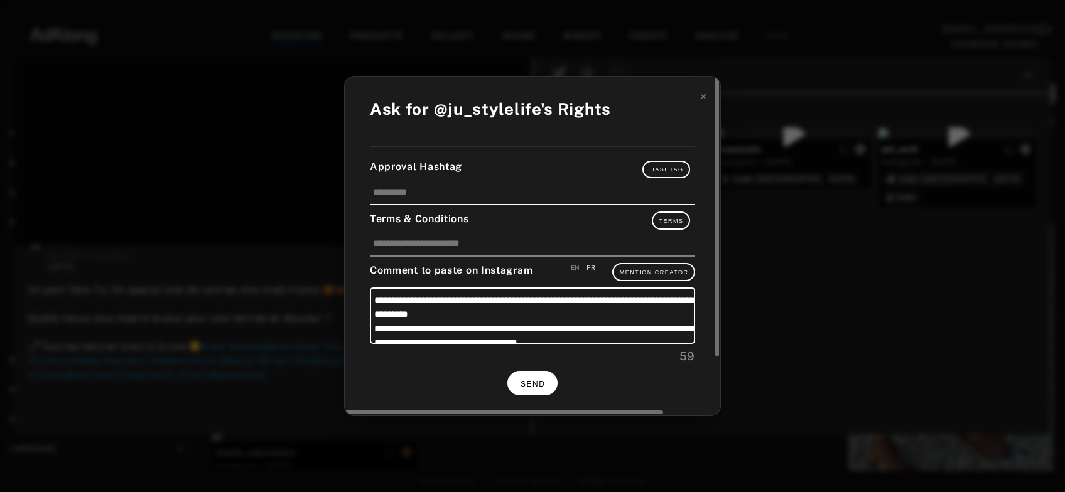
click at [516, 384] on button "SEND" at bounding box center [532, 383] width 50 height 24
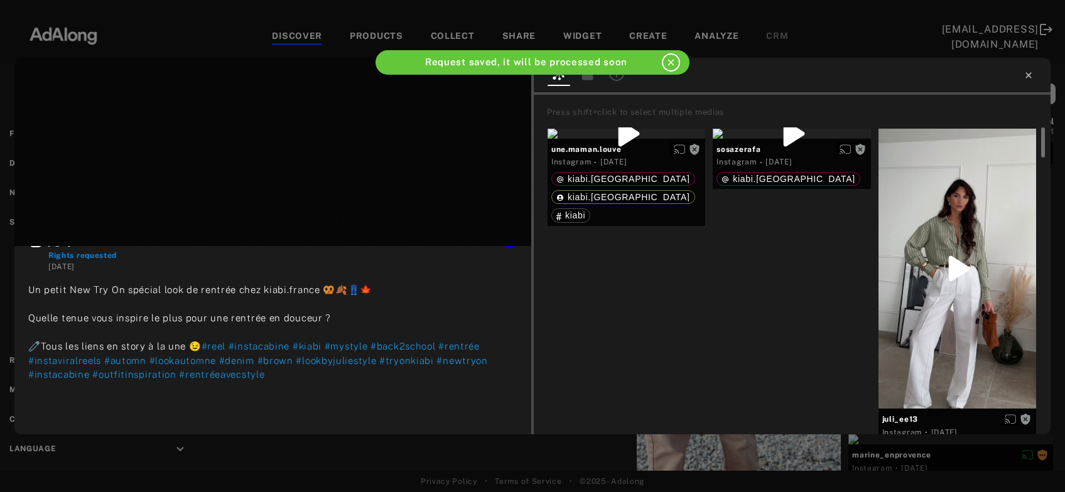
click at [1031, 74] on icon at bounding box center [1029, 75] width 10 height 10
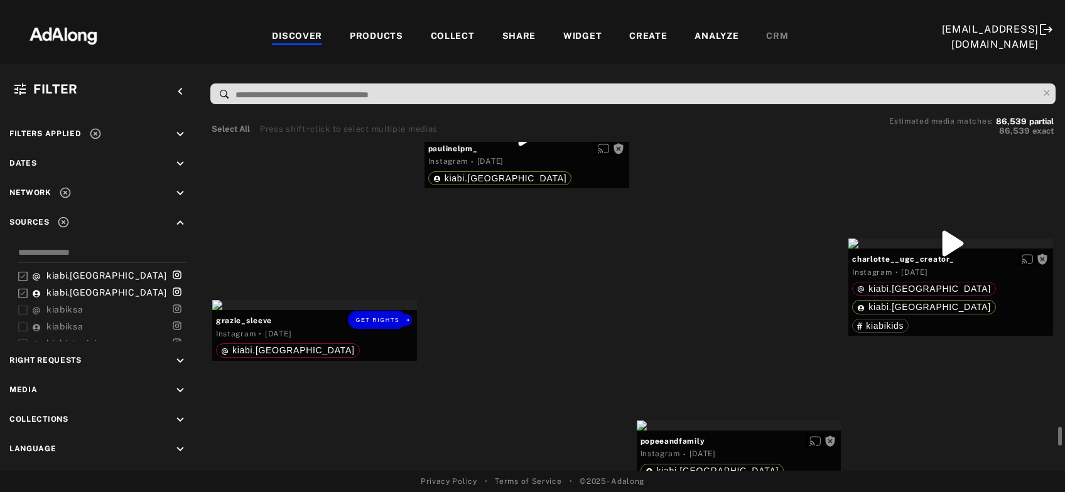
scroll to position [30666, 0]
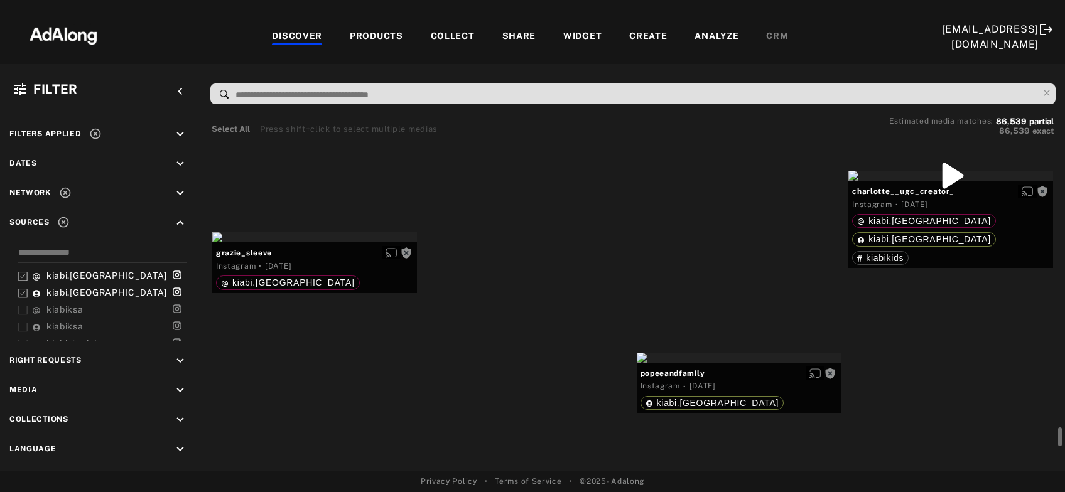
click at [545, 70] on div "Get rights" at bounding box center [527, 65] width 205 height 10
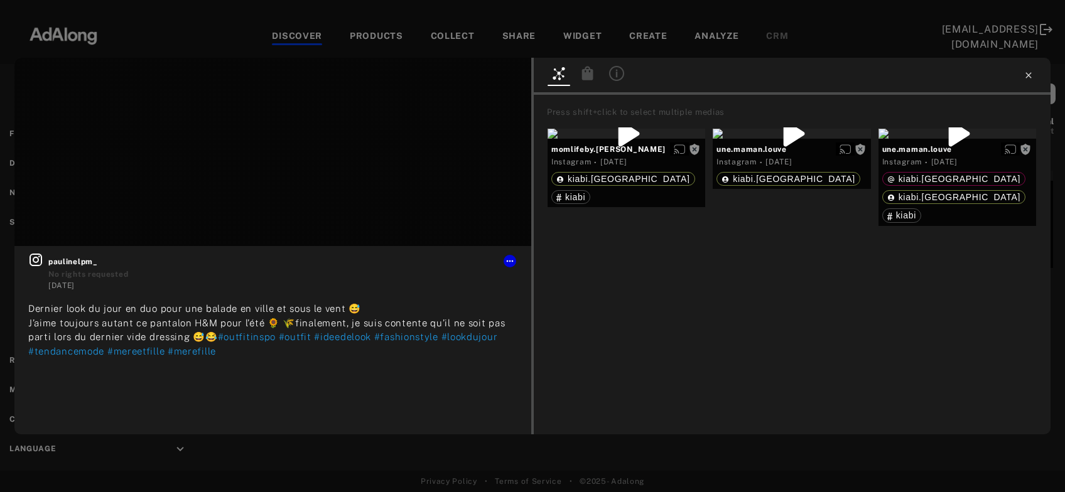
click at [1028, 80] on icon at bounding box center [1029, 75] width 10 height 10
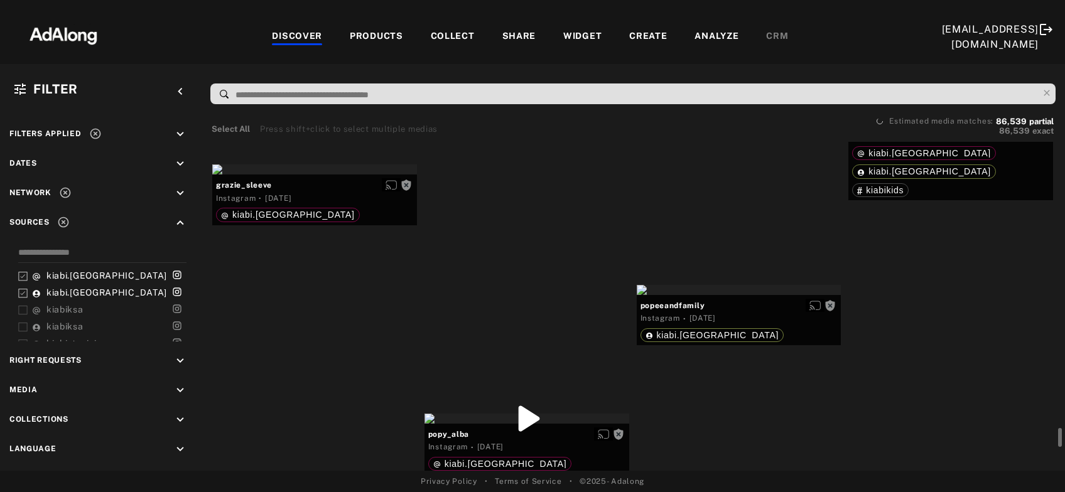
scroll to position [30801, 0]
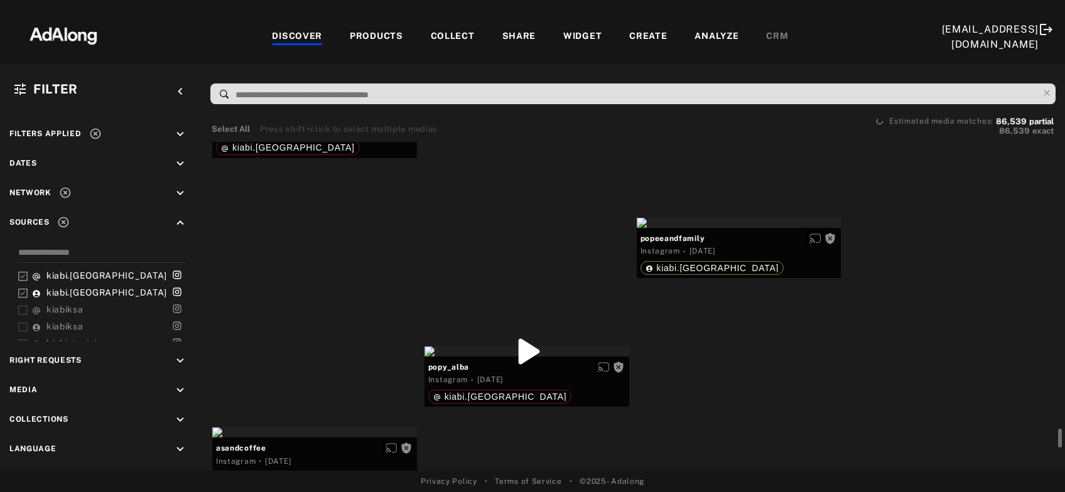
click at [318, 107] on div "Get rights" at bounding box center [314, 102] width 205 height 10
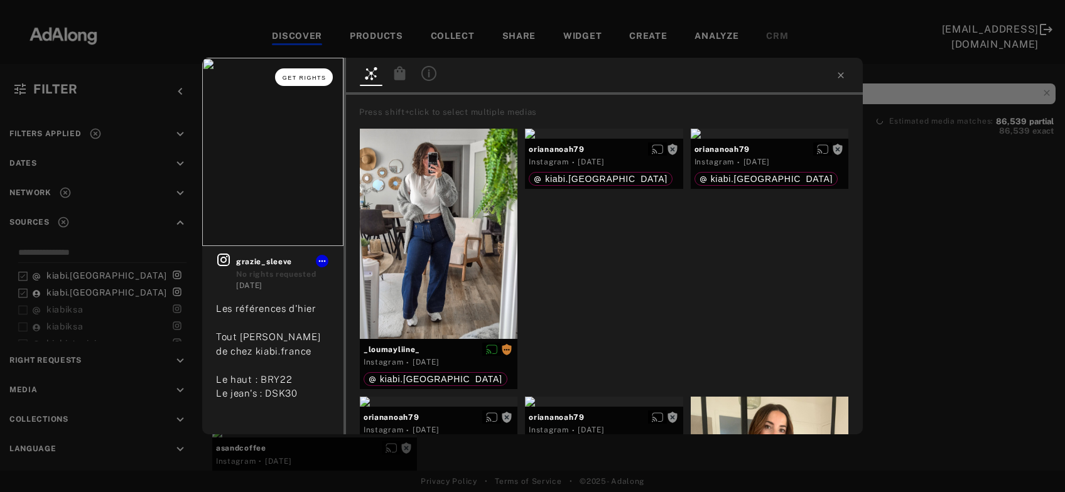
click at [315, 79] on span "Get rights" at bounding box center [305, 78] width 44 height 6
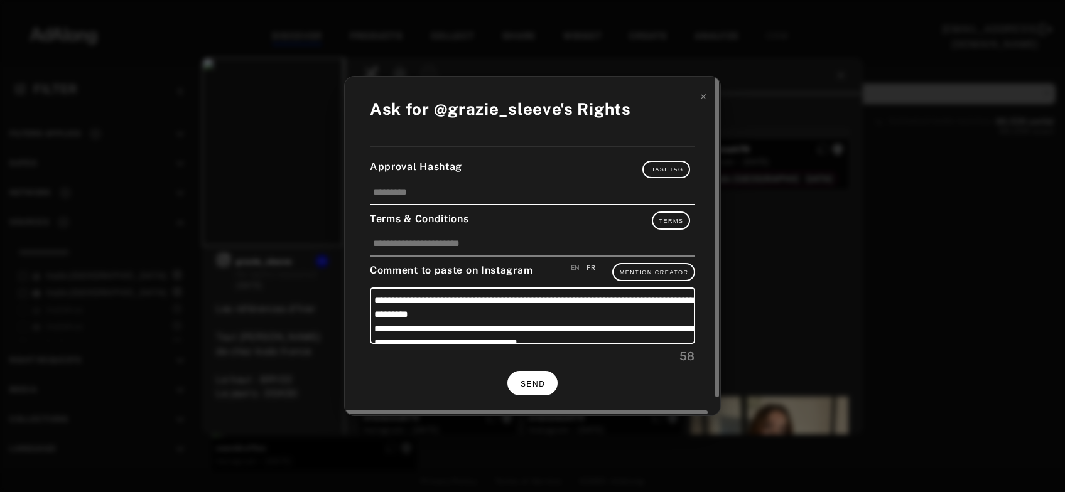
click at [527, 384] on span "SEND" at bounding box center [533, 384] width 24 height 9
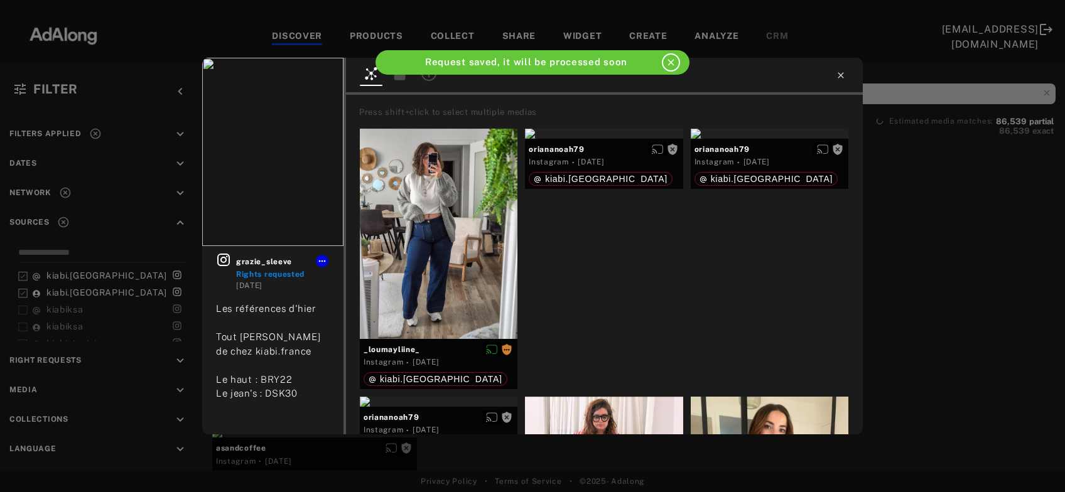
click at [837, 79] on icon at bounding box center [841, 75] width 10 height 10
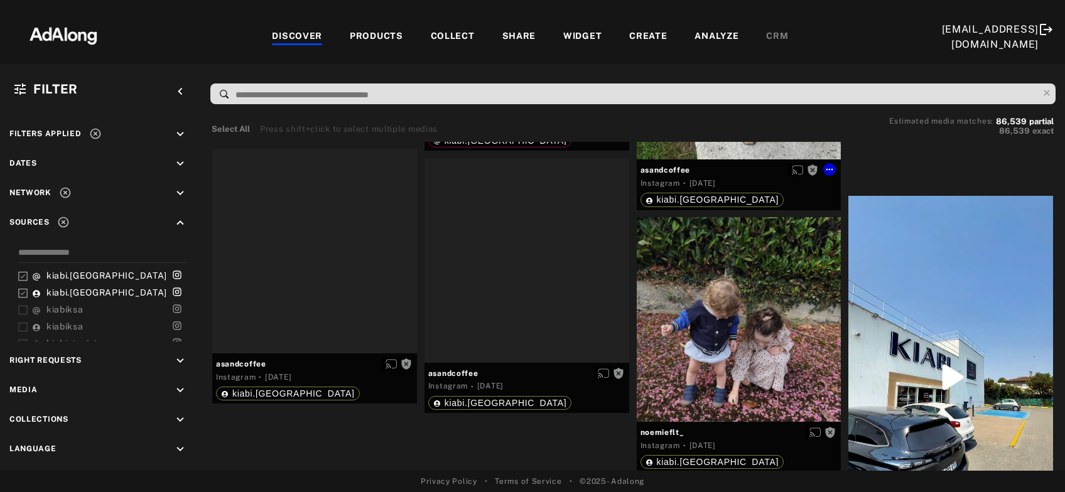
scroll to position [31479, 0]
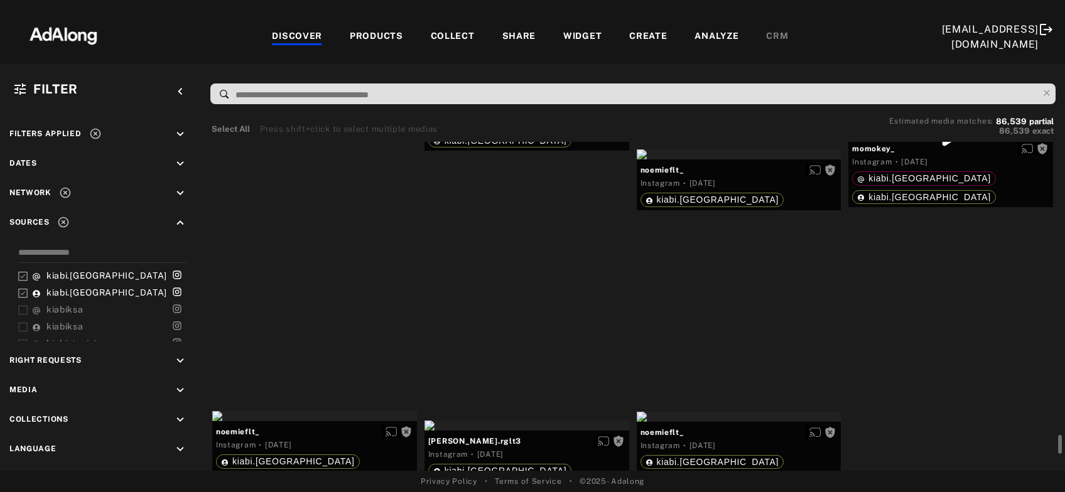
click at [735, 160] on div at bounding box center [739, 154] width 205 height 10
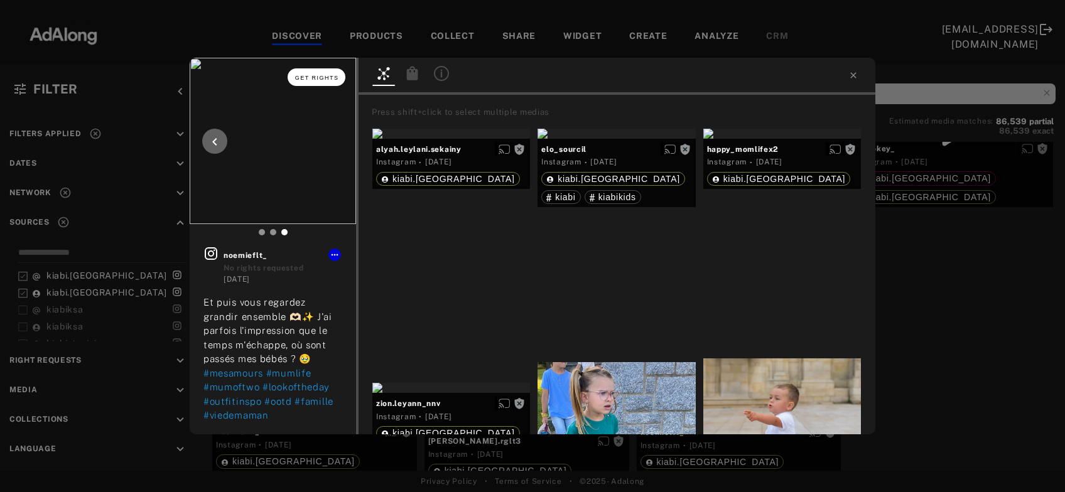
click at [323, 74] on button "Get rights" at bounding box center [317, 77] width 58 height 18
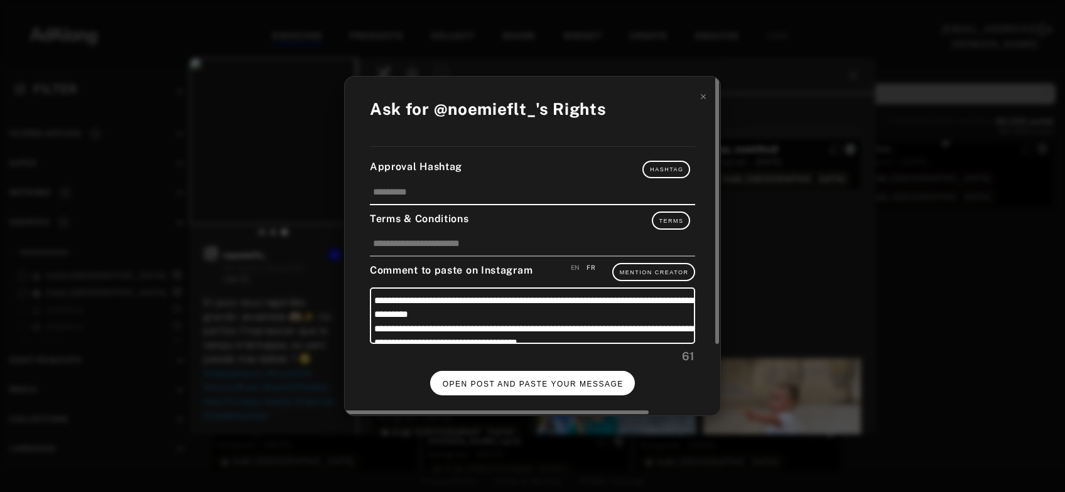
click at [516, 381] on span "OPEN POST AND PASTE YOUR MESSAGE" at bounding box center [533, 384] width 181 height 9
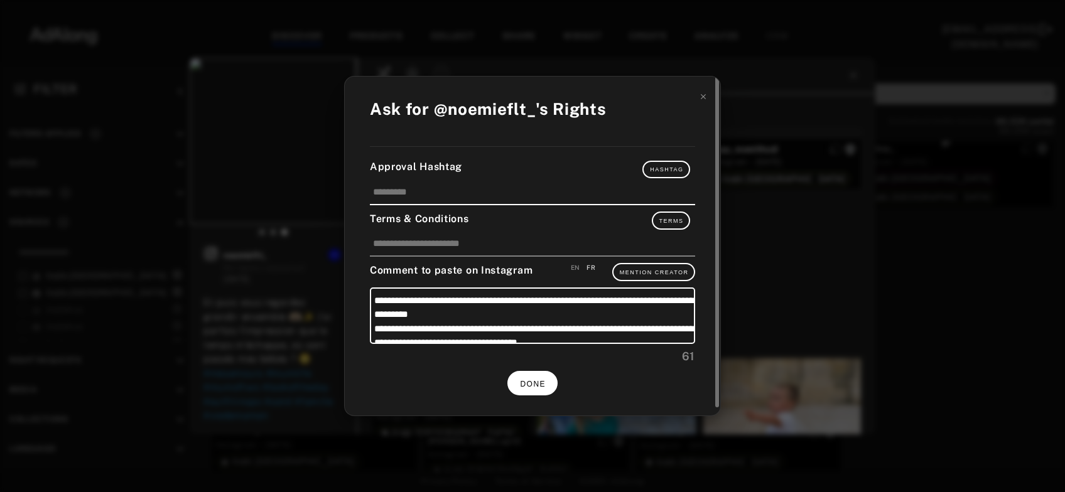
scroll to position [31479, 0]
click at [536, 386] on button "DONE" at bounding box center [532, 383] width 50 height 24
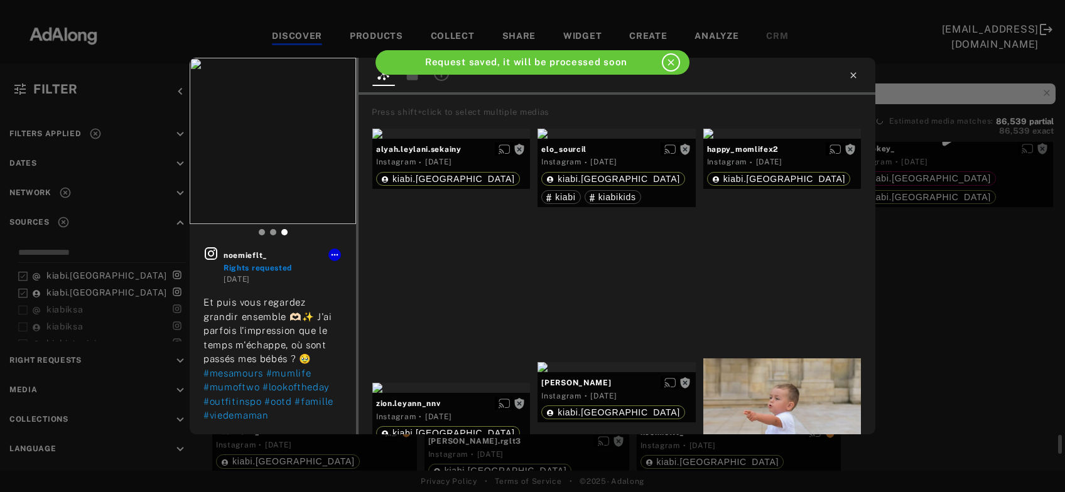
scroll to position [31479, 0]
click at [852, 75] on icon at bounding box center [854, 75] width 10 height 10
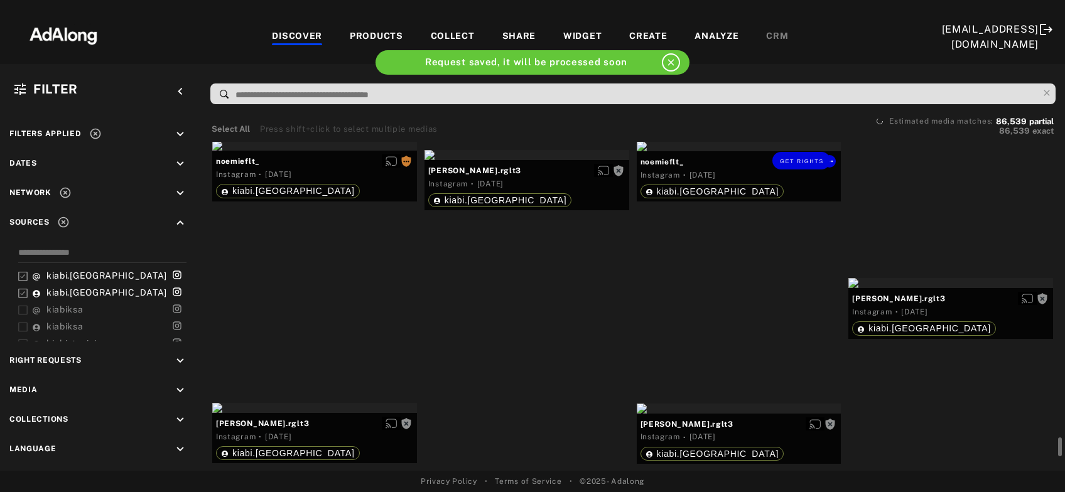
scroll to position [31817, 0]
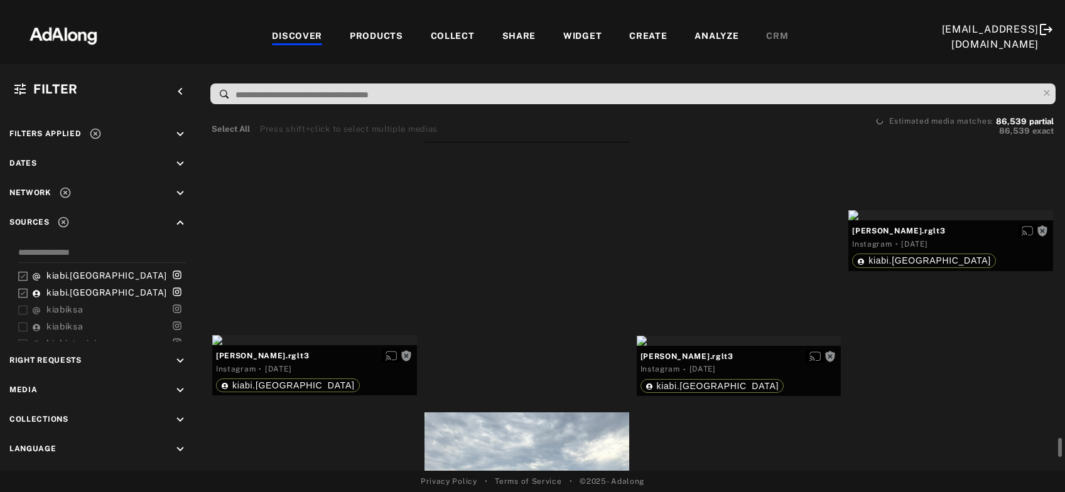
click at [498, 92] on div "Get rights" at bounding box center [527, 87] width 205 height 10
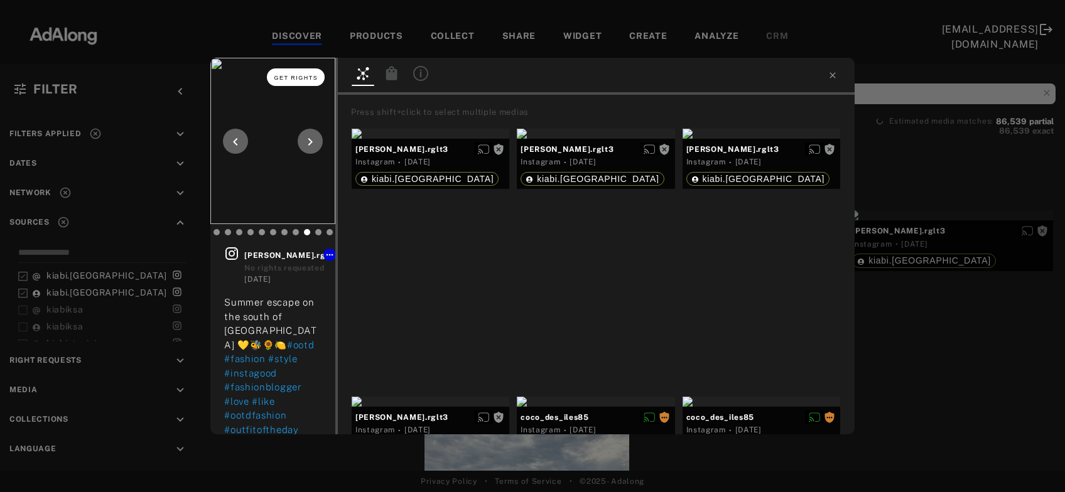
click at [312, 79] on span "Get rights" at bounding box center [296, 78] width 44 height 6
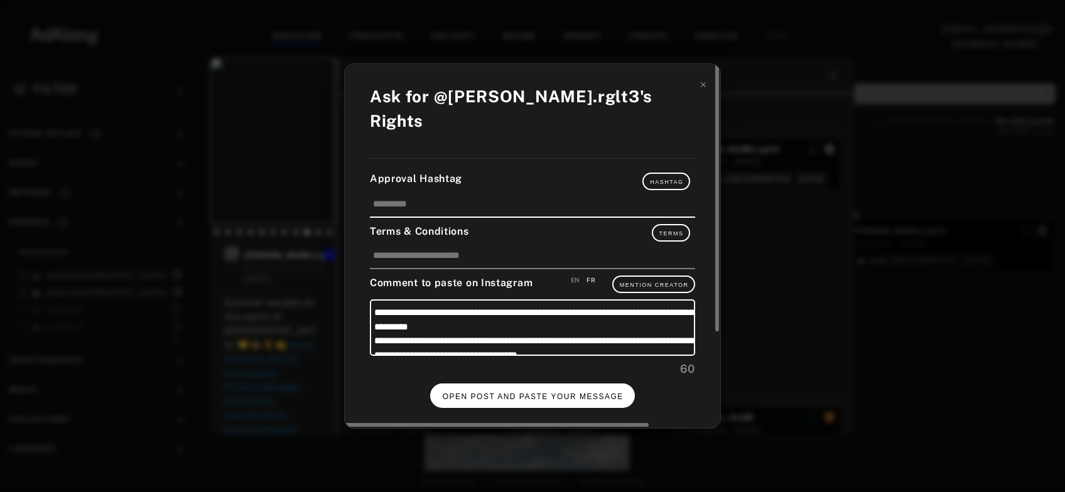
click at [509, 393] on span "OPEN POST AND PASTE YOUR MESSAGE" at bounding box center [533, 397] width 181 height 9
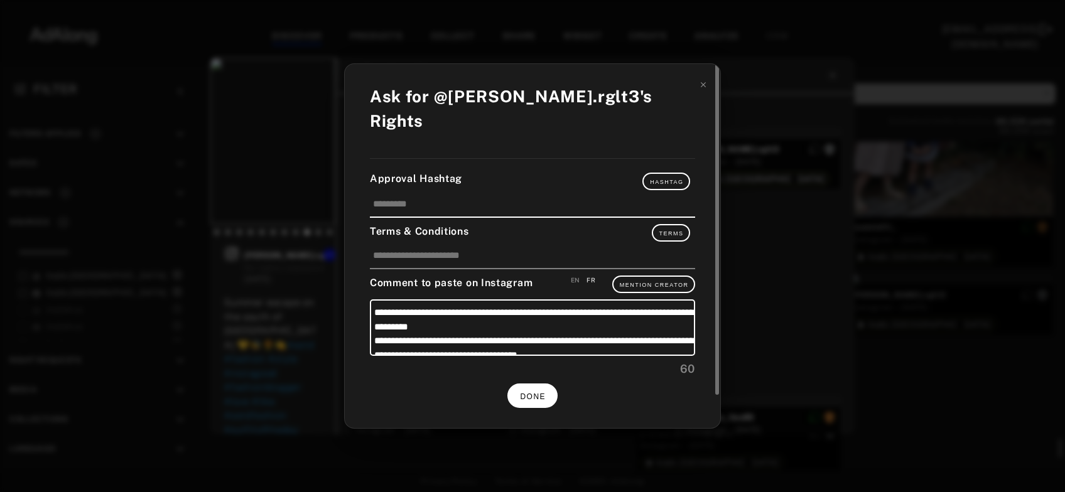
scroll to position [31817, 0]
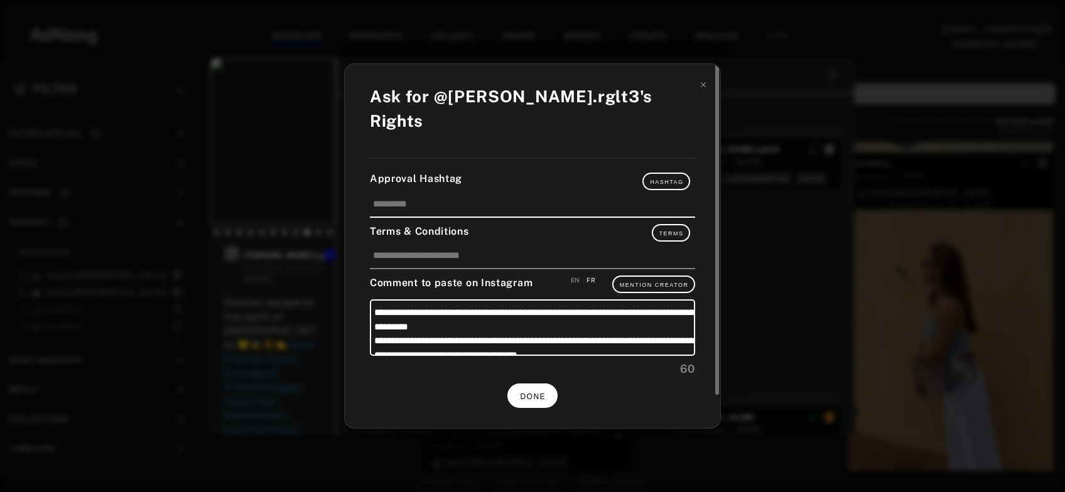
click at [540, 393] on span "DONE" at bounding box center [533, 397] width 26 height 9
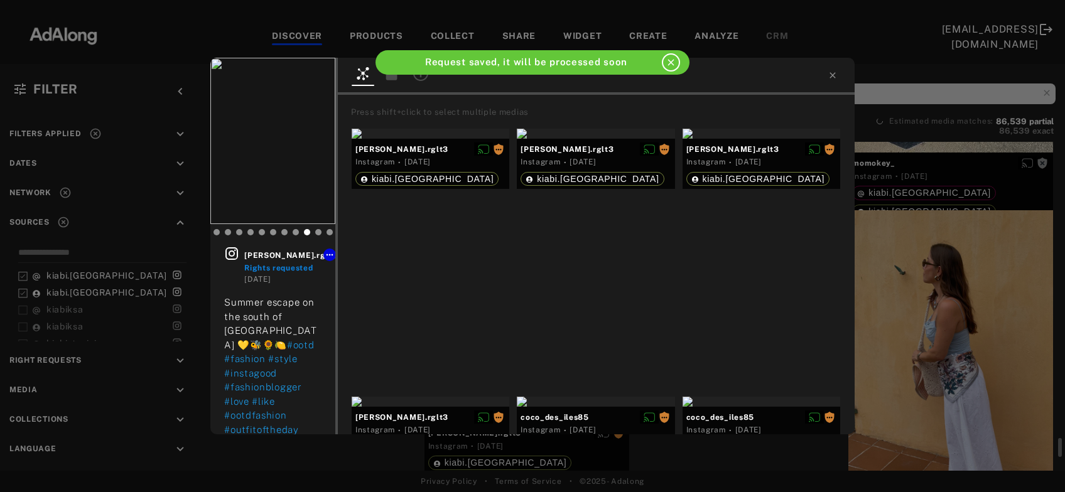
scroll to position [31817, 0]
click at [833, 79] on icon at bounding box center [833, 75] width 10 height 10
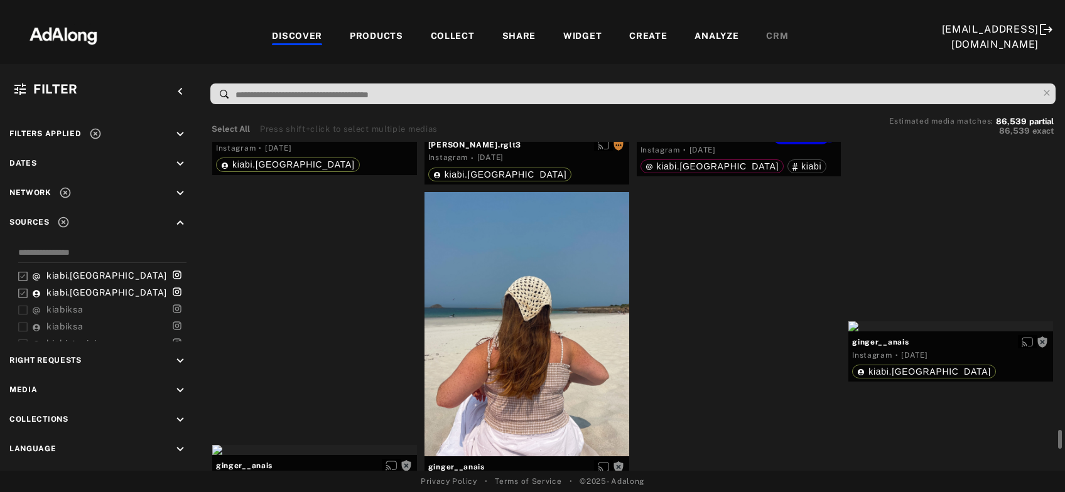
scroll to position [32765, 0]
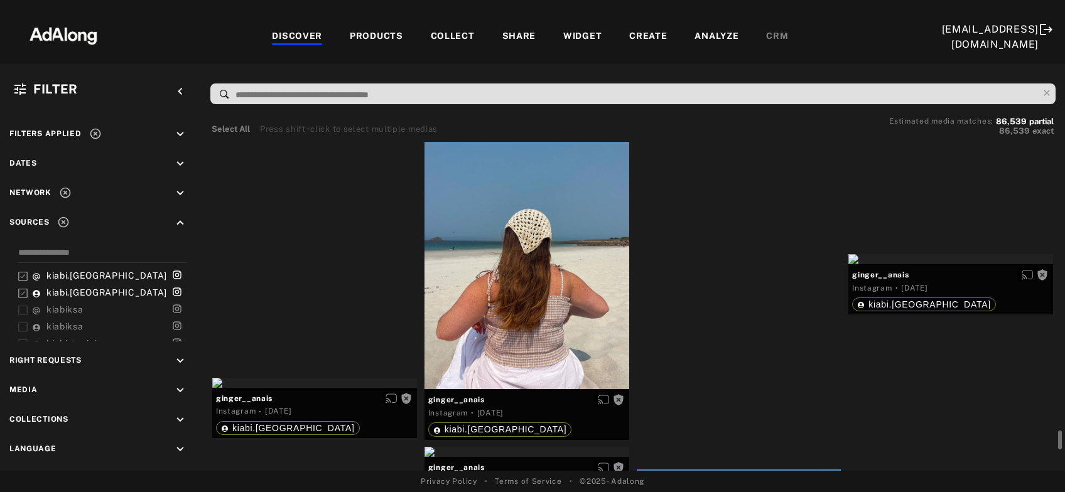
click at [753, 59] on div "Get rights" at bounding box center [739, 54] width 205 height 10
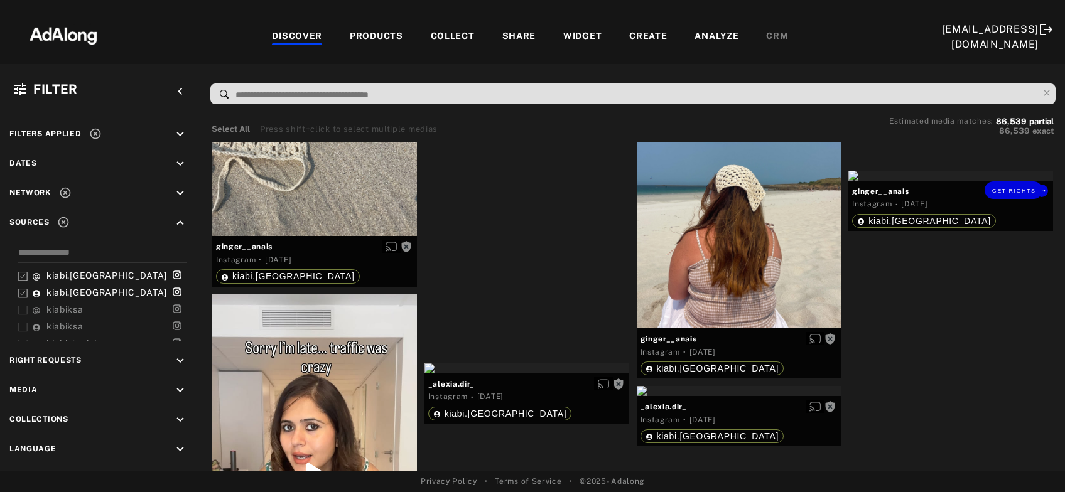
scroll to position [33239, 0]
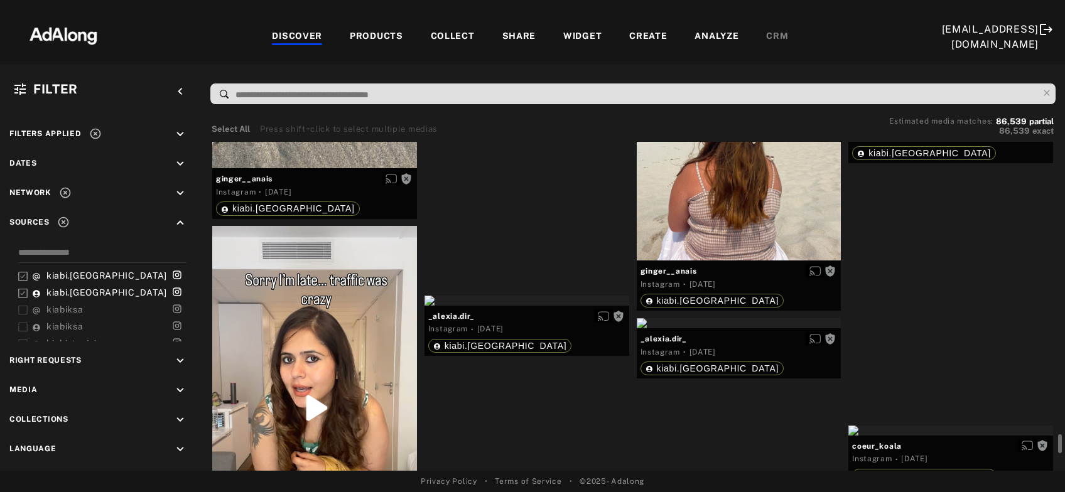
click at [935, 113] on div "Get rights" at bounding box center [951, 108] width 205 height 10
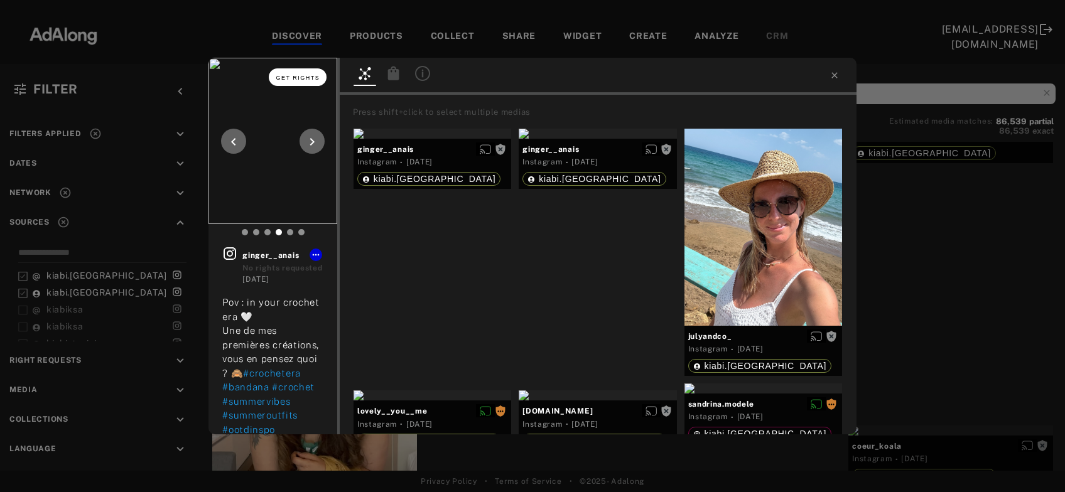
click at [312, 79] on span "Get rights" at bounding box center [298, 78] width 44 height 6
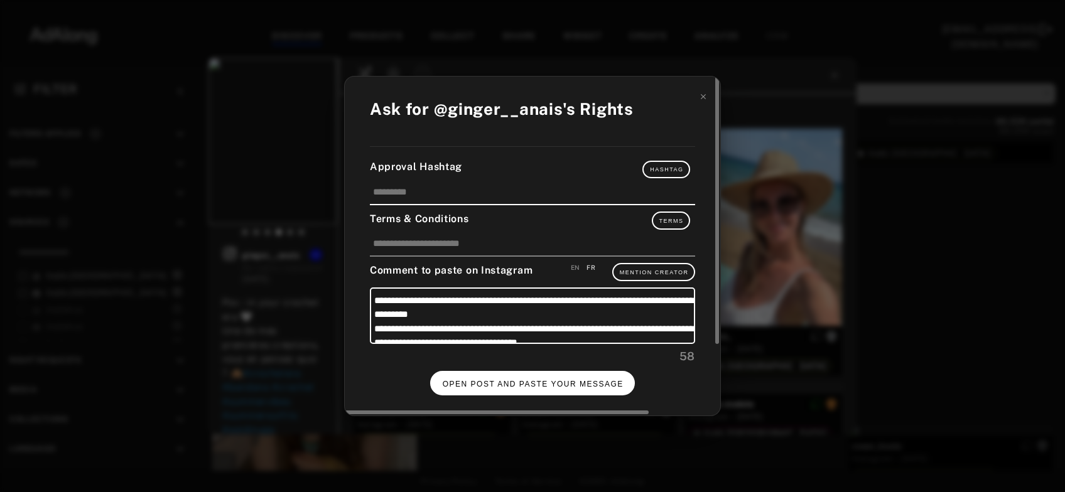
click at [521, 380] on span "OPEN POST AND PASTE YOUR MESSAGE" at bounding box center [533, 384] width 181 height 9
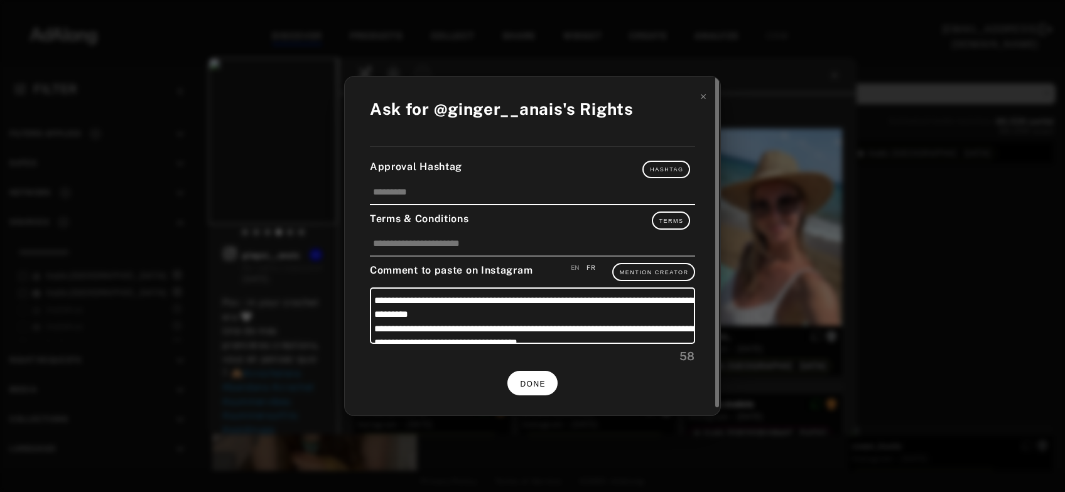
scroll to position [33239, 0]
click at [535, 380] on span "DONE" at bounding box center [533, 384] width 26 height 9
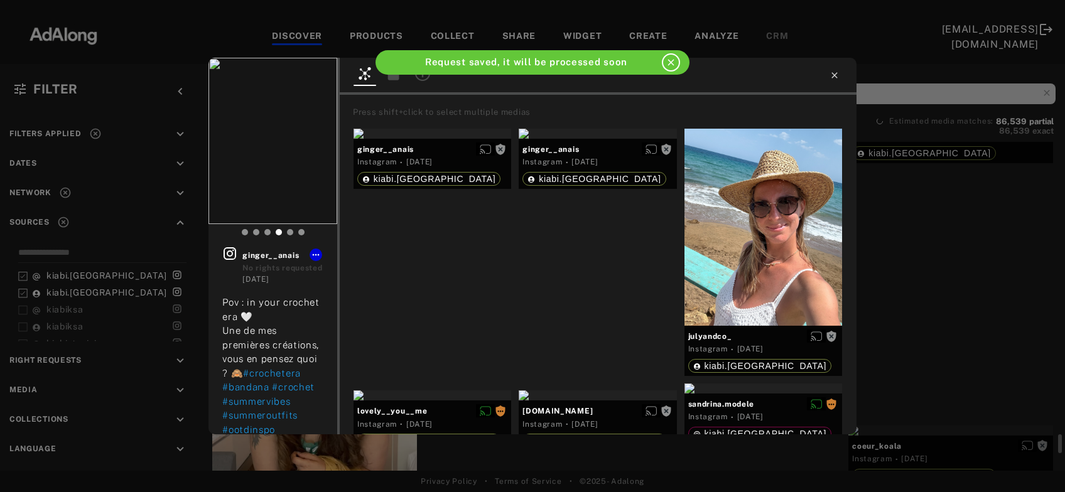
scroll to position [33239, 0]
click at [833, 77] on icon at bounding box center [835, 75] width 6 height 6
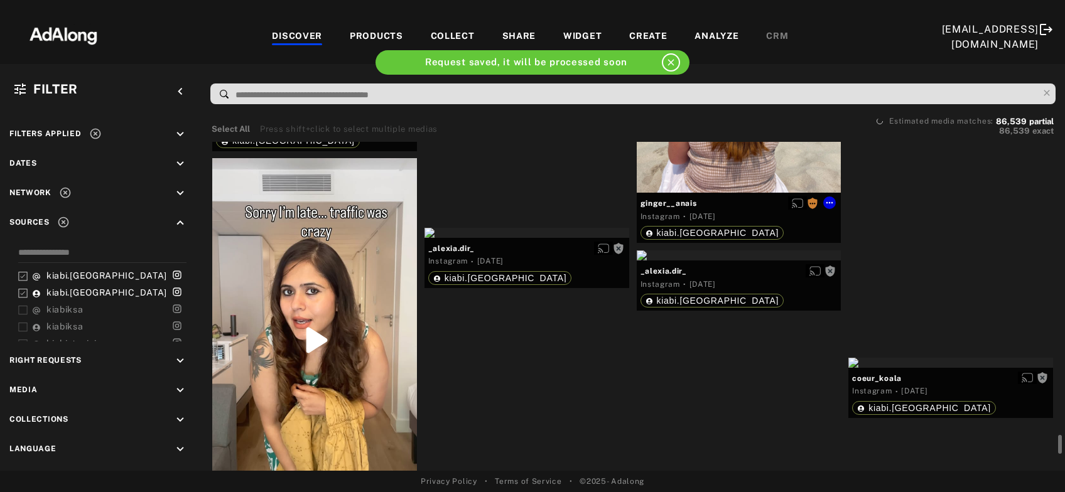
scroll to position [33442, 0]
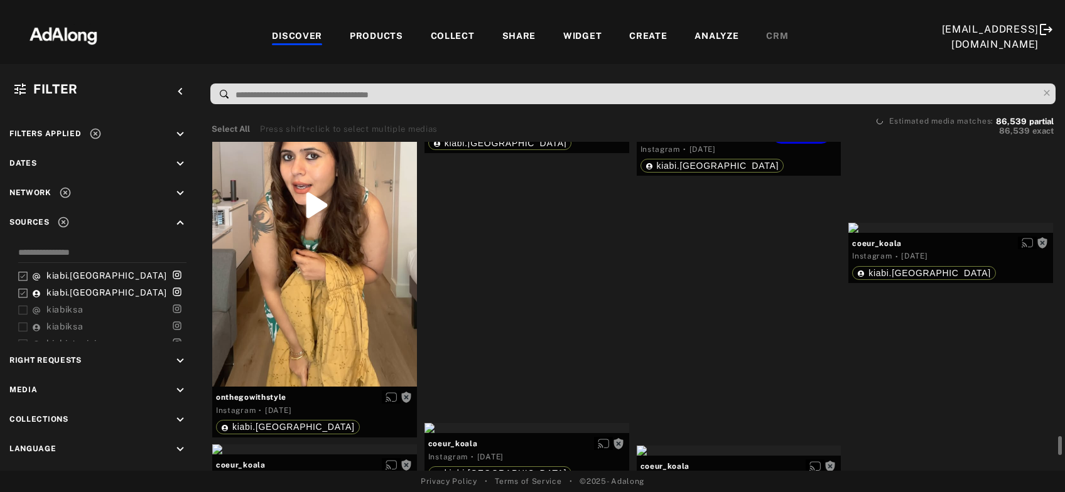
click at [771, 126] on div "Get rights" at bounding box center [739, 121] width 205 height 10
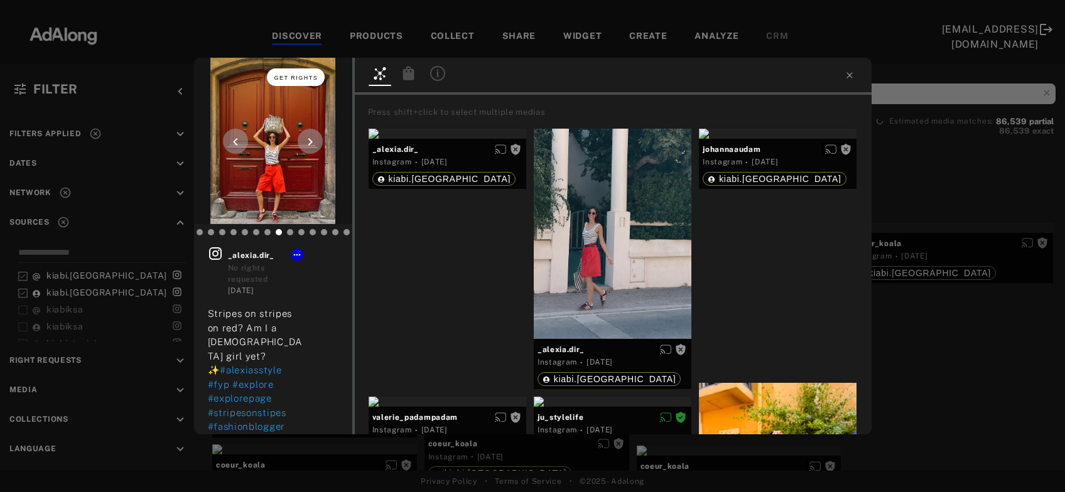
click at [308, 73] on button "Get rights" at bounding box center [296, 77] width 58 height 18
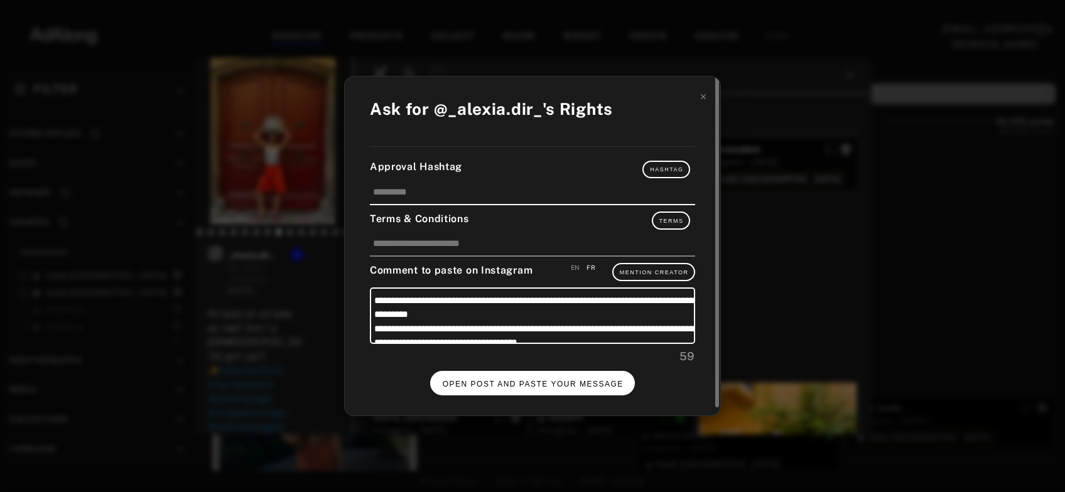
click at [501, 386] on button "OPEN POST AND PASTE YOUR MESSAGE" at bounding box center [532, 383] width 205 height 24
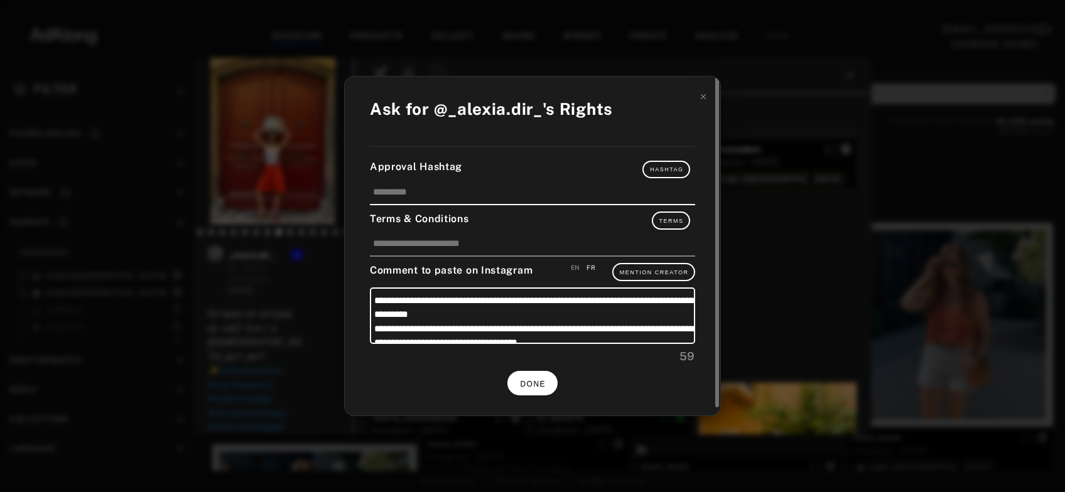
scroll to position [33442, 0]
click at [530, 380] on span "DONE" at bounding box center [533, 384] width 26 height 9
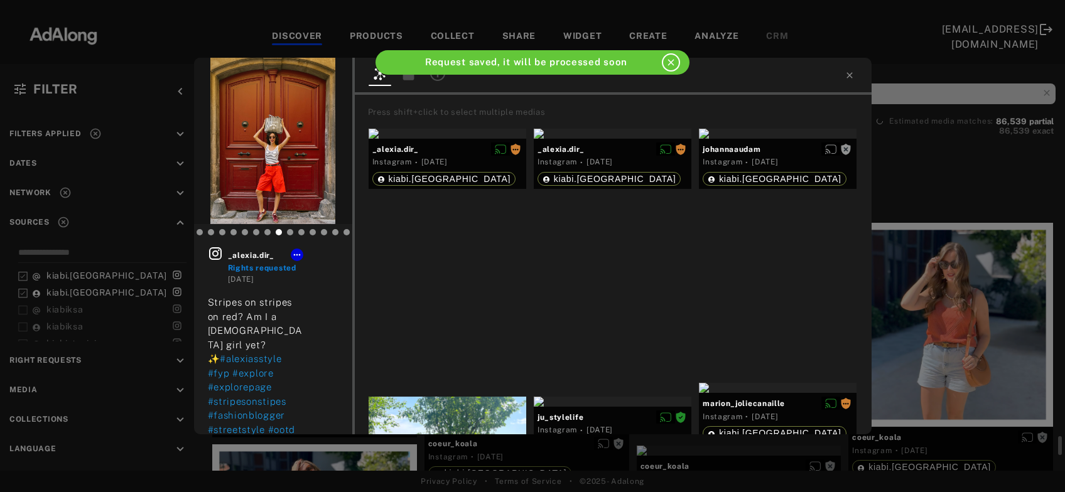
scroll to position [33442, 0]
click at [854, 73] on icon at bounding box center [850, 75] width 10 height 10
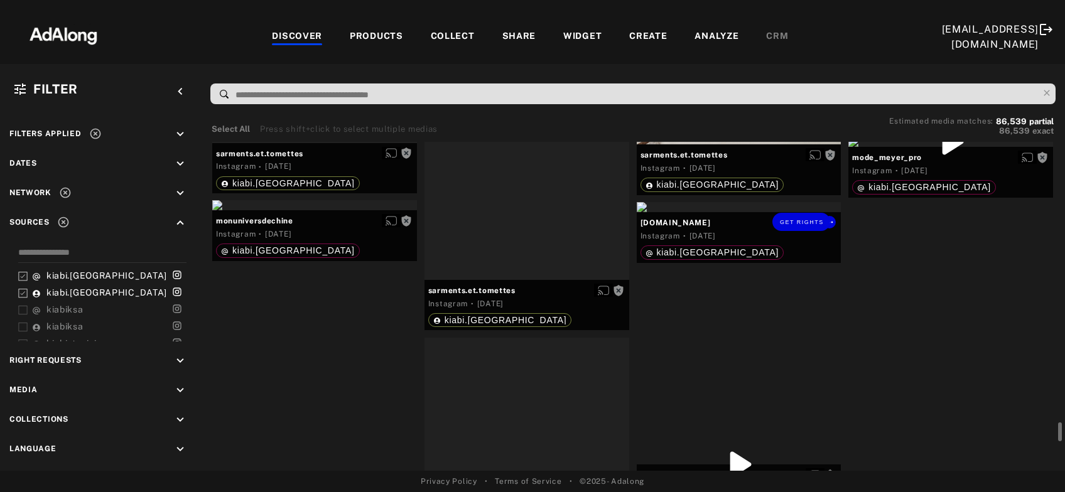
scroll to position [35202, 0]
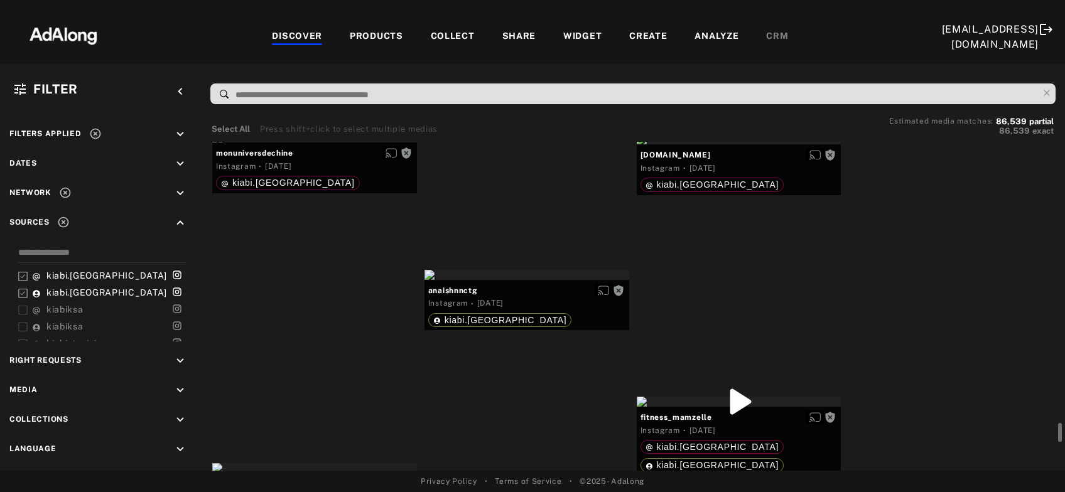
click at [936, 79] on div "Get rights" at bounding box center [951, 74] width 205 height 10
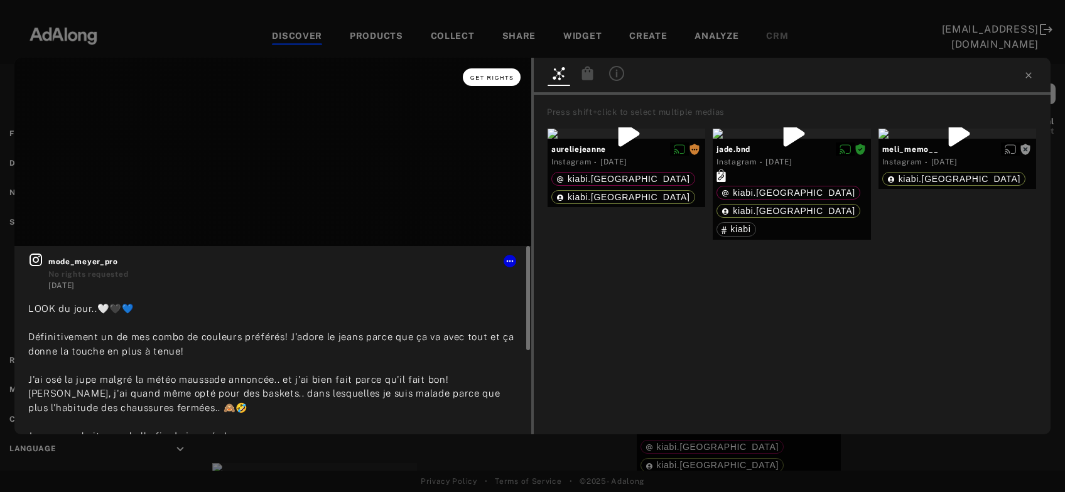
click at [500, 84] on button "Get rights" at bounding box center [492, 77] width 58 height 18
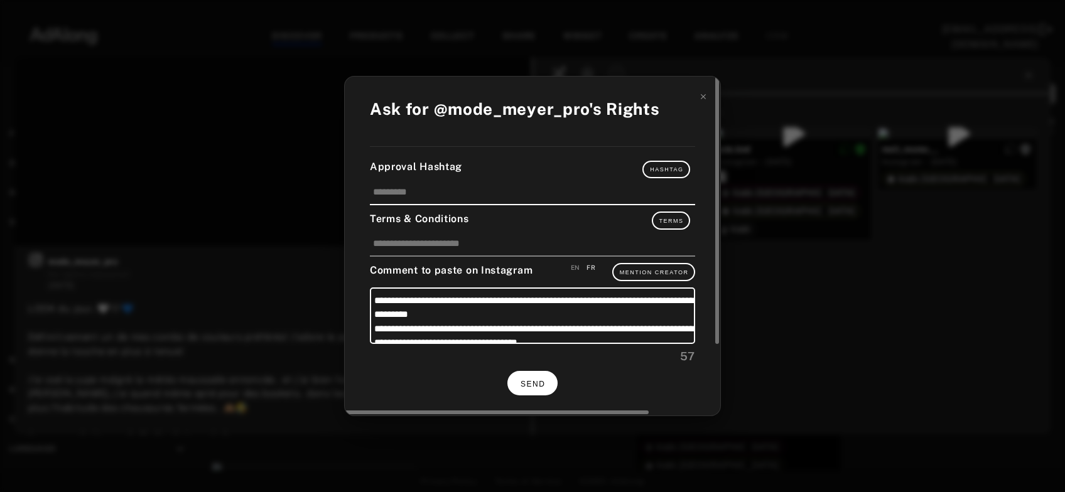
click at [530, 383] on span "SEND" at bounding box center [533, 384] width 24 height 9
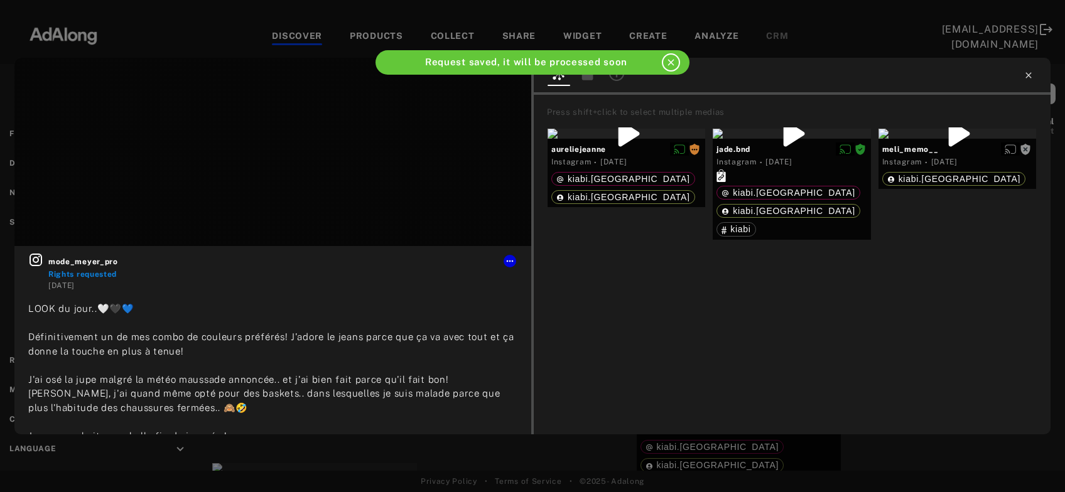
click at [1028, 75] on icon at bounding box center [1029, 75] width 6 height 6
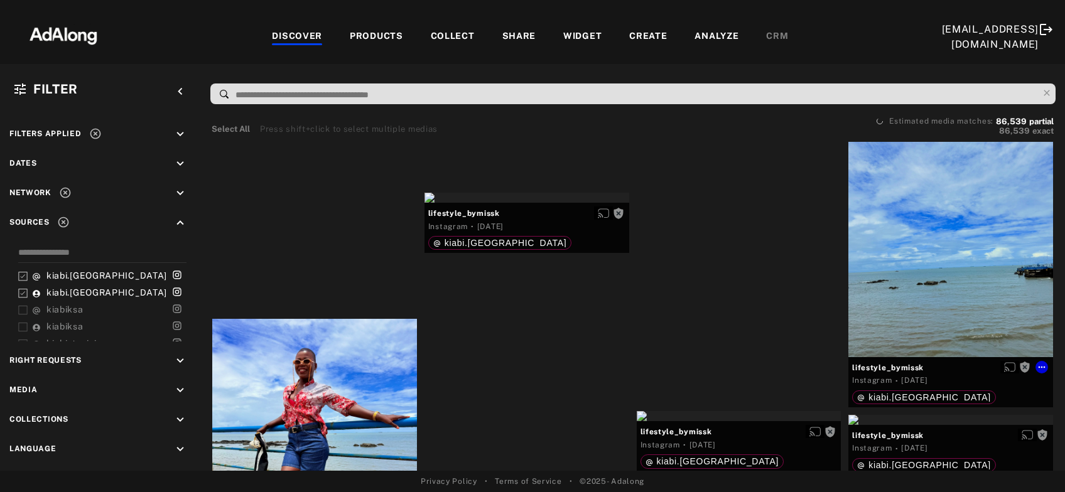
scroll to position [35675, 0]
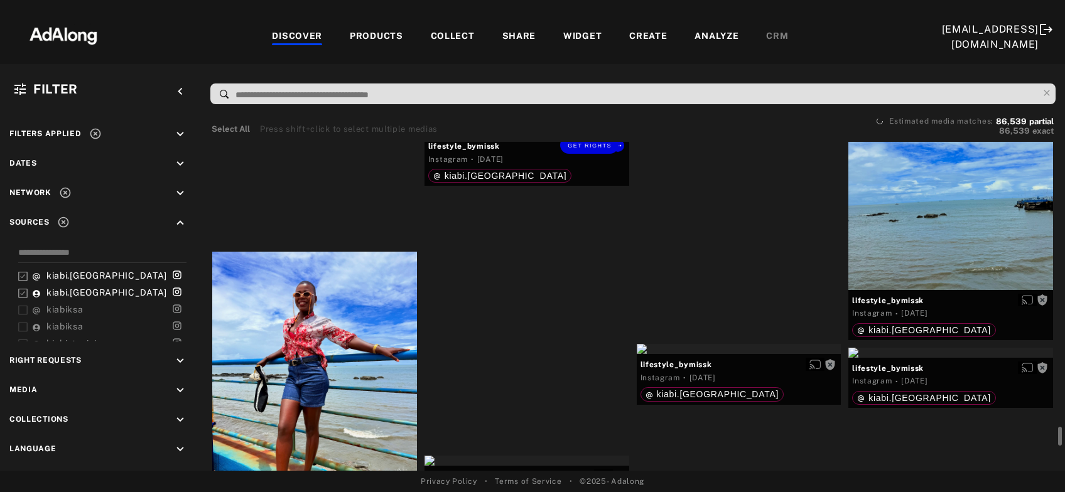
click at [550, 136] on div "Get rights" at bounding box center [527, 131] width 205 height 10
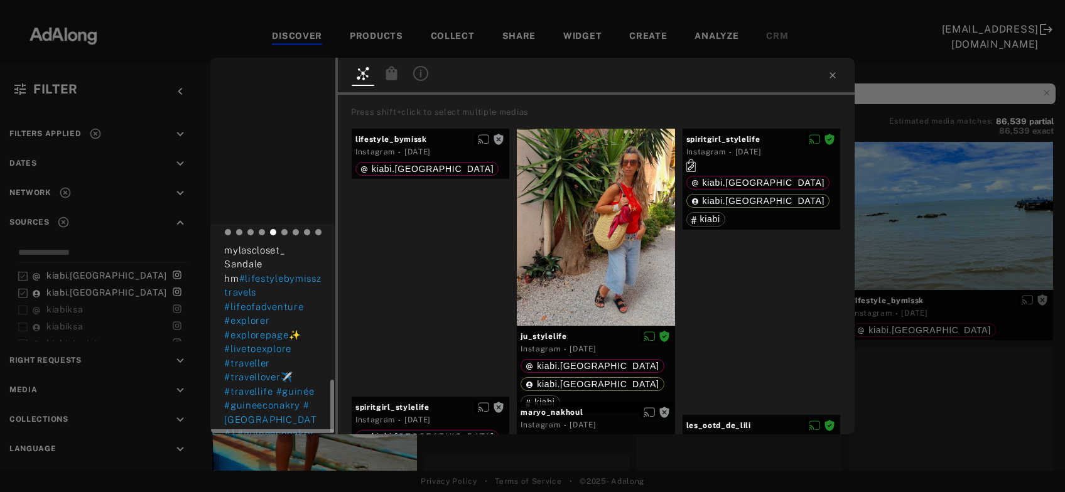
scroll to position [480, 0]
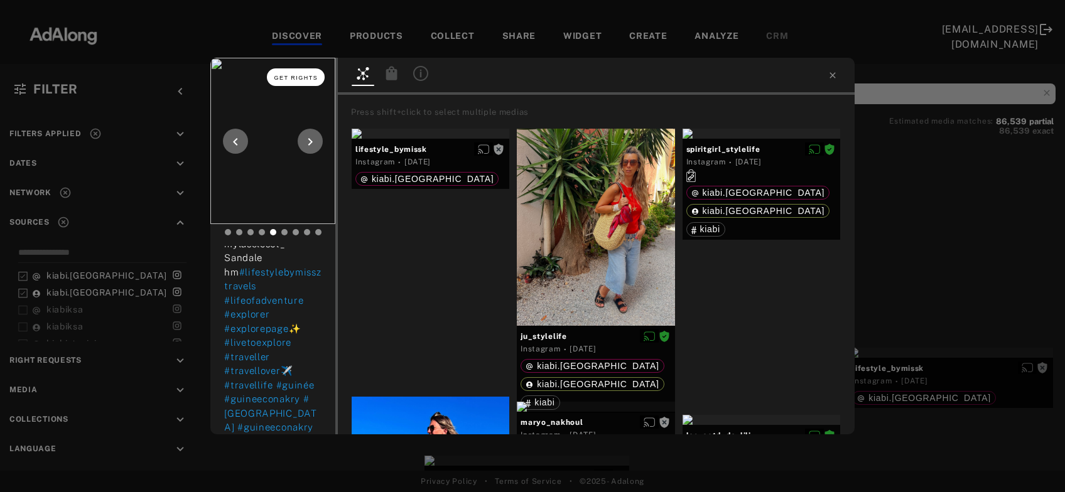
click at [291, 79] on span "Get rights" at bounding box center [296, 78] width 44 height 6
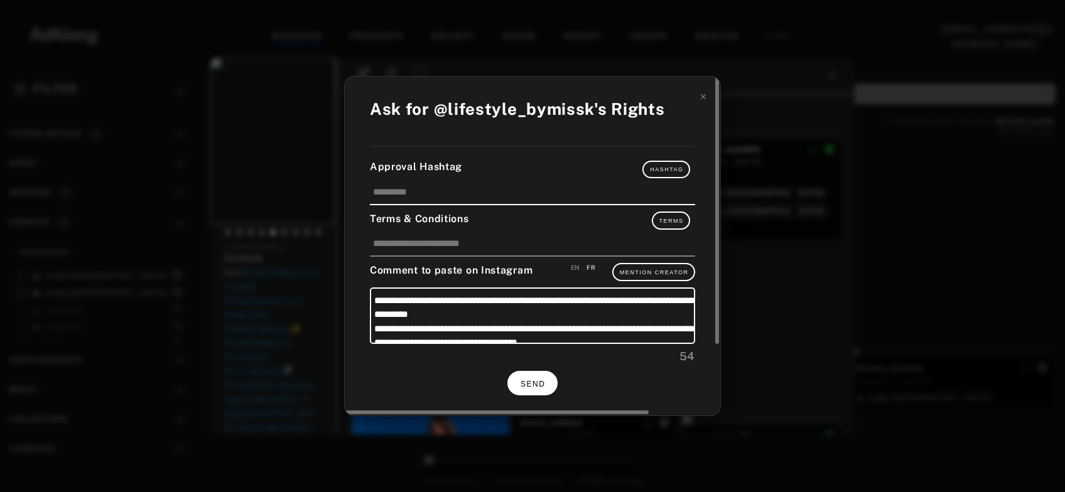
click at [524, 388] on button "SEND" at bounding box center [532, 383] width 50 height 24
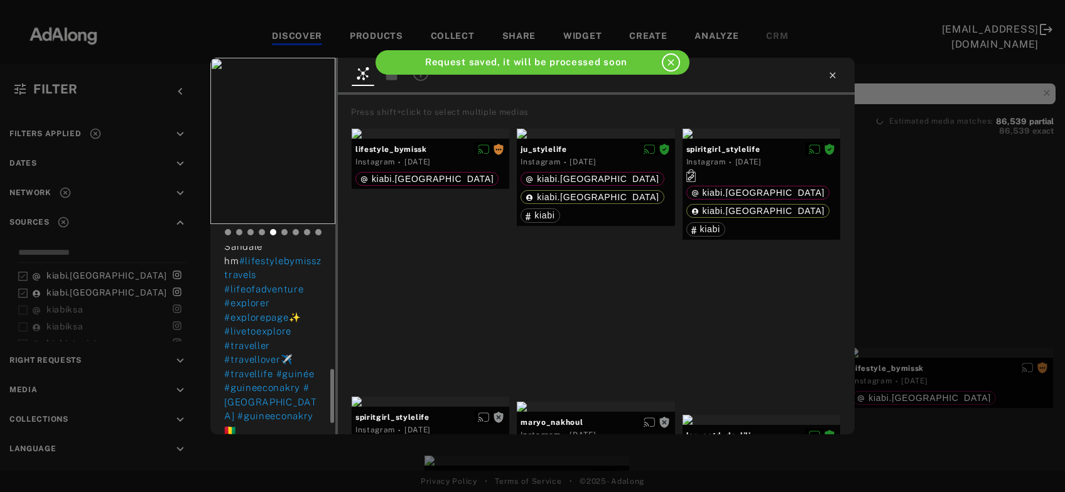
scroll to position [469, 0]
click at [833, 73] on icon at bounding box center [833, 75] width 10 height 10
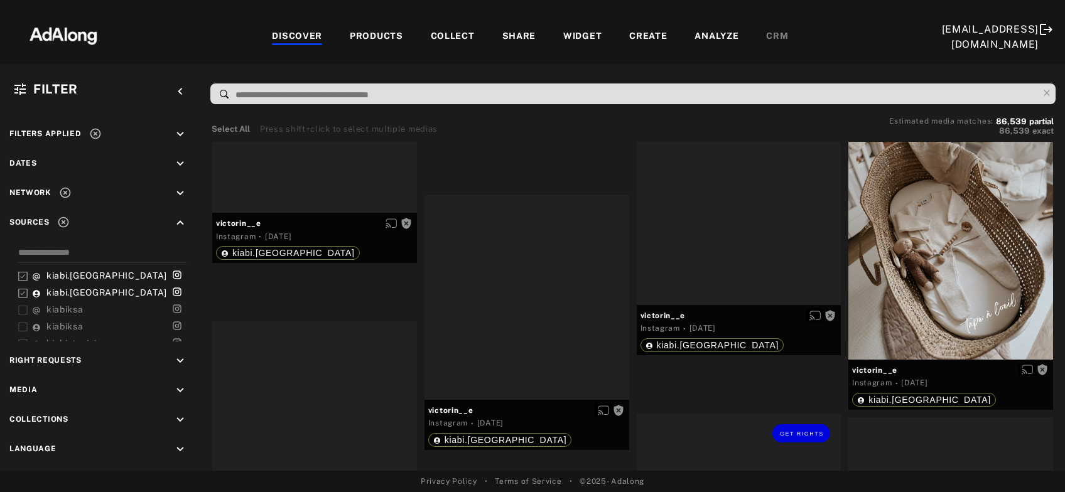
scroll to position [37233, 0]
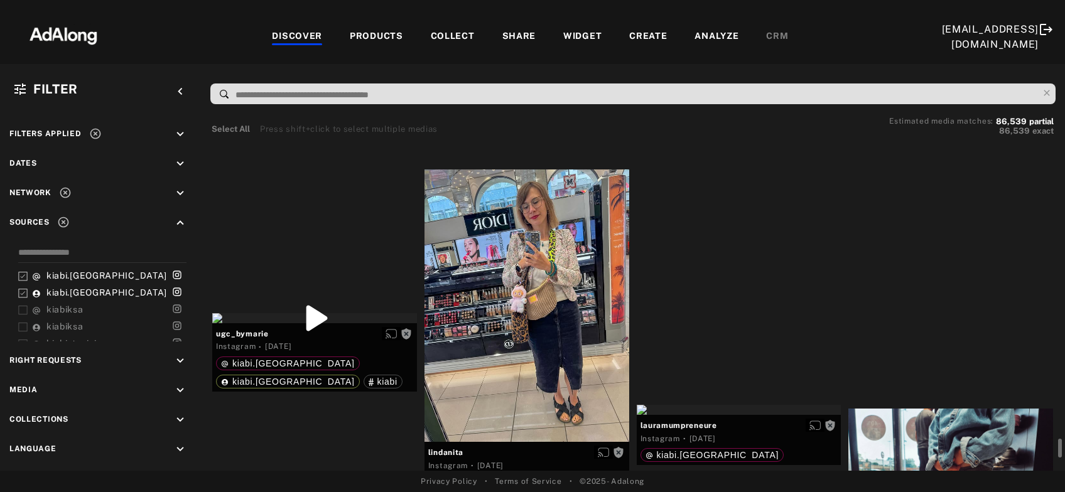
click at [762, 85] on div "Get rights" at bounding box center [739, 80] width 205 height 10
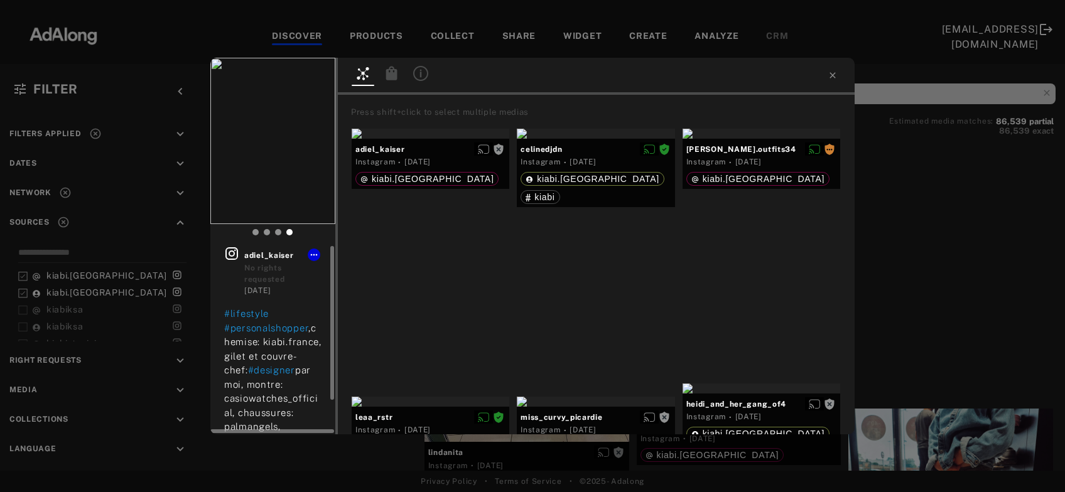
scroll to position [41, 0]
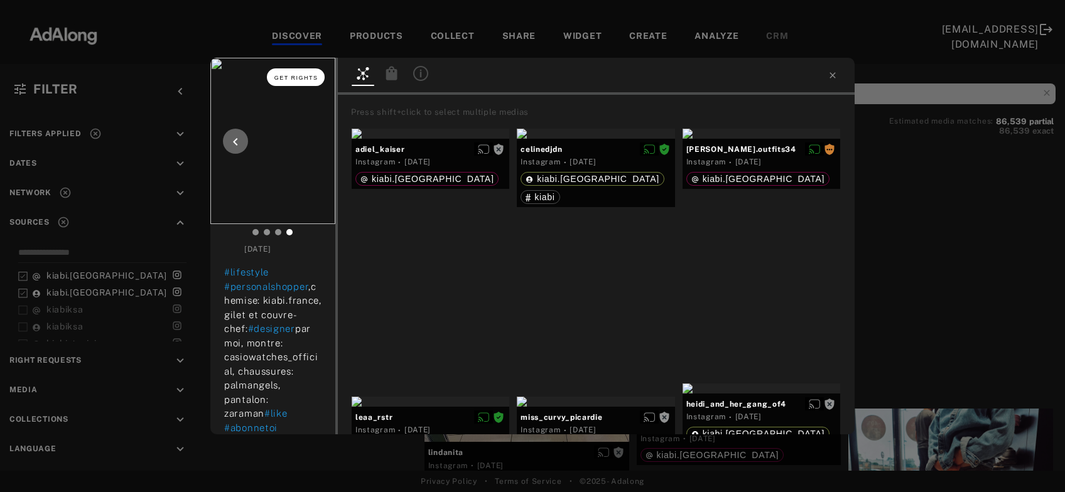
click at [296, 83] on button "Get rights" at bounding box center [296, 77] width 58 height 18
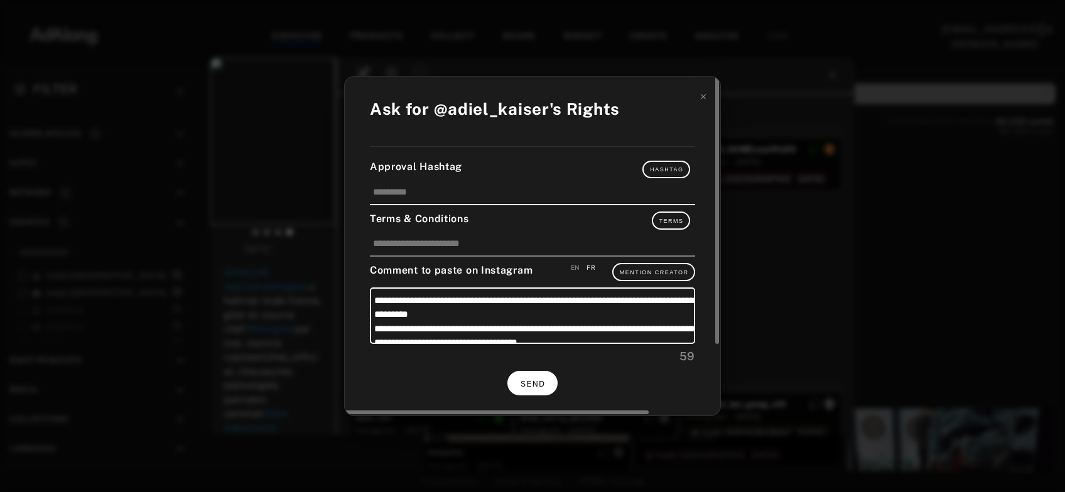
click at [537, 383] on span "SEND" at bounding box center [533, 384] width 24 height 9
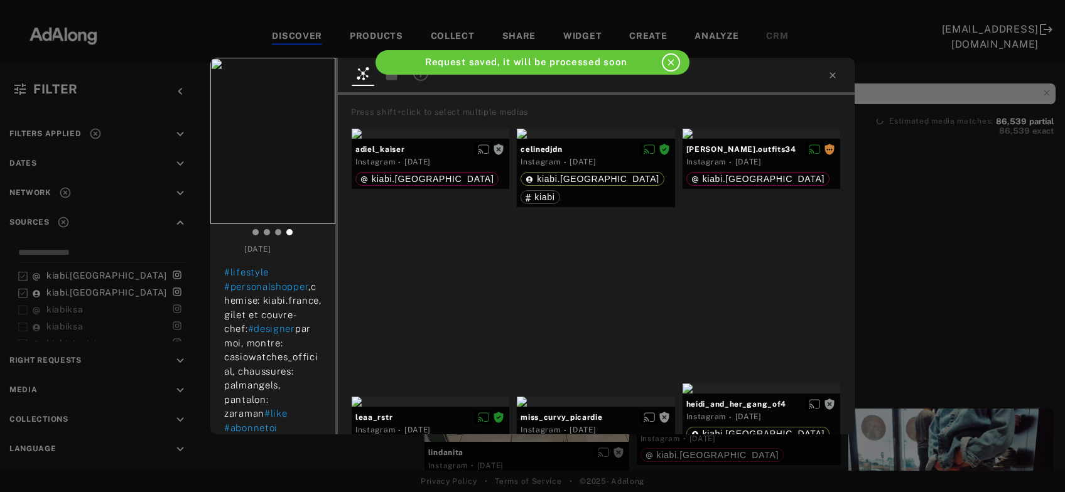
click at [906, 276] on div "Get rights adiel_kaiser No rights requested [DATE] #lifestyle #personalshopper …" at bounding box center [532, 246] width 1065 height 492
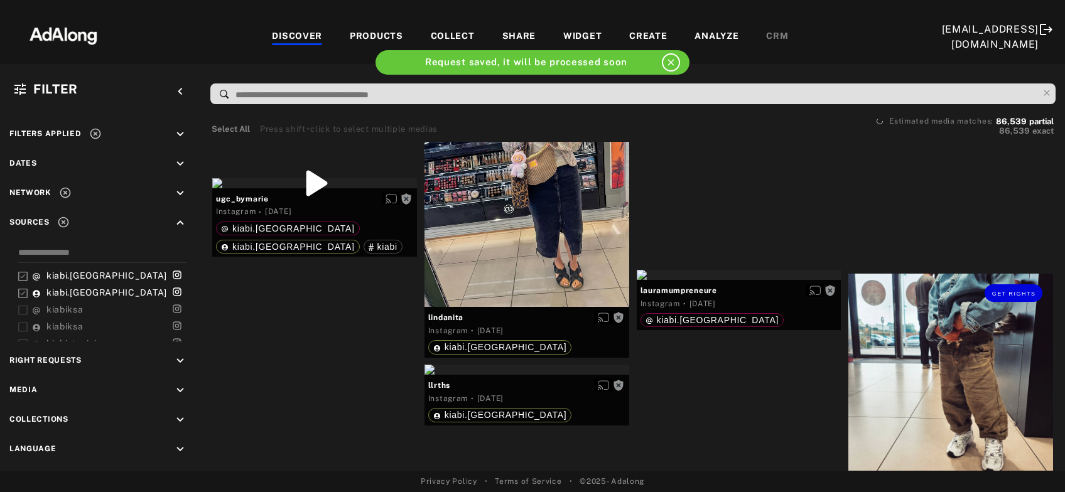
scroll to position [37436, 0]
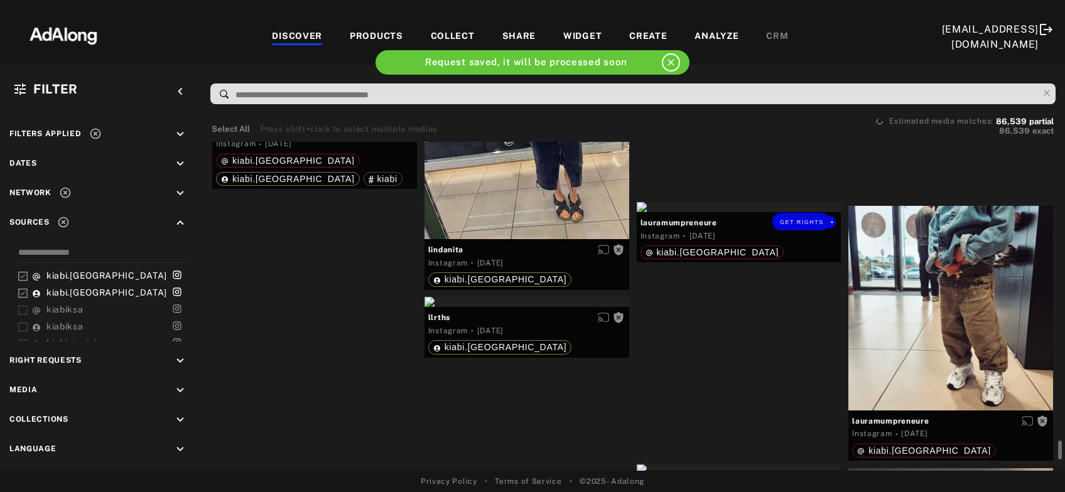
click at [730, 212] on div "Get rights" at bounding box center [739, 207] width 205 height 10
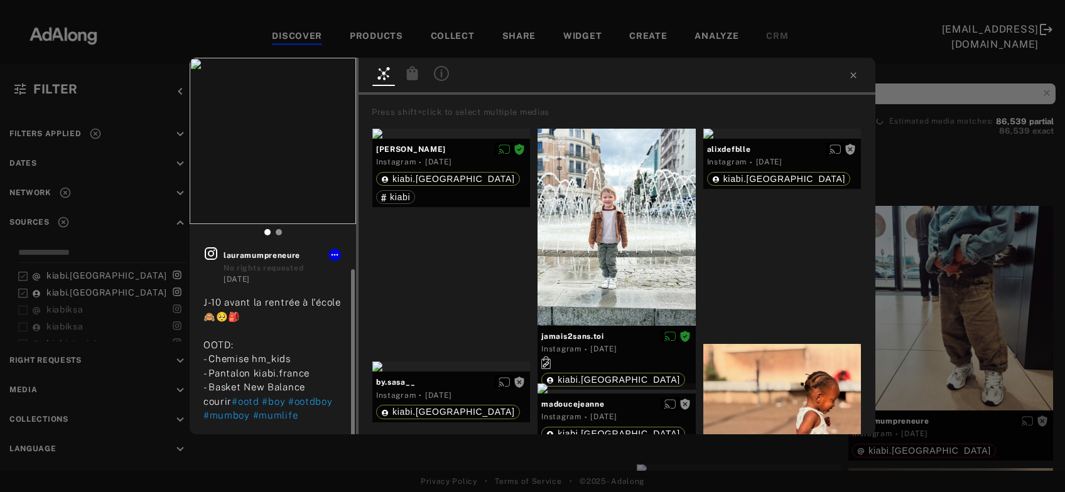
scroll to position [12, 0]
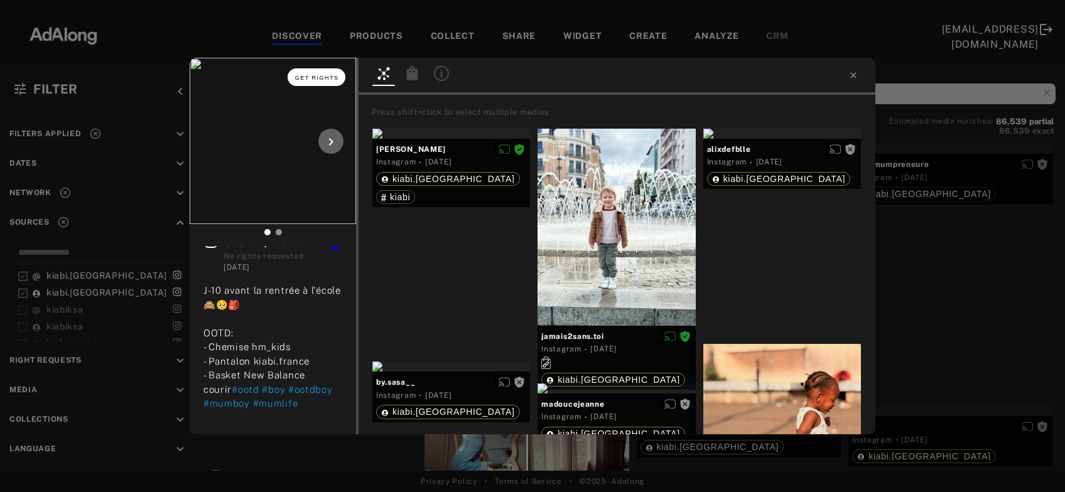
click at [328, 77] on span "Get rights" at bounding box center [317, 78] width 44 height 6
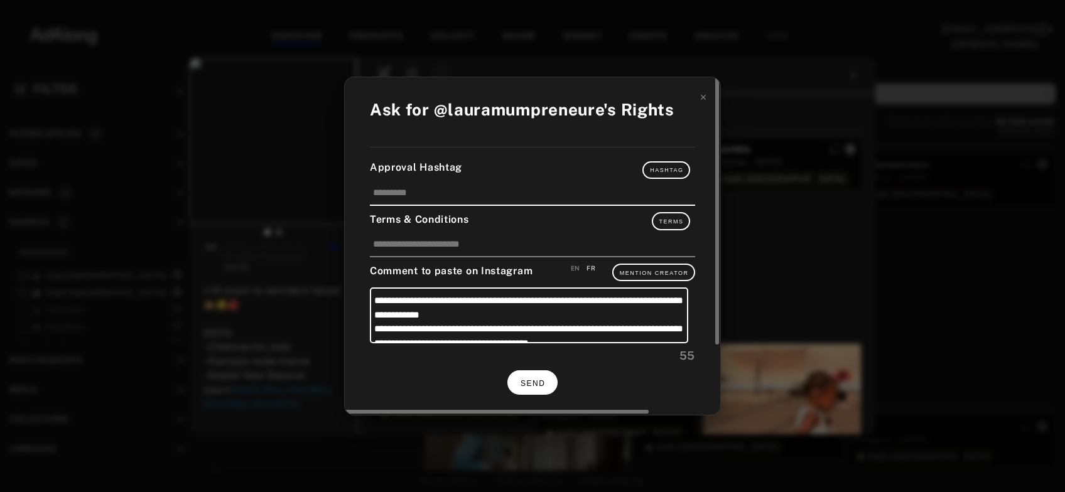
click at [529, 379] on span "SEND" at bounding box center [533, 383] width 24 height 9
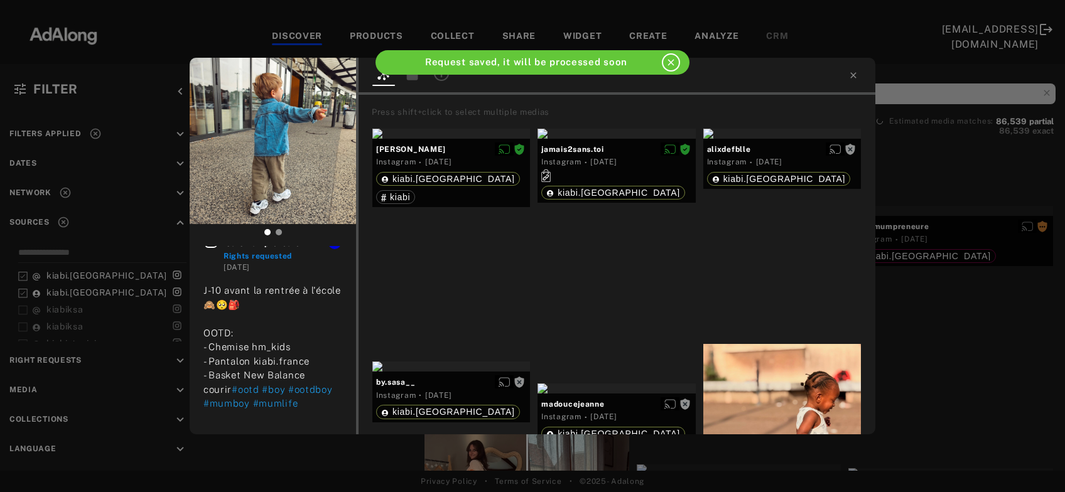
click at [948, 309] on div "lauramumpreneure Rights requested [DATE] J-10 avant la rentrée à l'école 🙈🥺🎒 OO…" at bounding box center [532, 246] width 1065 height 492
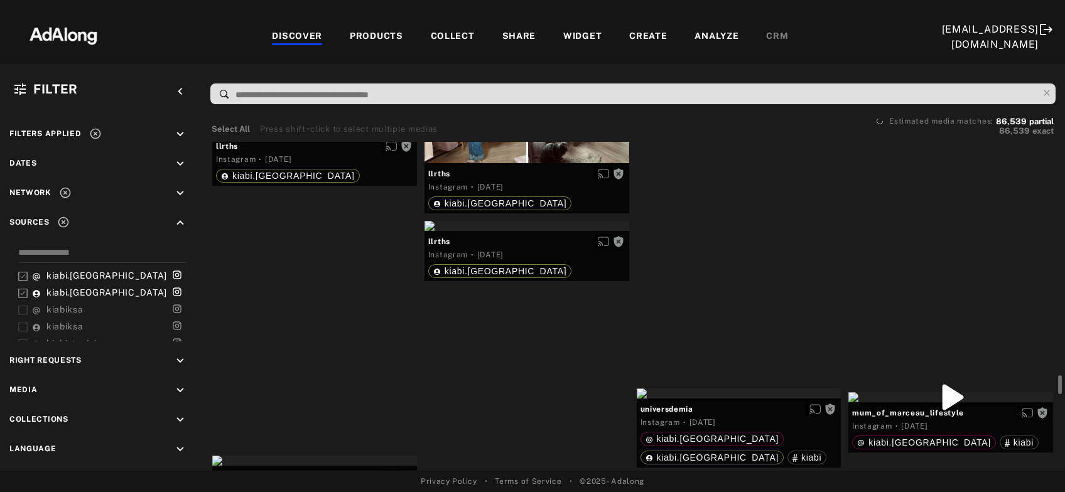
scroll to position [37774, 0]
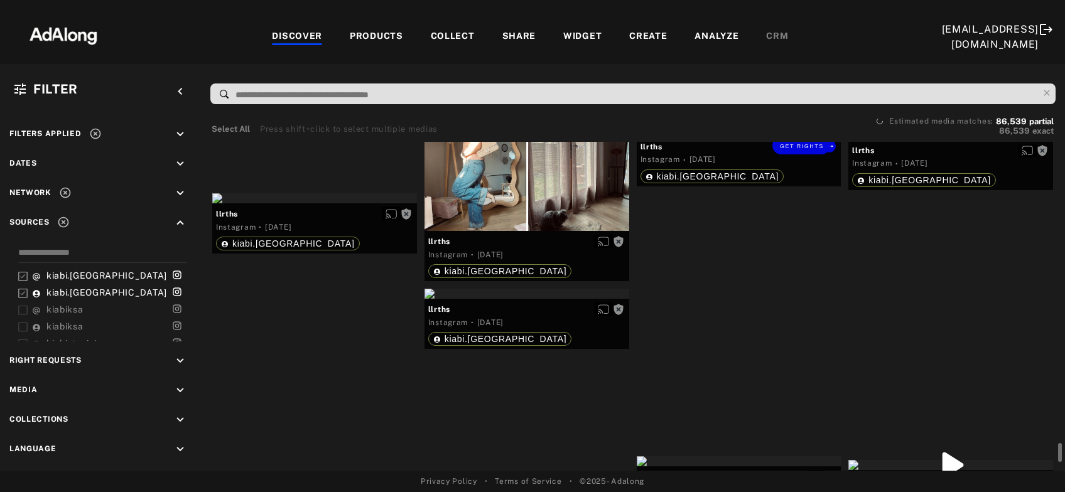
click at [711, 136] on div "Get rights" at bounding box center [739, 131] width 205 height 10
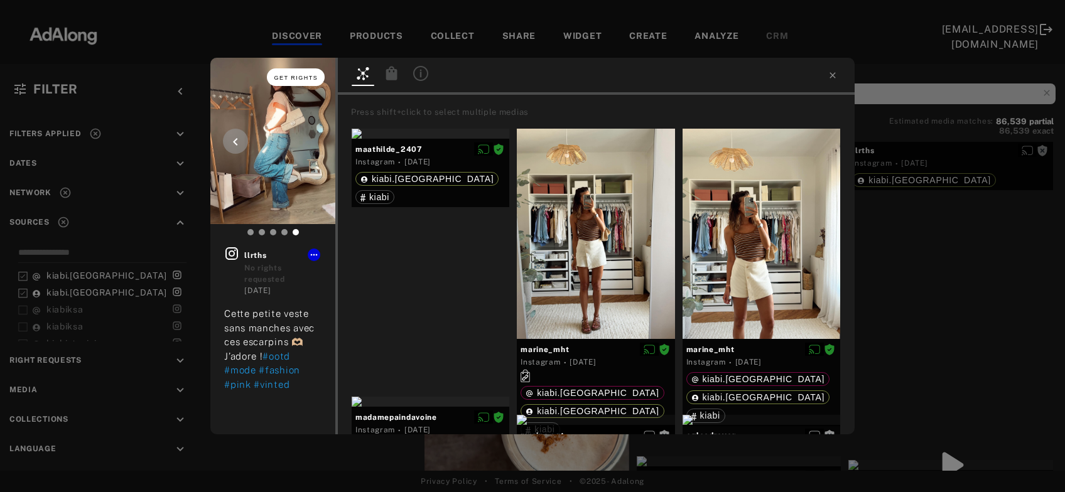
click at [307, 80] on span "Get rights" at bounding box center [296, 78] width 44 height 6
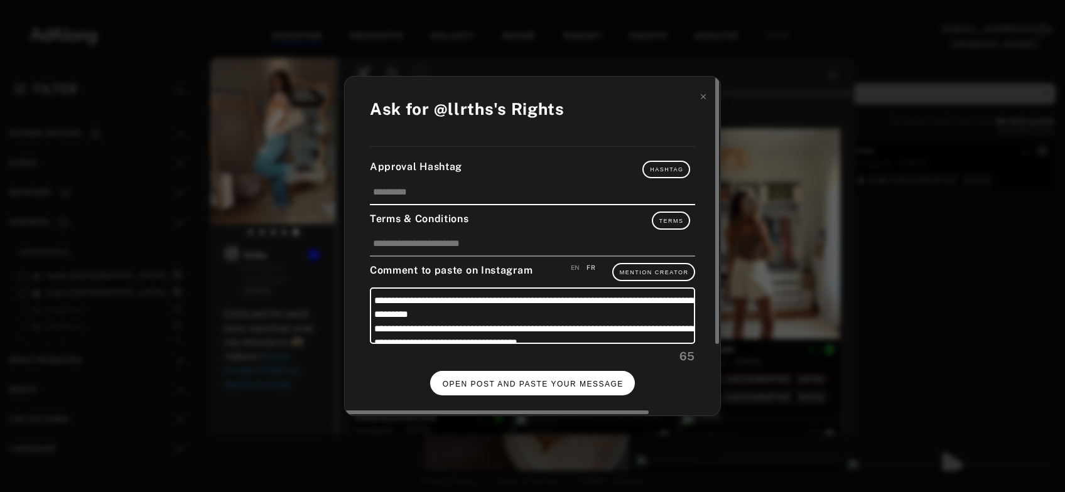
click at [540, 374] on button "OPEN POST AND PASTE YOUR MESSAGE" at bounding box center [532, 383] width 205 height 24
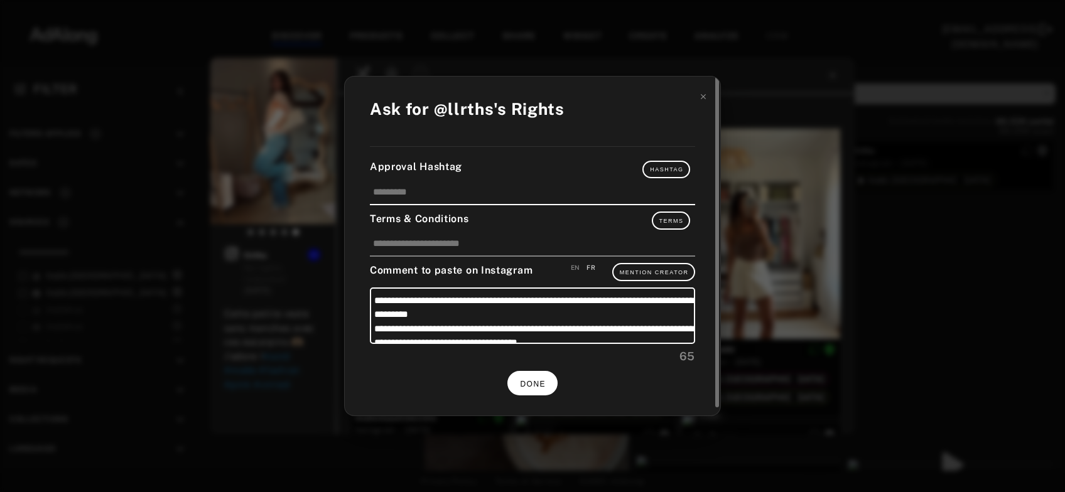
scroll to position [37774, 0]
click at [543, 382] on span "DONE" at bounding box center [533, 384] width 26 height 9
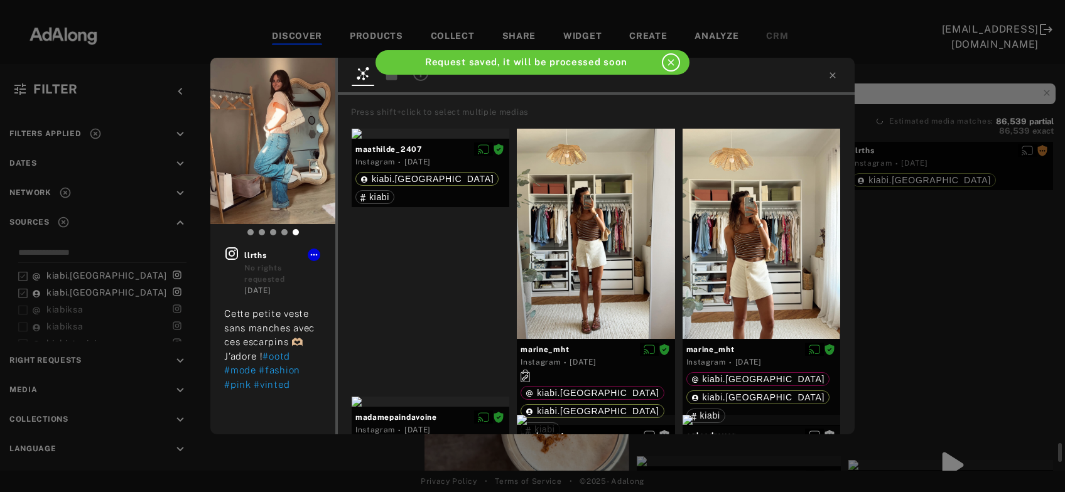
scroll to position [37774, 0]
click at [833, 75] on icon at bounding box center [833, 75] width 6 height 6
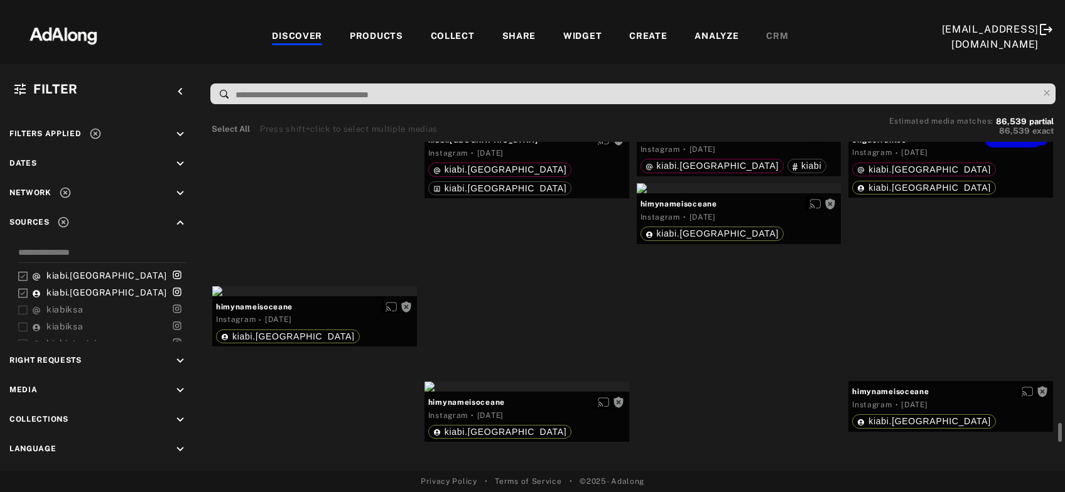
scroll to position [39129, 0]
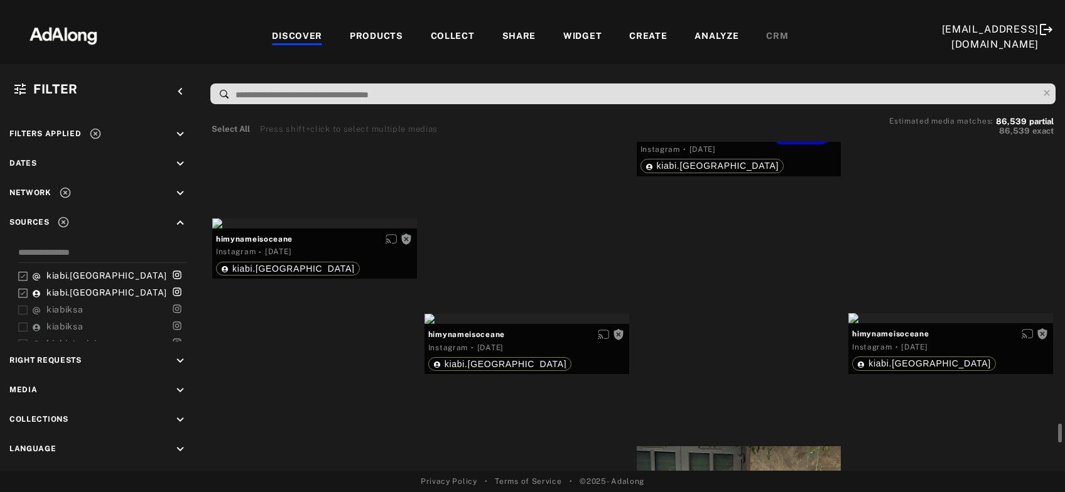
click at [732, 126] on div "Get rights" at bounding box center [739, 121] width 205 height 10
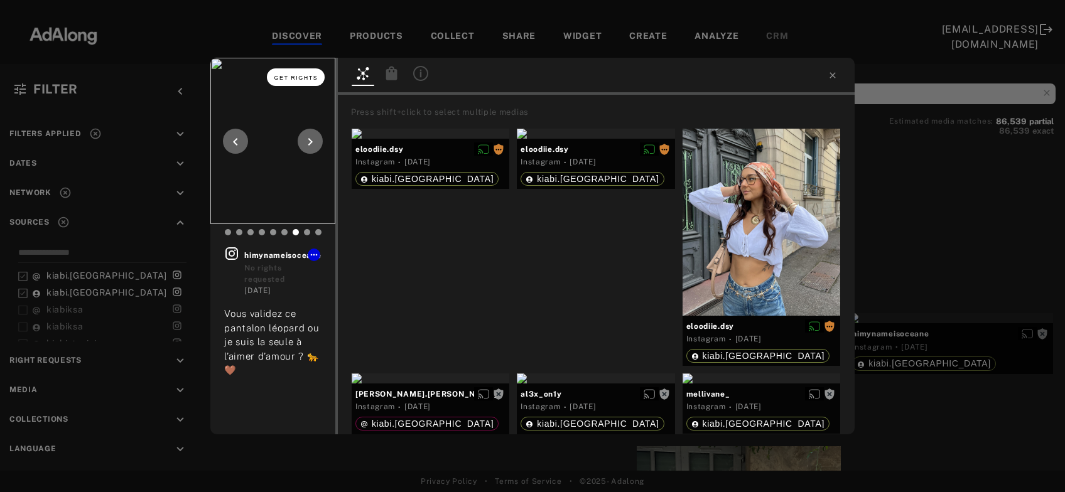
click at [295, 73] on button "Get rights" at bounding box center [296, 77] width 58 height 18
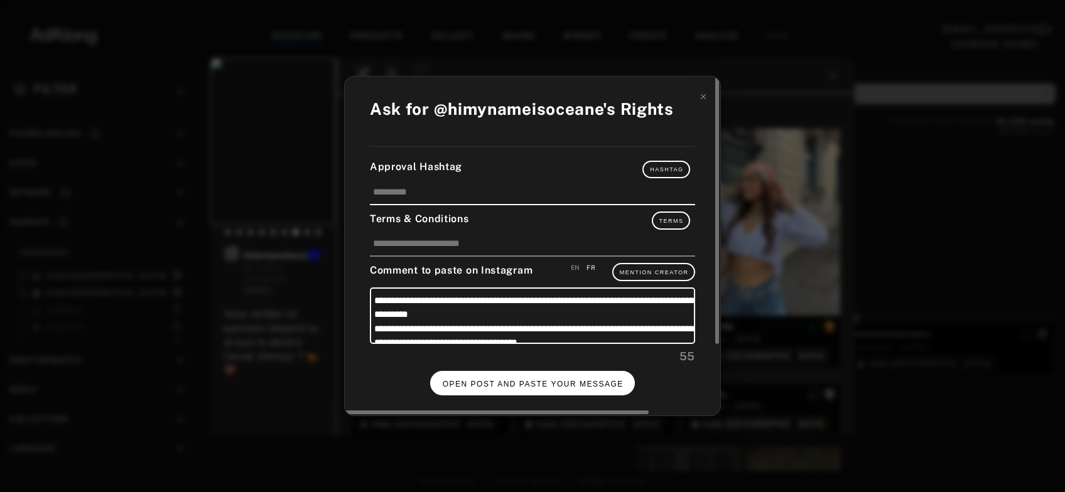
click at [561, 384] on span "OPEN POST AND PASTE YOUR MESSAGE" at bounding box center [533, 384] width 181 height 9
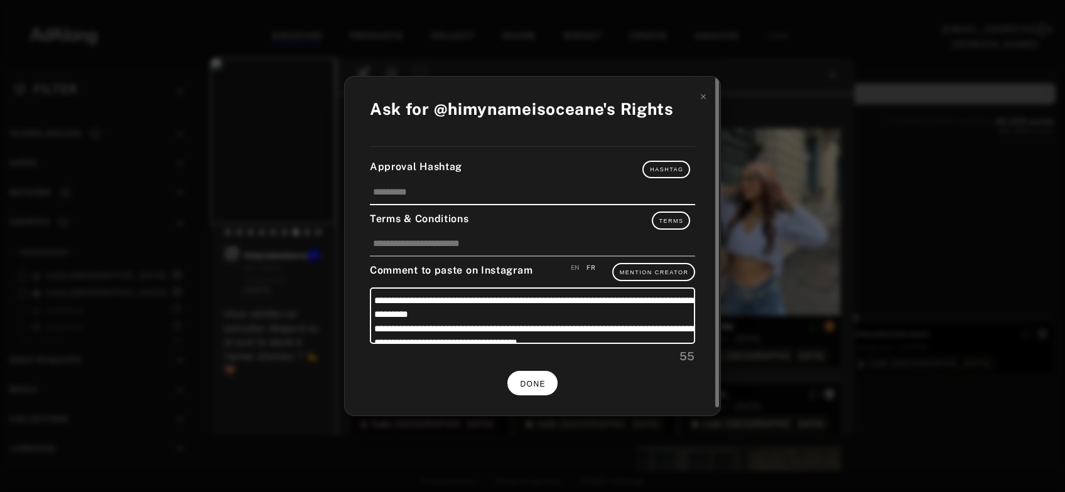
scroll to position [39129, 0]
click at [541, 382] on span "DONE" at bounding box center [533, 384] width 26 height 9
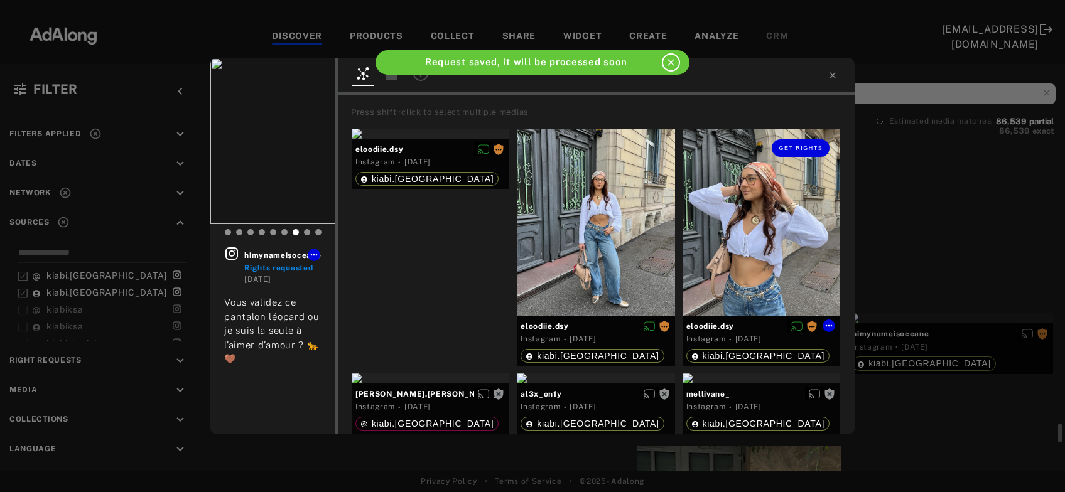
scroll to position [39129, 0]
click at [832, 78] on icon at bounding box center [833, 75] width 10 height 10
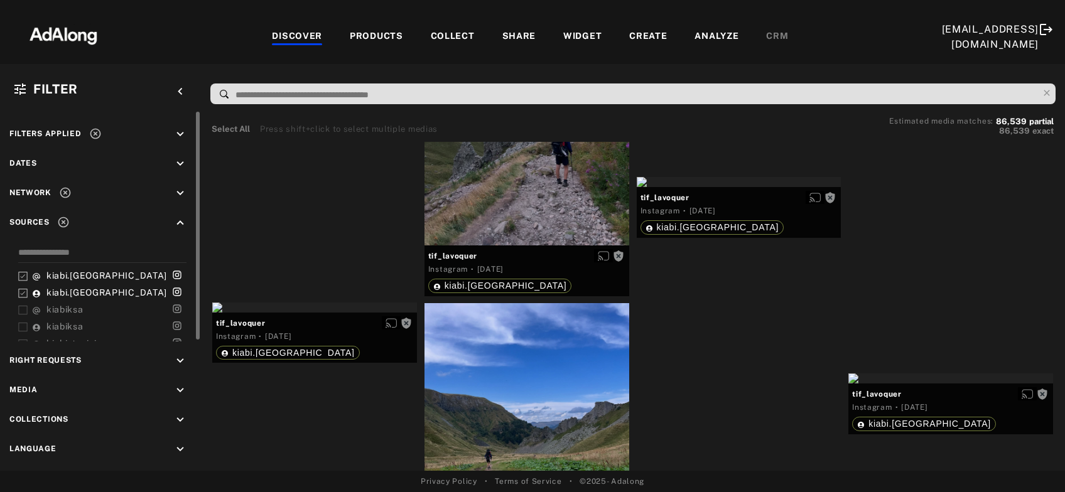
scroll to position [42514, 0]
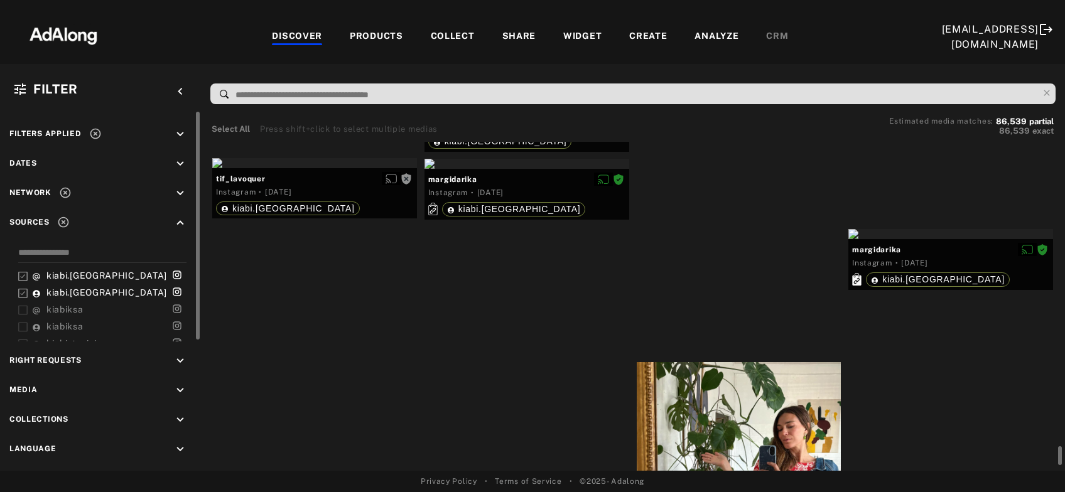
click at [97, 132] on icon at bounding box center [95, 133] width 13 height 13
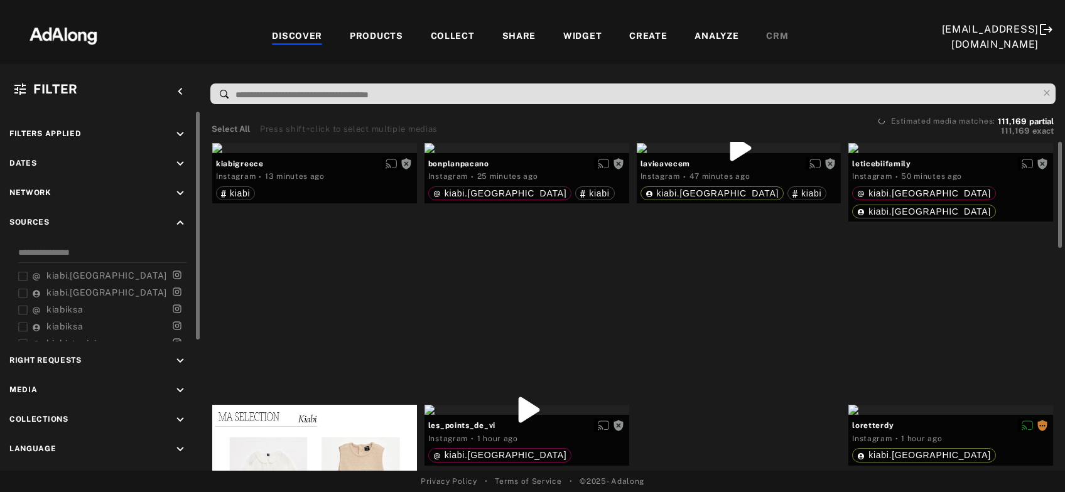
click at [179, 357] on icon "keyboard_arrow_down" at bounding box center [180, 361] width 14 height 14
drag, startPoint x: 23, startPoint y: 388, endPoint x: 24, endPoint y: 398, distance: 10.1
click at [24, 388] on icon at bounding box center [22, 390] width 9 height 9
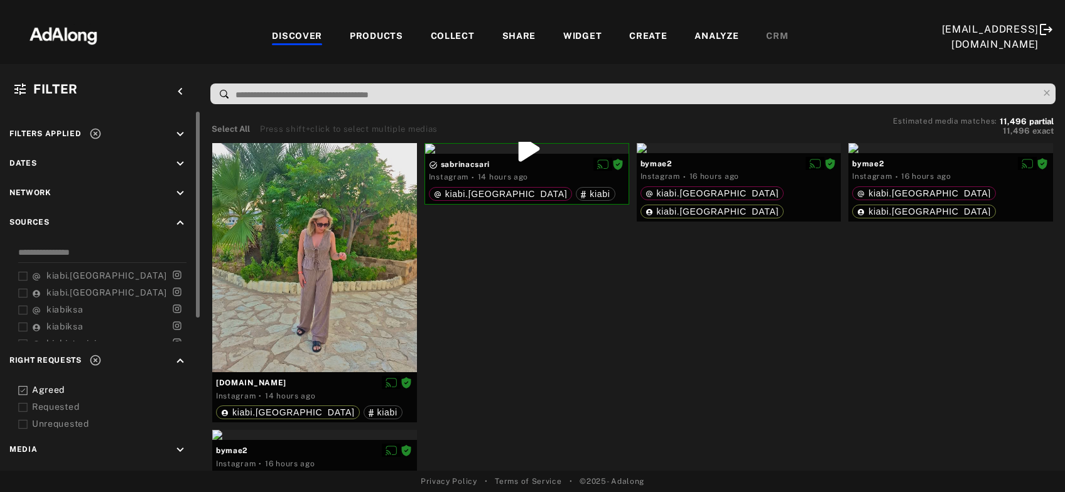
click at [23, 406] on icon at bounding box center [22, 407] width 9 height 9
